Goal: Communication & Community: Answer question/provide support

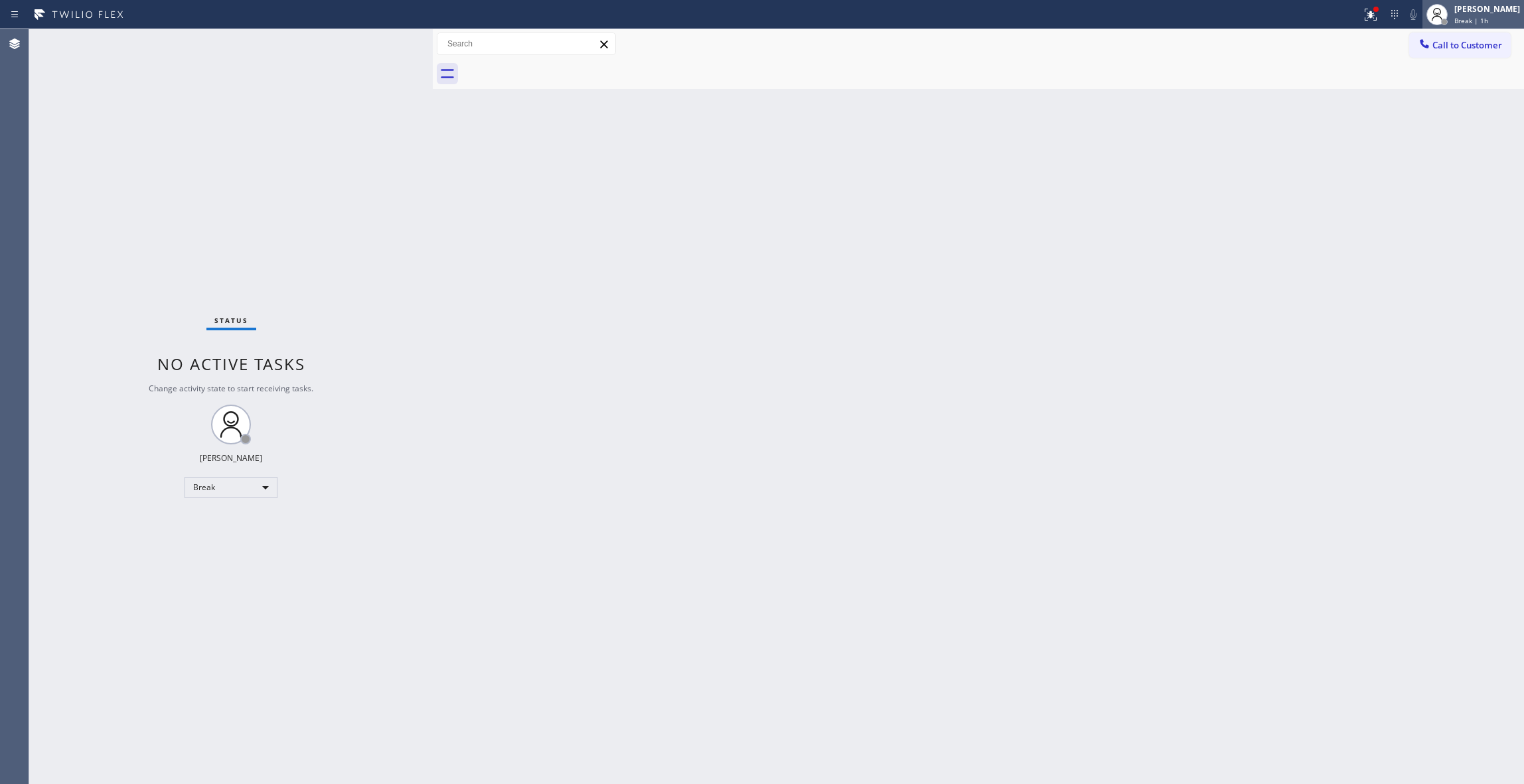
click at [1455, 22] on span "Break | 1h" at bounding box center [1472, 20] width 34 height 9
click at [1407, 91] on button "Unavailable" at bounding box center [1457, 87] width 132 height 17
drag, startPoint x: 752, startPoint y: 105, endPoint x: 794, endPoint y: 171, distance: 78.2
click at [783, 165] on div "Back to Dashboard Change Sender ID Customers Technicians Select a contact Outbo…" at bounding box center [979, 407] width 1092 height 755
click at [173, 155] on div "Status No active tasks Change activity state to start receiving tasks. [PERSON_…" at bounding box center [231, 407] width 403 height 755
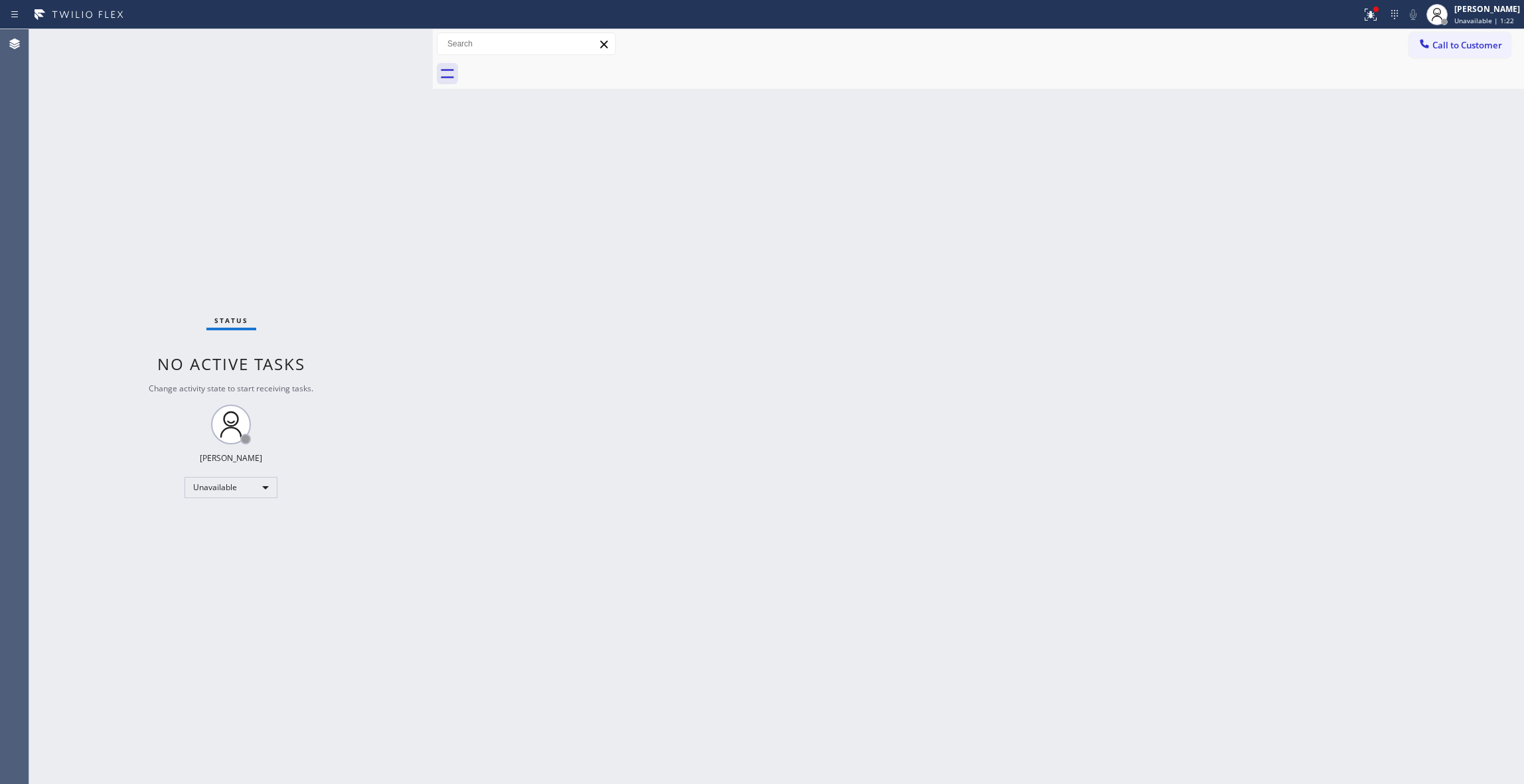
drag, startPoint x: 1469, startPoint y: 46, endPoint x: 1304, endPoint y: 61, distance: 165.7
click at [1464, 46] on span "Call to Customer" at bounding box center [1468, 45] width 70 height 12
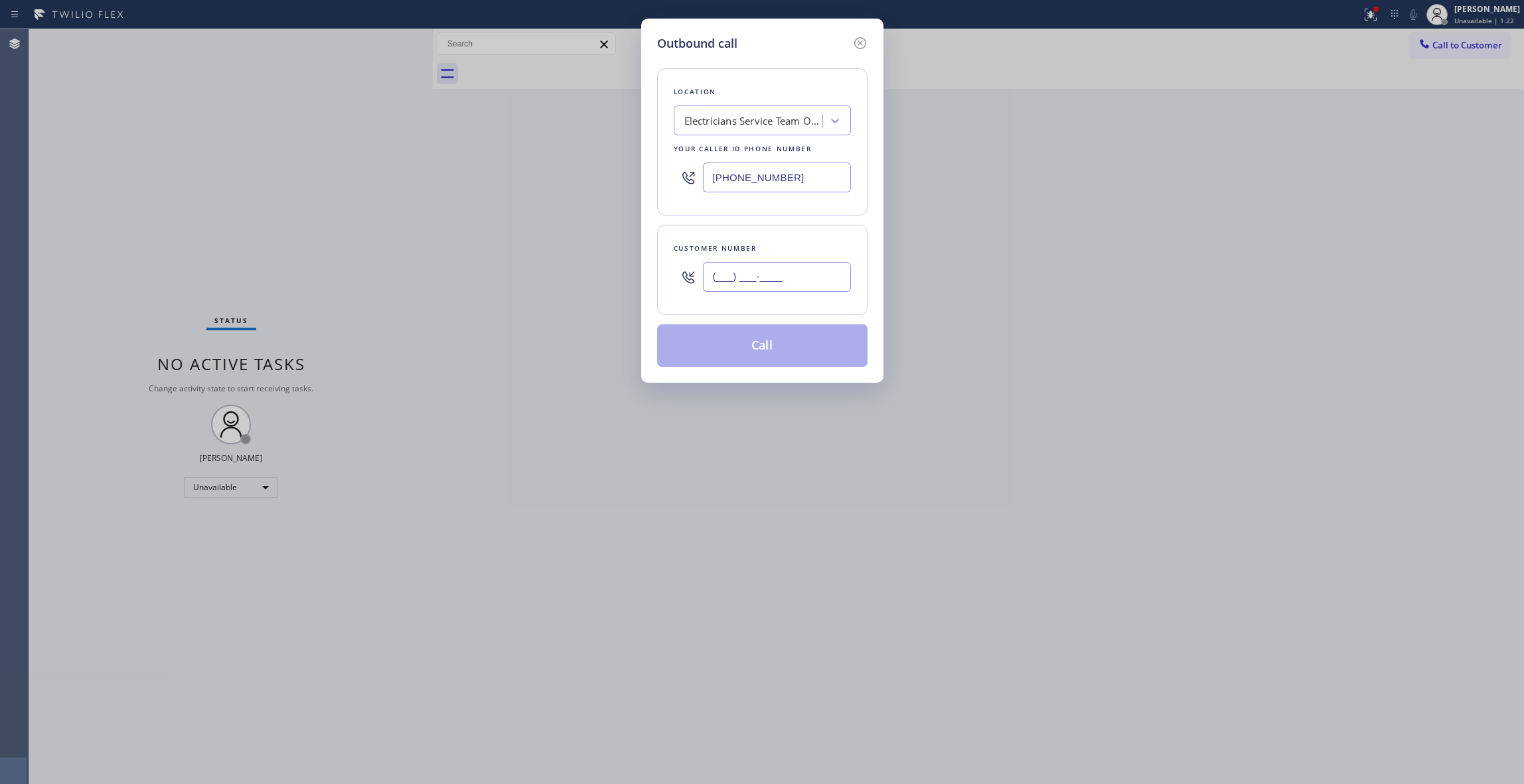
click at [798, 266] on input "(___) ___-____" at bounding box center [777, 277] width 148 height 30
paste input "626) 524-5814"
type input "[PHONE_NUMBER]"
click at [133, 159] on div "Outbound call Location Electricians Service Team Oxnard Your caller id phone nu…" at bounding box center [762, 392] width 1524 height 784
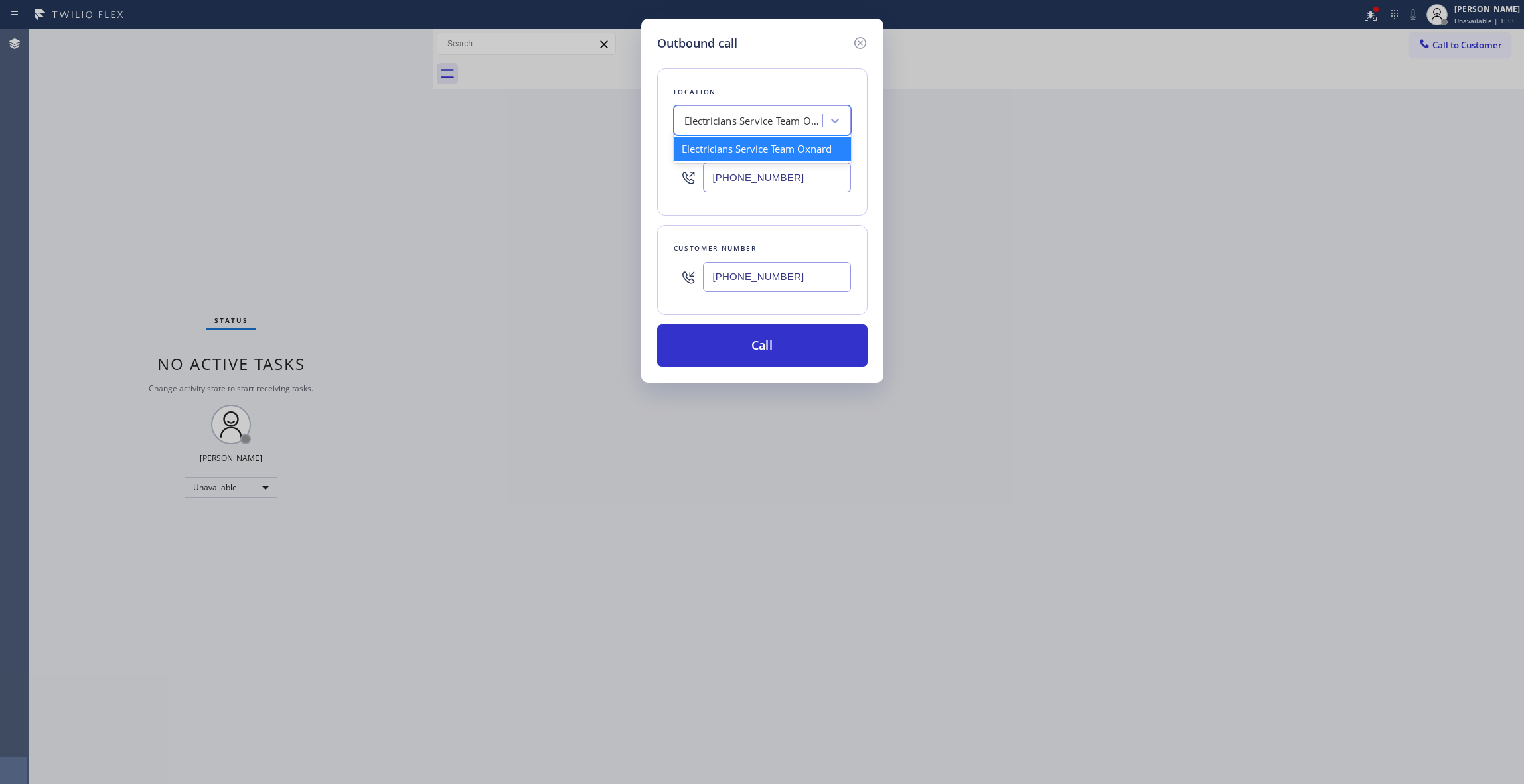
click at [771, 115] on div "Electricians Service Team Oxnard" at bounding box center [753, 121] width 139 height 15
paste input "Local plumbers Bel Air"
type input "Local plumbers Bel Air"
click at [734, 156] on div "Local plumbers Bel Air" at bounding box center [762, 149] width 177 height 24
type input "[PHONE_NUMBER]"
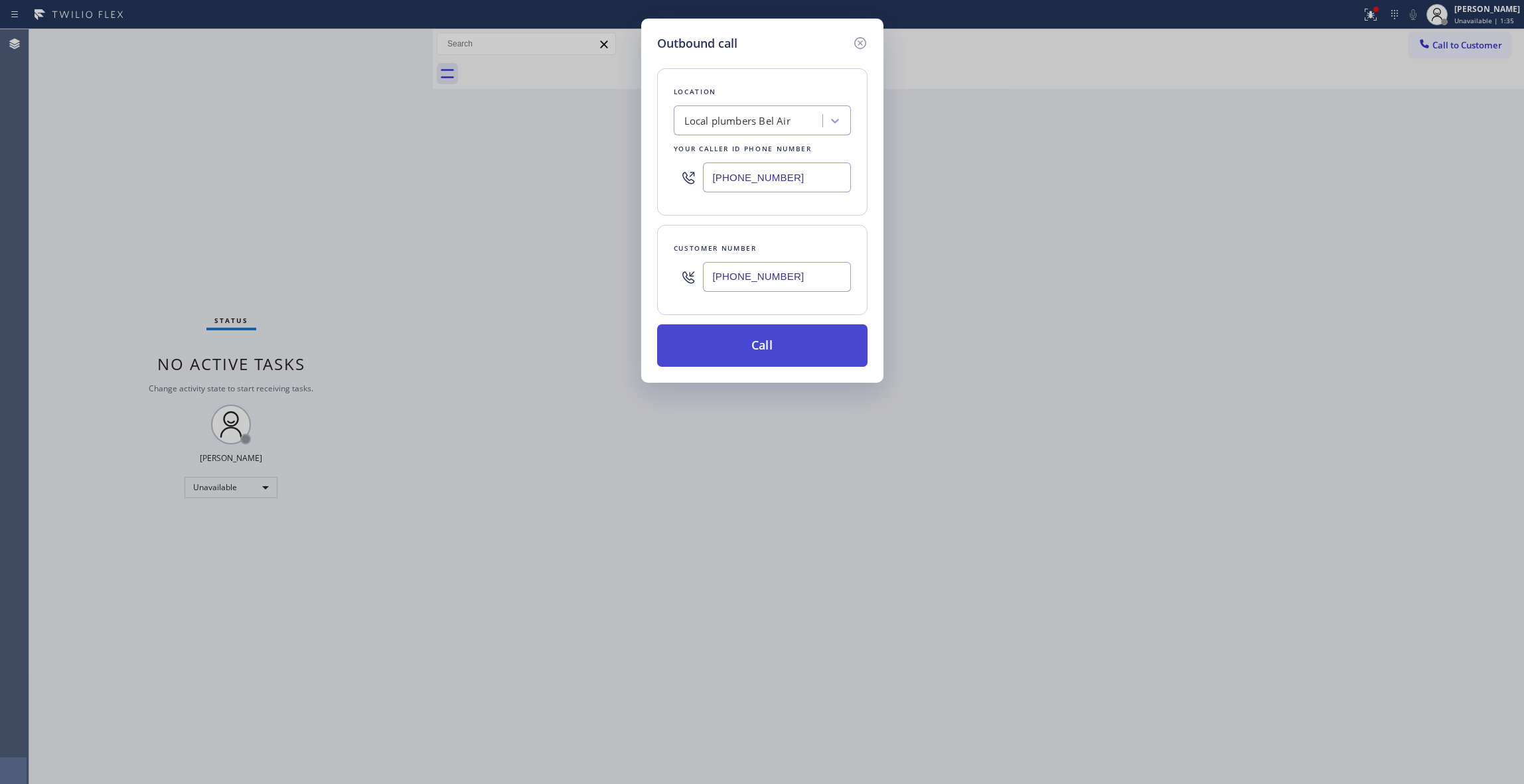
click at [759, 352] on button "Call" at bounding box center [762, 346] width 210 height 43
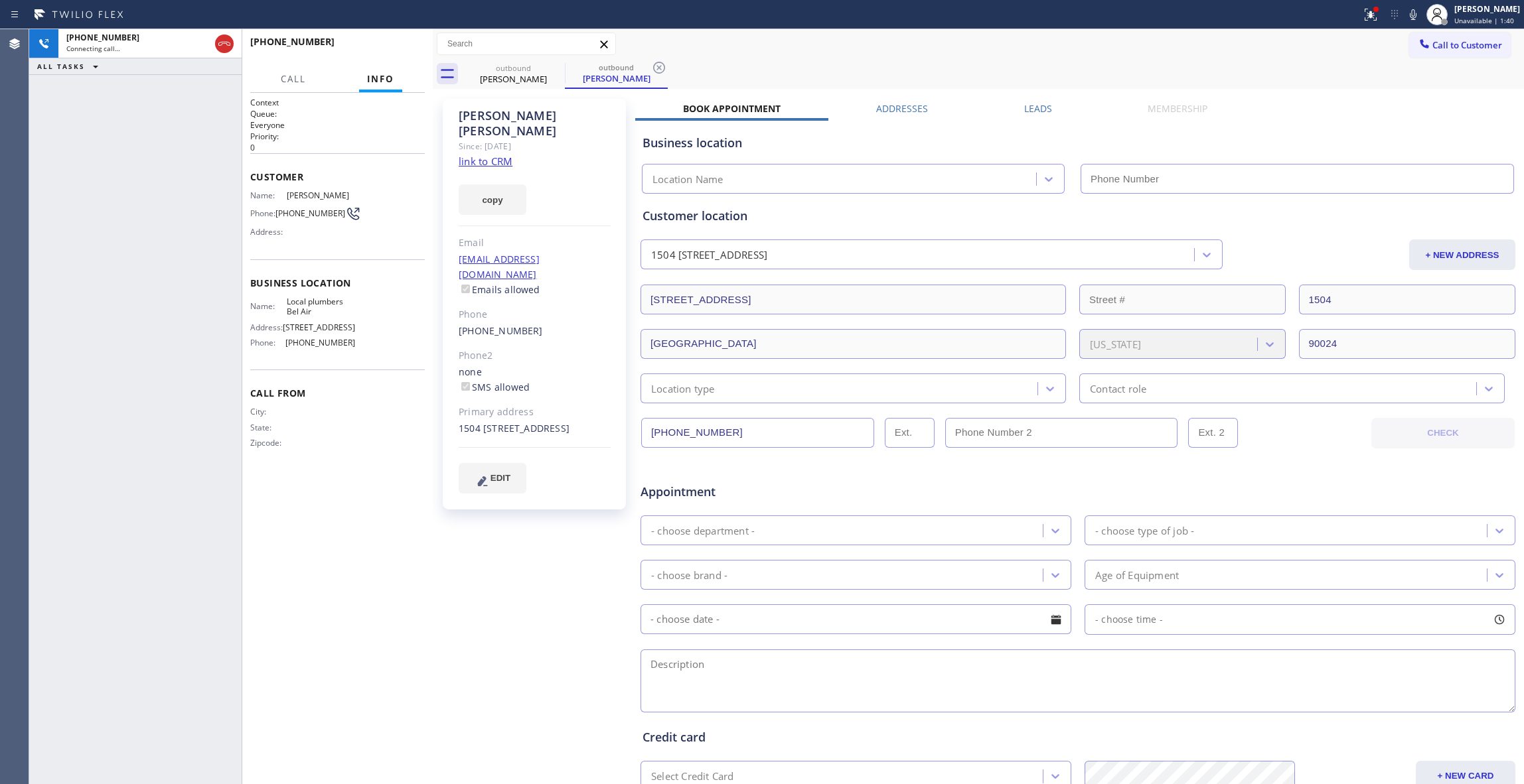
type input "[PHONE_NUMBER]"
drag, startPoint x: 566, startPoint y: 606, endPoint x: 639, endPoint y: 130, distance: 481.6
click at [566, 595] on div "[PERSON_NAME] Since: [DATE] link to CRM copy Email [EMAIL_ADDRESS][DOMAIN_NAME]…" at bounding box center [536, 522] width 199 height 860
click at [661, 67] on icon at bounding box center [659, 67] width 16 height 16
drag, startPoint x: 470, startPoint y: 149, endPoint x: 463, endPoint y: 143, distance: 9.2
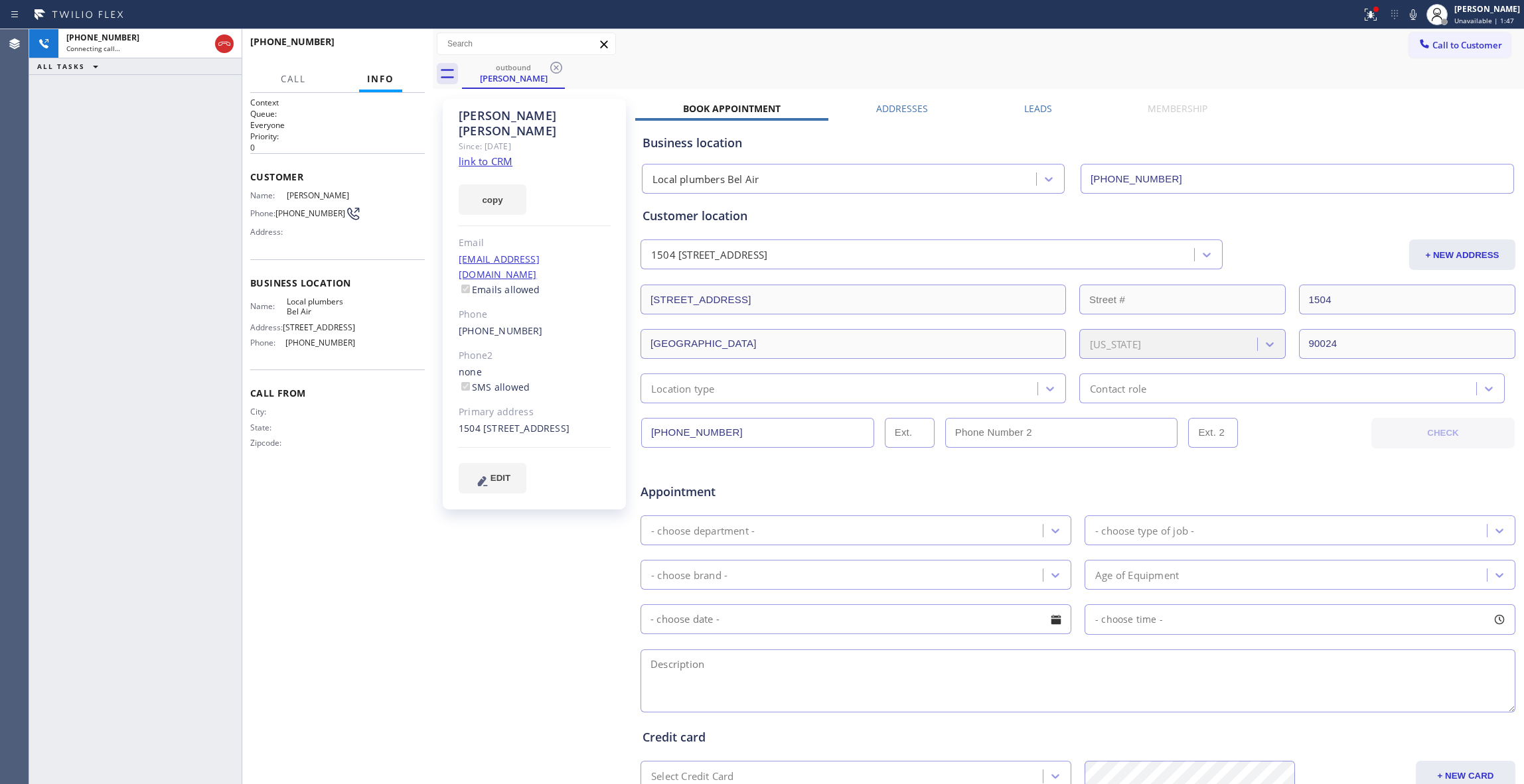
click at [470, 155] on link "link to CRM" at bounding box center [485, 161] width 54 height 14
click at [407, 44] on span "HANG UP" at bounding box center [393, 48] width 40 height 9
click at [484, 527] on div "[PERSON_NAME] Since: [DATE] link to CRM copy Email [EMAIL_ADDRESS][DOMAIN_NAME]…" at bounding box center [536, 522] width 199 height 860
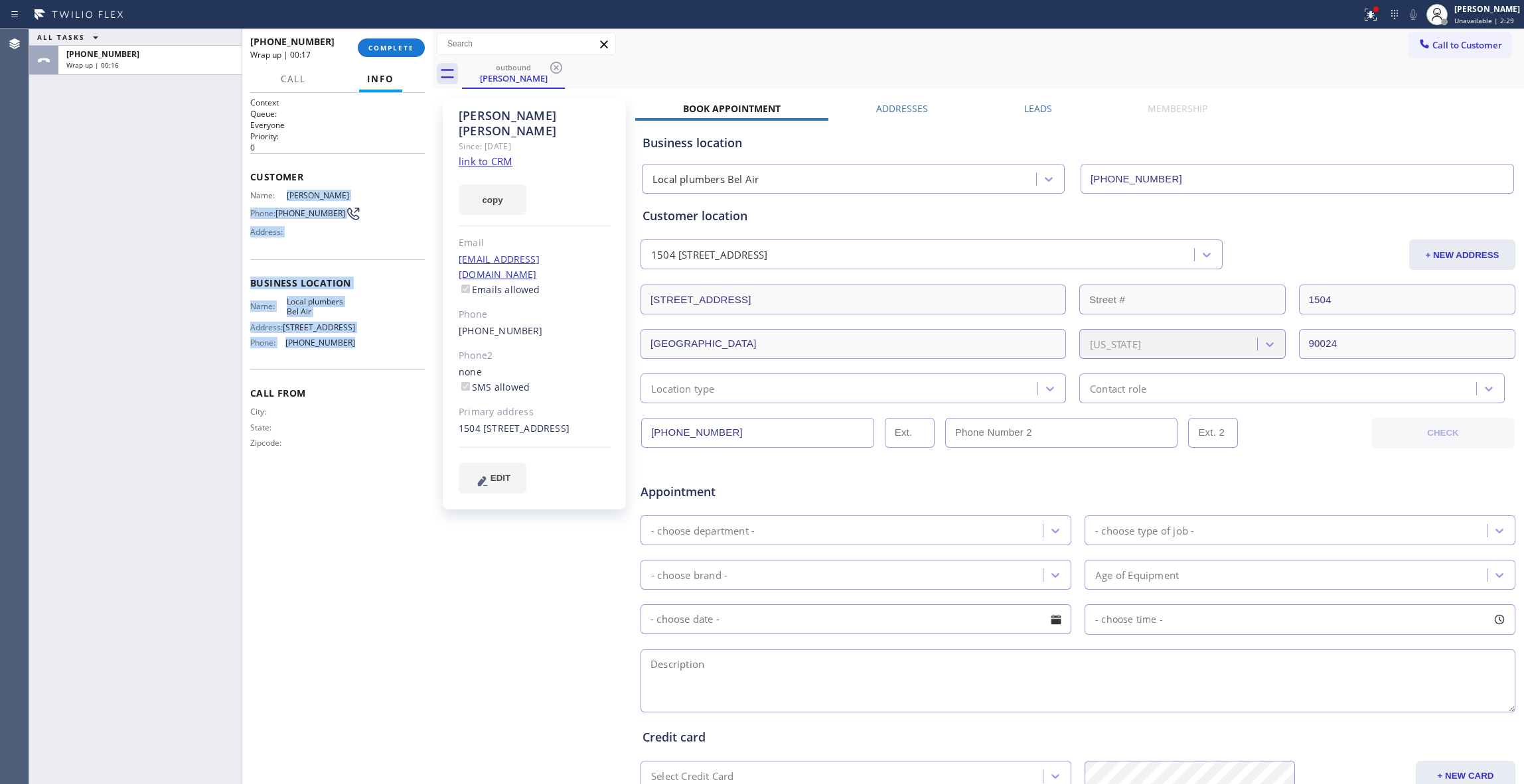
drag, startPoint x: 271, startPoint y: 258, endPoint x: 284, endPoint y: 202, distance: 57.5
click at [284, 202] on div "Context Queue: Everyone Priority: 0 Customer Name: [PERSON_NAME] Phone: [PHONE_…" at bounding box center [337, 283] width 174 height 373
copy div "[PERSON_NAME] Phone: [PHONE_NUMBER] Address: Business location Name: Local plum…"
click at [396, 44] on span "COMPLETE" at bounding box center [391, 48] width 46 height 9
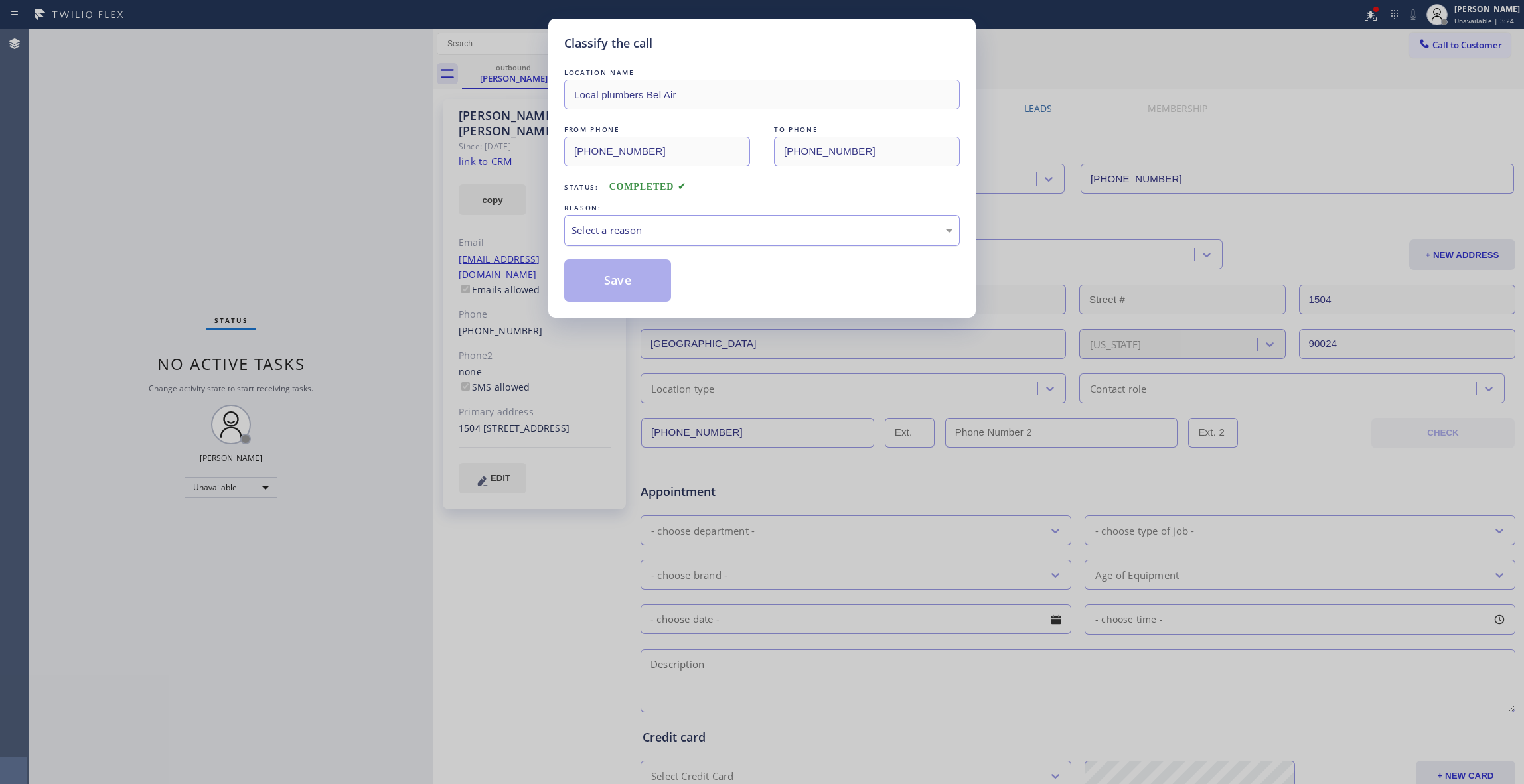
click at [645, 223] on div "Select a reason" at bounding box center [762, 231] width 381 height 15
click at [601, 283] on button "Save" at bounding box center [618, 281] width 107 height 43
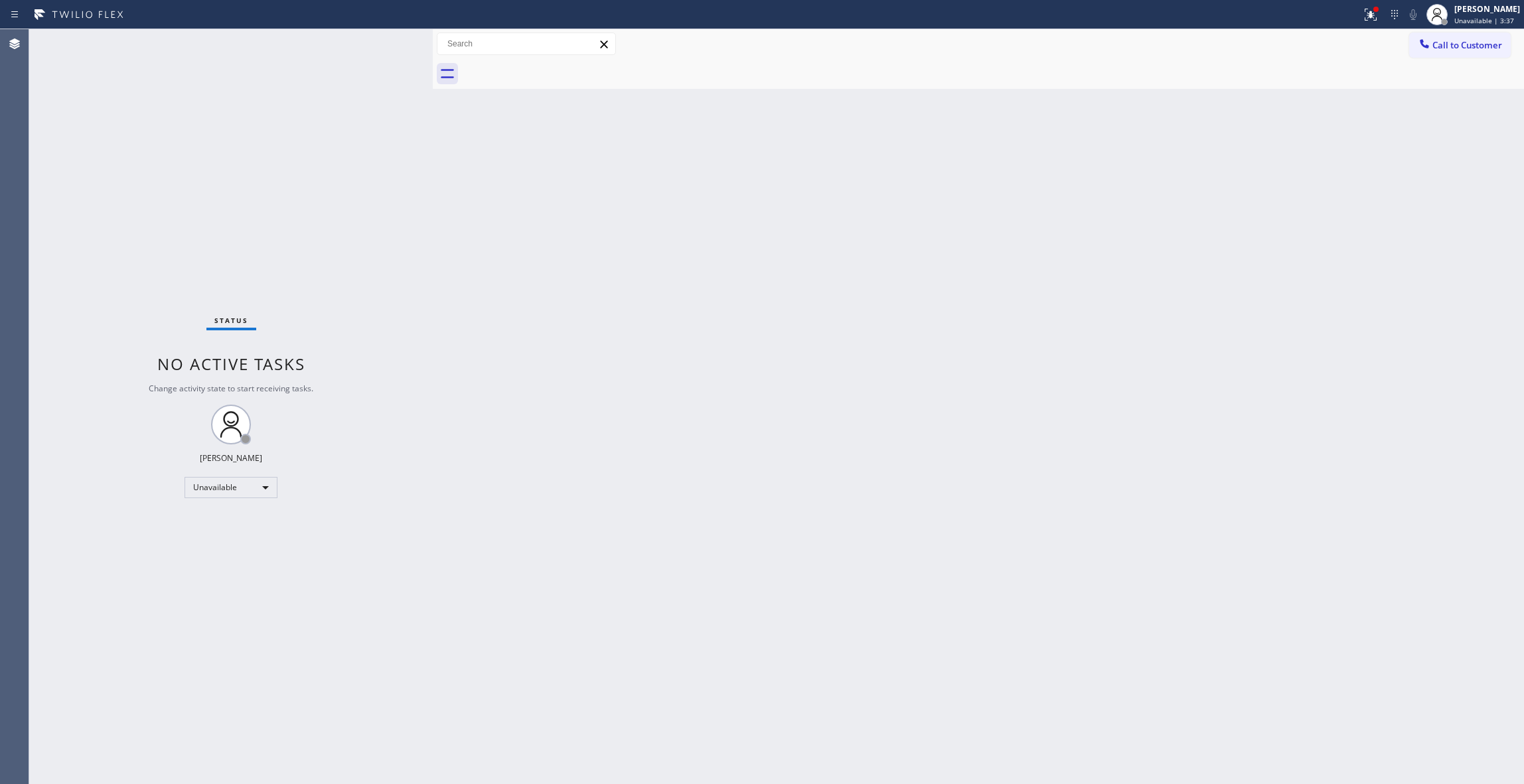
drag, startPoint x: 195, startPoint y: 677, endPoint x: 916, endPoint y: 204, distance: 862.3
click at [197, 675] on div "Status No active tasks Change activity state to start receiving tasks. [PERSON_…" at bounding box center [231, 407] width 403 height 755
click at [1458, 39] on span "Call to Customer" at bounding box center [1468, 45] width 70 height 12
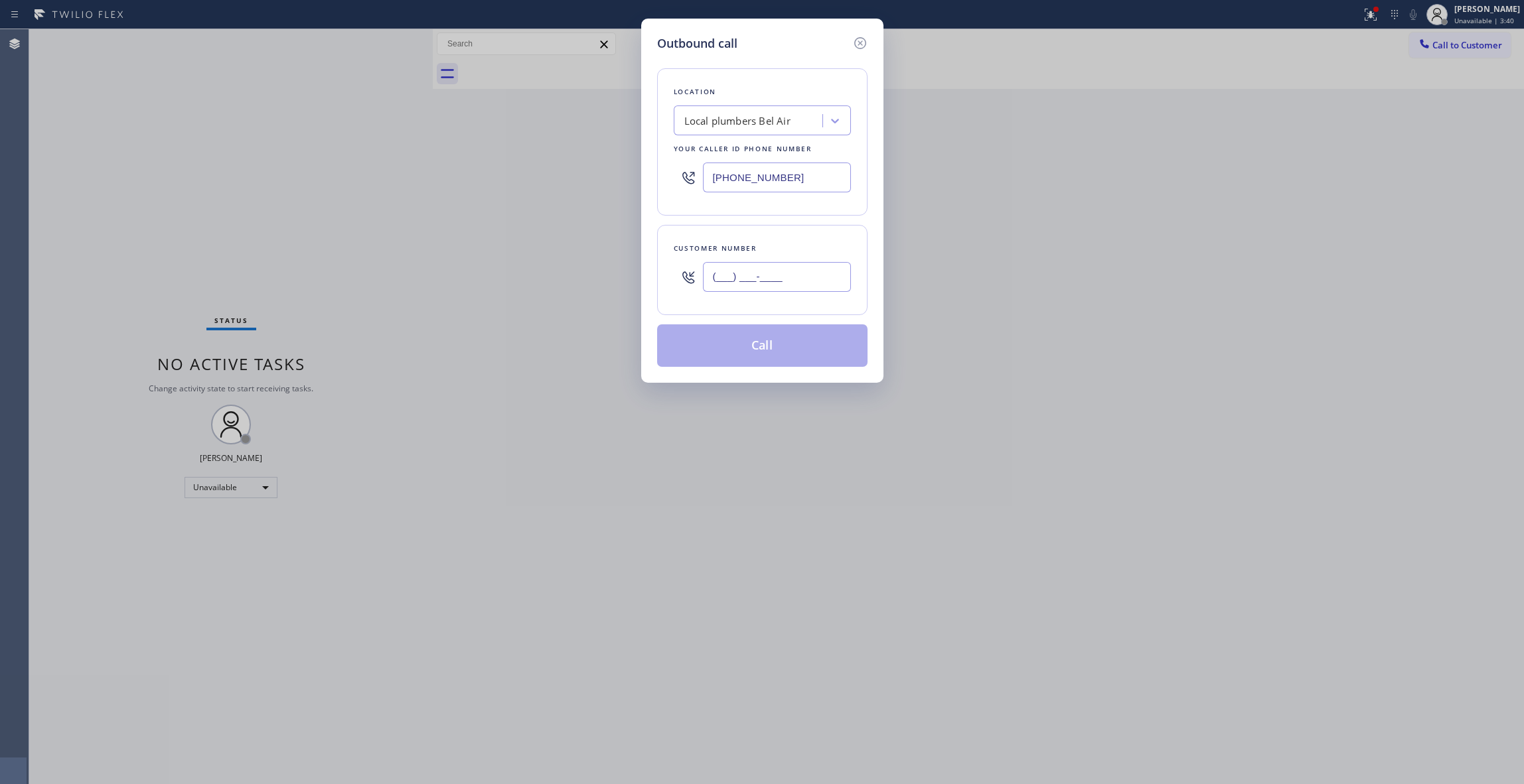
click at [765, 283] on input "(___) ___-____" at bounding box center [777, 277] width 148 height 30
paste input "626) 524-5814"
type input "[PHONE_NUMBER]"
click at [754, 356] on button "Call" at bounding box center [762, 346] width 210 height 43
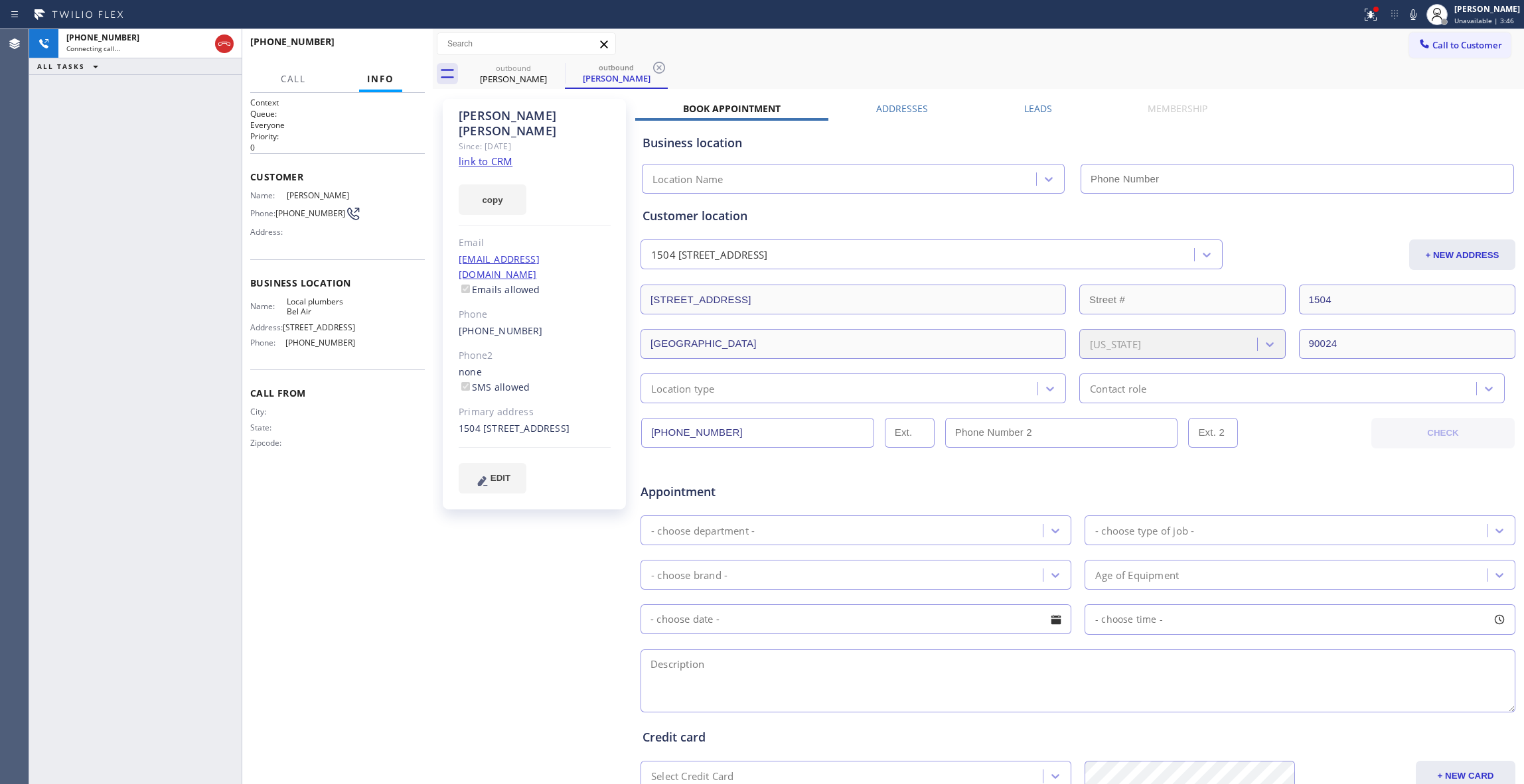
type input "[PHONE_NUMBER]"
click at [389, 40] on button "HANG UP" at bounding box center [394, 48] width 62 height 19
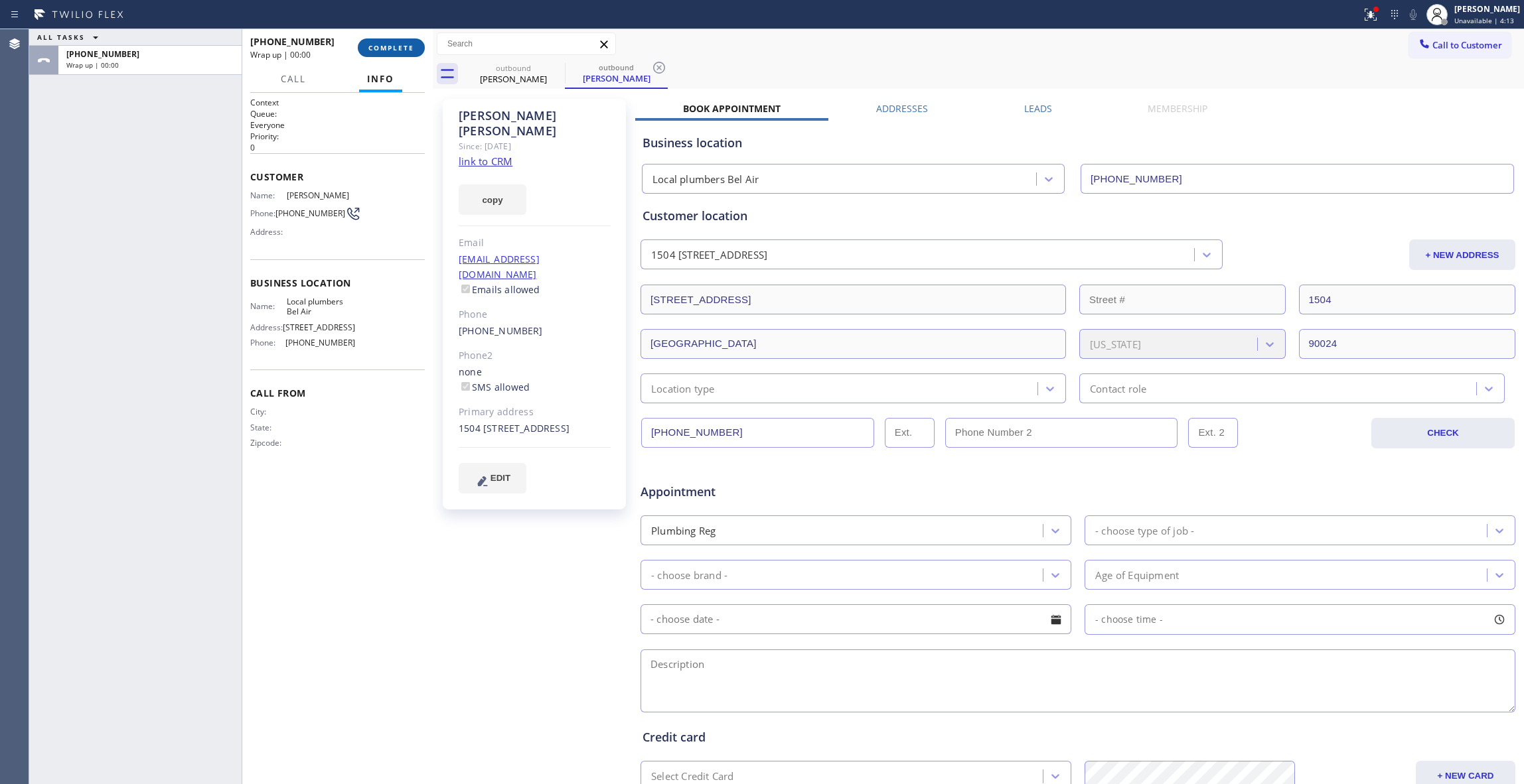
click at [389, 40] on button "COMPLETE" at bounding box center [391, 48] width 67 height 19
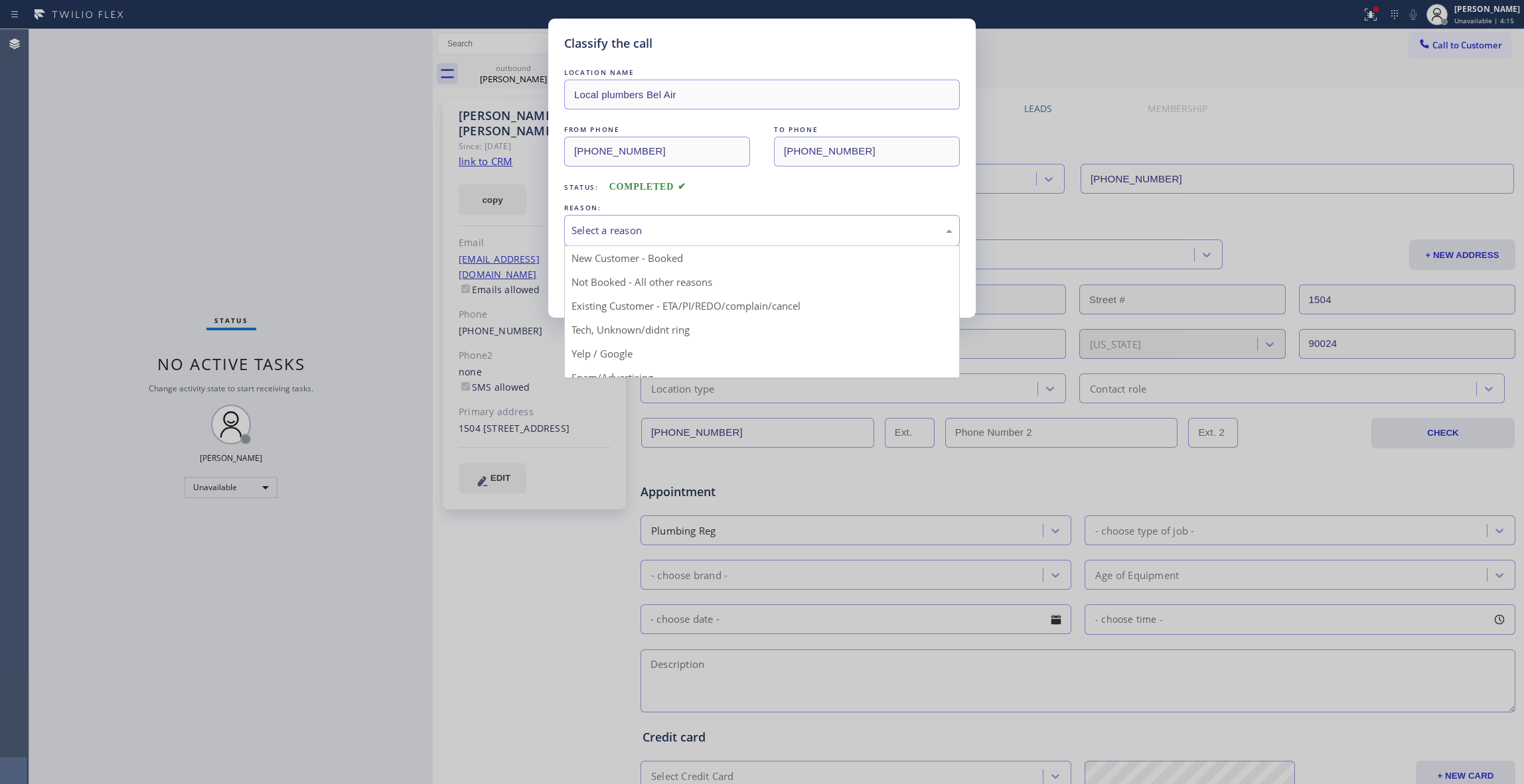
drag, startPoint x: 598, startPoint y: 221, endPoint x: 633, endPoint y: 266, distance: 57.0
click at [599, 221] on div "Select a reason" at bounding box center [762, 231] width 396 height 32
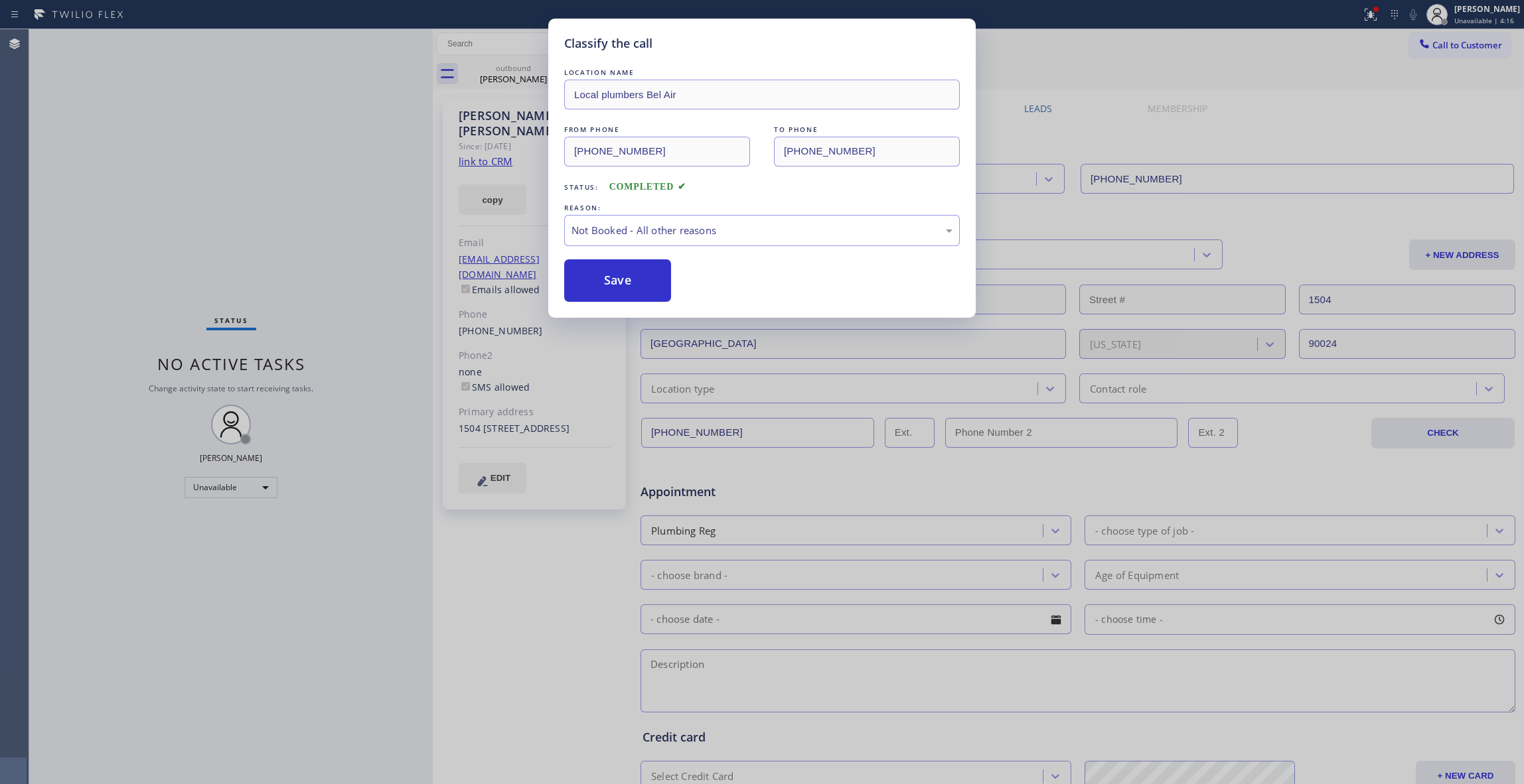
click at [630, 276] on button "Save" at bounding box center [618, 281] width 107 height 43
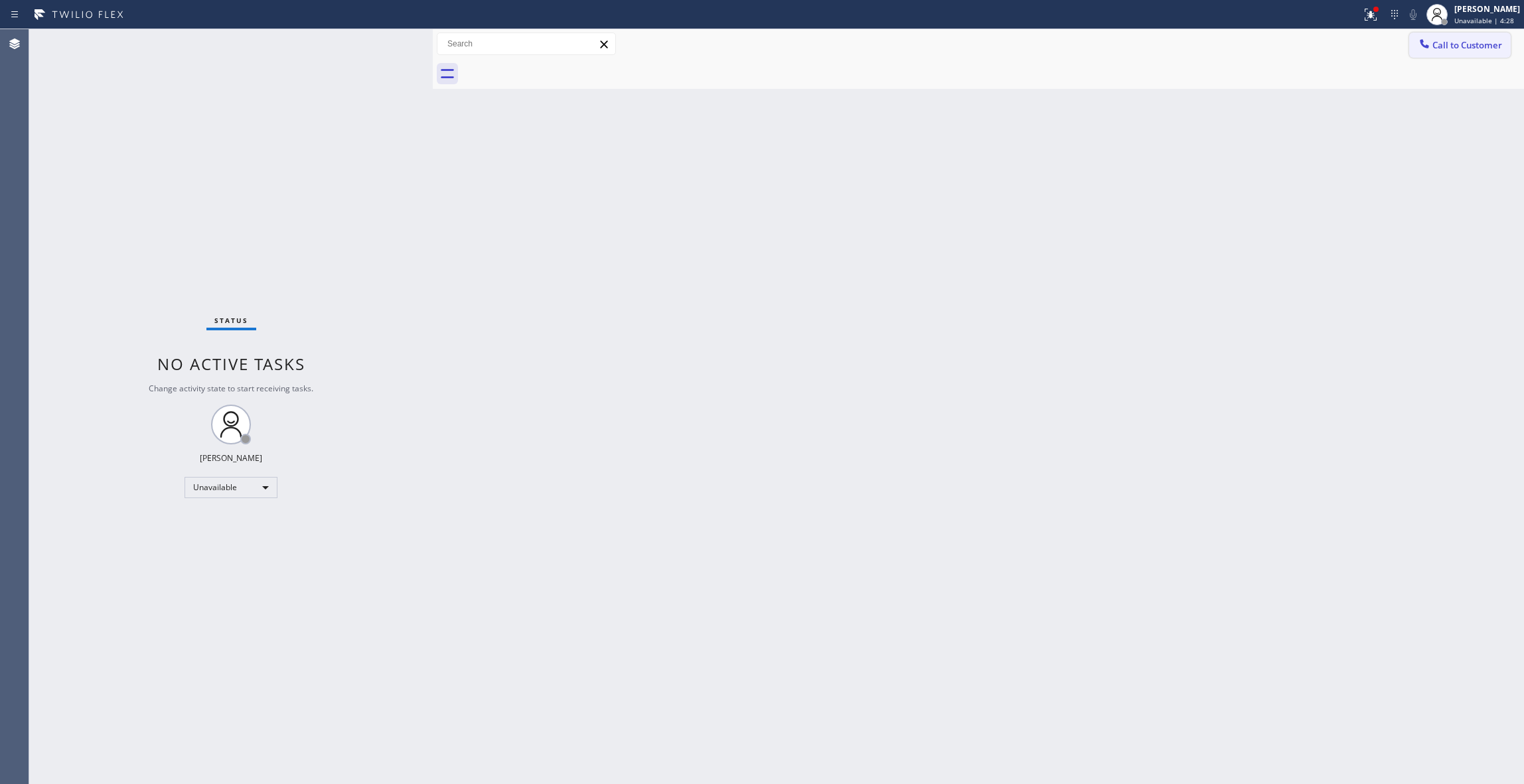
click at [1461, 43] on span "Call to Customer" at bounding box center [1468, 45] width 70 height 12
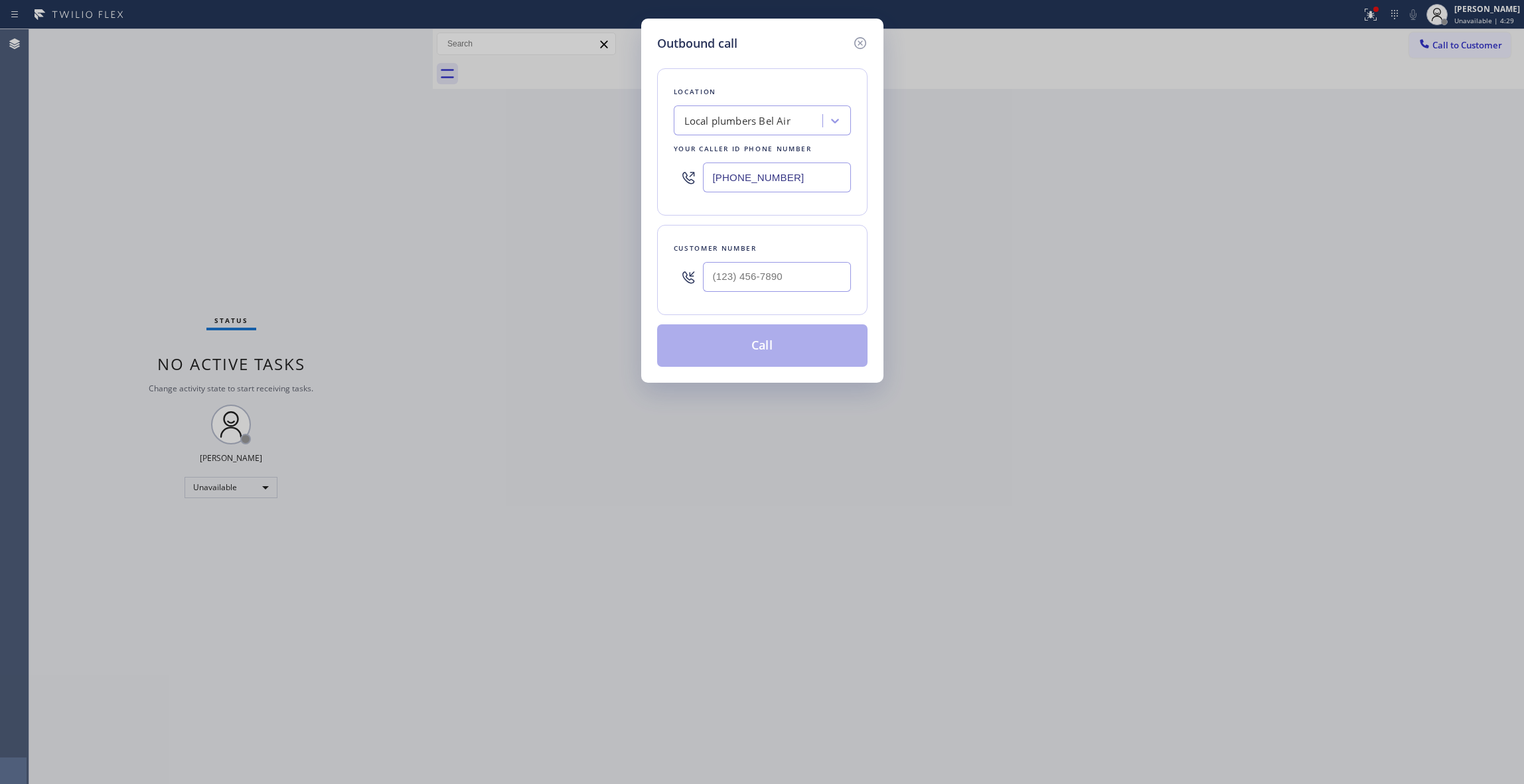
click at [776, 261] on div at bounding box center [777, 277] width 148 height 44
click at [819, 281] on input "(___) ___-____" at bounding box center [777, 277] width 148 height 30
paste input "626) 524-5814"
type input "[PHONE_NUMBER]"
click at [779, 348] on button "Call" at bounding box center [762, 346] width 210 height 43
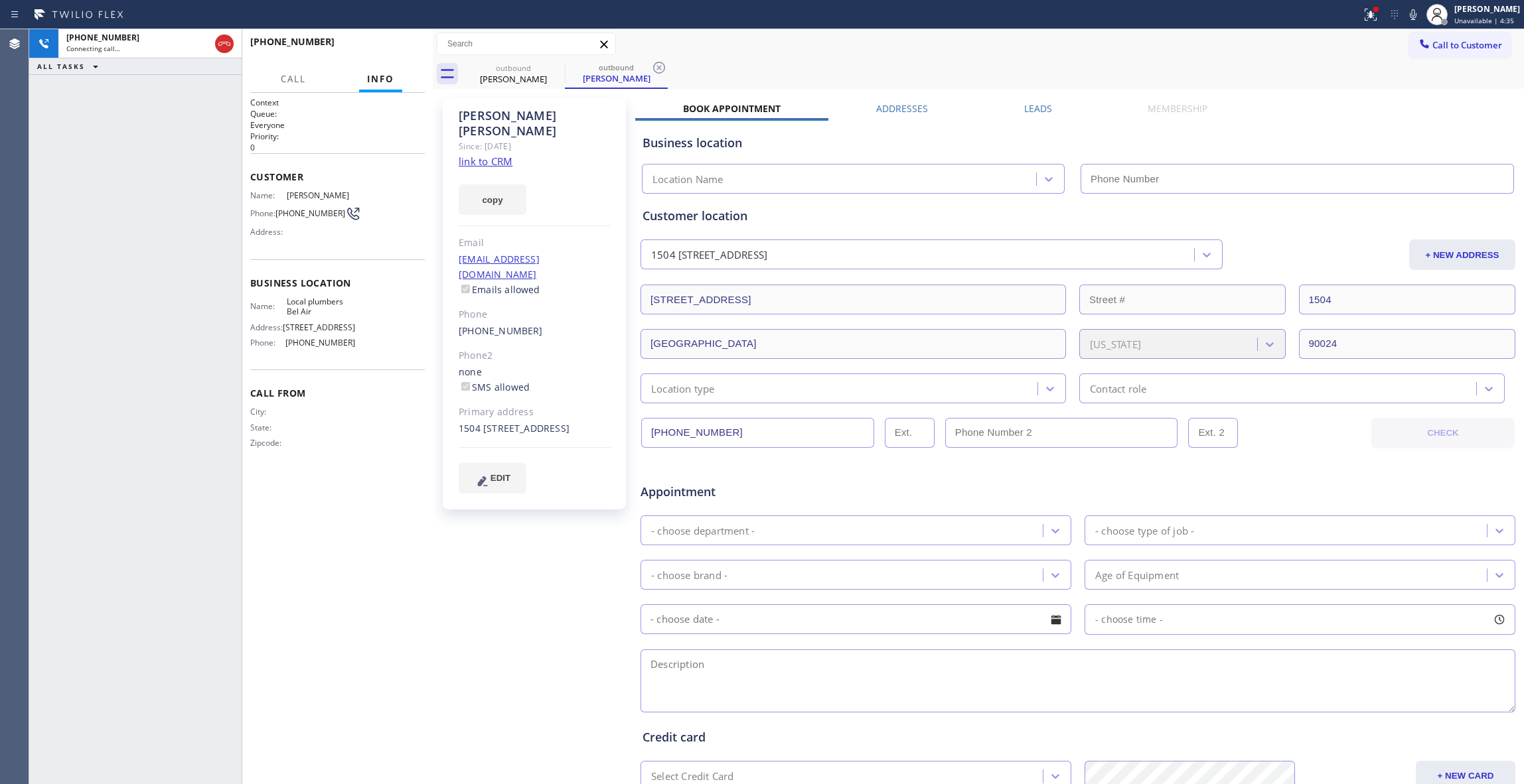
type input "[PHONE_NUMBER]"
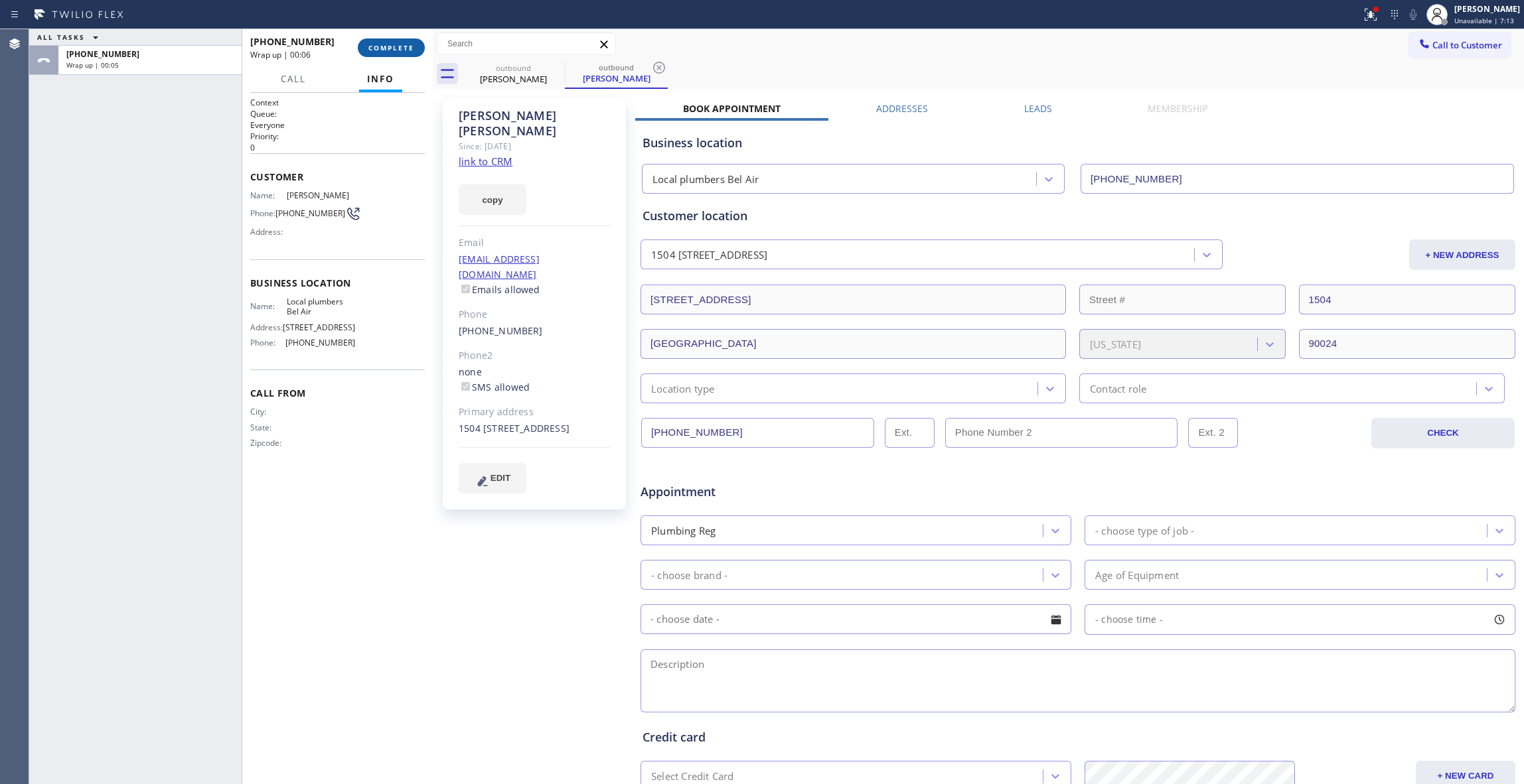
click at [399, 45] on span "COMPLETE" at bounding box center [391, 48] width 46 height 9
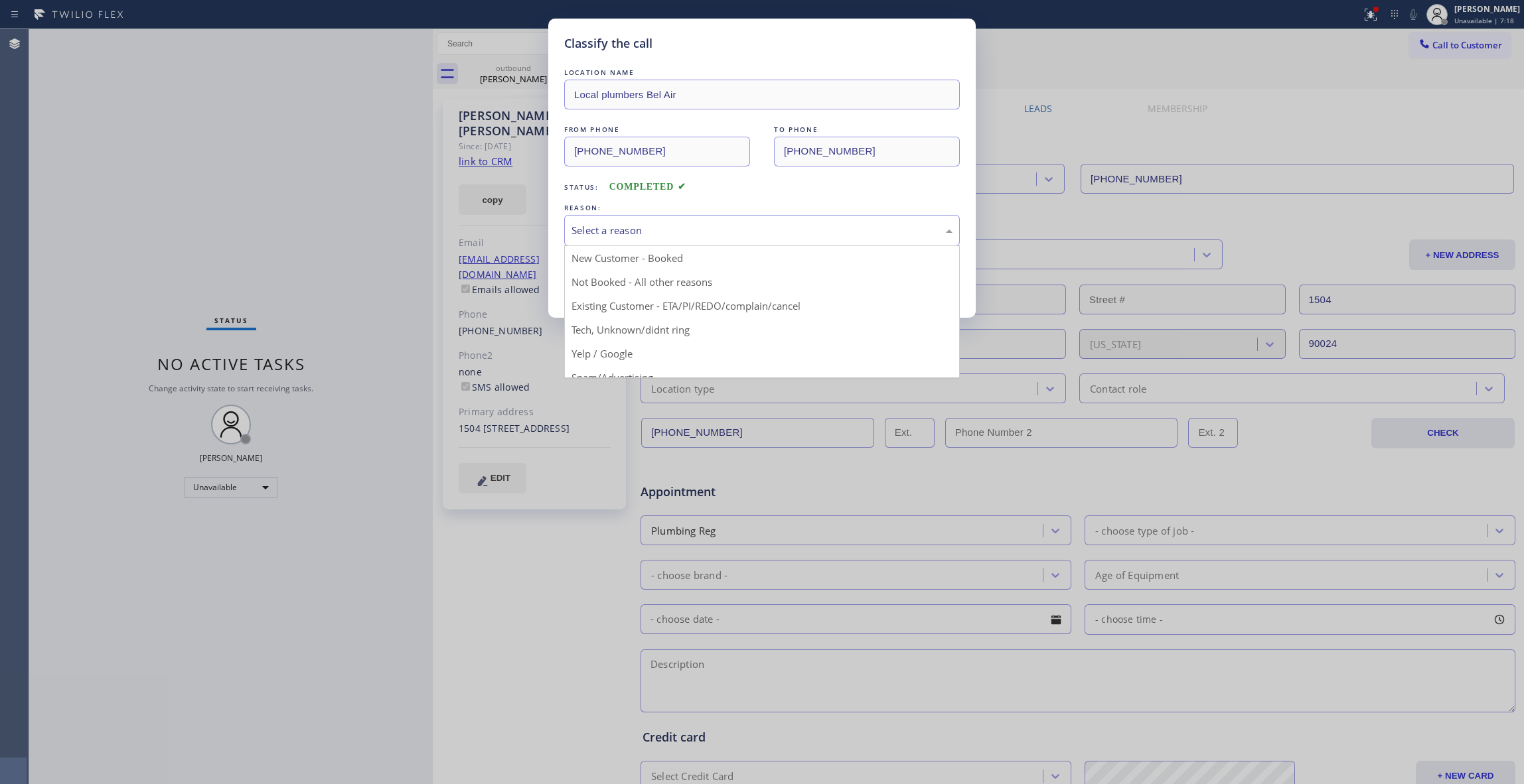
click at [633, 231] on div "Select a reason" at bounding box center [762, 231] width 381 height 15
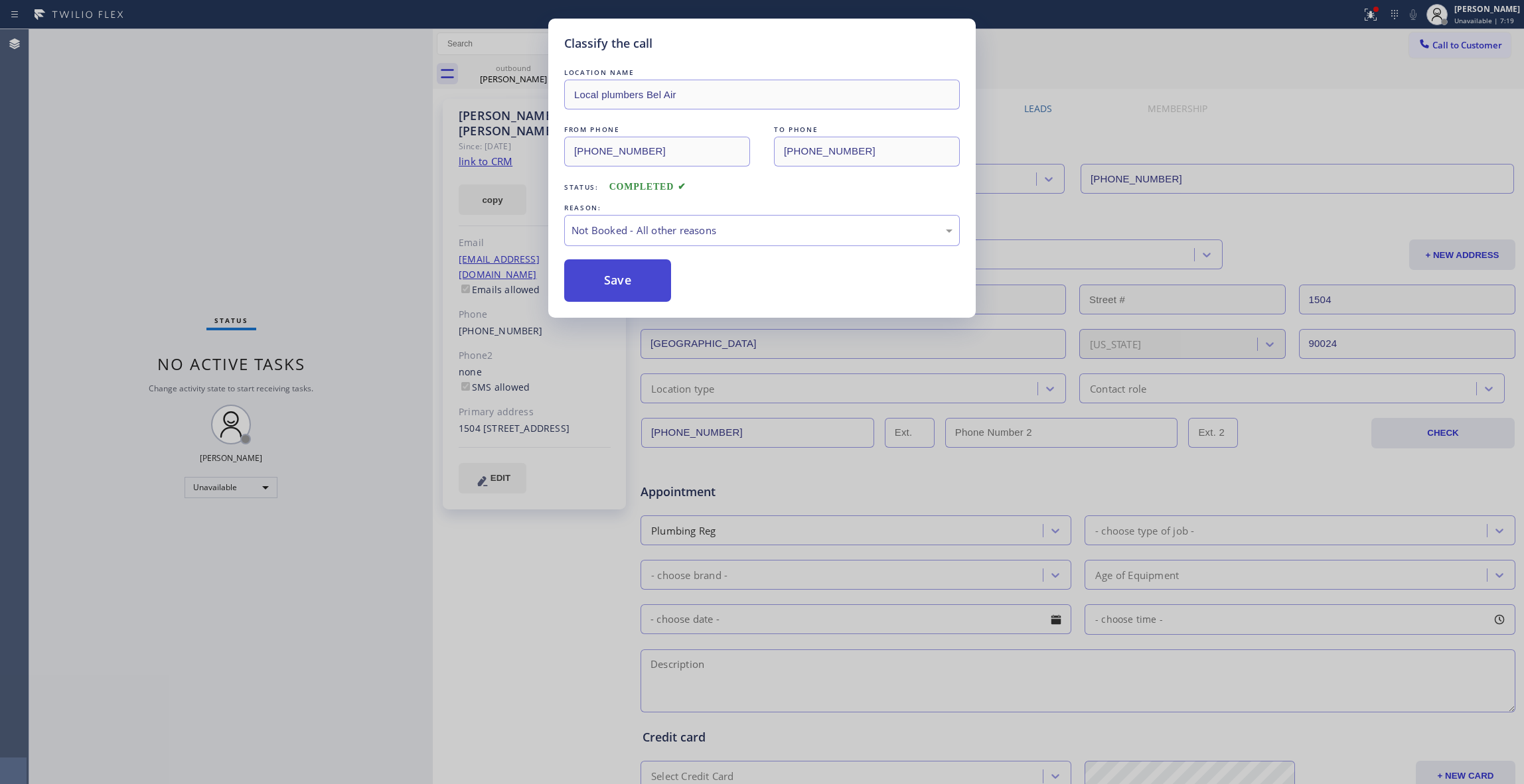
click at [620, 278] on button "Save" at bounding box center [618, 281] width 107 height 43
click at [620, 278] on button "Save" at bounding box center [618, 281] width 107 height 43
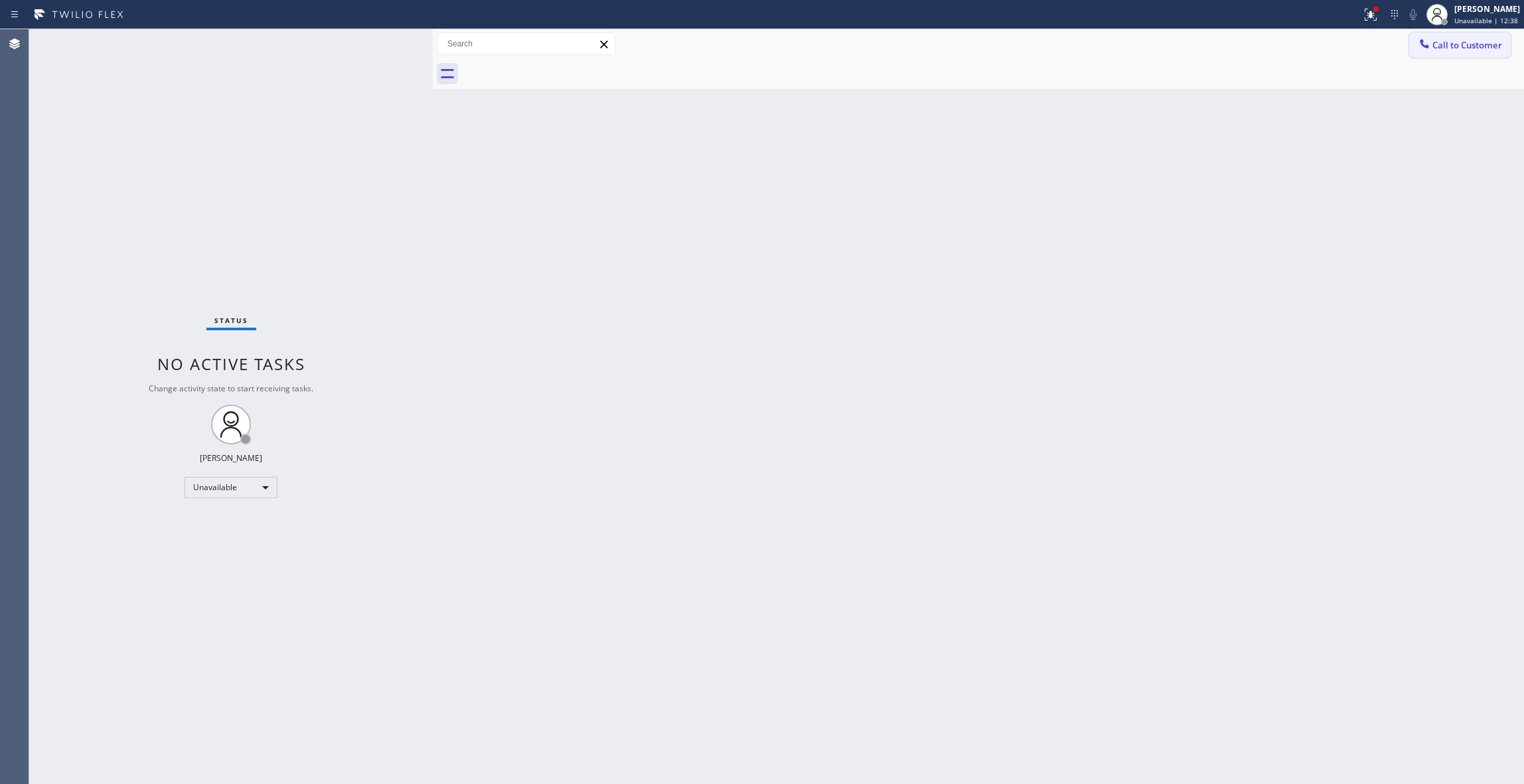
click at [1457, 54] on button "Call to Customer" at bounding box center [1460, 45] width 102 height 26
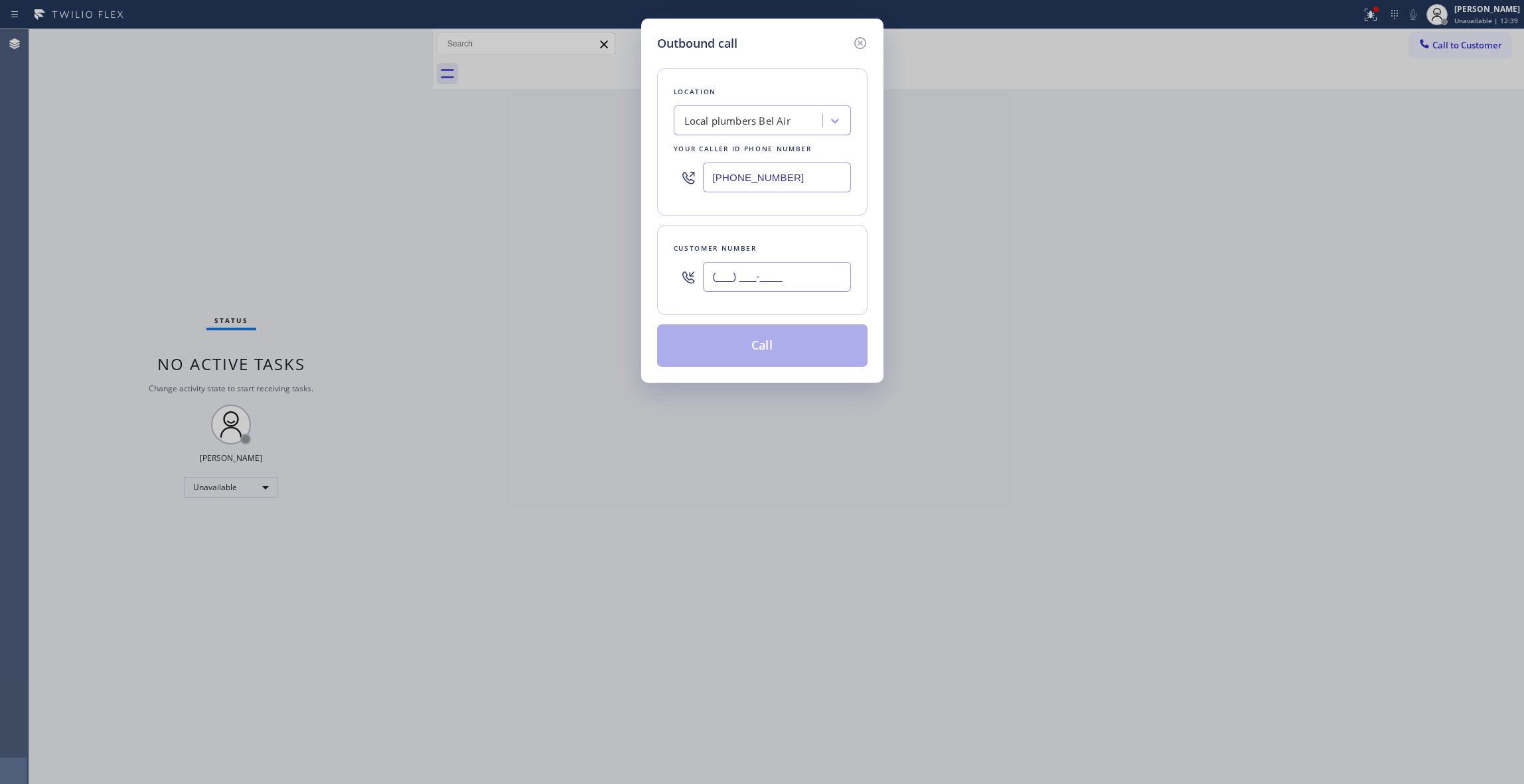
click at [800, 277] on input "(___) ___-____" at bounding box center [777, 277] width 148 height 30
paste input "626) 524-5814"
type input "[PHONE_NUMBER]"
click at [773, 356] on button "Call" at bounding box center [762, 346] width 210 height 43
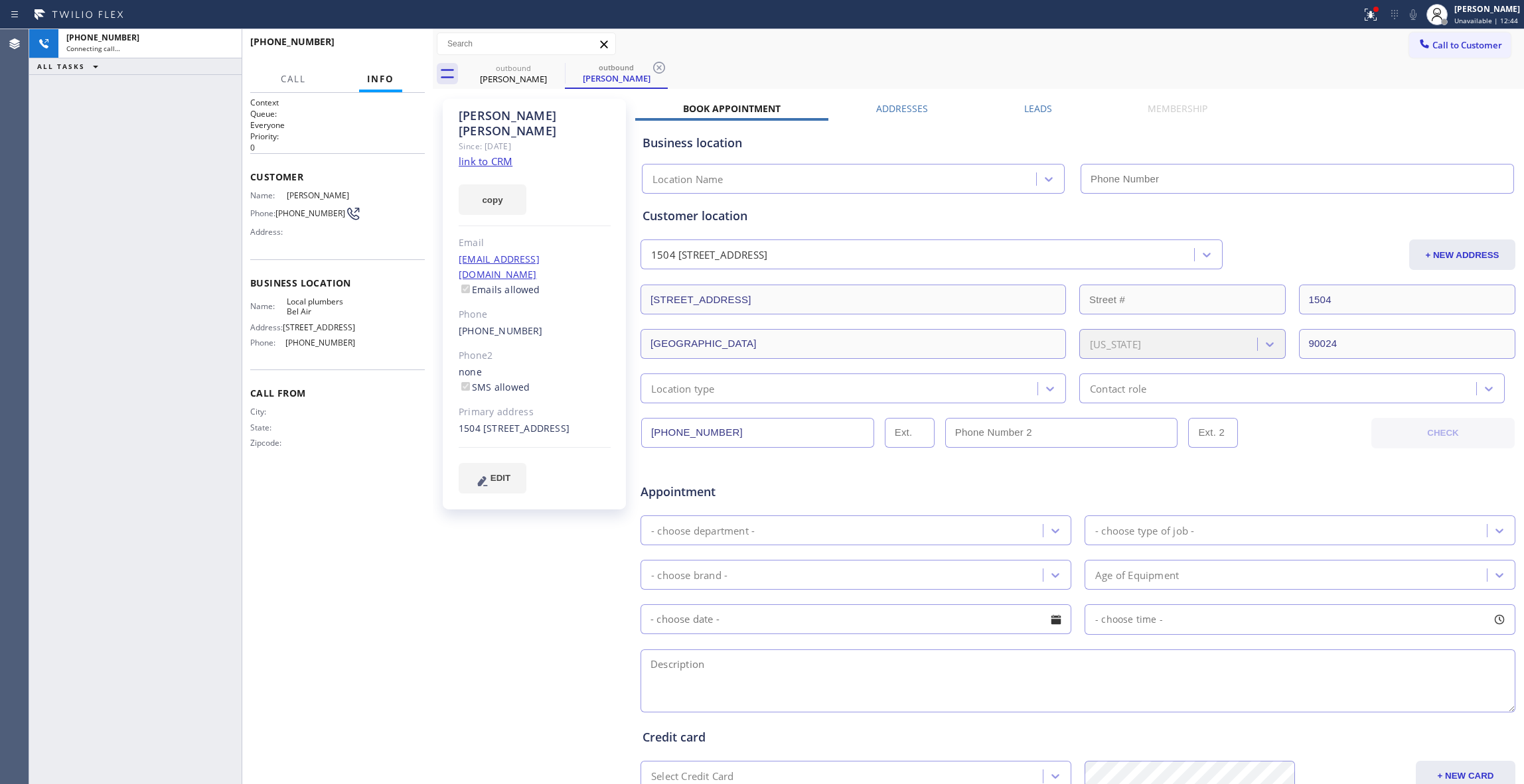
type input "[PHONE_NUMBER]"
click at [371, 46] on button "HANG UP" at bounding box center [394, 48] width 62 height 19
click at [404, 52] on button "COMPLETE" at bounding box center [391, 48] width 67 height 19
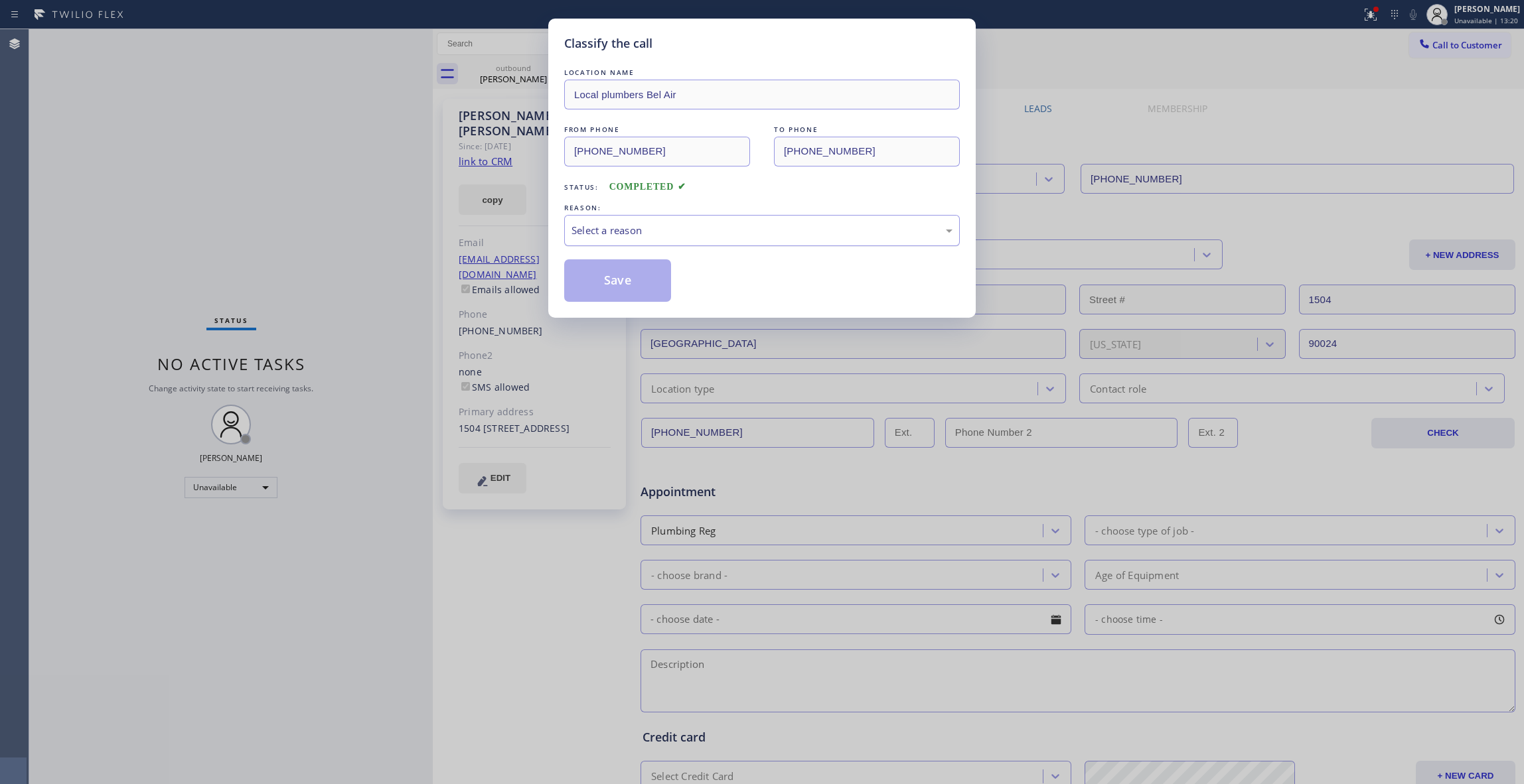
click at [624, 235] on div "Select a reason" at bounding box center [762, 231] width 381 height 15
click at [596, 287] on button "Save" at bounding box center [618, 281] width 107 height 43
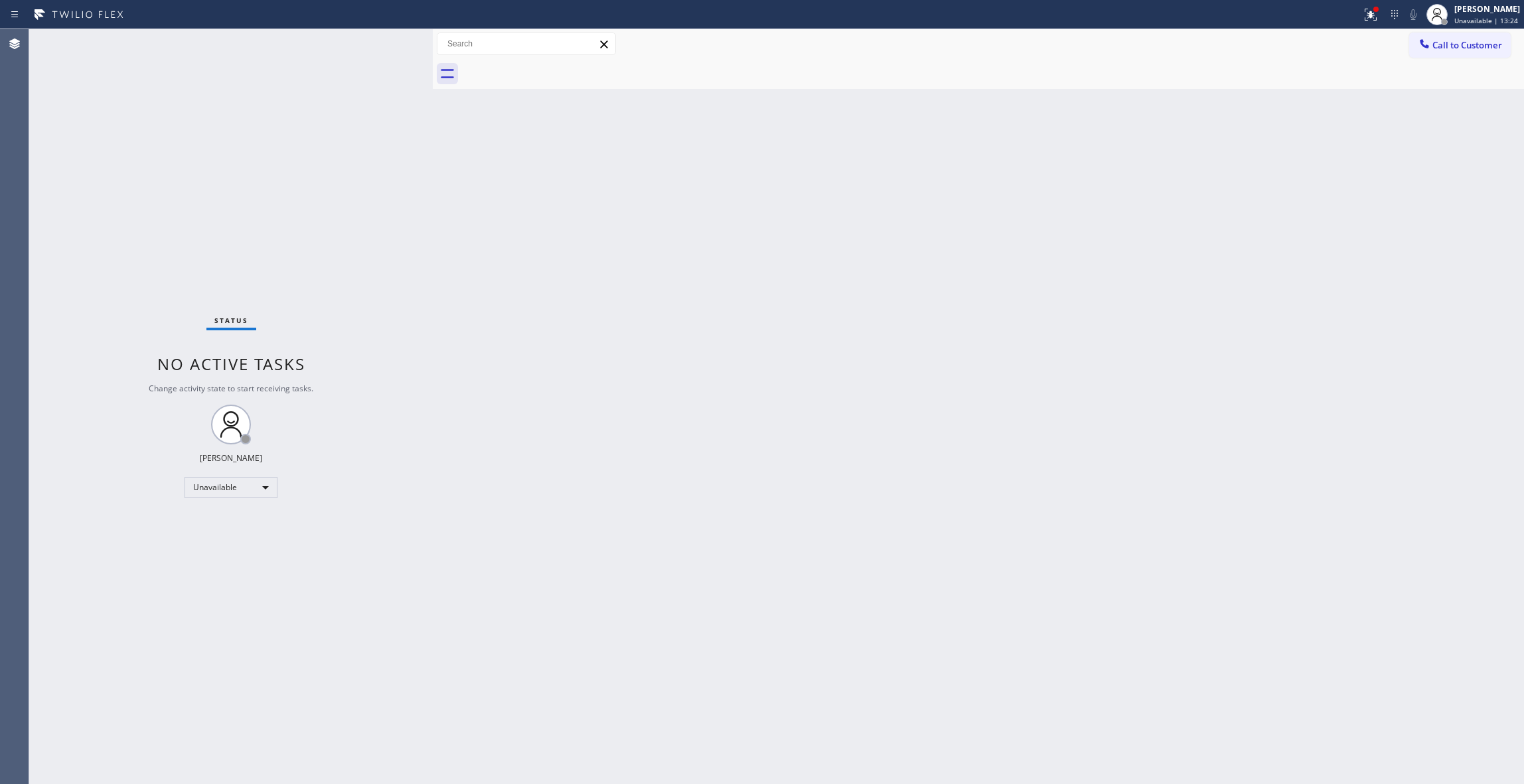
drag, startPoint x: 940, startPoint y: 260, endPoint x: 1074, endPoint y: 178, distance: 157.1
click at [983, 224] on div "Back to Dashboard Change Sender ID Customers Technicians Select a contact Outbo…" at bounding box center [979, 407] width 1092 height 755
drag, startPoint x: 1447, startPoint y: 40, endPoint x: 790, endPoint y: 290, distance: 703.0
click at [1443, 40] on span "Call to Customer" at bounding box center [1468, 45] width 70 height 12
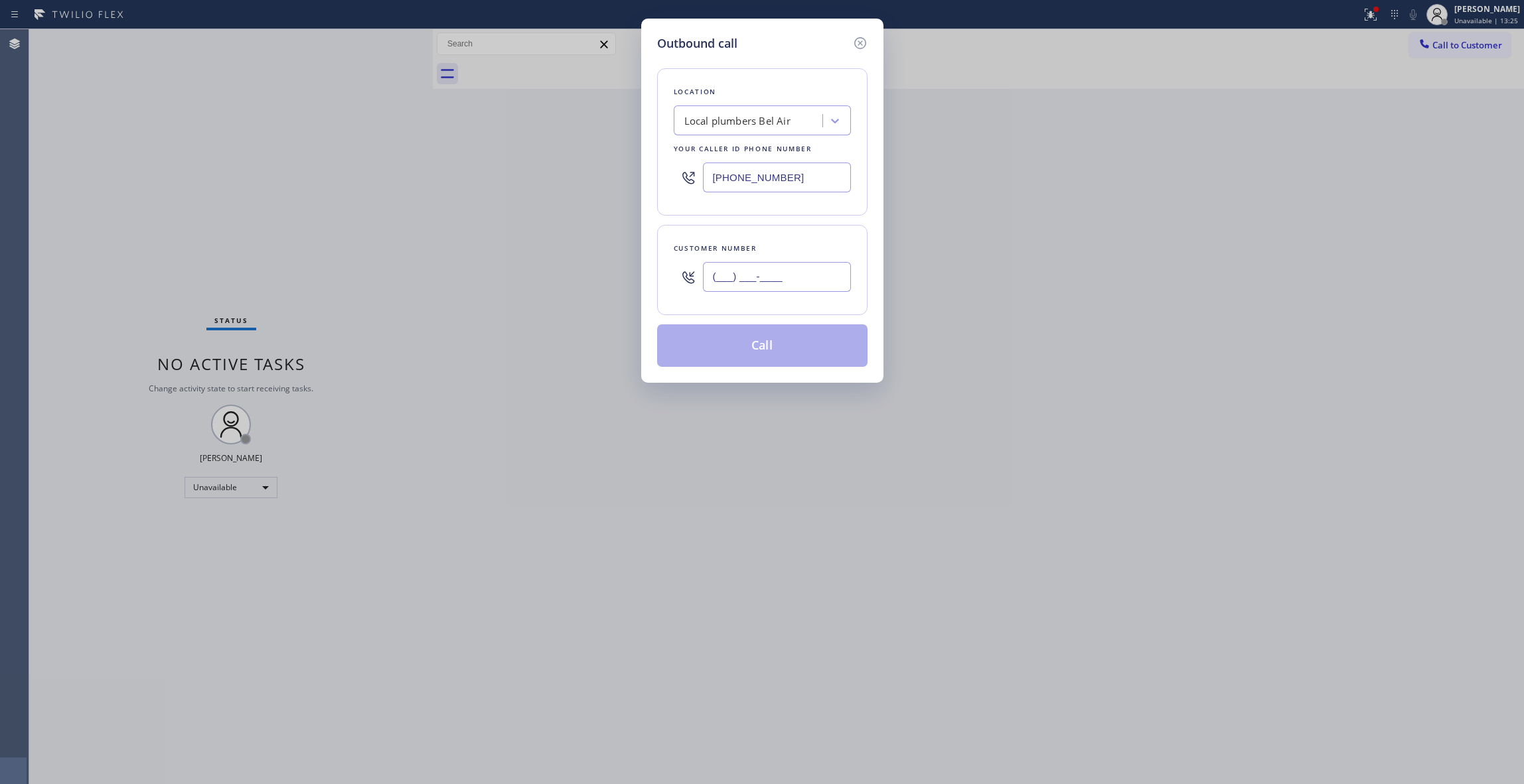
click at [758, 282] on input "(___) ___-____" at bounding box center [777, 277] width 148 height 30
paste input "626) 483-7192"
type input "[PHONE_NUMBER]"
click at [737, 345] on button "Call" at bounding box center [762, 346] width 210 height 43
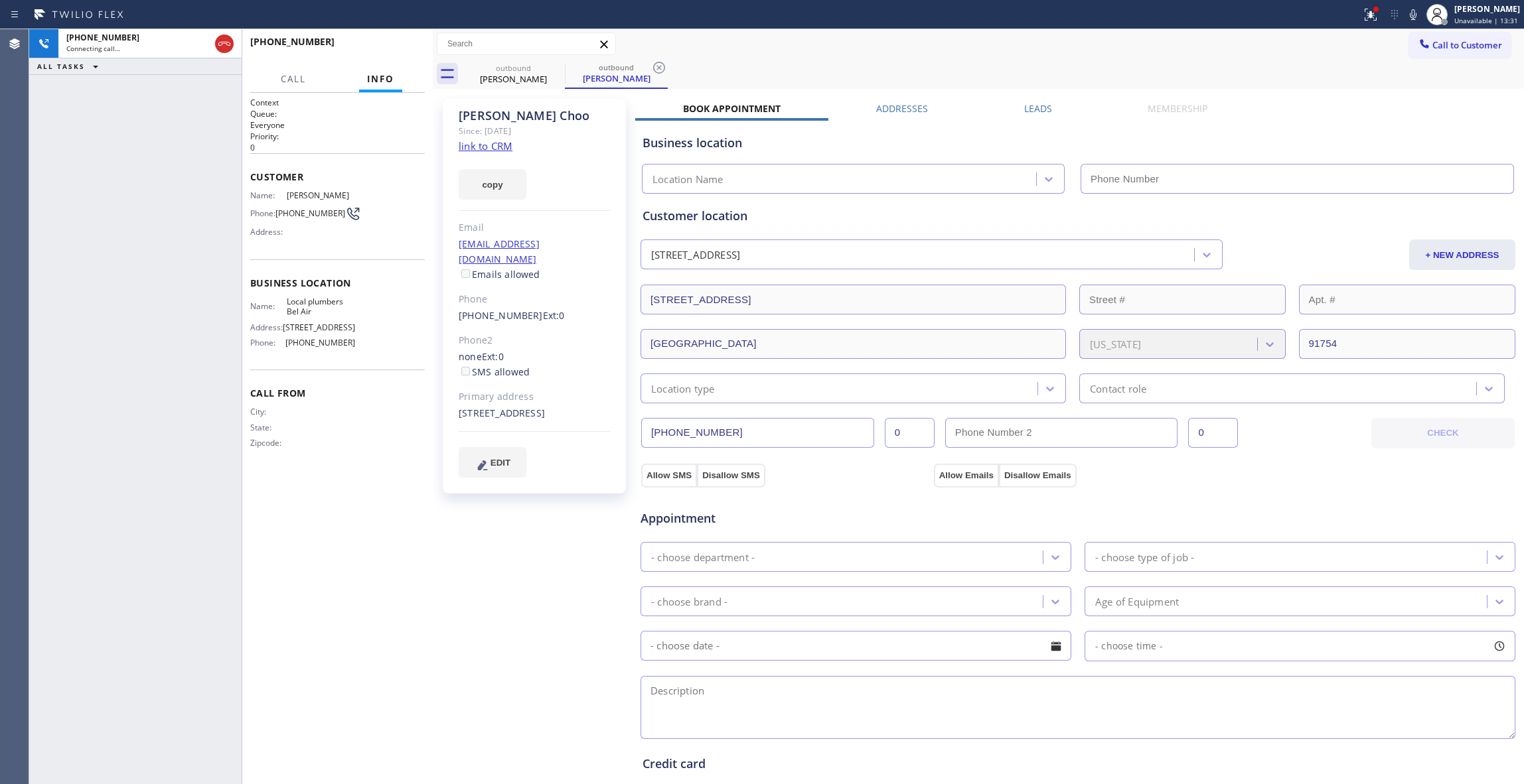
type input "[PHONE_NUMBER]"
click at [384, 43] on button "COMPLETE" at bounding box center [391, 48] width 67 height 19
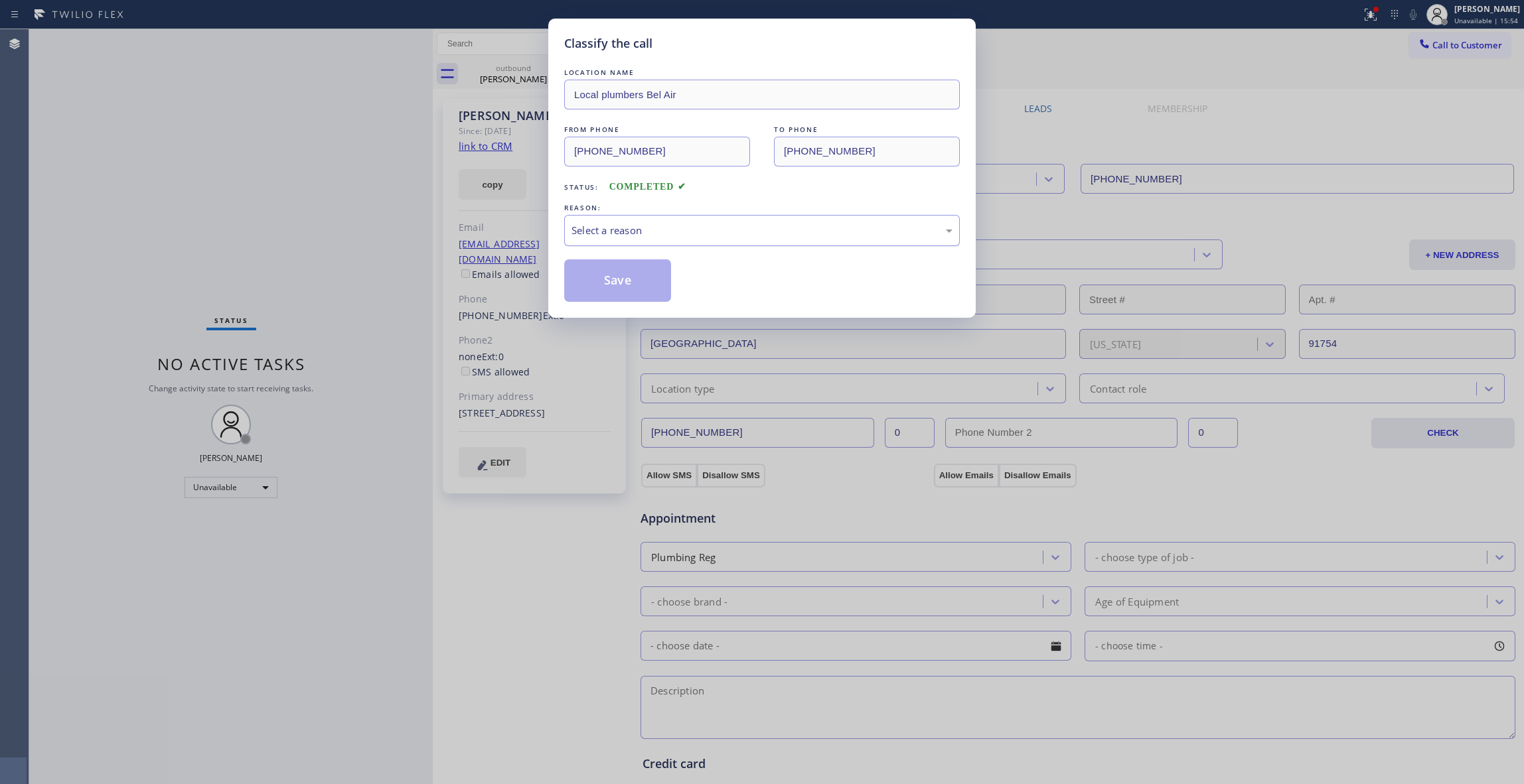
click at [633, 237] on div "Select a reason" at bounding box center [762, 231] width 381 height 15
click at [604, 280] on button "Save" at bounding box center [618, 281] width 107 height 43
click at [603, 279] on button "Save" at bounding box center [618, 281] width 107 height 43
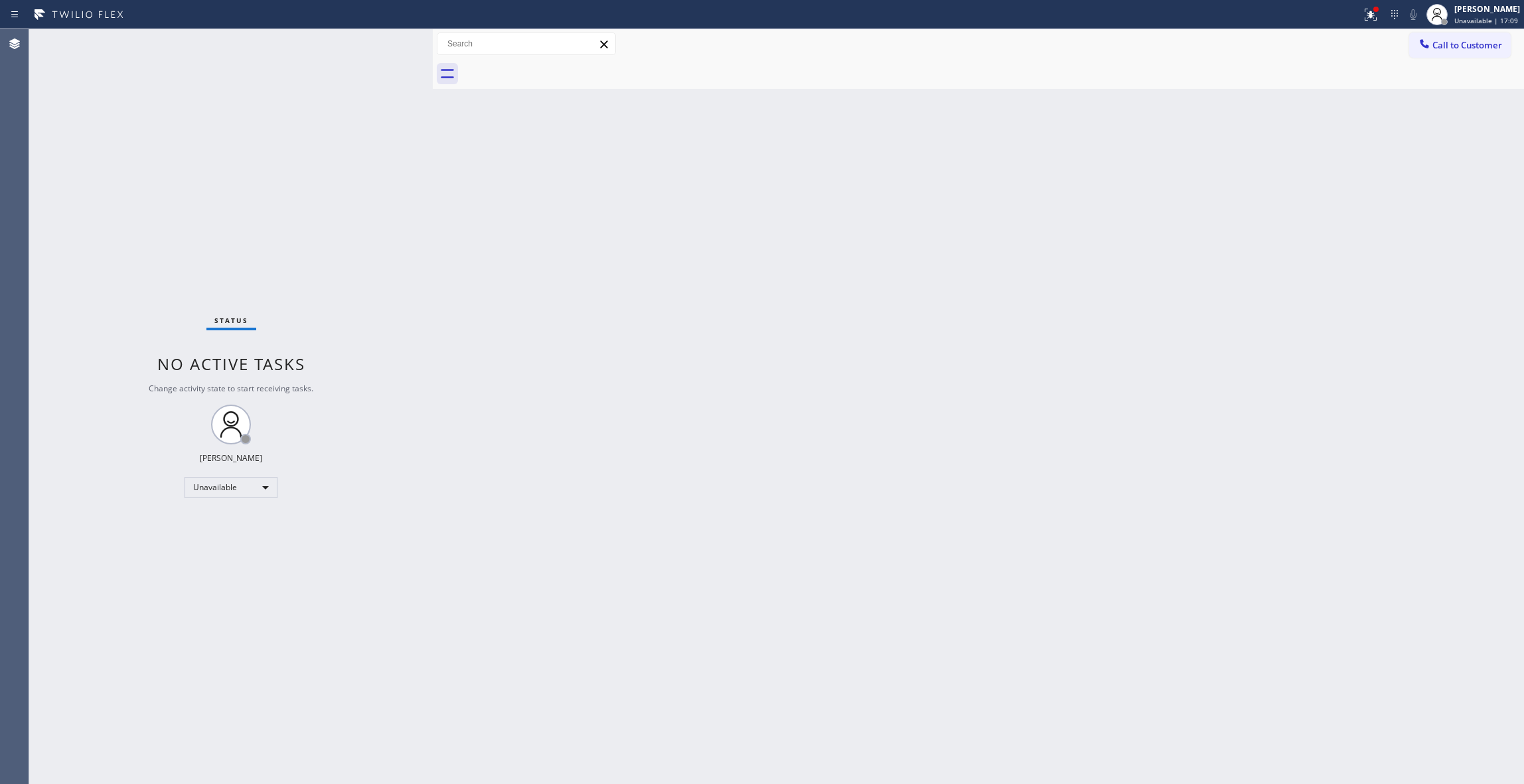
drag, startPoint x: 34, startPoint y: 283, endPoint x: 14, endPoint y: 287, distance: 20.4
click at [34, 283] on div "Status No active tasks Change activity state to start receiving tasks. [PERSON_…" at bounding box center [231, 407] width 403 height 755
drag, startPoint x: 1184, startPoint y: 226, endPoint x: 1514, endPoint y: 43, distance: 377.3
click at [1207, 203] on div "Back to Dashboard Change Sender ID Customers Technicians Select a contact Outbo…" at bounding box center [979, 407] width 1092 height 755
drag, startPoint x: 1461, startPoint y: 51, endPoint x: 1440, endPoint y: 51, distance: 21.0
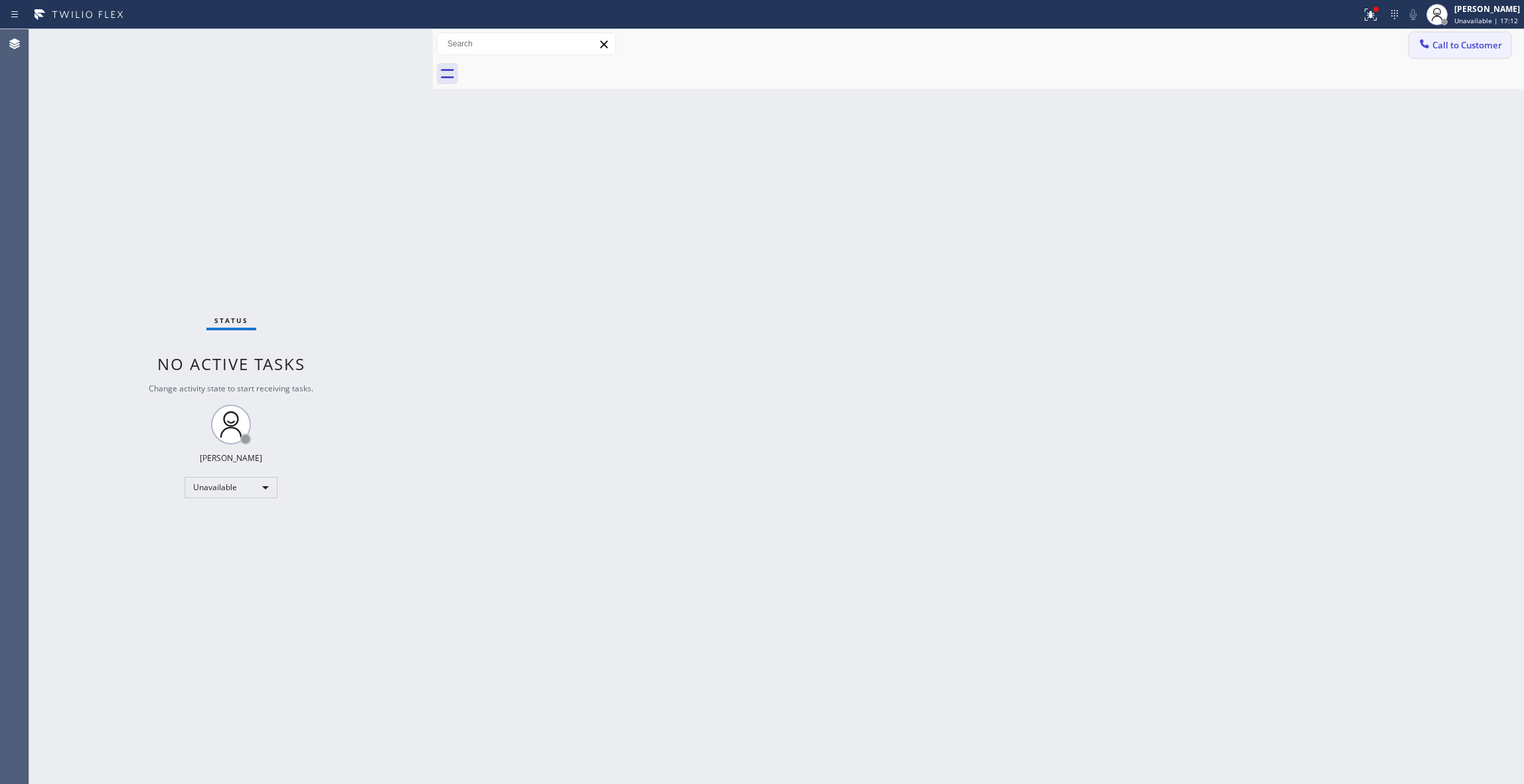
click at [1459, 51] on button "Call to Customer" at bounding box center [1460, 45] width 102 height 26
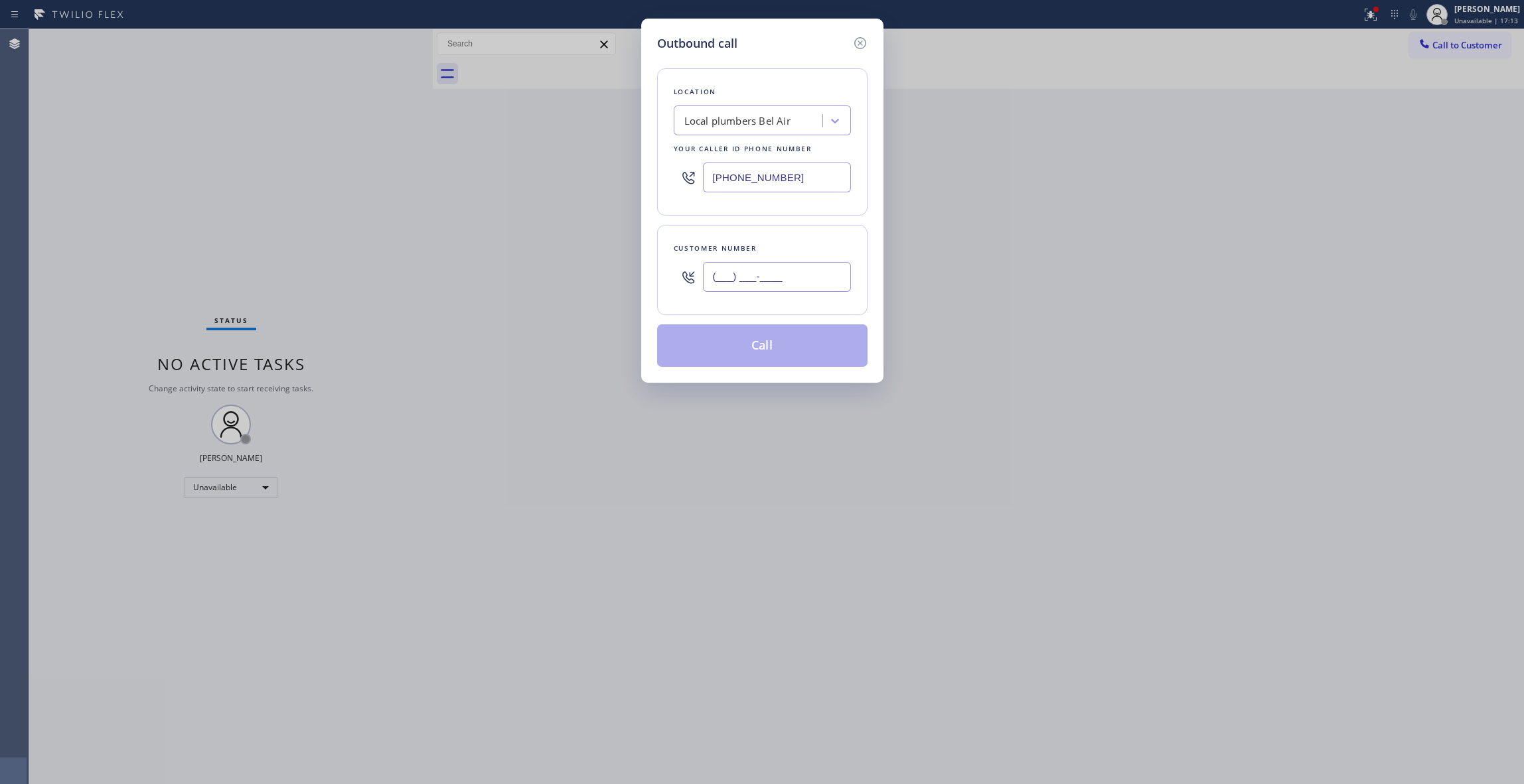
click at [765, 290] on input "(___) ___-____" at bounding box center [777, 277] width 148 height 30
paste input "626) 524-5814"
type input "[PHONE_NUMBER]"
drag, startPoint x: 791, startPoint y: 359, endPoint x: 776, endPoint y: 225, distance: 134.8
click at [791, 352] on button "Call" at bounding box center [762, 346] width 210 height 43
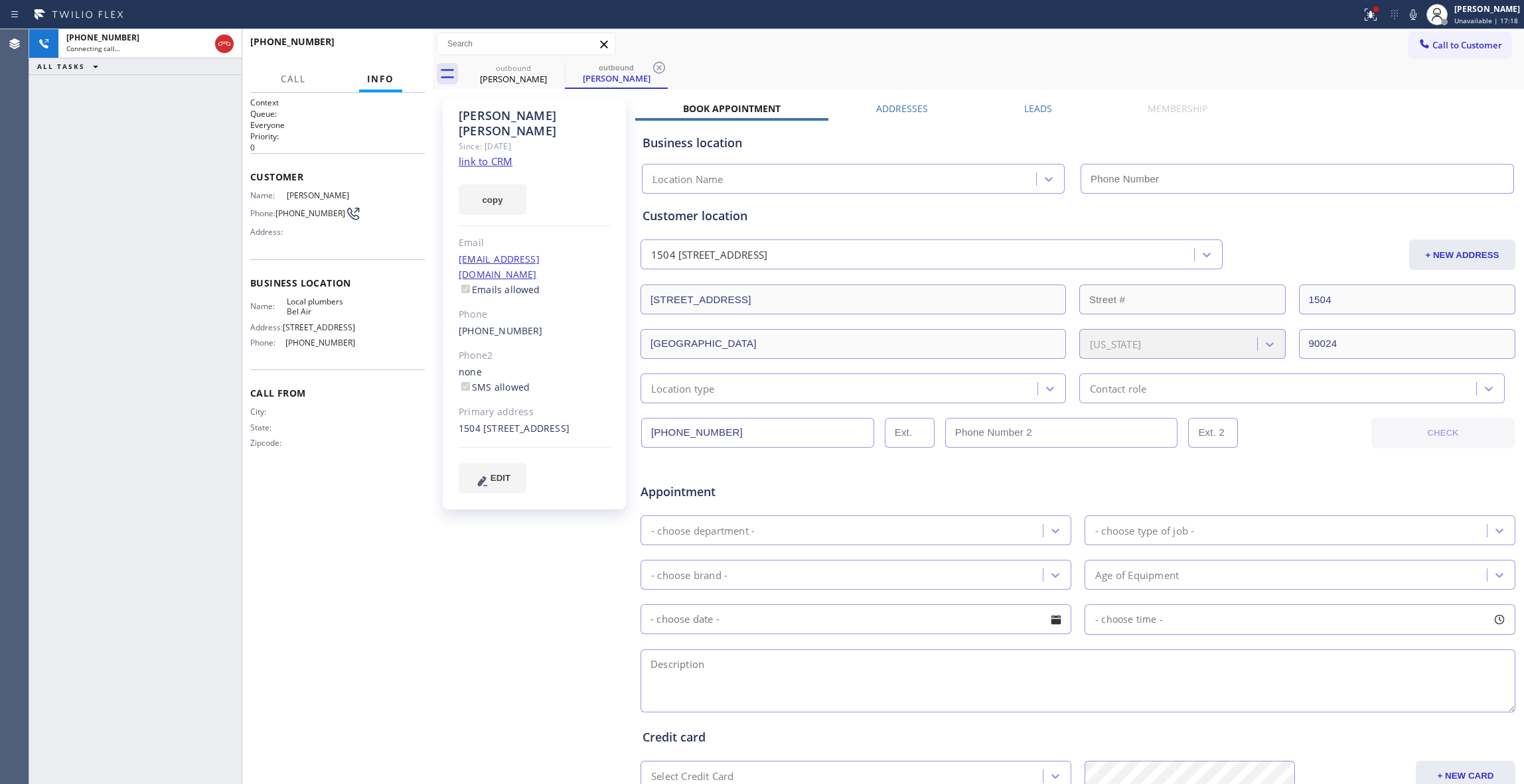
click at [662, 65] on icon at bounding box center [659, 67] width 16 height 16
type input "[PHONE_NUMBER]"
click at [499, 155] on link "link to CRM" at bounding box center [485, 161] width 54 height 14
drag, startPoint x: 425, startPoint y: 53, endPoint x: 417, endPoint y: 53, distance: 8.0
click at [424, 53] on div "[PHONE_NUMBER] Live | 00:13 HANG UP" at bounding box center [337, 48] width 190 height 38
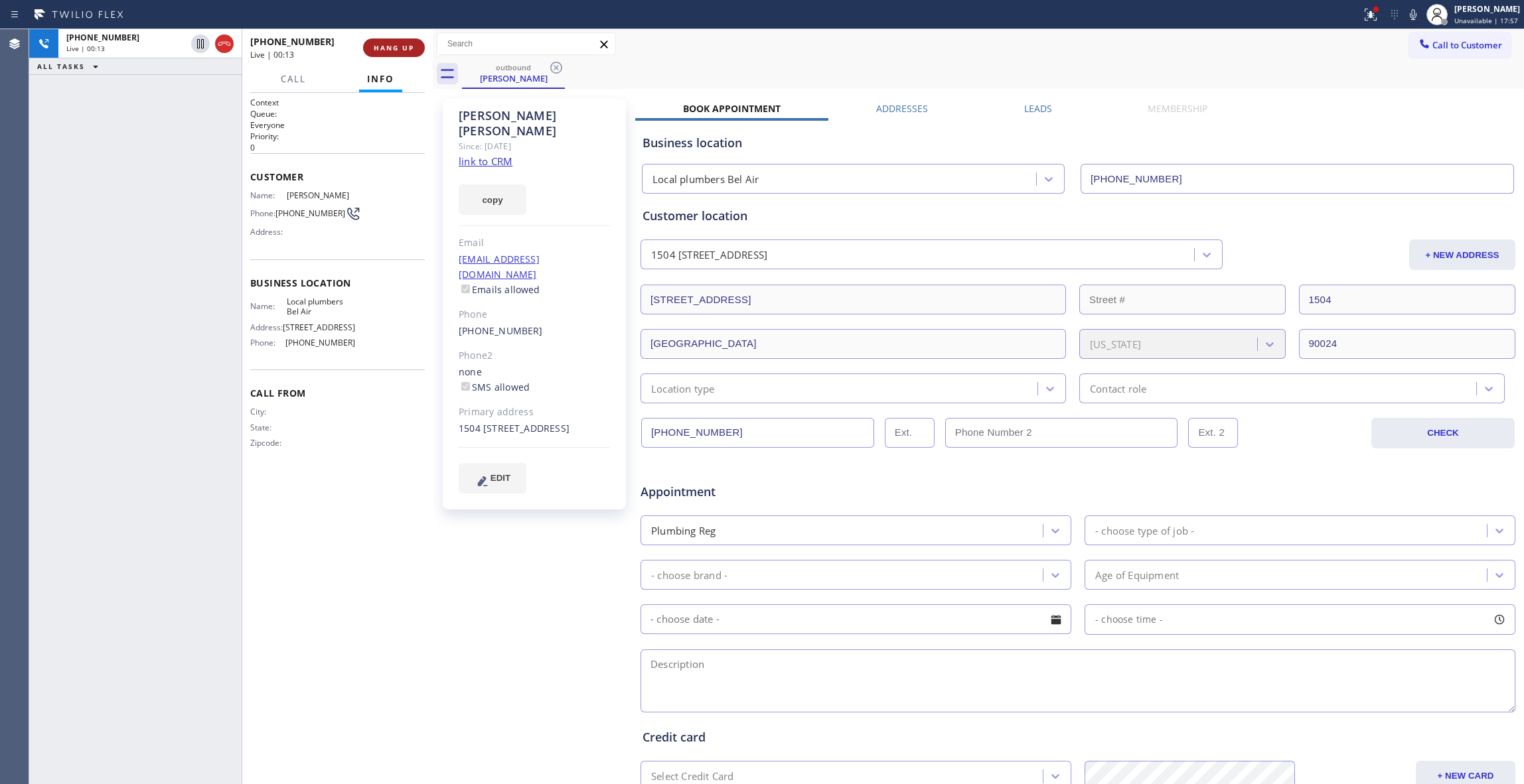
click at [397, 50] on span "HANG UP" at bounding box center [393, 48] width 40 height 9
drag, startPoint x: 422, startPoint y: 56, endPoint x: 407, endPoint y: 56, distance: 15.0
click at [415, 57] on div "[PHONE_NUMBER] Wrap up | 00:00 COMPLETE" at bounding box center [337, 48] width 174 height 34
click at [401, 46] on span "COMPLETE" at bounding box center [391, 48] width 46 height 9
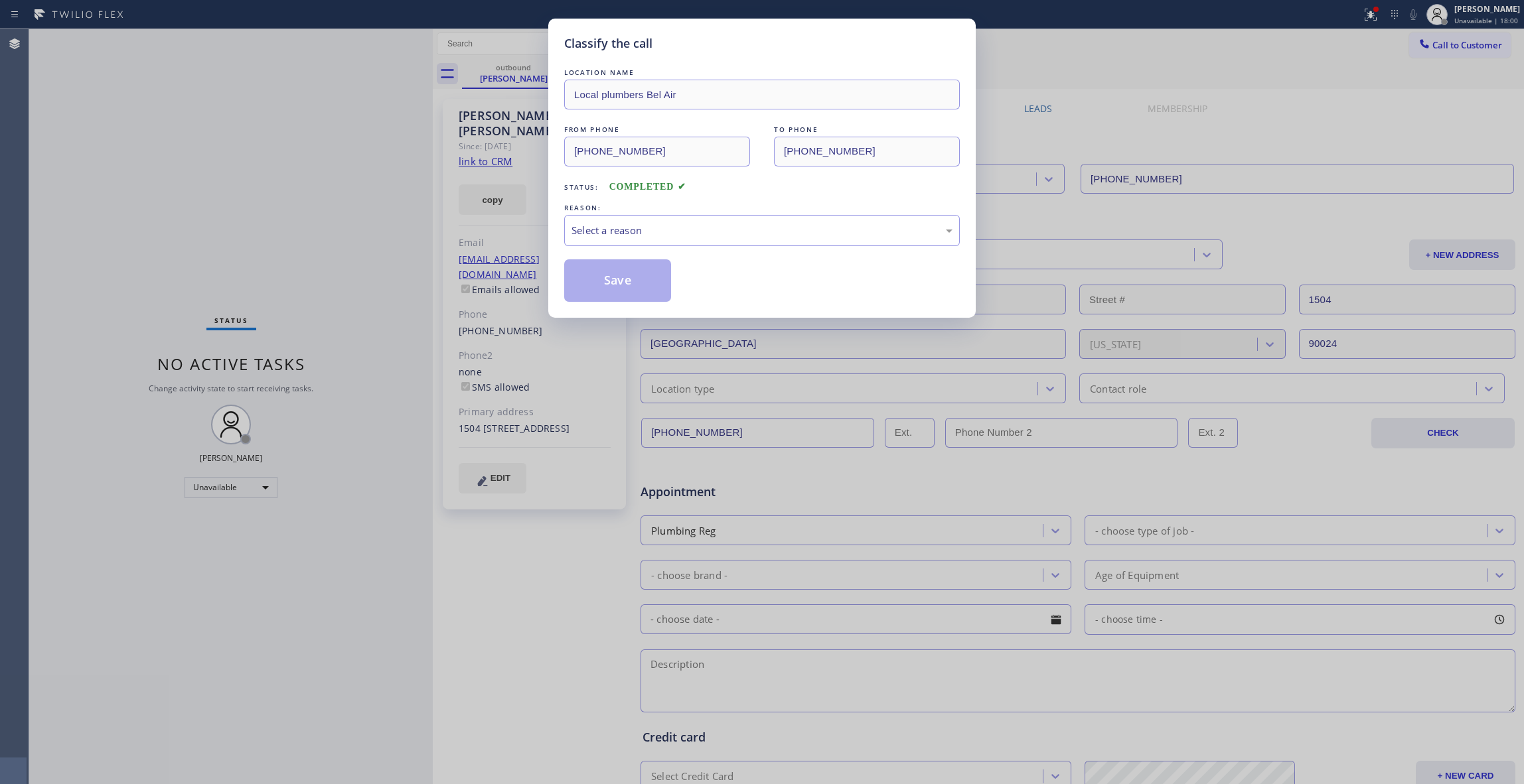
click at [592, 251] on div "LOCATION NAME Local plumbers Bel Air FROM PHONE [PHONE_NUMBER] TO PHONE [PHONE_…" at bounding box center [762, 184] width 396 height 237
click at [588, 232] on div "Select a reason" at bounding box center [762, 231] width 381 height 15
click at [594, 280] on button "Save" at bounding box center [618, 281] width 107 height 43
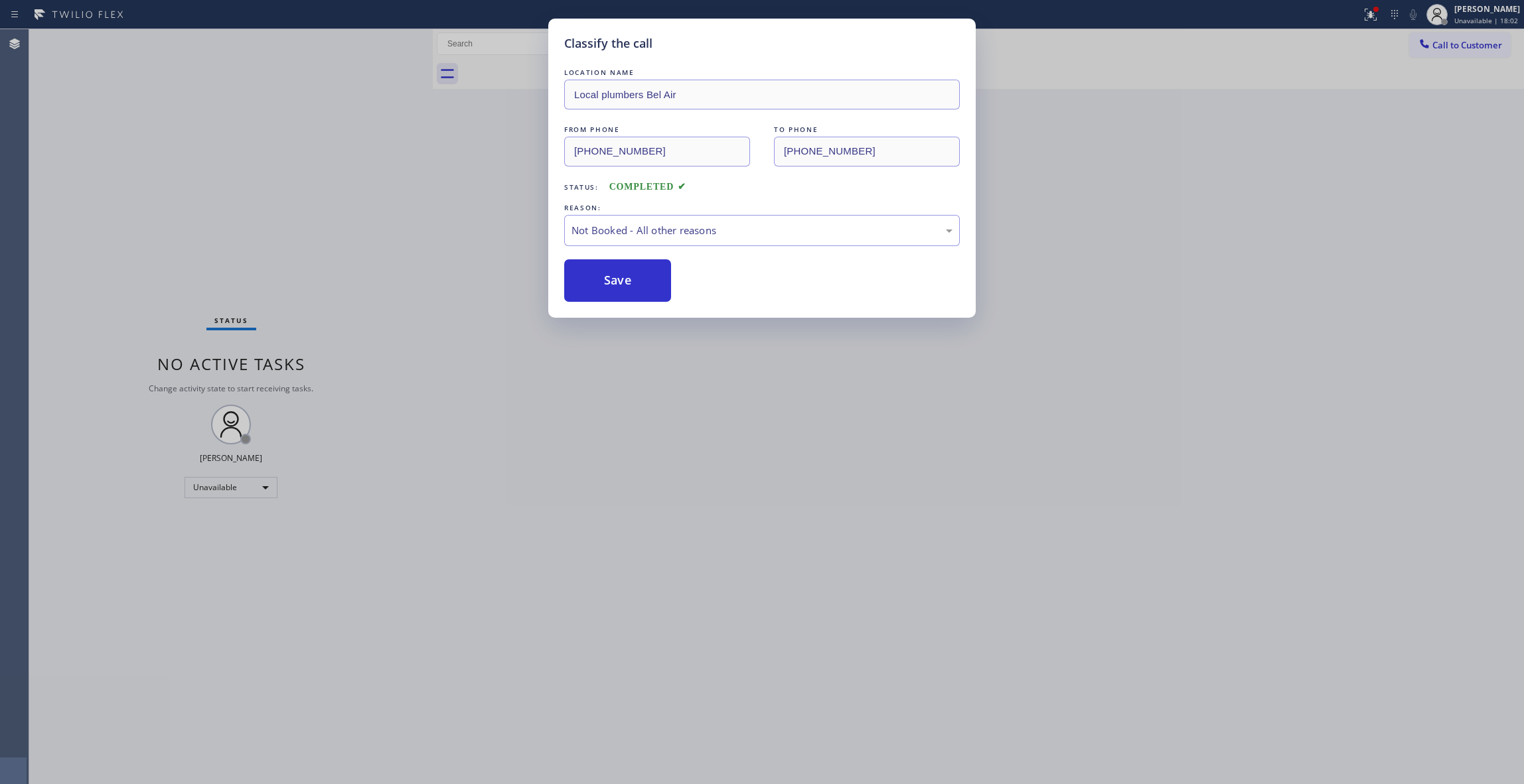
click at [594, 280] on button "Save" at bounding box center [618, 281] width 107 height 43
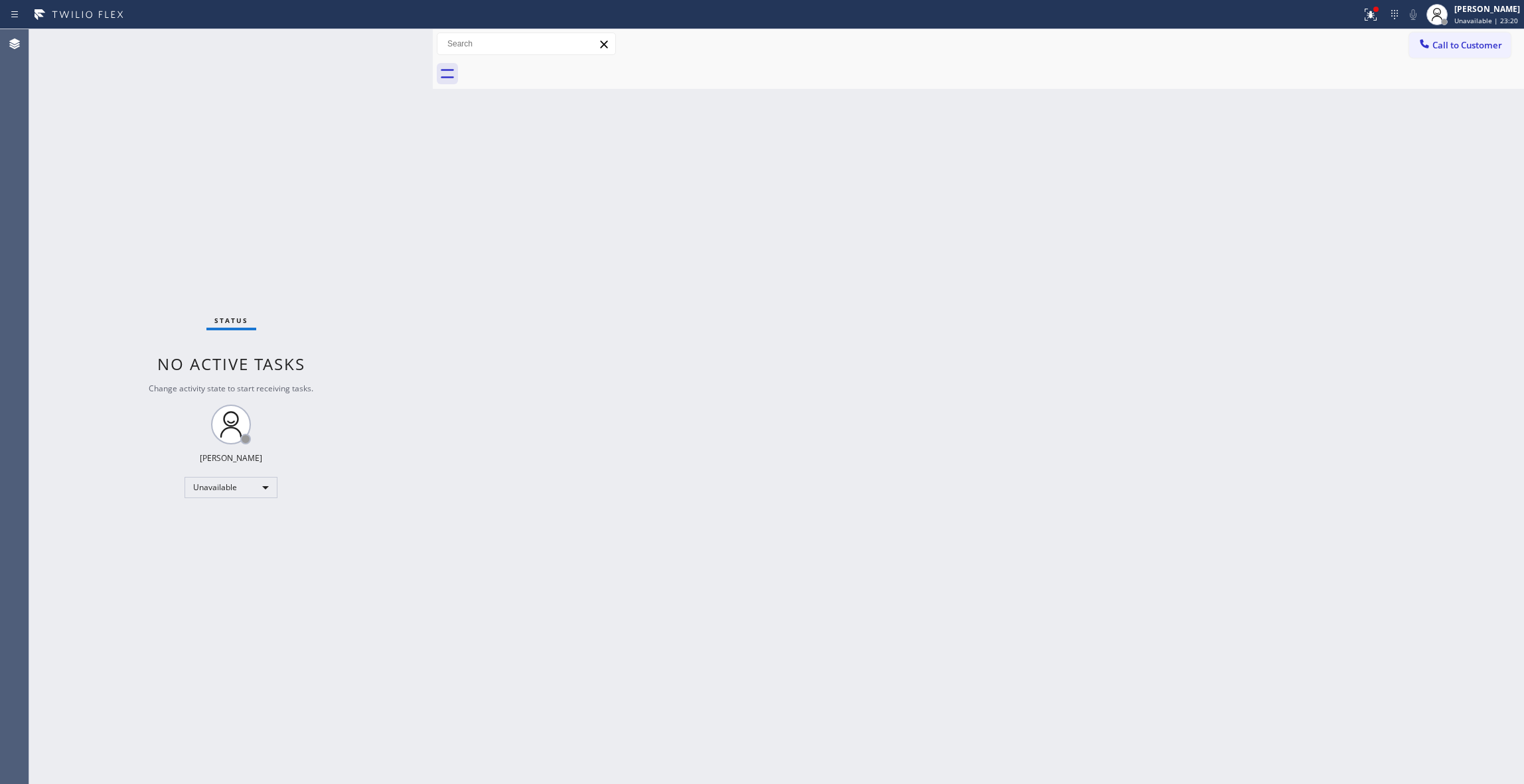
drag, startPoint x: 1464, startPoint y: 49, endPoint x: 1005, endPoint y: 216, distance: 488.4
click at [1462, 48] on span "Call to Customer" at bounding box center [1468, 45] width 70 height 12
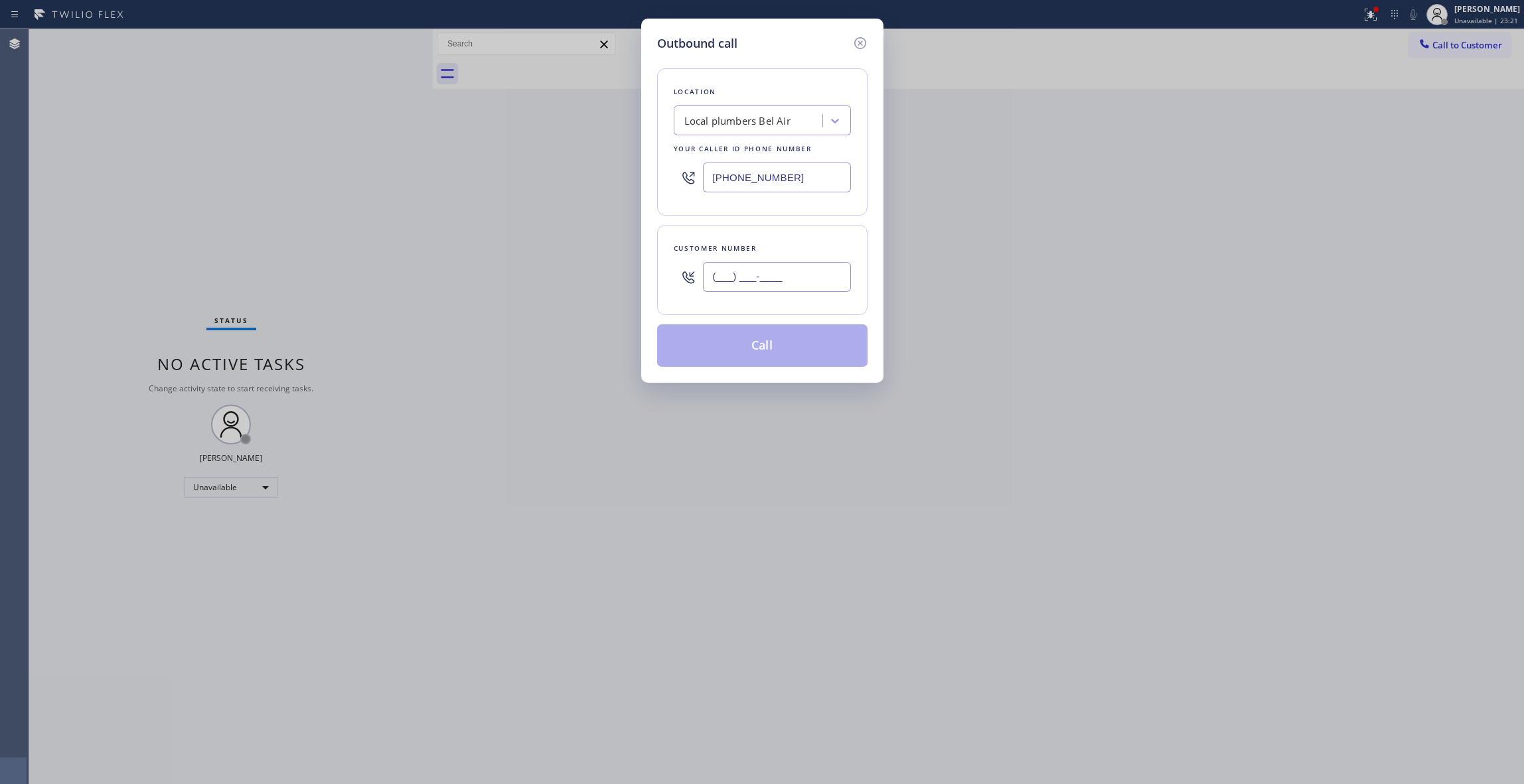
click at [800, 280] on input "(___) ___-____" at bounding box center [777, 277] width 148 height 30
paste input "626) 524-5814"
type input "[PHONE_NUMBER]"
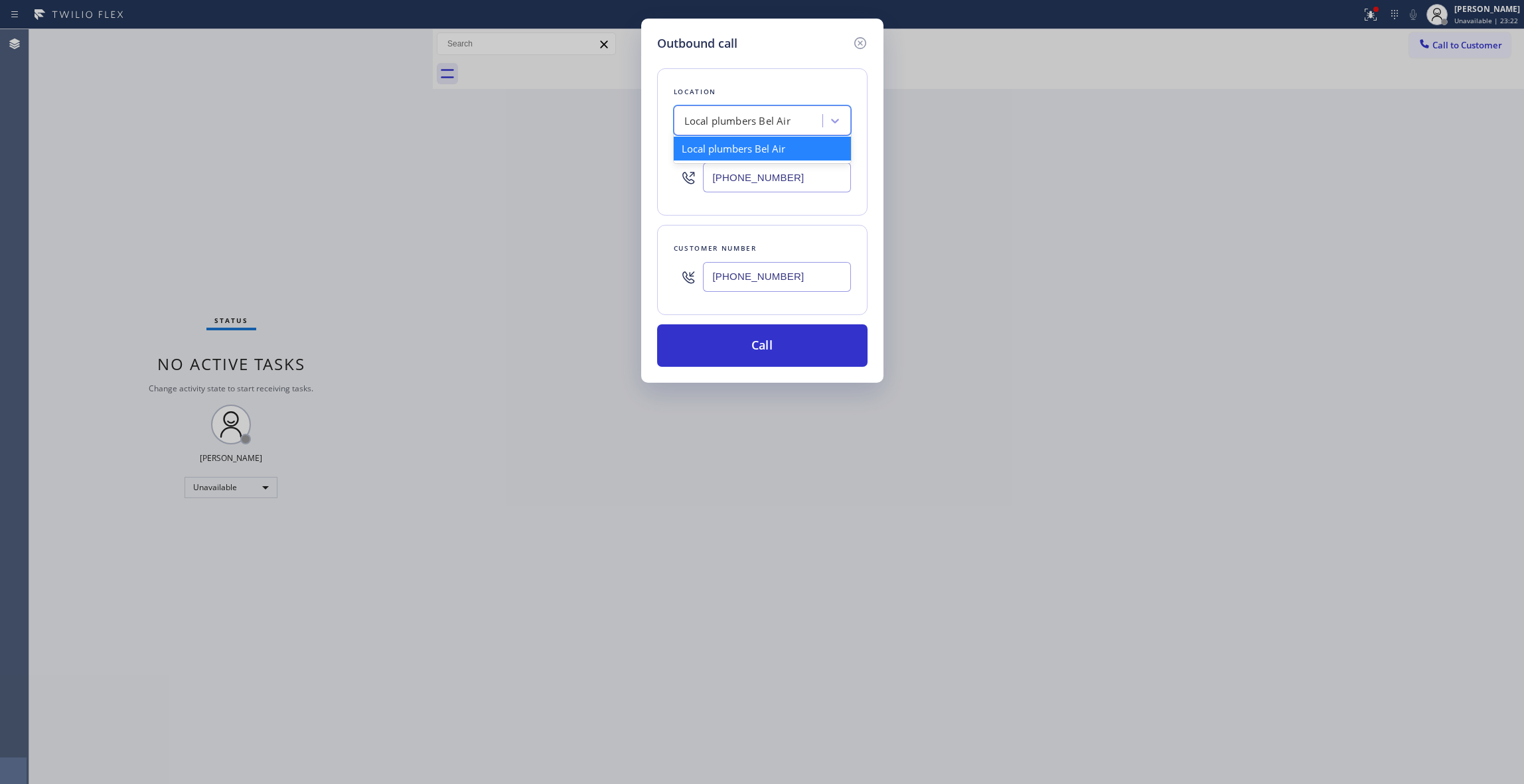
click at [739, 120] on div "Local plumbers Bel Air" at bounding box center [737, 121] width 106 height 15
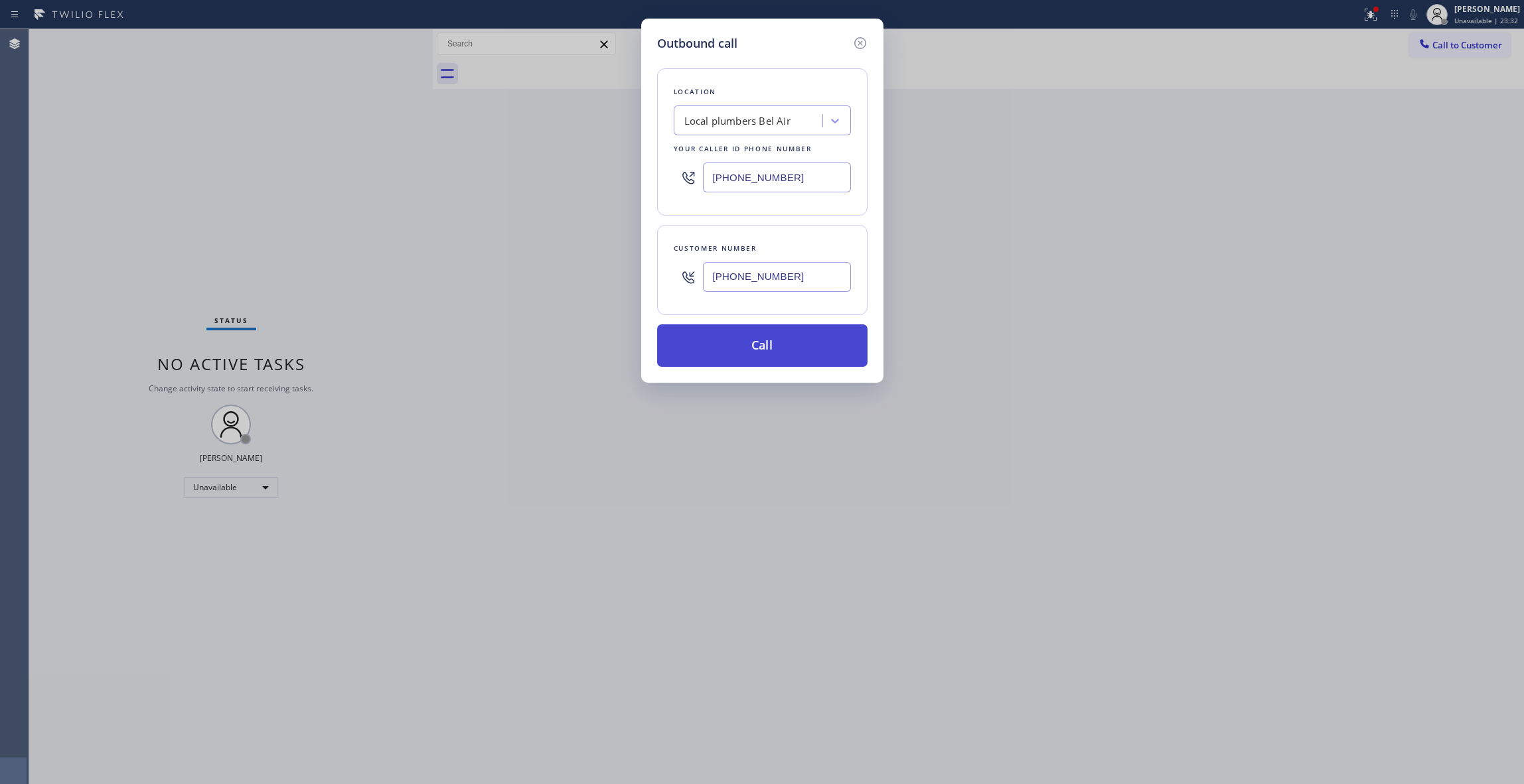
paste input "text"
drag, startPoint x: 806, startPoint y: 183, endPoint x: 796, endPoint y: 342, distance: 159.3
click at [424, 178] on div "Outbound call Location Local plumbers Bel Air Your caller id phone number [PHON…" at bounding box center [762, 392] width 1524 height 784
type input "[PHONE_NUMBER]"
click at [784, 366] on button "Call" at bounding box center [762, 346] width 210 height 43
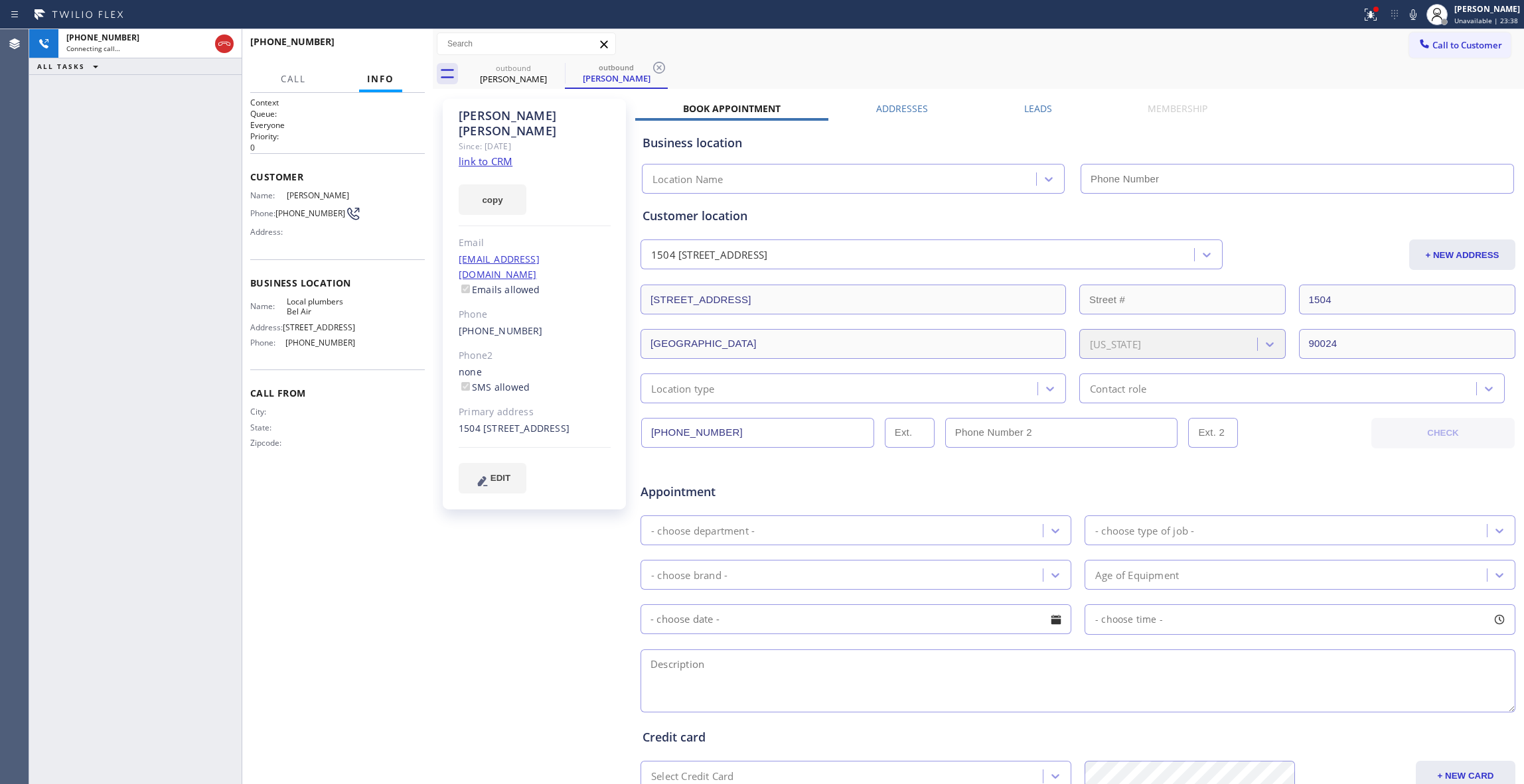
type input "[PHONE_NUMBER]"
click at [389, 45] on span "HANG UP" at bounding box center [393, 48] width 40 height 9
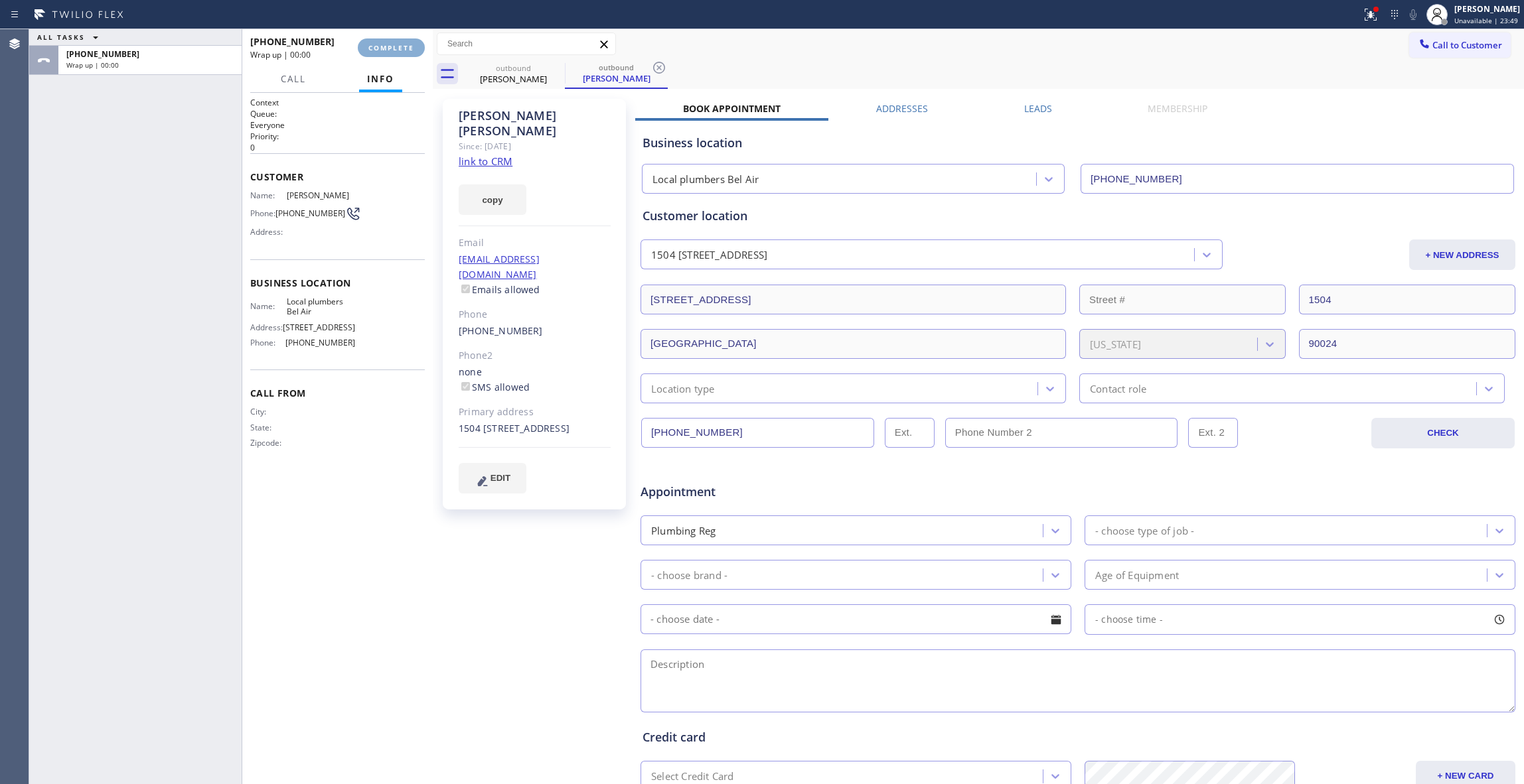
click at [389, 45] on span "COMPLETE" at bounding box center [391, 48] width 46 height 9
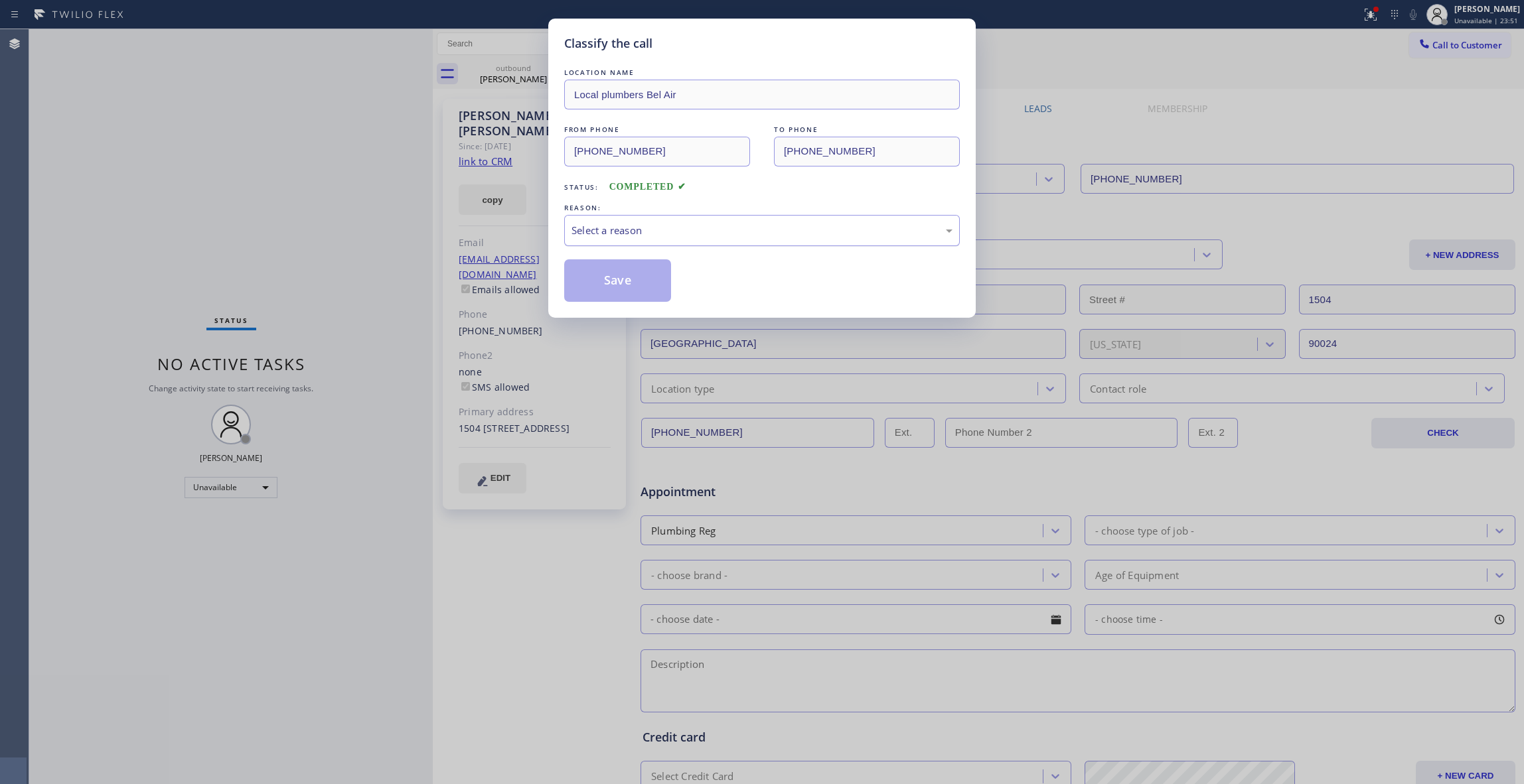
click at [579, 227] on div "Select a reason" at bounding box center [762, 231] width 381 height 15
drag, startPoint x: 595, startPoint y: 287, endPoint x: 51, endPoint y: 320, distance: 545.0
click at [595, 287] on button "Save" at bounding box center [618, 281] width 107 height 43
click at [595, 287] on button "Save" at bounding box center [618, 281] width 107 height 43
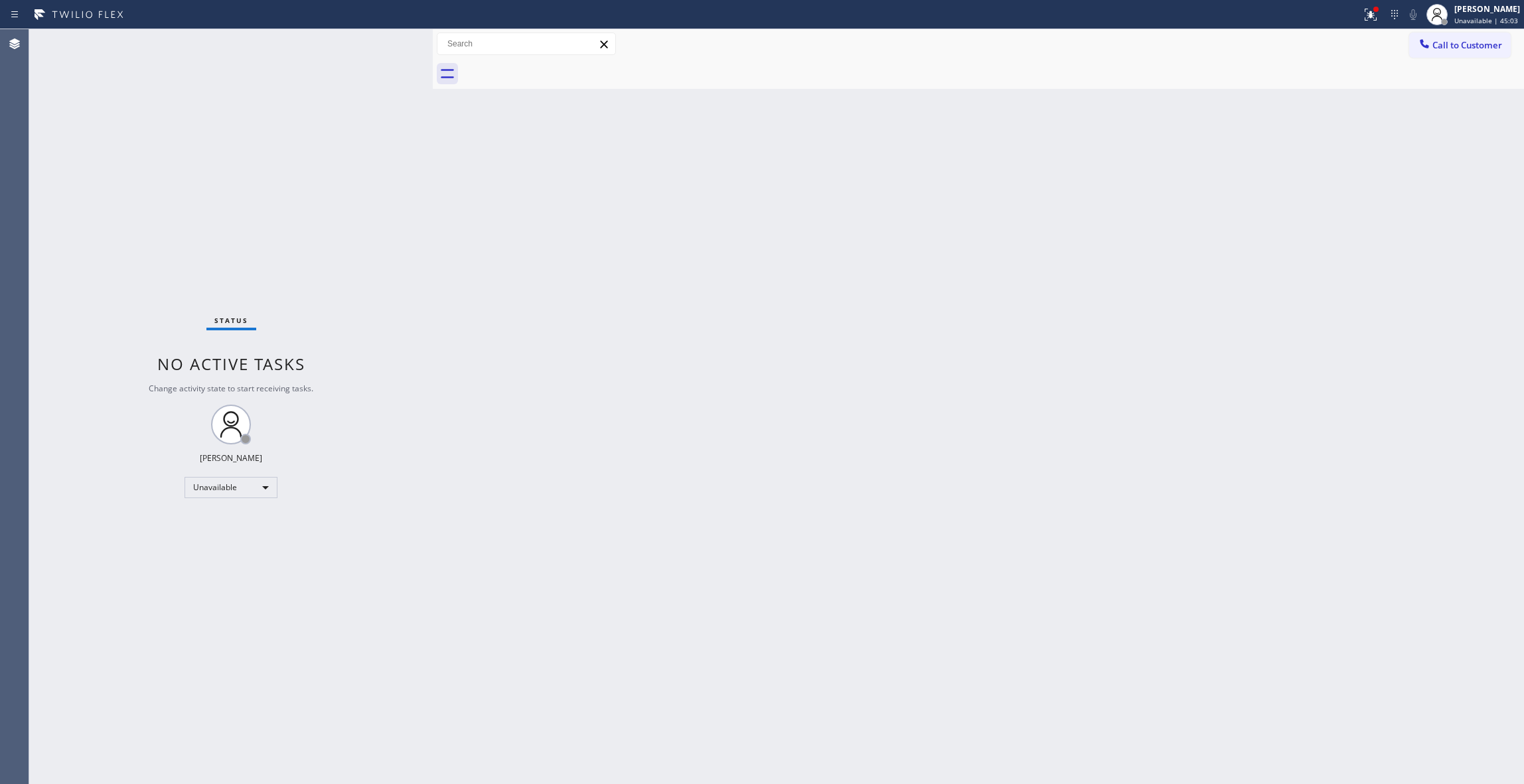
drag, startPoint x: 180, startPoint y: 710, endPoint x: 219, endPoint y: 565, distance: 150.2
click at [210, 666] on div "Status No active tasks Change activity state to start receiving tasks. [PERSON_…" at bounding box center [231, 407] width 403 height 755
click at [15, 664] on div "Agent Desktop" at bounding box center [14, 407] width 28 height 755
click at [199, 759] on div "Status No active tasks Change activity state to start receiving tasks. [PERSON_…" at bounding box center [231, 407] width 403 height 755
click at [28, 287] on div "Agent Desktop" at bounding box center [15, 407] width 29 height 755
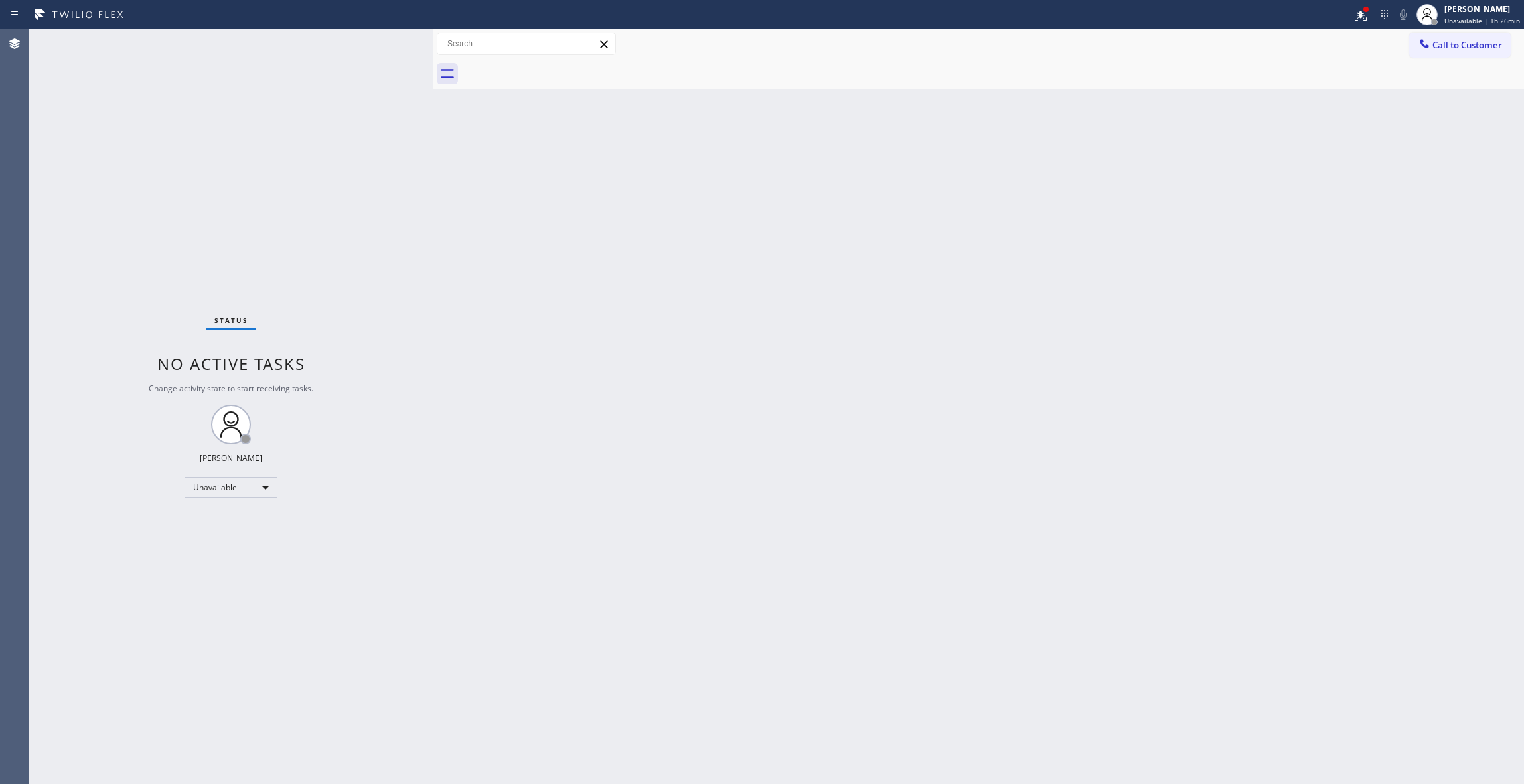
click at [190, 747] on div "Status No active tasks Change activity state to start receiving tasks. [PERSON_…" at bounding box center [231, 407] width 403 height 755
click at [220, 757] on div "Status No active tasks Change activity state to start receiving tasks. [PERSON_…" at bounding box center [231, 407] width 403 height 755
click at [1456, 46] on span "Call to Customer" at bounding box center [1468, 45] width 70 height 12
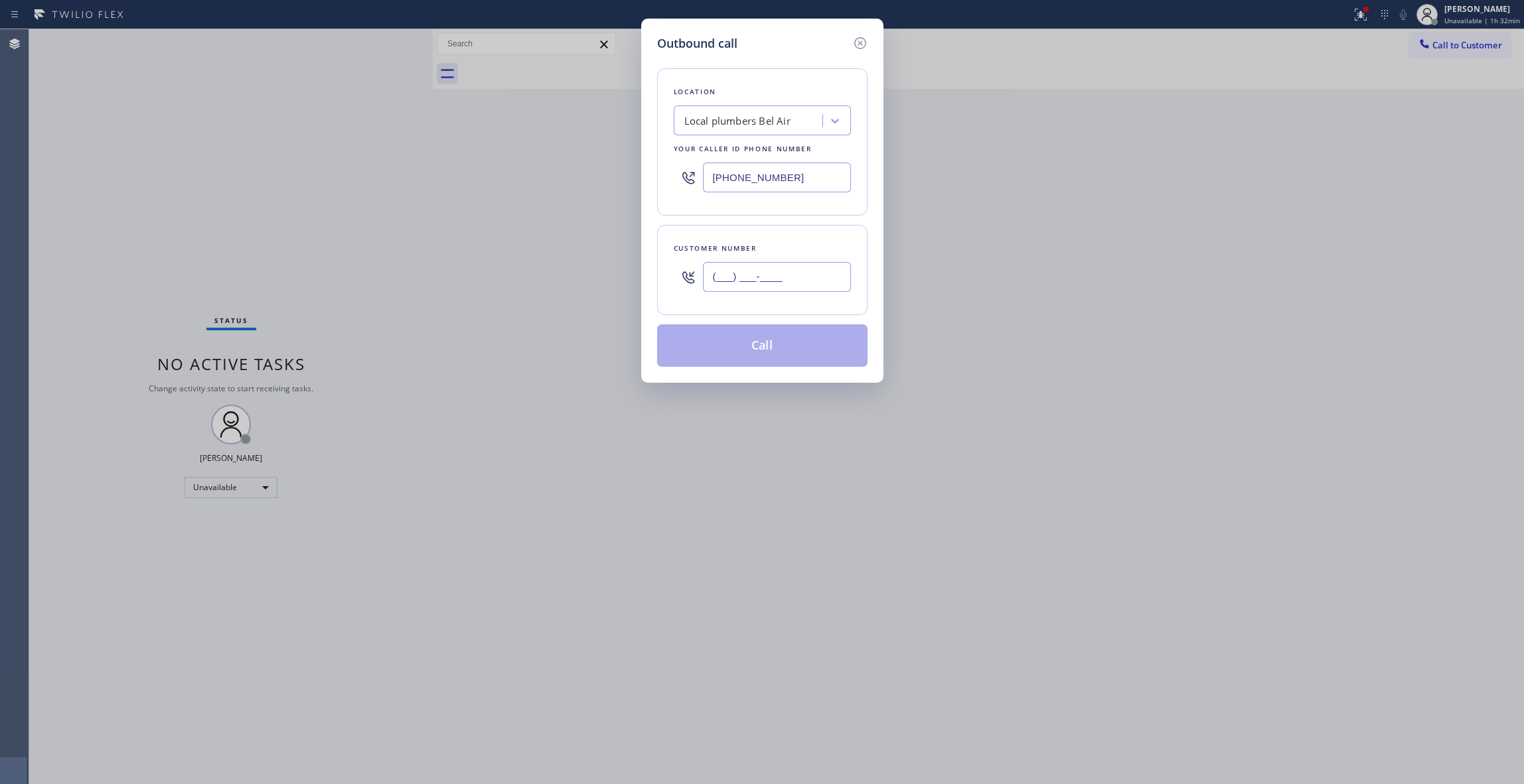
click at [755, 269] on input "(___) ___-____" at bounding box center [777, 277] width 148 height 30
paste input "626) 524-5814"
type input "[PHONE_NUMBER]"
click at [755, 356] on button "Call" at bounding box center [762, 346] width 210 height 43
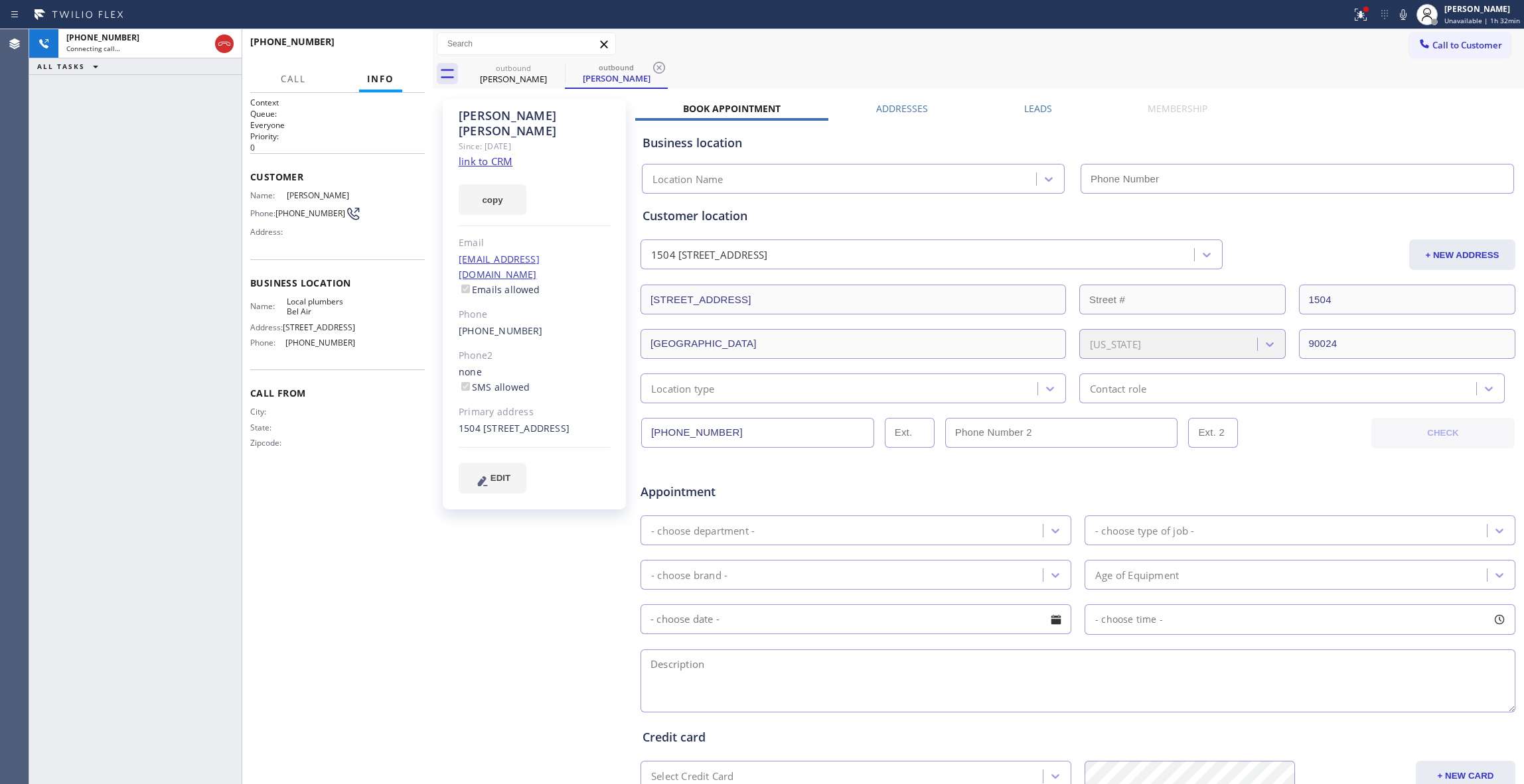
type input "[PHONE_NUMBER]"
click at [656, 70] on icon at bounding box center [659, 67] width 16 height 16
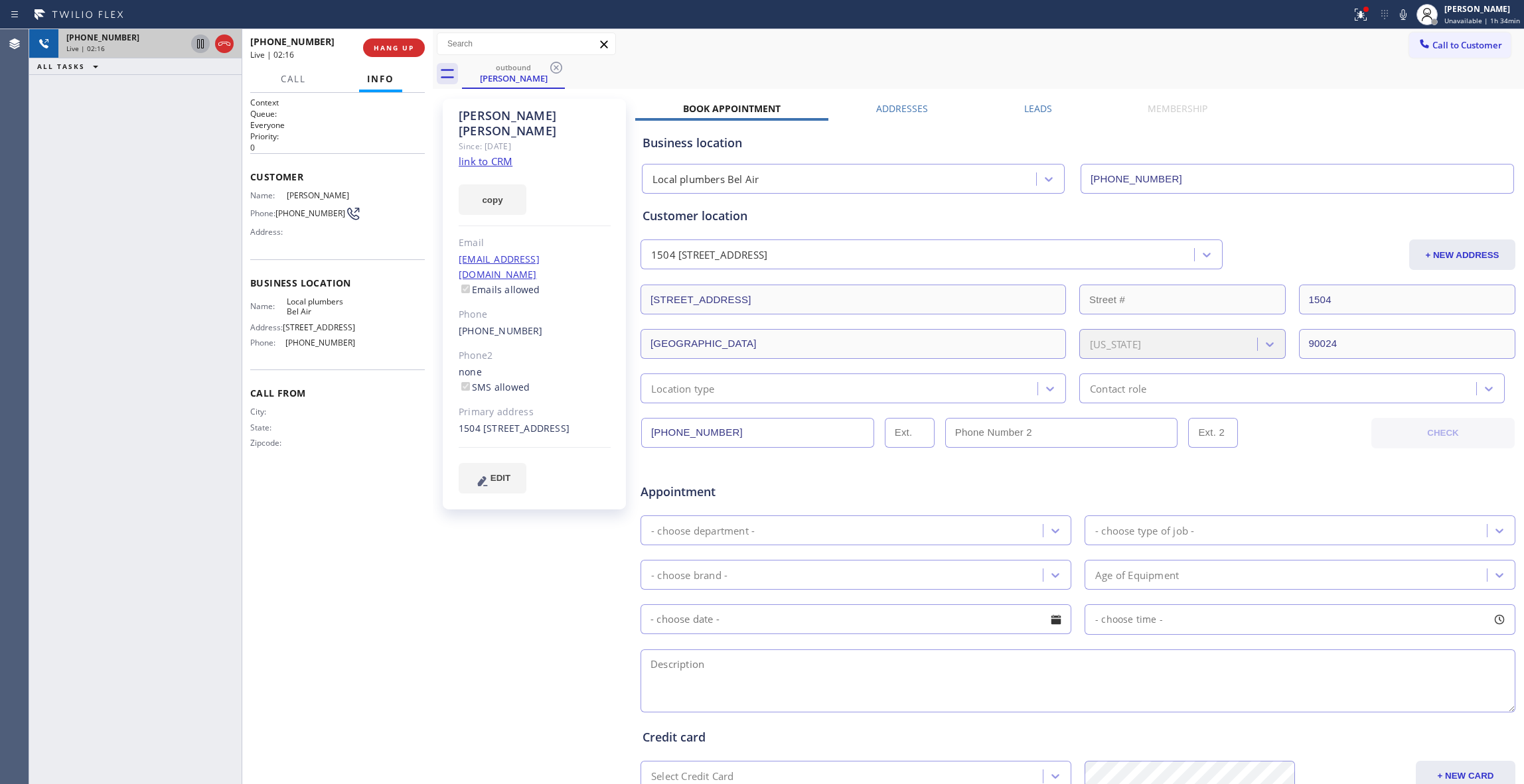
click at [202, 48] on icon at bounding box center [201, 44] width 7 height 9
click at [1397, 16] on icon at bounding box center [1403, 15] width 16 height 16
drag, startPoint x: 128, startPoint y: 260, endPoint x: 146, endPoint y: 213, distance: 50.3
click at [138, 232] on div "[PHONE_NUMBER] Live | 02:31 ALL TASKS ALL TASKS ACTIVE TASKS TASKS IN WRAP UP" at bounding box center [135, 407] width 213 height 755
click at [197, 41] on icon at bounding box center [200, 44] width 9 height 9
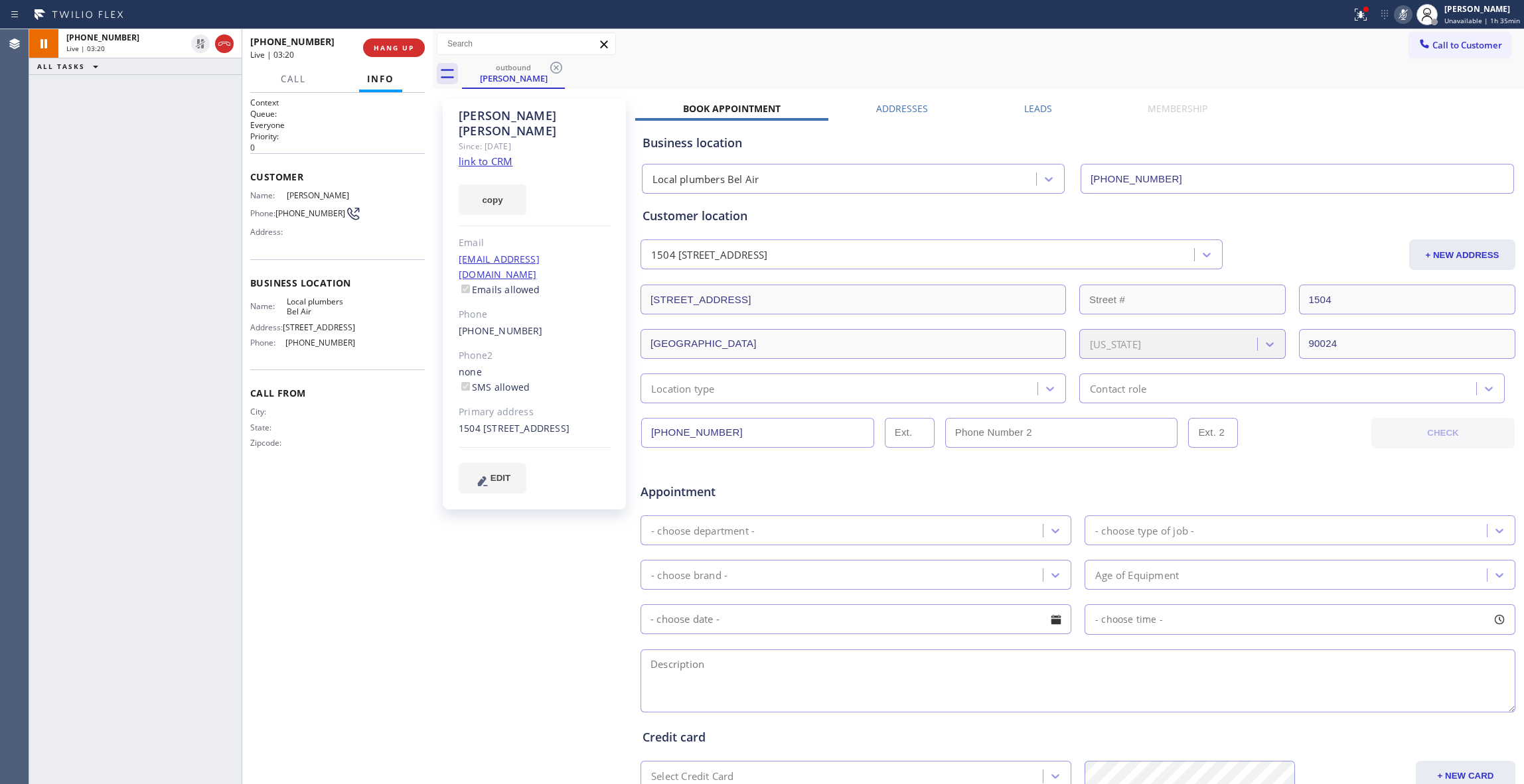
click at [1400, 14] on icon at bounding box center [1403, 15] width 16 height 16
drag, startPoint x: 497, startPoint y: 532, endPoint x: 489, endPoint y: 532, distance: 8.0
click at [497, 532] on div "[PERSON_NAME] Since: [DATE] link to CRM copy Email [EMAIL_ADDRESS][DOMAIN_NAME]…" at bounding box center [536, 522] width 199 height 860
click at [124, 651] on div "[PHONE_NUMBER] Live | 06:14 ALL TASKS ALL TASKS ACTIVE TASKS TASKS IN WRAP UP" at bounding box center [135, 407] width 213 height 755
click at [200, 41] on icon at bounding box center [200, 44] width 16 height 16
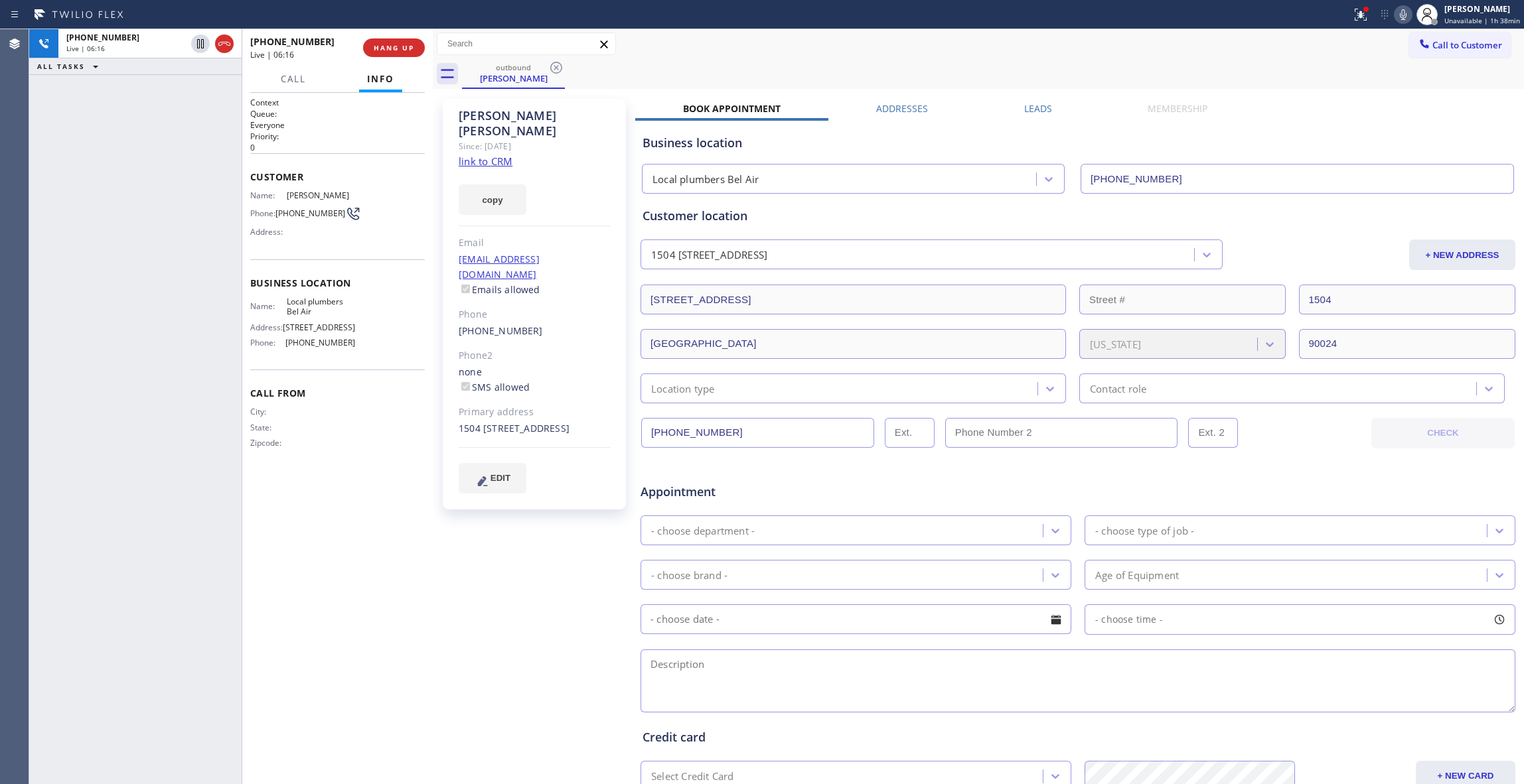
click at [1397, 14] on icon at bounding box center [1403, 15] width 16 height 16
click at [126, 520] on div "[PHONE_NUMBER] Live | 06:47 ALL TASKS ALL TASKS ACTIVE TASKS TASKS IN WRAP UP" at bounding box center [135, 407] width 213 height 755
click at [200, 44] on icon at bounding box center [200, 44] width 16 height 16
click at [1395, 17] on icon at bounding box center [1403, 15] width 16 height 16
click at [410, 46] on span "COMPLETE" at bounding box center [391, 48] width 46 height 9
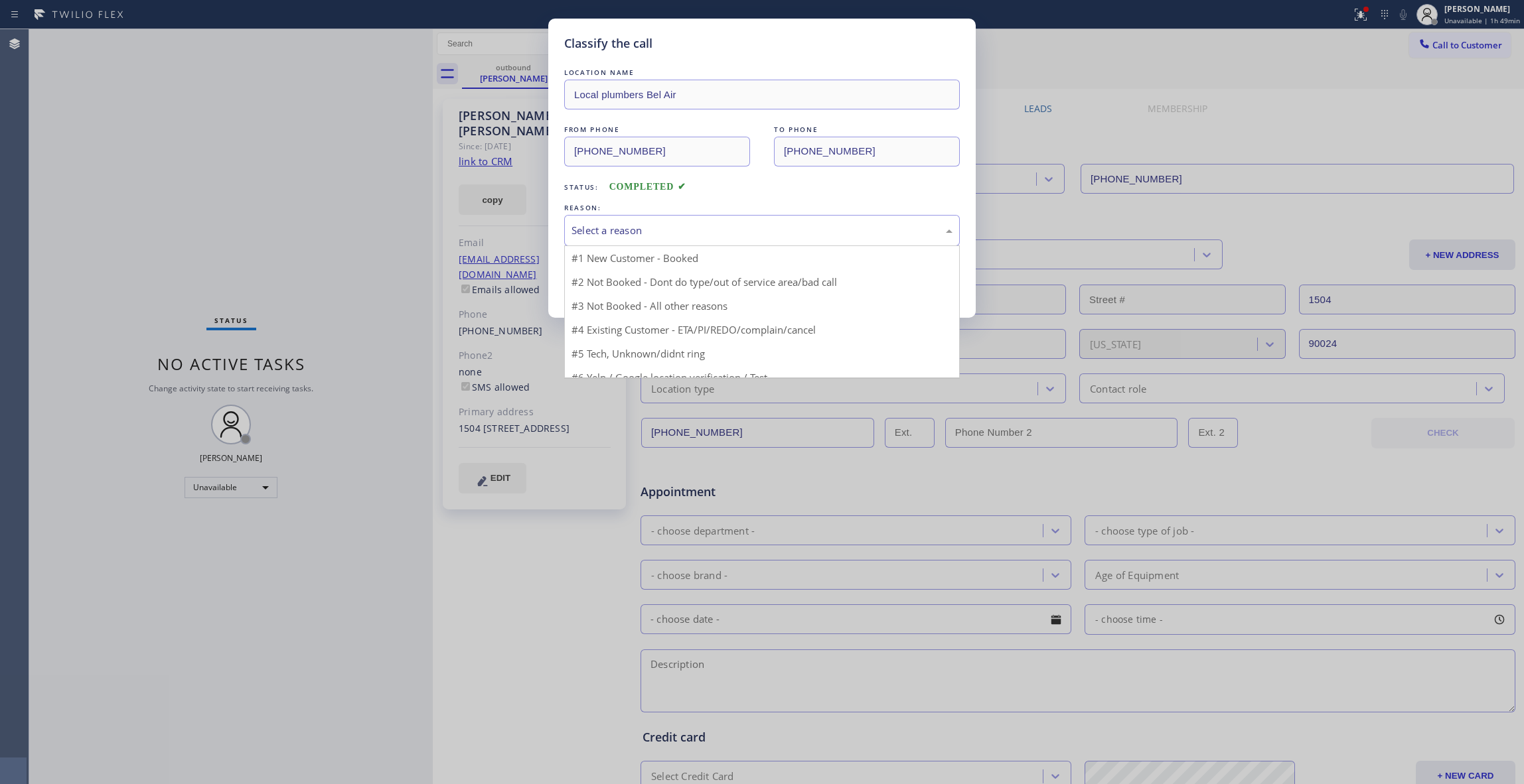
click at [649, 237] on div "Select a reason" at bounding box center [762, 231] width 381 height 15
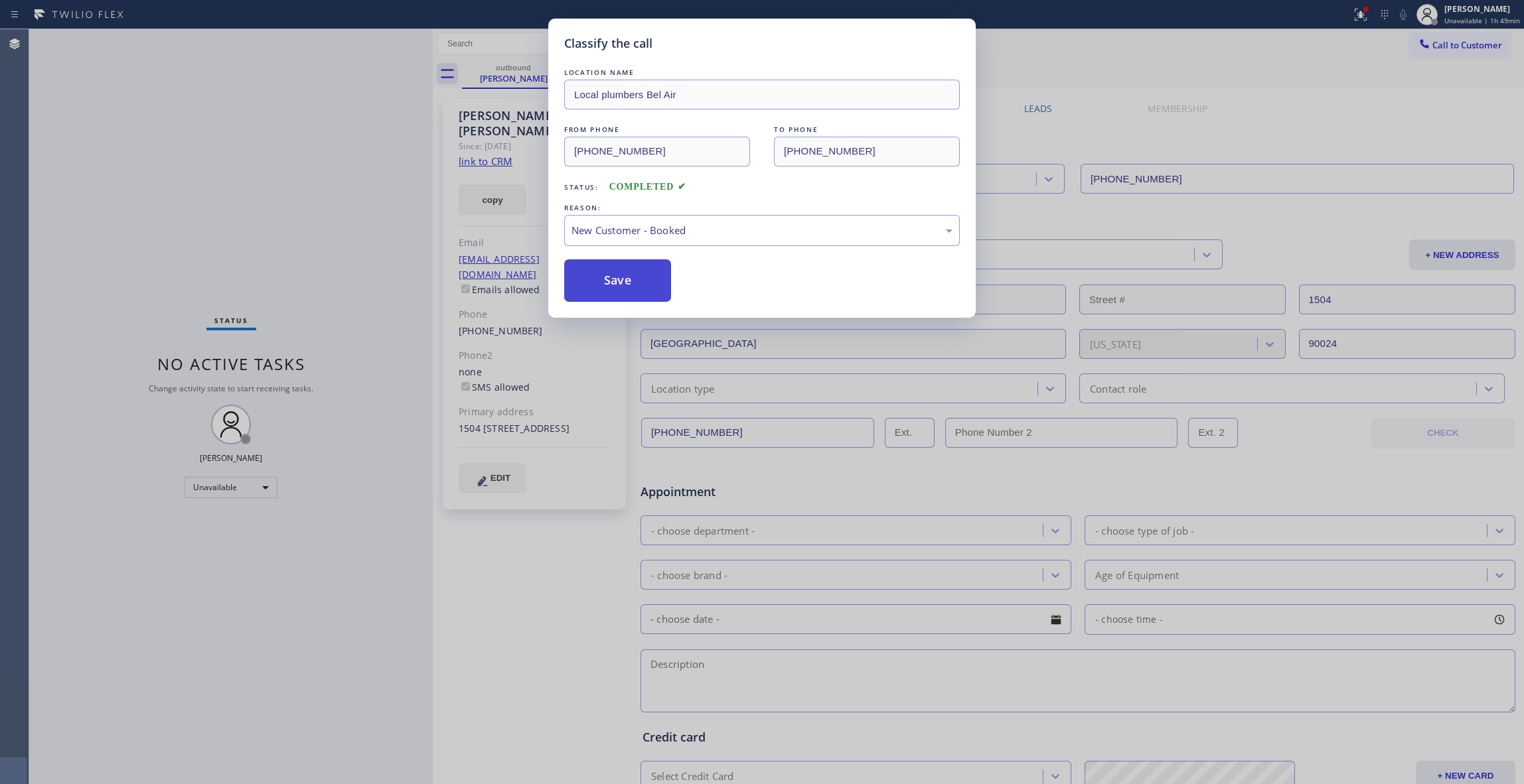
drag, startPoint x: 651, startPoint y: 264, endPoint x: 632, endPoint y: 268, distance: 19.4
click at [624, 292] on button "Save" at bounding box center [618, 281] width 107 height 43
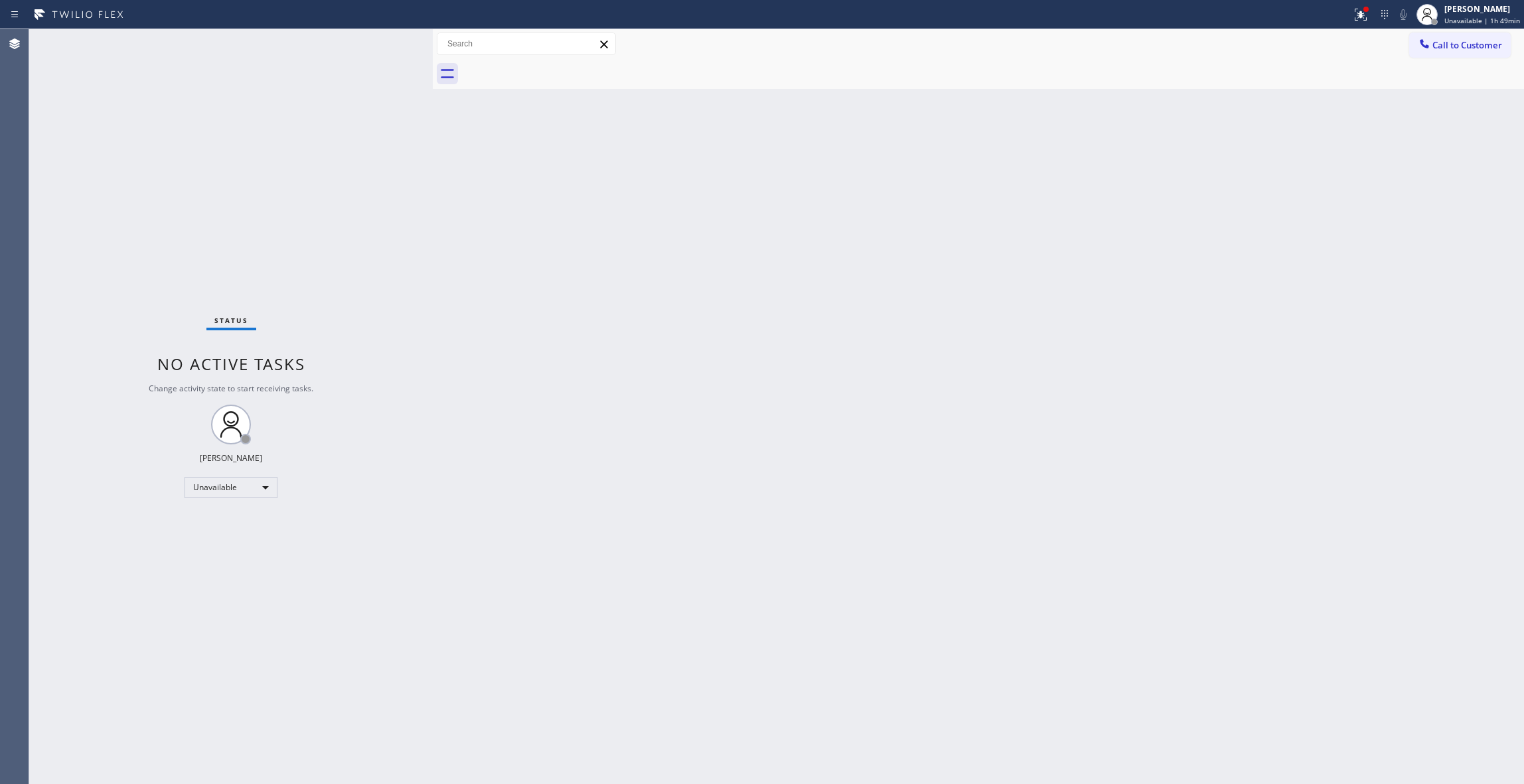
click at [1482, 46] on span "Call to Customer" at bounding box center [1468, 45] width 70 height 12
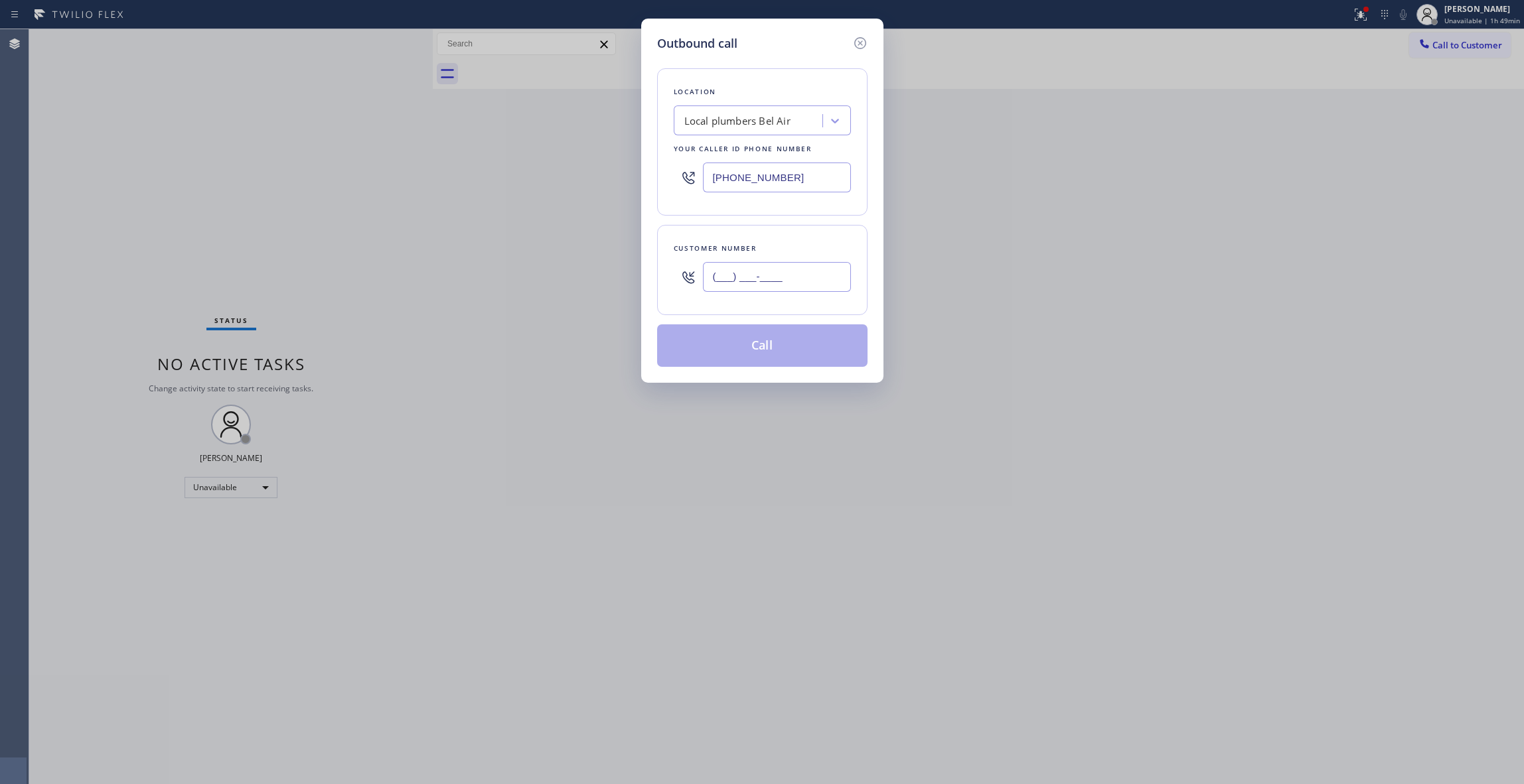
click at [783, 273] on input "(___) ___-____" at bounding box center [777, 277] width 148 height 30
paste input "646) 256-9622"
type input "[PHONE_NUMBER]"
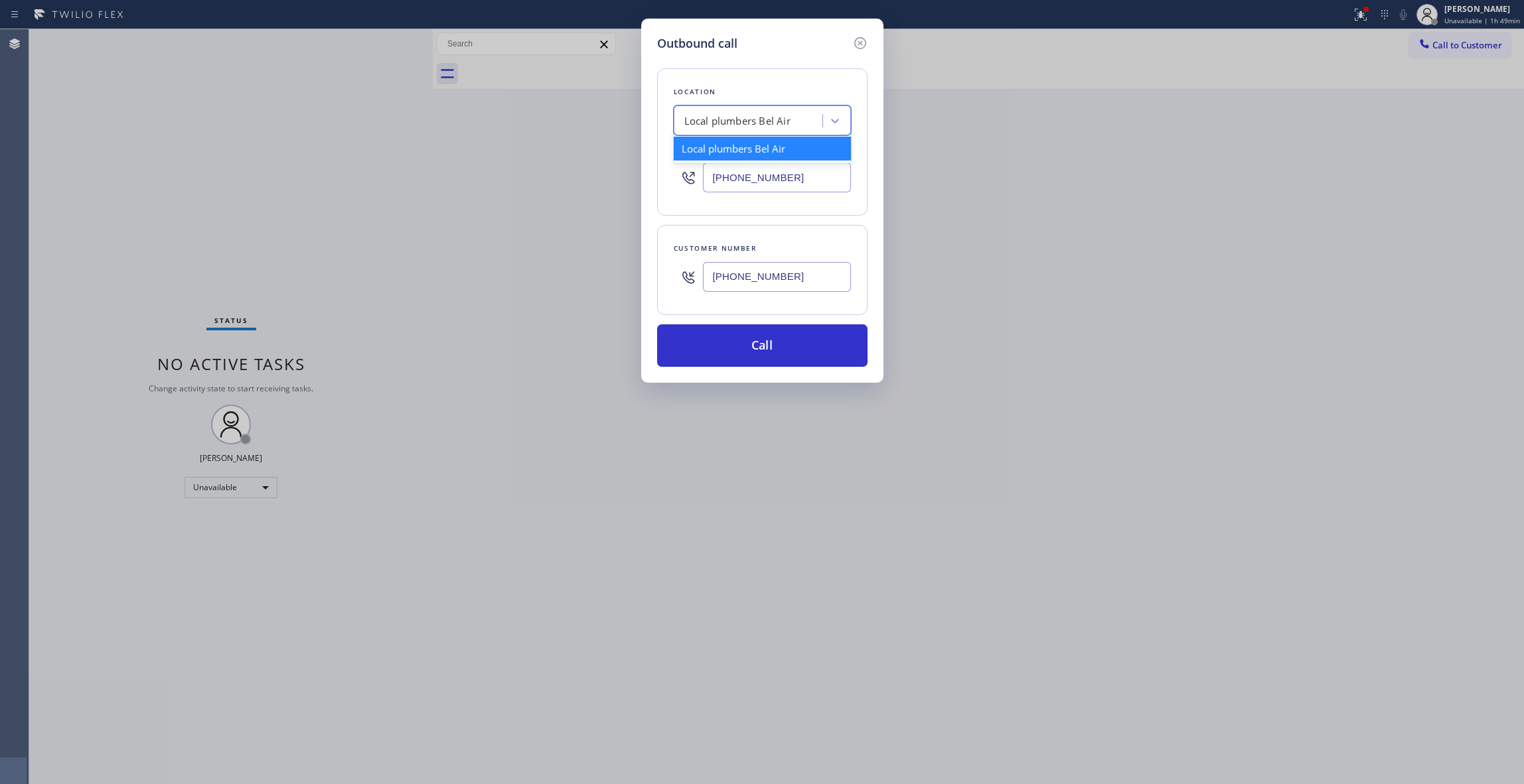
click at [765, 120] on div "Local plumbers Bel Air" at bounding box center [737, 121] width 106 height 15
paste input "[PERSON_NAME] and Stove Repair"
type input "[PERSON_NAME] and Stove Repair"
click at [747, 148] on div "[PERSON_NAME] and Stove Repair" at bounding box center [762, 149] width 177 height 24
type input "[PHONE_NUMBER]"
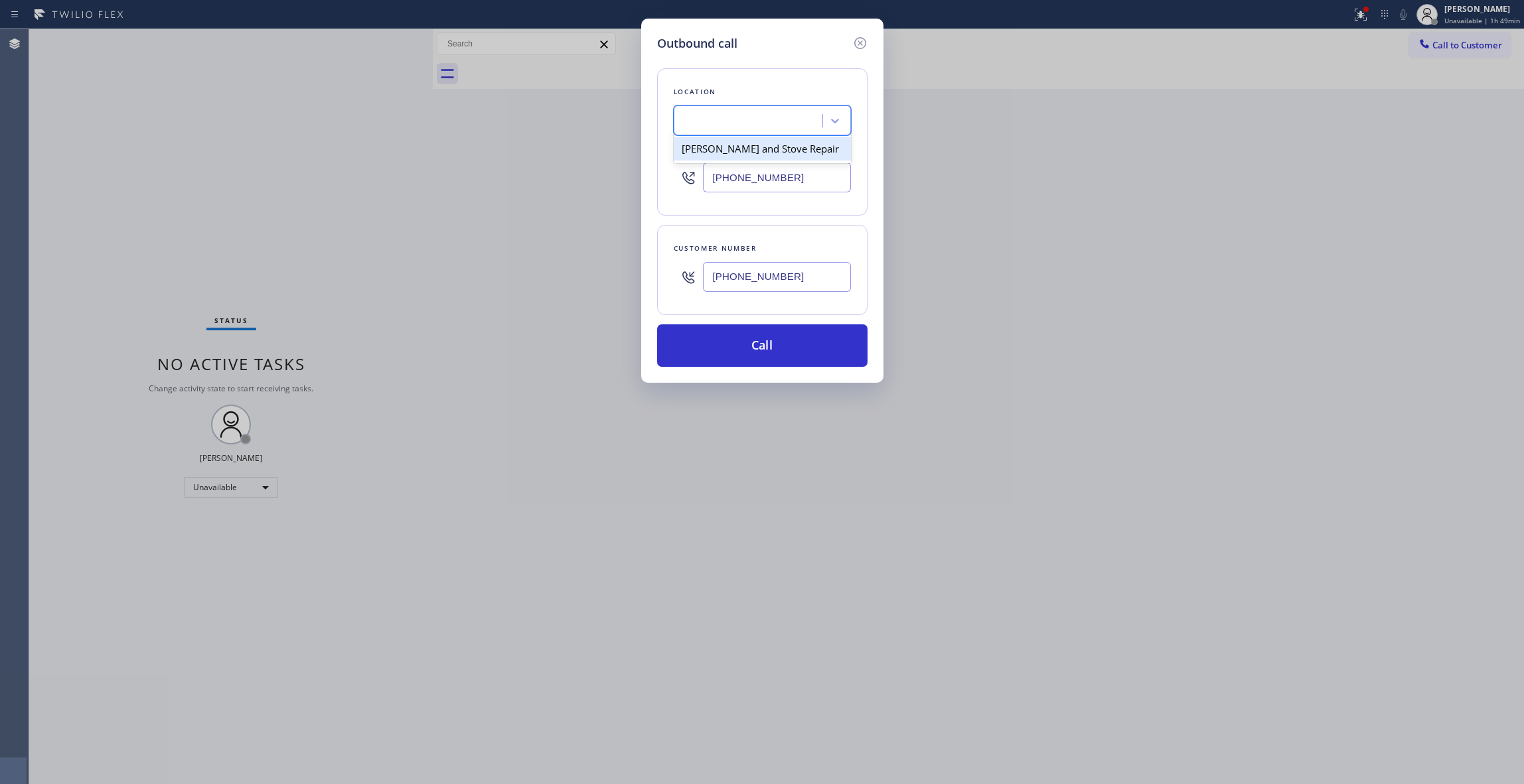
scroll to position [0, 1]
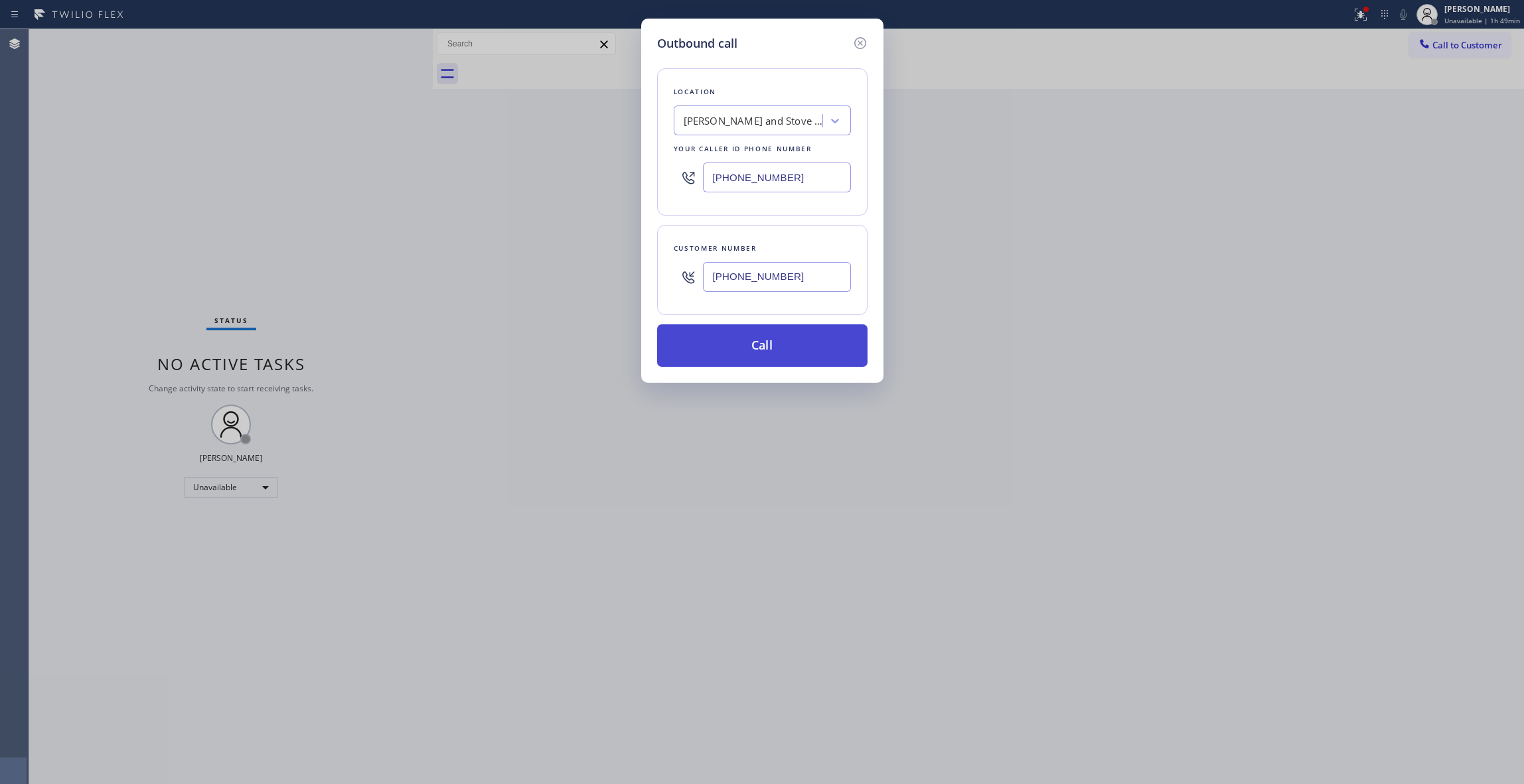
click at [747, 352] on button "Call" at bounding box center [762, 346] width 210 height 43
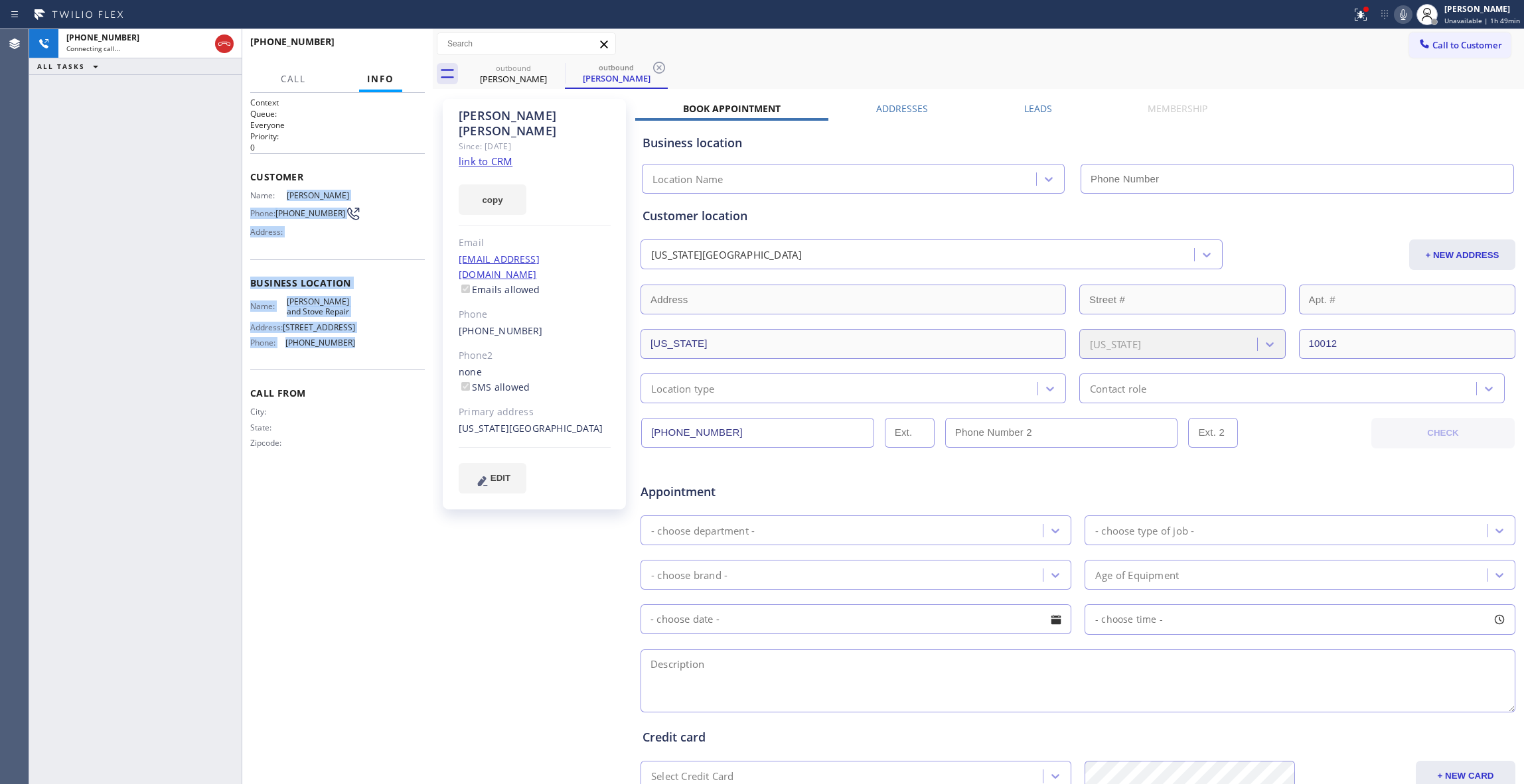
drag, startPoint x: 292, startPoint y: 207, endPoint x: 287, endPoint y: 191, distance: 16.8
click at [287, 191] on div "Context Queue: Everyone Priority: 0 Customer Name: [PERSON_NAME] Phone: [PHONE_…" at bounding box center [337, 283] width 174 height 373
type input "[PHONE_NUMBER]"
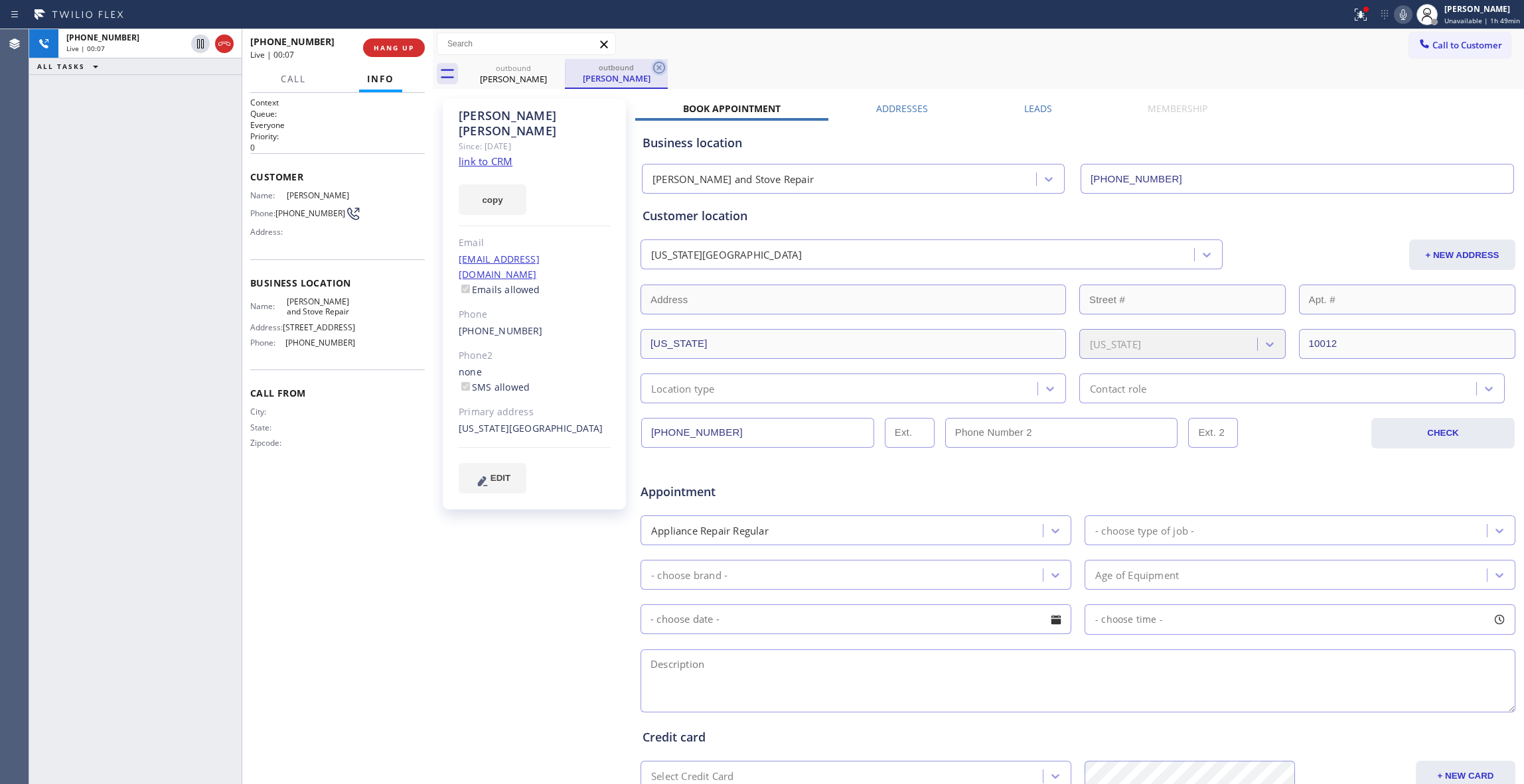
click at [659, 67] on icon at bounding box center [659, 67] width 12 height 12
click at [489, 155] on link "link to CRM" at bounding box center [485, 161] width 54 height 14
click at [377, 46] on span "HANG UP" at bounding box center [393, 48] width 40 height 9
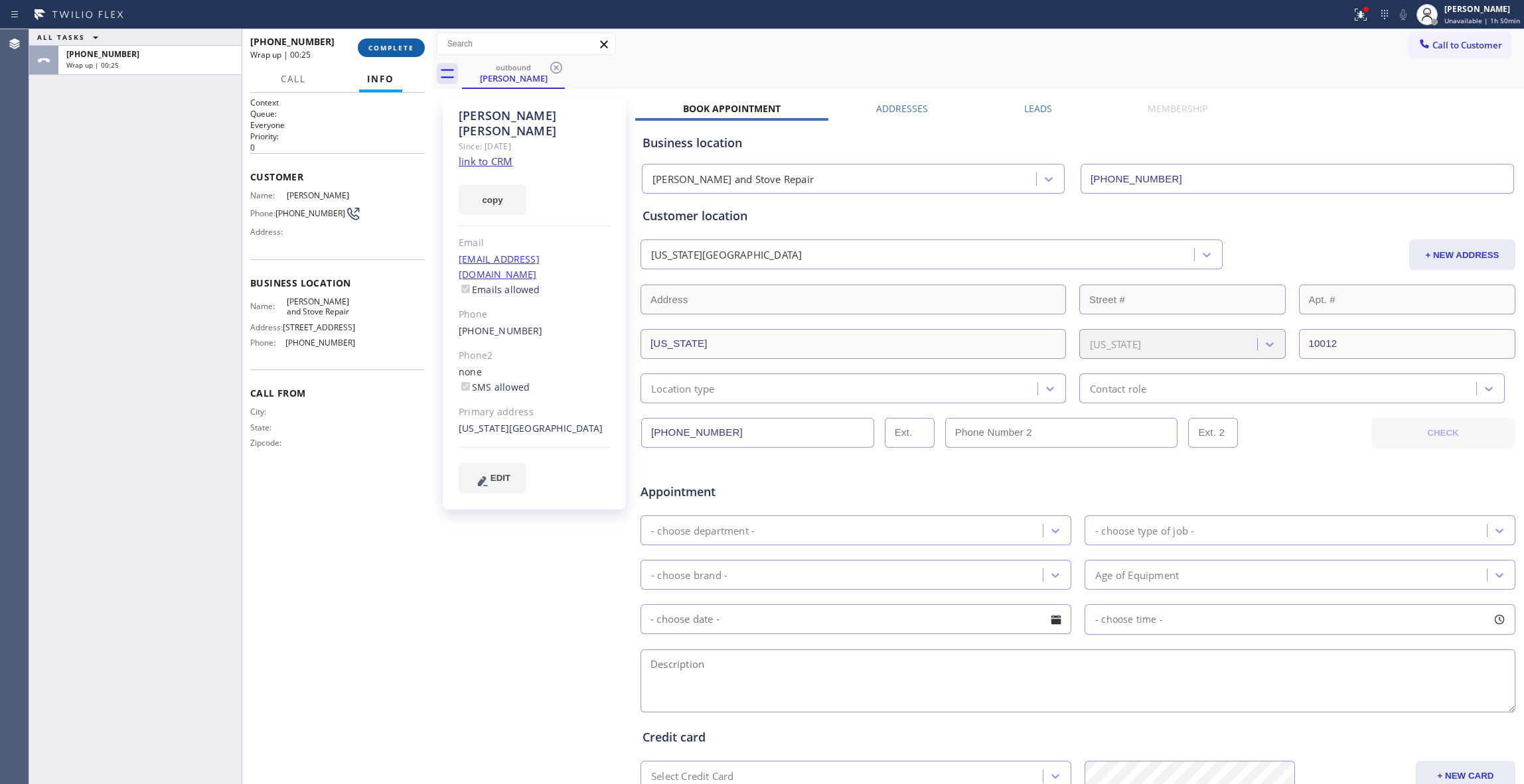
click at [396, 51] on span "COMPLETE" at bounding box center [391, 48] width 46 height 9
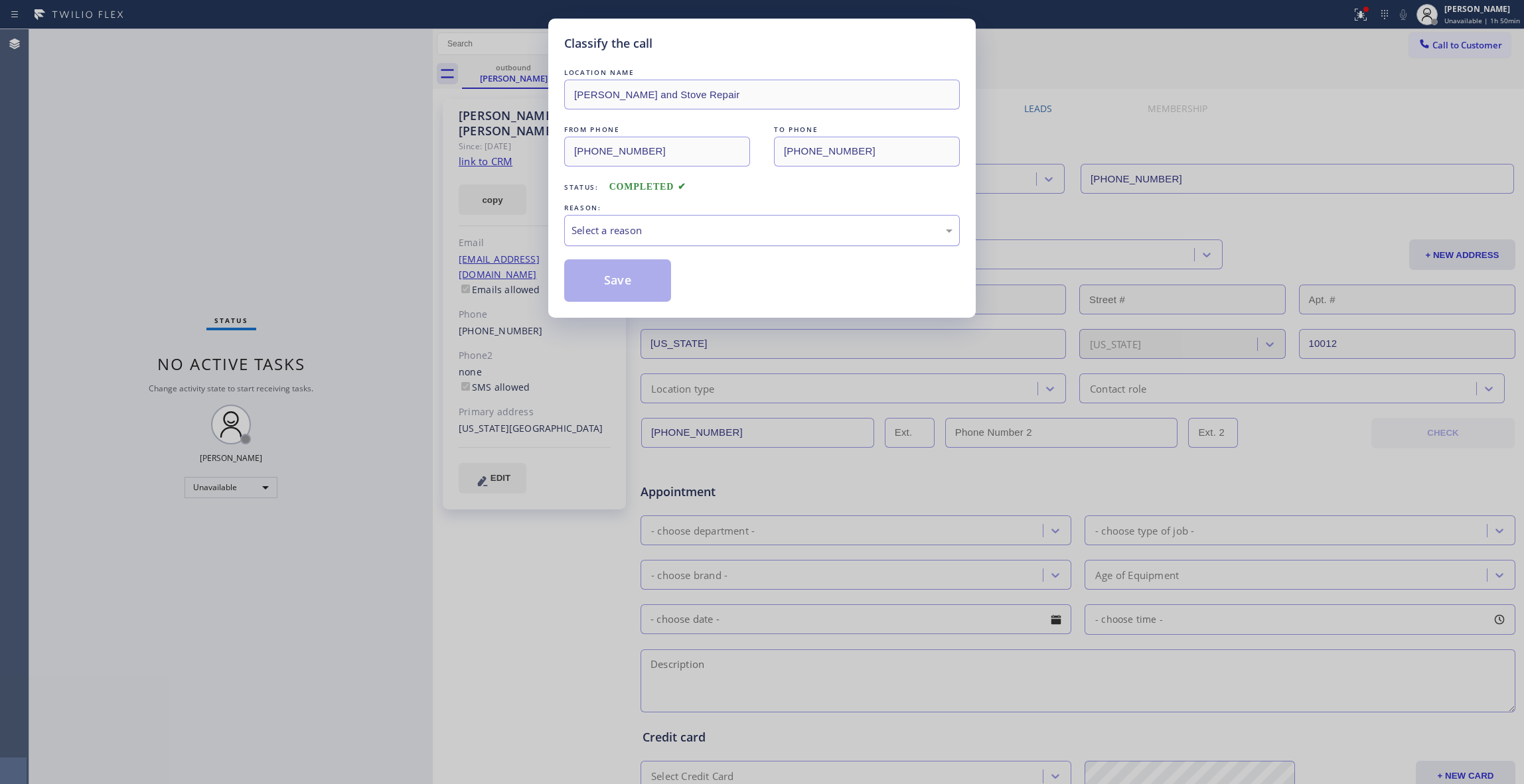
drag, startPoint x: 630, startPoint y: 254, endPoint x: 621, endPoint y: 234, distance: 21.9
click at [628, 249] on div "LOCATION NAME [PERSON_NAME] and Stove Repair FROM PHONE [PHONE_NUMBER] TO PHONE…" at bounding box center [762, 184] width 396 height 237
click at [621, 234] on div "Select a reason" at bounding box center [762, 231] width 381 height 15
click at [623, 288] on button "Save" at bounding box center [618, 281] width 107 height 43
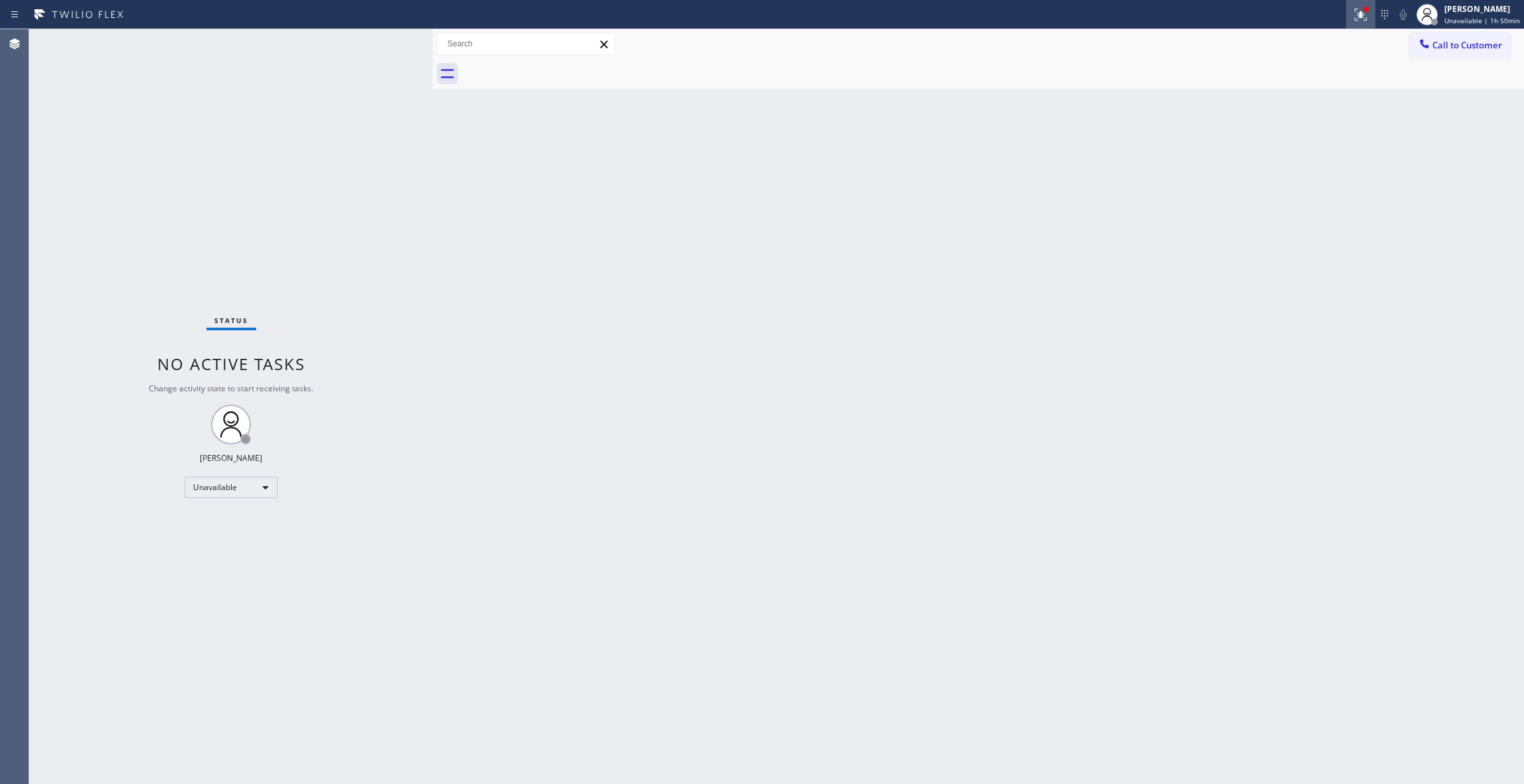
click at [1356, 15] on icon at bounding box center [1358, 13] width 8 height 9
click at [1321, 183] on button "Clear issues" at bounding box center [1283, 174] width 155 height 19
click at [1458, 49] on span "Call to Customer" at bounding box center [1468, 45] width 70 height 12
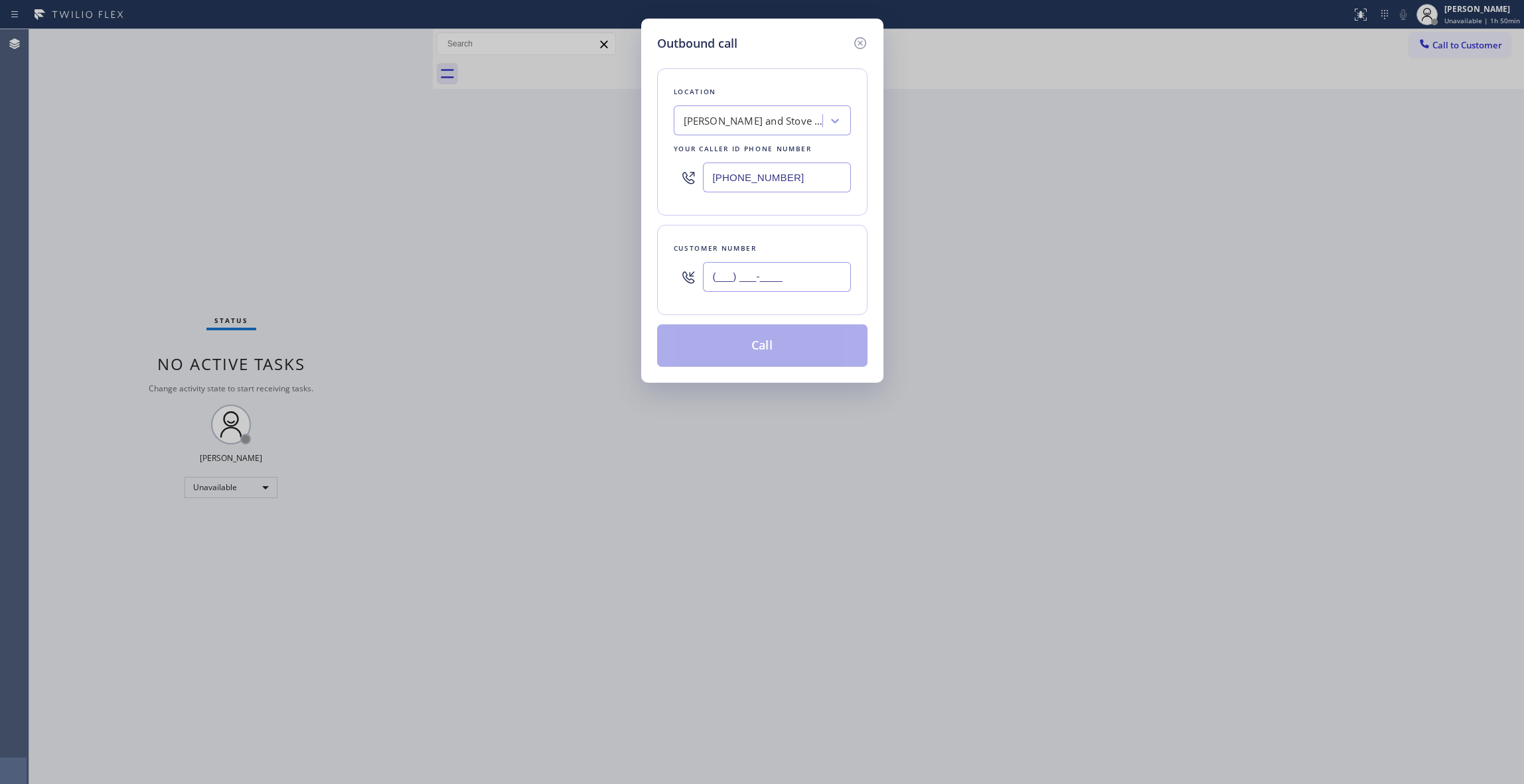
click at [818, 272] on input "(___) ___-____" at bounding box center [777, 277] width 148 height 30
paste input "646) 256-9622"
type input "[PHONE_NUMBER]"
click at [758, 347] on button "Call" at bounding box center [762, 346] width 210 height 43
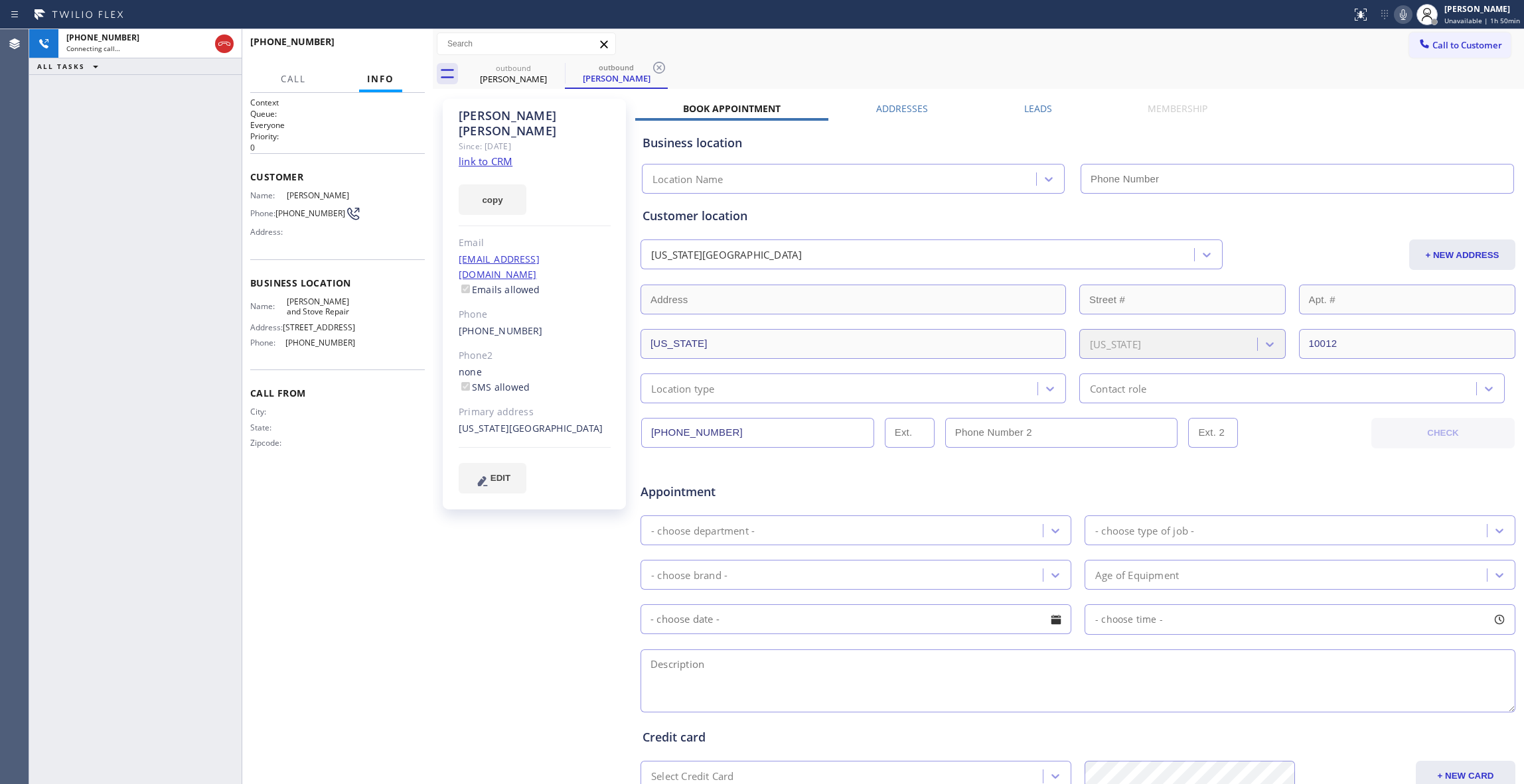
click at [109, 398] on div "[PHONE_NUMBER] Connecting call… ALL TASKS ALL TASKS ACTIVE TASKS TASKS IN WRAP …" at bounding box center [135, 407] width 213 height 755
type input "[PHONE_NUMBER]"
click at [659, 65] on icon at bounding box center [659, 67] width 16 height 16
click at [394, 48] on span "HANG UP" at bounding box center [393, 48] width 40 height 9
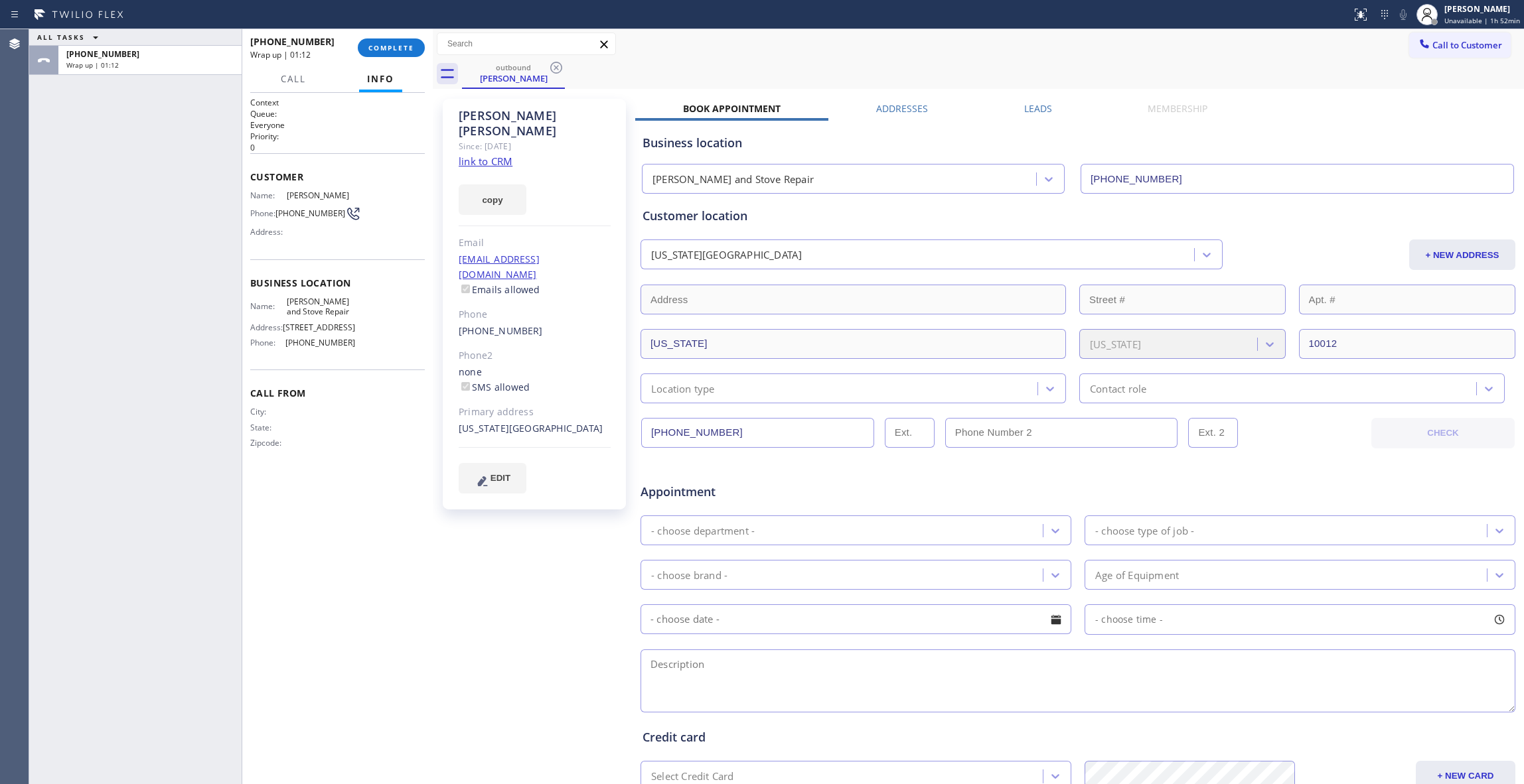
click at [40, 281] on div "ALL TASKS ALL TASKS ACTIVE TASKS TASKS IN WRAP UP [PHONE_NUMBER] Wrap up | 01:12" at bounding box center [135, 407] width 213 height 755
click at [409, 48] on span "COMPLETE" at bounding box center [391, 48] width 46 height 9
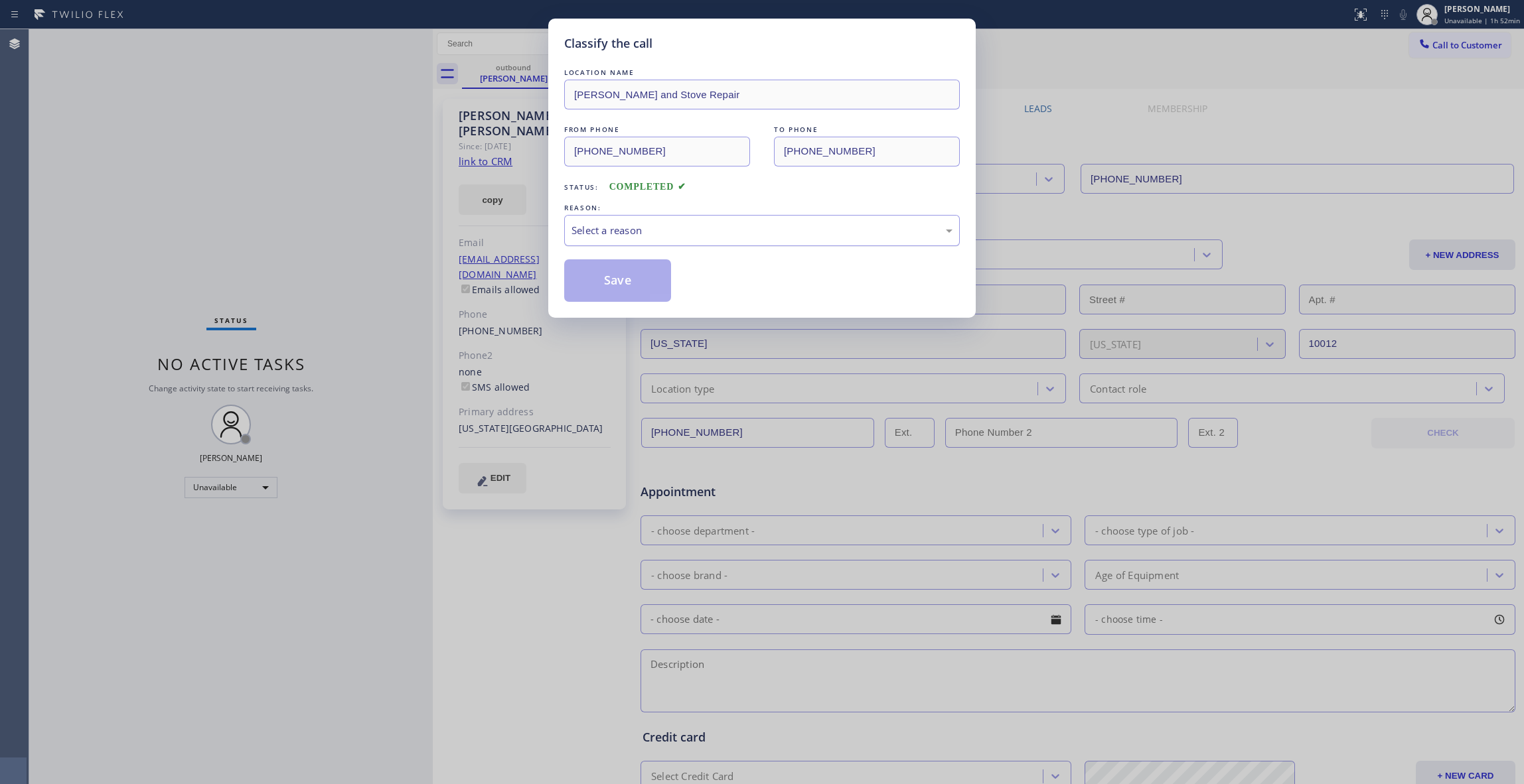
drag, startPoint x: 622, startPoint y: 242, endPoint x: 612, endPoint y: 242, distance: 10.0
click at [621, 242] on div "Select a reason" at bounding box center [762, 231] width 396 height 32
click at [616, 282] on button "Save" at bounding box center [618, 281] width 107 height 43
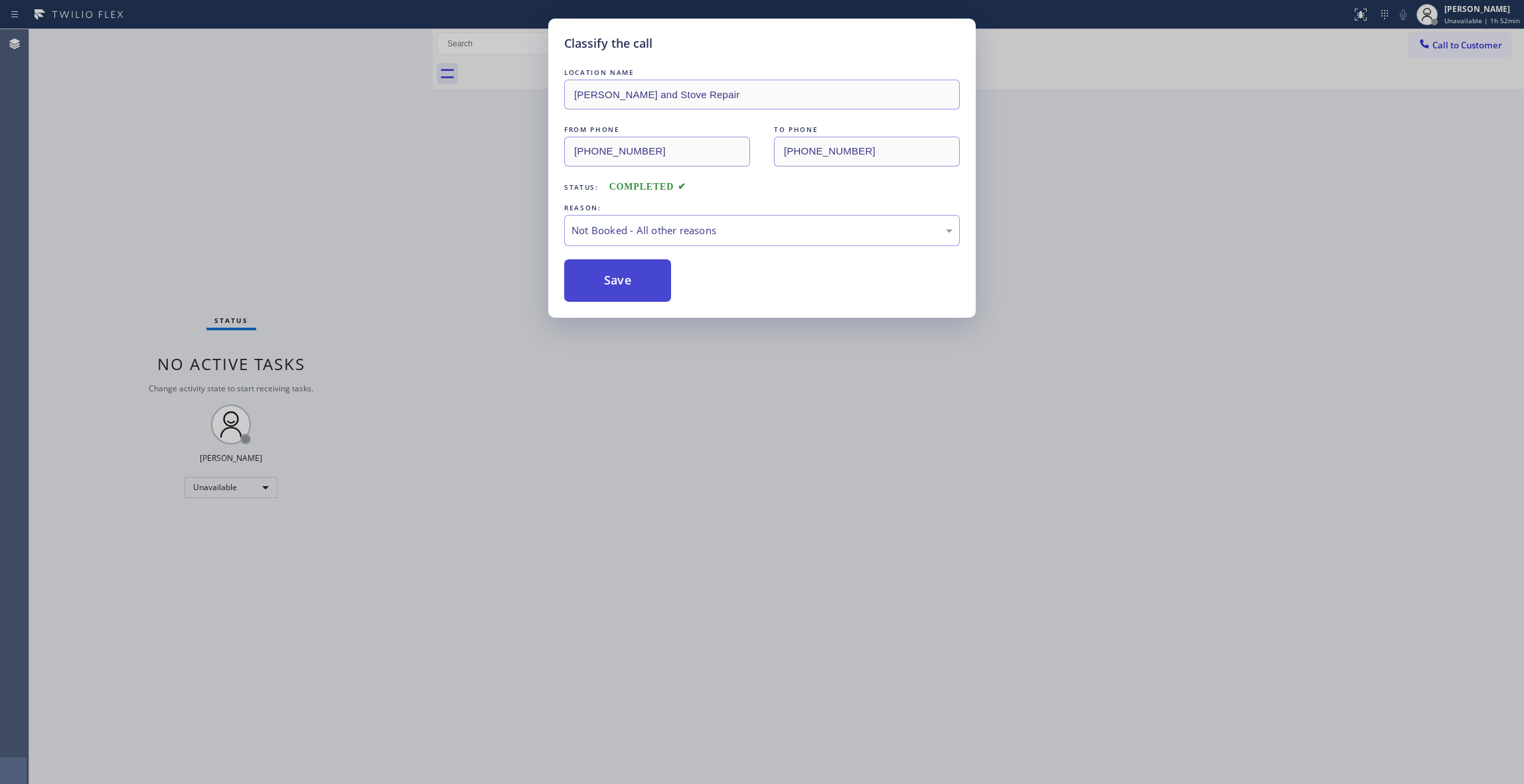
click at [616, 281] on button "Save" at bounding box center [618, 281] width 107 height 43
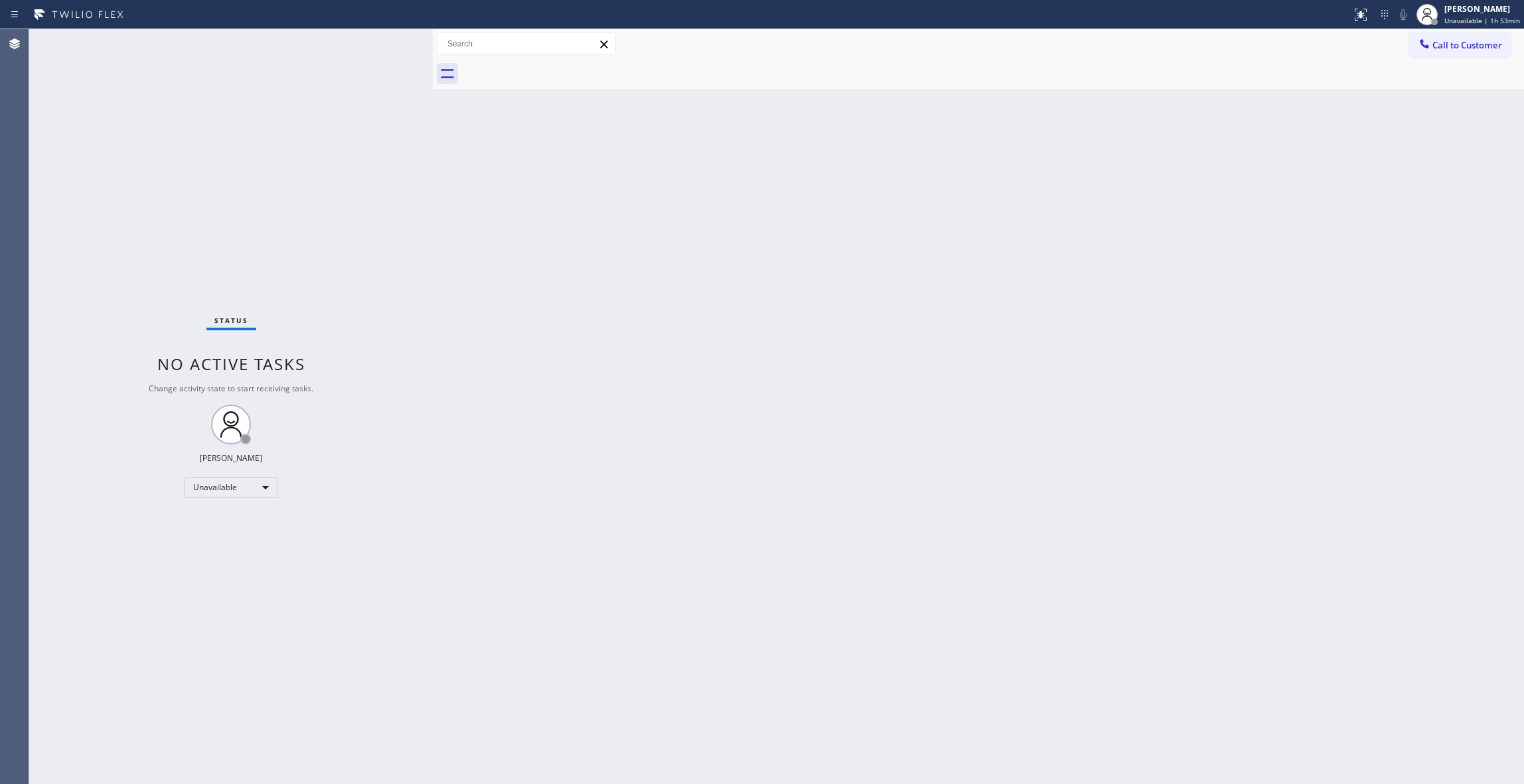
click at [192, 139] on div "Status No active tasks Change activity state to start receiving tasks. [PERSON_…" at bounding box center [231, 407] width 403 height 755
drag, startPoint x: 1479, startPoint y: 45, endPoint x: 1174, endPoint y: 178, distance: 332.7
click at [1478, 45] on span "Call to Customer" at bounding box center [1468, 45] width 70 height 12
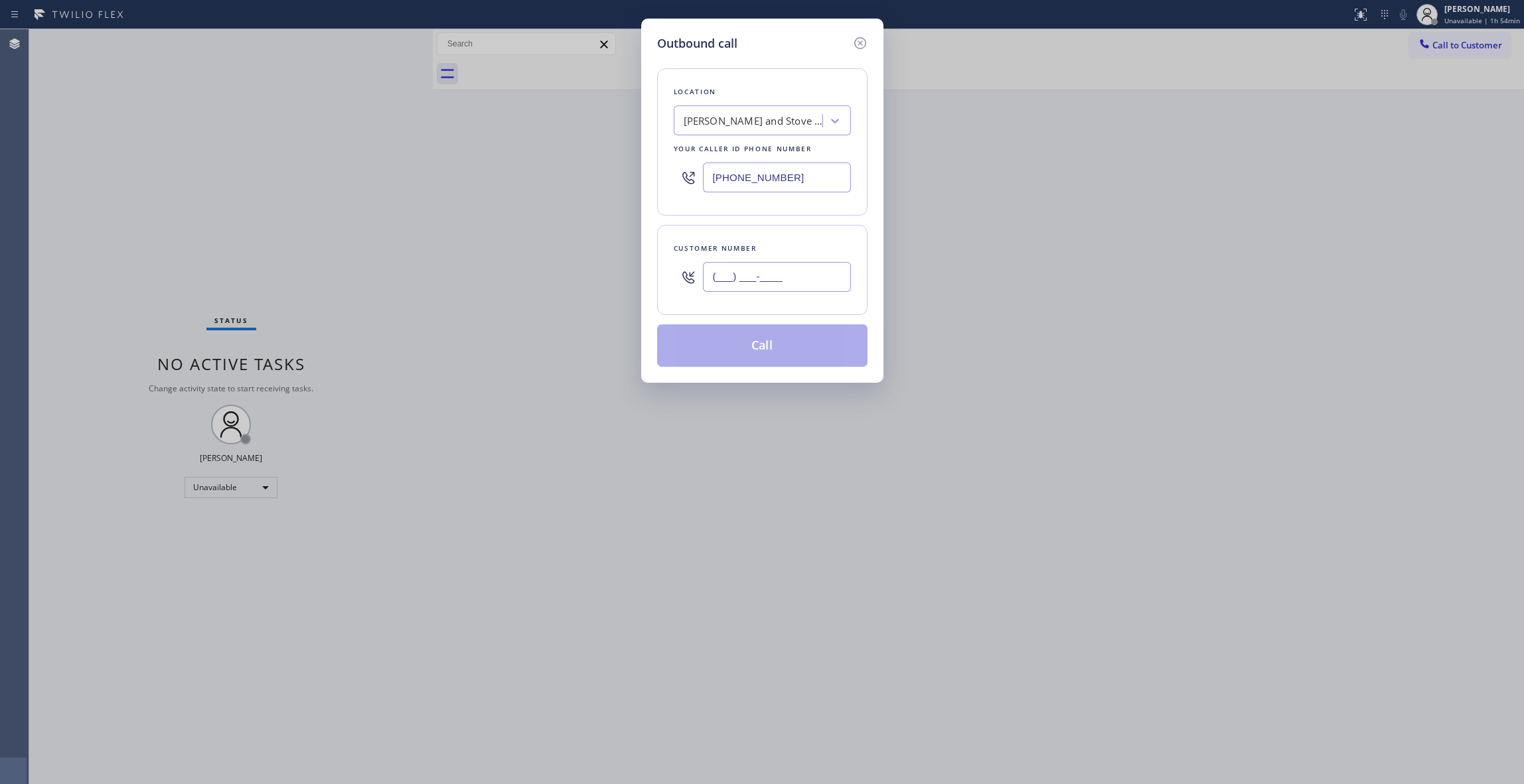
click at [790, 290] on input "(___) ___-____" at bounding box center [777, 277] width 148 height 30
paste input "626) 483-7192"
type input "[PHONE_NUMBER]"
paste input "626) 247-3917"
drag, startPoint x: 835, startPoint y: 174, endPoint x: 595, endPoint y: 202, distance: 241.6
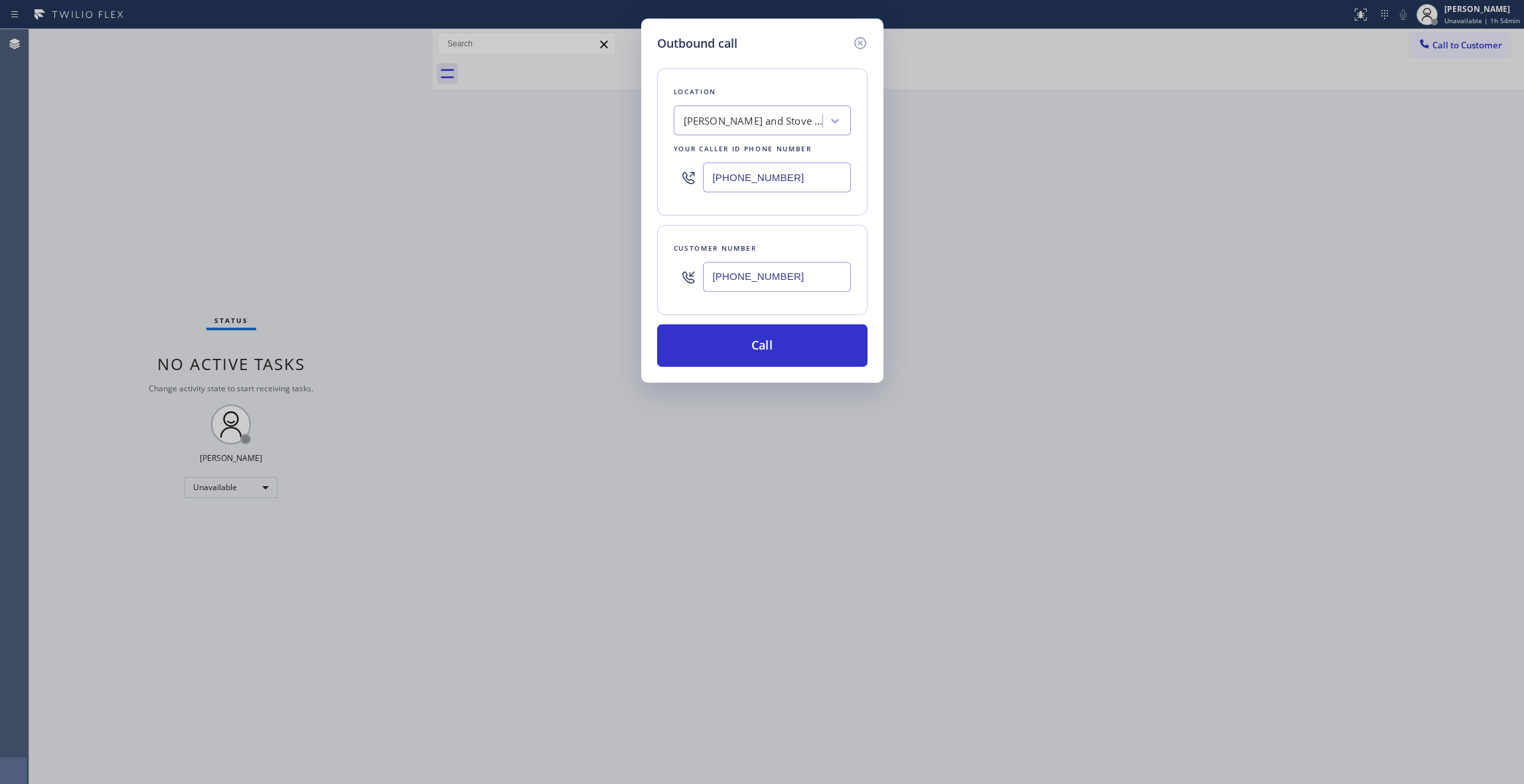
click at [455, 174] on div "Outbound call Location [PERSON_NAME] Appliance and Stove Repair Your caller id …" at bounding box center [762, 392] width 1524 height 784
type input "[PHONE_NUMBER]"
drag, startPoint x: 816, startPoint y: 284, endPoint x: 672, endPoint y: 284, distance: 144.0
click at [672, 284] on div "Customer number [PHONE_NUMBER]" at bounding box center [762, 270] width 210 height 91
click at [734, 348] on button "Call" at bounding box center [762, 346] width 210 height 43
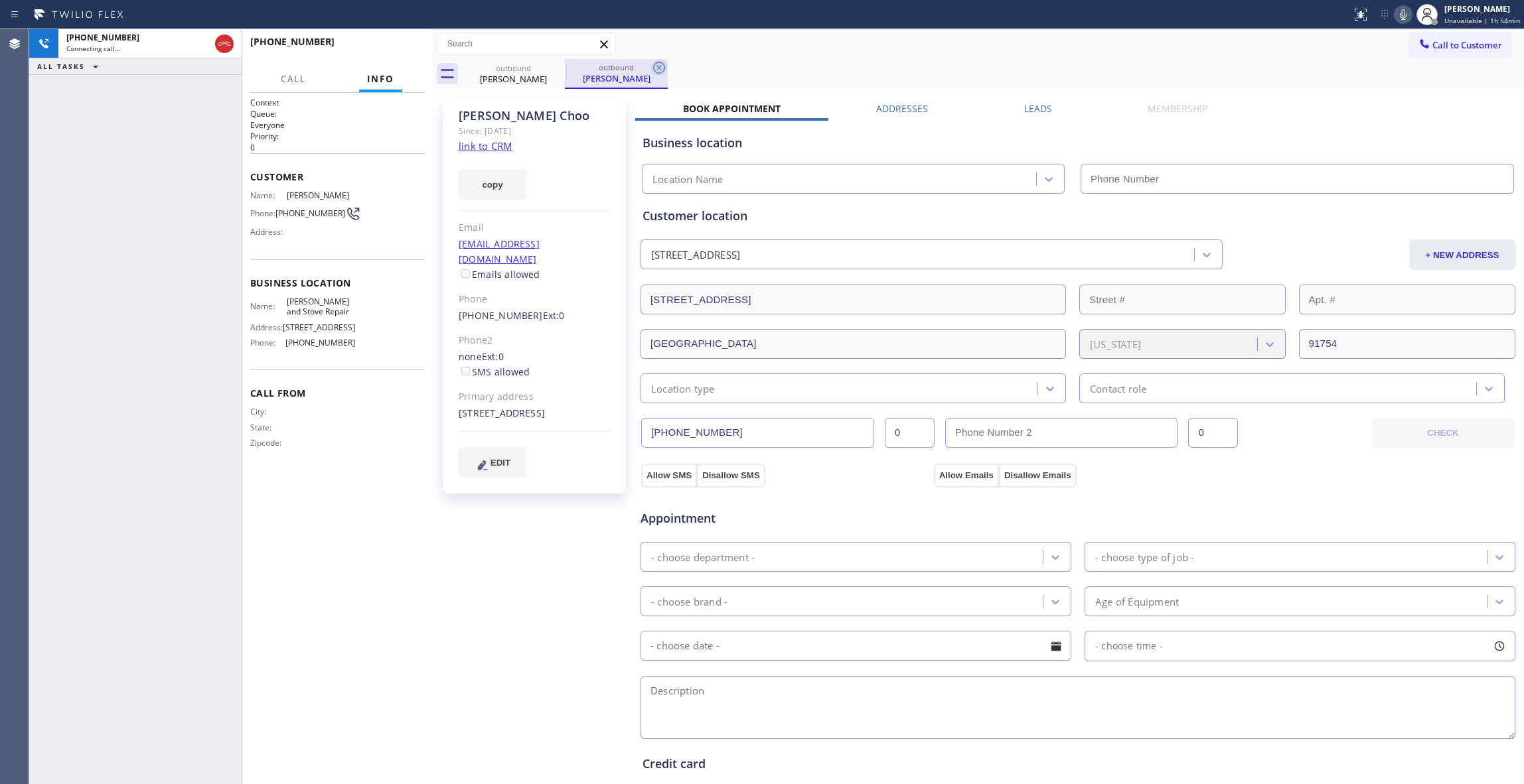
click at [657, 62] on icon at bounding box center [659, 67] width 12 height 12
type input "[PHONE_NUMBER]"
click at [540, 561] on div "[PERSON_NAME] Since: [DATE] link to CRM copy Email [EMAIL_ADDRESS][DOMAIN_NAME]…" at bounding box center [536, 535] width 199 height 886
click at [494, 553] on div "[PERSON_NAME] Since: [DATE] link to CRM copy Email [EMAIL_ADDRESS][DOMAIN_NAME]…" at bounding box center [536, 535] width 199 height 886
click at [128, 226] on div "[PHONE_NUMBER] Live | 00:19 ALL TASKS ALL TASKS ACTIVE TASKS TASKS IN WRAP UP" at bounding box center [135, 407] width 213 height 755
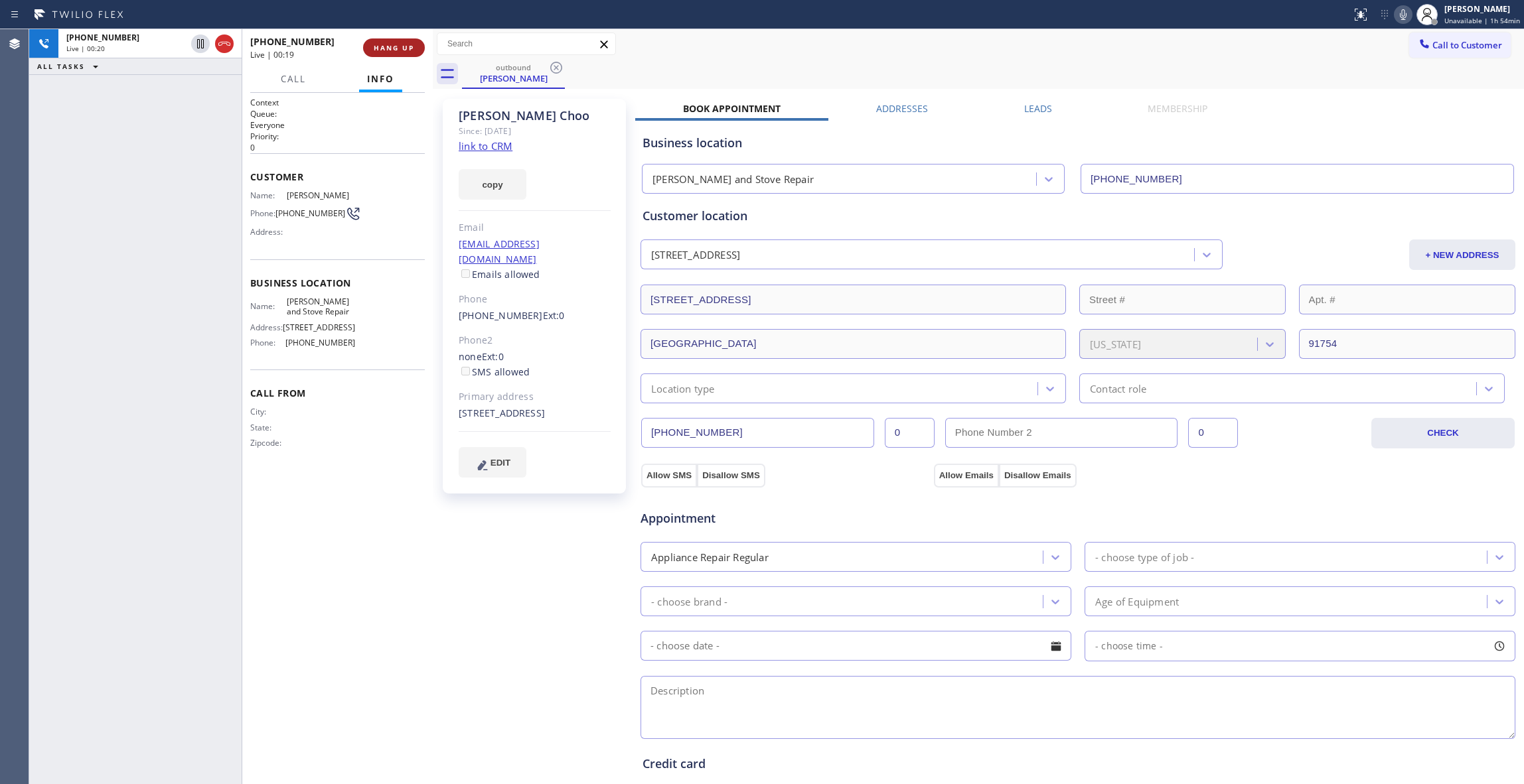
click at [383, 46] on span "HANG UP" at bounding box center [393, 48] width 40 height 9
click at [385, 45] on span "COMPLETE" at bounding box center [391, 48] width 46 height 9
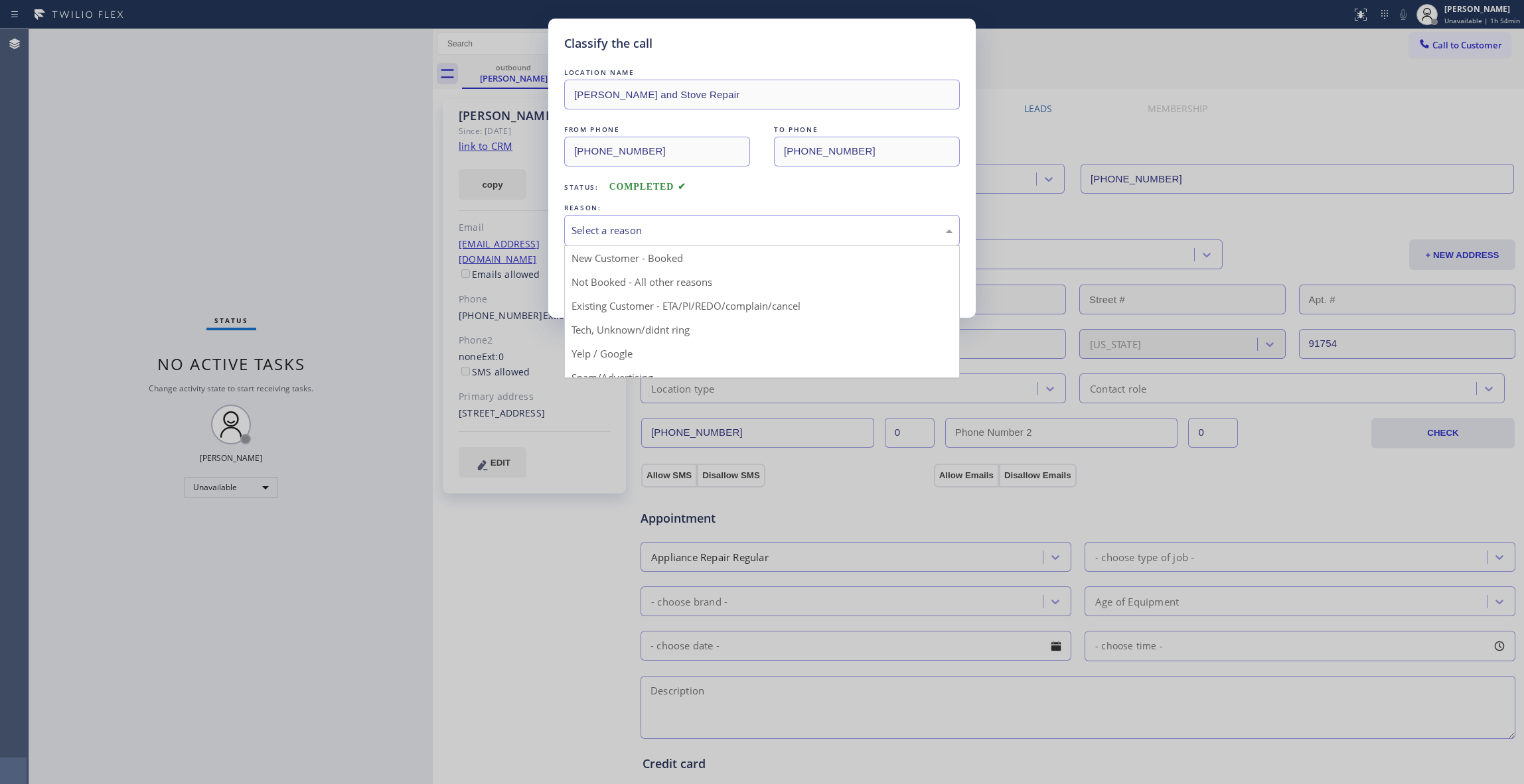
click at [600, 234] on div "Select a reason" at bounding box center [762, 231] width 381 height 15
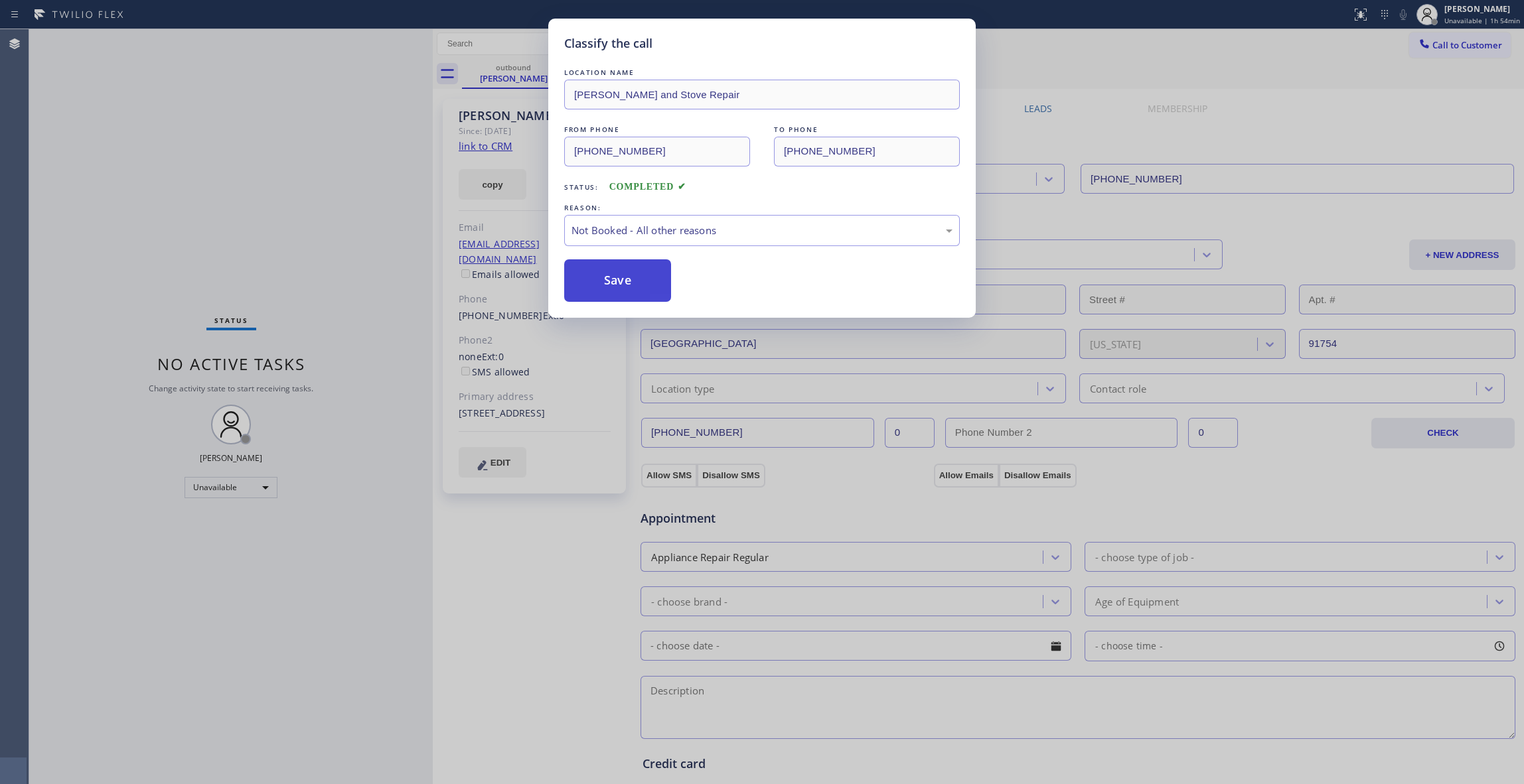
click at [621, 278] on button "Save" at bounding box center [618, 281] width 107 height 43
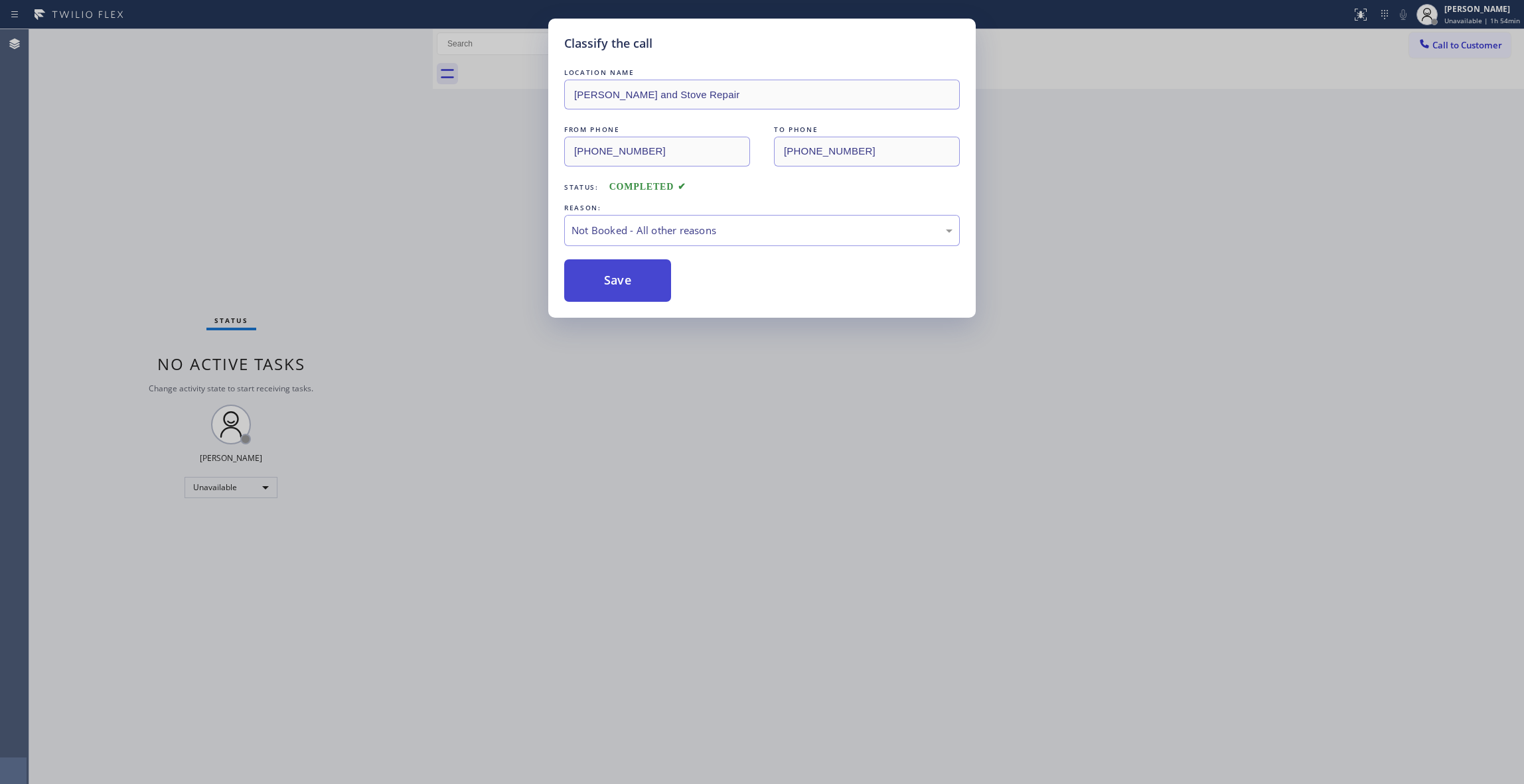
click at [621, 278] on button "Save" at bounding box center [618, 281] width 107 height 43
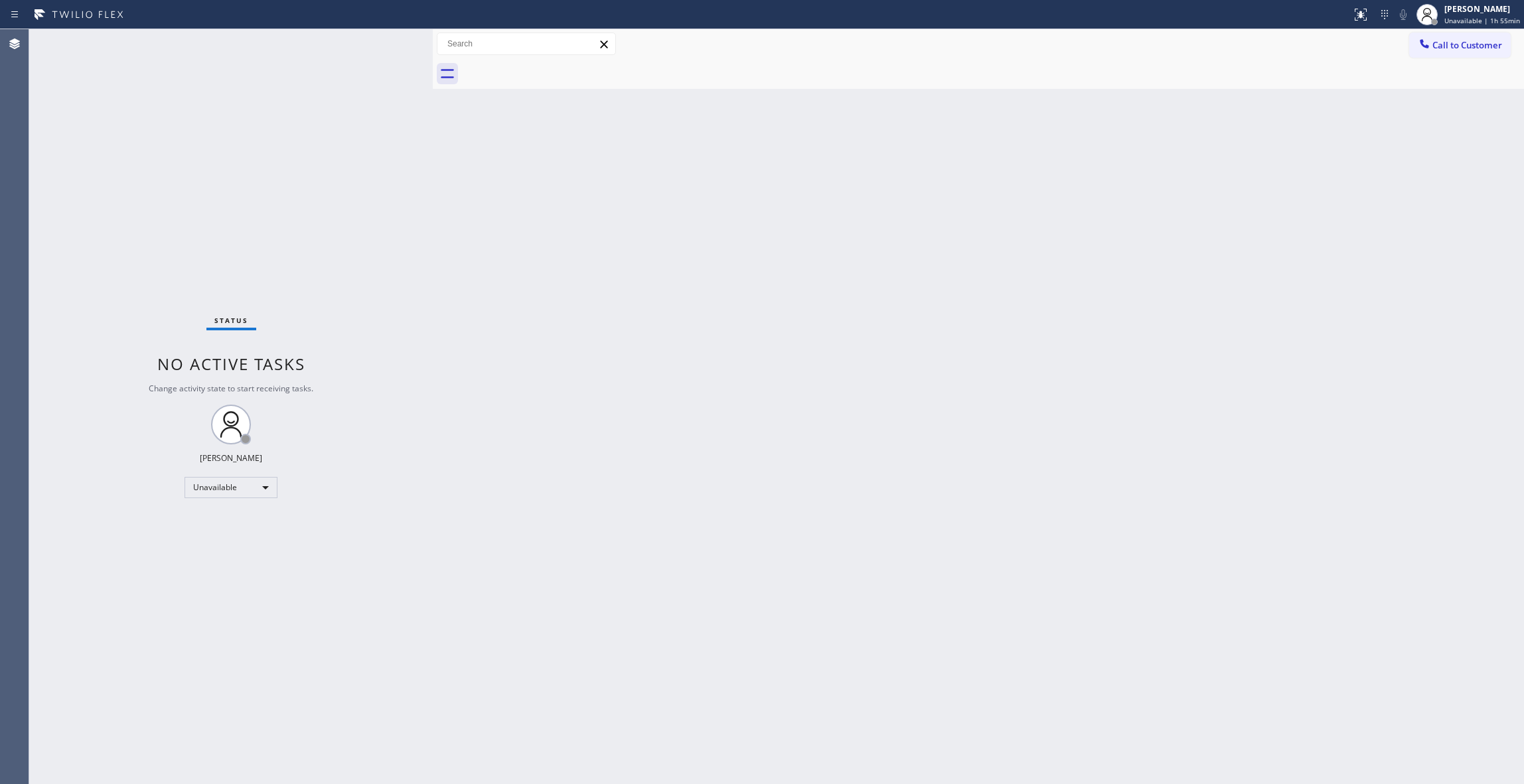
click at [740, 555] on div "Back to Dashboard Change Sender ID Customers Technicians Select a contact Outbo…" at bounding box center [979, 407] width 1092 height 755
drag, startPoint x: 44, startPoint y: 281, endPoint x: 524, endPoint y: 142, distance: 499.7
click at [44, 281] on div "Status No active tasks Change activity state to start receiving tasks. [PERSON_…" at bounding box center [231, 407] width 403 height 755
click at [1454, 15] on div "[PERSON_NAME] Unavailable | 2h" at bounding box center [1487, 14] width 73 height 23
click at [1427, 105] on button "Break" at bounding box center [1457, 105] width 132 height 17
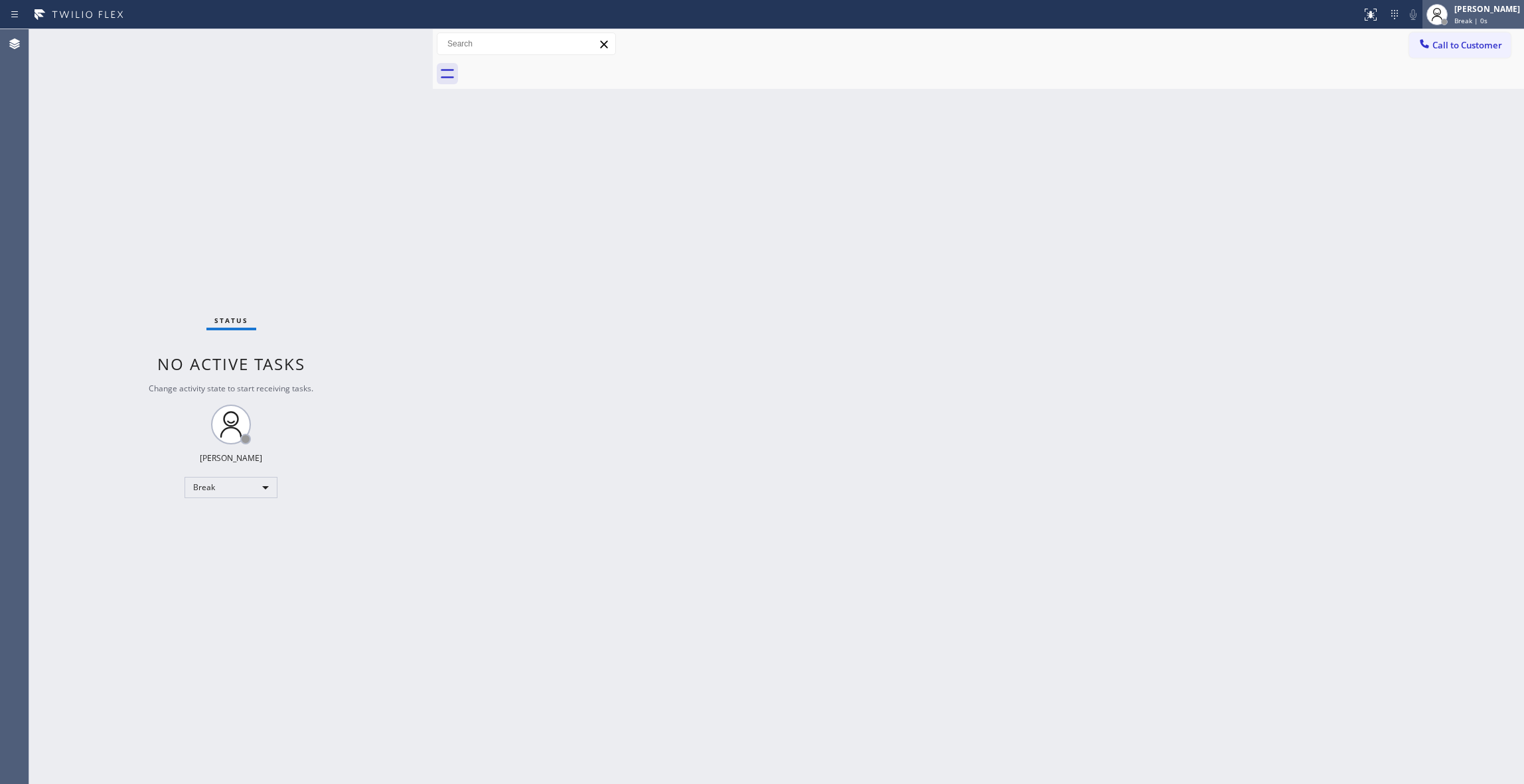
click at [1464, 21] on span "Break | 0s" at bounding box center [1471, 20] width 33 height 9
click at [1439, 91] on button "Unavailable" at bounding box center [1457, 87] width 132 height 17
click at [158, 524] on div "Status No active tasks Change activity state to start receiving tasks. [PERSON_…" at bounding box center [231, 407] width 403 height 755
click at [30, 687] on div "Status No active tasks Change activity state to start receiving tasks. [PERSON_…" at bounding box center [231, 407] width 403 height 755
click at [201, 230] on div "Status No active tasks Change activity state to start receiving tasks. [PERSON_…" at bounding box center [231, 407] width 403 height 755
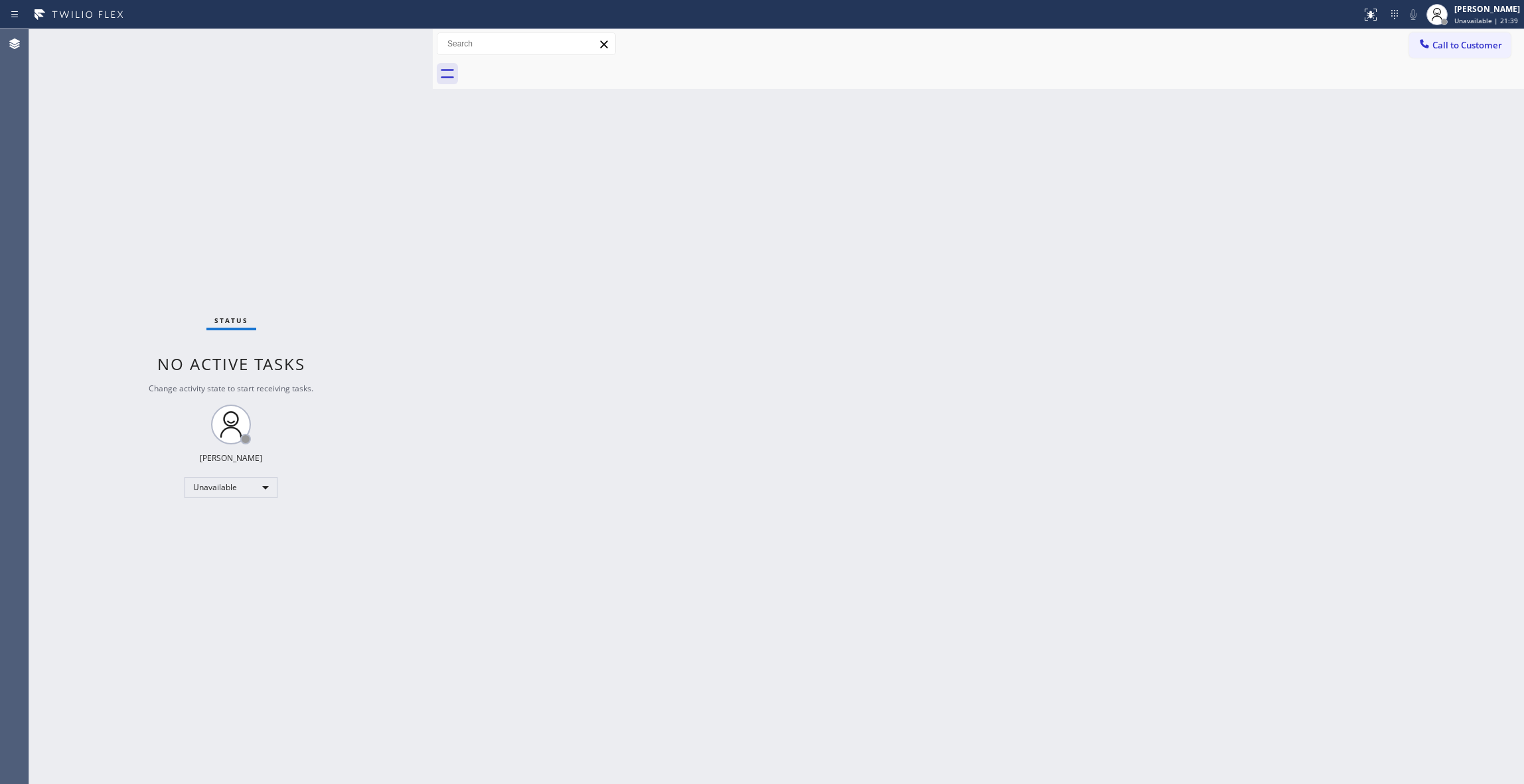
click at [131, 661] on div "Status No active tasks Change activity state to start receiving tasks. [PERSON_…" at bounding box center [231, 407] width 403 height 755
click at [1476, 45] on span "Call to Customer" at bounding box center [1468, 45] width 70 height 12
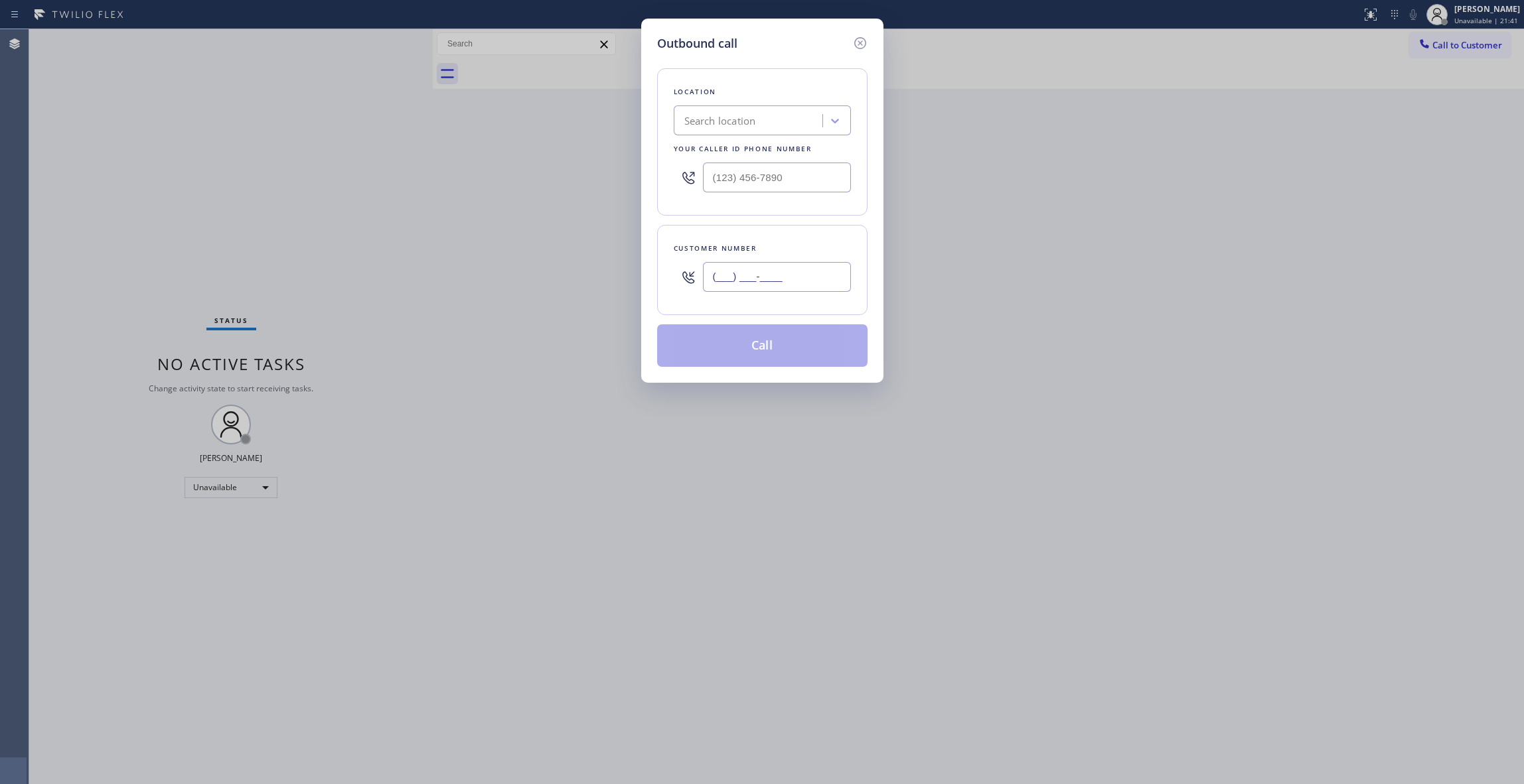
click at [752, 284] on input "(___) ___-____" at bounding box center [777, 277] width 148 height 30
paste input "646) 256-9622"
type input "[PHONE_NUMBER]"
drag, startPoint x: 519, startPoint y: 149, endPoint x: 242, endPoint y: 139, distance: 277.2
click at [242, 139] on div "Outbound call Location Search location Your caller id phone number (___) ___-__…" at bounding box center [762, 392] width 1524 height 784
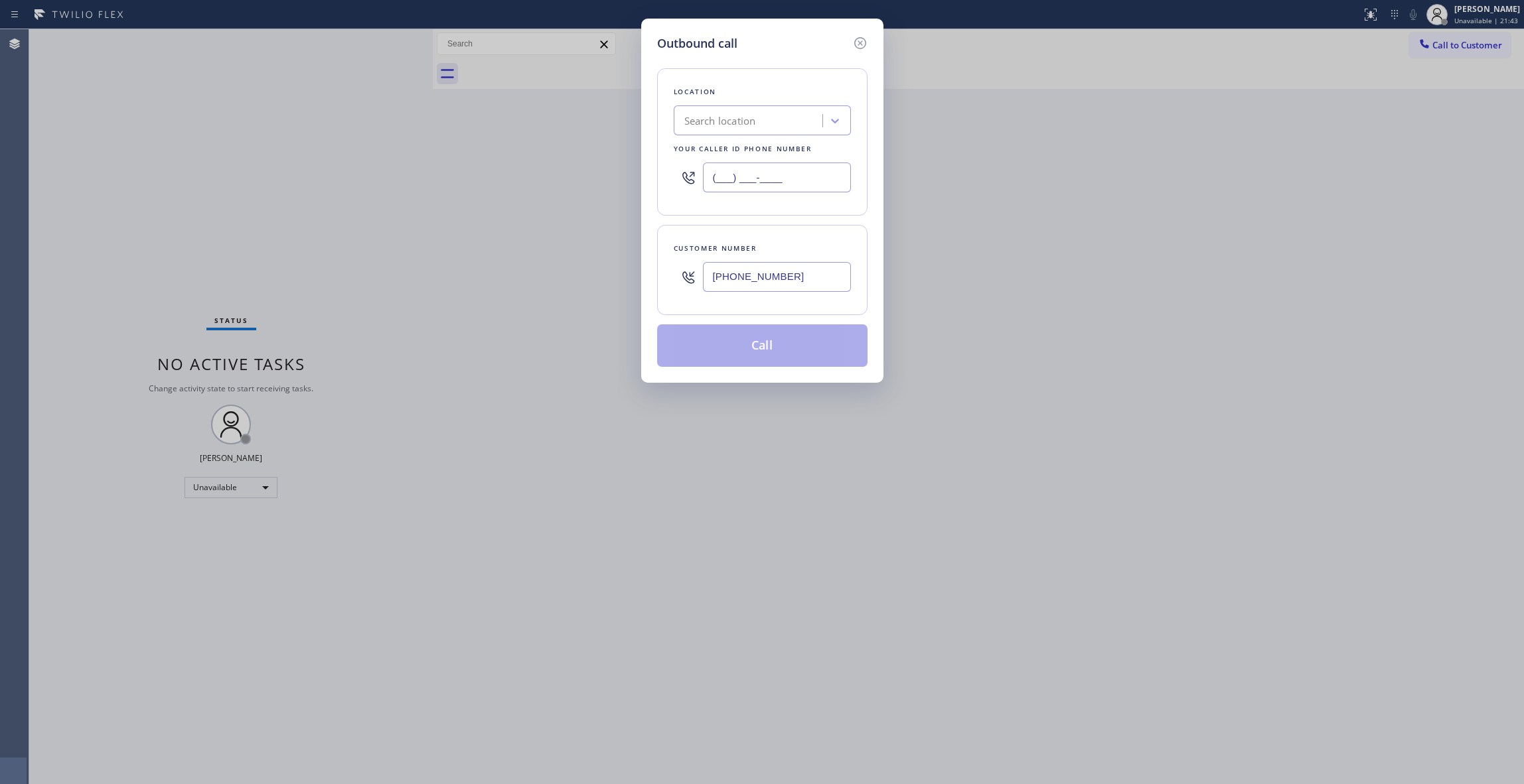
paste input "347) 851-8112"
type input "[PHONE_NUMBER]"
click at [779, 335] on button "Call" at bounding box center [762, 346] width 210 height 43
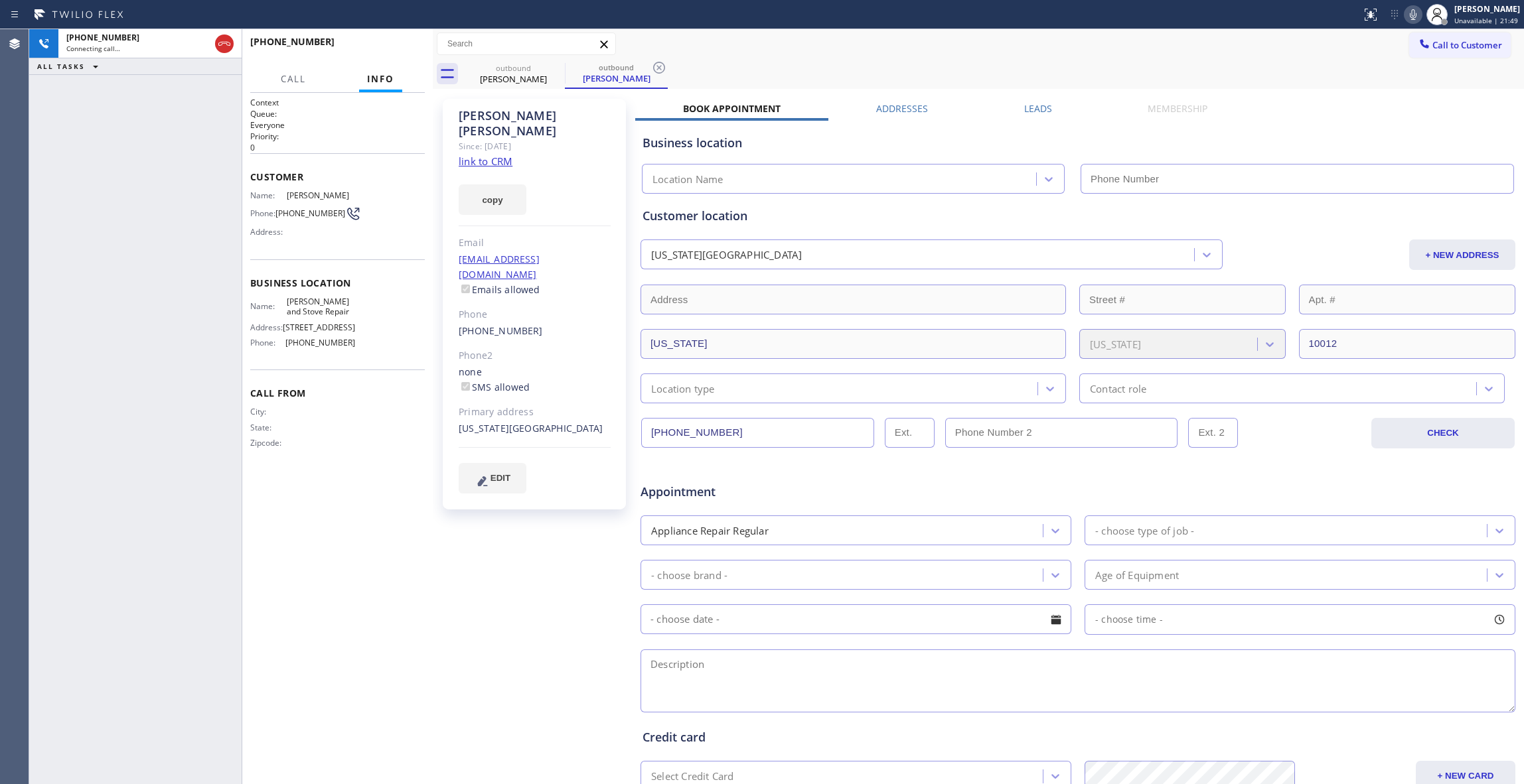
type input "[PHONE_NUMBER]"
click at [661, 69] on icon at bounding box center [659, 67] width 12 height 12
drag, startPoint x: 186, startPoint y: 346, endPoint x: 185, endPoint y: 234, distance: 112.0
click at [186, 346] on div "[PHONE_NUMBER] Connecting call… ALL TASKS ALL TASKS ACTIVE TASKS TASKS IN WRAP …" at bounding box center [135, 407] width 213 height 755
click at [1405, 15] on icon at bounding box center [1413, 15] width 16 height 16
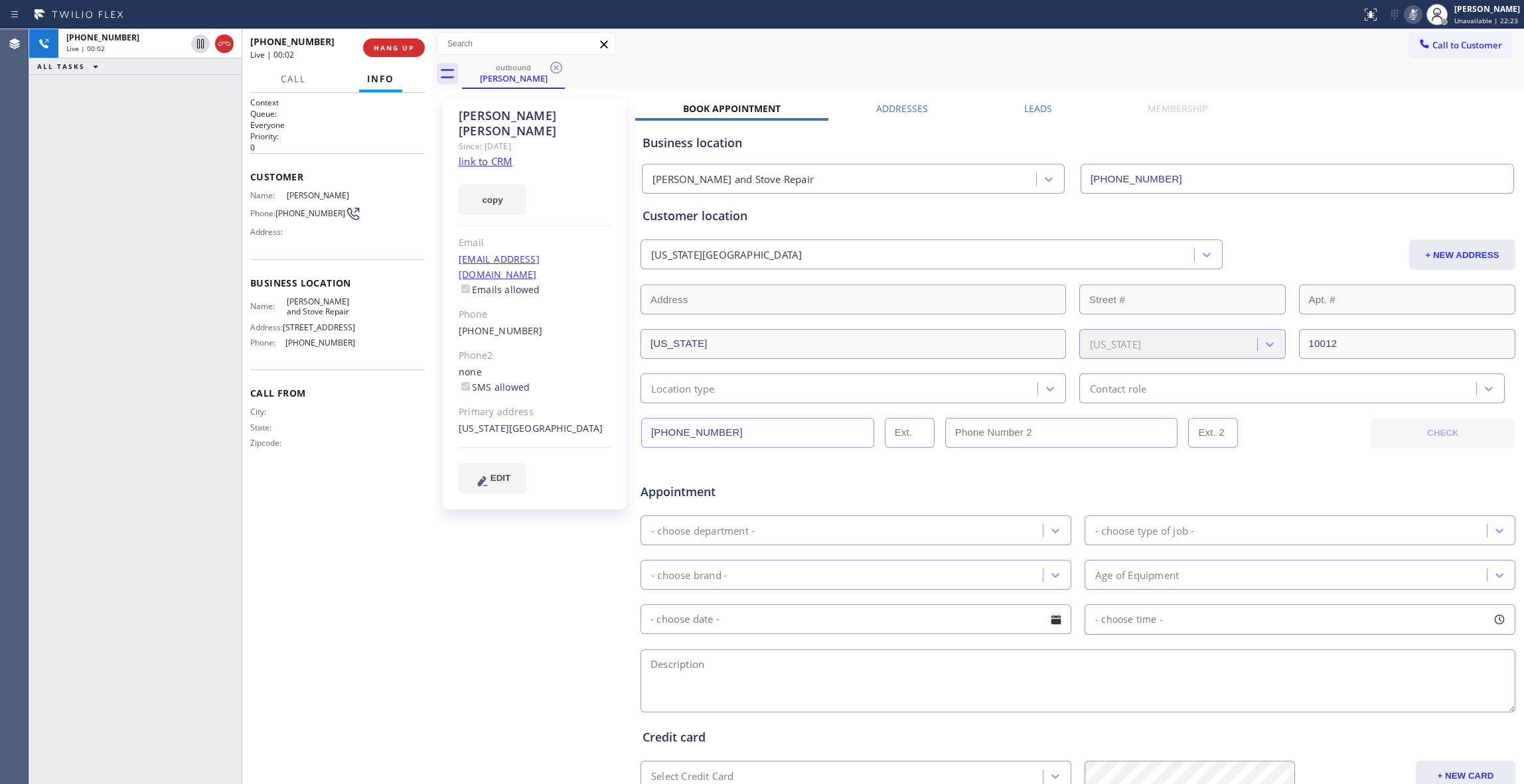
click at [1405, 19] on icon at bounding box center [1413, 15] width 16 height 16
click at [391, 51] on span "HANG UP" at bounding box center [393, 48] width 40 height 9
click at [494, 155] on link "link to CRM" at bounding box center [485, 161] width 54 height 14
click at [391, 53] on button "COMPLETE" at bounding box center [391, 48] width 67 height 19
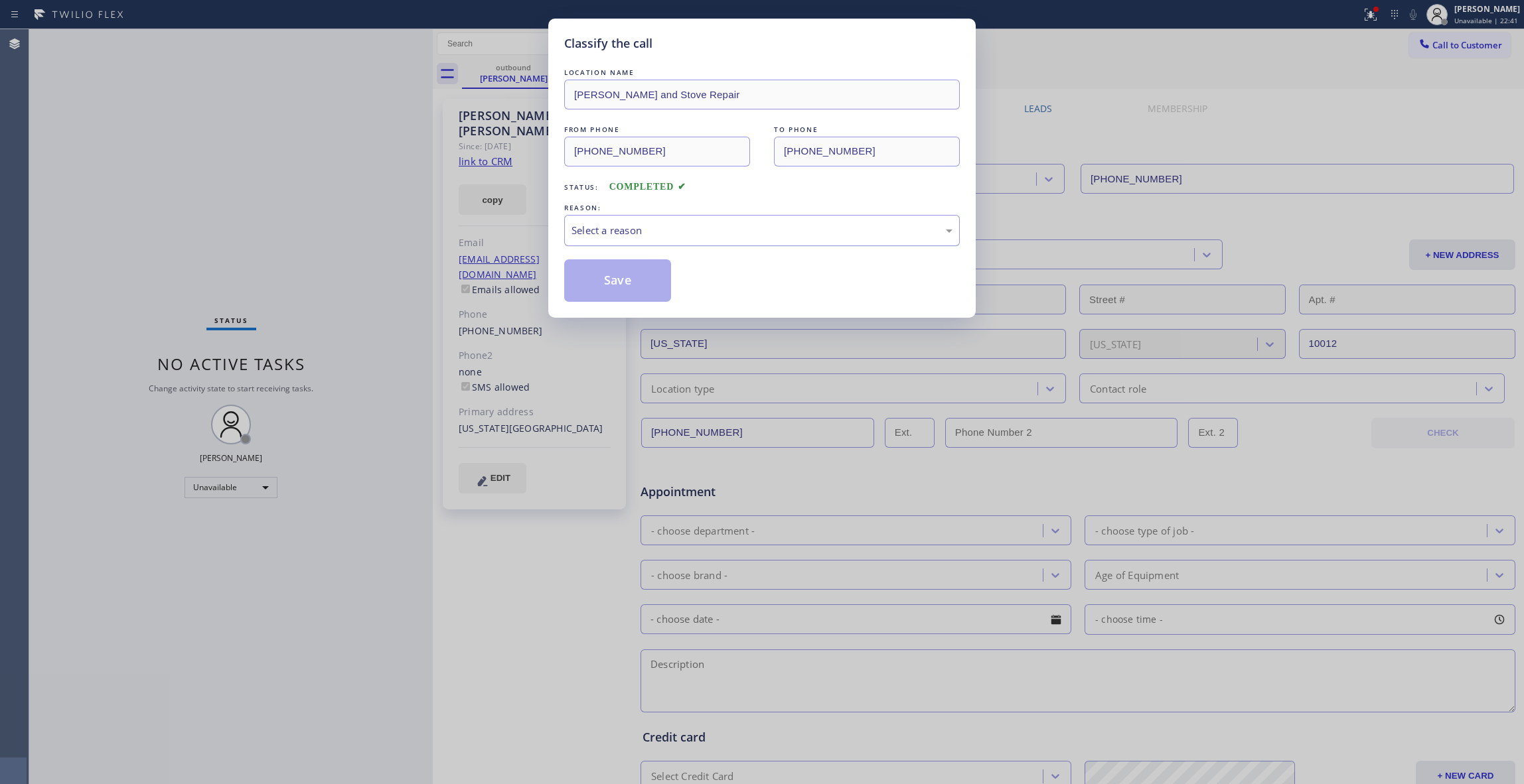
click at [606, 227] on div "Select a reason" at bounding box center [762, 231] width 381 height 15
click at [595, 284] on button "Save" at bounding box center [618, 281] width 107 height 43
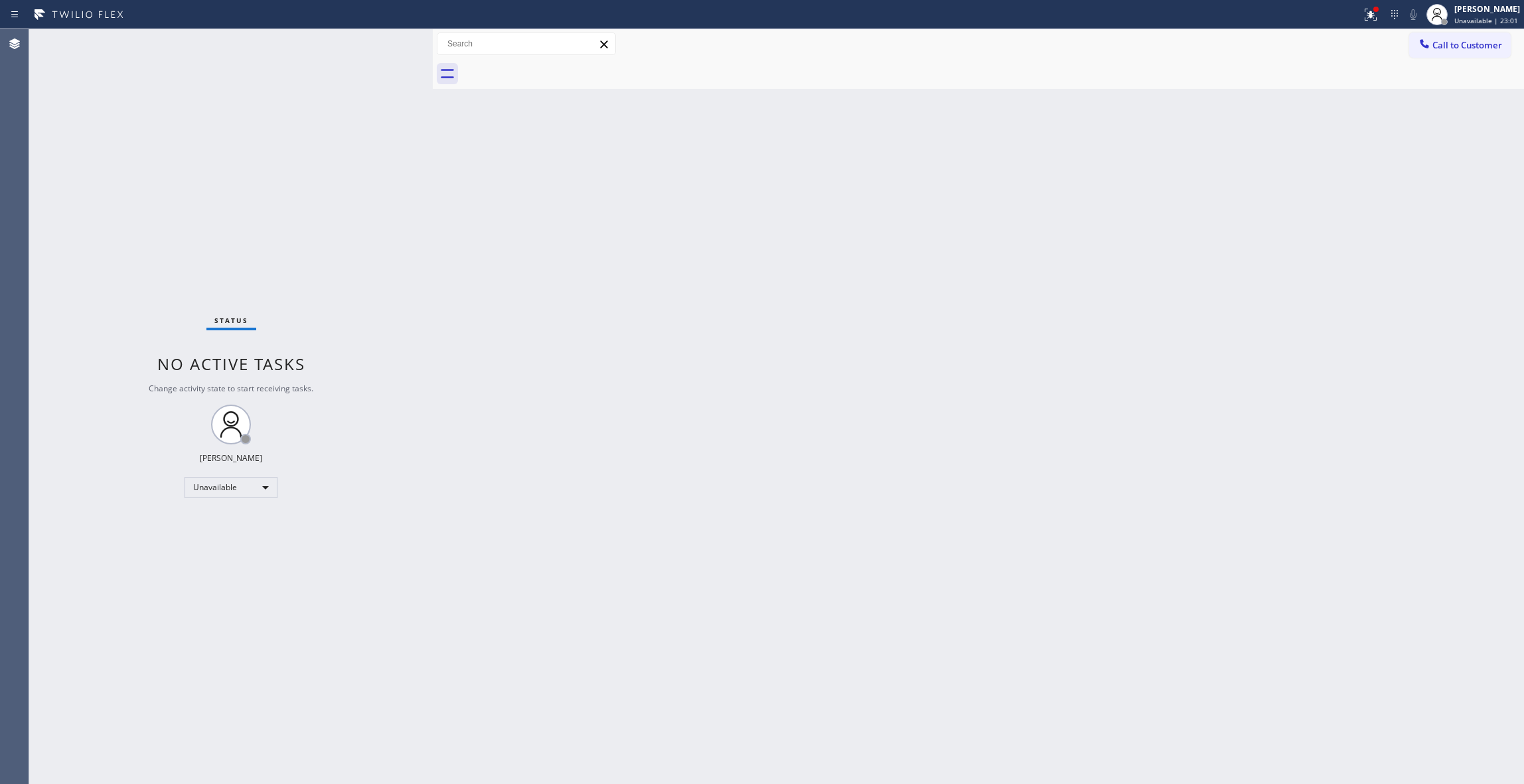
click at [224, 682] on div "Status No active tasks Change activity state to start receiving tasks. [PERSON_…" at bounding box center [231, 407] width 403 height 755
click at [35, 319] on div "Status No active tasks Change activity state to start receiving tasks. [PERSON_…" at bounding box center [231, 407] width 403 height 755
click at [1363, 20] on icon at bounding box center [1370, 15] width 16 height 16
click at [1281, 176] on span "Clear issues" at bounding box center [1283, 173] width 62 height 9
click at [1463, 46] on span "Call to Customer" at bounding box center [1468, 45] width 70 height 12
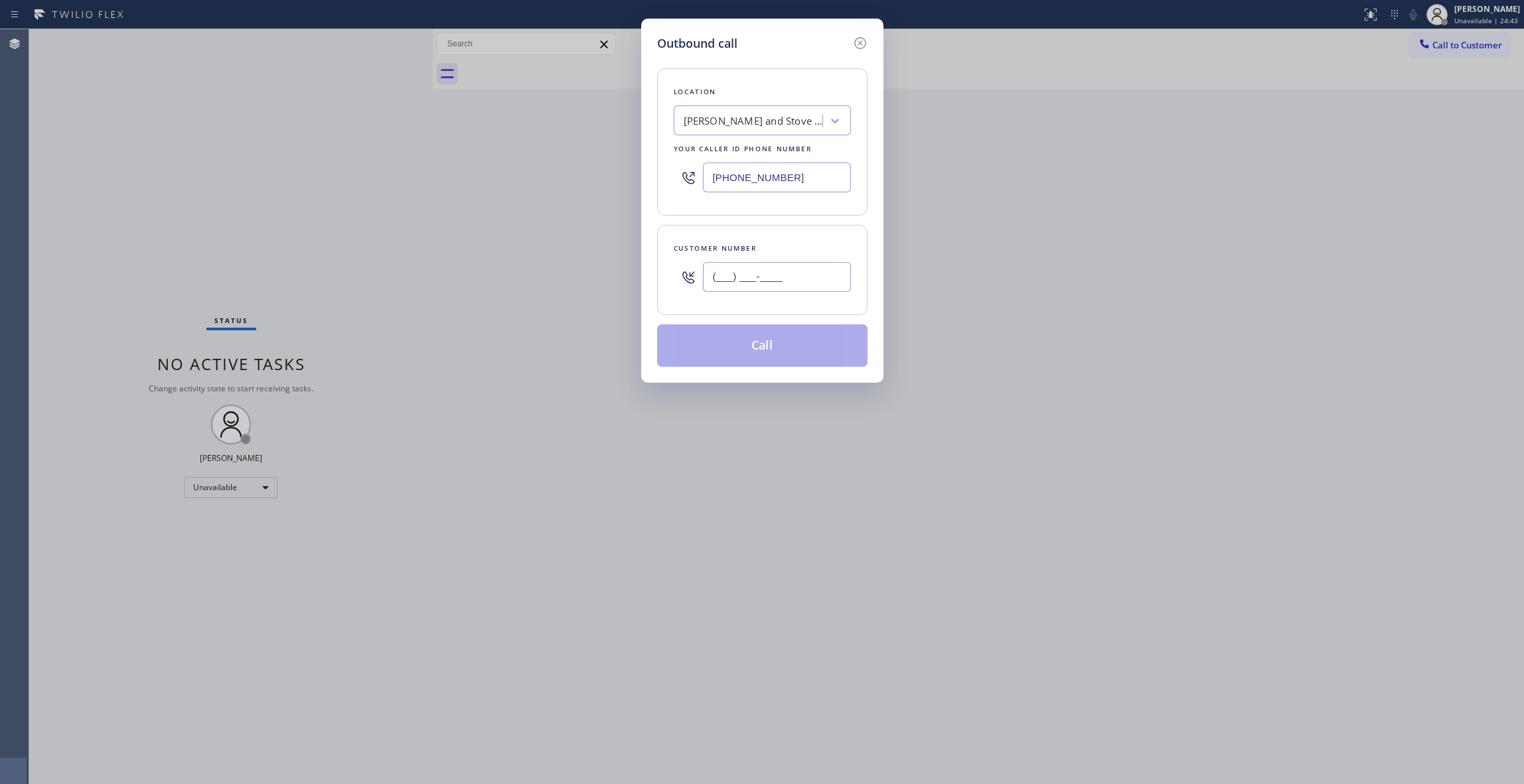
click at [741, 281] on input "(___) ___-____" at bounding box center [777, 277] width 148 height 30
paste input "949) 228-0812"
type input "[PHONE_NUMBER]"
paste input "949) 334-2797"
drag, startPoint x: 752, startPoint y: 167, endPoint x: 542, endPoint y: 168, distance: 210.0
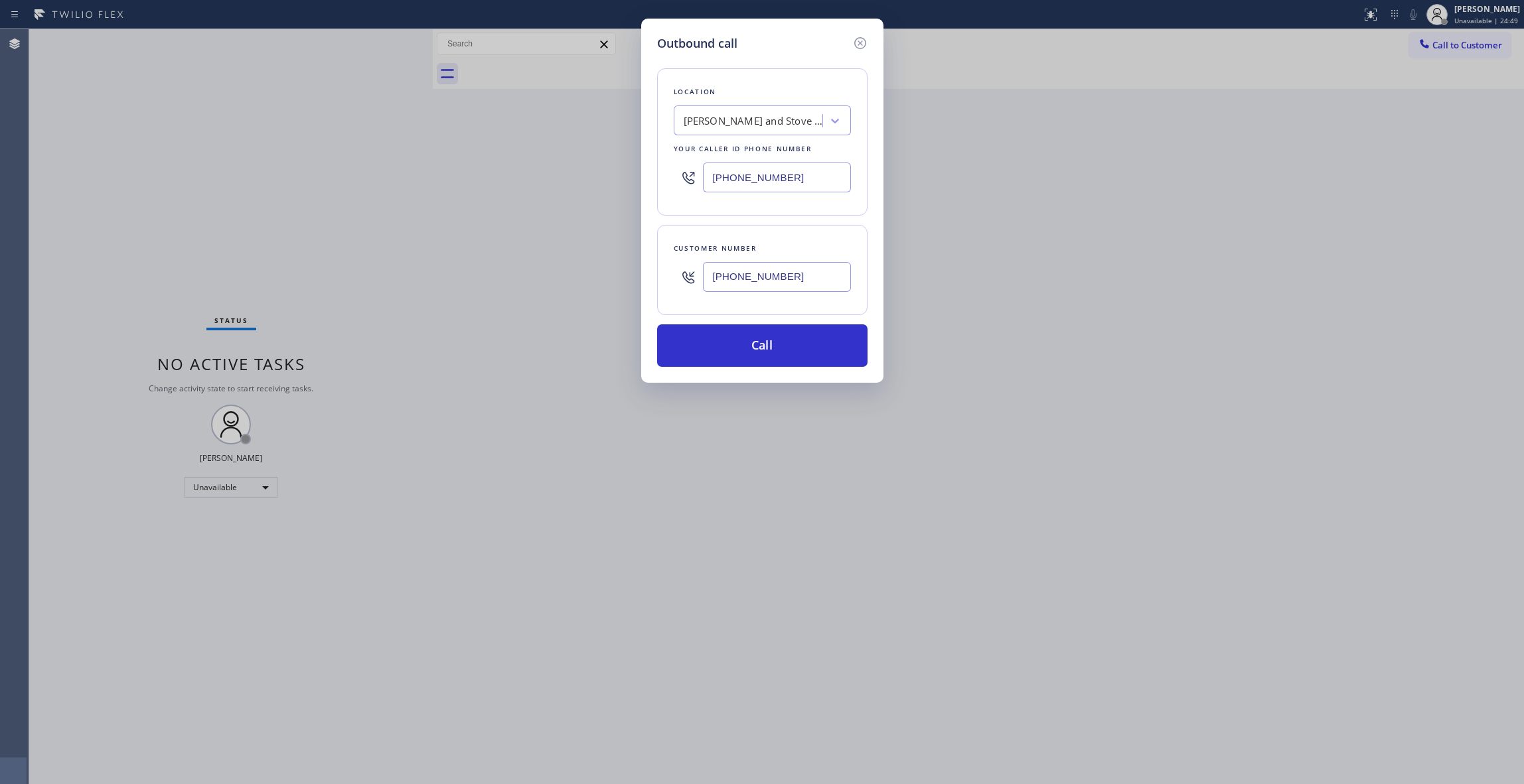
click at [486, 155] on div "Outbound call Location [PERSON_NAME] Appliance and Stove Repair Your caller id …" at bounding box center [762, 392] width 1524 height 784
type input "[PHONE_NUMBER]"
drag, startPoint x: 817, startPoint y: 280, endPoint x: 613, endPoint y: 277, distance: 204.0
click at [613, 277] on div "Outbound call Location Electrical Land [GEOGRAPHIC_DATA] Your caller id phone n…" at bounding box center [762, 392] width 1524 height 784
click at [743, 350] on button "Call" at bounding box center [762, 346] width 210 height 43
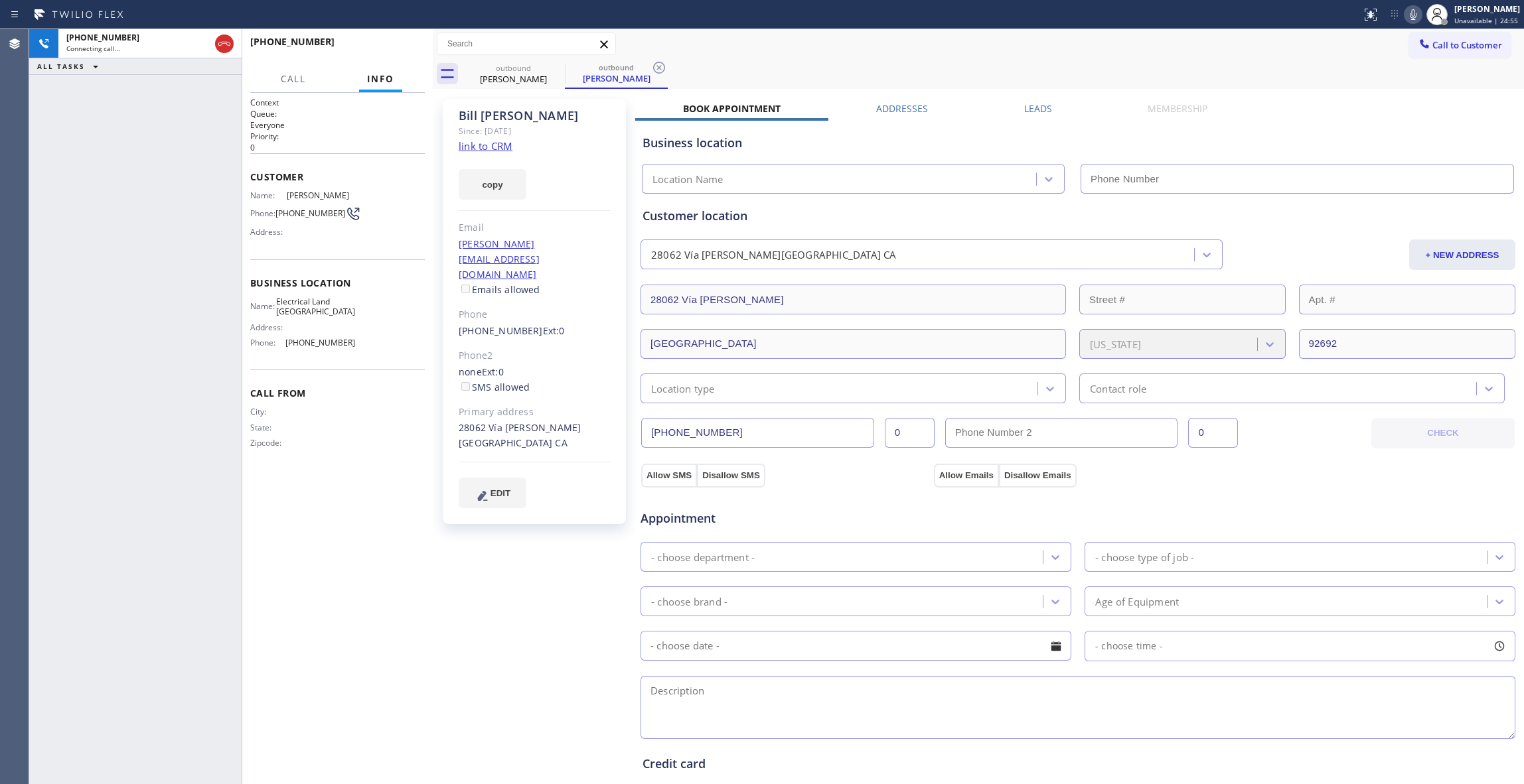
type input "[PHONE_NUMBER]"
click at [185, 284] on div "[PHONE_NUMBER] Connecting call… ALL TASKS ALL TASKS ACTIVE TASKS TASKS IN WRAP …" at bounding box center [135, 407] width 213 height 755
click at [1405, 21] on icon at bounding box center [1413, 15] width 16 height 16
click at [664, 67] on icon at bounding box center [659, 67] width 16 height 16
click at [484, 150] on link "link to CRM" at bounding box center [485, 146] width 54 height 14
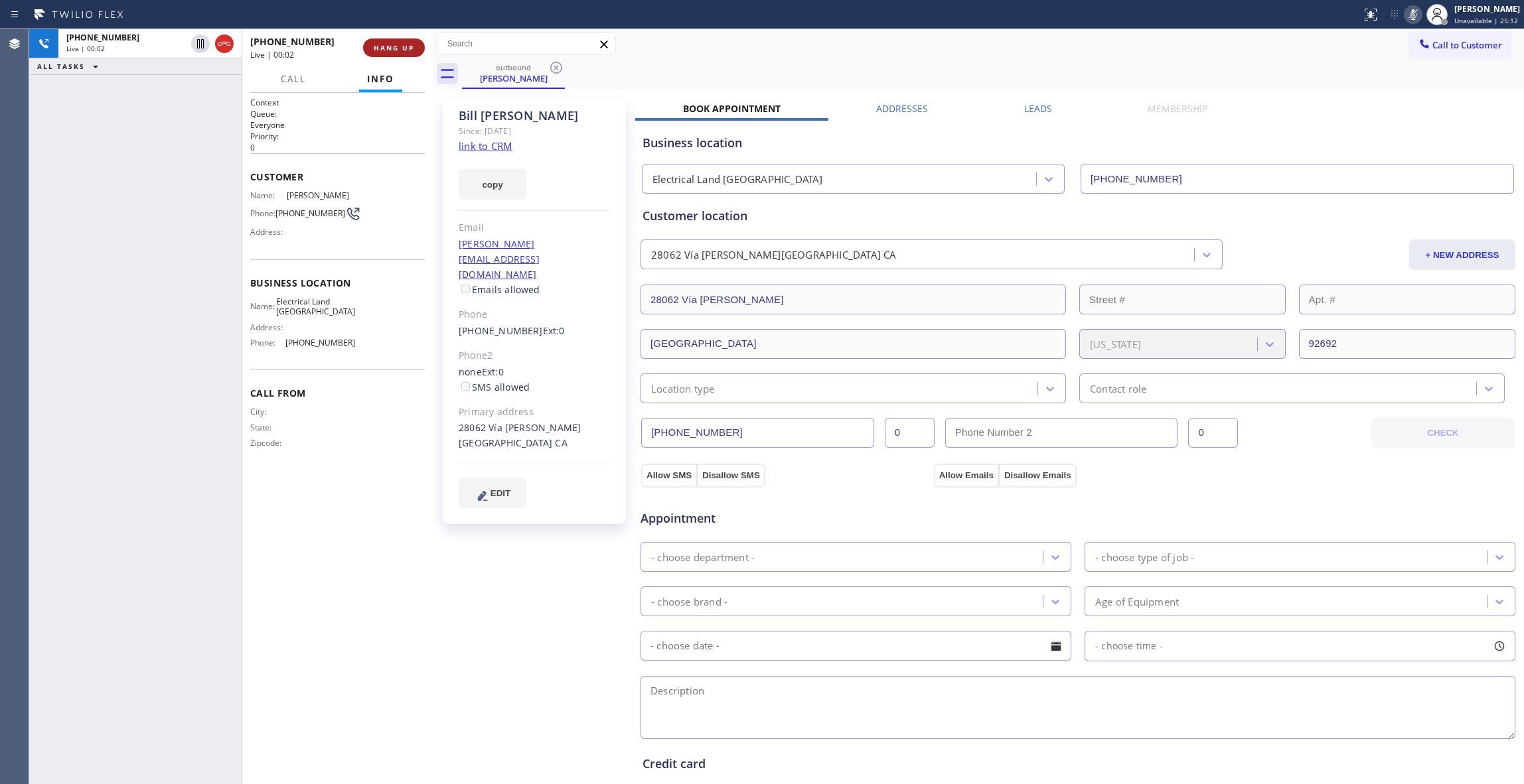
click at [399, 50] on span "HANG UP" at bounding box center [393, 48] width 40 height 9
click at [407, 44] on span "COMPLETE" at bounding box center [391, 48] width 46 height 9
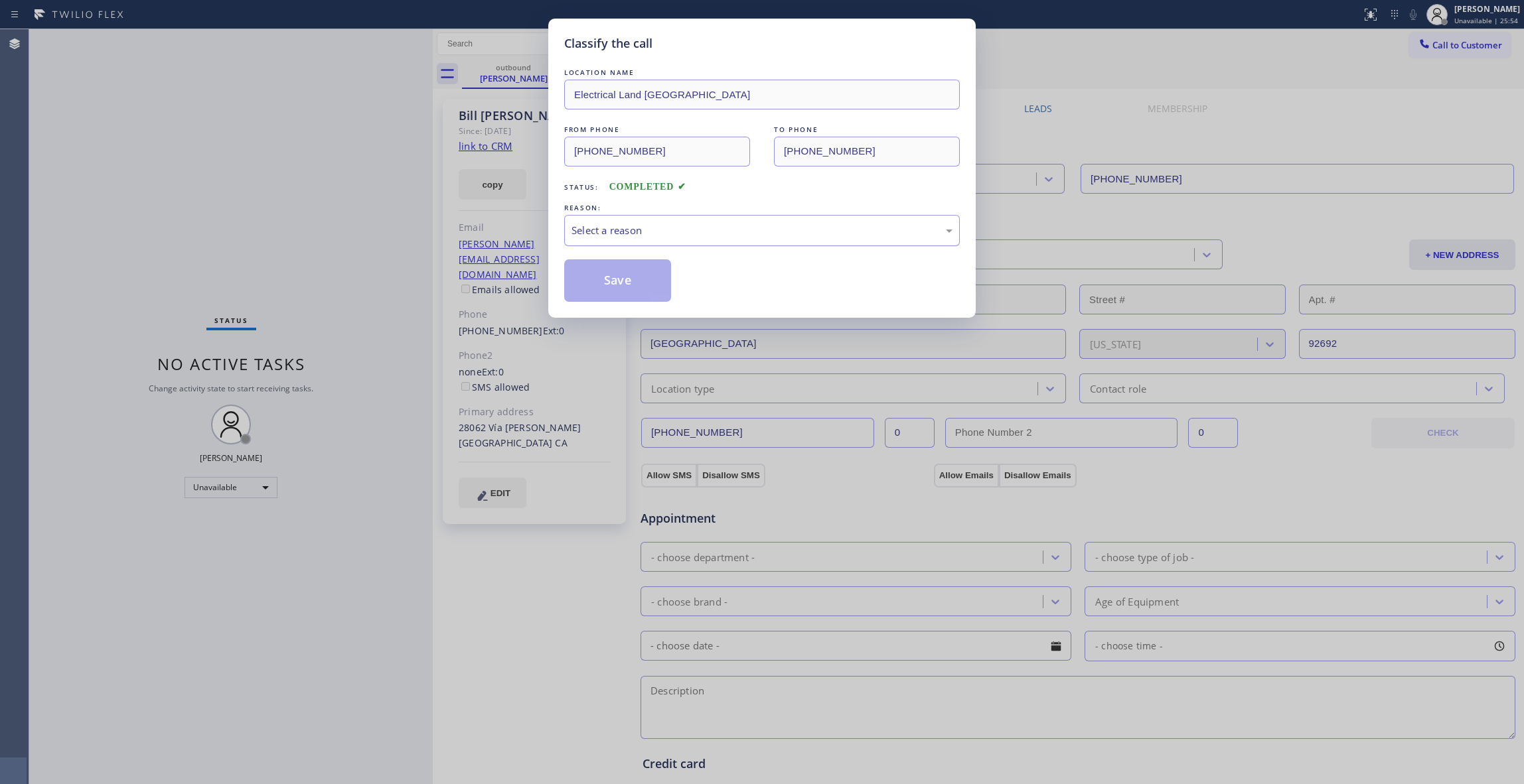
click at [608, 240] on div "Select a reason" at bounding box center [762, 231] width 396 height 32
click at [608, 280] on button "Save" at bounding box center [618, 281] width 107 height 43
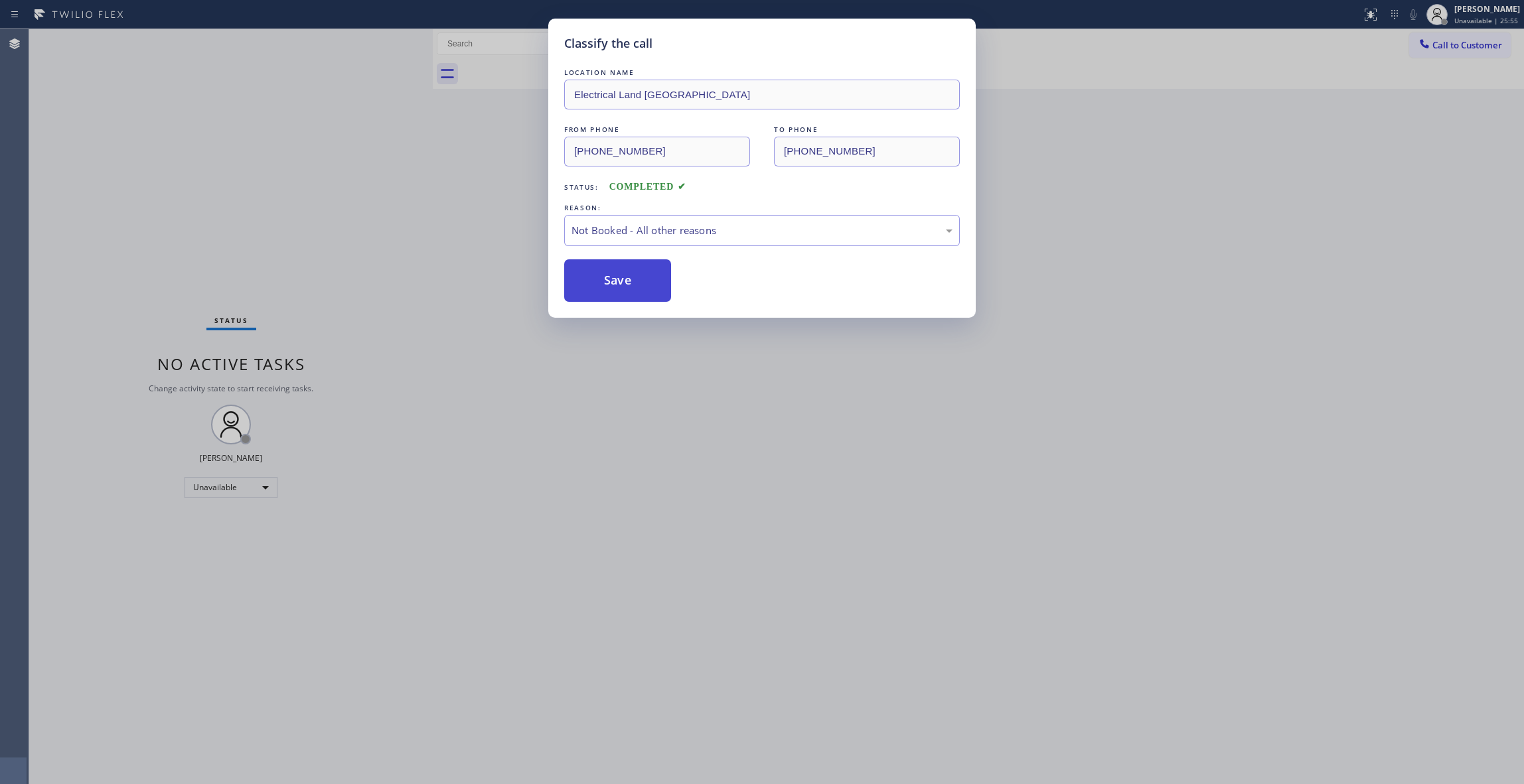
click at [608, 280] on button "Save" at bounding box center [618, 281] width 107 height 43
click at [240, 168] on div "Status No active tasks Change activity state to start receiving tasks. [PERSON_…" at bounding box center [231, 407] width 403 height 755
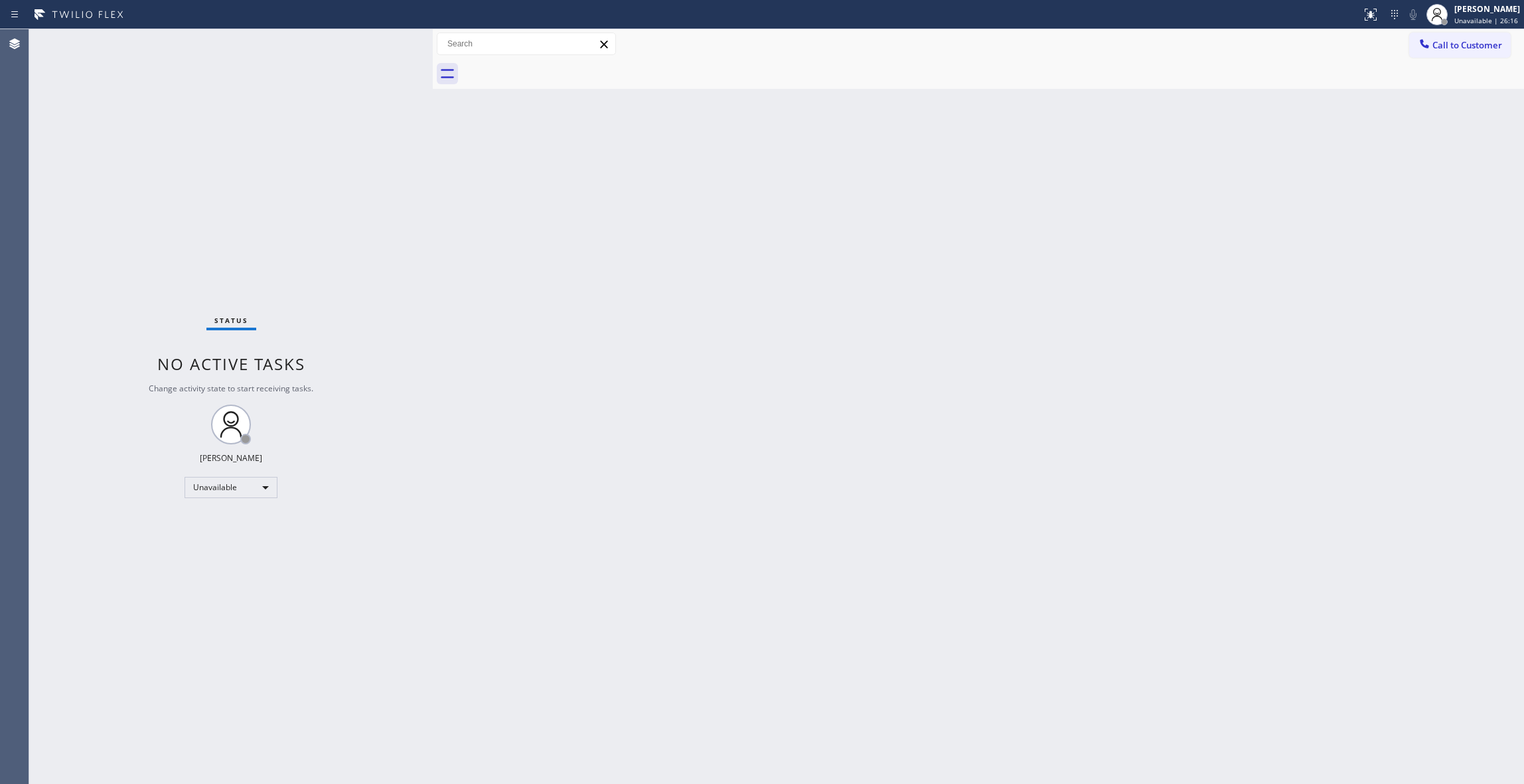
click at [139, 210] on div "Status No active tasks Change activity state to start receiving tasks. [PERSON_…" at bounding box center [231, 407] width 403 height 755
click at [981, 243] on div "Back to Dashboard Change Sender ID Customers Technicians Select a contact Outbo…" at bounding box center [979, 407] width 1092 height 755
click at [202, 180] on div "Status No active tasks Change activity state to start receiving tasks. [PERSON_…" at bounding box center [231, 407] width 403 height 755
drag, startPoint x: 1458, startPoint y: 50, endPoint x: 1222, endPoint y: 132, distance: 249.8
click at [1455, 46] on span "Call to Customer" at bounding box center [1468, 45] width 70 height 12
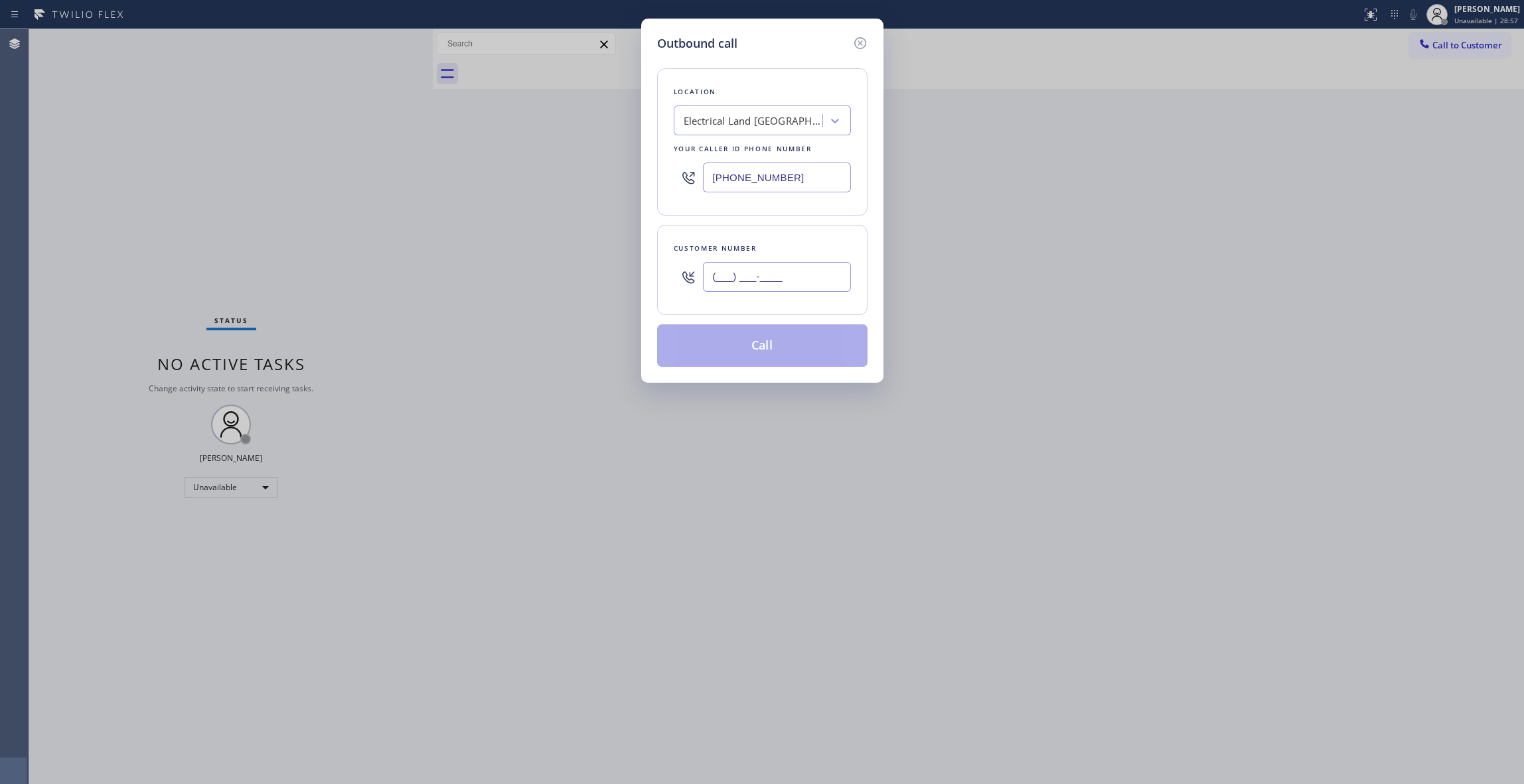
click at [771, 278] on input "(___) ___-____" at bounding box center [777, 277] width 148 height 30
paste input "310) 686-8716"
type input "[PHONE_NUMBER]"
drag, startPoint x: 817, startPoint y: 176, endPoint x: 453, endPoint y: 158, distance: 364.4
click at [453, 158] on div "Outbound call Location Electrical Land [GEOGRAPHIC_DATA] Your caller id phone n…" at bounding box center [762, 392] width 1524 height 784
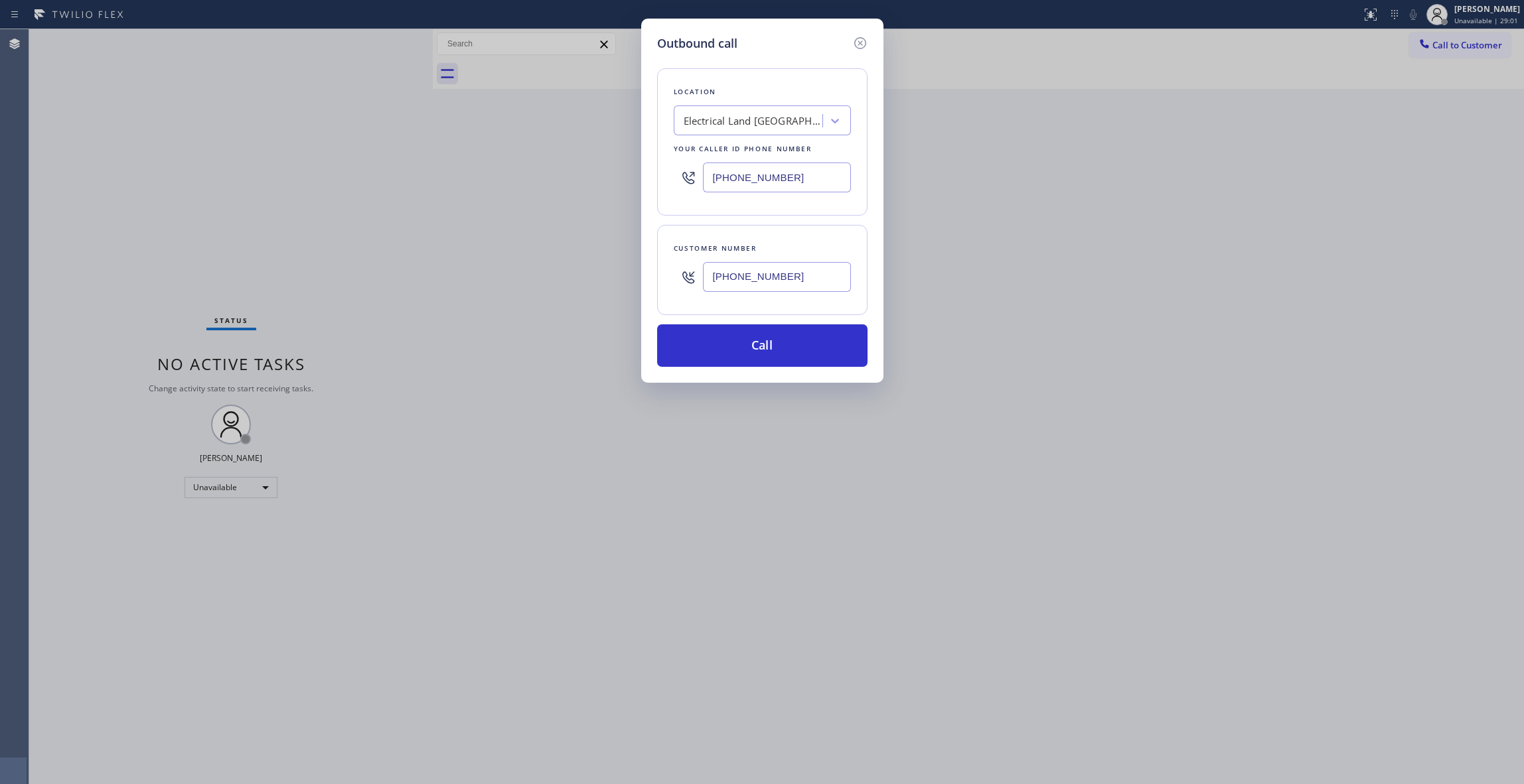
paste input "833) 558-1241"
type input "[PHONE_NUMBER]"
click at [771, 348] on button "Call" at bounding box center [762, 346] width 210 height 43
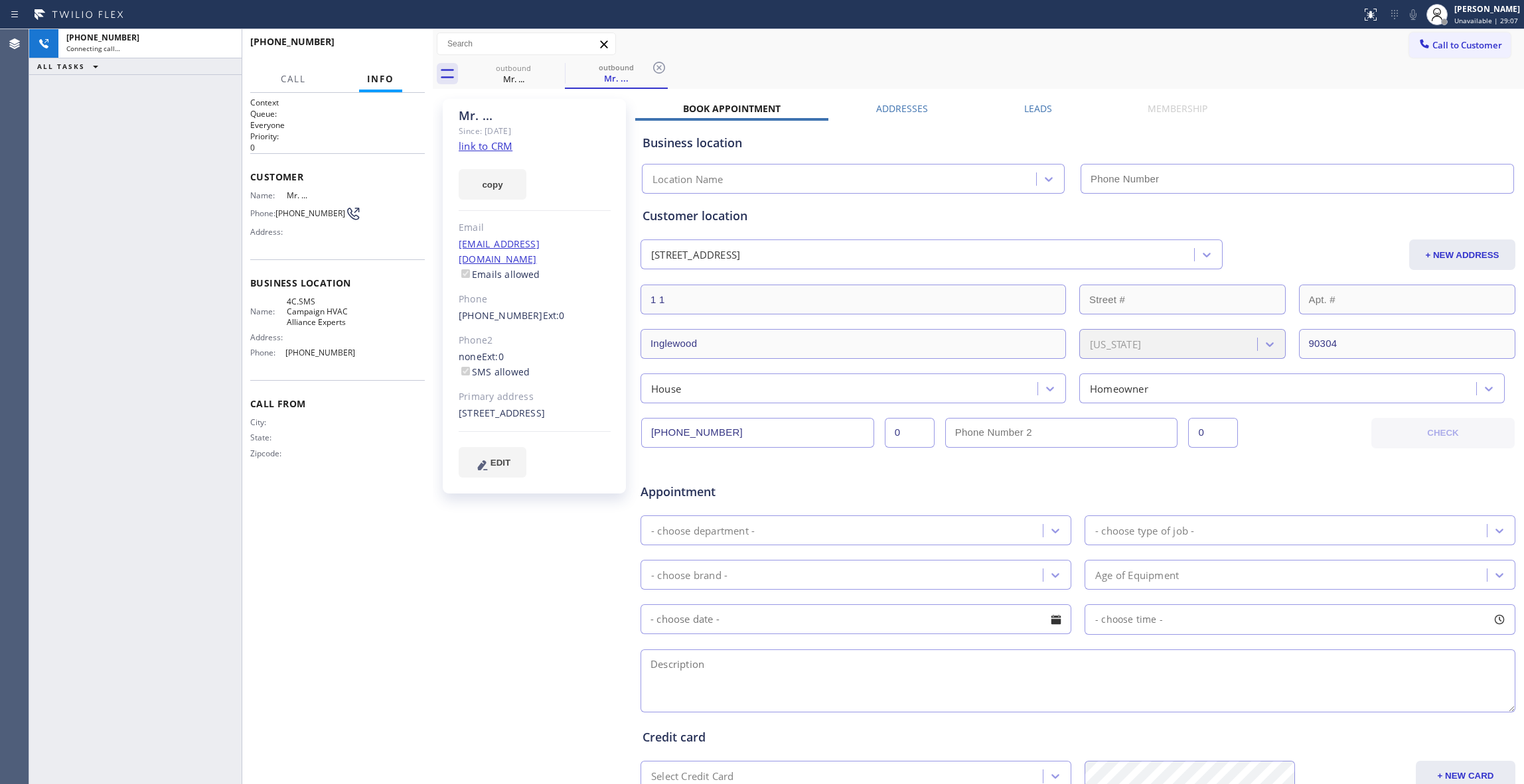
type input "[PHONE_NUMBER]"
click at [43, 149] on div "[PHONE_NUMBER] Connecting call… ALL TASKS ALL TASKS ACTIVE TASKS TASKS IN WRAP …" at bounding box center [135, 407] width 213 height 755
type input "[PHONE_NUMBER]"
click at [659, 67] on icon at bounding box center [659, 67] width 12 height 12
click at [221, 44] on icon at bounding box center [224, 44] width 16 height 16
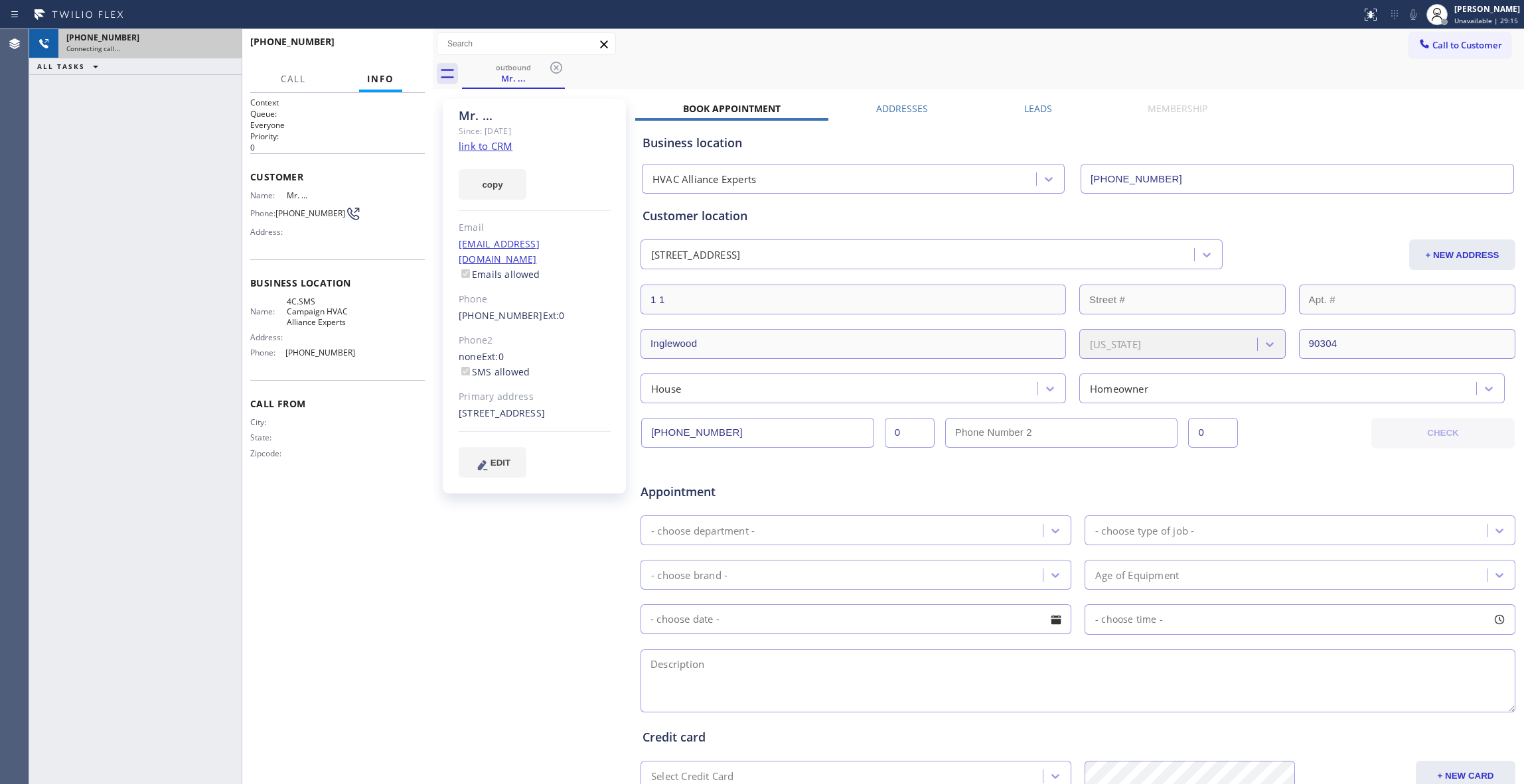
click at [556, 70] on icon at bounding box center [556, 67] width 16 height 16
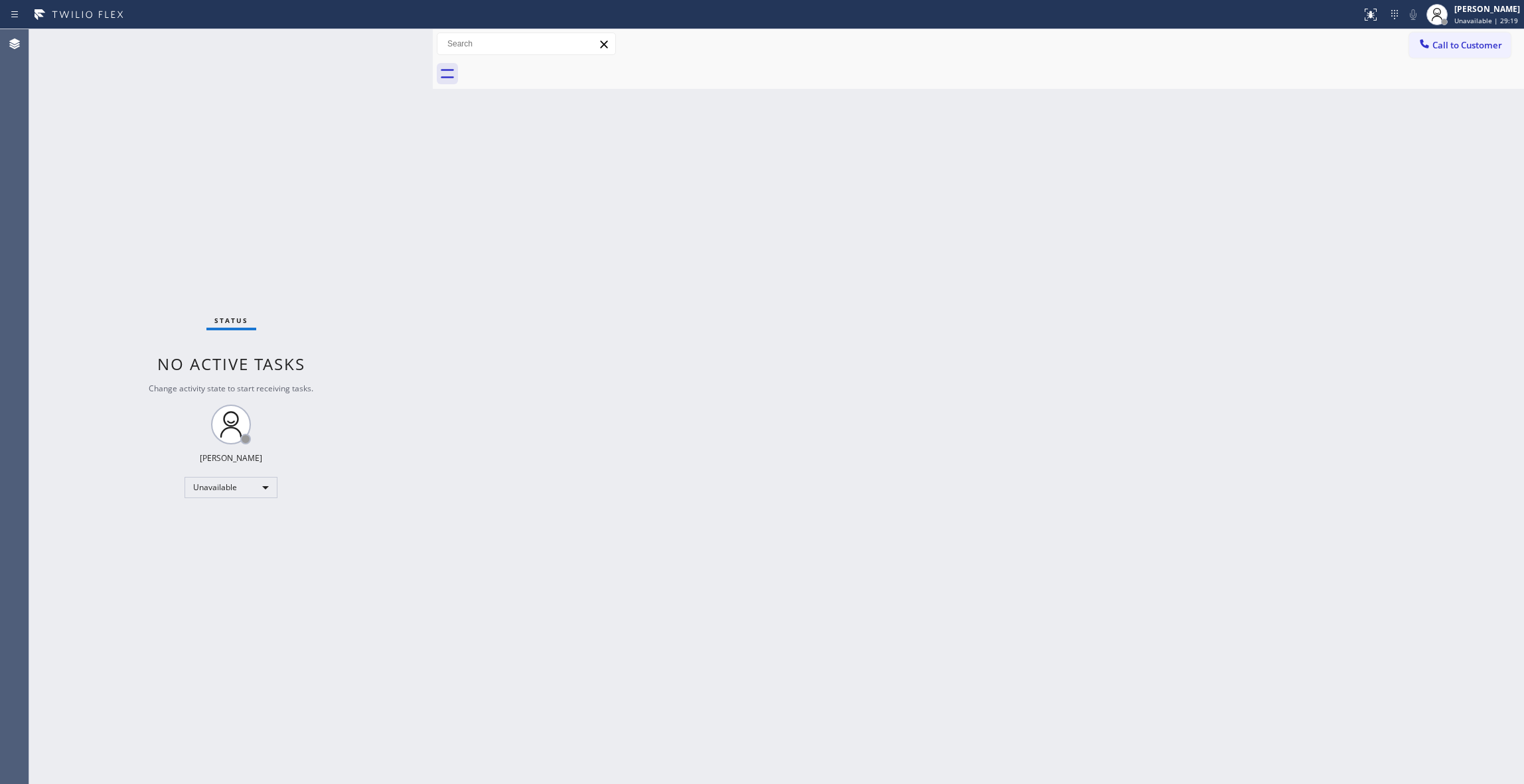
click at [856, 258] on div "Back to Dashboard Change Sender ID Customers Technicians Select a contact Outbo…" at bounding box center [979, 407] width 1092 height 755
click at [1467, 49] on span "Call to Customer" at bounding box center [1468, 45] width 70 height 12
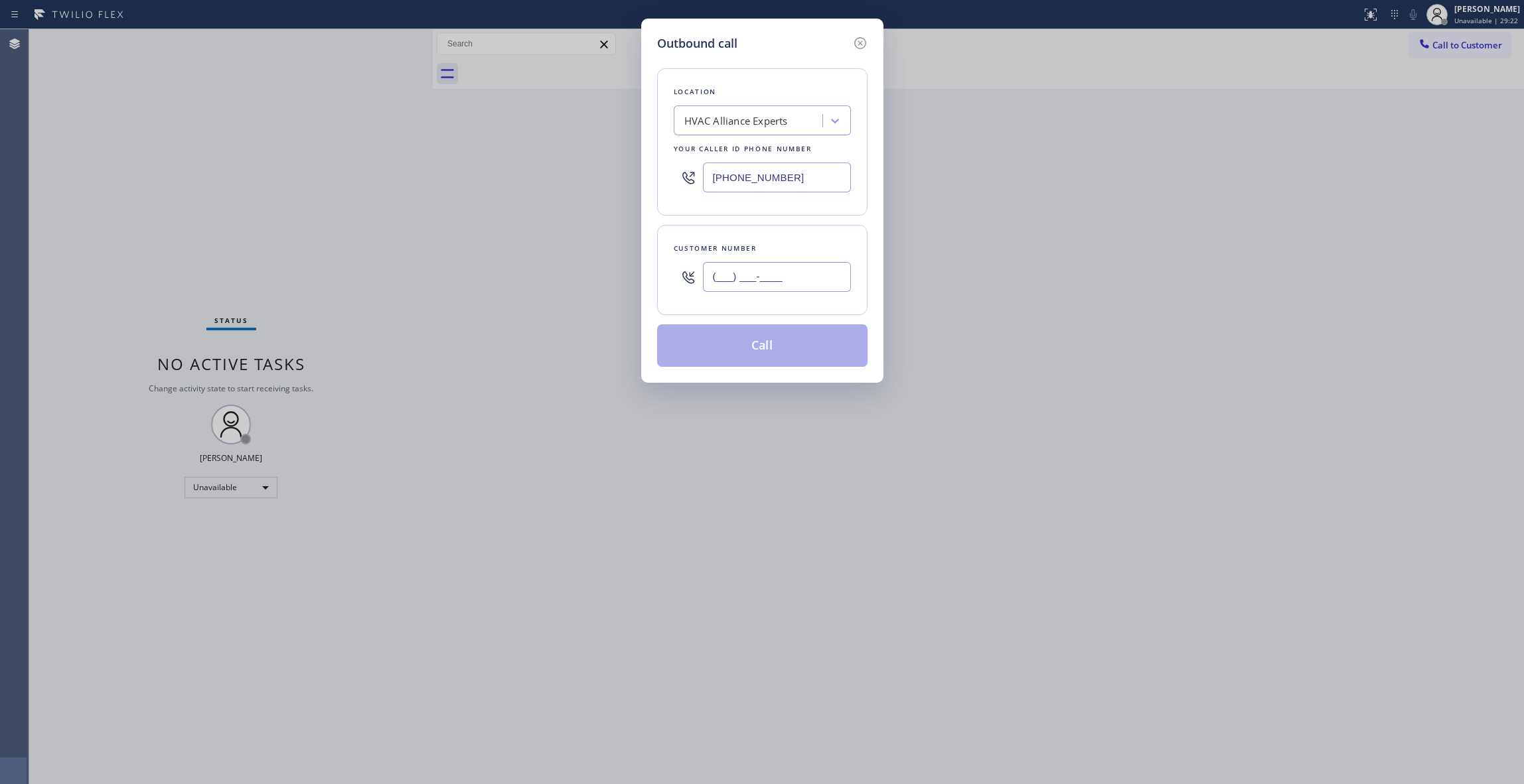
click at [758, 280] on input "(___) ___-____" at bounding box center [777, 277] width 148 height 30
paste input "714) 330-6050"
click at [864, 44] on icon at bounding box center [860, 43] width 16 height 16
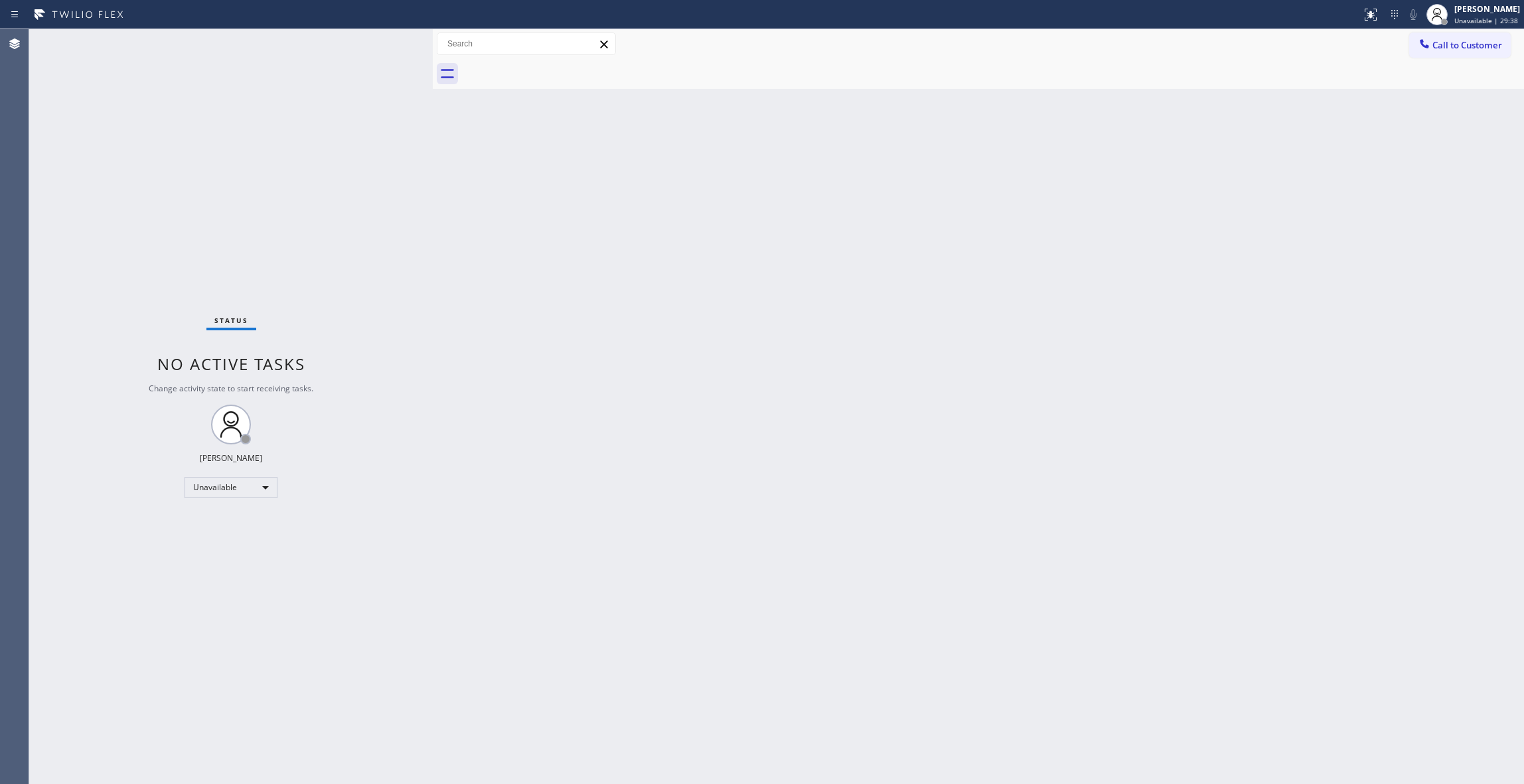
drag, startPoint x: 942, startPoint y: 196, endPoint x: 949, endPoint y: 190, distance: 9.2
click at [949, 190] on div "Back to Dashboard Change Sender ID Customers Technicians Select a contact Outbo…" at bounding box center [979, 407] width 1092 height 755
click at [1464, 49] on span "Call to Customer" at bounding box center [1468, 45] width 70 height 12
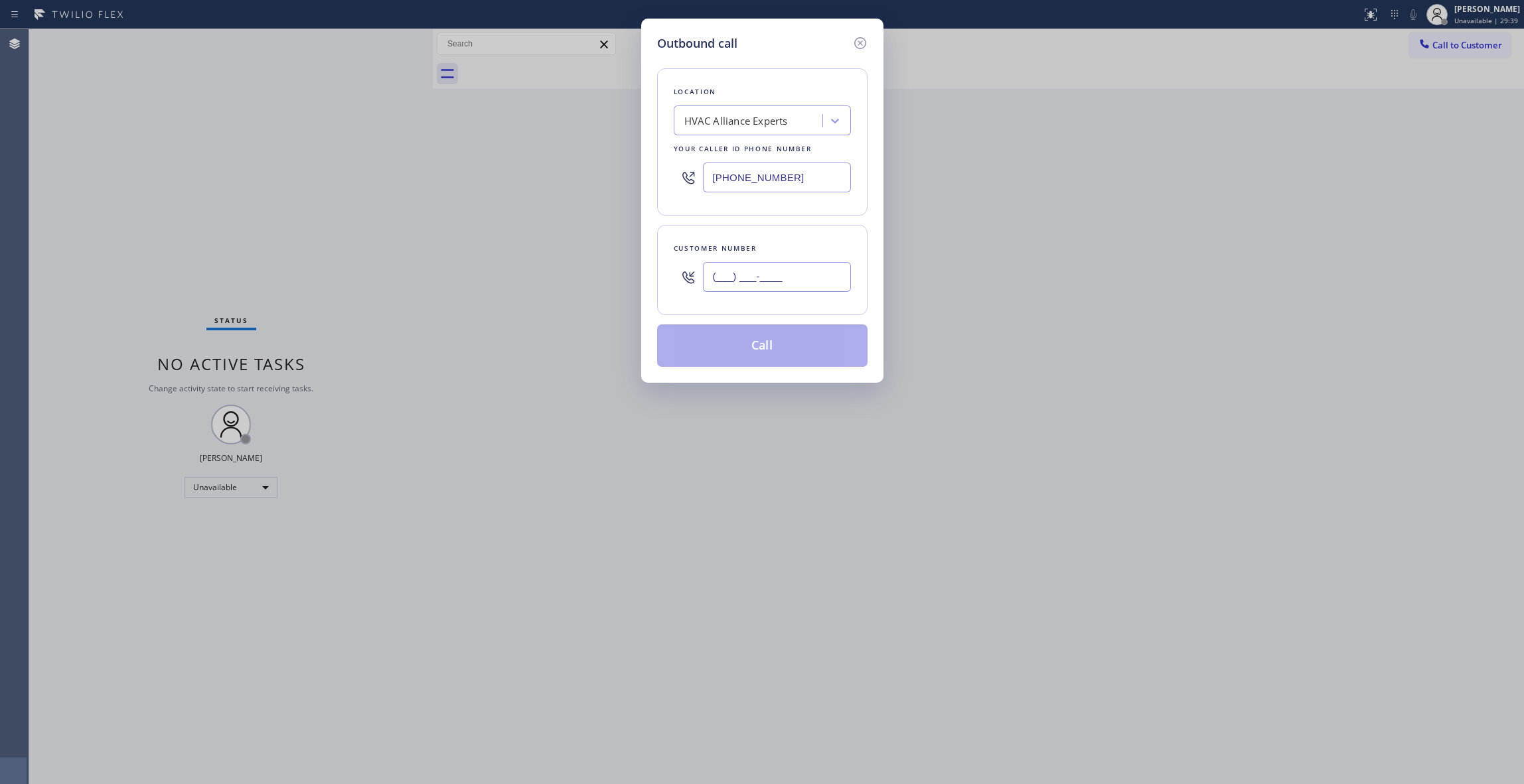
click at [781, 280] on input "(___) ___-____" at bounding box center [777, 277] width 148 height 30
paste input "412) 944-7466"
type input "[PHONE_NUMBER]"
drag, startPoint x: 805, startPoint y: 174, endPoint x: 654, endPoint y: 272, distance: 180.0
click at [497, 178] on div "Outbound call Location HVAC Alliance Experts Your caller id phone number [PHONE…" at bounding box center [762, 392] width 1524 height 784
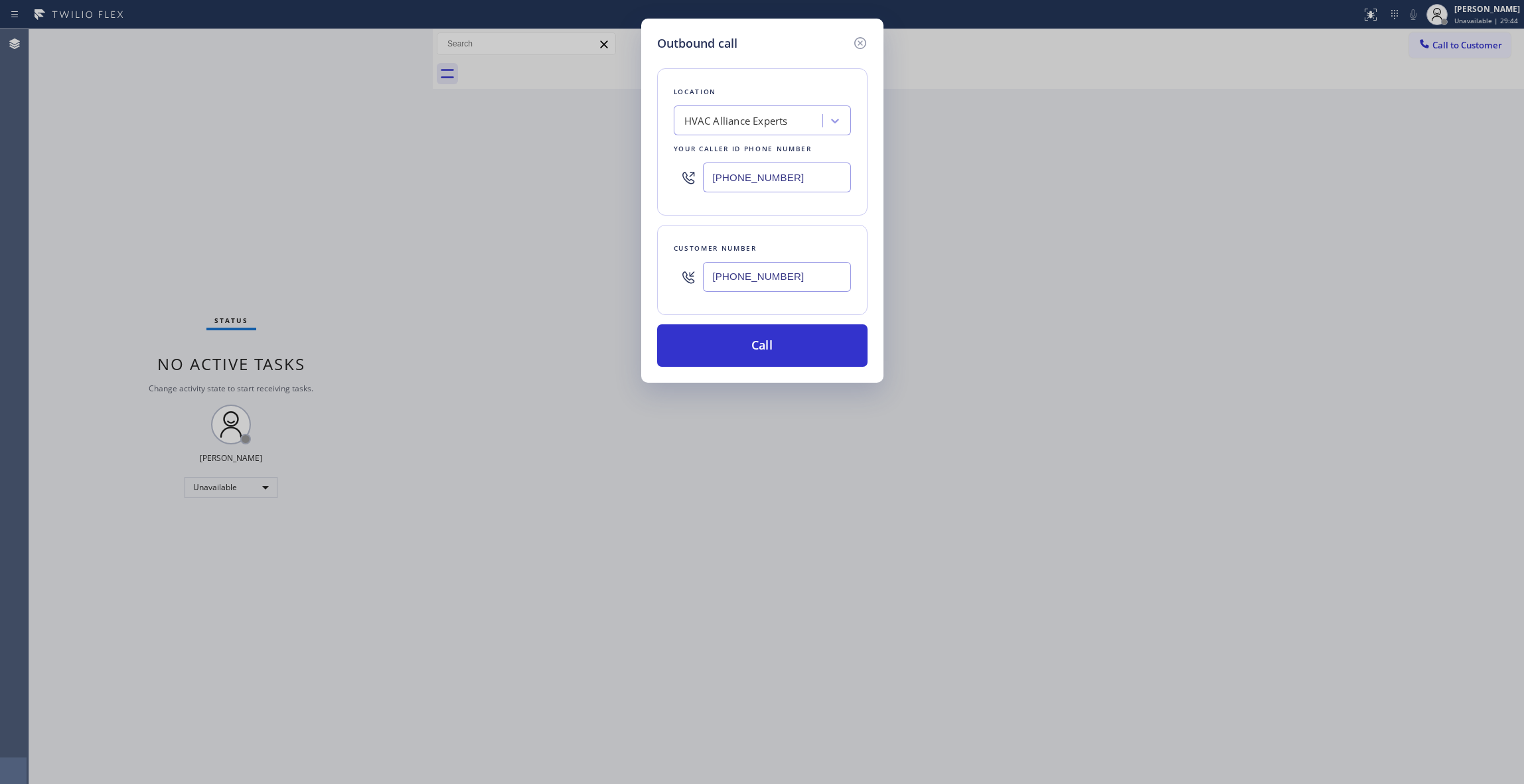
paste input "55) 731-4952"
type input "[PHONE_NUMBER]"
click at [726, 347] on button "Call" at bounding box center [762, 346] width 210 height 43
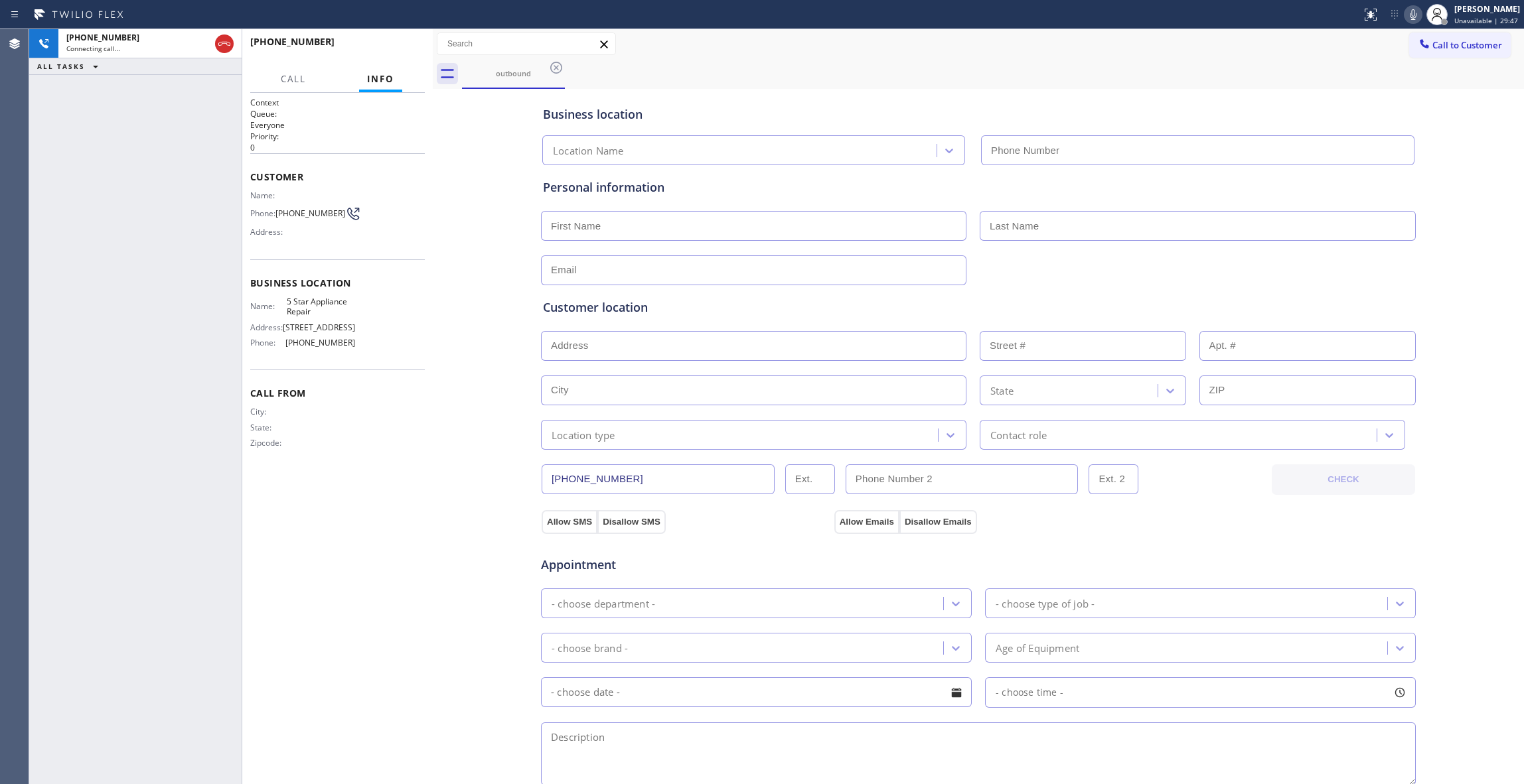
type input "[PHONE_NUMBER]"
click at [38, 141] on div "[PHONE_NUMBER] Live | 00:03 ALL TASKS ALL TASKS ACTIVE TASKS TASKS IN WRAP UP" at bounding box center [135, 407] width 213 height 755
click at [402, 48] on span "HANG UP" at bounding box center [393, 48] width 40 height 9
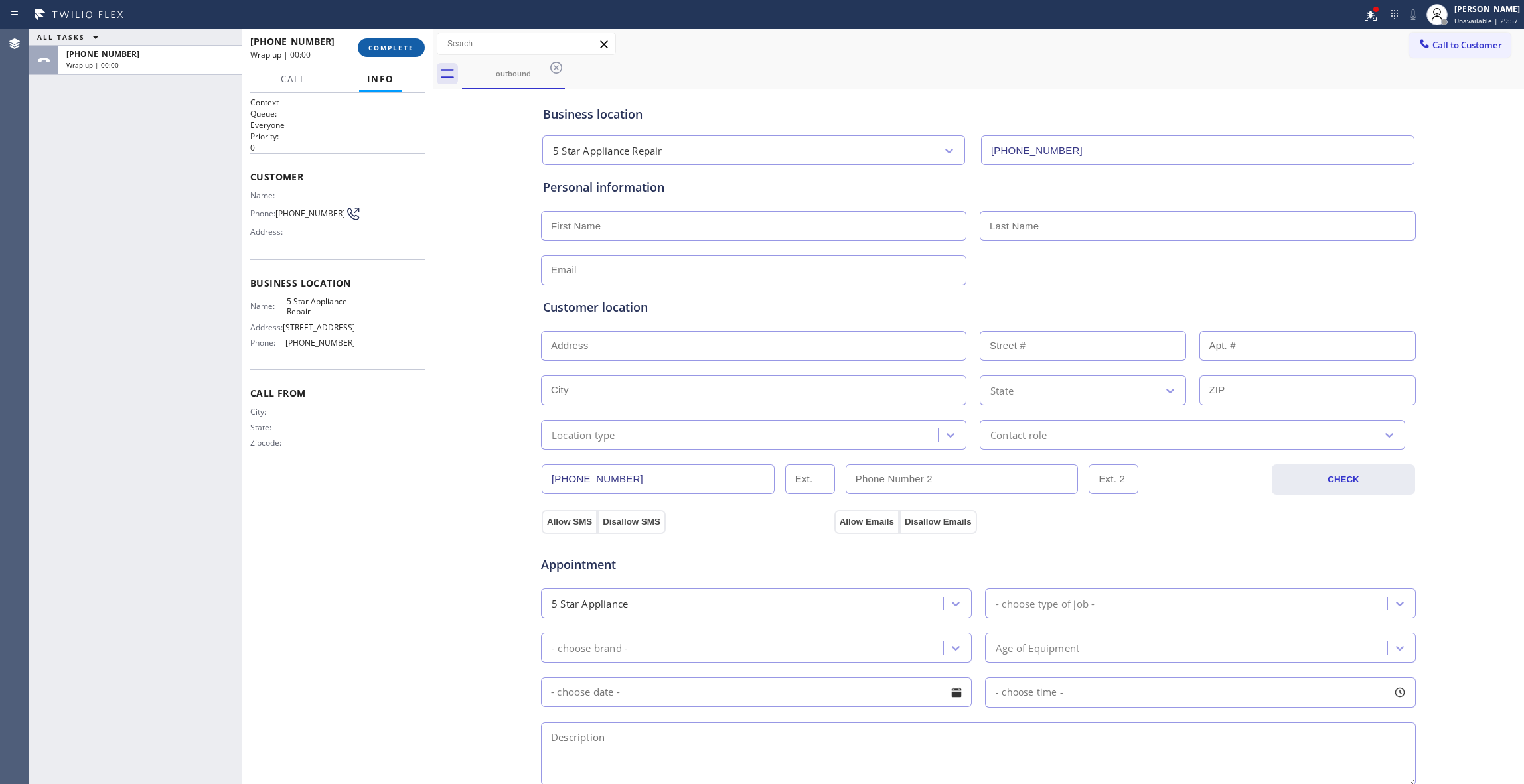
click at [402, 46] on span "COMPLETE" at bounding box center [391, 48] width 46 height 9
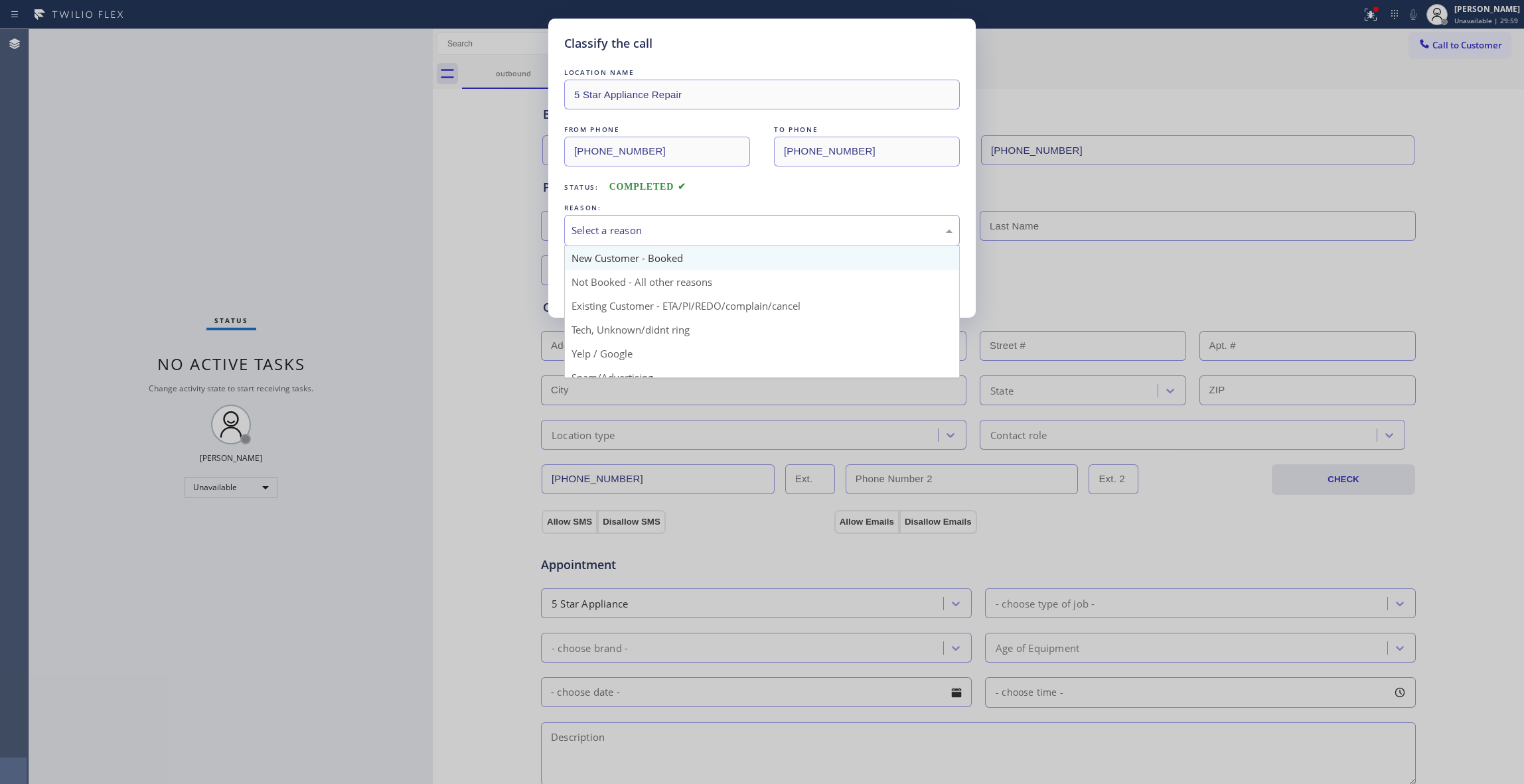
drag, startPoint x: 595, startPoint y: 234, endPoint x: 595, endPoint y: 268, distance: 34.0
click at [595, 232] on div "Select a reason" at bounding box center [762, 231] width 381 height 15
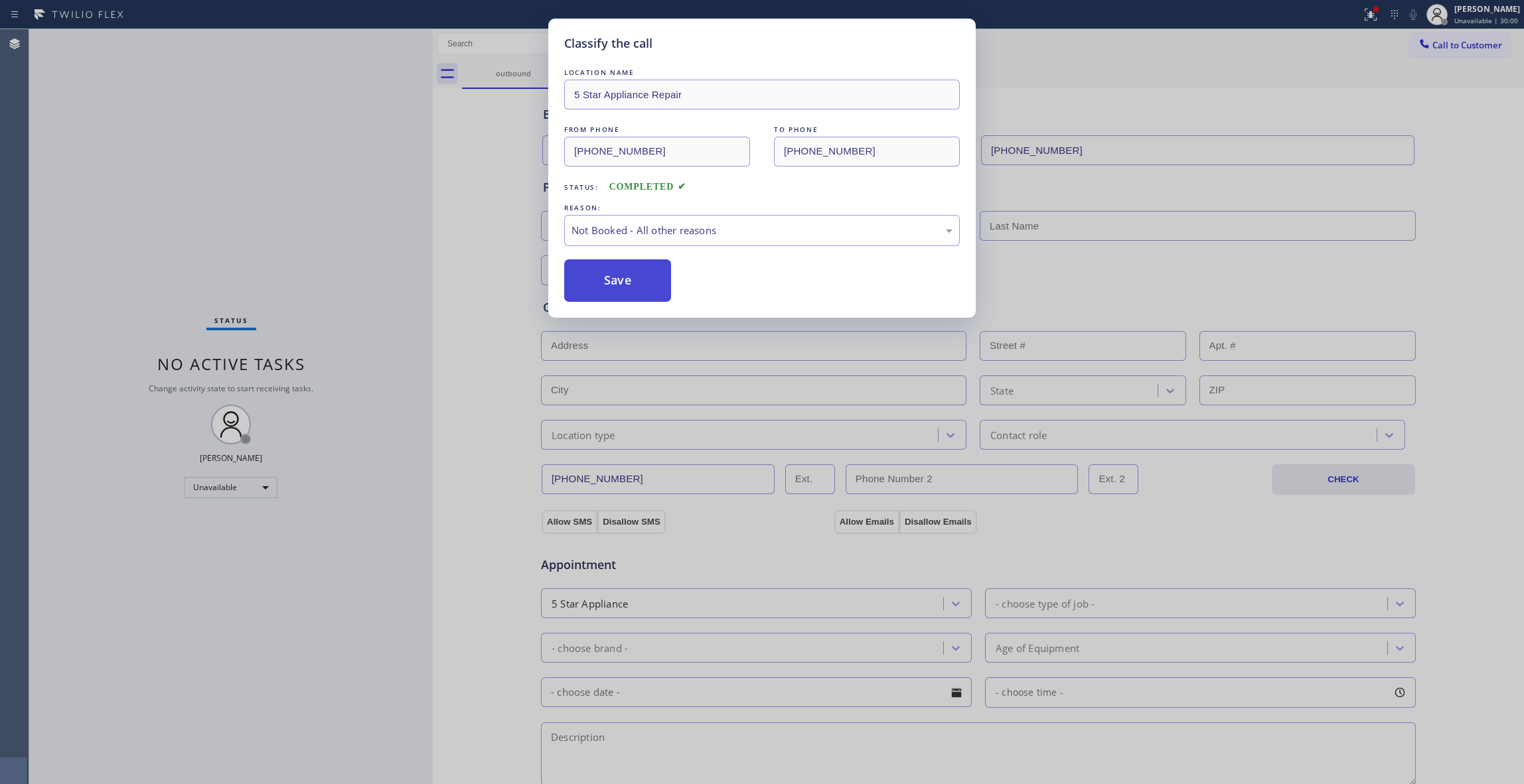
click at [604, 282] on button "Save" at bounding box center [618, 281] width 107 height 43
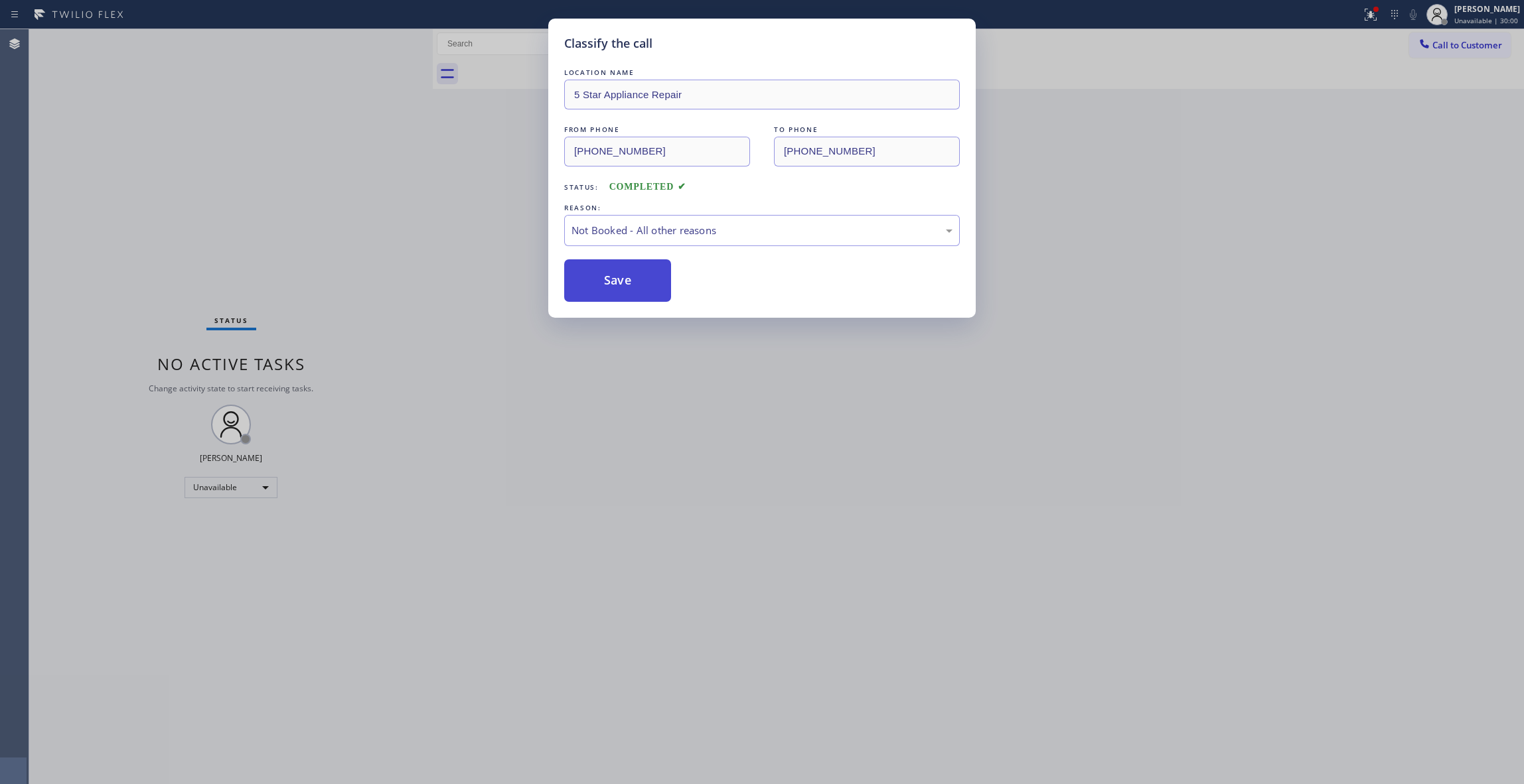
click at [604, 282] on button "Save" at bounding box center [618, 281] width 107 height 43
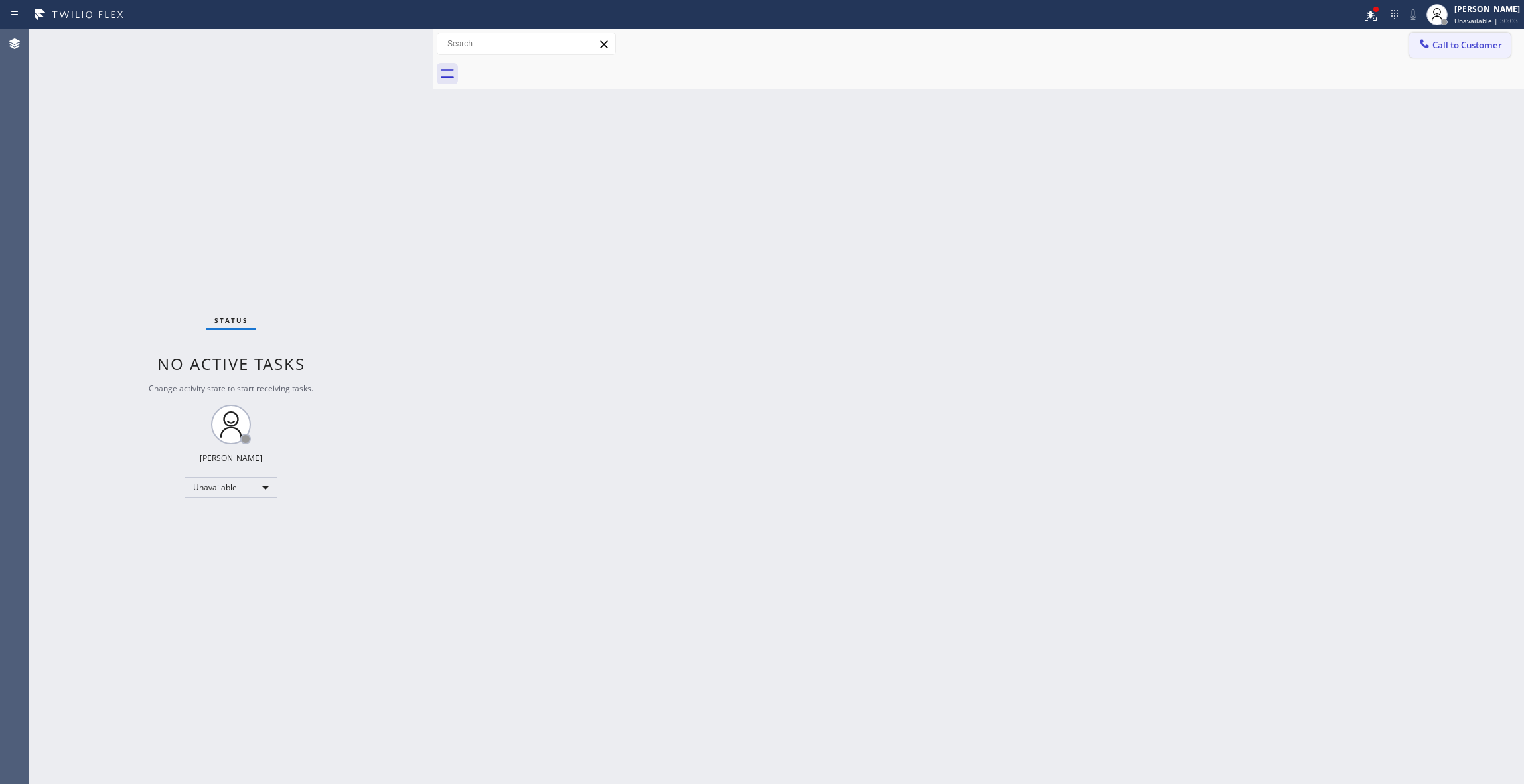
click at [1468, 41] on span "Call to Customer" at bounding box center [1468, 45] width 70 height 12
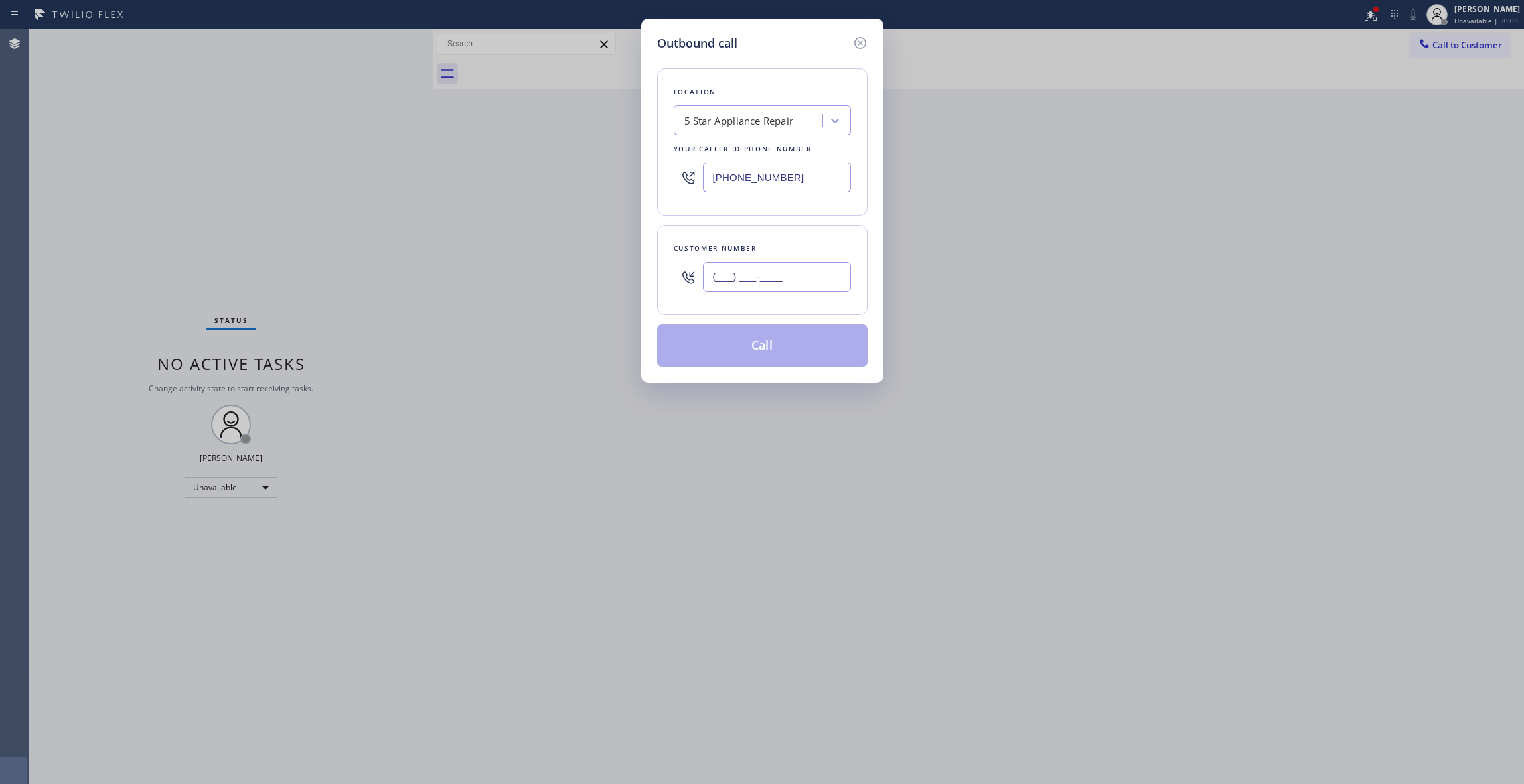
click at [739, 292] on input "(___) ___-____" at bounding box center [777, 277] width 148 height 30
paste input "513) 405-2242"
type input "[PHONE_NUMBER]"
click at [723, 345] on button "Call" at bounding box center [762, 346] width 210 height 43
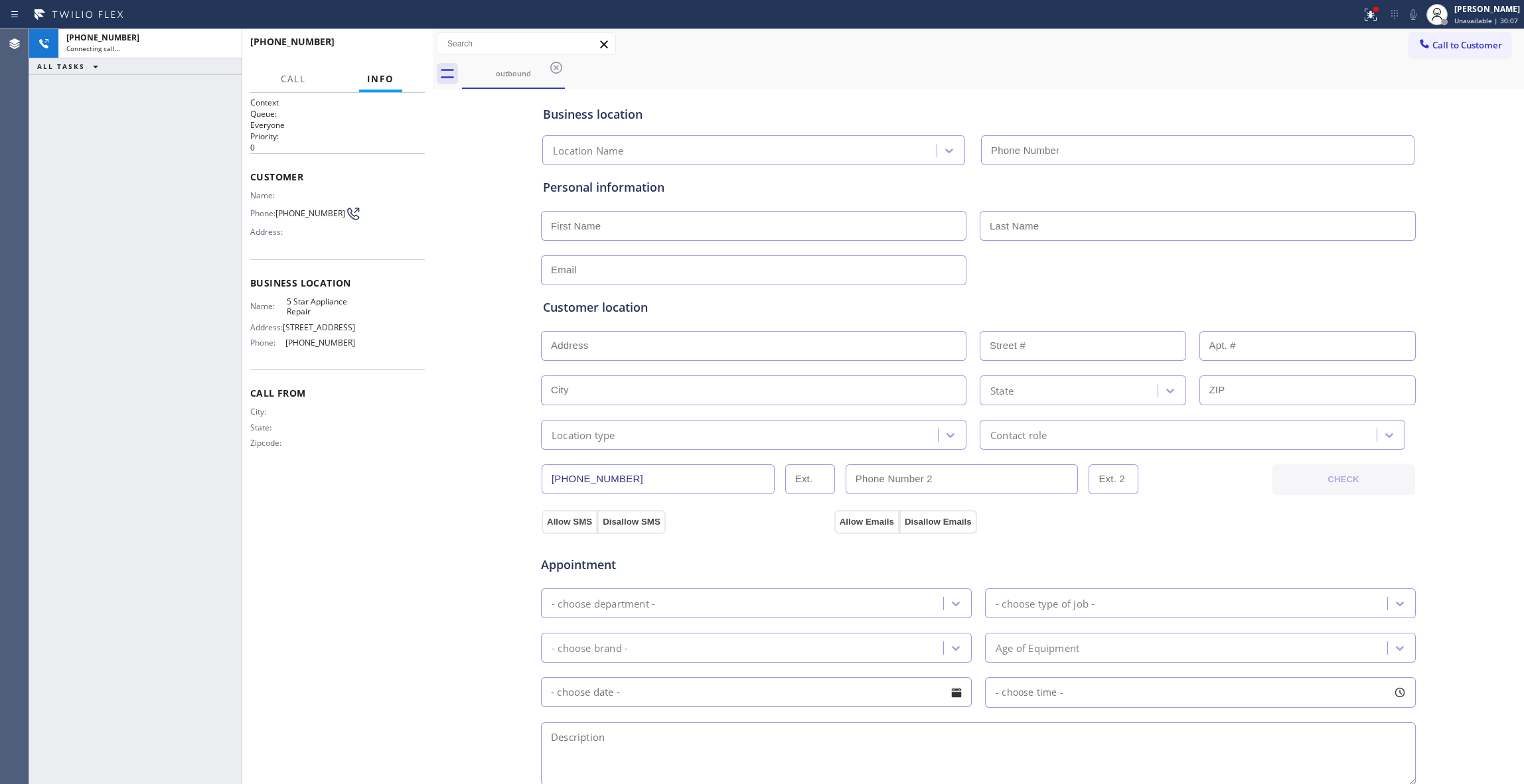
type input "[PHONE_NUMBER]"
click at [112, 313] on div "[PHONE_NUMBER] Connecting call… ALL TASKS ALL TASKS ACTIVE TASKS TASKS IN WRAP …" at bounding box center [135, 407] width 213 height 755
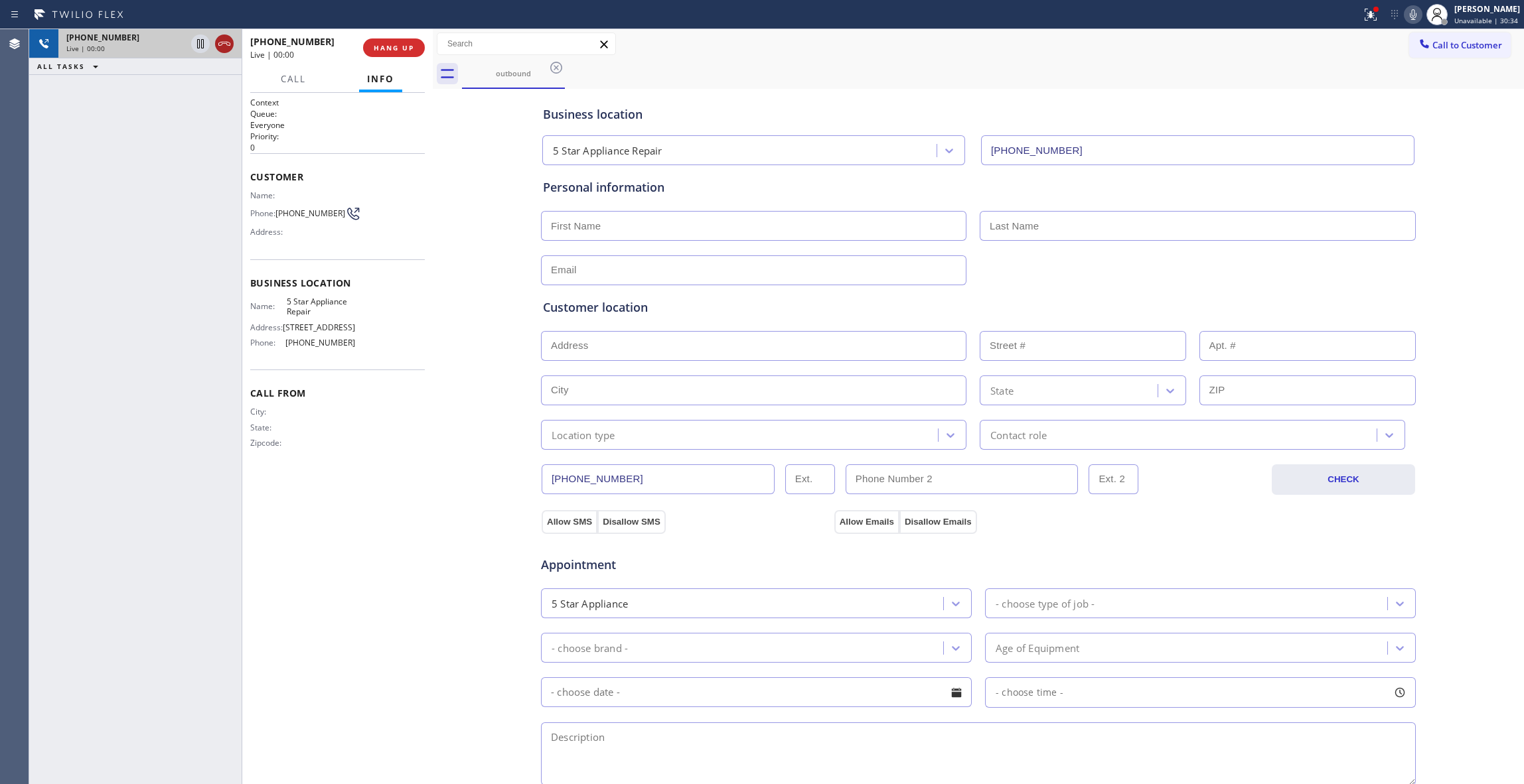
click at [224, 46] on icon at bounding box center [224, 44] width 16 height 16
click at [385, 44] on span "HANG UP" at bounding box center [393, 48] width 40 height 9
click at [384, 50] on span "COMPLETE" at bounding box center [391, 48] width 46 height 9
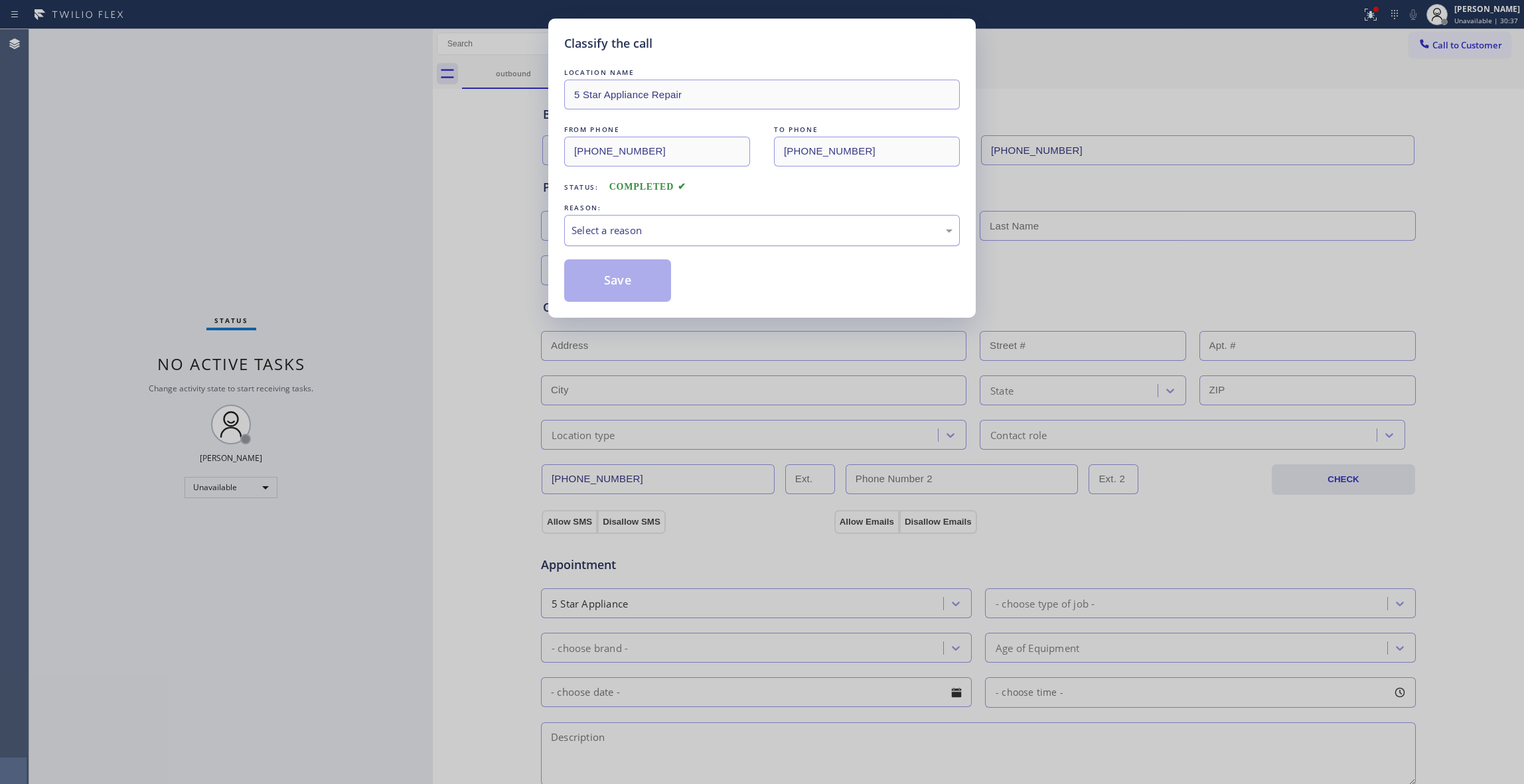
click at [597, 229] on div "Select a reason" at bounding box center [762, 231] width 381 height 15
click at [597, 283] on button "Save" at bounding box center [618, 281] width 107 height 43
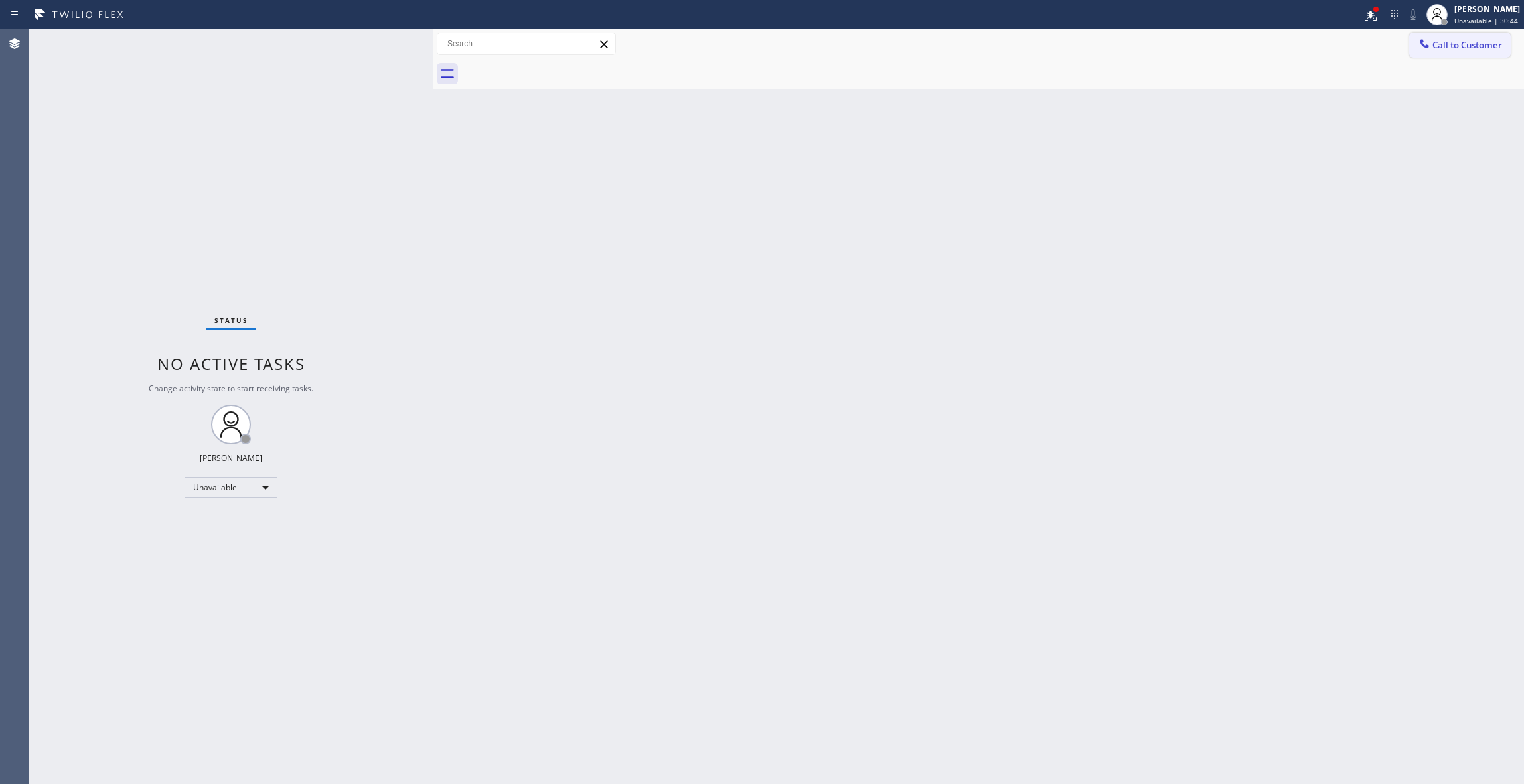
click at [1462, 49] on span "Call to Customer" at bounding box center [1468, 45] width 70 height 12
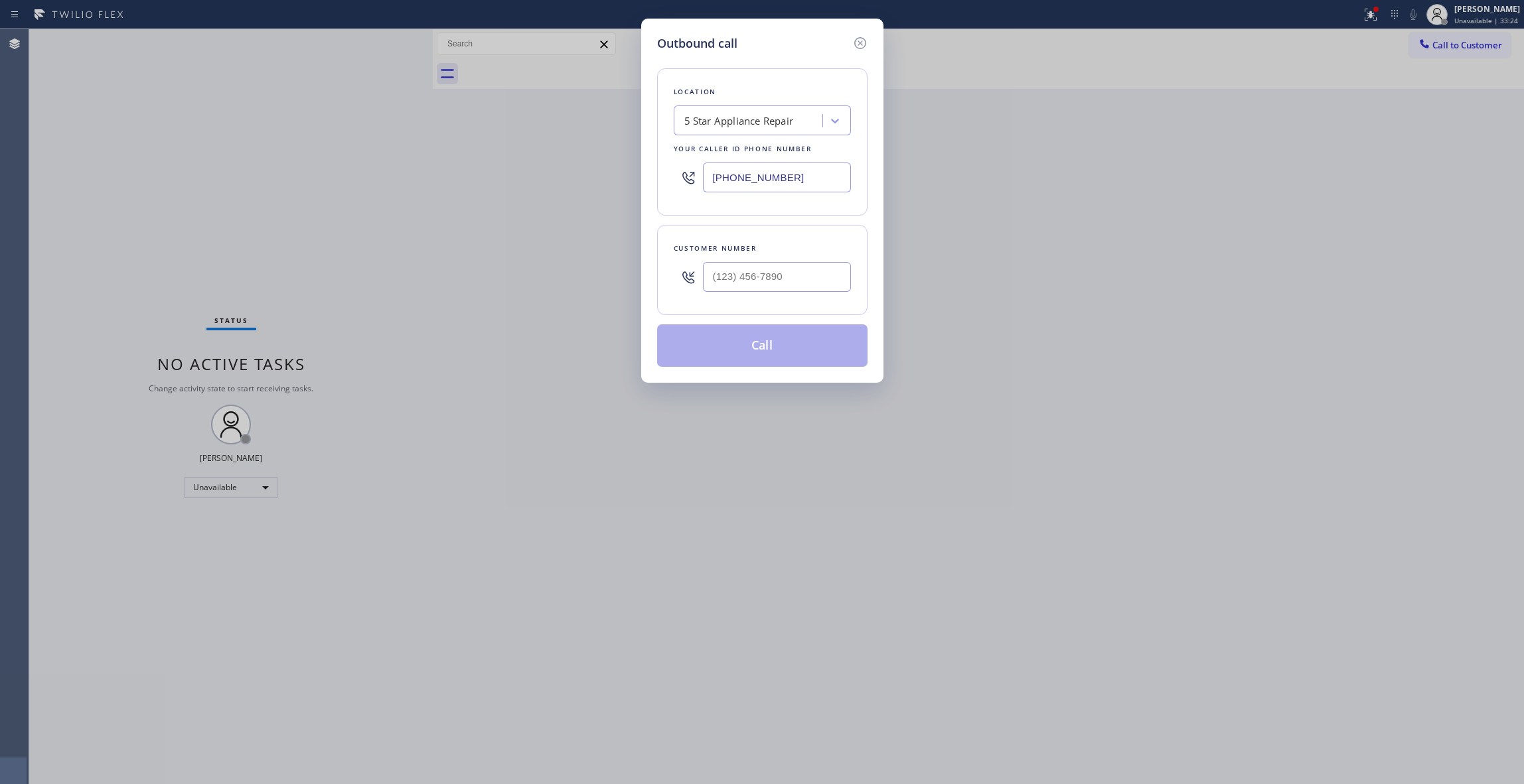
click at [1355, 16] on div "Outbound call Location 5 Star Appliance Repair Your caller id phone number [PHO…" at bounding box center [762, 392] width 1524 height 784
type input "(___) ___-____"
click at [777, 278] on input "(___) ___-____" at bounding box center [777, 277] width 148 height 30
click at [856, 41] on icon at bounding box center [860, 43] width 16 height 16
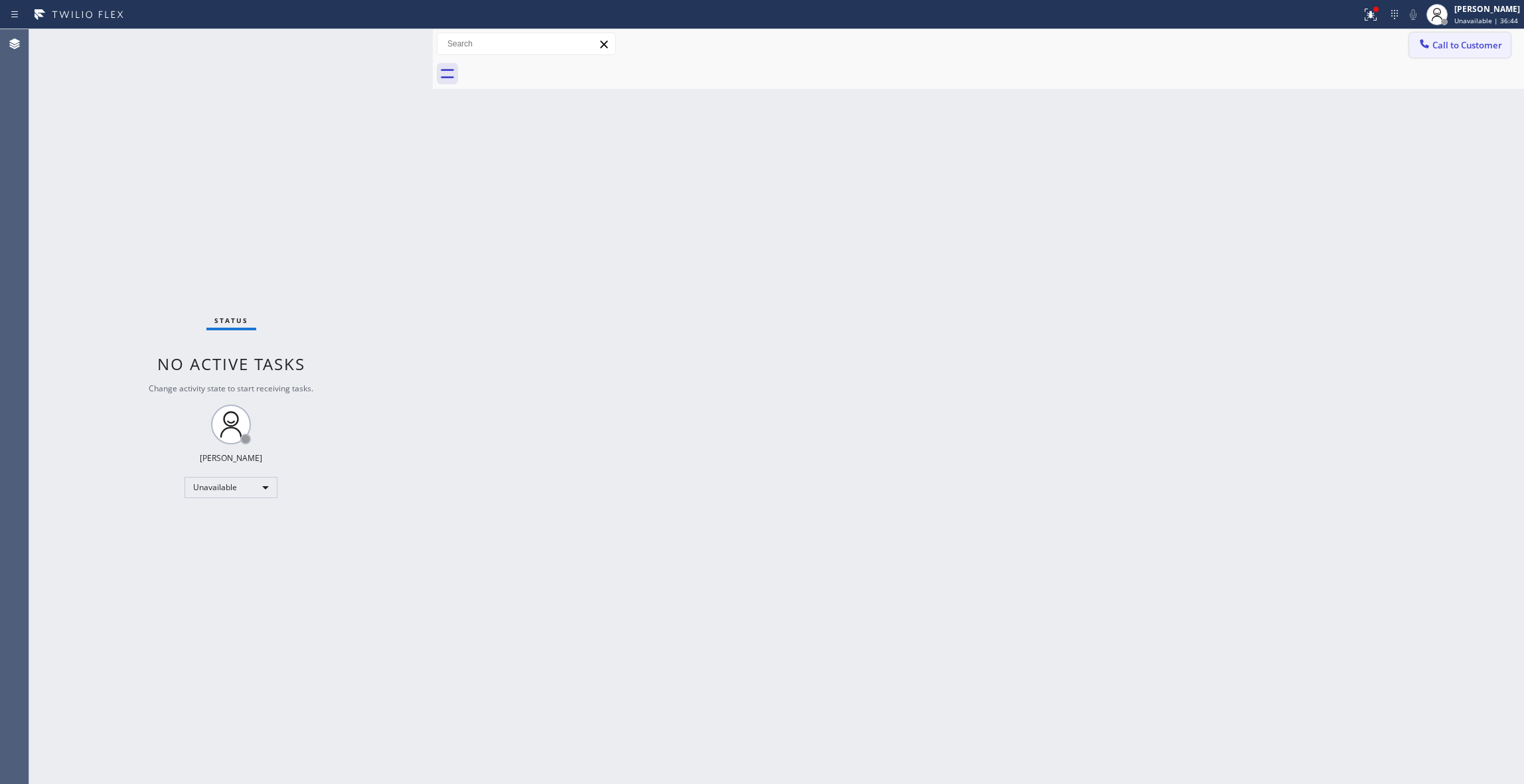
click at [1463, 46] on span "Call to Customer" at bounding box center [1468, 45] width 70 height 12
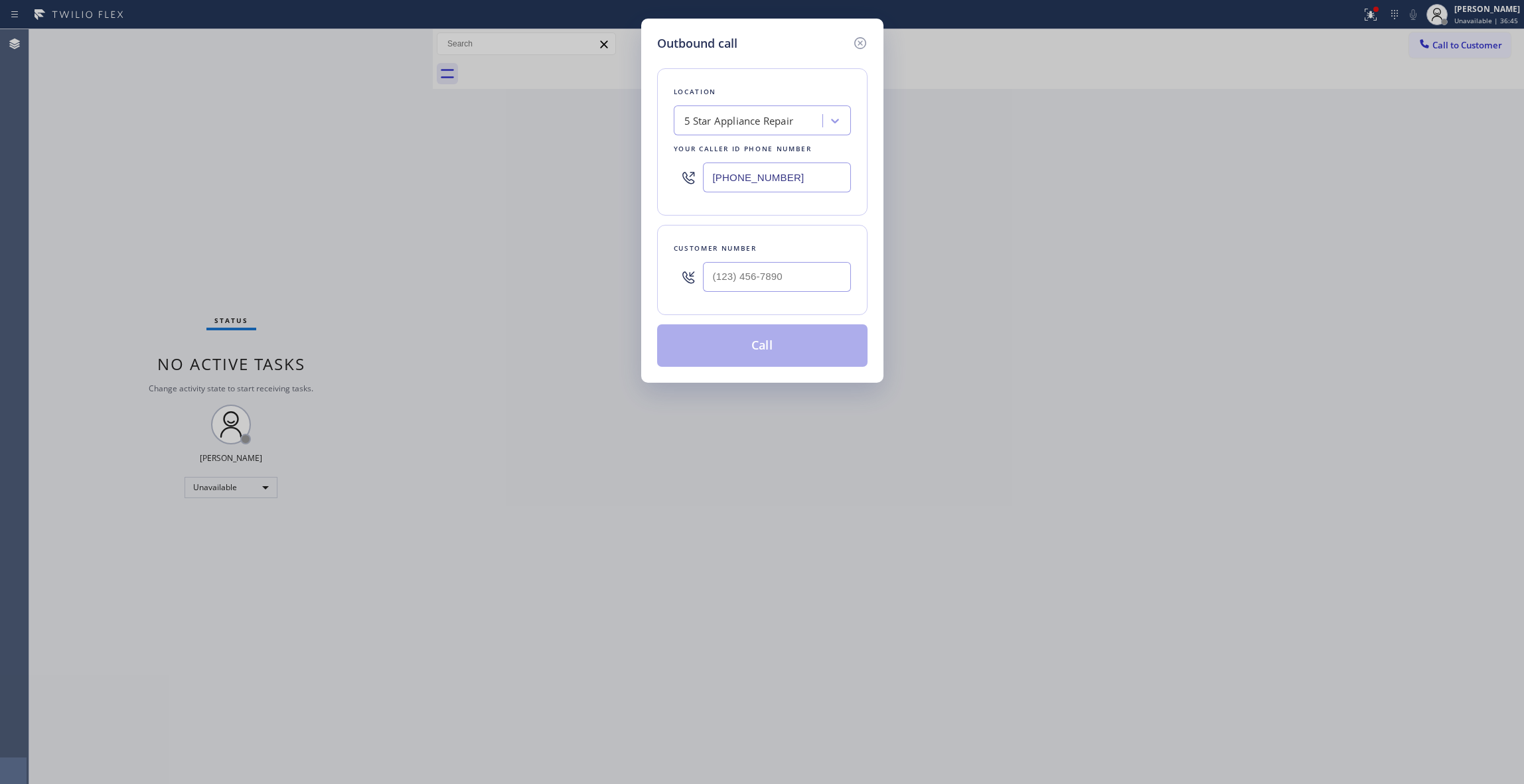
paste input "323) 646-8186"
drag, startPoint x: 829, startPoint y: 178, endPoint x: 476, endPoint y: 178, distance: 353.0
click at [476, 178] on div "Outbound call Location 5 Star Appliance Repair Your caller id phone number [PHO…" at bounding box center [762, 392] width 1524 height 784
type input "[PHONE_NUMBER]"
click at [790, 282] on input "(___) ___-____" at bounding box center [777, 277] width 148 height 30
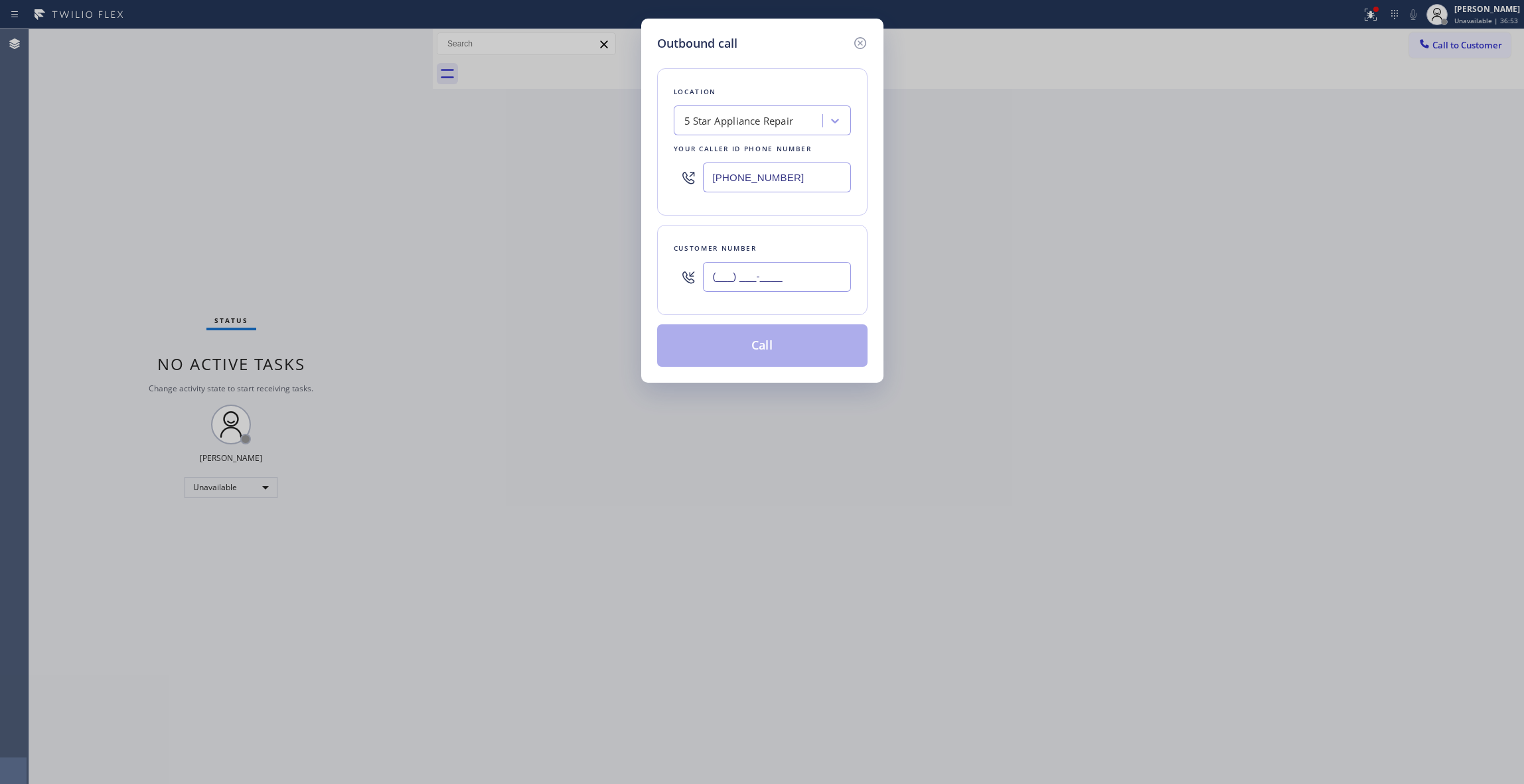
paste input "323) 646-8186"
type input "[PHONE_NUMBER]"
click at [725, 126] on div "5 Star Appliance Repair" at bounding box center [739, 121] width 109 height 15
paste input "Goodzer Appliance Repair"
type input "Goodzer Appliance Repair"
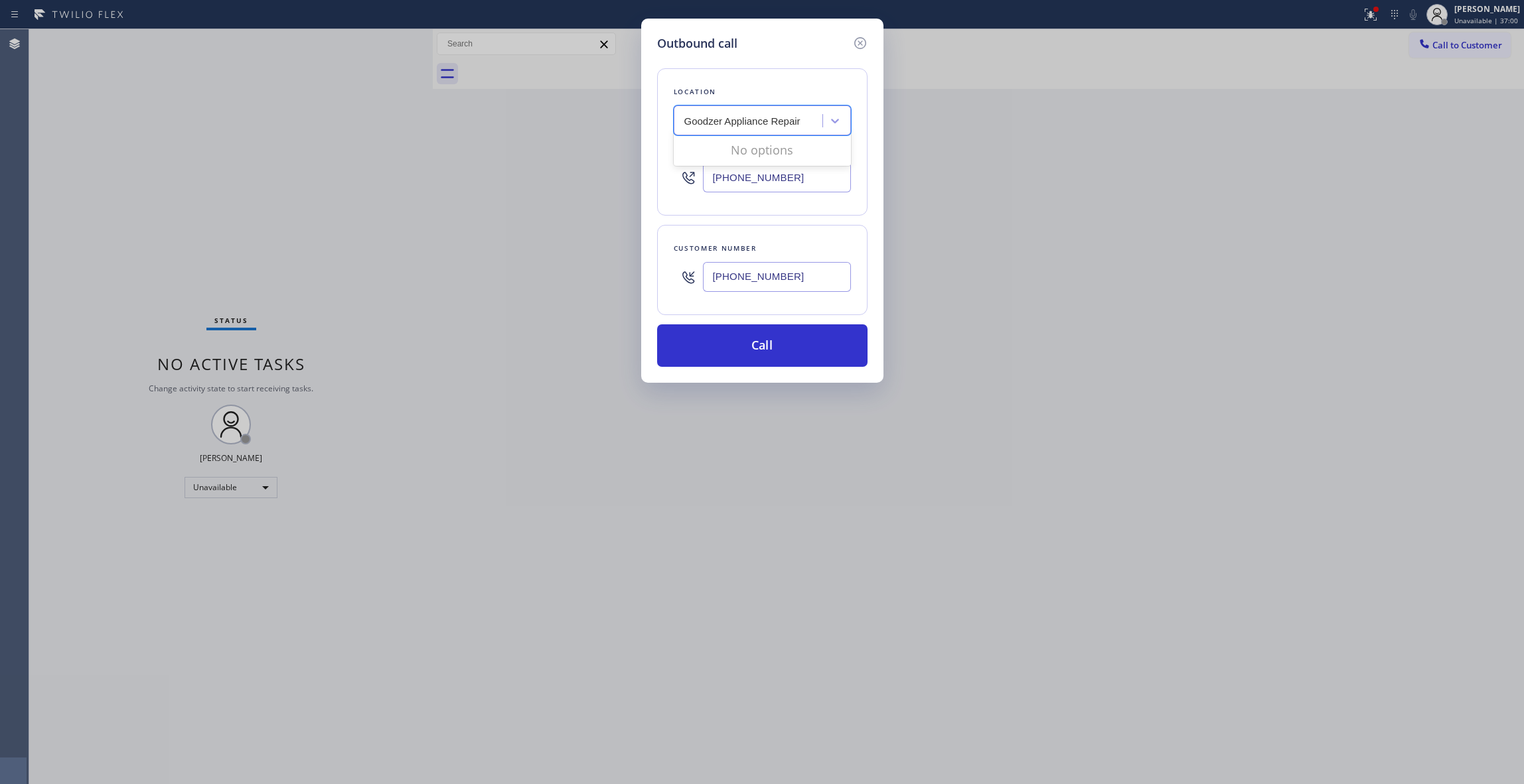
click at [685, 122] on input "Goodzer Appliance Repair" at bounding box center [743, 120] width 118 height 11
click at [802, 118] on div "Goodzer Appliance Repair" at bounding box center [749, 120] width 144 height 23
drag, startPoint x: 798, startPoint y: 275, endPoint x: 695, endPoint y: 276, distance: 103.0
click at [695, 276] on div "[PHONE_NUMBER]" at bounding box center [762, 277] width 177 height 44
drag, startPoint x: 788, startPoint y: 178, endPoint x: 425, endPoint y: 168, distance: 363.1
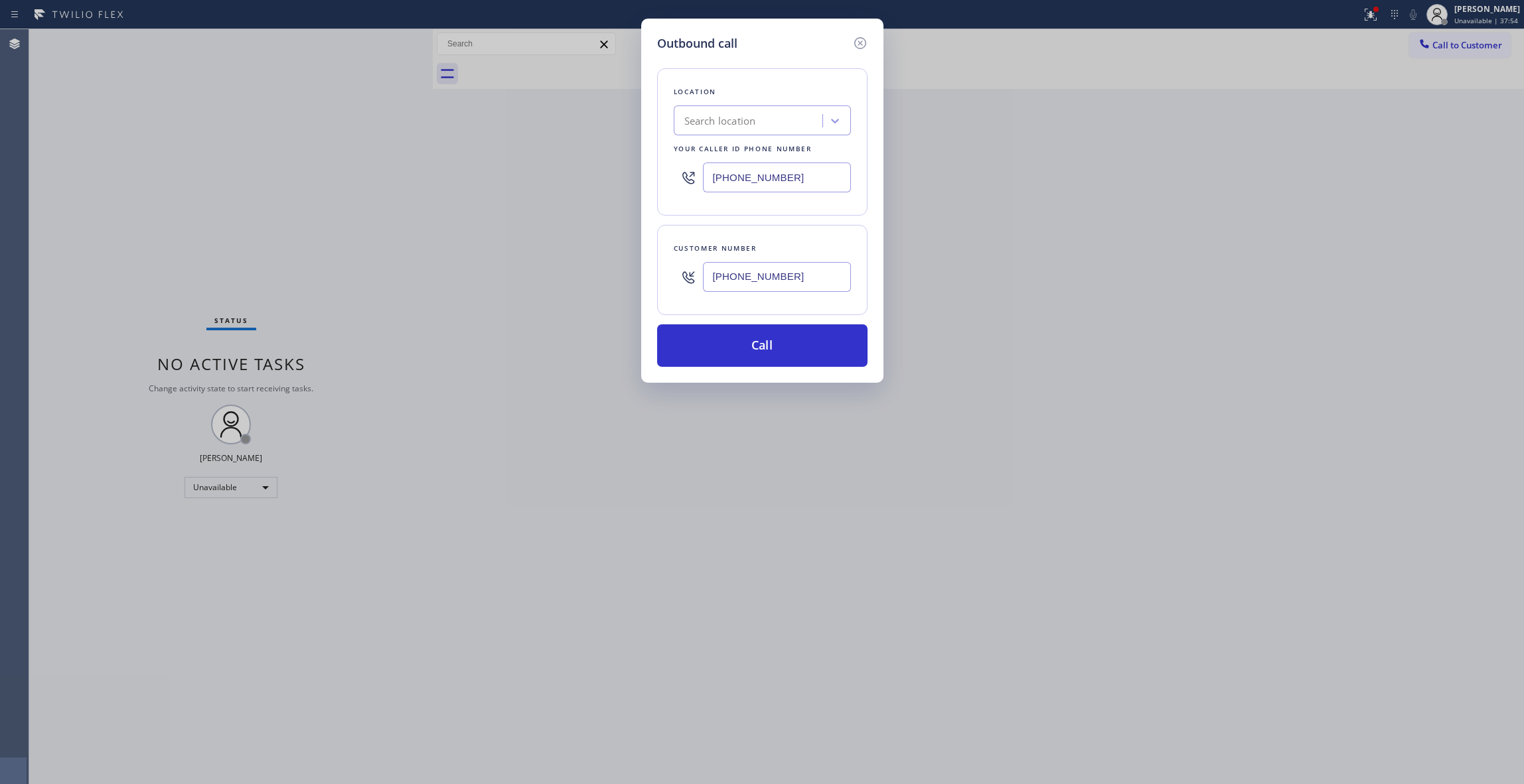
click at [213, 150] on div "Outbound call Location Search location Your caller id phone number [PHONE_NUMBE…" at bounding box center [762, 392] width 1524 height 784
paste input "213) 583-3133"
type input "[PHONE_NUMBER]"
click at [761, 277] on input "[PHONE_NUMBER]" at bounding box center [777, 277] width 148 height 30
paste input "323"
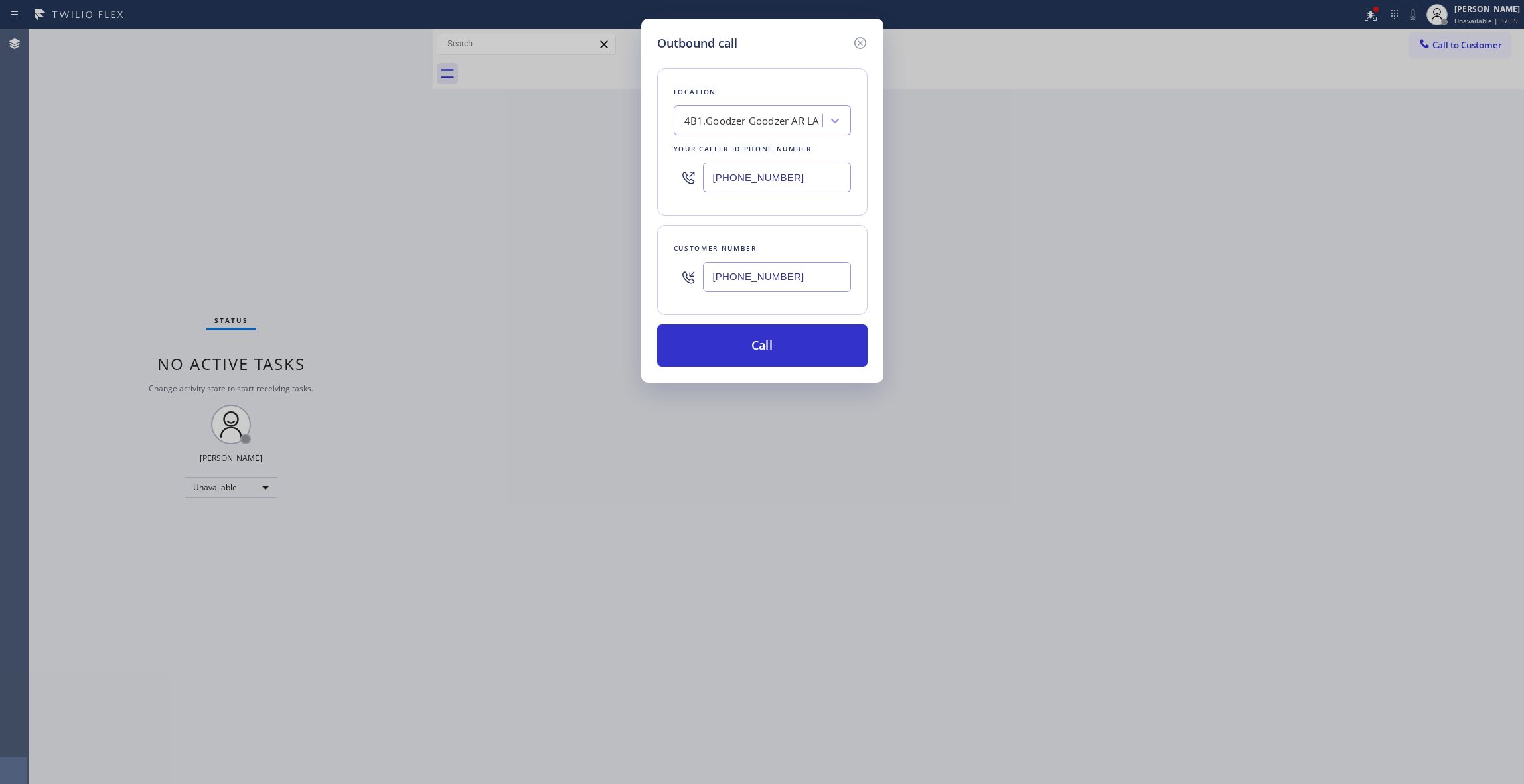
paste input "818"
drag, startPoint x: 816, startPoint y: 283, endPoint x: 383, endPoint y: 290, distance: 433.1
click at [239, 264] on div "Outbound call Location 4B1.Goodzer Goodzer AR LA Your caller id phone number [P…" at bounding box center [762, 392] width 1524 height 784
type input "[PHONE_NUMBER]"
click at [722, 359] on button "Call" at bounding box center [762, 346] width 210 height 43
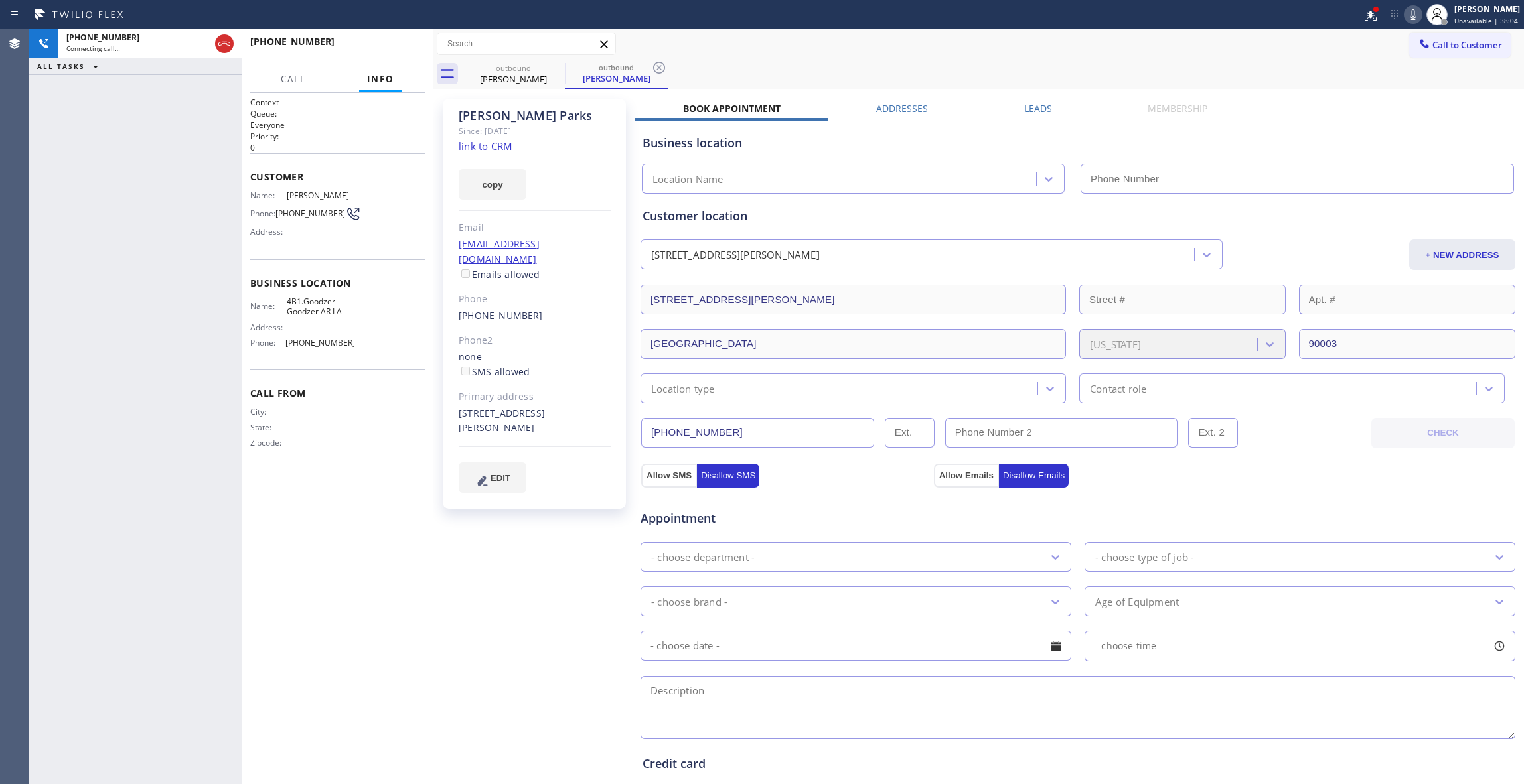
type input "[PHONE_NUMBER]"
click at [659, 69] on icon at bounding box center [659, 67] width 12 height 12
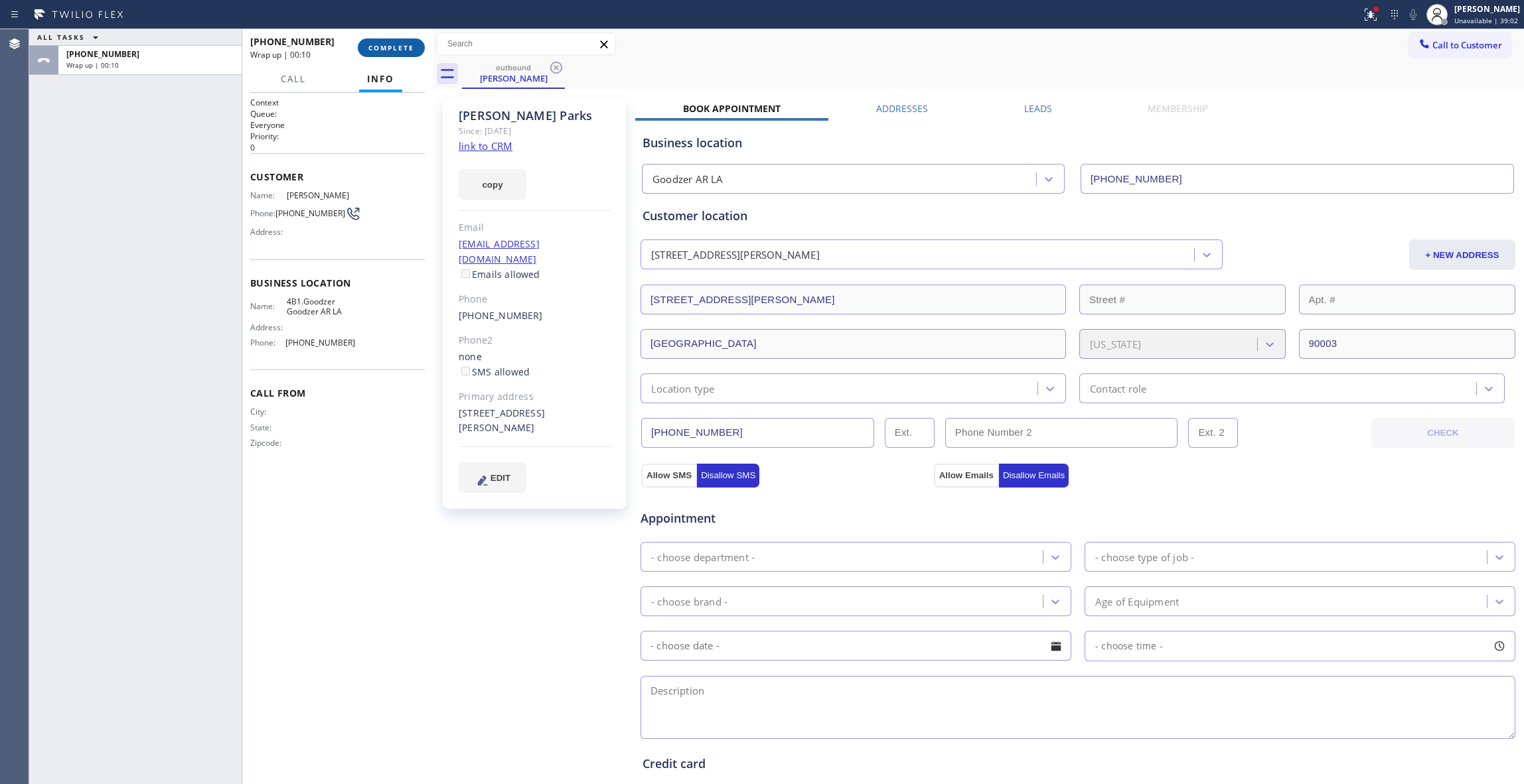
click at [385, 44] on span "COMPLETE" at bounding box center [391, 48] width 46 height 9
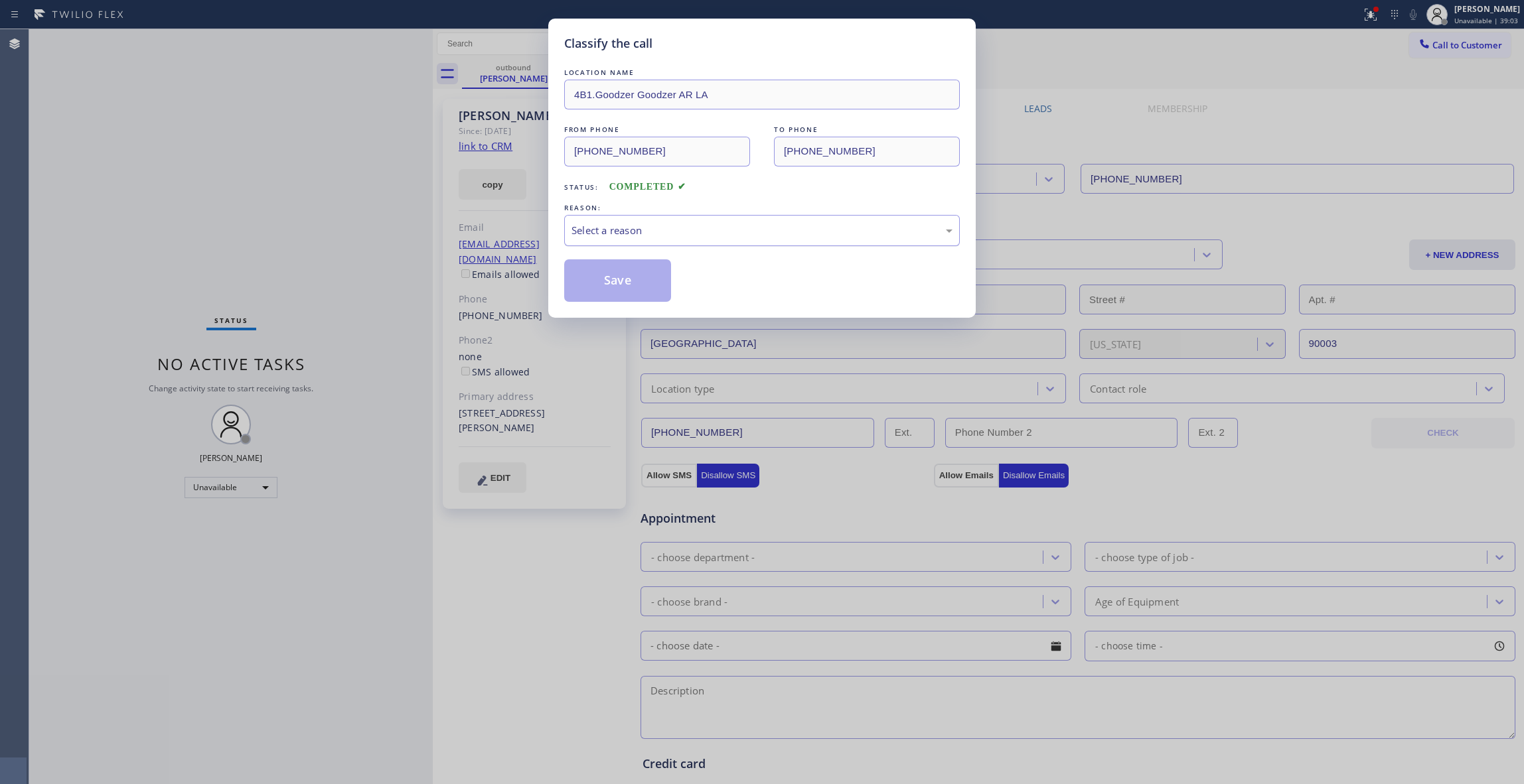
click at [618, 230] on div "Select a reason" at bounding box center [762, 231] width 381 height 15
click at [601, 290] on button "Save" at bounding box center [618, 281] width 107 height 43
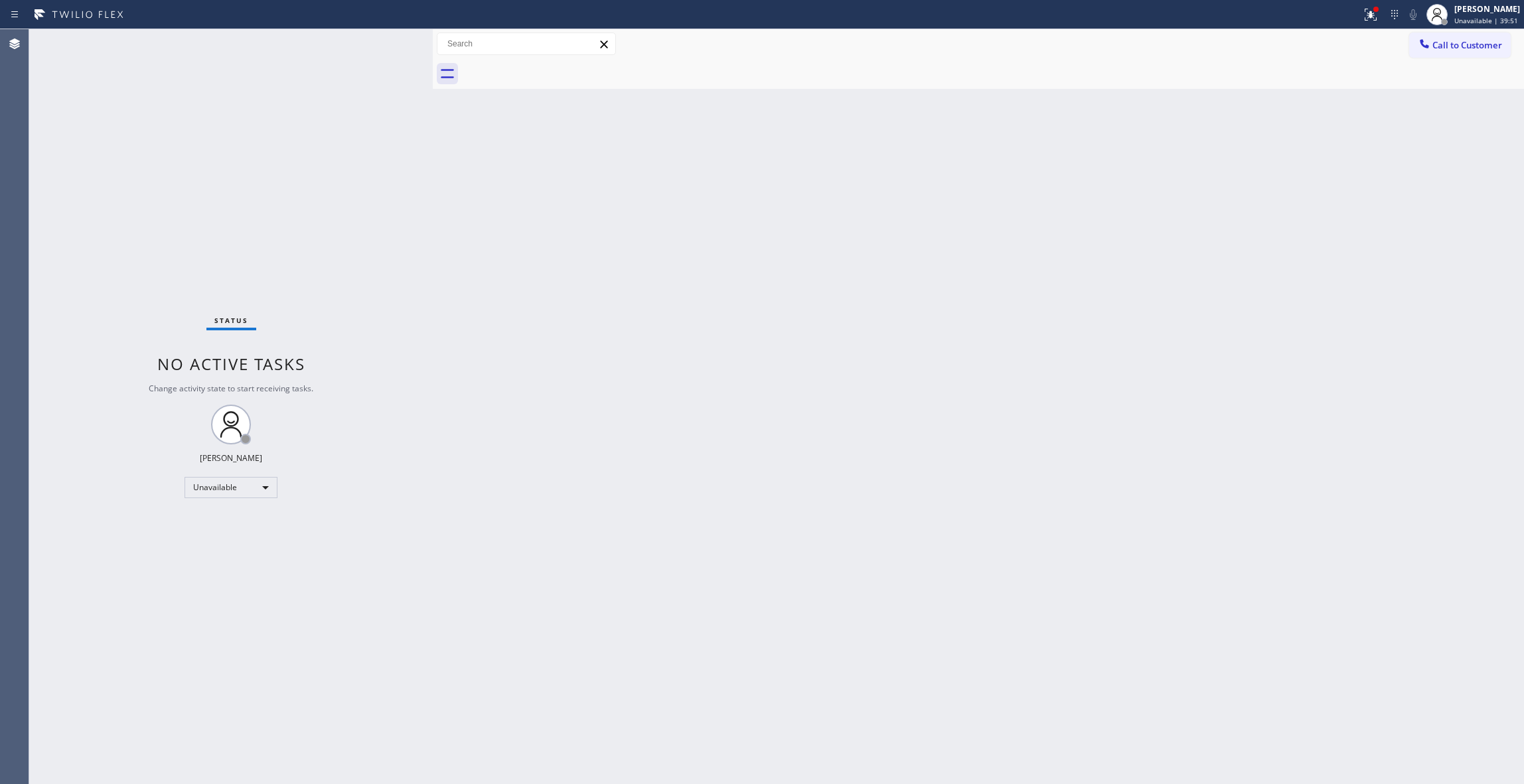
drag, startPoint x: 216, startPoint y: 165, endPoint x: 1408, endPoint y: 99, distance: 1193.8
click at [219, 165] on div "Status No active tasks Change activity state to start receiving tasks. [PERSON_…" at bounding box center [231, 407] width 403 height 755
click at [1443, 46] on span "Call to Customer" at bounding box center [1468, 45] width 70 height 12
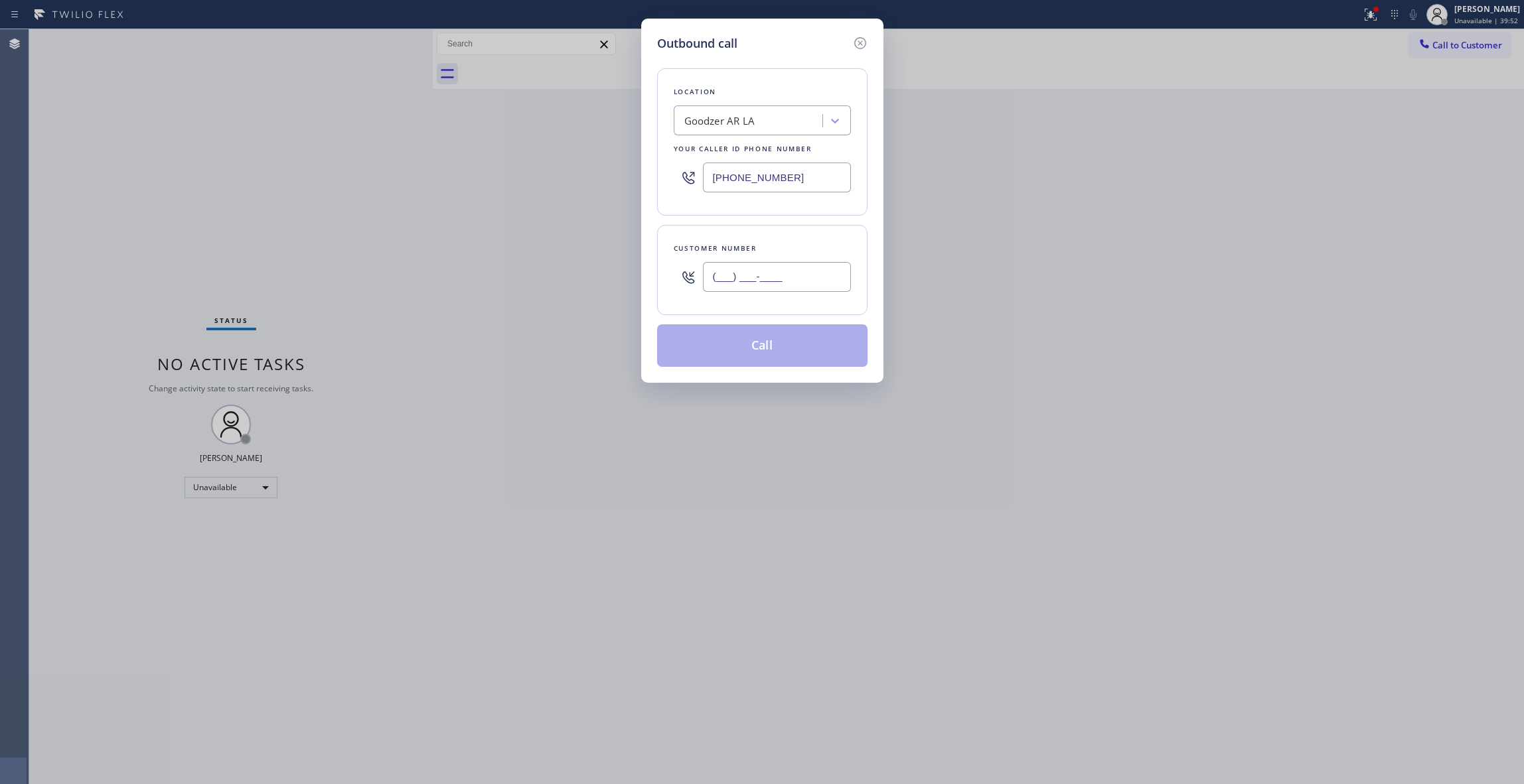
click at [753, 284] on input "(___) ___-____" at bounding box center [777, 277] width 148 height 30
paste input "849) 753-4588"
type input "[PHONE_NUMBER]"
paste input "238-6352"
drag, startPoint x: 811, startPoint y: 173, endPoint x: 499, endPoint y: 177, distance: 312.0
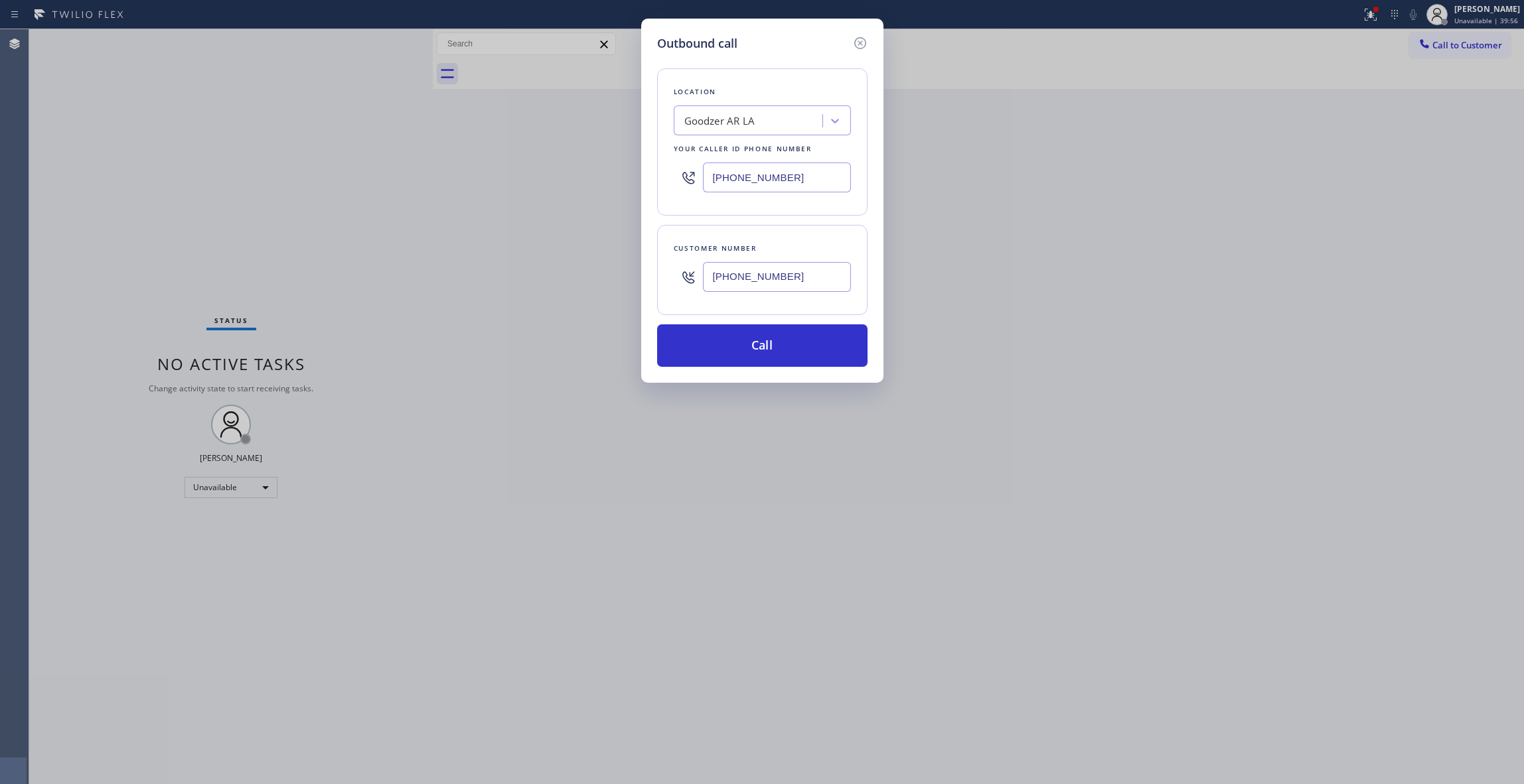
click at [499, 177] on div "Outbound call Location Goodzer AR LA Your caller id phone number [PHONE_NUMBER]…" at bounding box center [762, 392] width 1524 height 784
type input "[PHONE_NUMBER]"
drag, startPoint x: 749, startPoint y: 283, endPoint x: 601, endPoint y: 283, distance: 148.0
click at [601, 283] on div "Outbound call Location Electric Wire Services [PERSON_NAME][GEOGRAPHIC_DATA] Yo…" at bounding box center [762, 392] width 1524 height 784
click at [741, 362] on button "Call" at bounding box center [762, 346] width 210 height 43
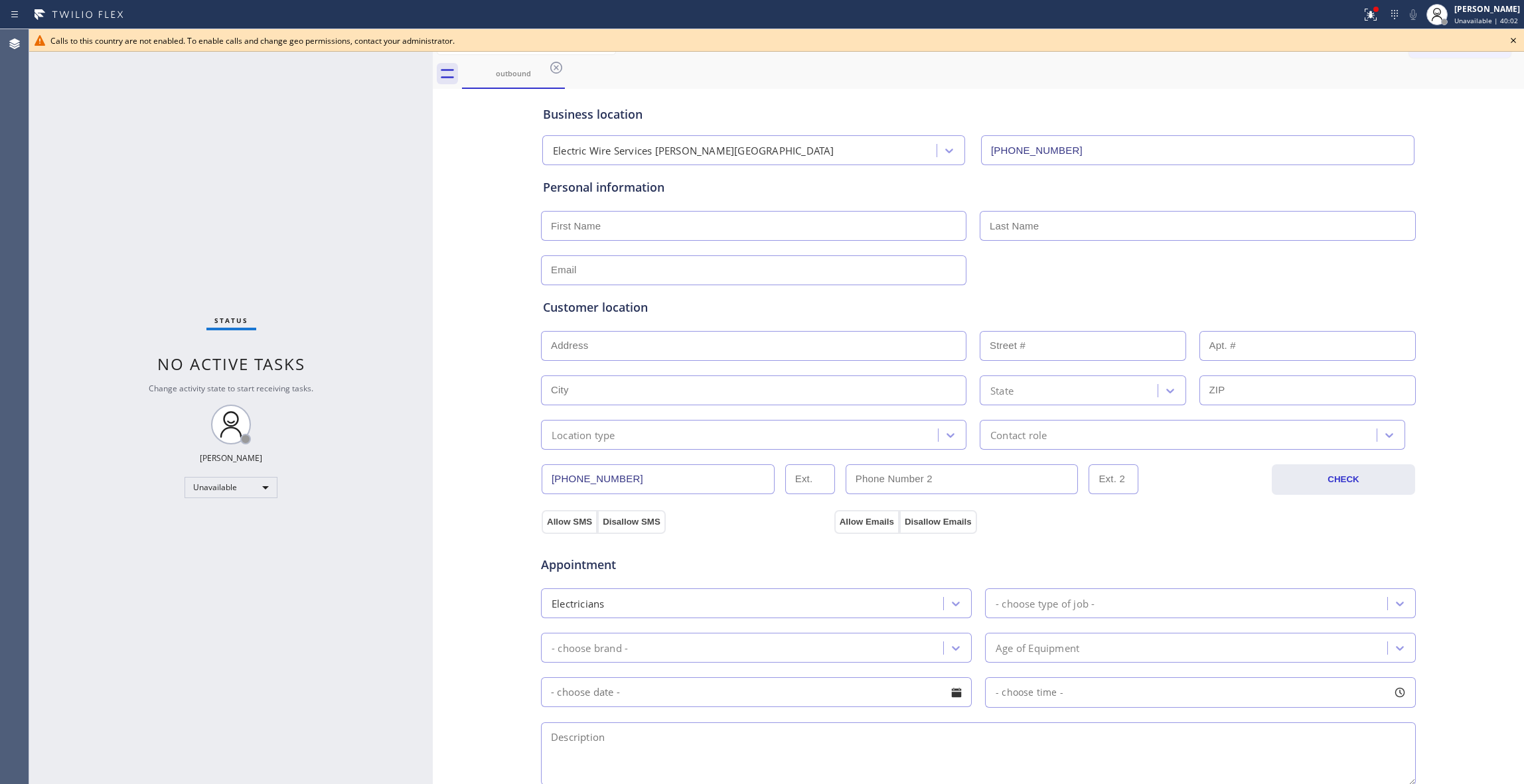
type input "[PHONE_NUMBER]"
click at [561, 67] on icon at bounding box center [556, 67] width 12 height 12
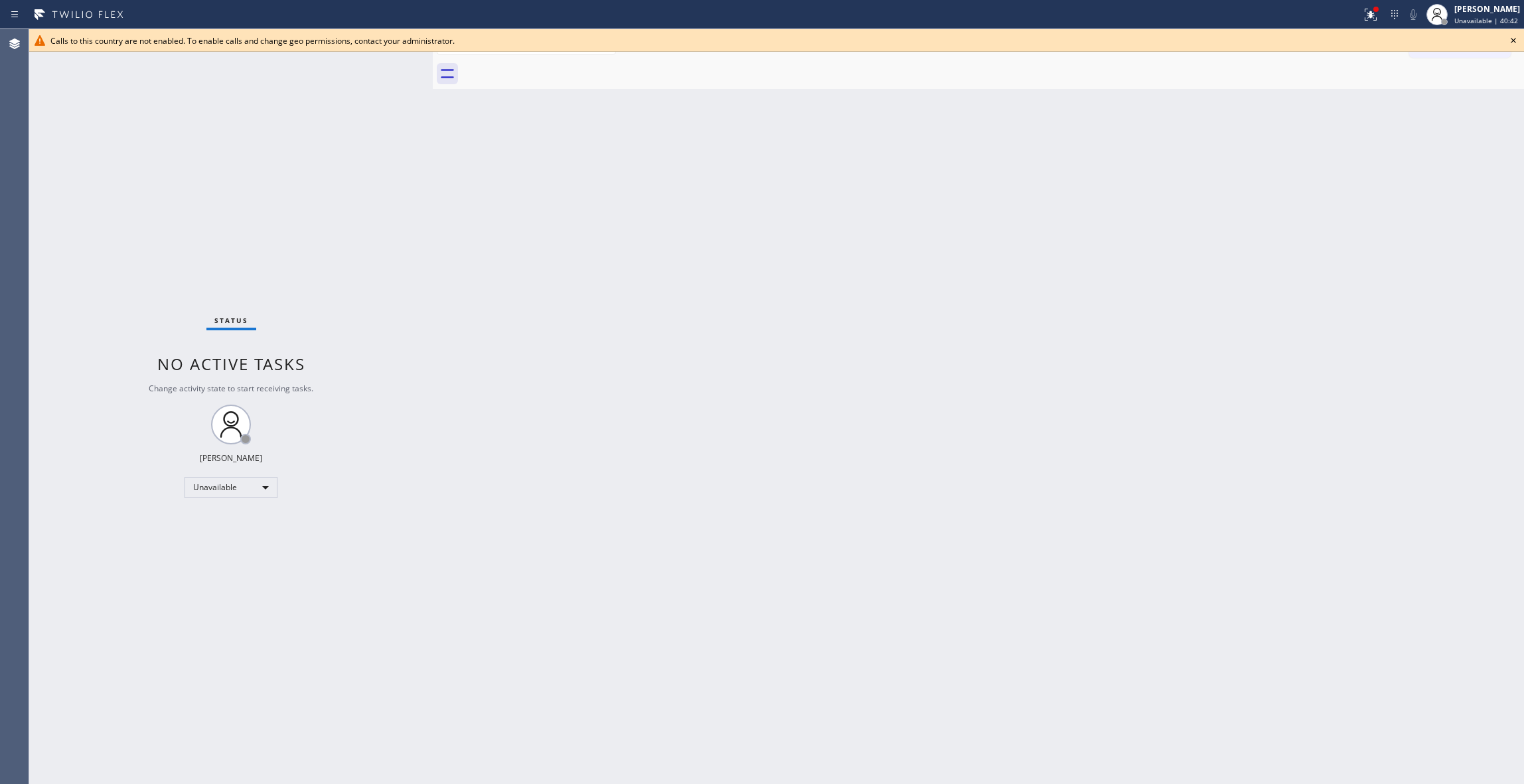
click at [179, 201] on div "Status No active tasks Change activity state to start receiving tasks. [PERSON_…" at bounding box center [231, 407] width 403 height 755
click at [1514, 40] on icon at bounding box center [1513, 40] width 16 height 16
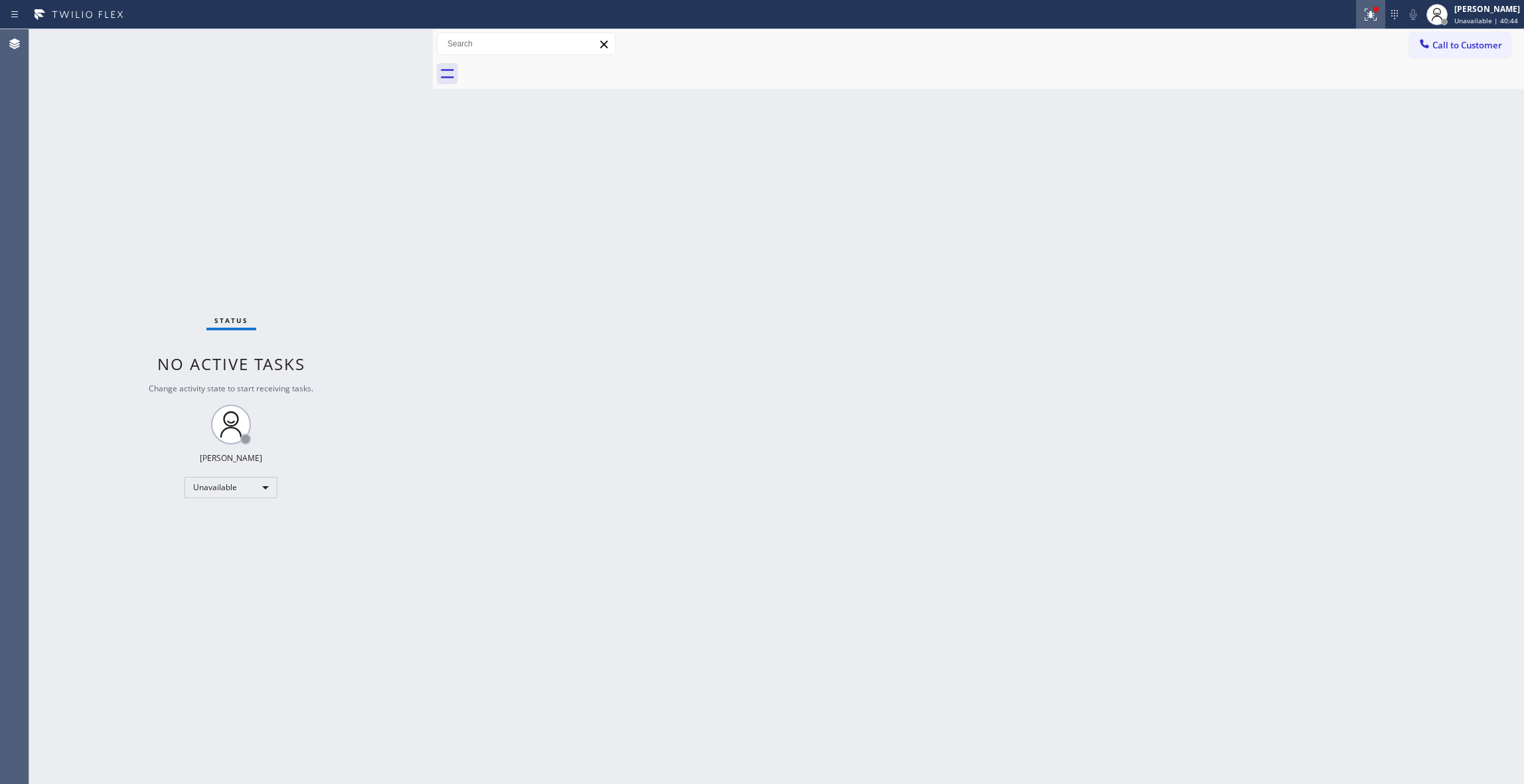
click at [1363, 14] on icon at bounding box center [1370, 15] width 16 height 16
click at [1318, 175] on button "Clear issues" at bounding box center [1283, 174] width 155 height 19
drag, startPoint x: 216, startPoint y: 186, endPoint x: 1227, endPoint y: 89, distance: 1015.6
click at [239, 174] on div "Status No active tasks Change activity state to start receiving tasks. [PERSON_…" at bounding box center [231, 407] width 403 height 755
drag, startPoint x: 1491, startPoint y: 43, endPoint x: 1283, endPoint y: 73, distance: 210.2
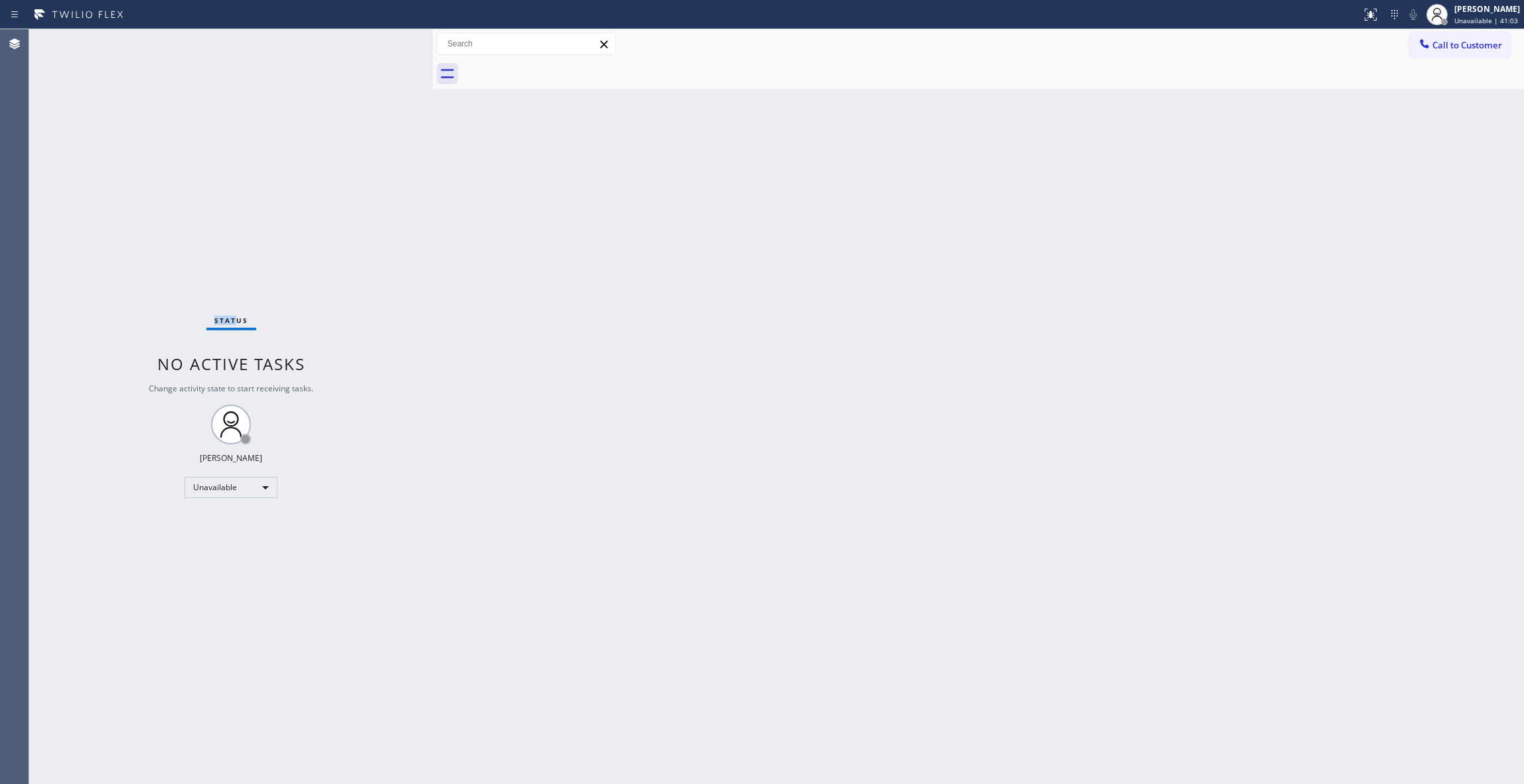
click at [1491, 43] on span "Call to Customer" at bounding box center [1468, 45] width 70 height 12
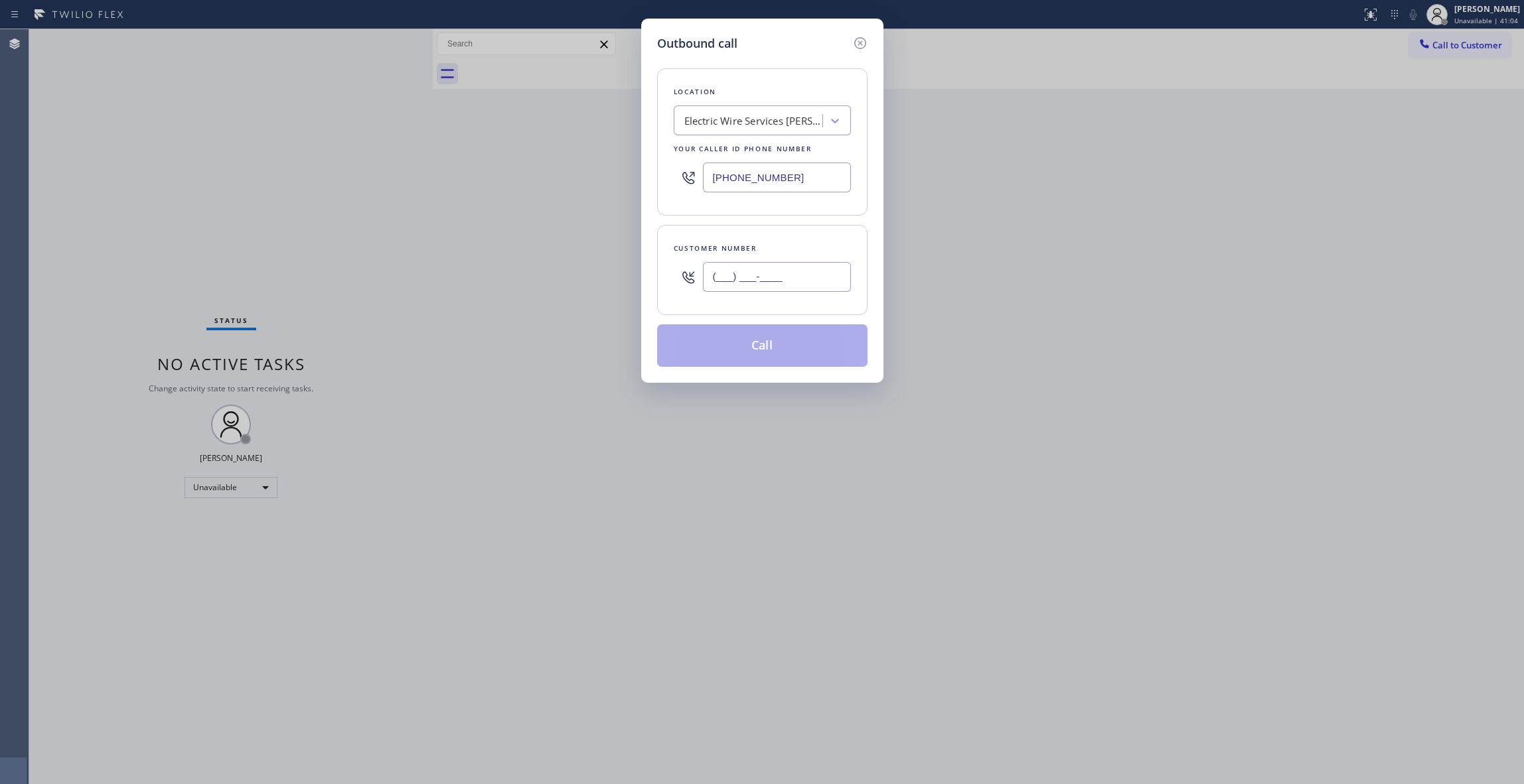
click at [745, 292] on input "(___) ___-____" at bounding box center [777, 277] width 148 height 30
paste input "849) 753-4588"
type input "[PHONE_NUMBER]"
click at [767, 350] on button "Call" at bounding box center [762, 346] width 210 height 43
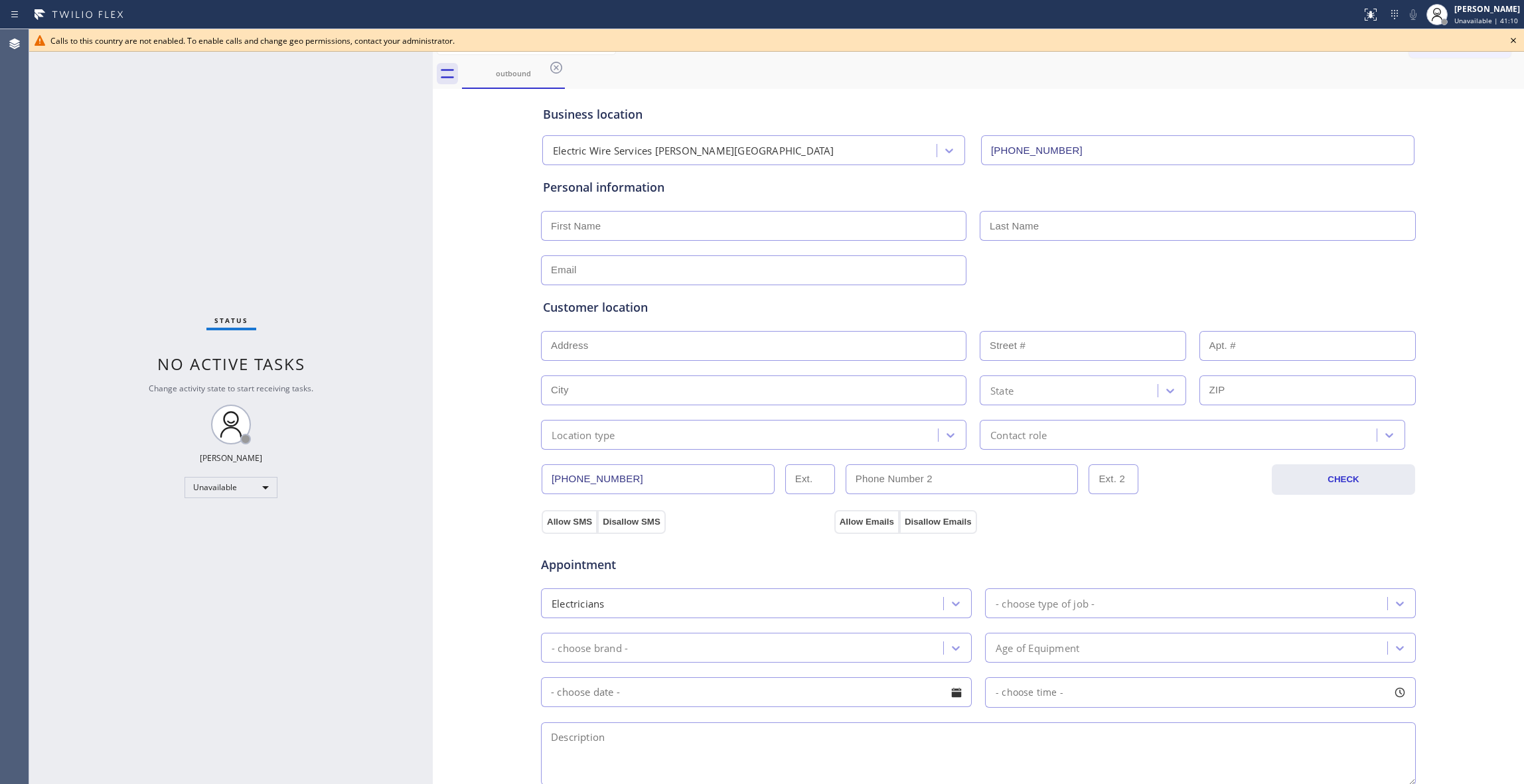
type input "[PHONE_NUMBER]"
click at [559, 70] on icon at bounding box center [556, 67] width 12 height 12
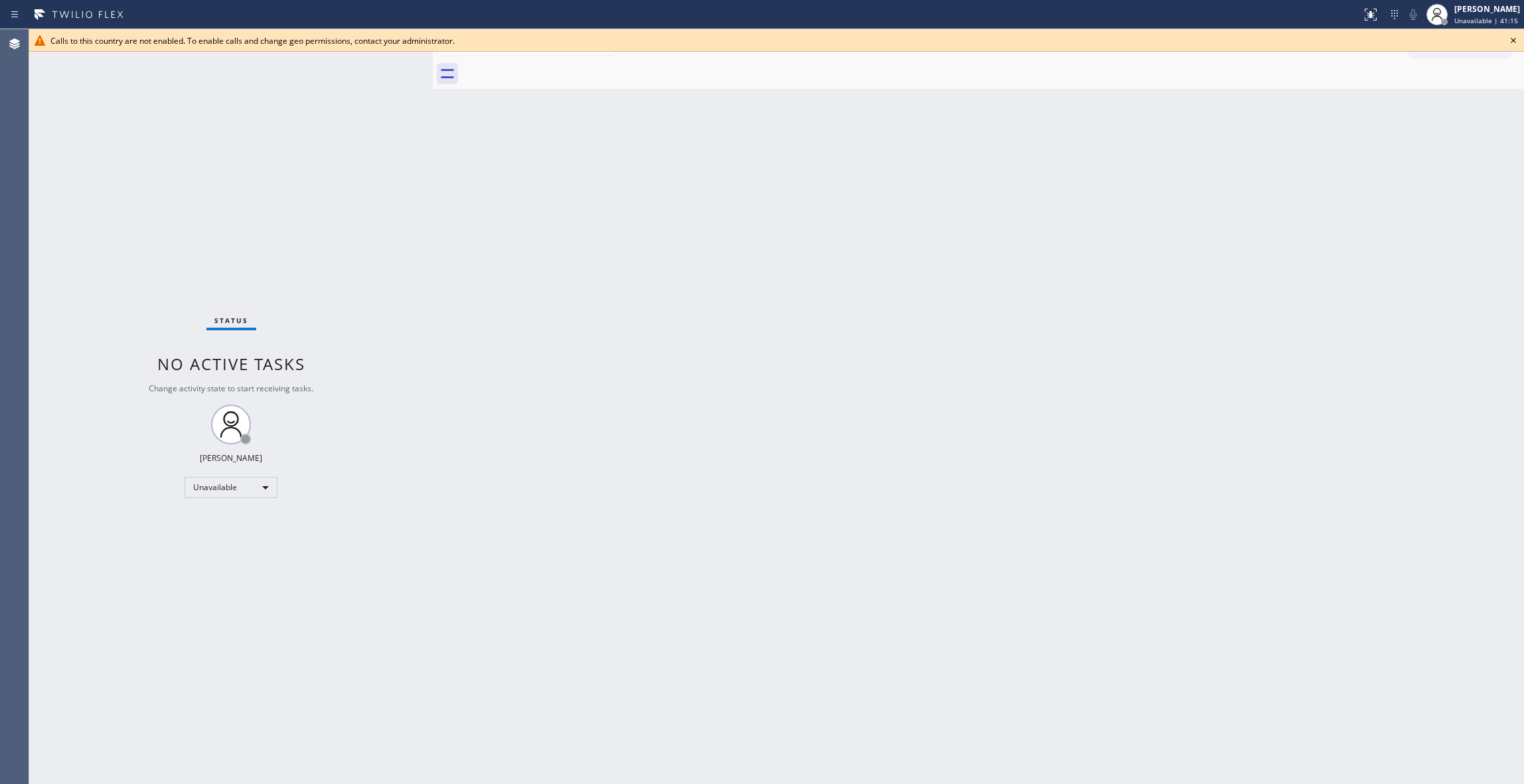
click at [1516, 35] on icon at bounding box center [1513, 40] width 16 height 16
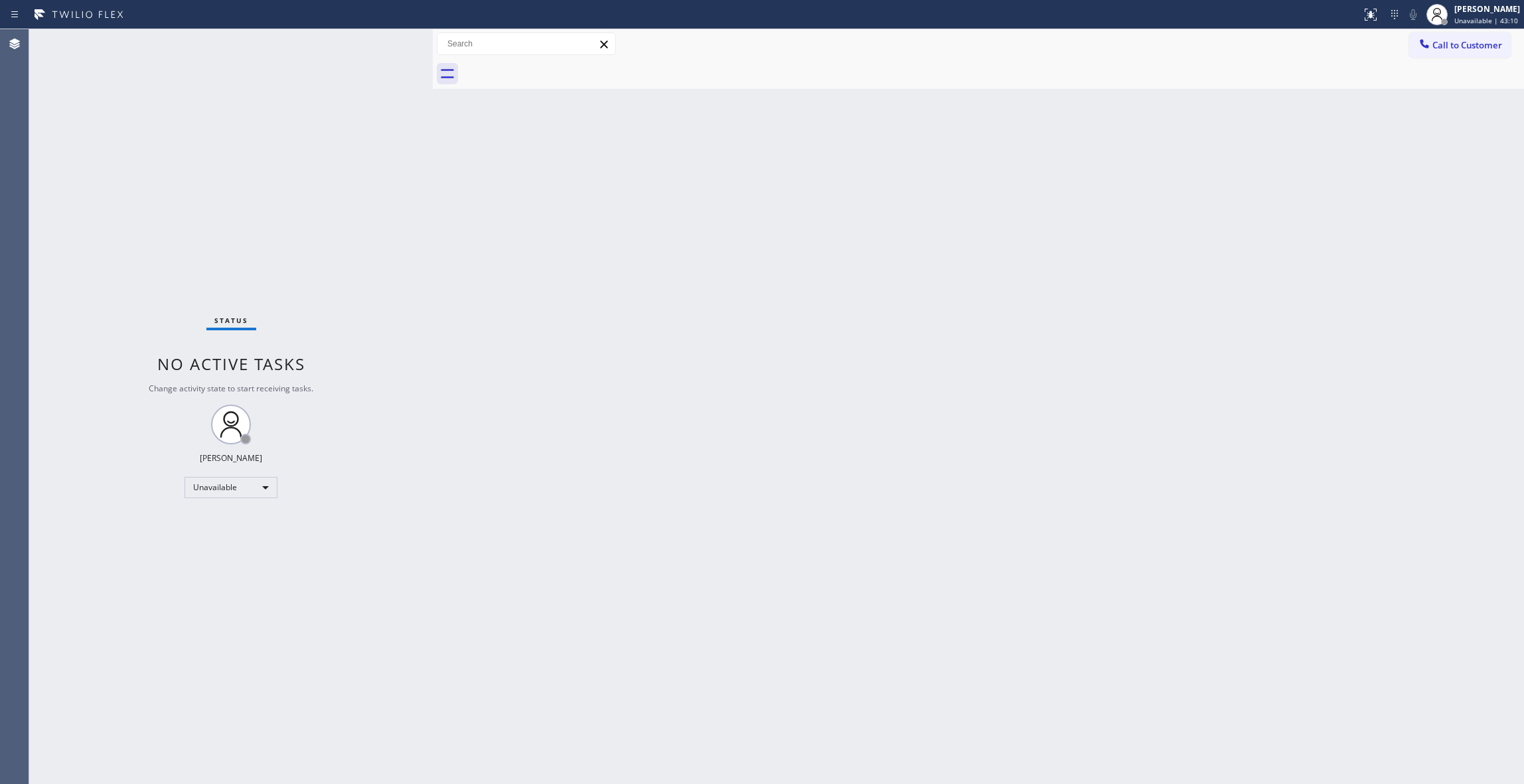
click at [1419, 249] on div "Back to Dashboard Change Sender ID Customers Technicians Select a contact Outbo…" at bounding box center [979, 407] width 1092 height 755
click at [1463, 44] on span "Call to Customer" at bounding box center [1468, 45] width 70 height 12
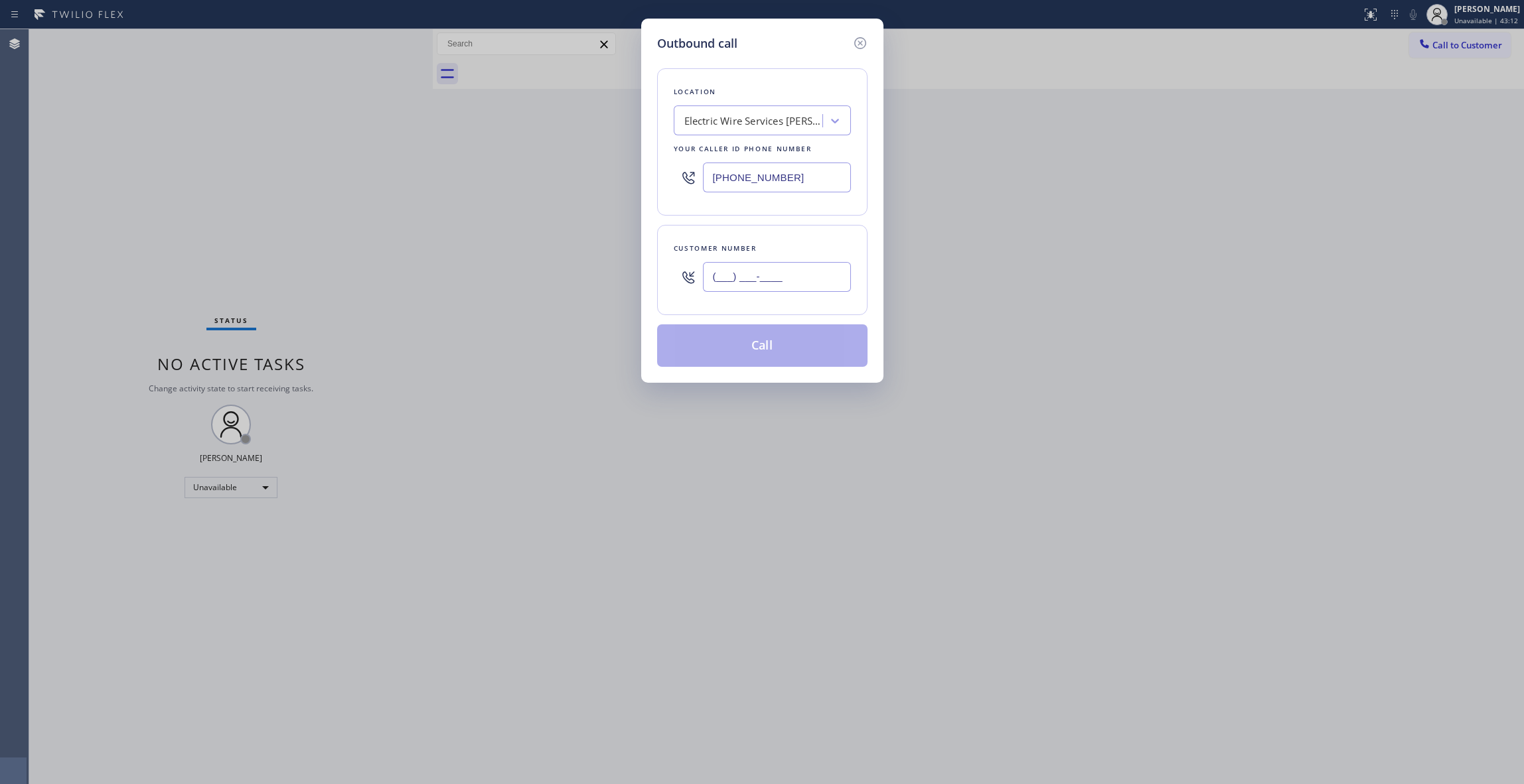
click at [777, 281] on input "(___) ___-____" at bounding box center [777, 277] width 148 height 30
paste input "305) 205-8671"
type input "[PHONE_NUMBER]"
drag, startPoint x: 812, startPoint y: 179, endPoint x: 468, endPoint y: 173, distance: 344.1
click at [468, 173] on div "Outbound call Location Electric Wire Services [PERSON_NAME][GEOGRAPHIC_DATA] Yo…" at bounding box center [762, 392] width 1524 height 784
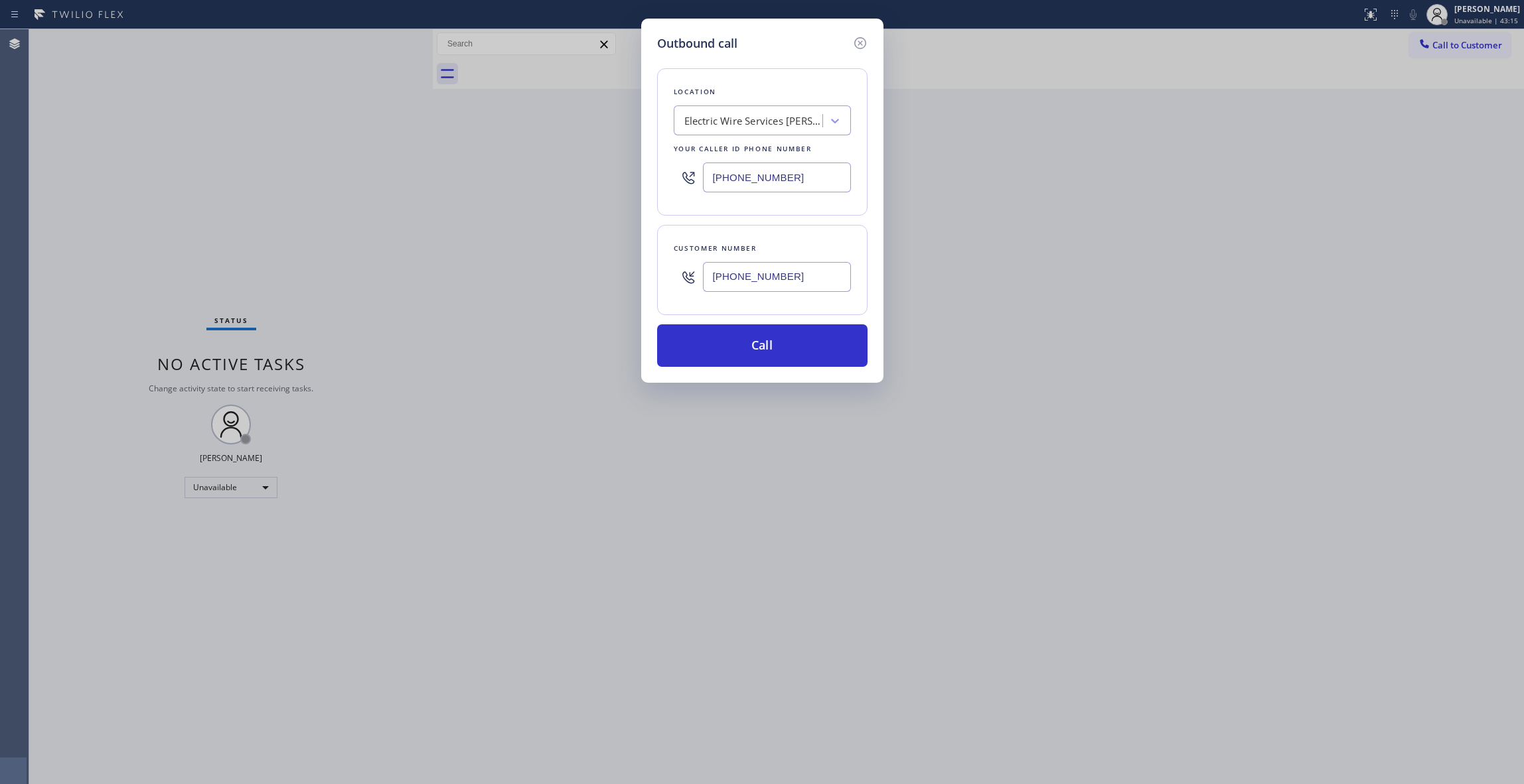
paste input "855) 731-49"
type input "[PHONE_NUMBER]"
click at [725, 348] on button "Call" at bounding box center [762, 346] width 210 height 43
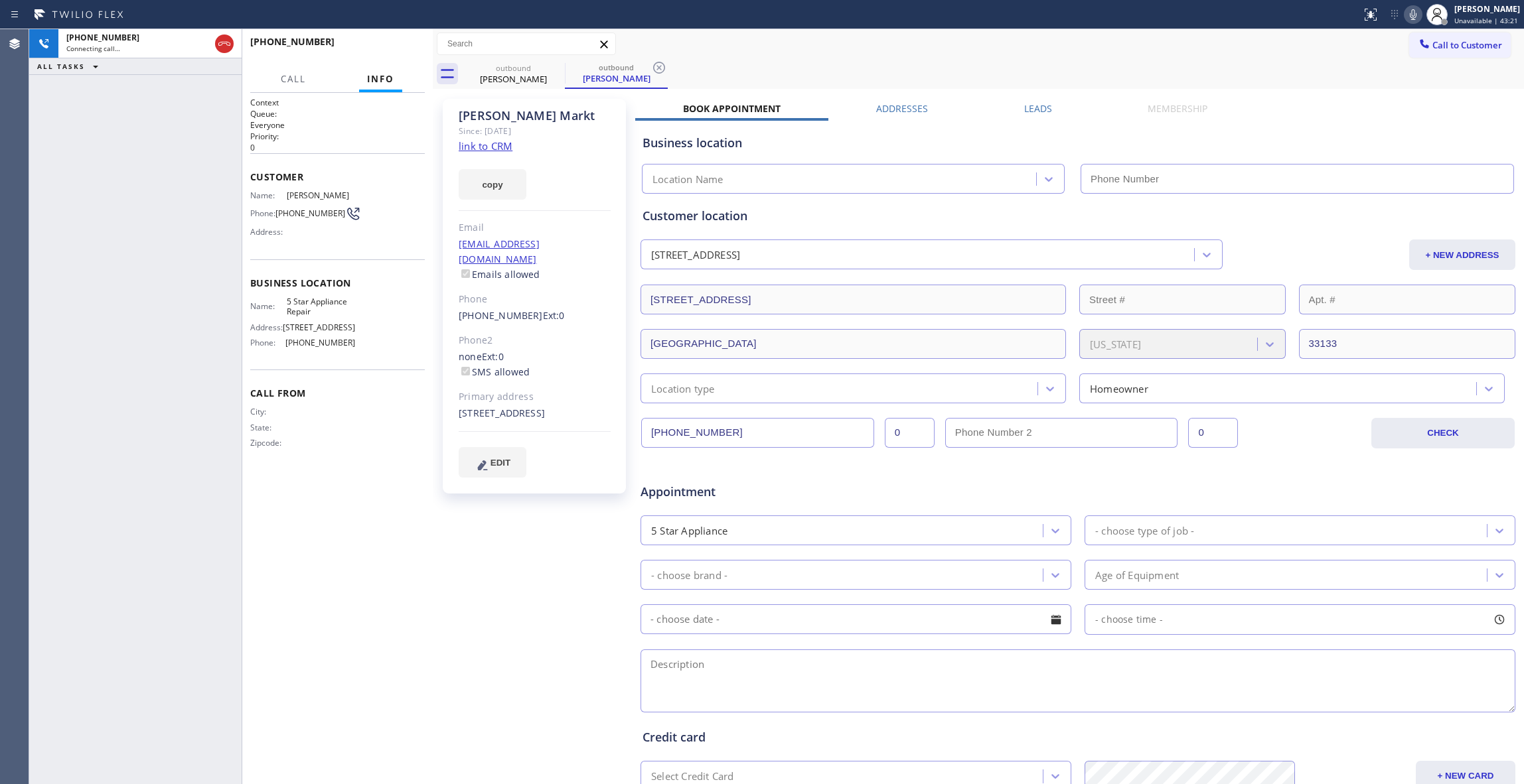
type input "[PHONE_NUMBER]"
click at [32, 210] on div "[PHONE_NUMBER] Live | 00:02 ALL TASKS ALL TASKS ACTIVE TASKS TASKS IN WRAP UP" at bounding box center [135, 407] width 213 height 755
click at [402, 48] on span "HANG UP" at bounding box center [393, 48] width 40 height 9
click at [659, 75] on icon at bounding box center [659, 67] width 16 height 16
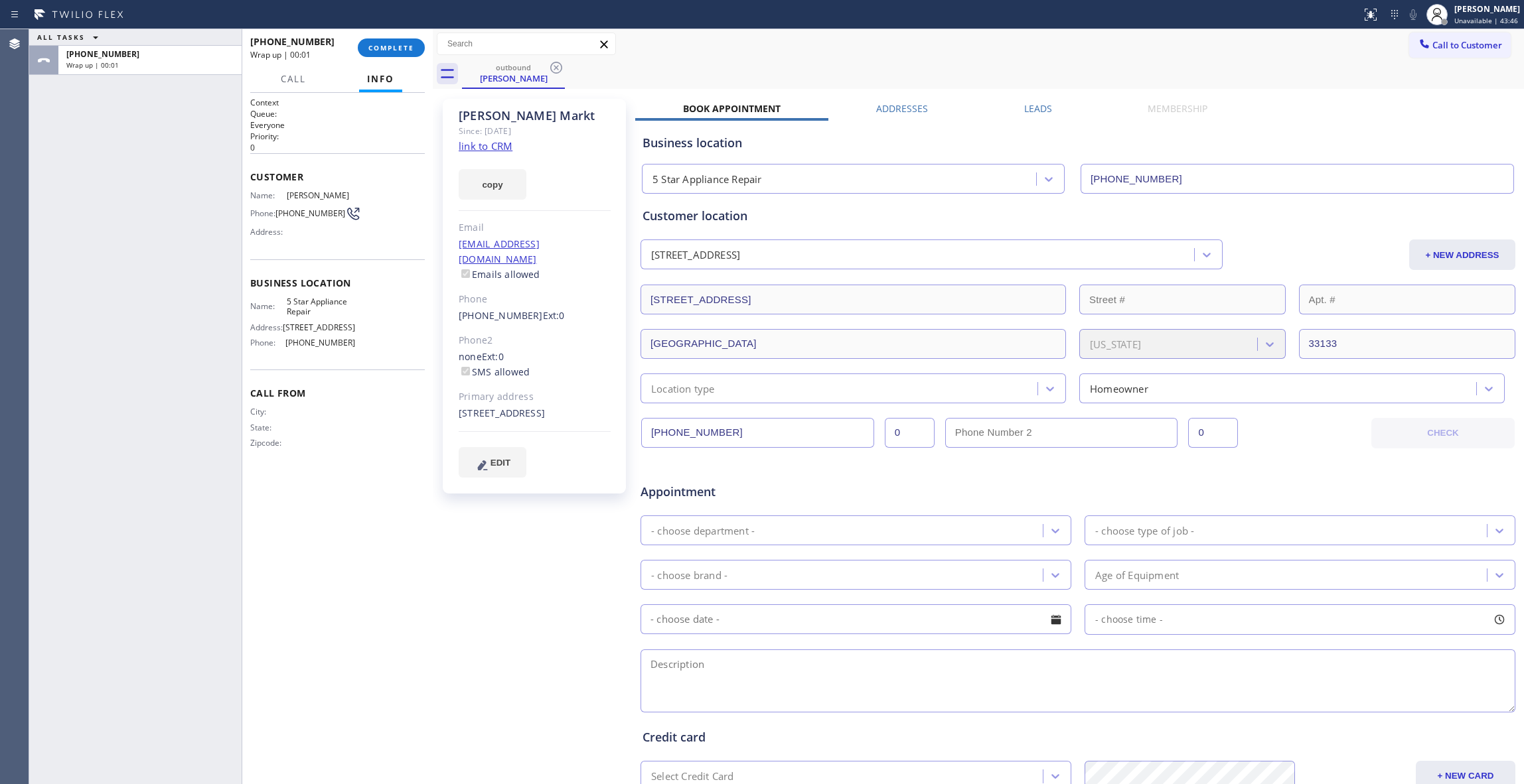
drag, startPoint x: 395, startPoint y: 56, endPoint x: 389, endPoint y: 61, distance: 7.8
click at [395, 56] on button "COMPLETE" at bounding box center [391, 48] width 67 height 19
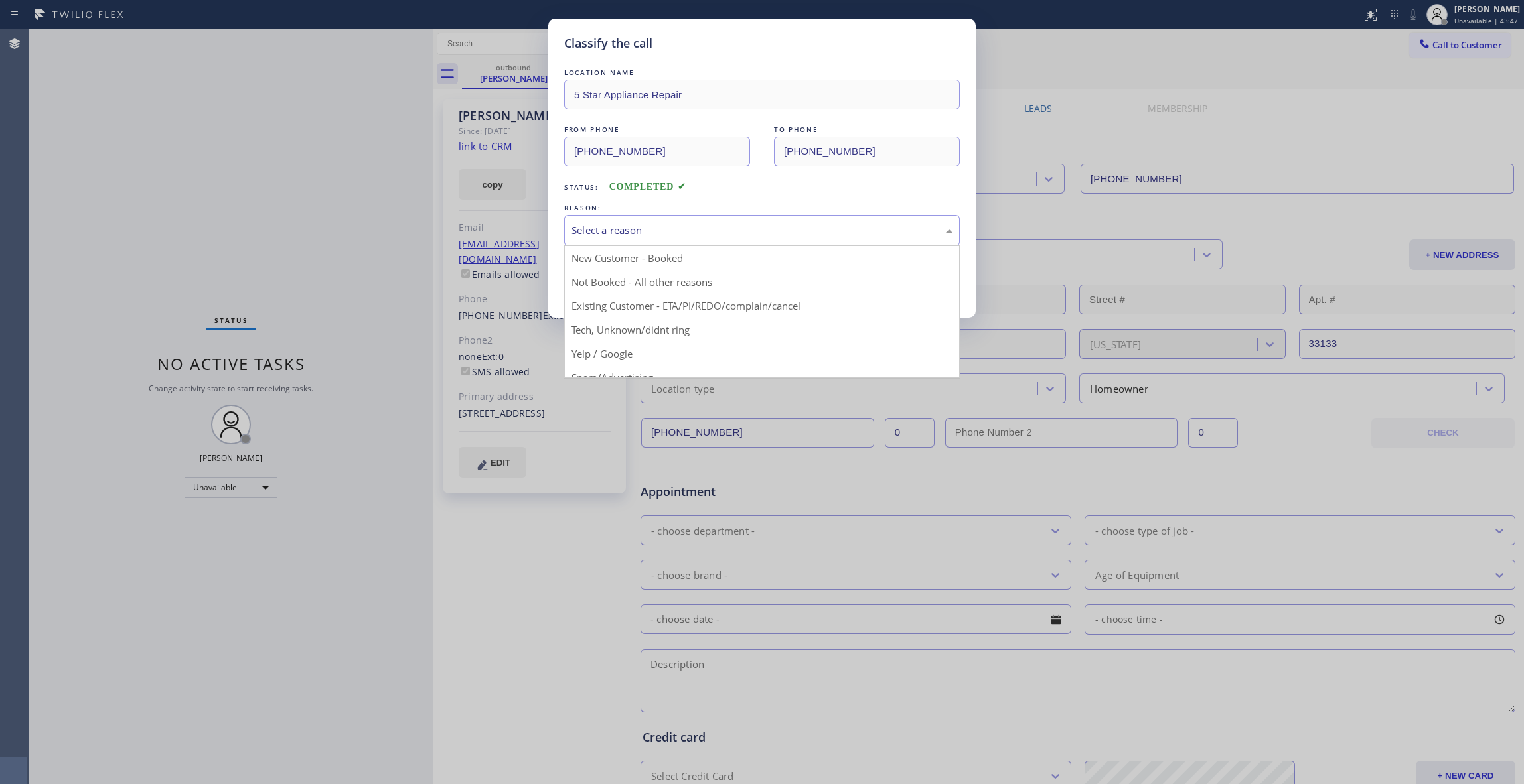
click at [618, 216] on div "Select a reason" at bounding box center [762, 231] width 396 height 32
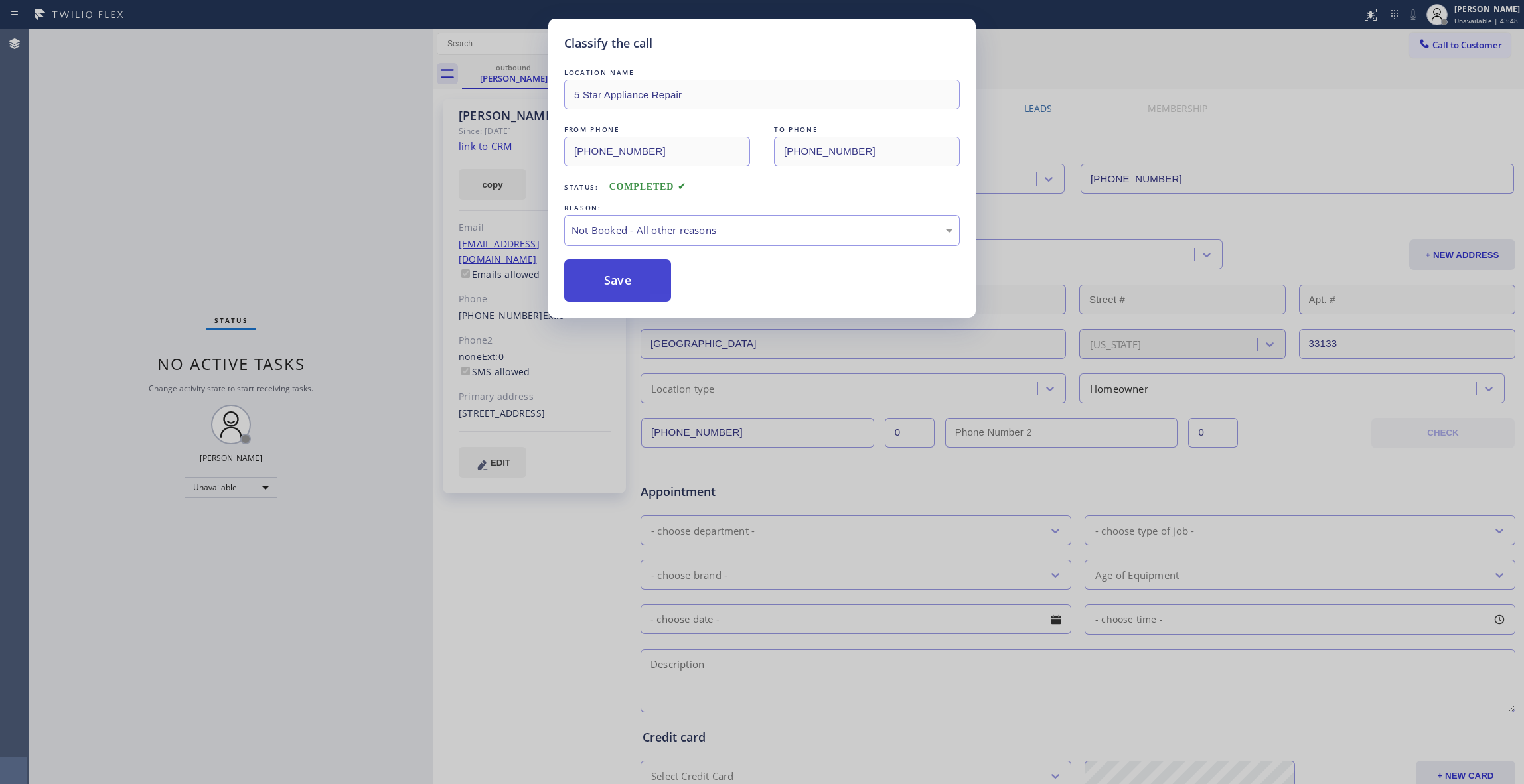
click at [616, 281] on button "Save" at bounding box center [618, 281] width 107 height 43
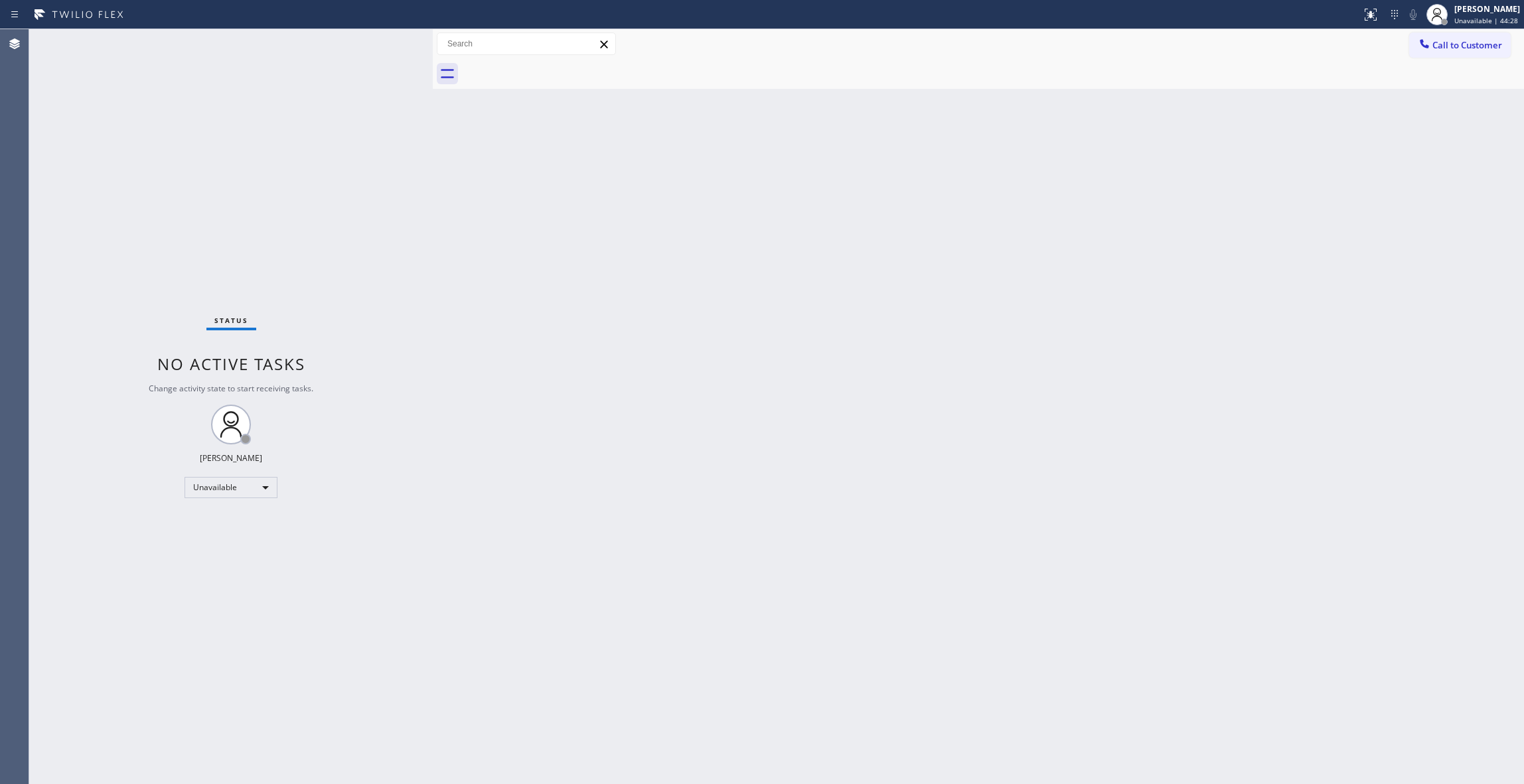
drag, startPoint x: 123, startPoint y: 662, endPoint x: 300, endPoint y: 579, distance: 195.5
click at [123, 657] on div "Status No active tasks Change activity state to start receiving tasks. [PERSON_…" at bounding box center [231, 407] width 403 height 755
click at [1480, 46] on span "Call to Customer" at bounding box center [1468, 45] width 70 height 12
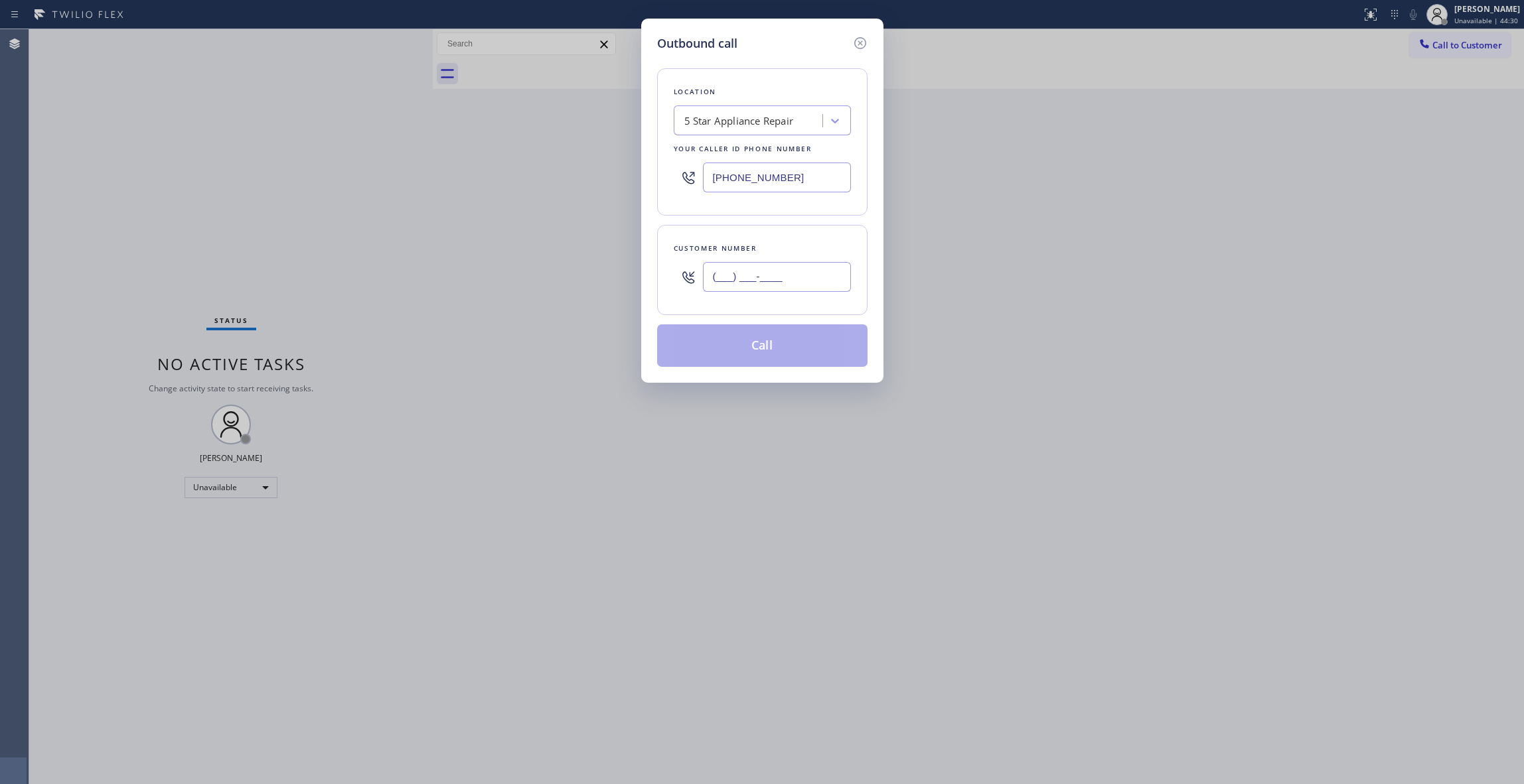
click at [763, 278] on input "(___) ___-____" at bounding box center [777, 277] width 148 height 30
paste input "646) 256-9622"
type input "[PHONE_NUMBER]"
click at [835, 333] on button "Call" at bounding box center [762, 346] width 210 height 43
click at [831, 345] on button "Call" at bounding box center [762, 346] width 210 height 43
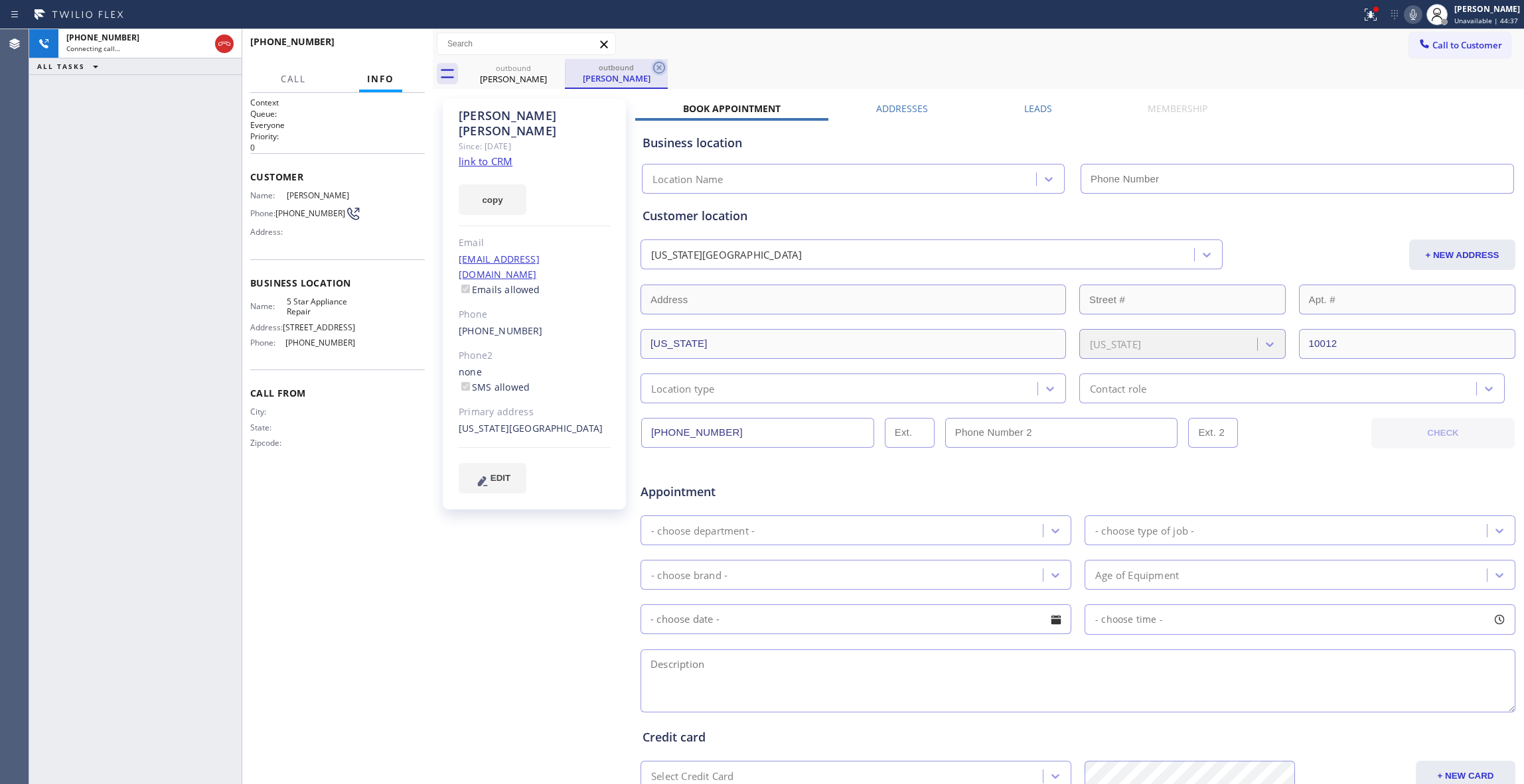
type input "[PHONE_NUMBER]"
click at [659, 65] on icon at bounding box center [659, 67] width 16 height 16
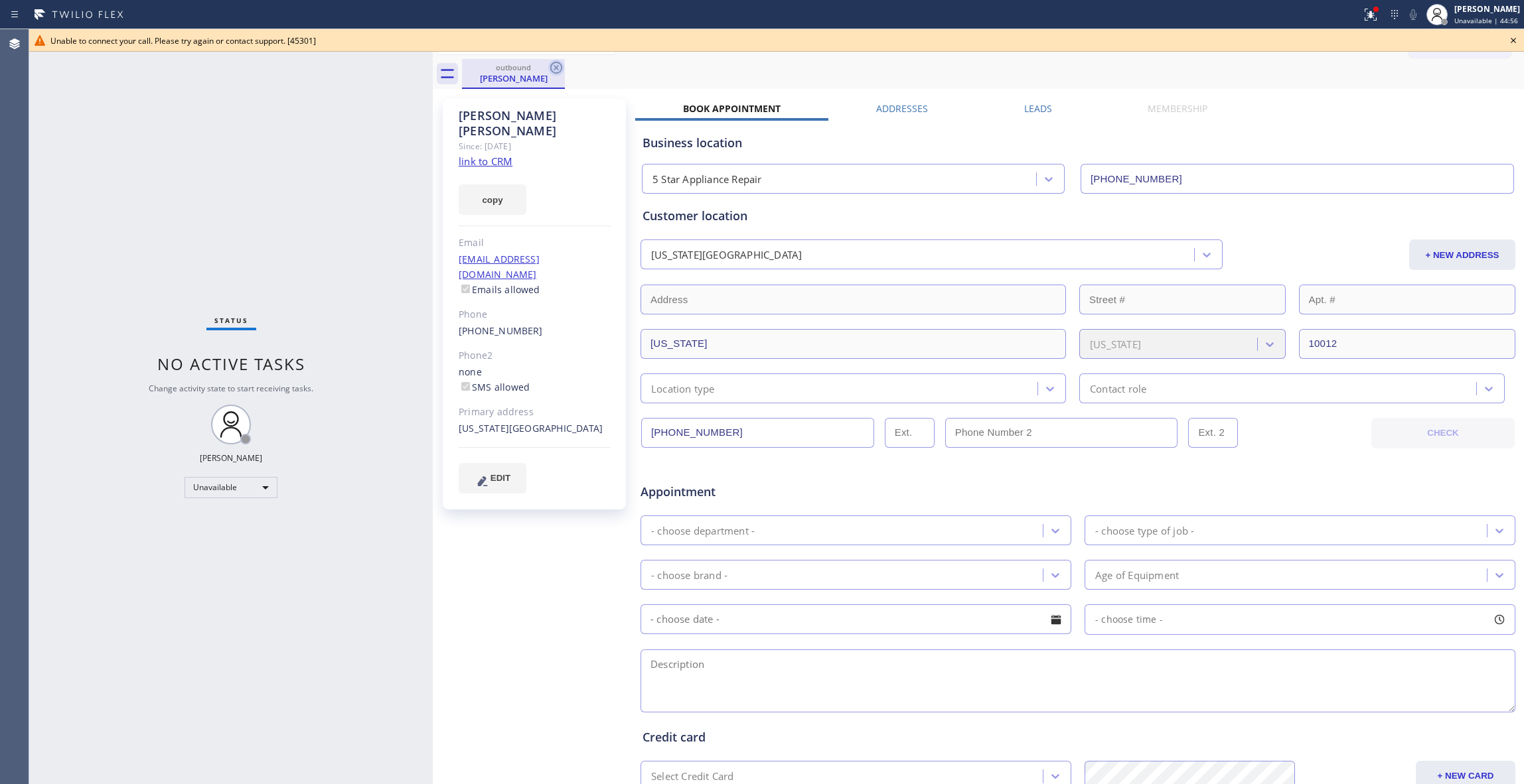
click at [553, 69] on icon at bounding box center [556, 67] width 16 height 16
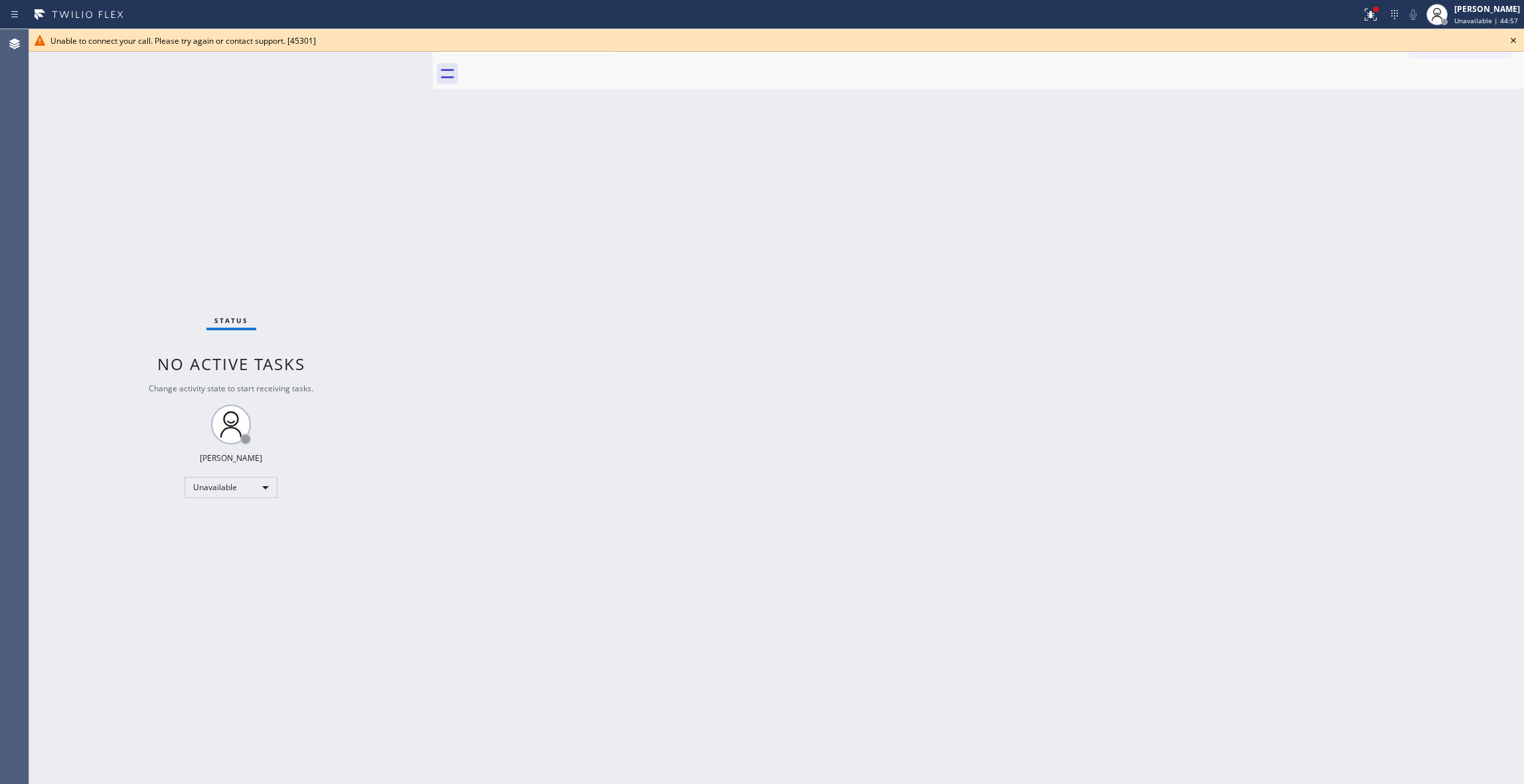
click at [1517, 33] on icon at bounding box center [1513, 40] width 16 height 16
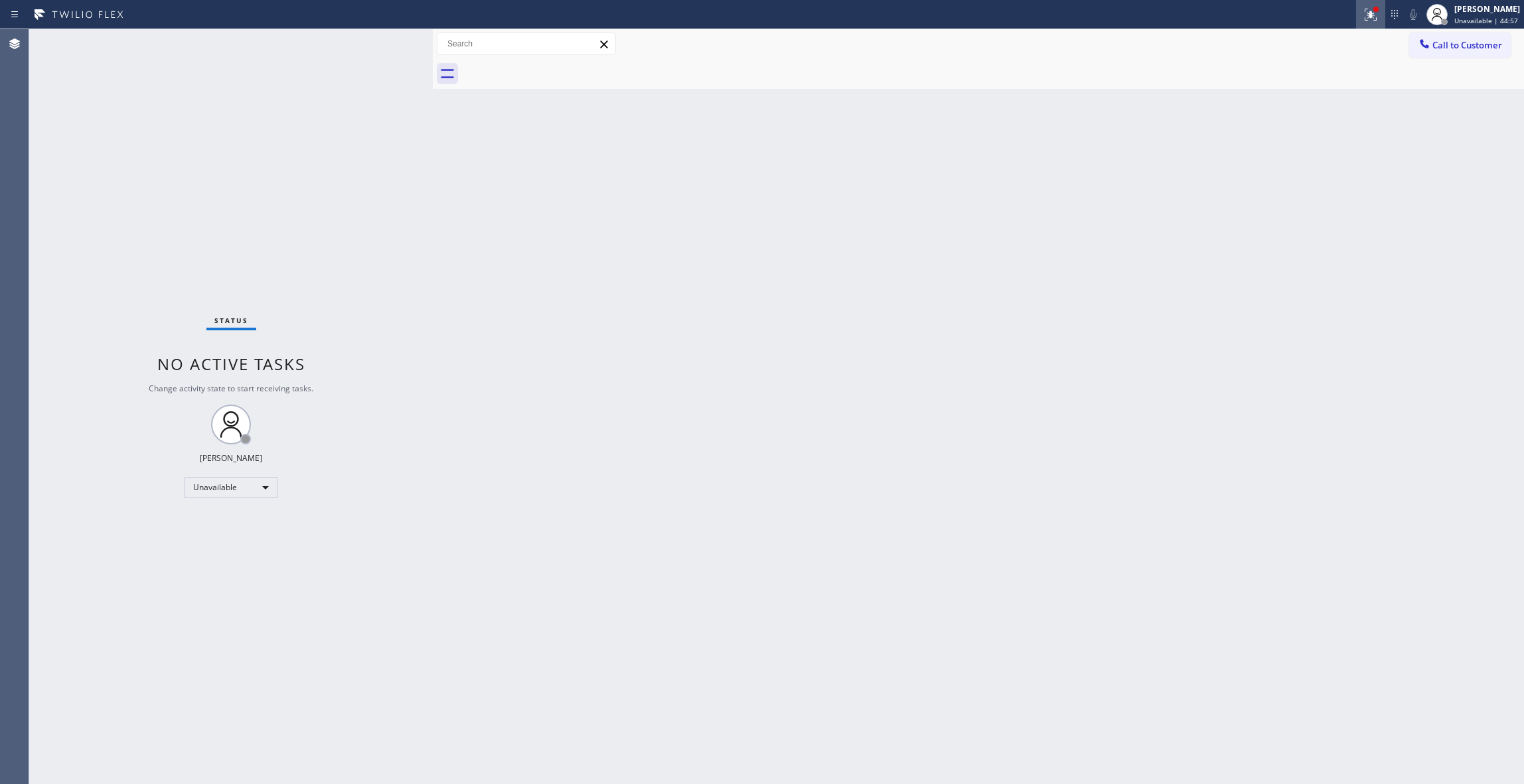
click at [1363, 20] on icon at bounding box center [1370, 15] width 16 height 16
click at [1344, 168] on button "Clear issue" at bounding box center [1283, 174] width 155 height 19
click at [1457, 51] on button "Call to Customer" at bounding box center [1460, 45] width 102 height 26
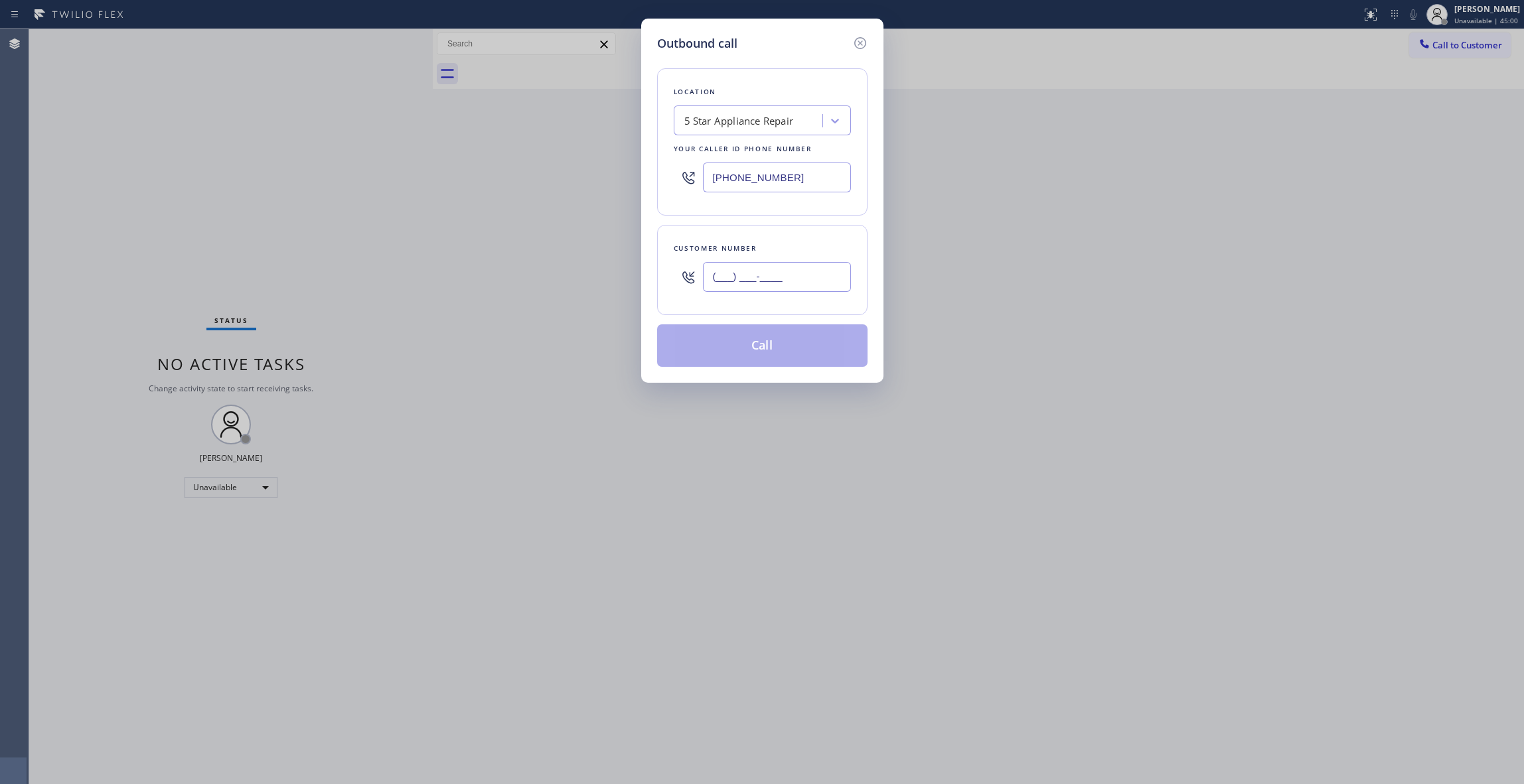
click at [737, 278] on input "(___) ___-____" at bounding box center [777, 277] width 148 height 30
paste input "646) 256-9622"
type input "[PHONE_NUMBER]"
paste input "347) 851-811"
drag, startPoint x: 805, startPoint y: 173, endPoint x: 642, endPoint y: 260, distance: 184.8
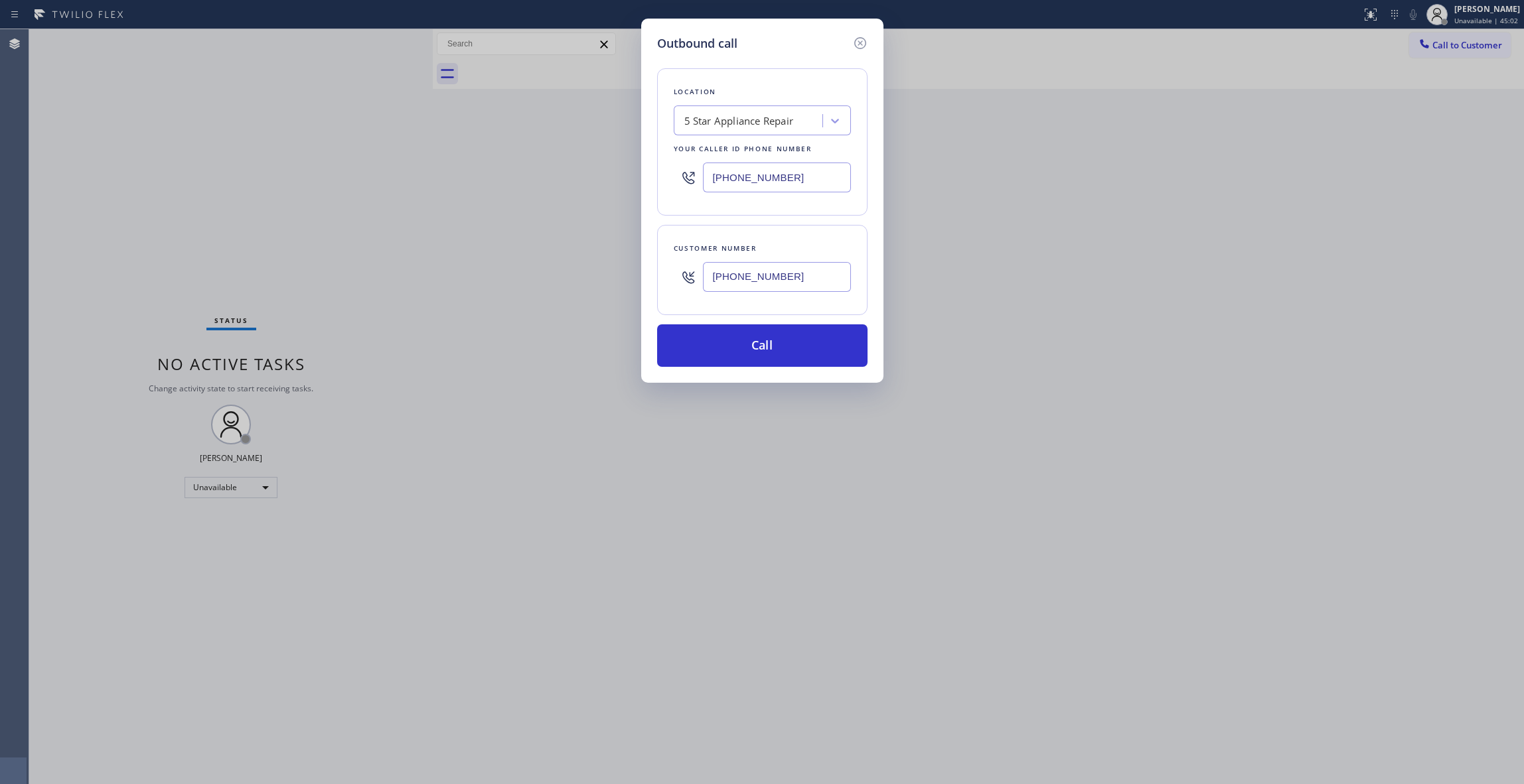
click at [390, 189] on div "Outbound call Location 5 Star Appliance Repair Your caller id phone number [PHO…" at bounding box center [762, 392] width 1524 height 784
type input "[PHONE_NUMBER]"
click at [797, 348] on button "Call" at bounding box center [762, 346] width 210 height 43
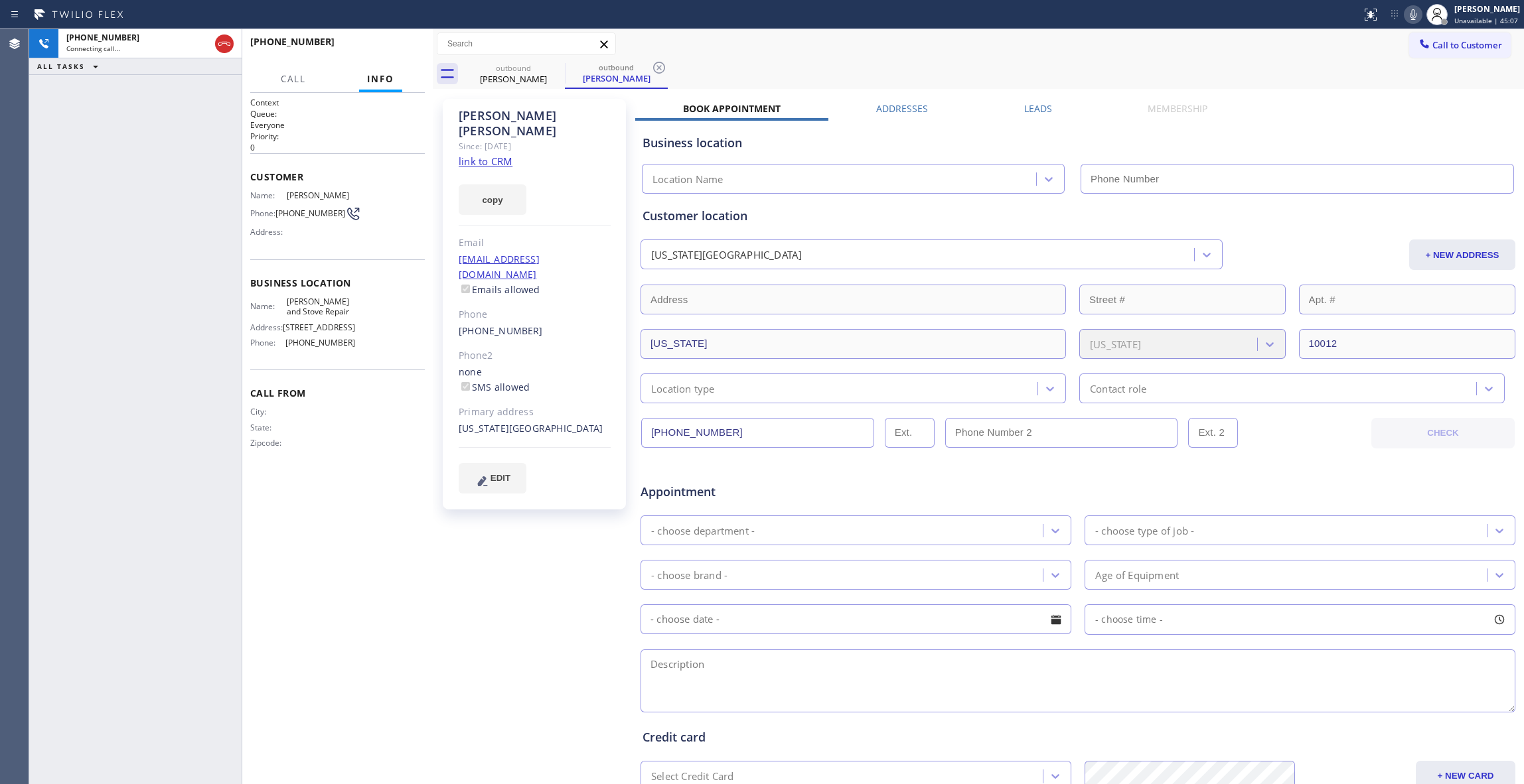
type input "[PHONE_NUMBER]"
click at [46, 143] on div "[PHONE_NUMBER] Live | 00:15 ALL TASKS ALL TASKS ACTIVE TASKS TASKS IN WRAP UP" at bounding box center [135, 407] width 213 height 755
click at [384, 50] on span "HANG UP" at bounding box center [393, 48] width 40 height 9
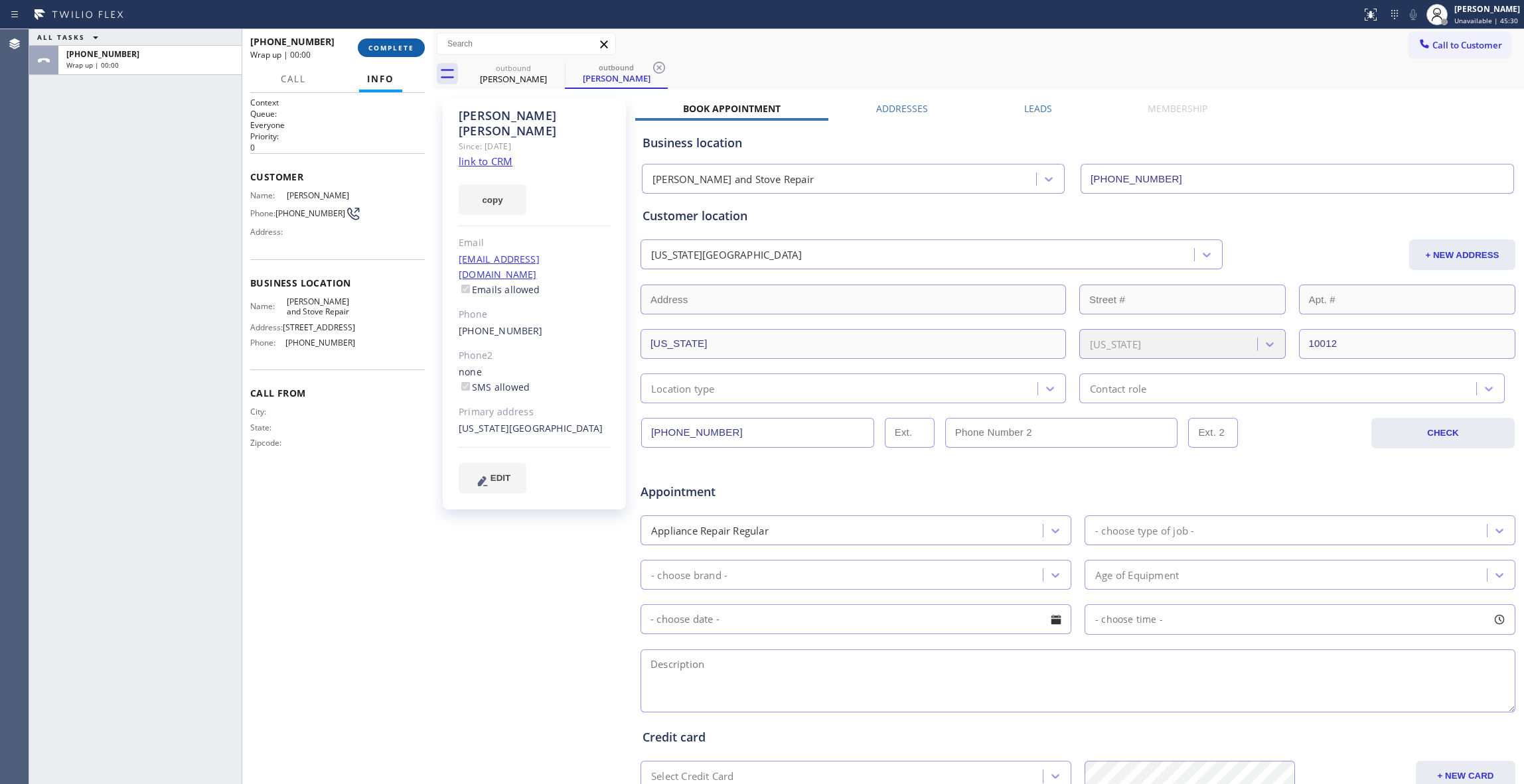
click at [415, 45] on button "COMPLETE" at bounding box center [391, 48] width 67 height 19
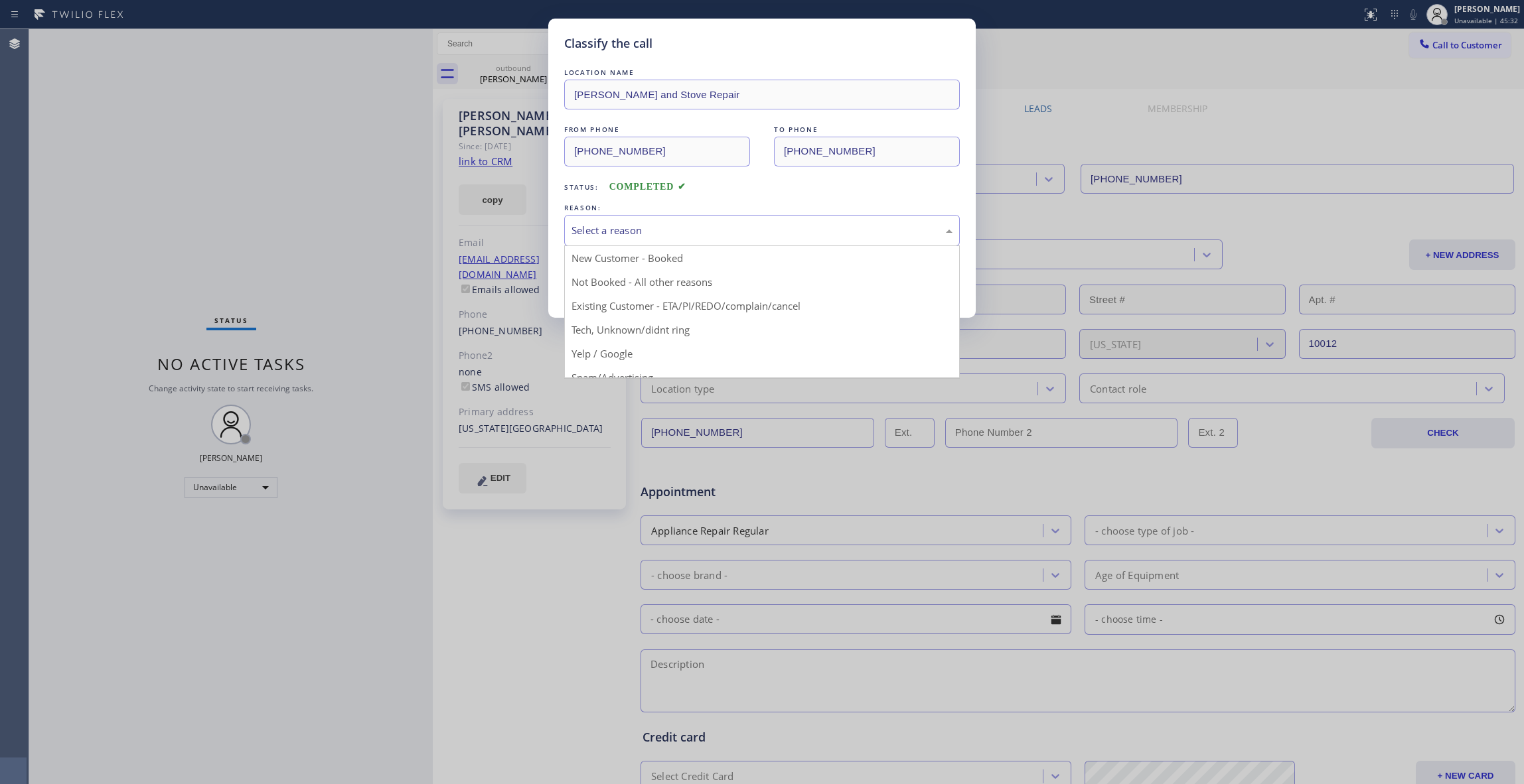
drag, startPoint x: 670, startPoint y: 230, endPoint x: 664, endPoint y: 245, distance: 16.2
click at [668, 229] on div "Select a reason" at bounding box center [762, 231] width 381 height 15
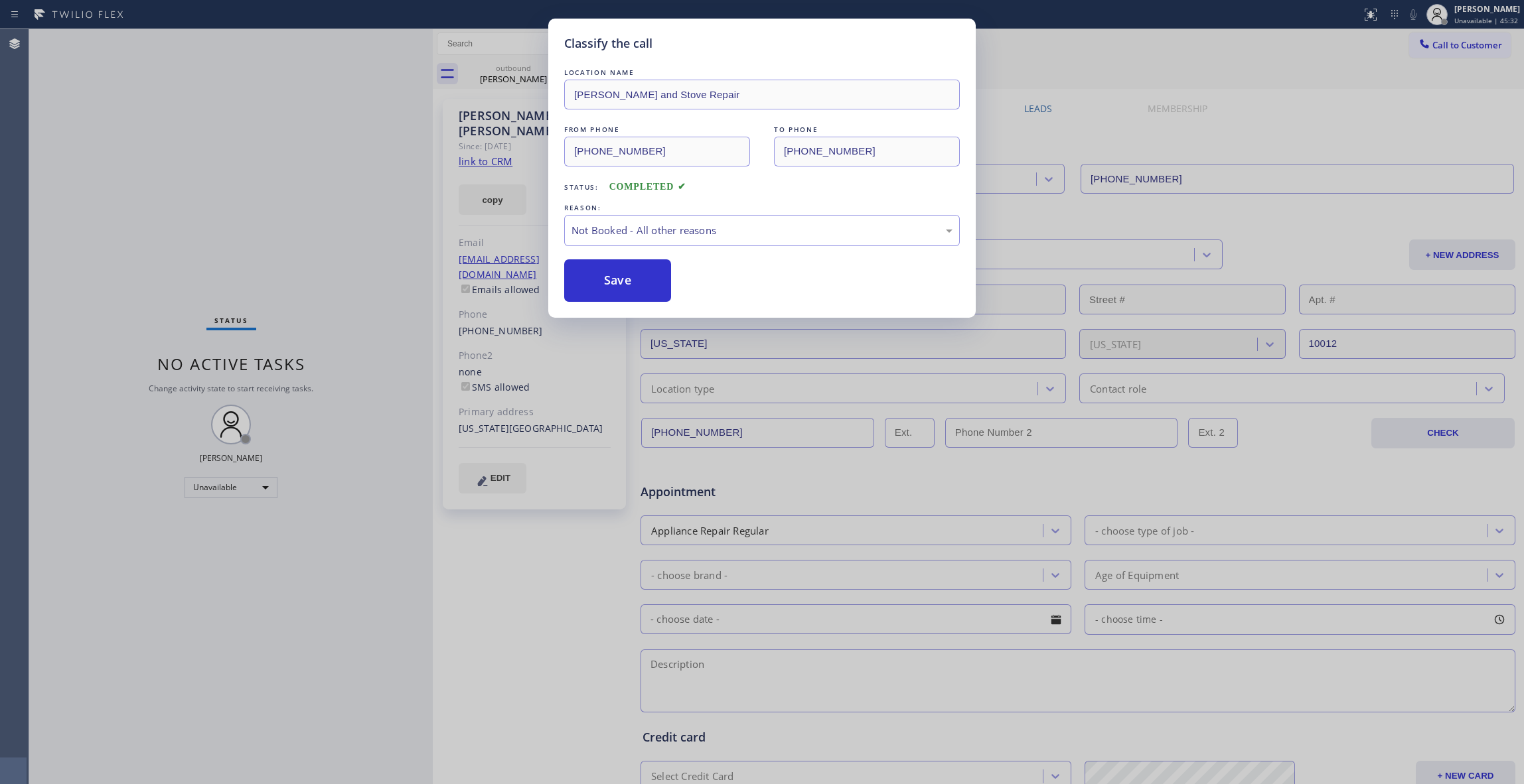
click at [636, 290] on button "Save" at bounding box center [618, 281] width 107 height 43
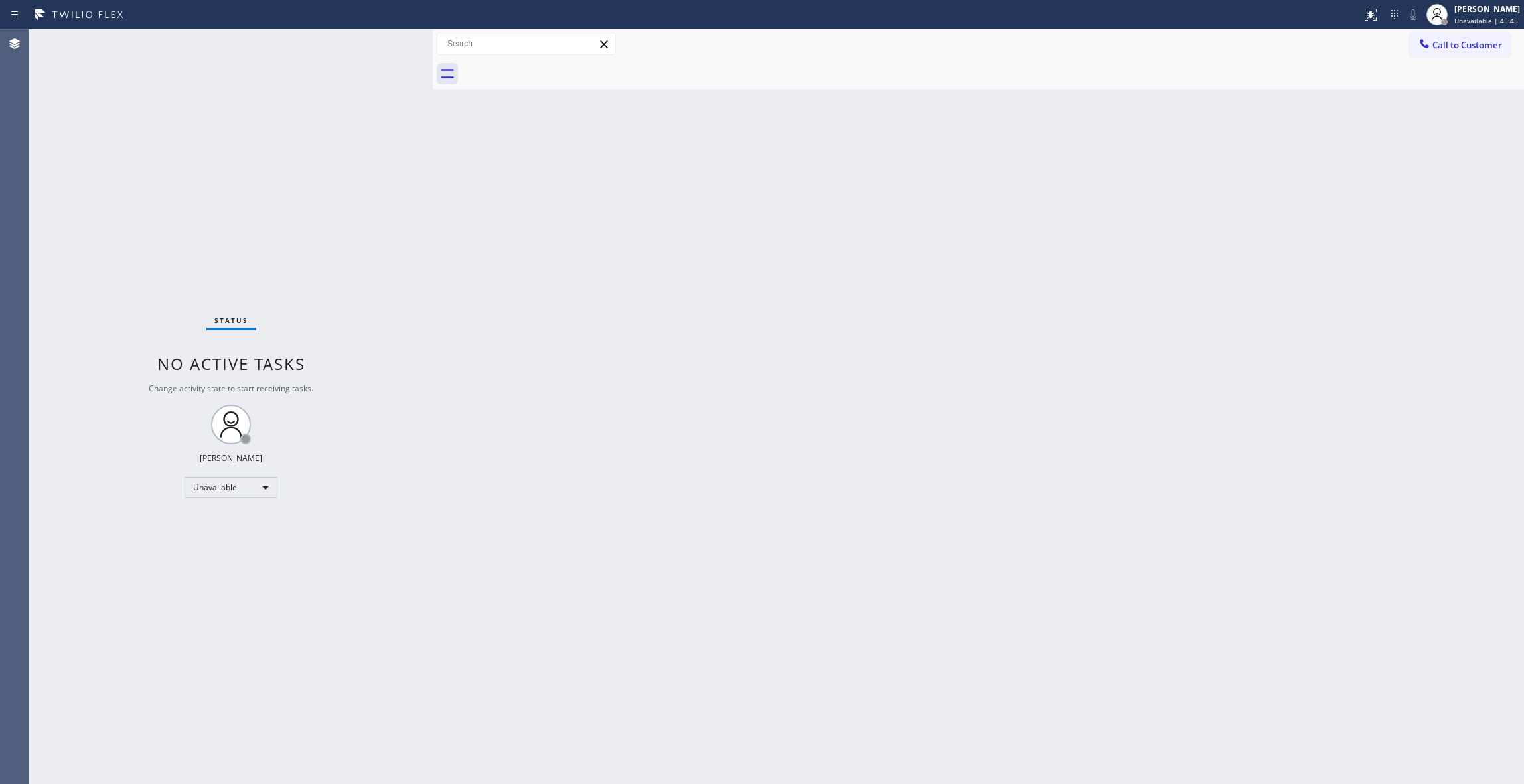
drag, startPoint x: 1463, startPoint y: 54, endPoint x: 1437, endPoint y: 52, distance: 26.1
click at [1461, 52] on button "Call to Customer" at bounding box center [1460, 45] width 102 height 26
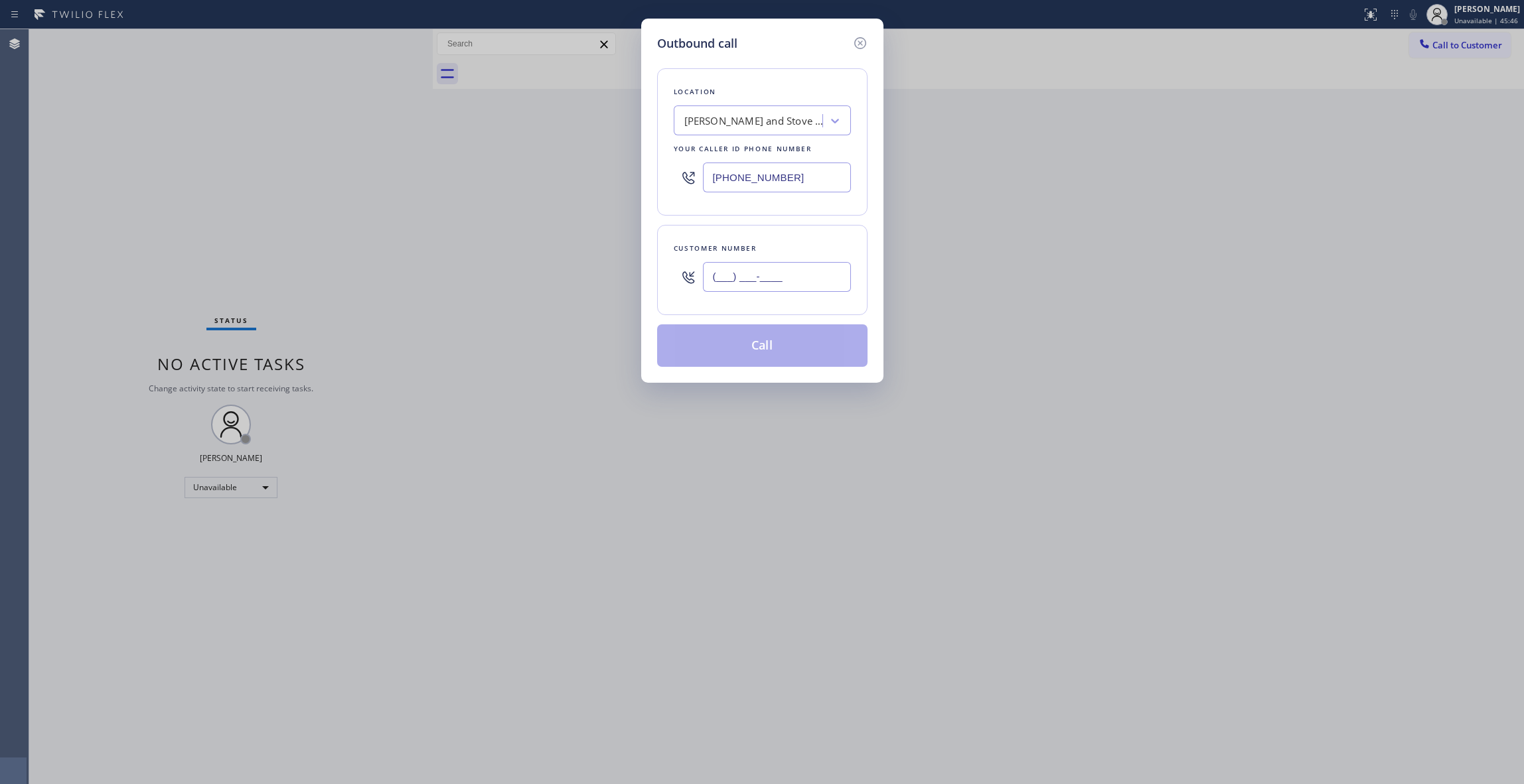
click at [749, 281] on input "(___) ___-____" at bounding box center [777, 277] width 148 height 30
paste input "626) 483-7192"
type input "[PHONE_NUMBER]"
paste input "626) 247-3917"
drag, startPoint x: 803, startPoint y: 178, endPoint x: 391, endPoint y: 165, distance: 412.2
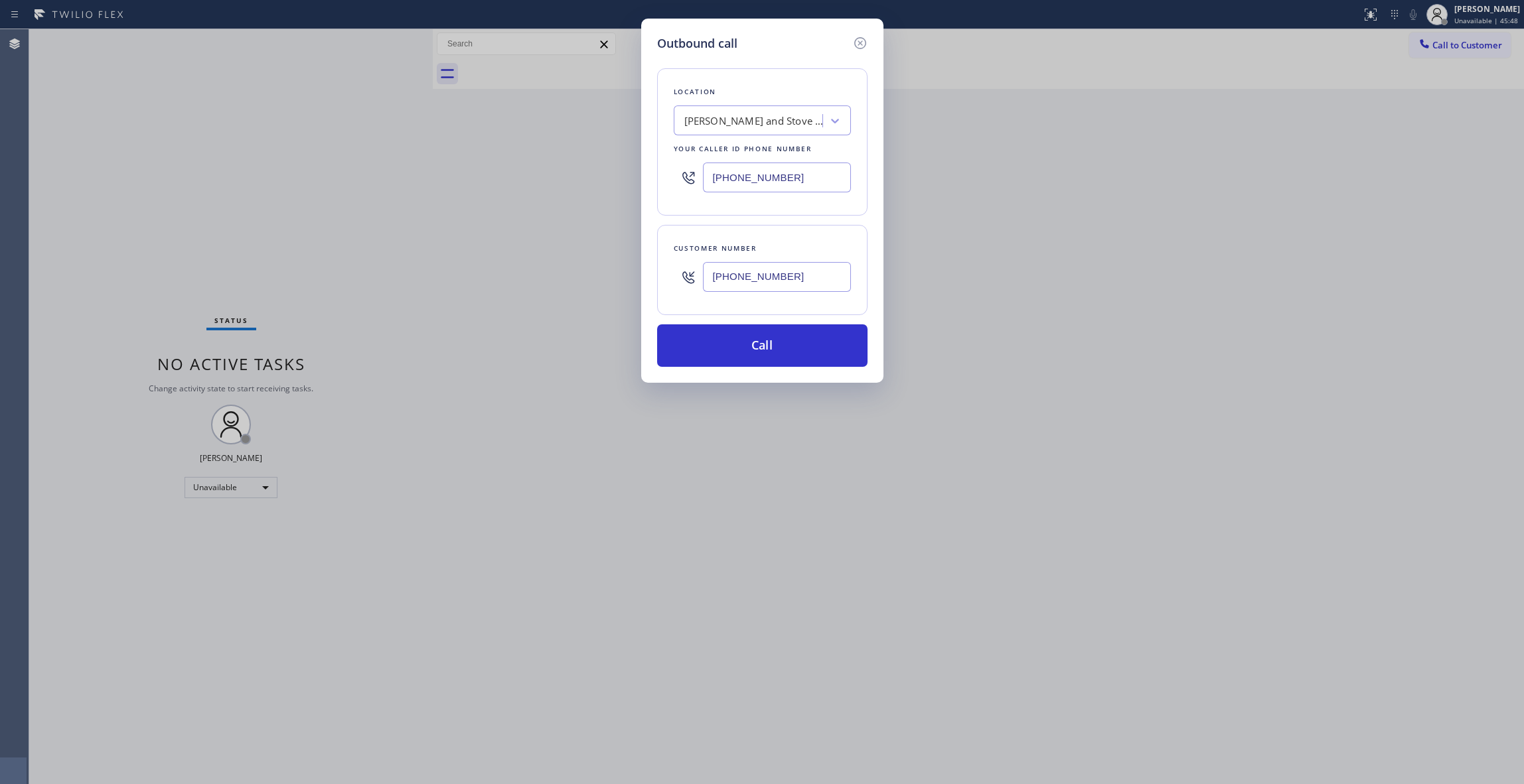
click at [389, 162] on div "Outbound call Location [PERSON_NAME] Appliance and Stove Repair Your caller id …" at bounding box center [762, 392] width 1524 height 784
drag, startPoint x: 806, startPoint y: 282, endPoint x: 657, endPoint y: 278, distance: 149.1
click at [657, 278] on div "Customer number [PHONE_NUMBER]" at bounding box center [762, 270] width 210 height 91
drag, startPoint x: 805, startPoint y: 176, endPoint x: 615, endPoint y: 176, distance: 190.0
click at [615, 176] on div "Outbound call Location [PERSON_NAME] Appliance and Stove Repair Your caller id …" at bounding box center [762, 392] width 1524 height 784
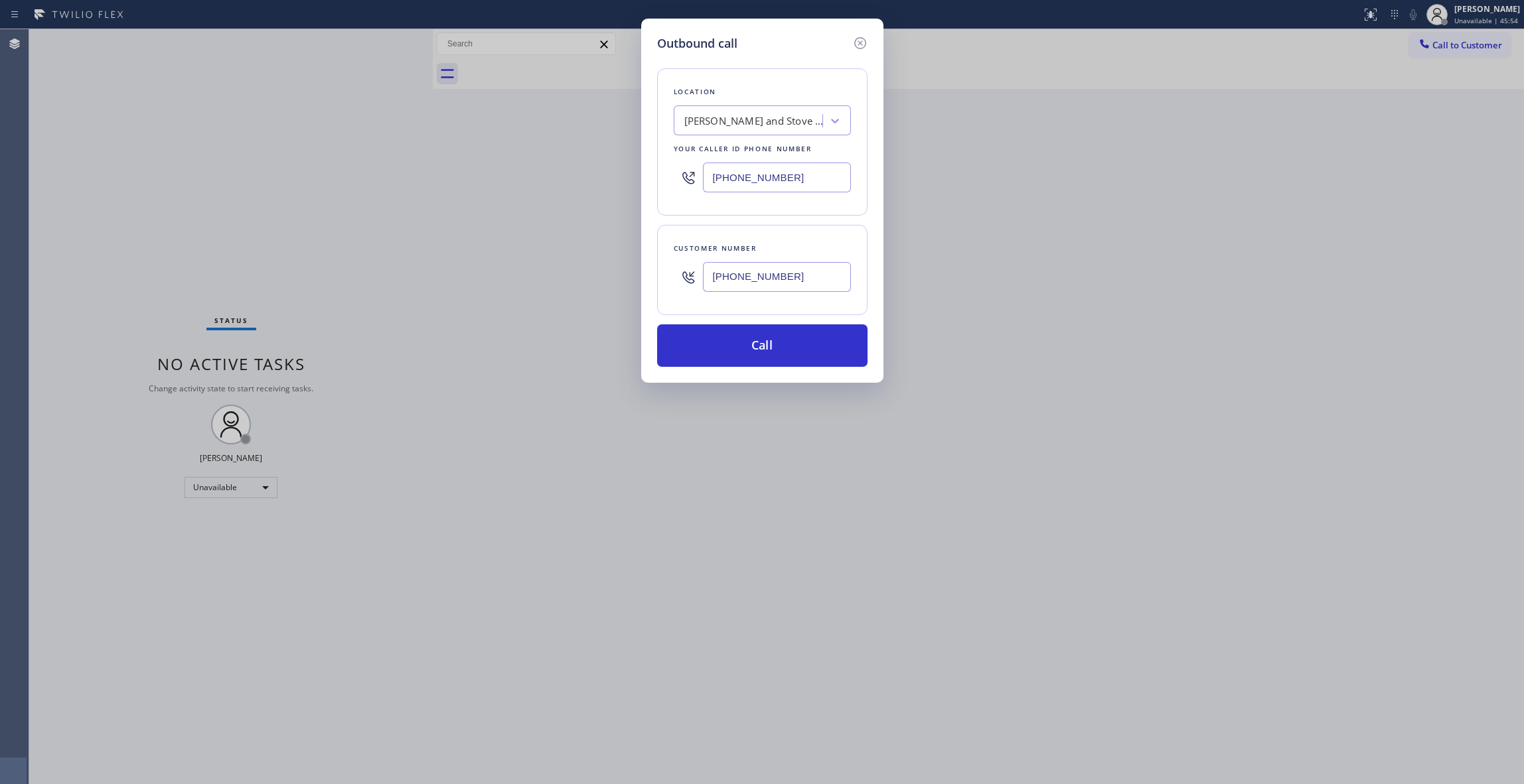
paste input "626) 483-719"
type input "[PHONE_NUMBER]"
click at [741, 354] on button "Call" at bounding box center [762, 346] width 210 height 43
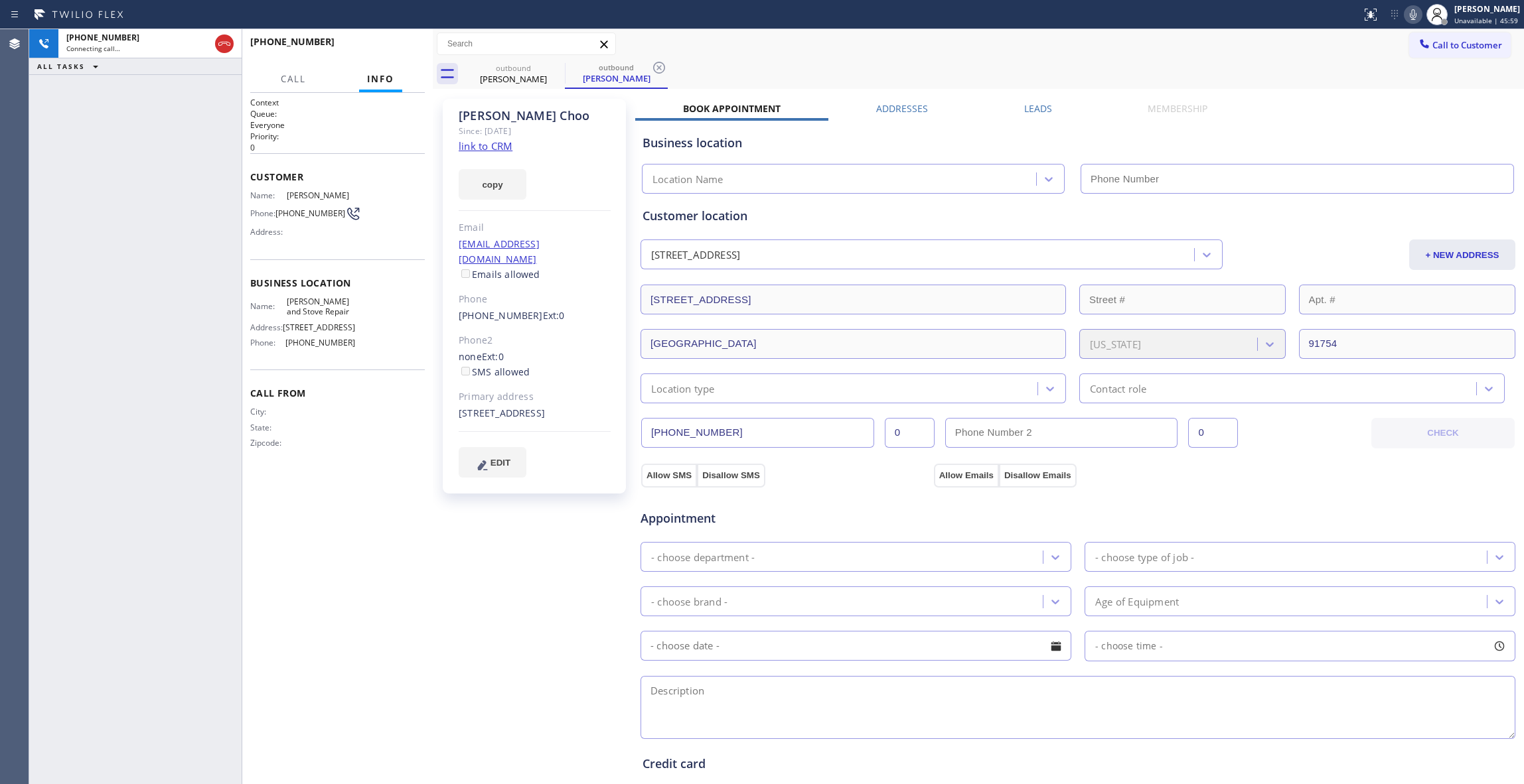
type input "[PHONE_NUMBER]"
click at [36, 139] on div "[PHONE_NUMBER] Live | 00:00 ALL TASKS ALL TASKS ACTIVE TASKS TASKS IN WRAP UP" at bounding box center [135, 407] width 213 height 755
click at [402, 38] on div "[PHONE_NUMBER] Live | 00:02 HANG UP" at bounding box center [337, 48] width 174 height 34
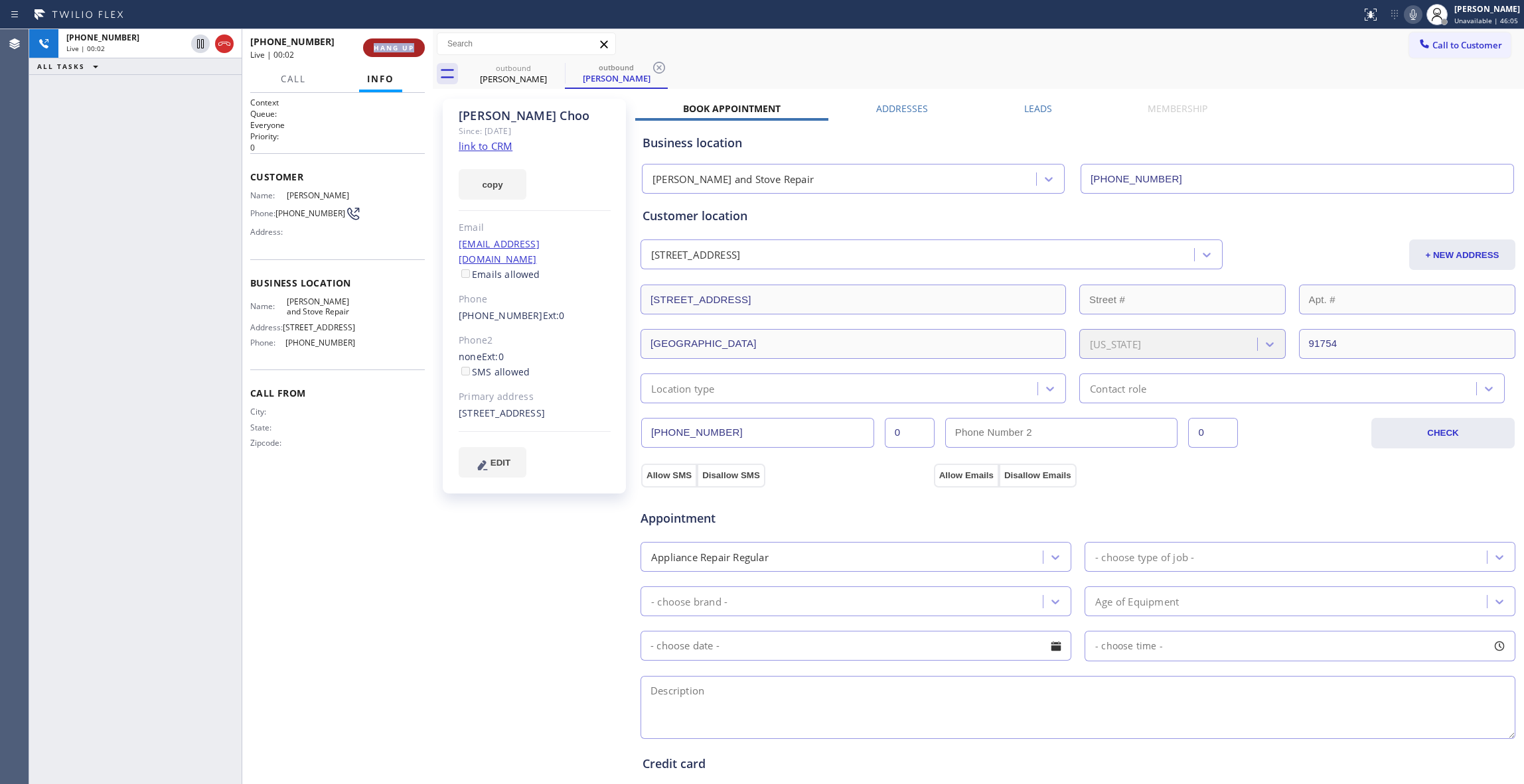
click at [407, 45] on span "HANG UP" at bounding box center [393, 48] width 40 height 9
click at [407, 45] on span "COMPLETE" at bounding box center [391, 48] width 46 height 9
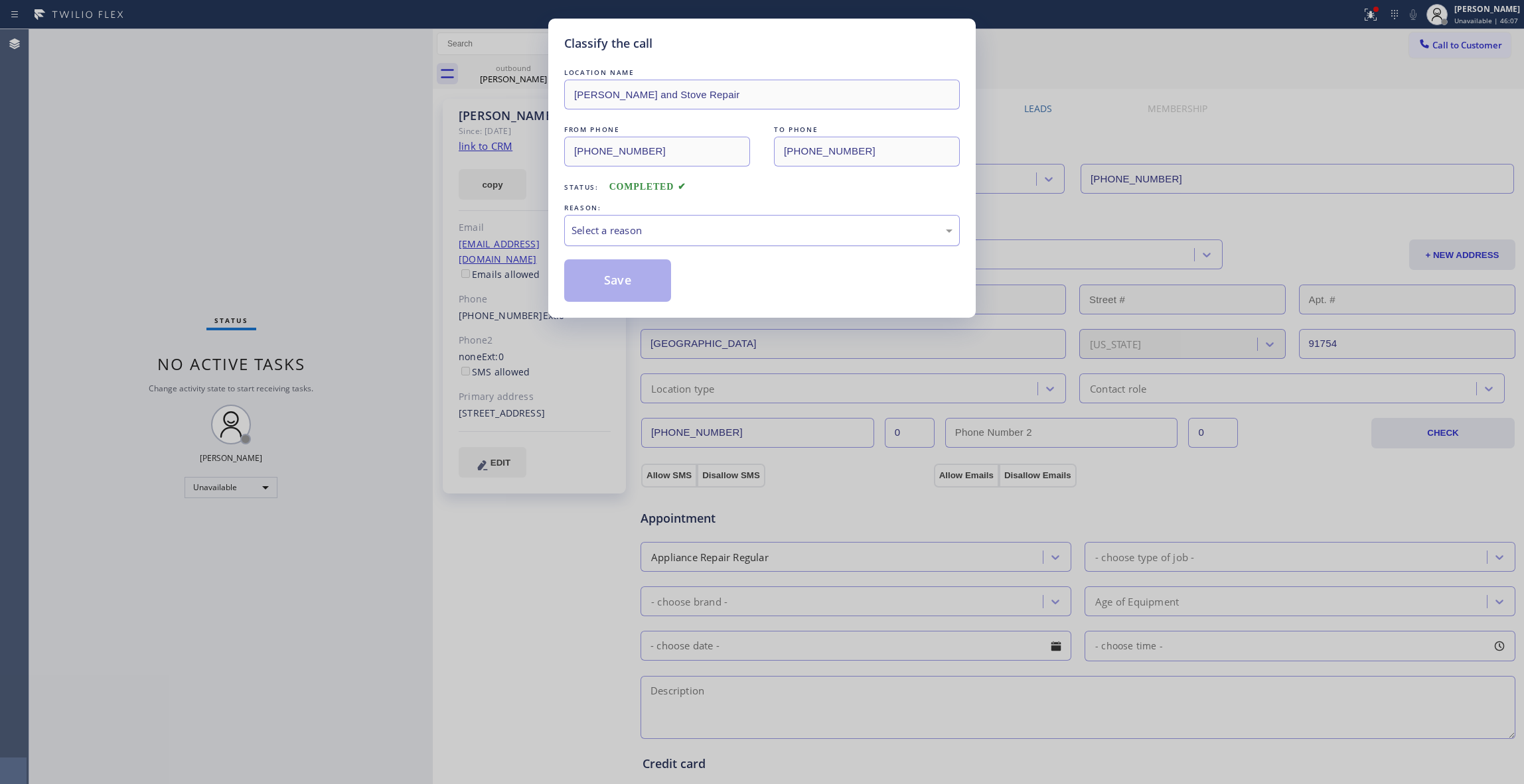
click at [683, 223] on div "Select a reason" at bounding box center [762, 231] width 381 height 15
click at [600, 283] on button "Save" at bounding box center [618, 281] width 107 height 43
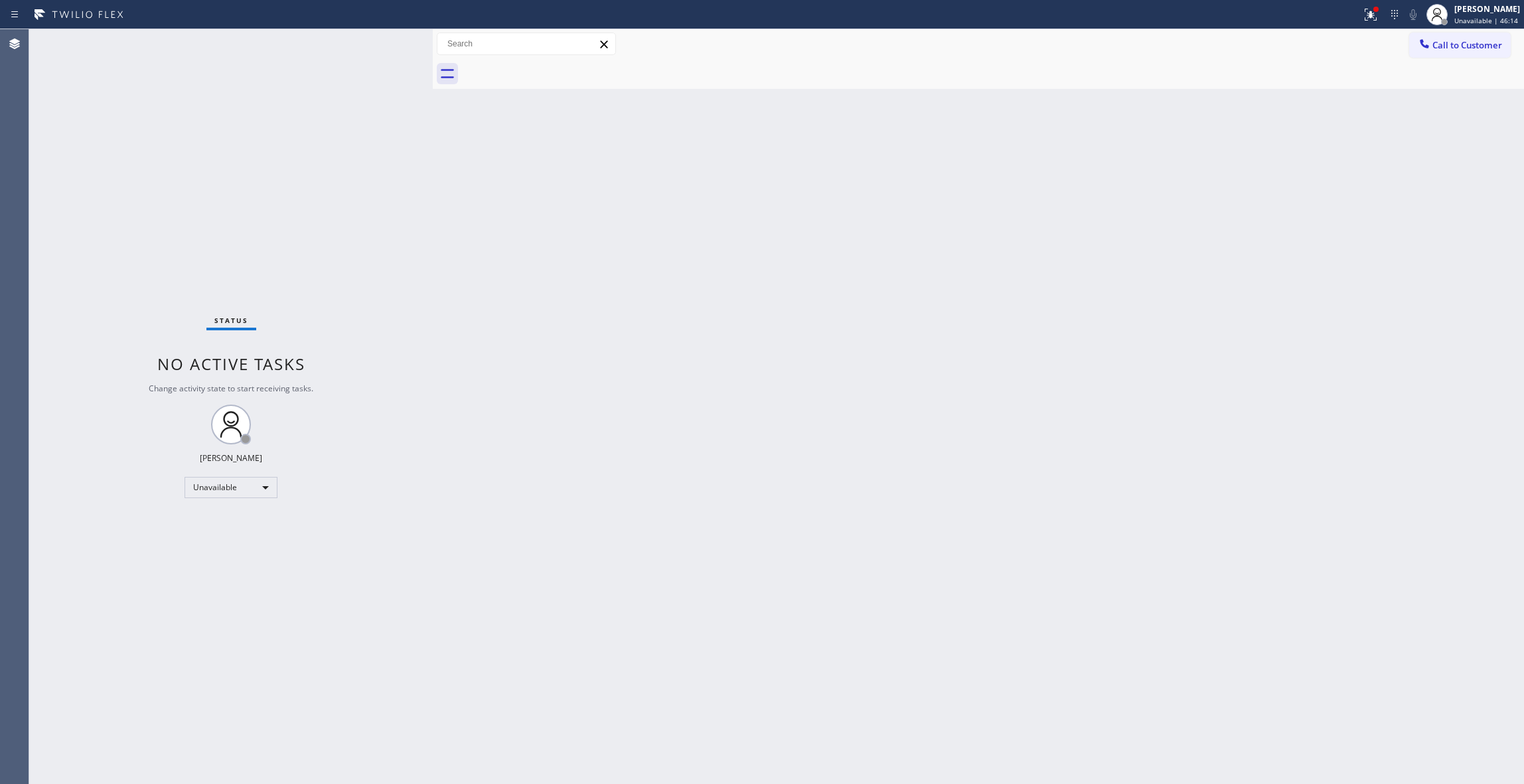
click at [1025, 314] on div "Back to Dashboard Change Sender ID Customers Technicians Select a contact Outbo…" at bounding box center [979, 407] width 1092 height 755
click at [1458, 50] on span "Call to Customer" at bounding box center [1468, 45] width 70 height 12
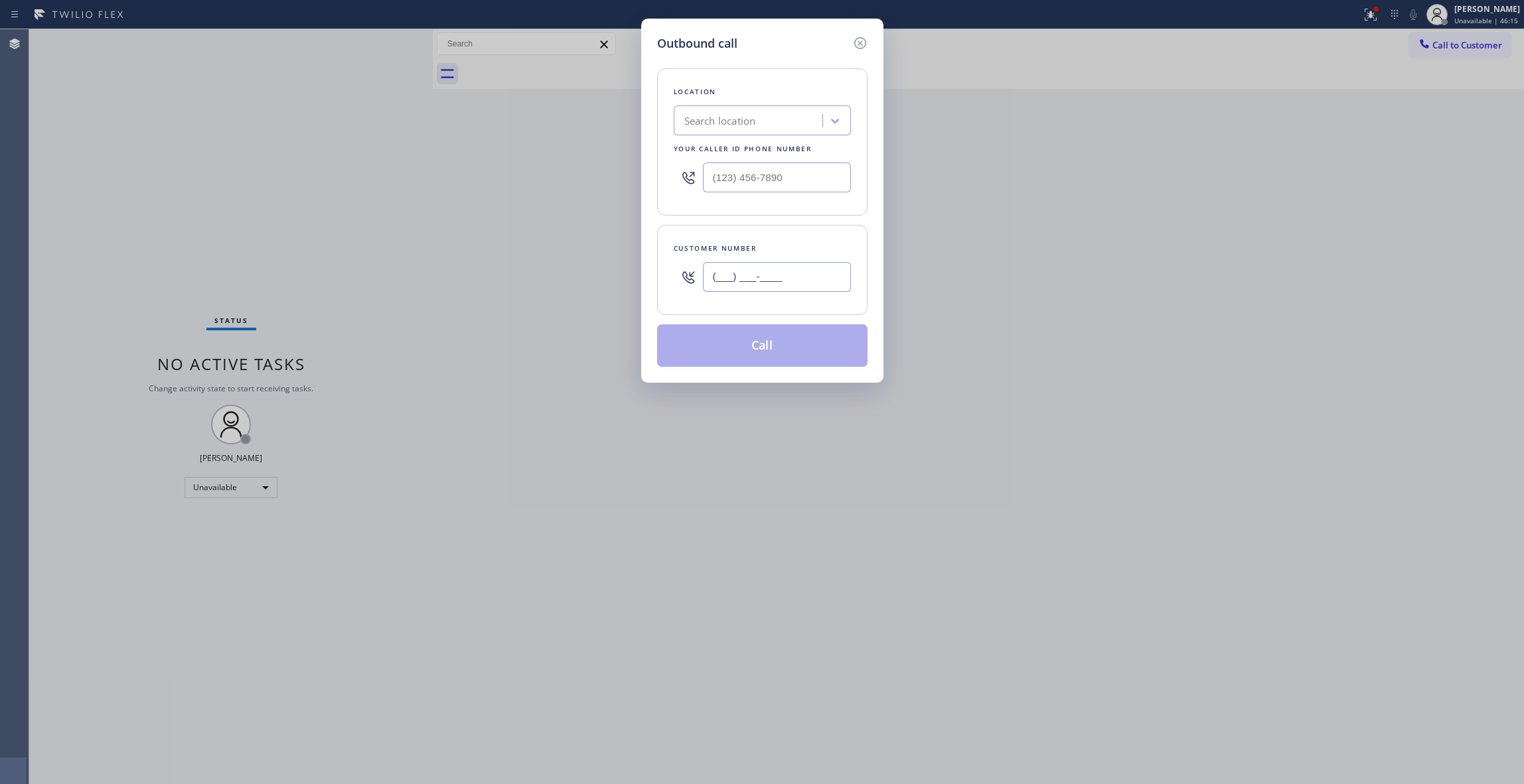
click at [776, 283] on input "(___) ___-____" at bounding box center [777, 277] width 148 height 30
paste input "360) 359-5277"
type input "[PHONE_NUMBER]"
click at [793, 174] on input "text" at bounding box center [777, 177] width 148 height 30
paste input "206) 309-4022"
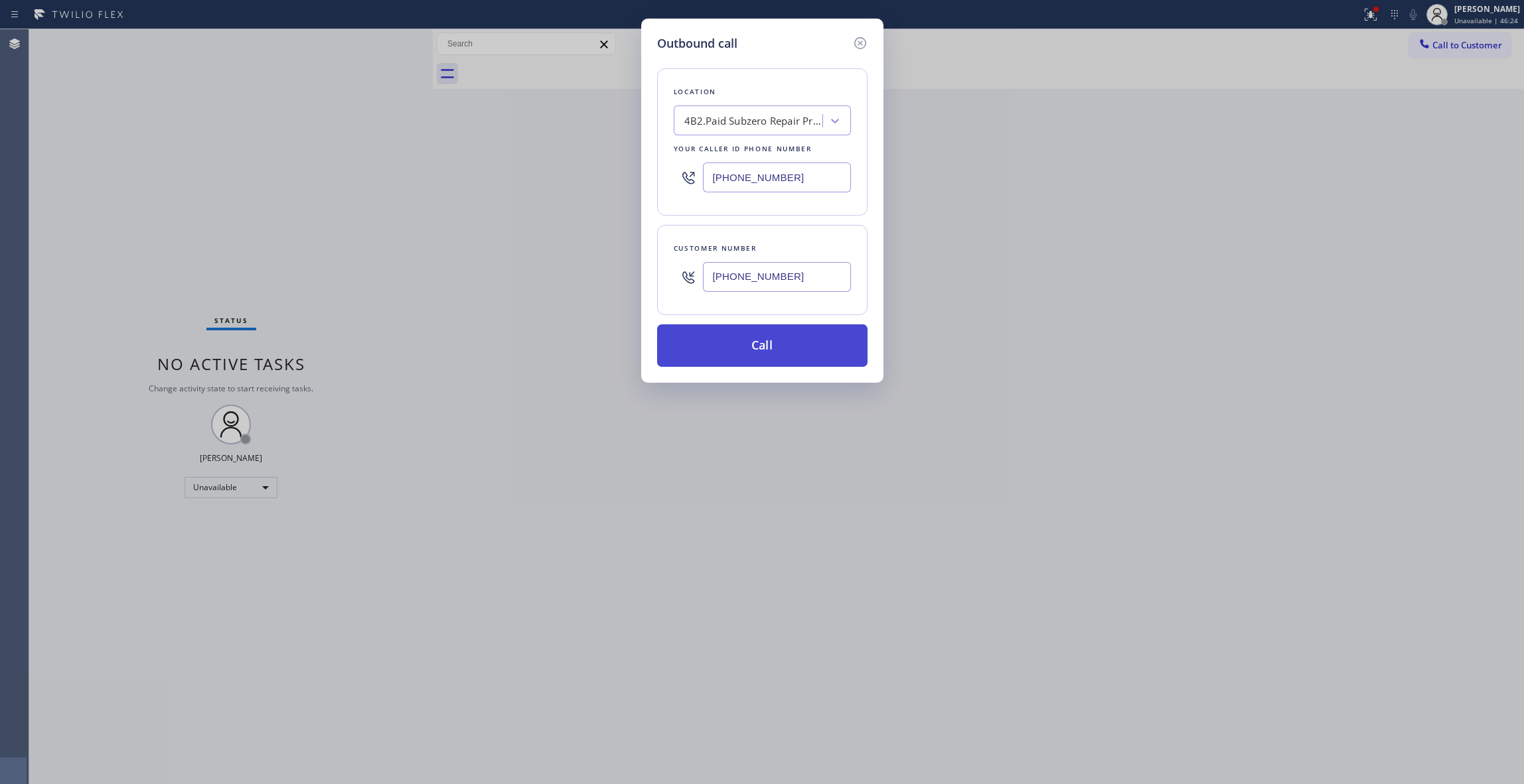
type input "[PHONE_NUMBER]"
click at [755, 332] on button "Call" at bounding box center [762, 346] width 210 height 43
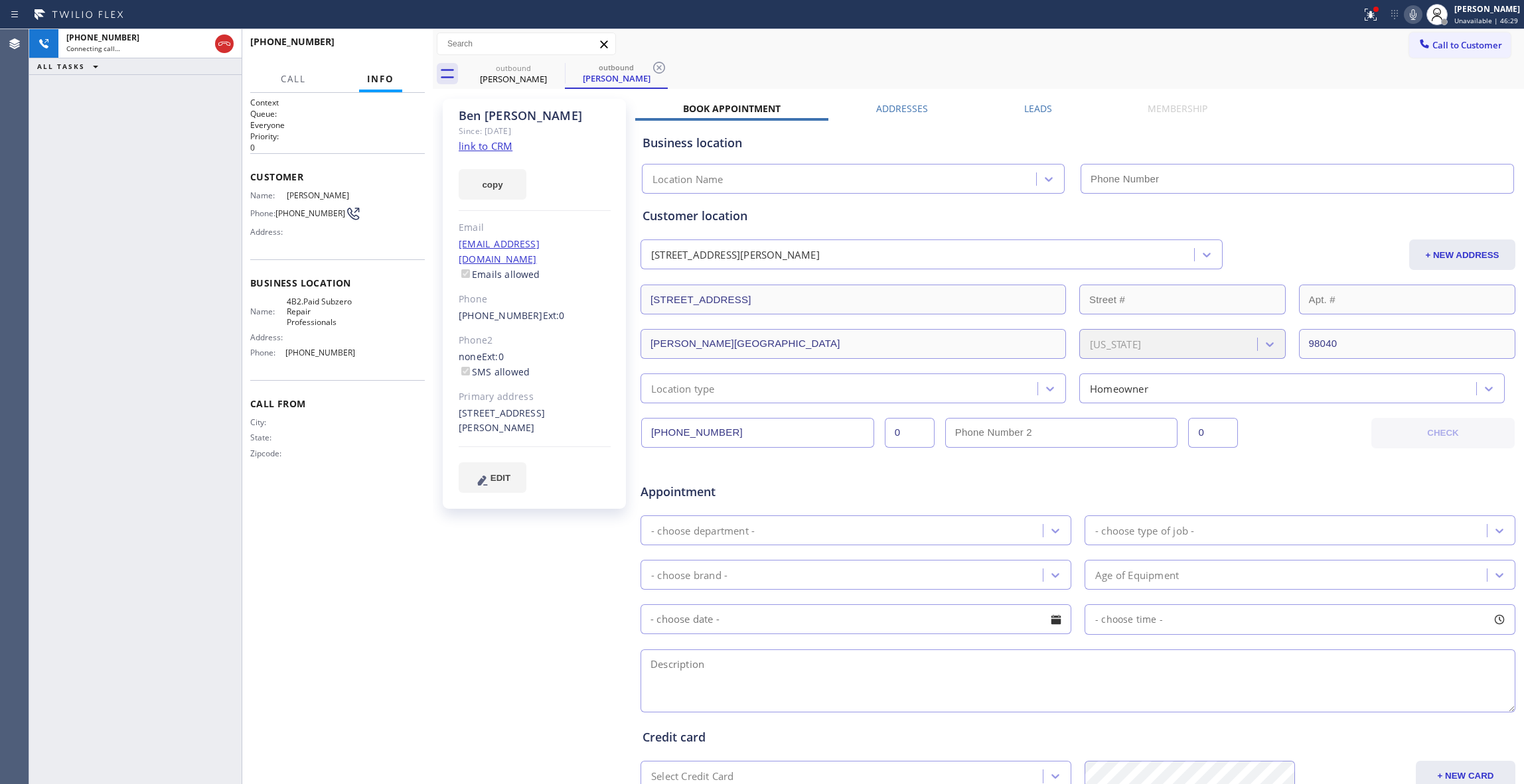
type input "[PHONE_NUMBER]"
click at [659, 67] on icon at bounding box center [659, 67] width 16 height 16
click at [1367, 12] on icon at bounding box center [1370, 12] width 8 height 4
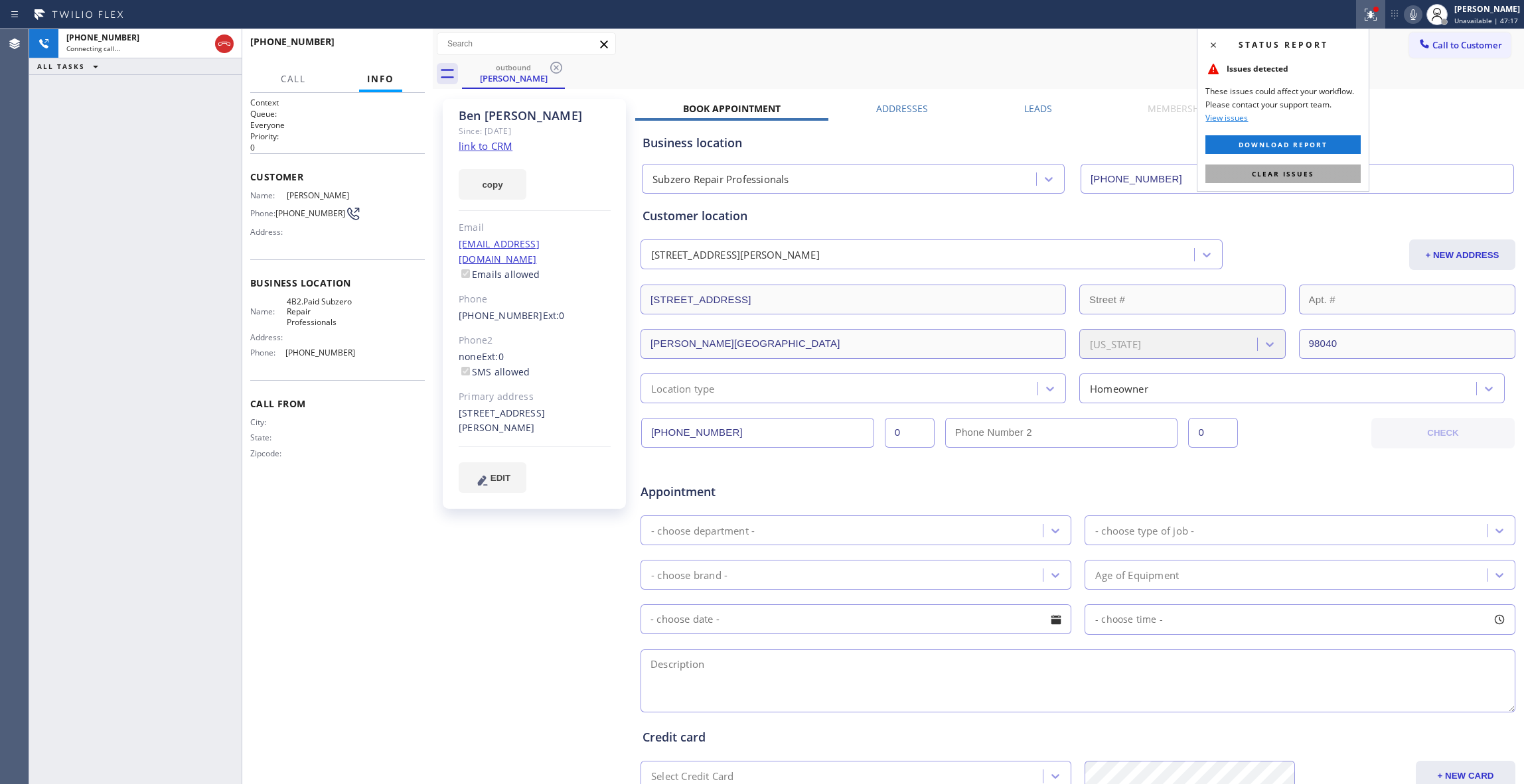
click at [1310, 173] on span "Clear issues" at bounding box center [1283, 173] width 62 height 9
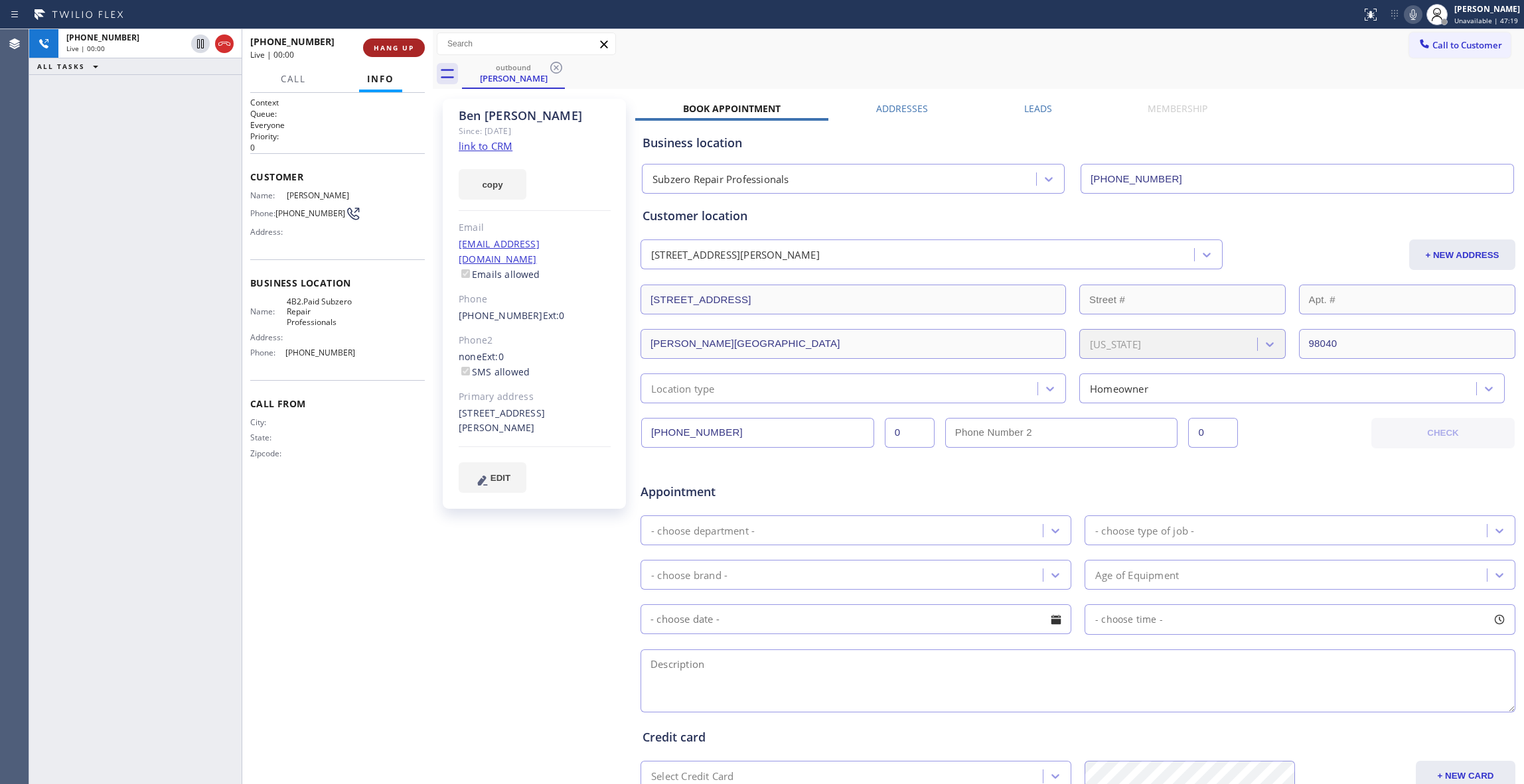
click at [407, 44] on span "HANG UP" at bounding box center [393, 48] width 40 height 9
click at [388, 44] on span "COMPLETE" at bounding box center [391, 48] width 46 height 9
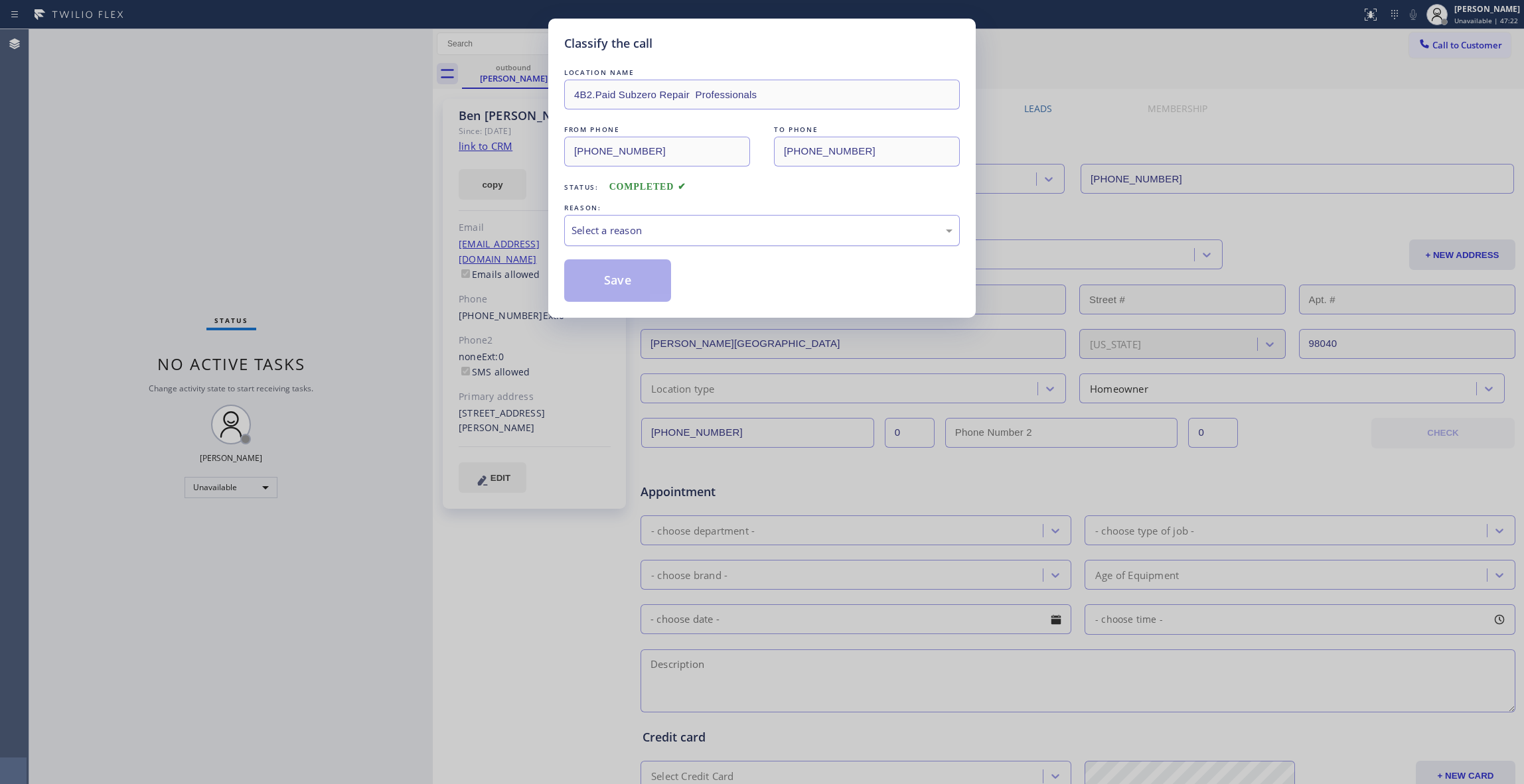
click at [623, 232] on div "Select a reason" at bounding box center [762, 231] width 381 height 15
click at [630, 280] on button "Save" at bounding box center [618, 281] width 107 height 43
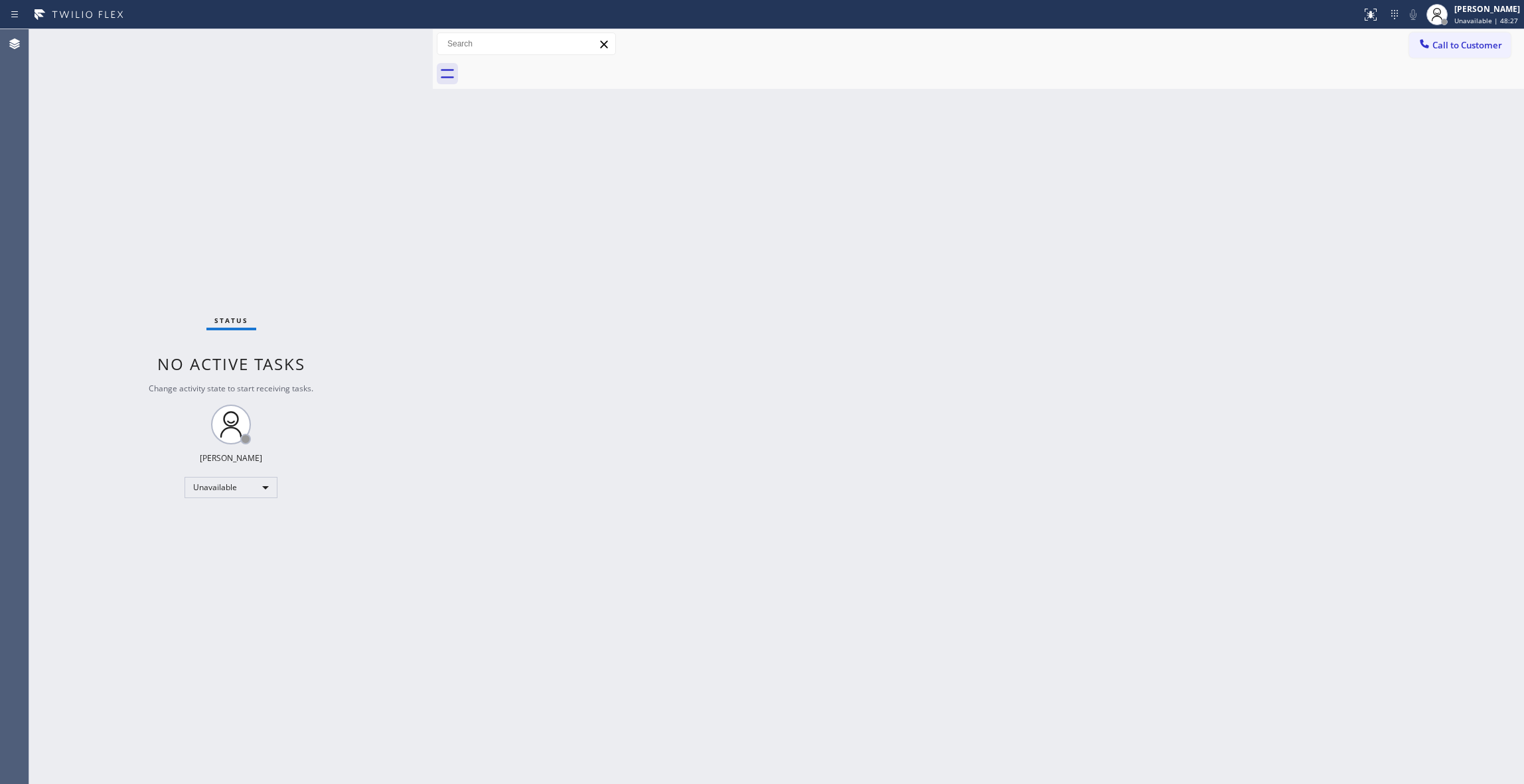
drag, startPoint x: 126, startPoint y: 179, endPoint x: 137, endPoint y: 165, distance: 17.8
click at [128, 175] on div "Status No active tasks Change activity state to start receiving tasks. [PERSON_…" at bounding box center [231, 407] width 403 height 755
click at [38, 208] on div "Status No active tasks Change activity state to start receiving tasks. [PERSON_…" at bounding box center [231, 407] width 403 height 755
click at [1474, 44] on span "Call to Customer" at bounding box center [1468, 45] width 70 height 12
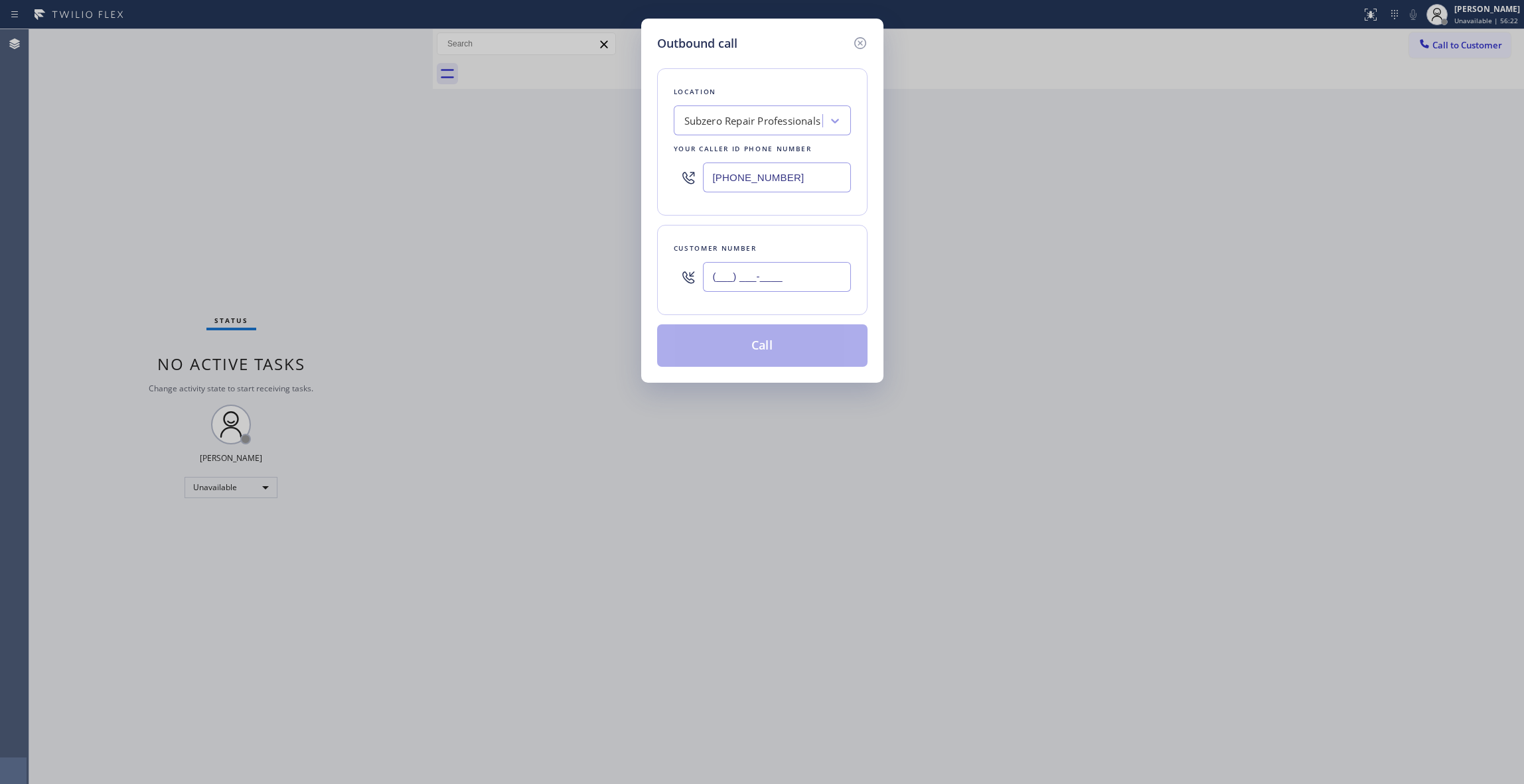
click at [771, 290] on input "(___) ___-____" at bounding box center [777, 277] width 148 height 30
paste input "833) 410-1092"
type input "[PHONE_NUMBER]"
drag, startPoint x: 177, startPoint y: 173, endPoint x: 284, endPoint y: 38, distance: 172.3
click at [180, 144] on div "Outbound call Location Subzero Repair Professionals Your caller id phone number…" at bounding box center [762, 392] width 1524 height 784
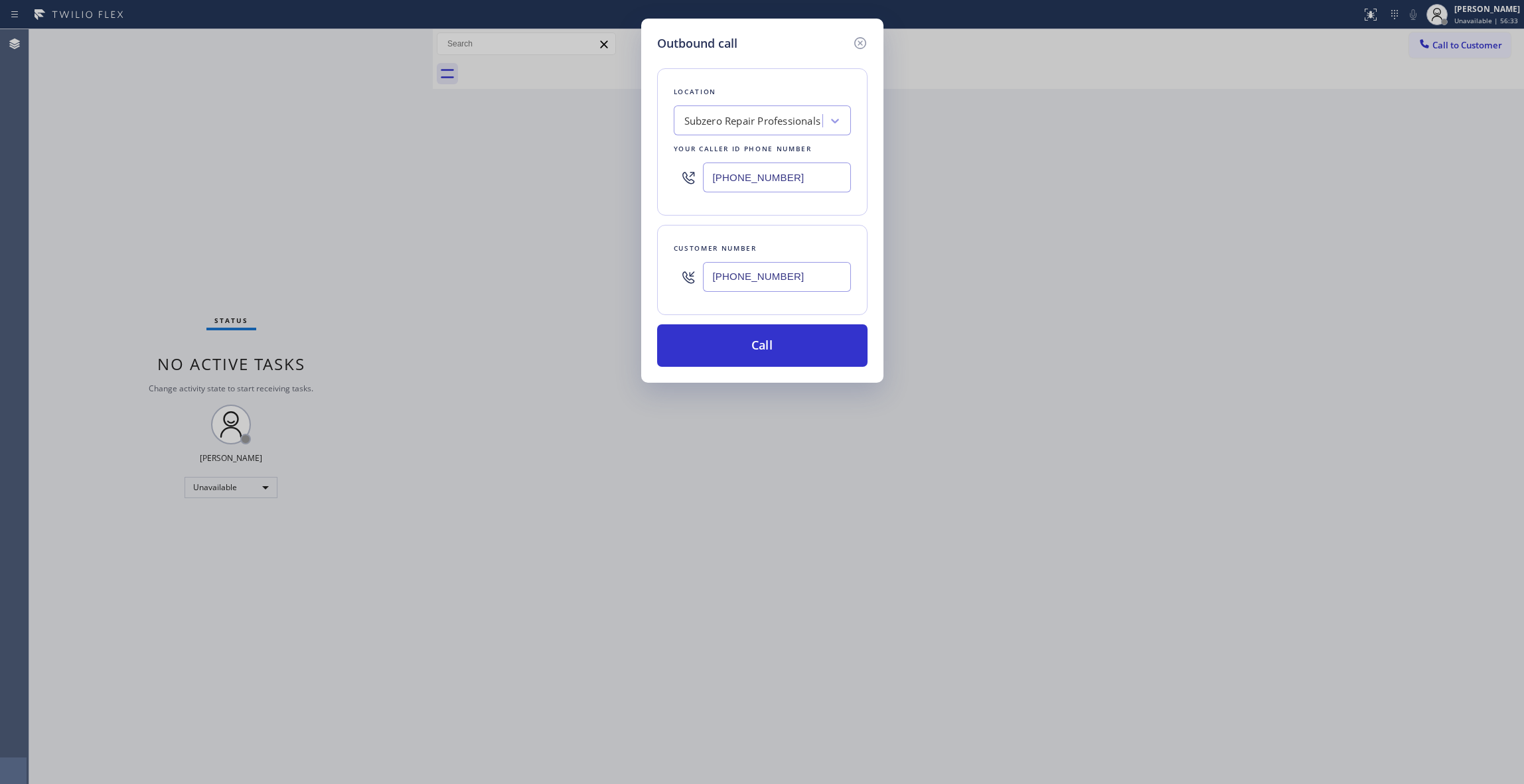
paste input "847) 447-2070"
drag, startPoint x: 810, startPoint y: 175, endPoint x: 237, endPoint y: 190, distance: 573.2
click at [126, 151] on div "Outbound call Location Subzero Repair Professionals Your caller id phone number…" at bounding box center [762, 392] width 1524 height 784
type input "[PHONE_NUMBER]"
drag, startPoint x: 805, startPoint y: 276, endPoint x: 671, endPoint y: 336, distance: 146.8
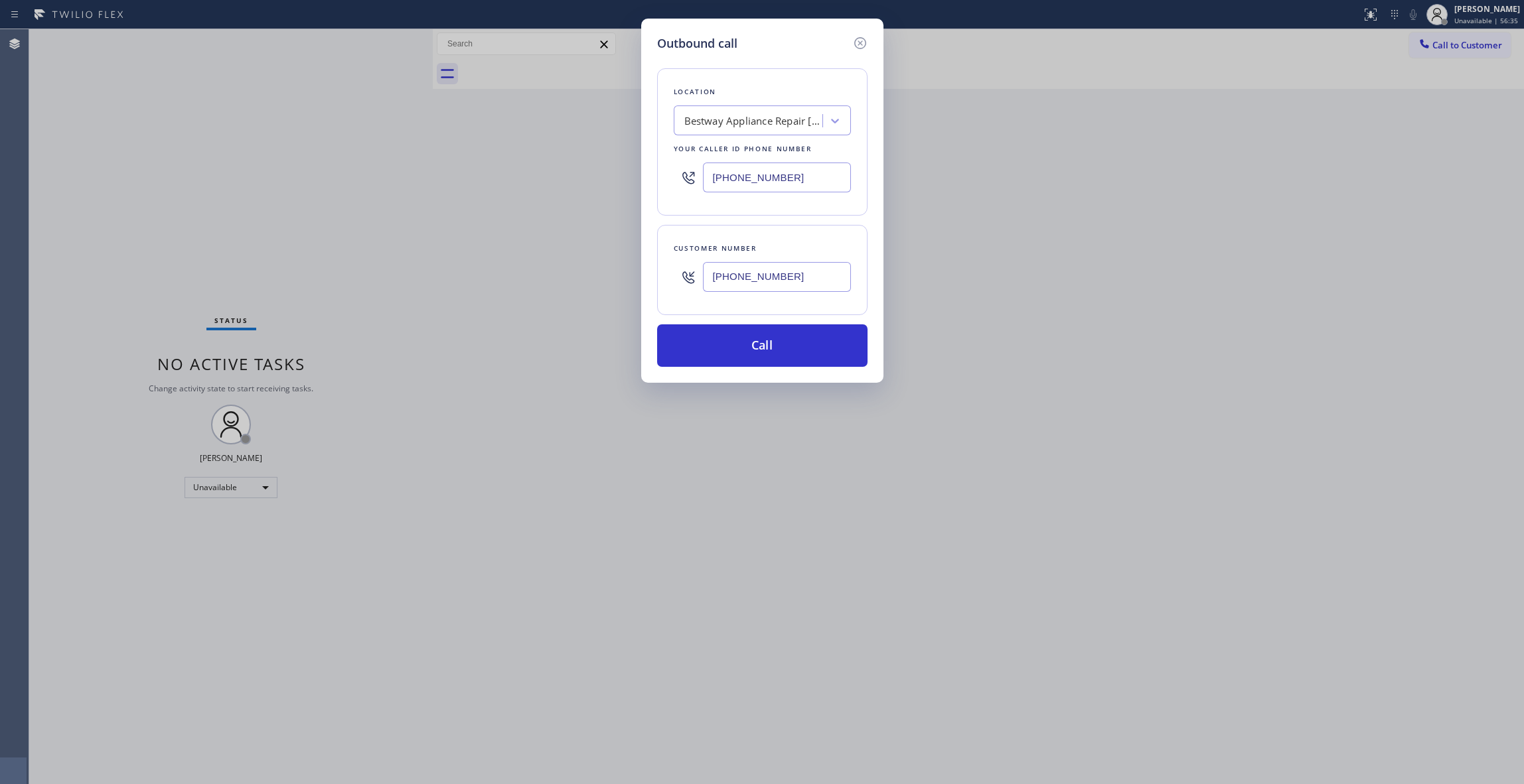
click at [505, 273] on div "Outbound call Location Bestway Appliance Repair [GEOGRAPHIC_DATA] Your caller i…" at bounding box center [762, 392] width 1524 height 784
click at [701, 354] on button "Call" at bounding box center [762, 346] width 210 height 43
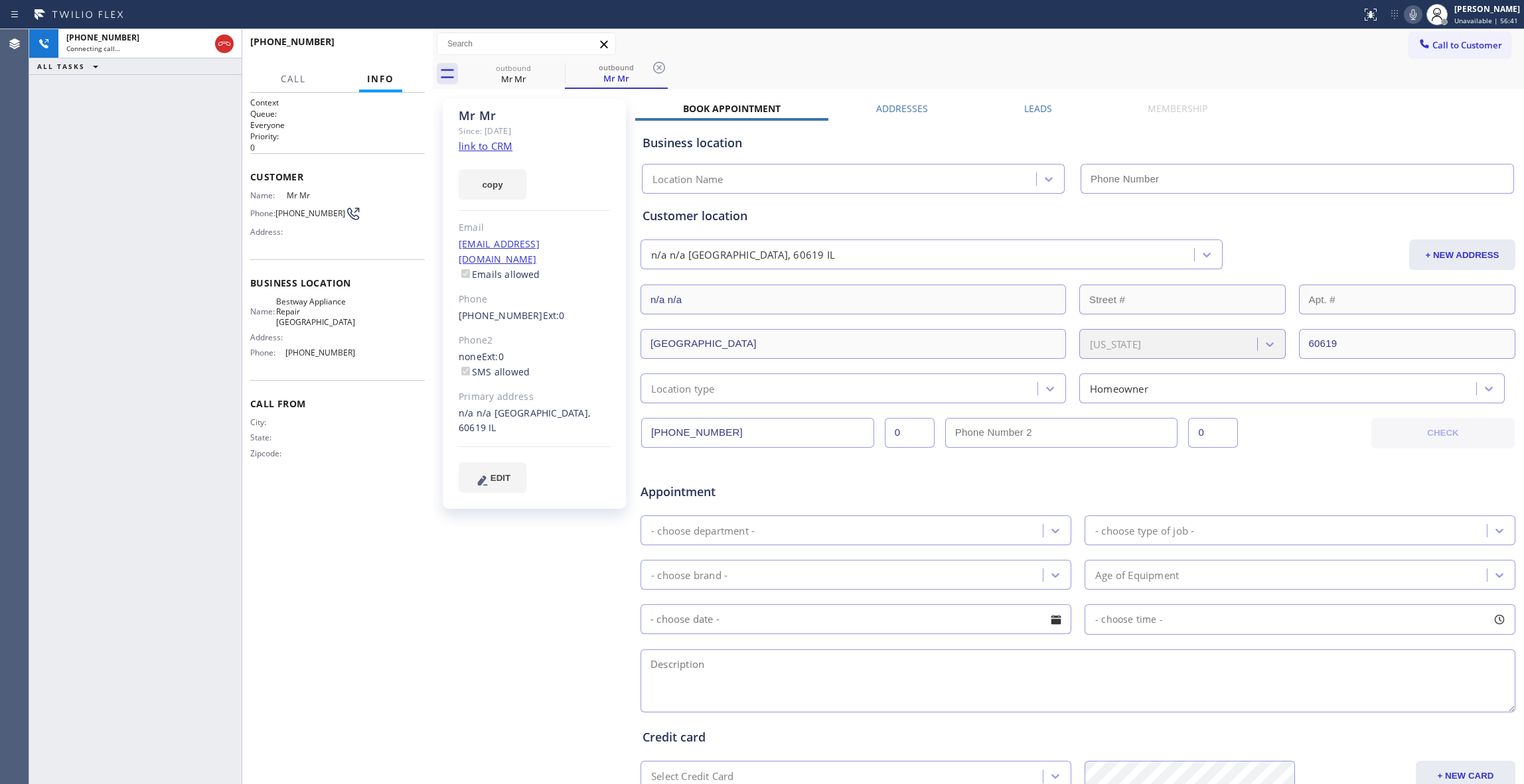
type input "[PHONE_NUMBER]"
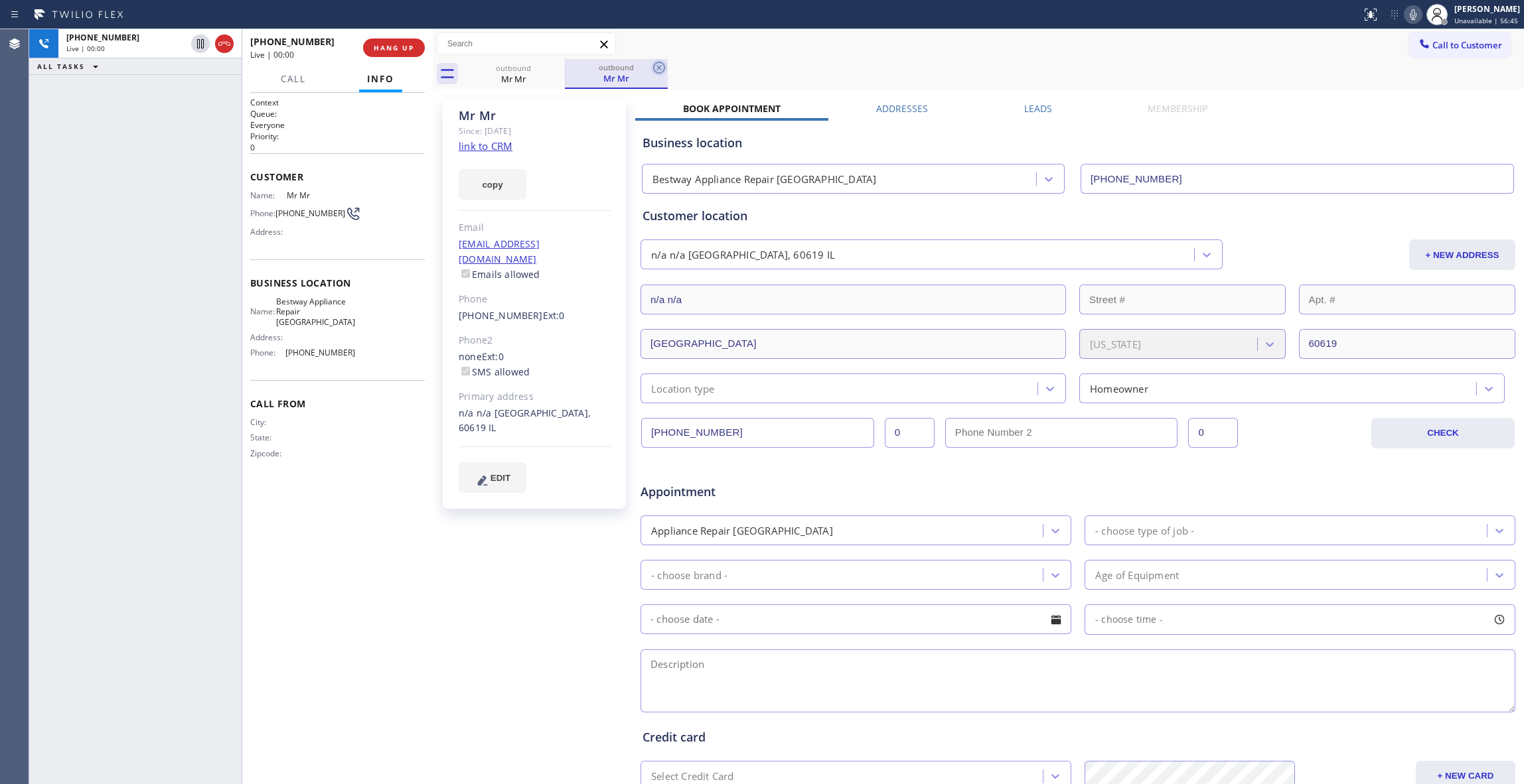
click at [662, 67] on icon at bounding box center [659, 67] width 16 height 16
click at [394, 45] on span "HANG UP" at bounding box center [393, 48] width 40 height 9
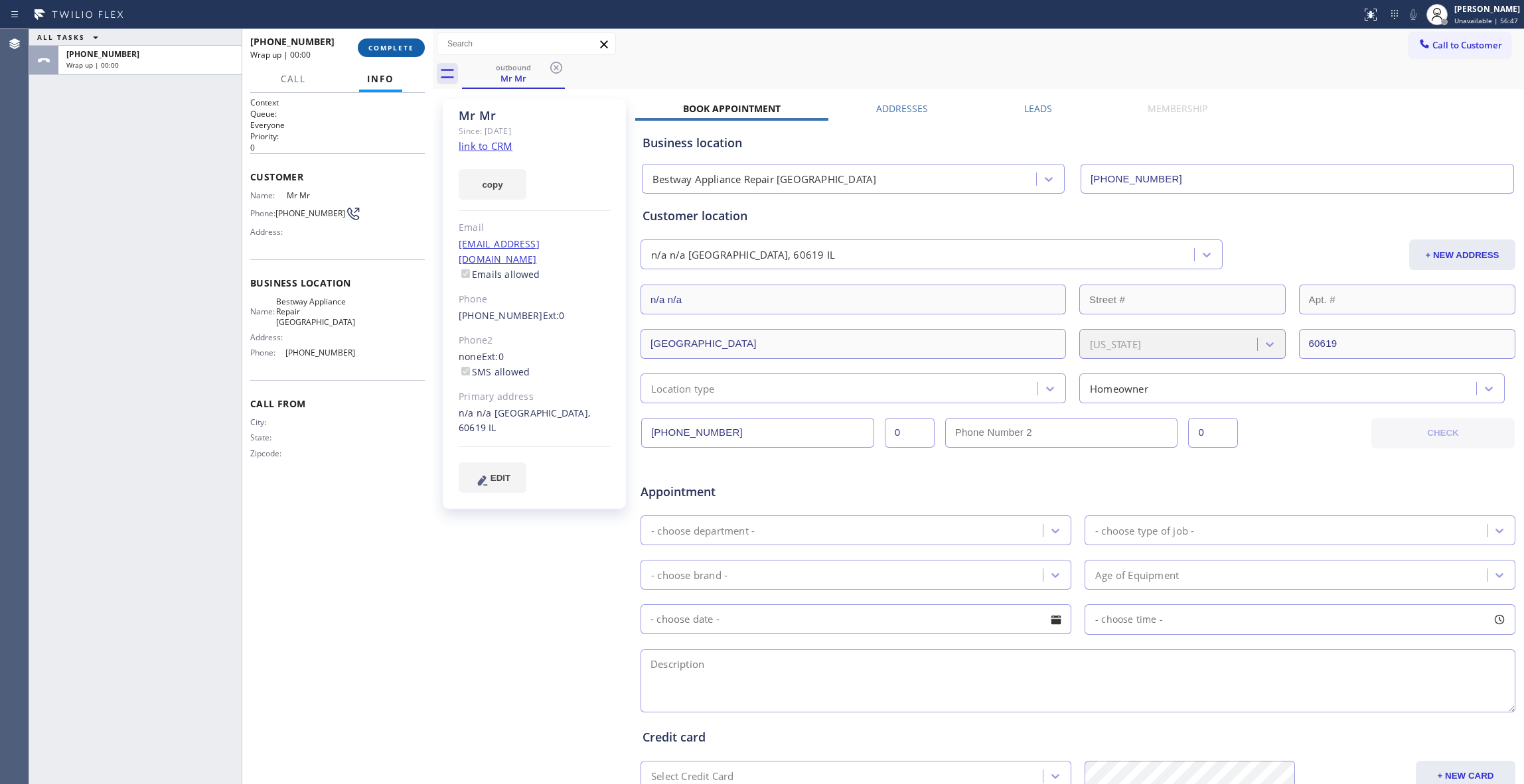
click at [396, 44] on span "COMPLETE" at bounding box center [391, 48] width 46 height 9
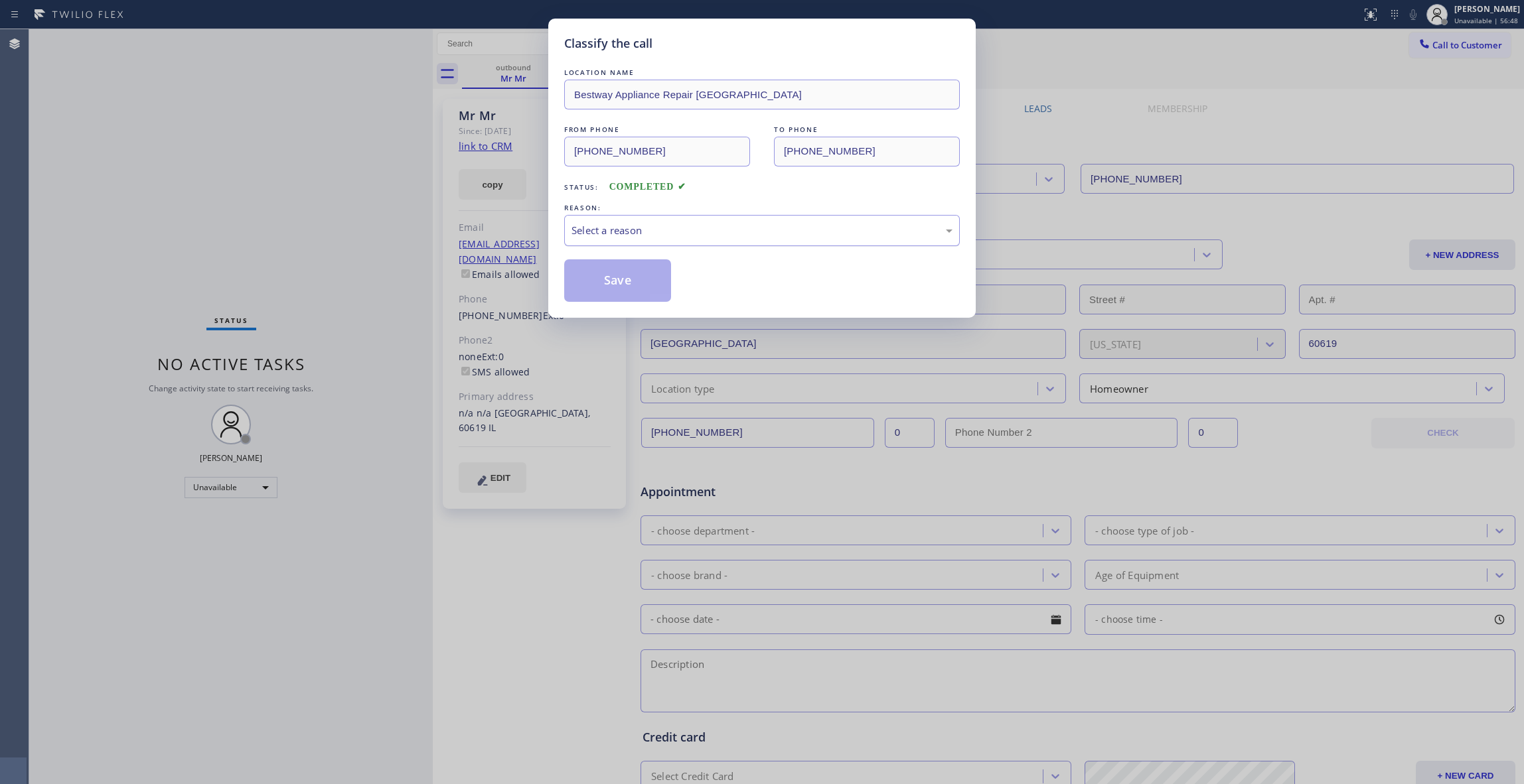
click at [594, 237] on div "Select a reason" at bounding box center [762, 231] width 381 height 15
click at [625, 273] on button "Save" at bounding box center [618, 281] width 107 height 43
click at [624, 273] on button "Save" at bounding box center [618, 281] width 107 height 43
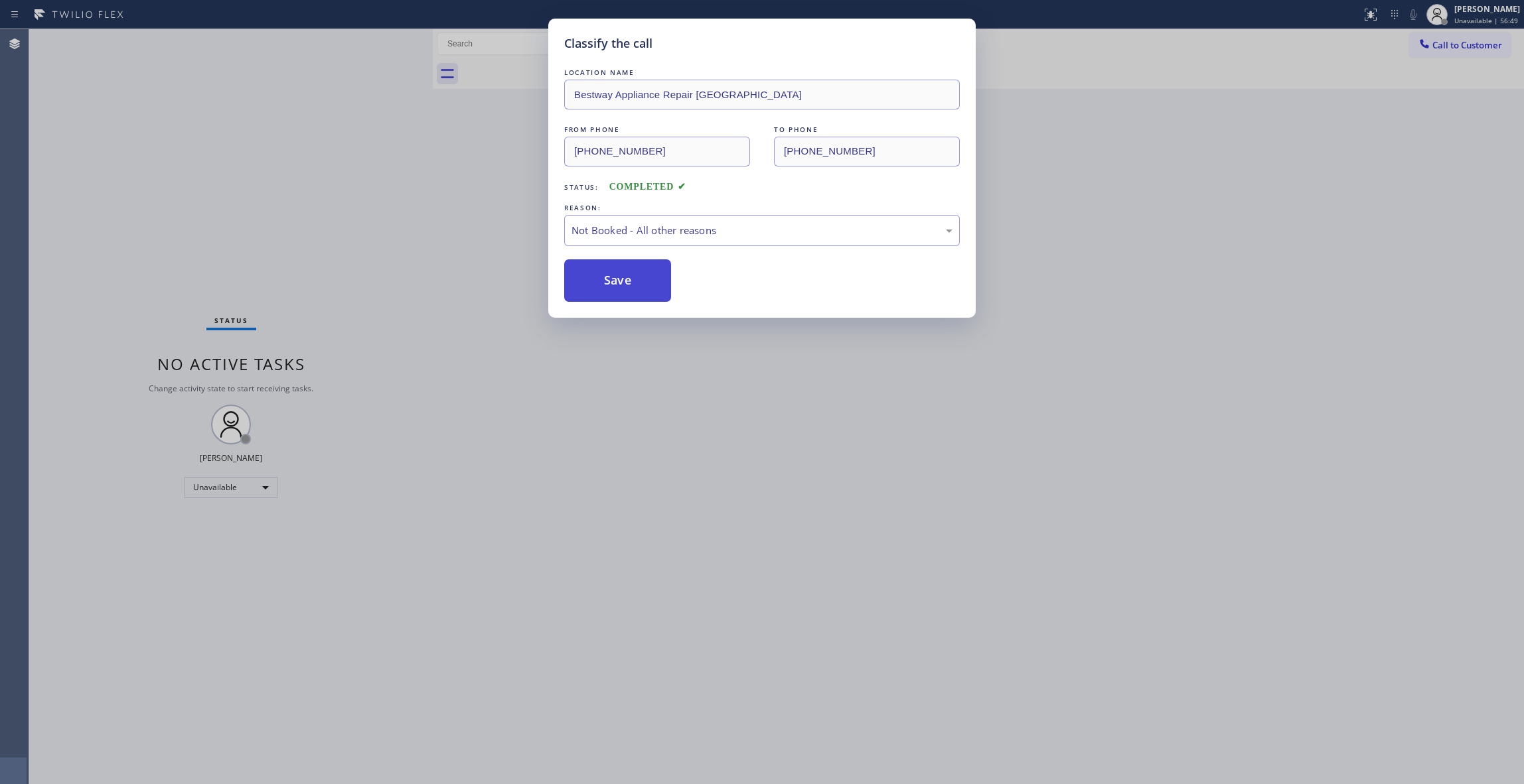
click at [624, 273] on button "Save" at bounding box center [618, 281] width 107 height 43
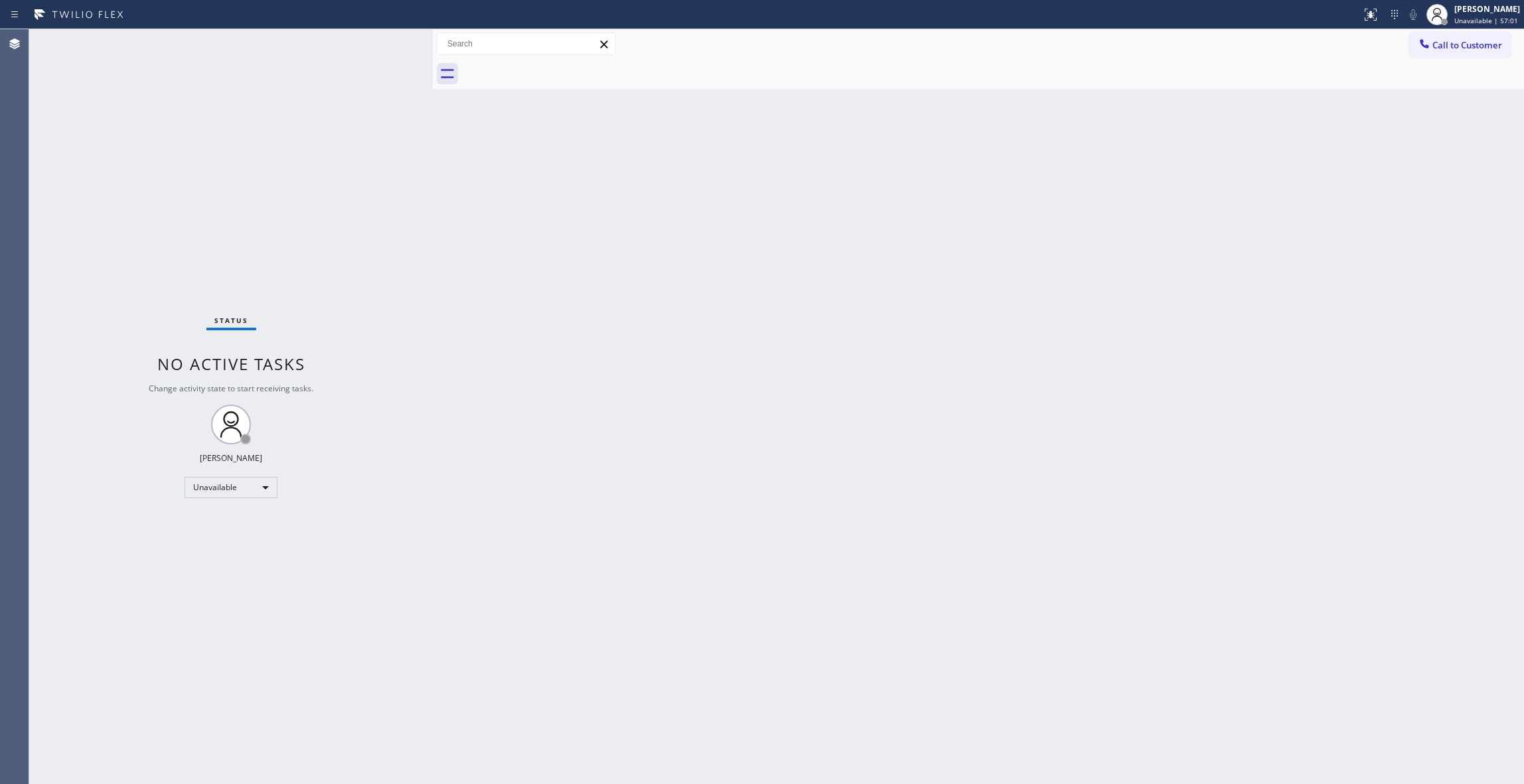
click at [613, 409] on div "Back to Dashboard Change Sender ID Customers Technicians Select a contact Outbo…" at bounding box center [979, 407] width 1092 height 755
click at [977, 462] on div "Back to Dashboard Change Sender ID Customers Technicians Select a contact Outbo…" at bounding box center [979, 407] width 1092 height 755
click at [1474, 51] on button "Call to Customer" at bounding box center [1460, 45] width 102 height 26
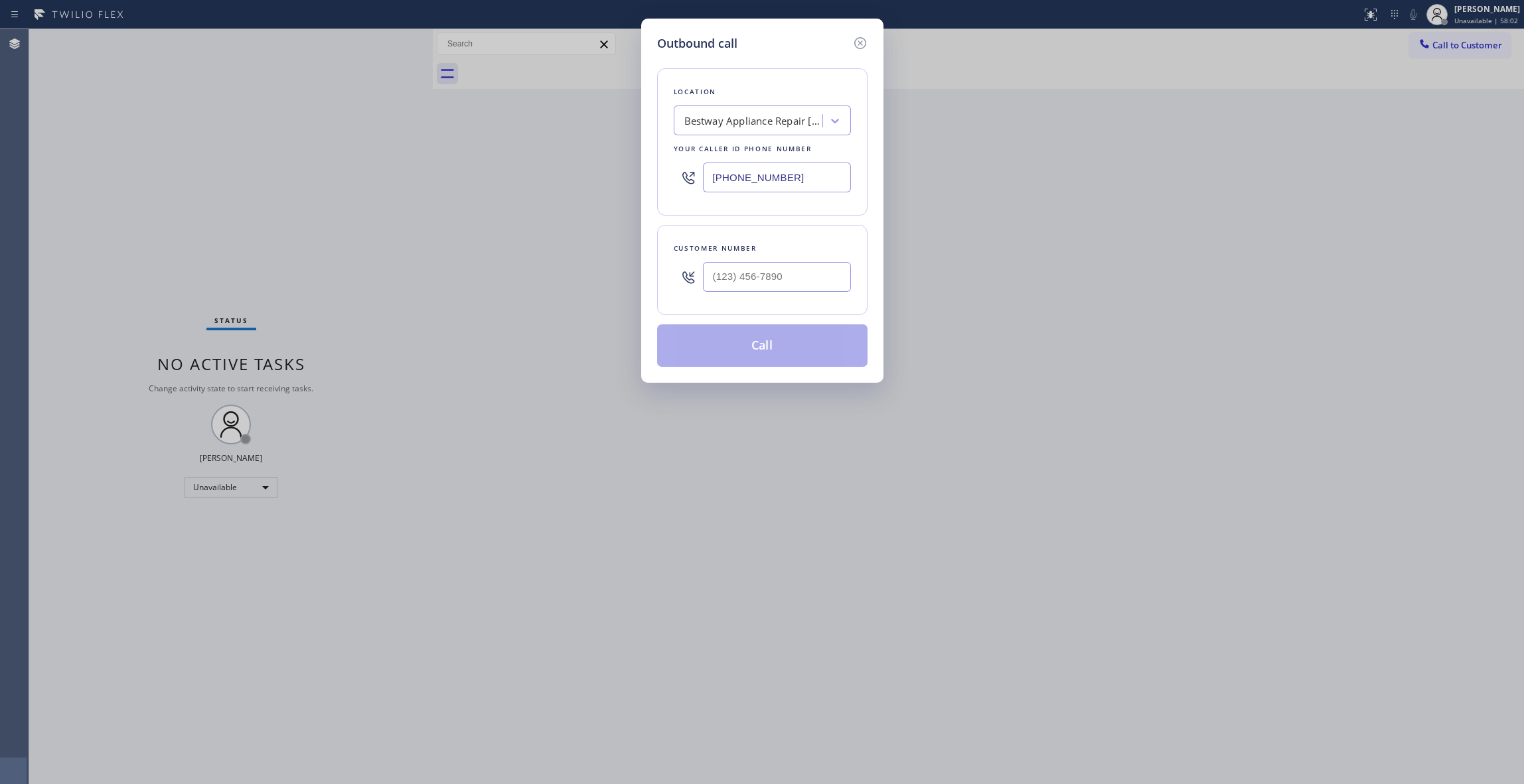
drag, startPoint x: 800, startPoint y: 175, endPoint x: 208, endPoint y: 175, distance: 592.0
click at [208, 175] on div "Outbound call Location Bestway Appliance Repair [GEOGRAPHIC_DATA] Your caller i…" at bounding box center [762, 392] width 1524 height 784
paste input "714) 410-5524"
type input "[PHONE_NUMBER]"
click at [807, 283] on input "(___) ___-____" at bounding box center [777, 277] width 148 height 30
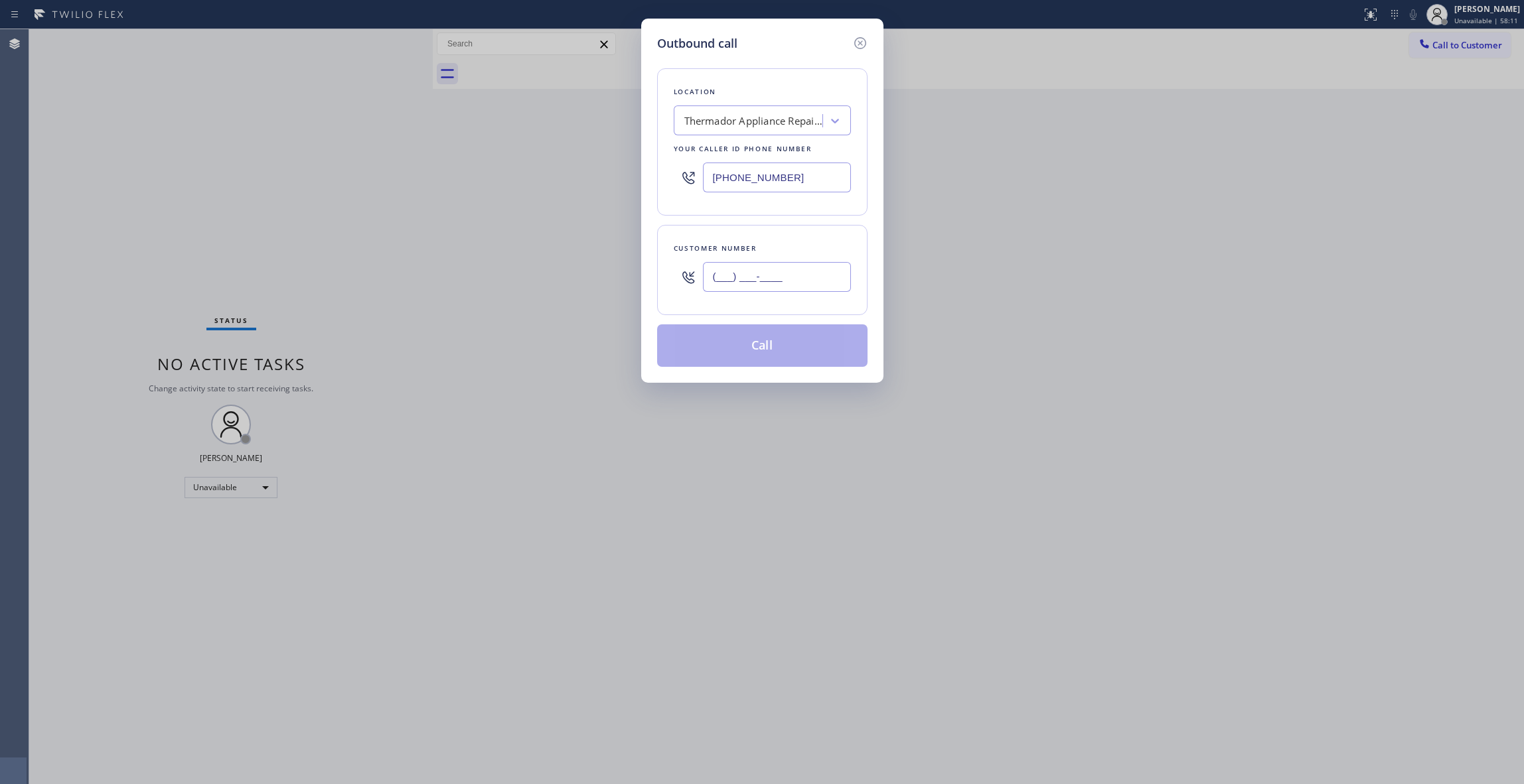
paste input "714) 472-5698"
type input "[PHONE_NUMBER]"
click at [791, 346] on button "Call" at bounding box center [762, 346] width 210 height 43
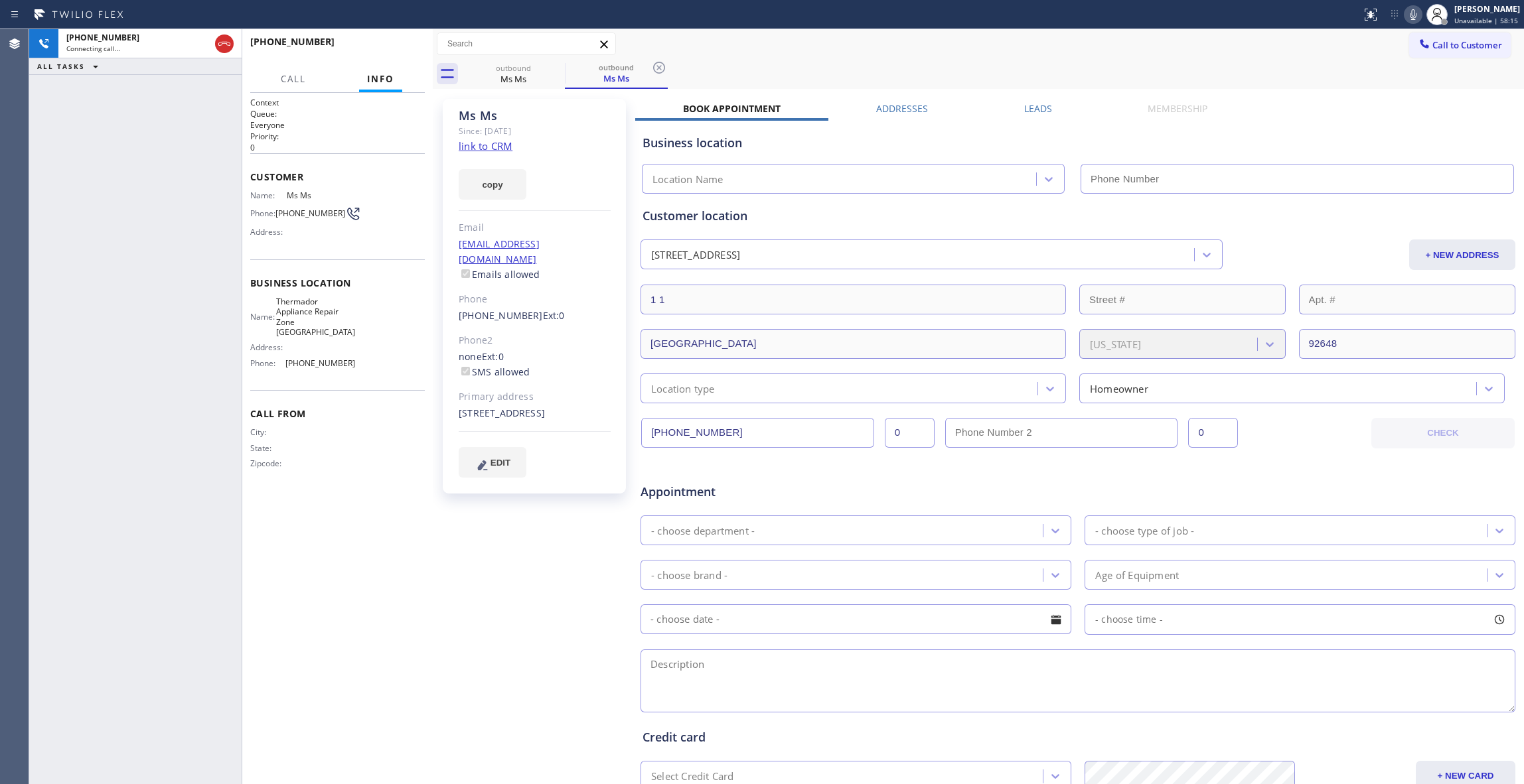
click at [663, 69] on icon at bounding box center [659, 67] width 16 height 16
type input "[PHONE_NUMBER]"
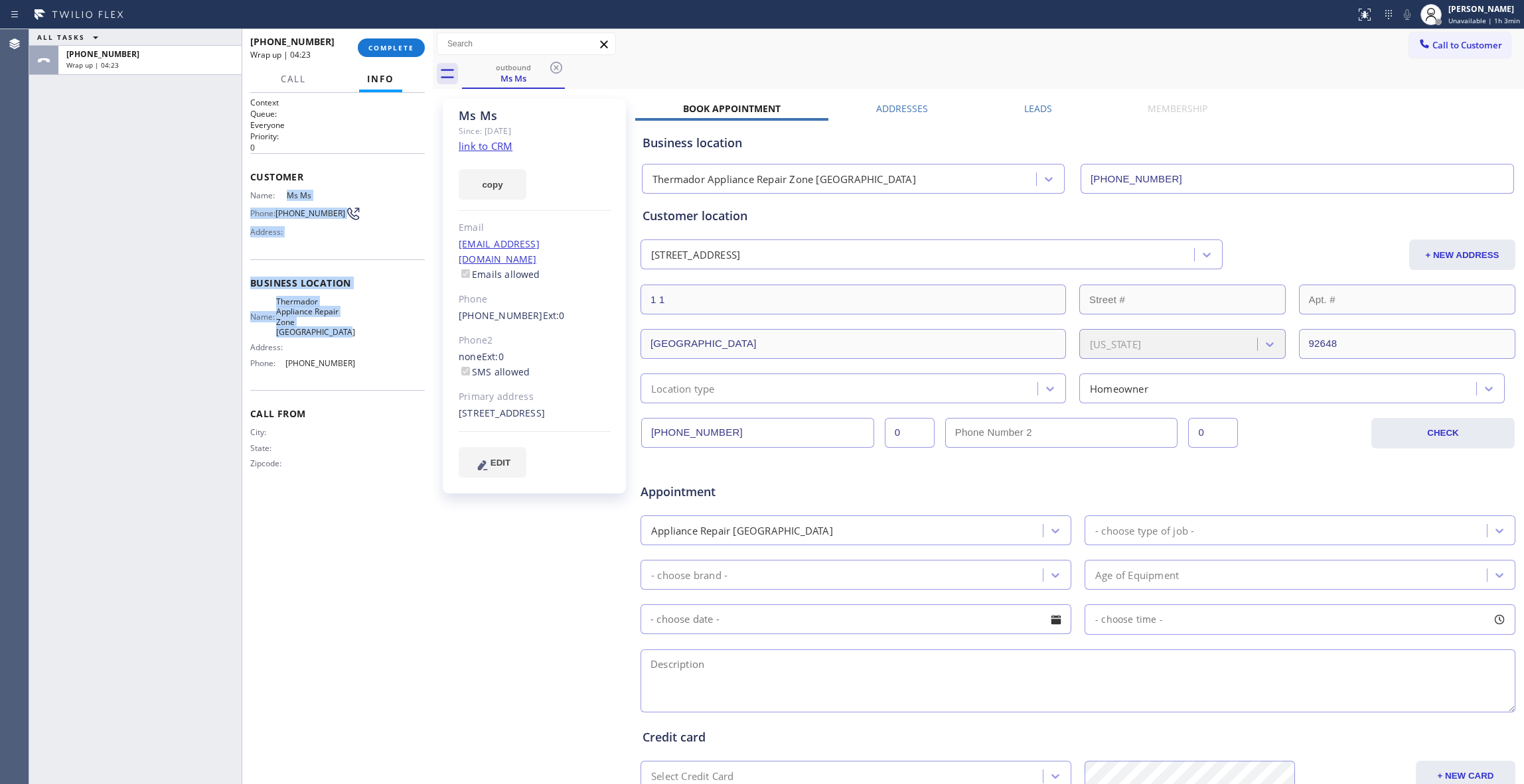
drag, startPoint x: 349, startPoint y: 336, endPoint x: 287, endPoint y: 196, distance: 153.1
click at [287, 196] on div "Context Queue: Everyone Priority: 0 Customer Name: Ms Ms [PERSON_NAME]: [PHONE_…" at bounding box center [337, 294] width 174 height 395
copy div "Ms Ms [PERSON_NAME]: [PHONE_NUMBER] Address: Business location Name: Thermador …"
drag, startPoint x: 493, startPoint y: 518, endPoint x: 409, endPoint y: 469, distance: 97.2
click at [493, 518] on div "Ms Ms Since: [DATE] link to CRM copy Email [EMAIL_ADDRESS][DOMAIN_NAME] Emails …" at bounding box center [536, 522] width 199 height 860
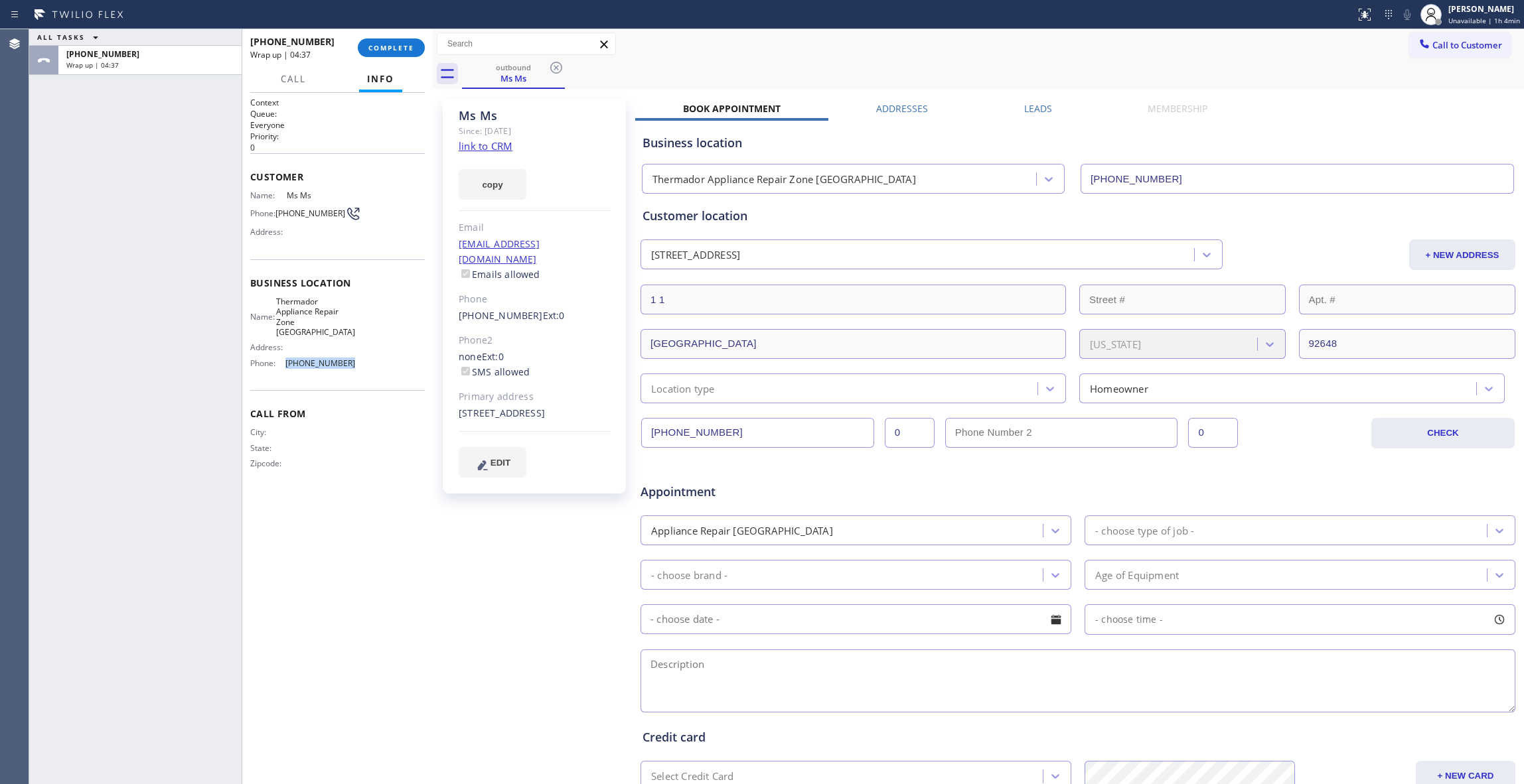
drag, startPoint x: 348, startPoint y: 365, endPoint x: 110, endPoint y: 439, distance: 249.2
click at [277, 372] on div "Name: Thermador Appliance Repair Zone [GEOGRAPHIC_DATA] Address: Phone: [PHONE_…" at bounding box center [302, 335] width 105 height 78
copy div "[PHONE_NUMBER]"
click at [412, 56] on button "COMPLETE" at bounding box center [391, 48] width 67 height 19
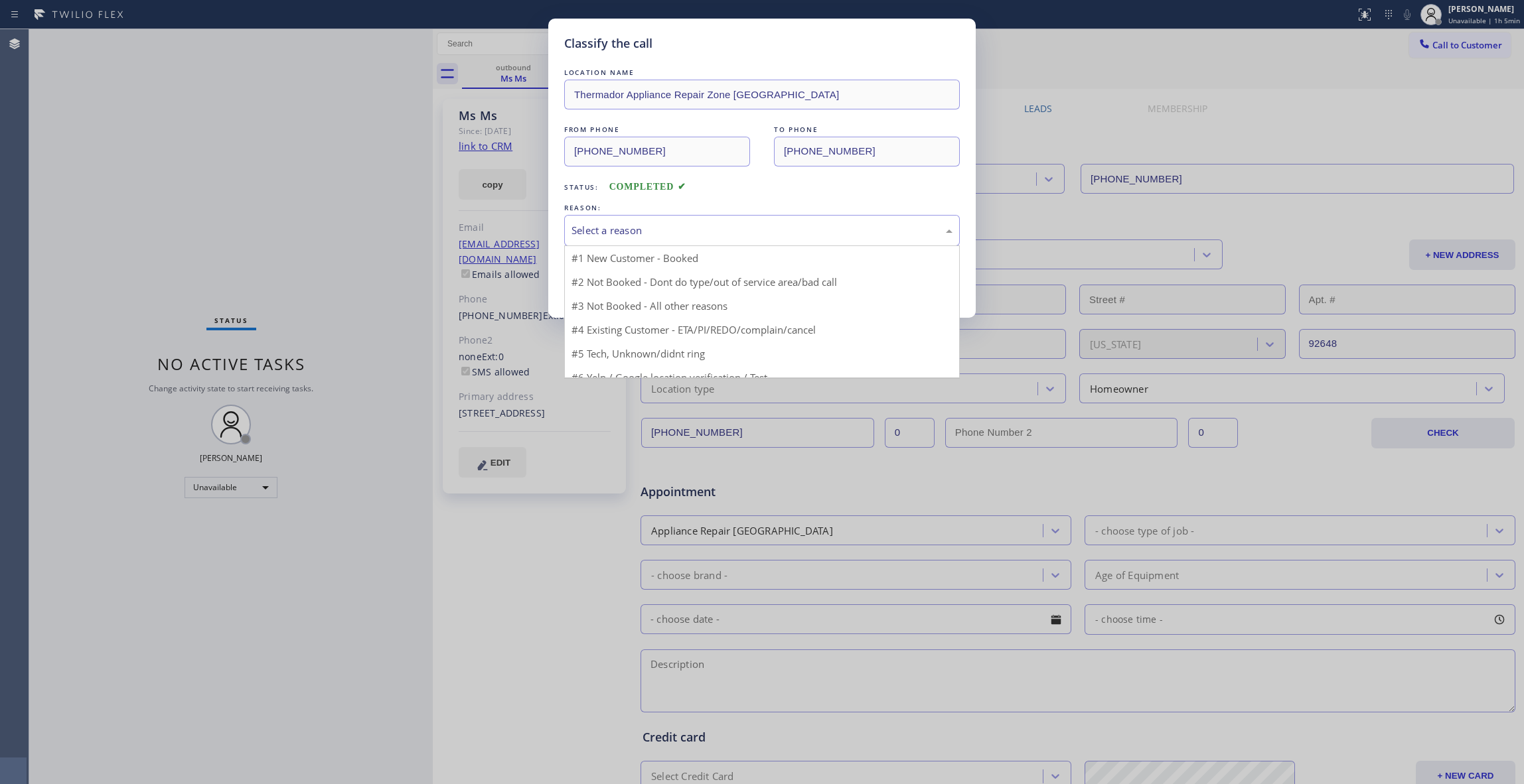
click at [638, 235] on div "Select a reason" at bounding box center [762, 231] width 381 height 15
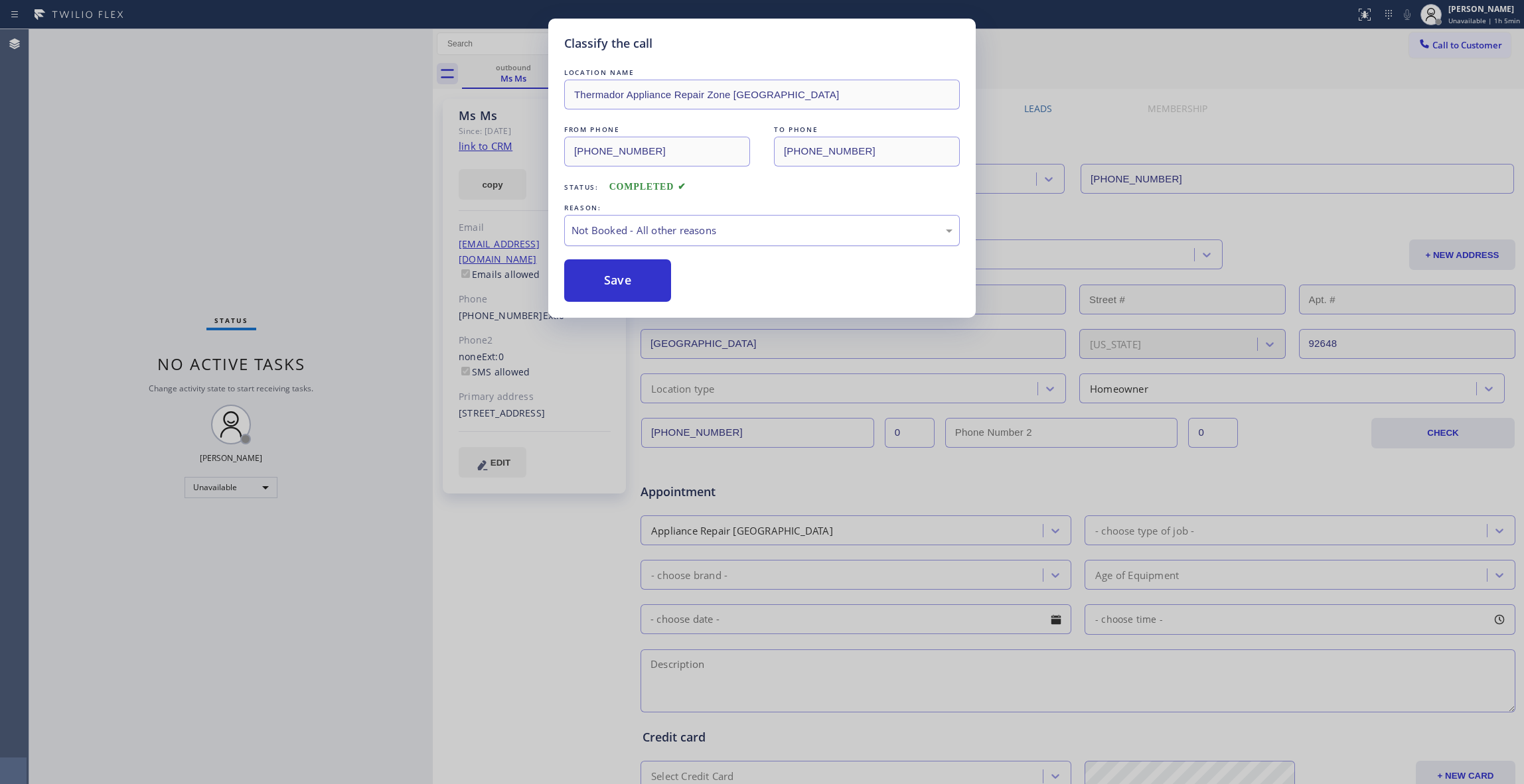
click at [615, 245] on div "Not Booked - All other reasons" at bounding box center [762, 231] width 396 height 32
click at [607, 288] on button "Save" at bounding box center [618, 281] width 107 height 43
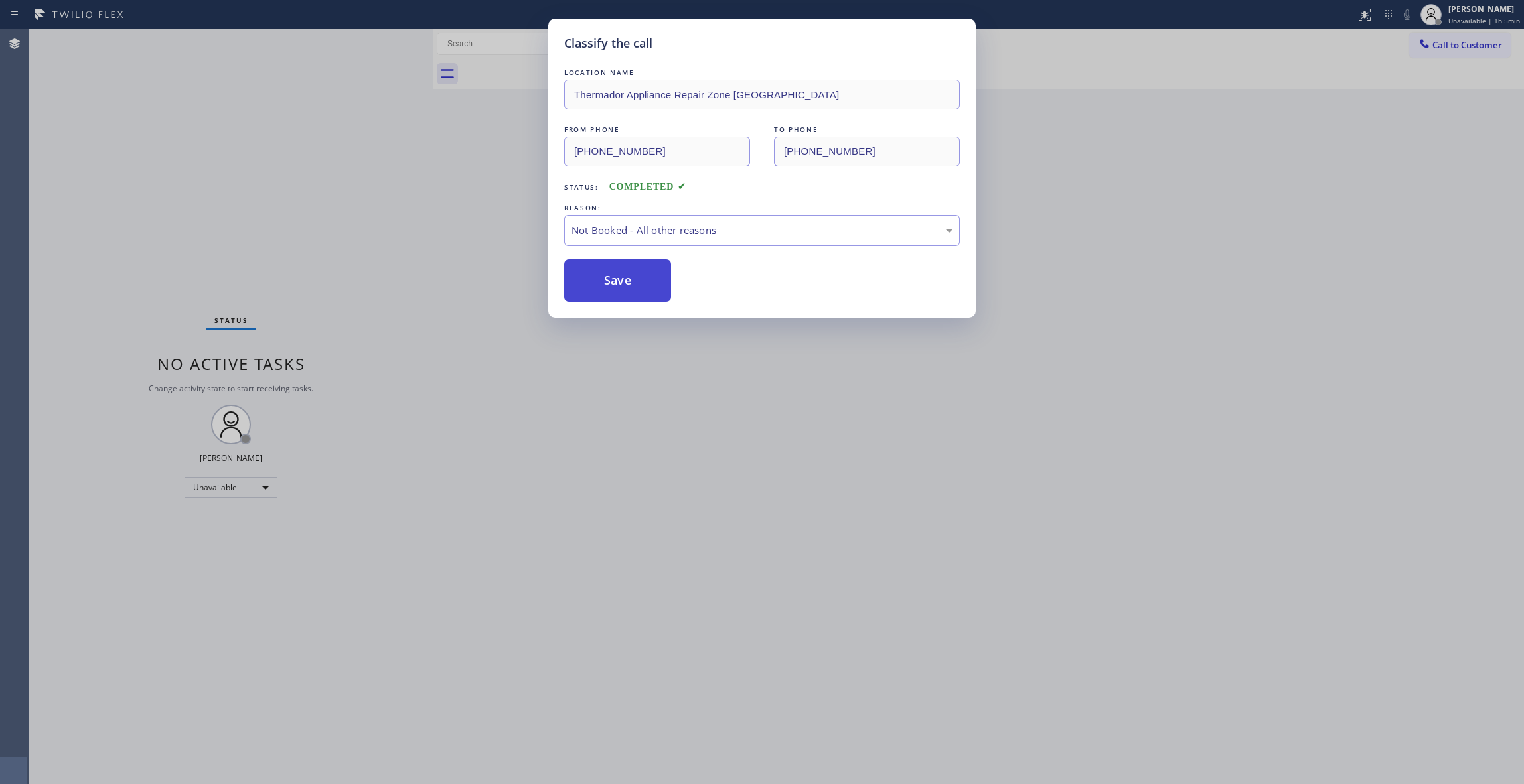
click at [603, 285] on button "Save" at bounding box center [618, 281] width 107 height 43
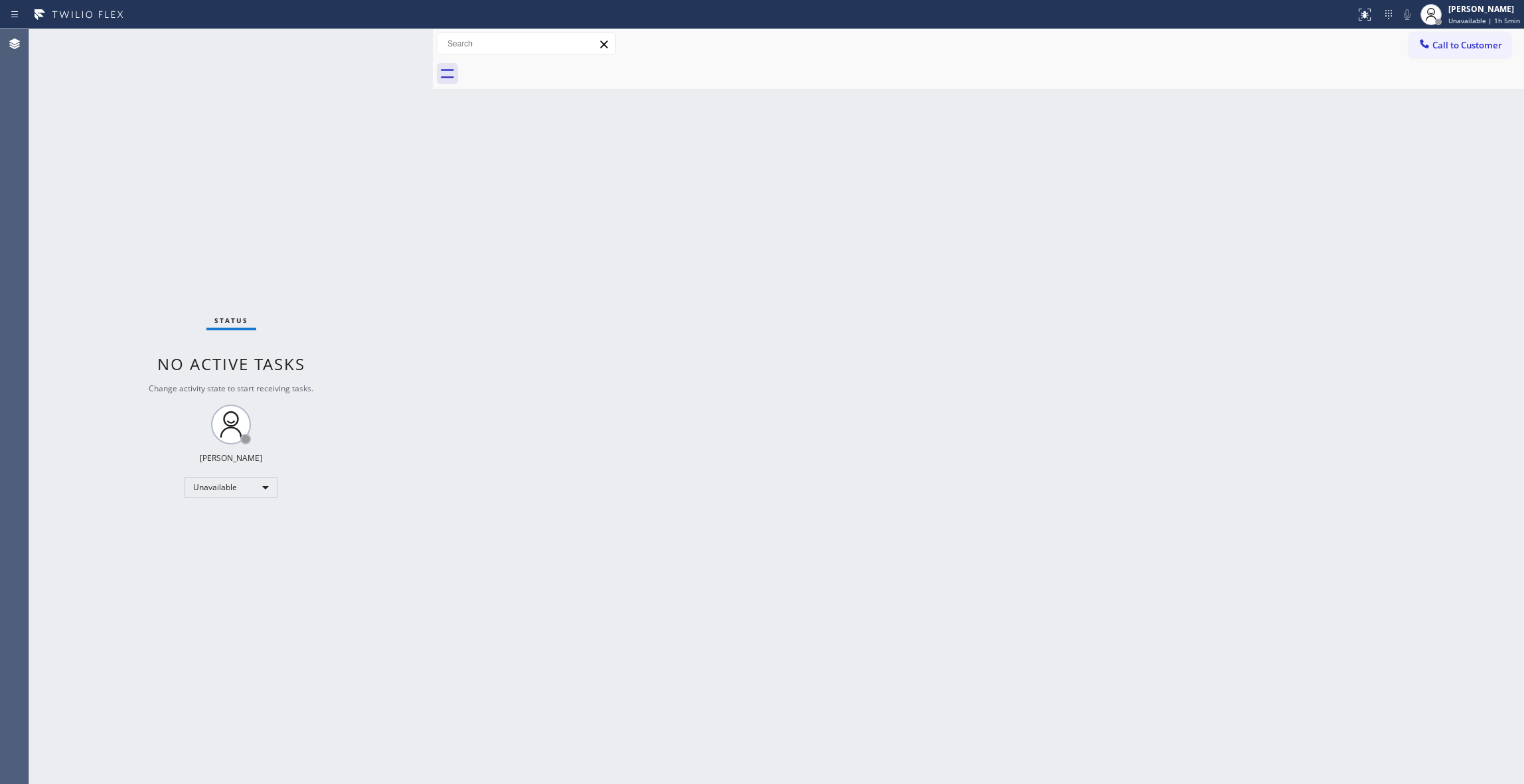
click at [800, 367] on div "Back to Dashboard Change Sender ID Customers Technicians Select a contact Outbo…" at bounding box center [979, 407] width 1092 height 755
click at [1480, 40] on span "Call to Customer" at bounding box center [1468, 45] width 70 height 12
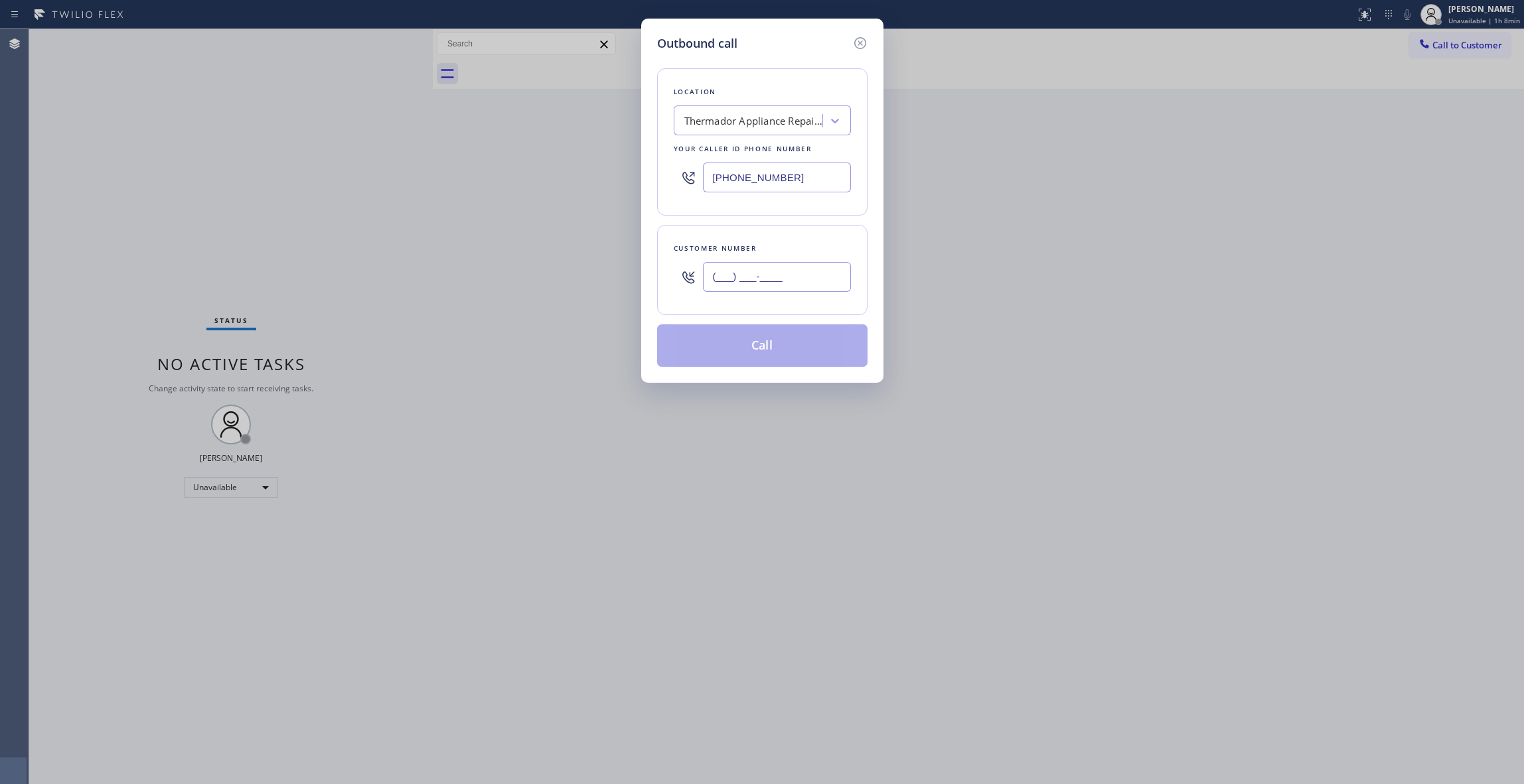
click at [755, 282] on input "(___) ___-____" at bounding box center [777, 277] width 148 height 30
paste input "339) 223-9802"
type input "[PHONE_NUMBER]"
drag, startPoint x: 797, startPoint y: 178, endPoint x: 511, endPoint y: 168, distance: 286.2
click at [511, 168] on div "Outbound call Location Thermador Appliance Repair Zone [GEOGRAPHIC_DATA] Your c…" at bounding box center [762, 392] width 1524 height 784
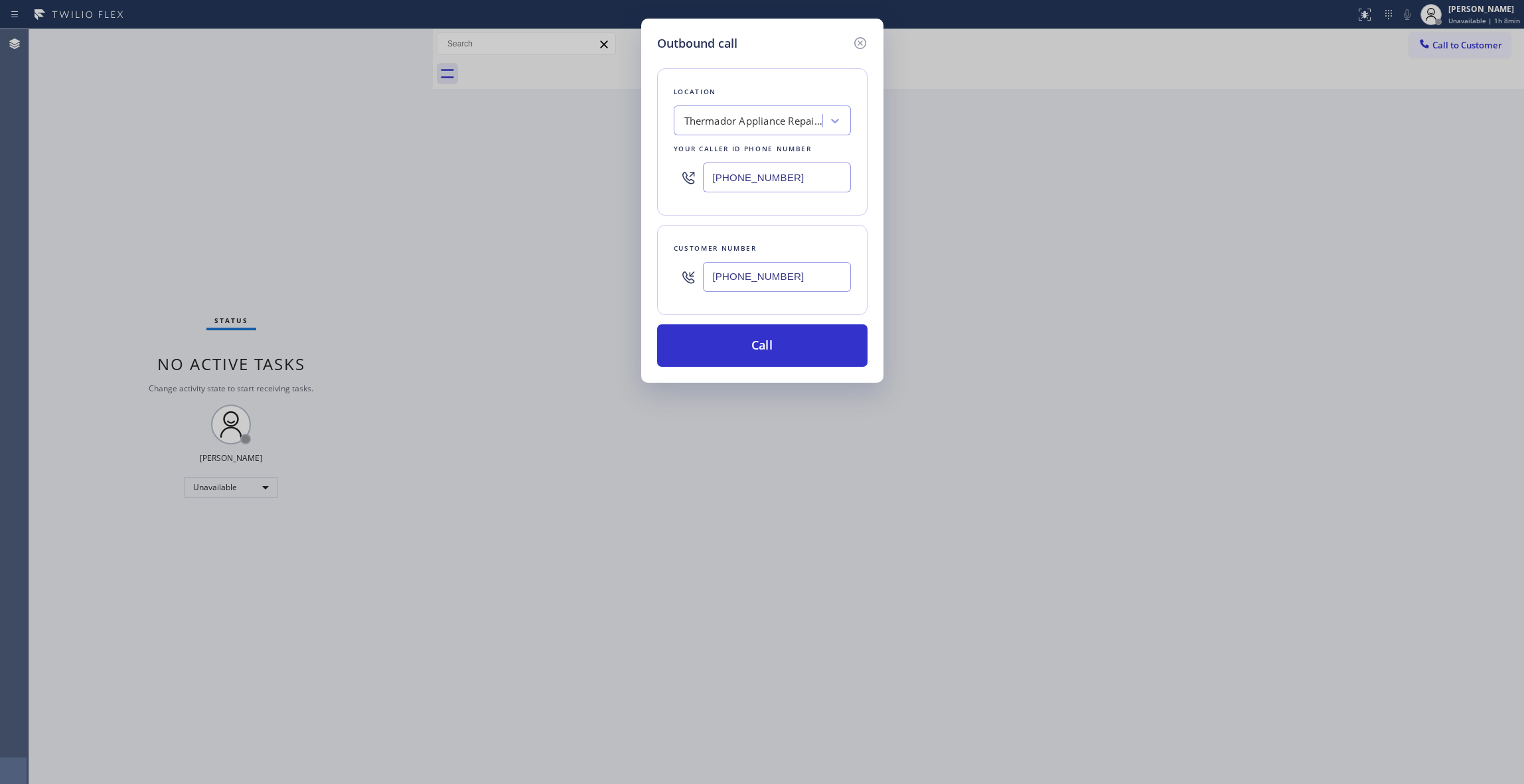
paste input "848) 346-2903"
type input "[PHONE_NUMBER]"
drag, startPoint x: 807, startPoint y: 273, endPoint x: 671, endPoint y: 273, distance: 136.0
click at [671, 273] on div "Customer number [PHONE_NUMBER]" at bounding box center [762, 270] width 210 height 91
click at [731, 340] on button "Call" at bounding box center [762, 346] width 210 height 43
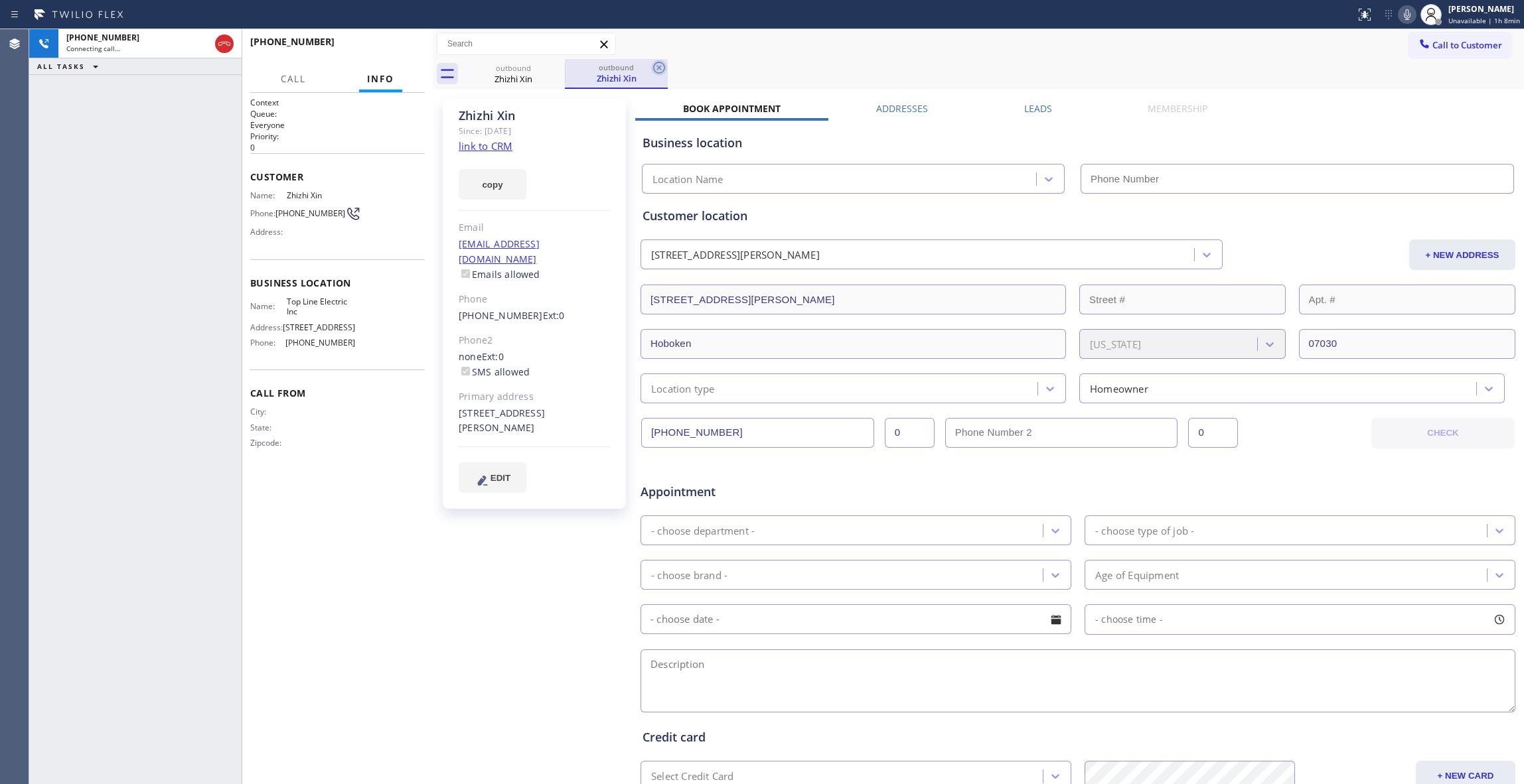
click at [659, 64] on icon at bounding box center [659, 67] width 16 height 16
type input "[PHONE_NUMBER]"
click at [496, 146] on link "link to CRM" at bounding box center [485, 146] width 54 height 14
drag, startPoint x: 337, startPoint y: 216, endPoint x: 282, endPoint y: 219, distance: 55.1
click at [282, 219] on span "[PHONE_NUMBER]" at bounding box center [310, 214] width 70 height 10
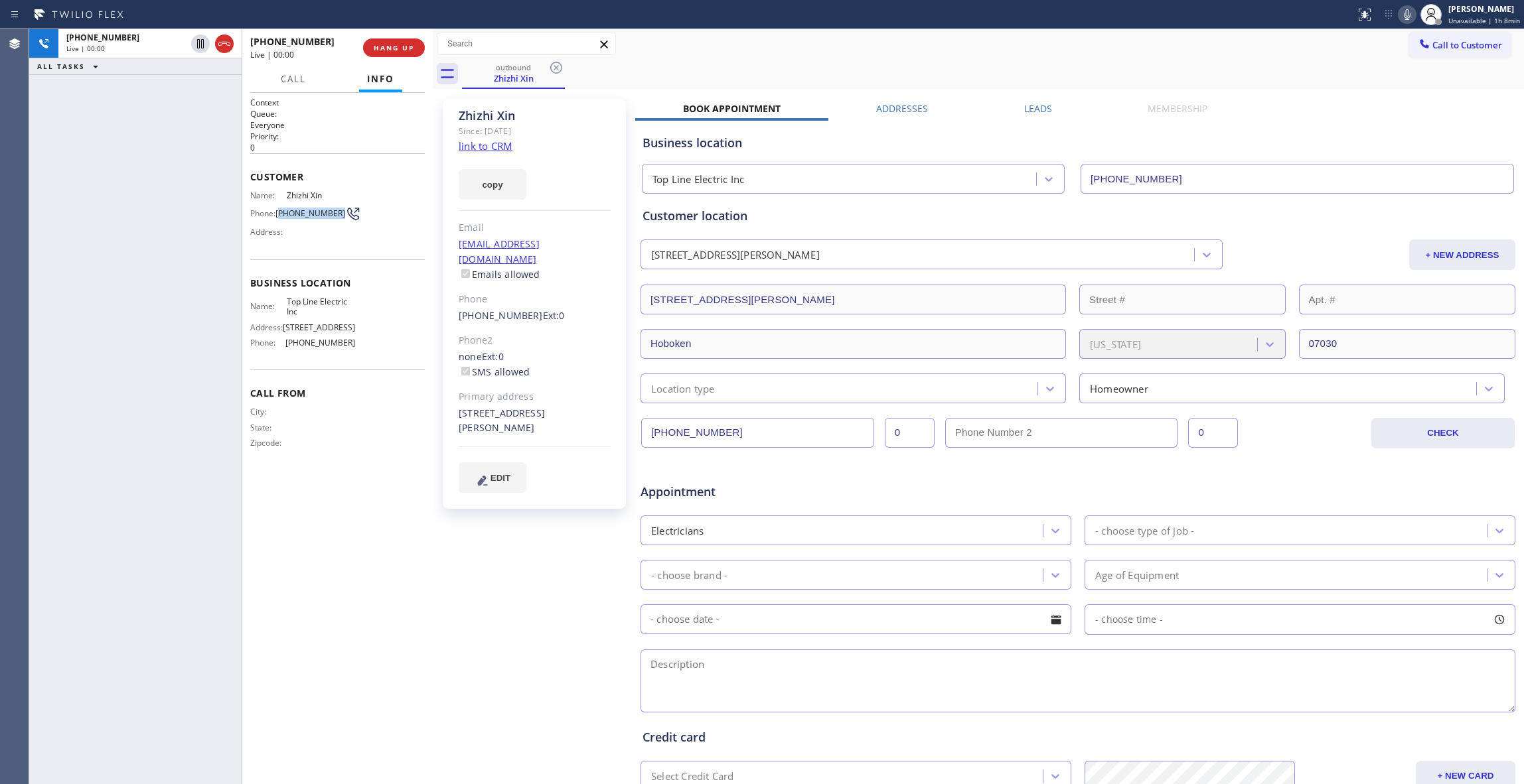
copy span "339) 223-9802"
click at [179, 723] on div "[PHONE_NUMBER] Live | 00:53 ALL TASKS ALL TASKS ACTIVE TASKS TASKS IN WRAP UP" at bounding box center [135, 407] width 213 height 755
click at [553, 564] on div "Zhizhi Xin Since: [DATE] link to CRM copy Email [EMAIL_ADDRESS][DOMAIN_NAME] Em…" at bounding box center [536, 522] width 199 height 860
click at [688, 59] on div "outbound Zhizhi Xin" at bounding box center [993, 73] width 1062 height 30
click at [527, 561] on div "Zhizhi Xin Since: [DATE] link to CRM copy Email [EMAIL_ADDRESS][DOMAIN_NAME] Em…" at bounding box center [536, 522] width 199 height 860
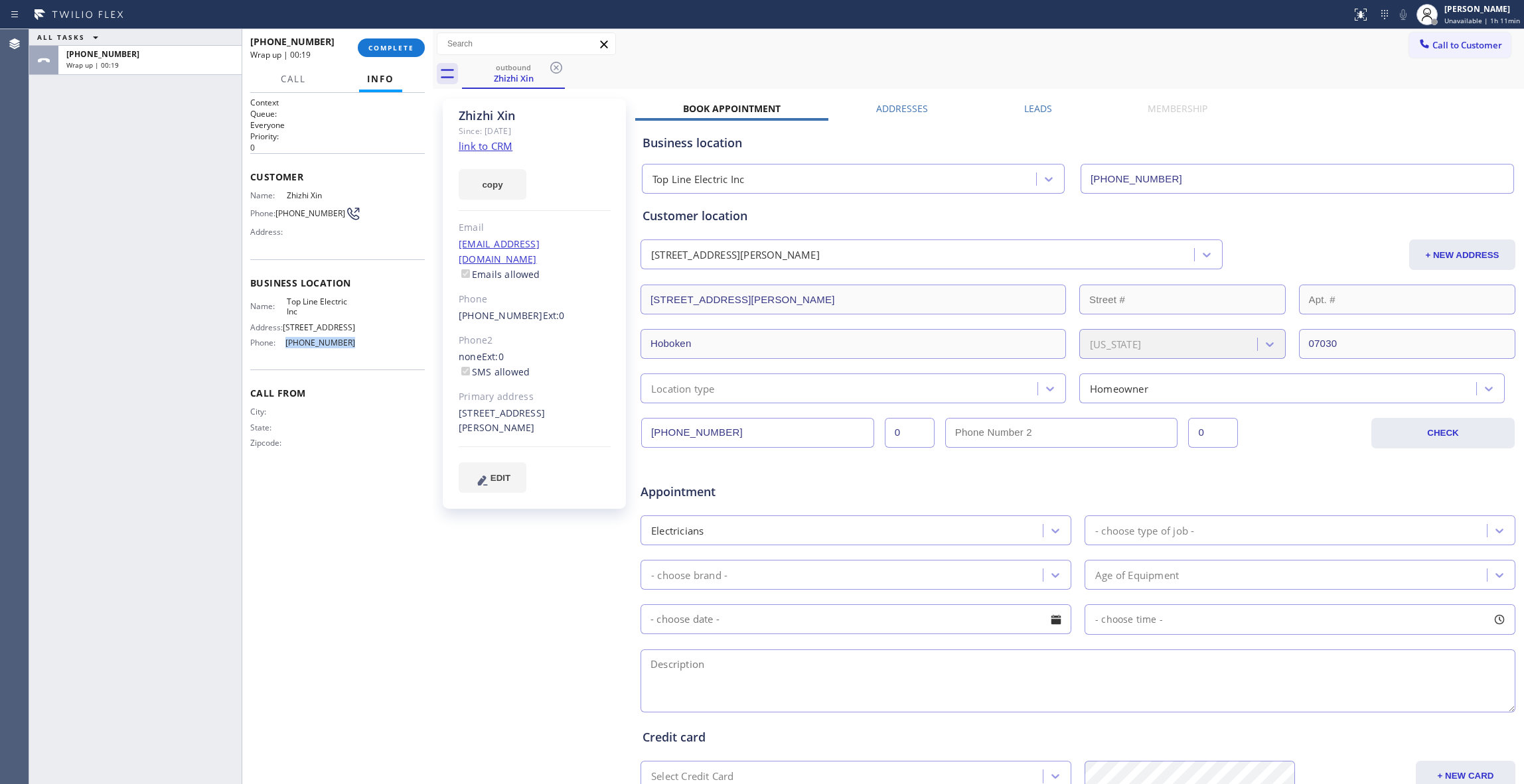
drag, startPoint x: 361, startPoint y: 377, endPoint x: 447, endPoint y: 195, distance: 201.3
click at [287, 354] on div "Name: Top Line Electric Inc Address: [STREET_ADDRESS] Phone: [PHONE_NUMBER]" at bounding box center [337, 325] width 174 height 57
copy span "[PHONE_NUMBER]"
copy div "Top Line Electric Inc"
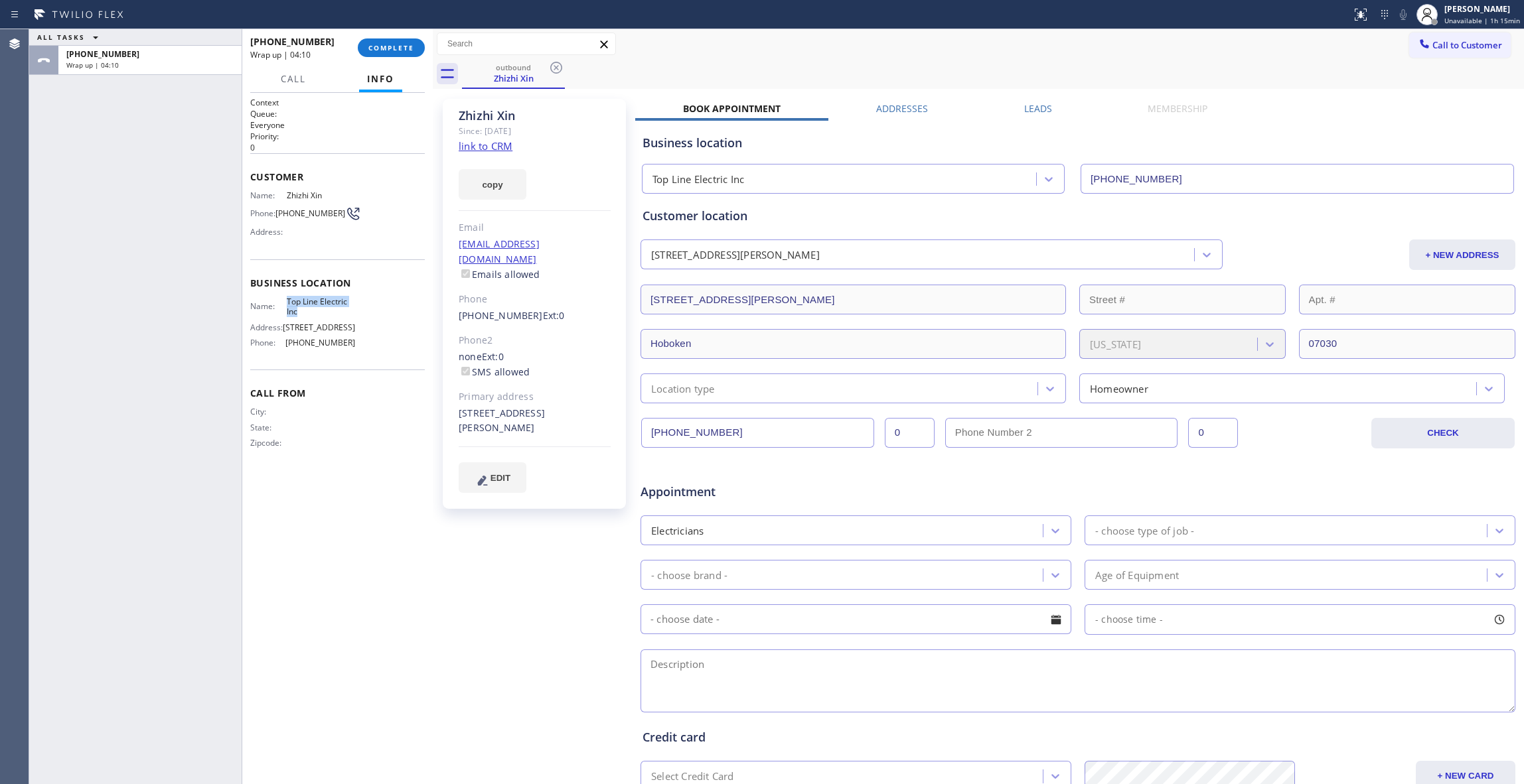
drag, startPoint x: 312, startPoint y: 311, endPoint x: 448, endPoint y: 337, distance: 138.5
click at [284, 300] on div "Name: Top Line Electric Inc" at bounding box center [302, 307] width 105 height 20
click at [398, 54] on button "COMPLETE" at bounding box center [391, 48] width 67 height 19
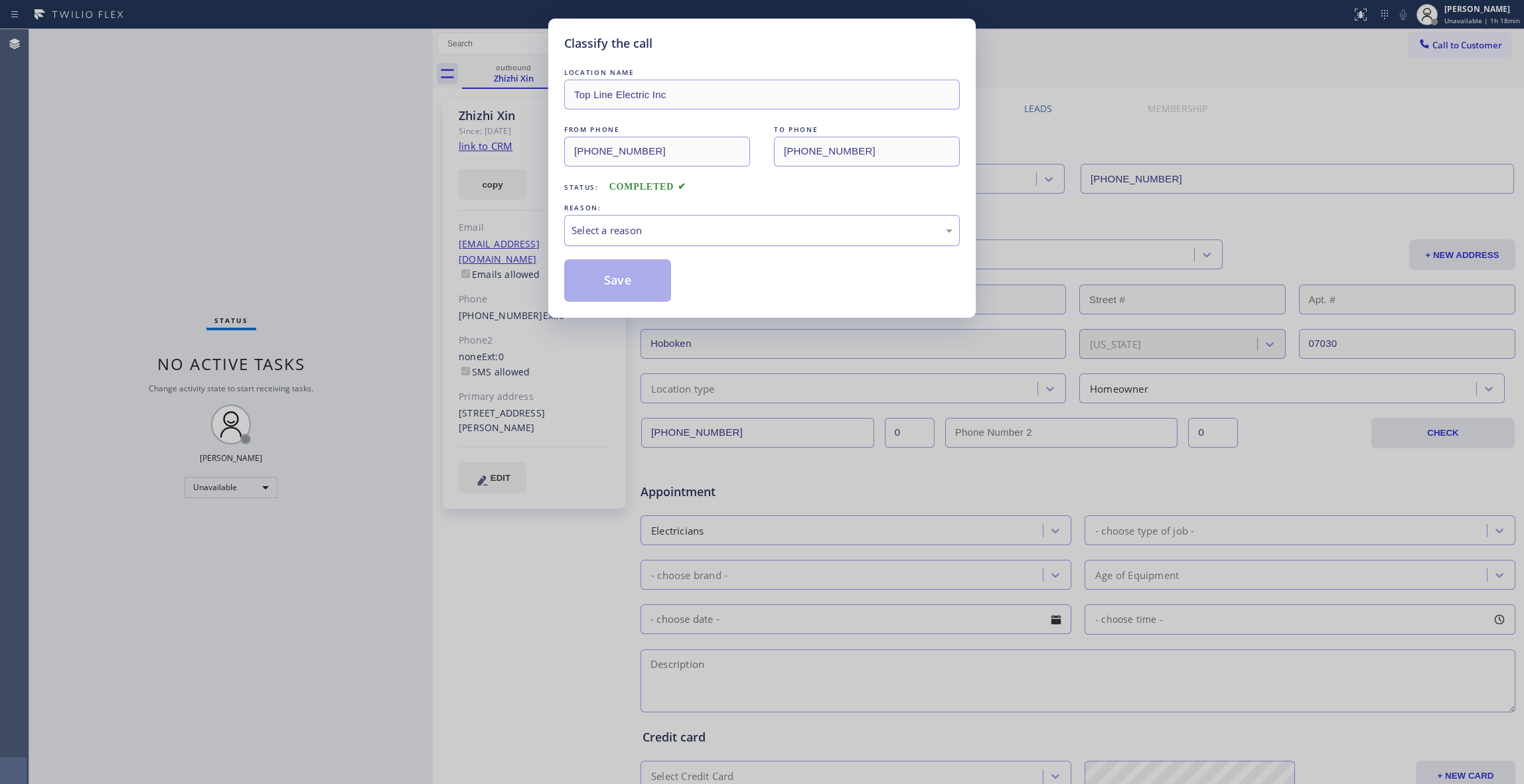
click at [630, 237] on div "Select a reason" at bounding box center [762, 231] width 381 height 15
click at [624, 296] on button "Save" at bounding box center [618, 281] width 107 height 43
click at [623, 287] on button "Save" at bounding box center [618, 281] width 107 height 43
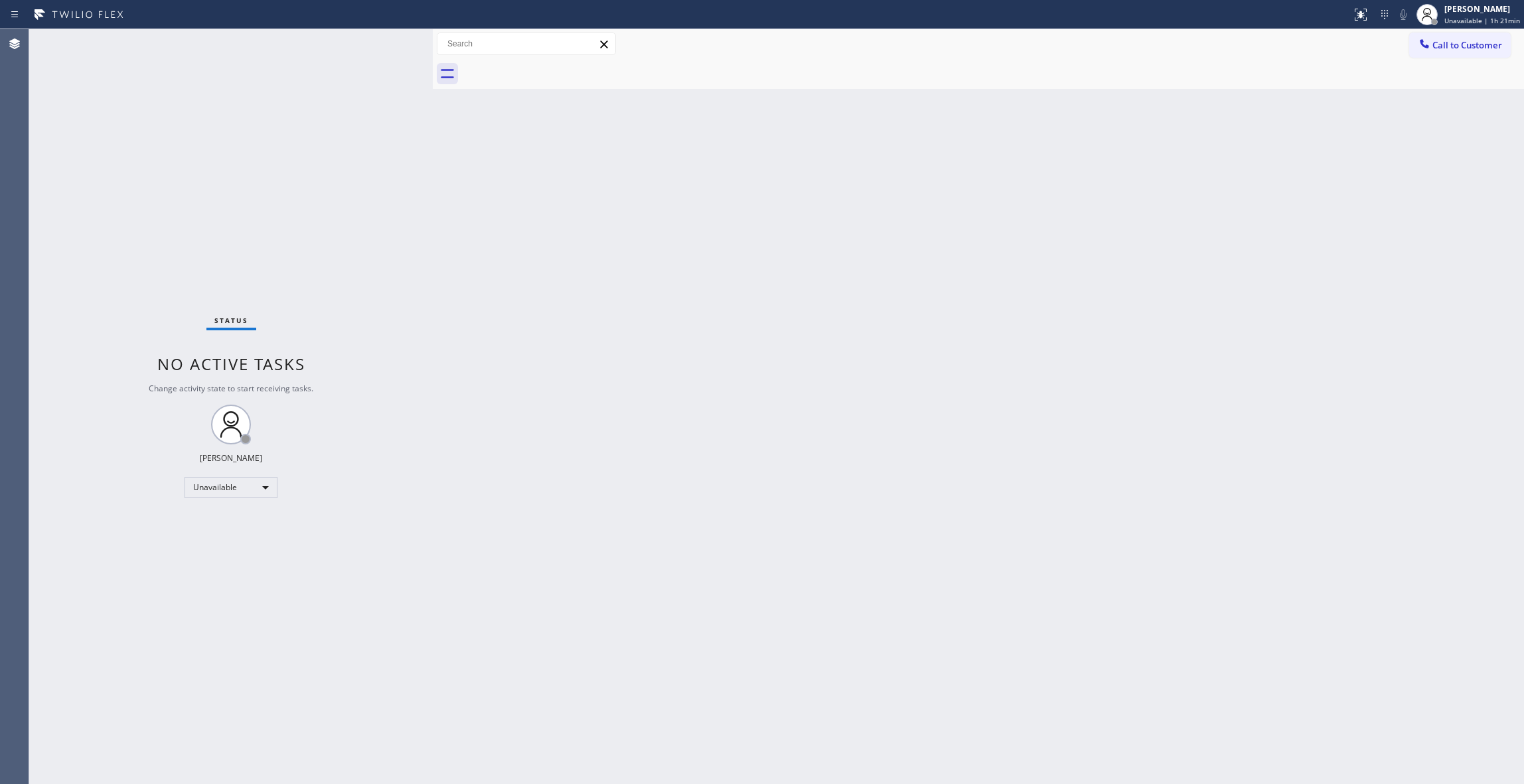
drag, startPoint x: 201, startPoint y: 591, endPoint x: 240, endPoint y: 522, distance: 79.3
click at [200, 591] on div "Status No active tasks Change activity state to start receiving tasks. [PERSON_…" at bounding box center [231, 407] width 403 height 755
drag, startPoint x: 228, startPoint y: 149, endPoint x: 1156, endPoint y: 91, distance: 929.8
click at [232, 144] on div "Status No active tasks Change activity state to start receiving tasks. [PERSON_…" at bounding box center [231, 407] width 403 height 755
click at [1474, 52] on button "Call to Customer" at bounding box center [1460, 45] width 102 height 26
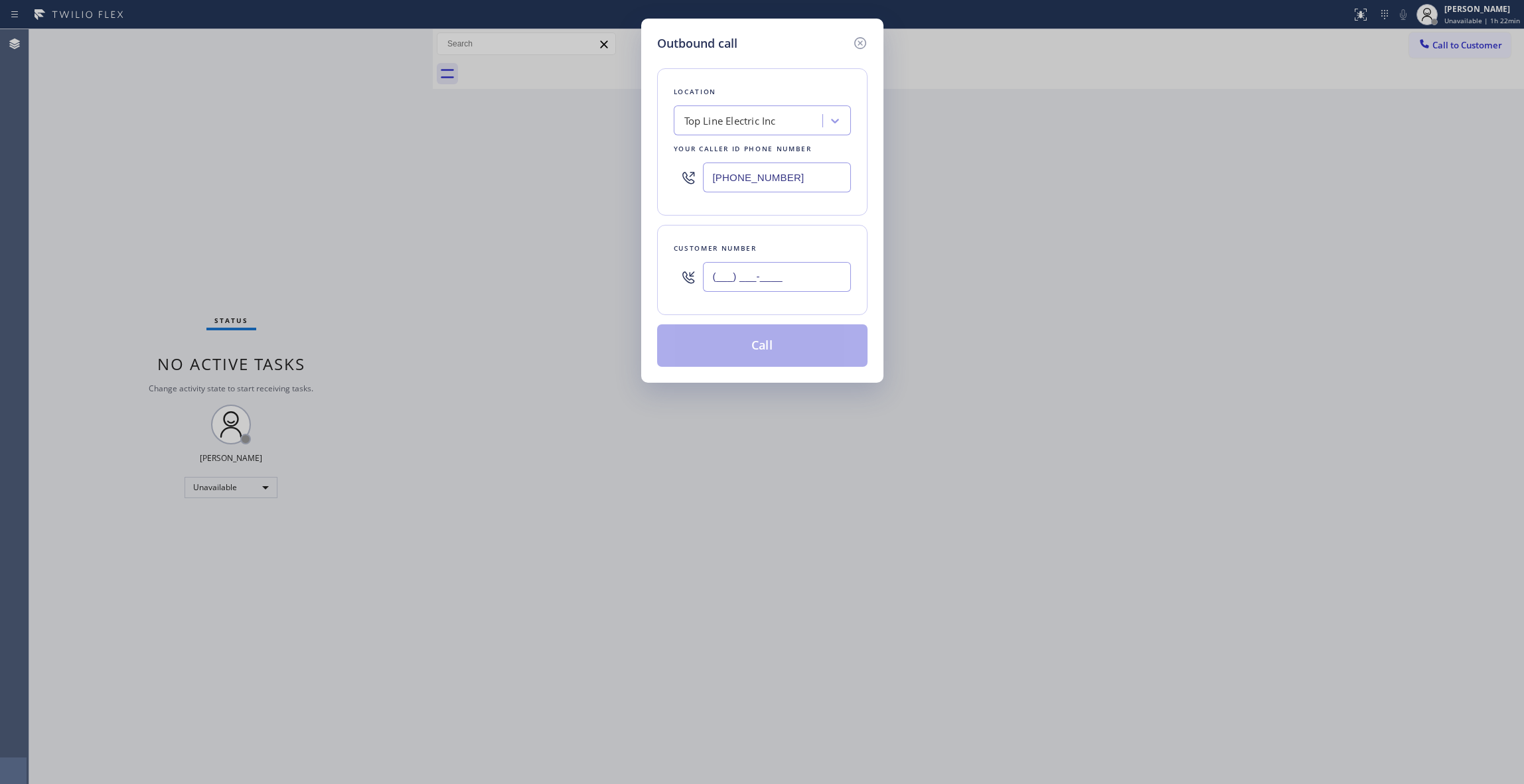
click at [758, 285] on input "(___) ___-____" at bounding box center [777, 277] width 148 height 30
paste input "562) 329-9719"
type input "[PHONE_NUMBER]"
click at [202, 126] on div "Outbound call Location Top Line Electric Inc Your caller id phone number [PHONE…" at bounding box center [762, 392] width 1524 height 784
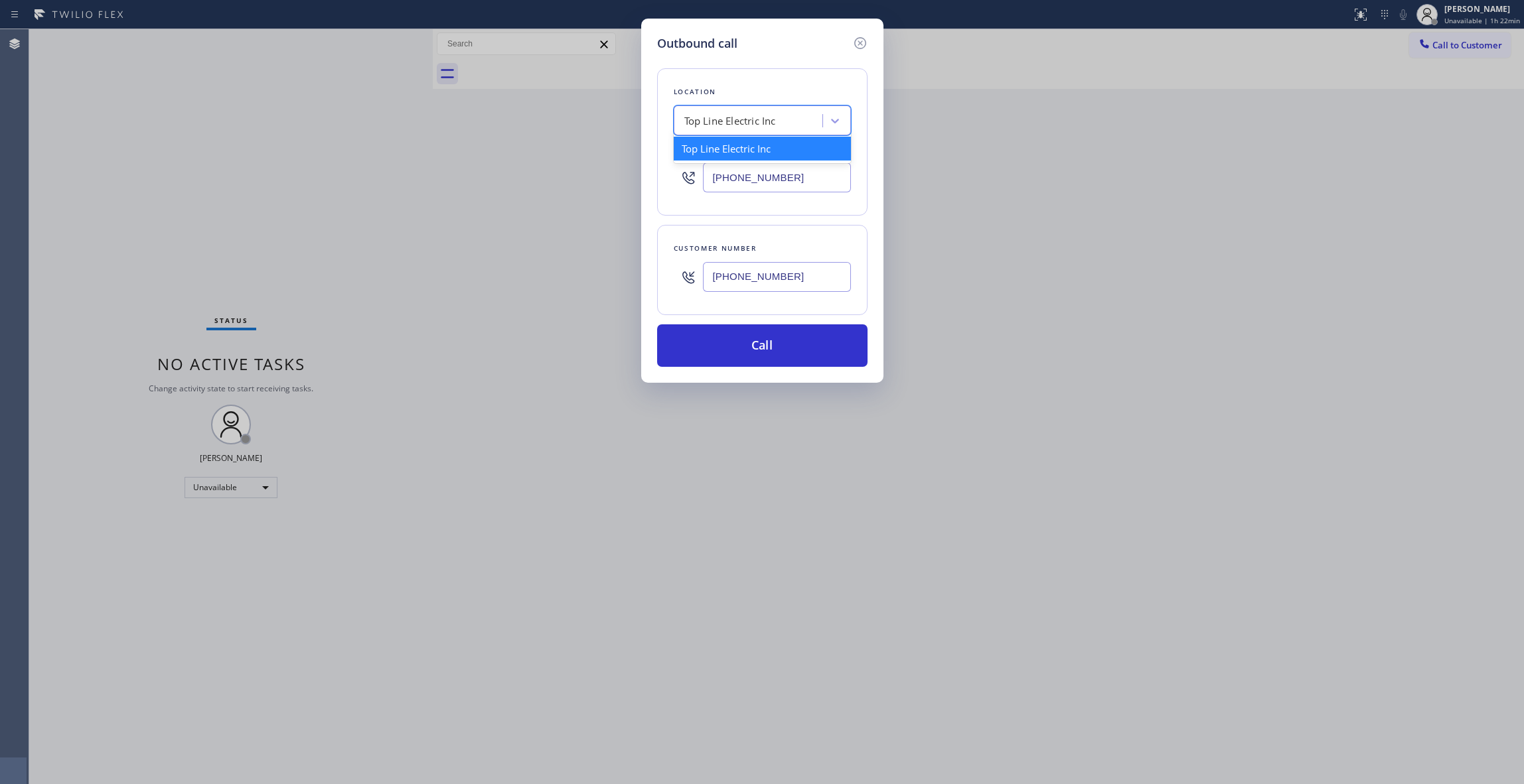
click at [755, 122] on div "Top Line Electric Inc" at bounding box center [730, 121] width 91 height 15
paste input "Viking Repair Service"
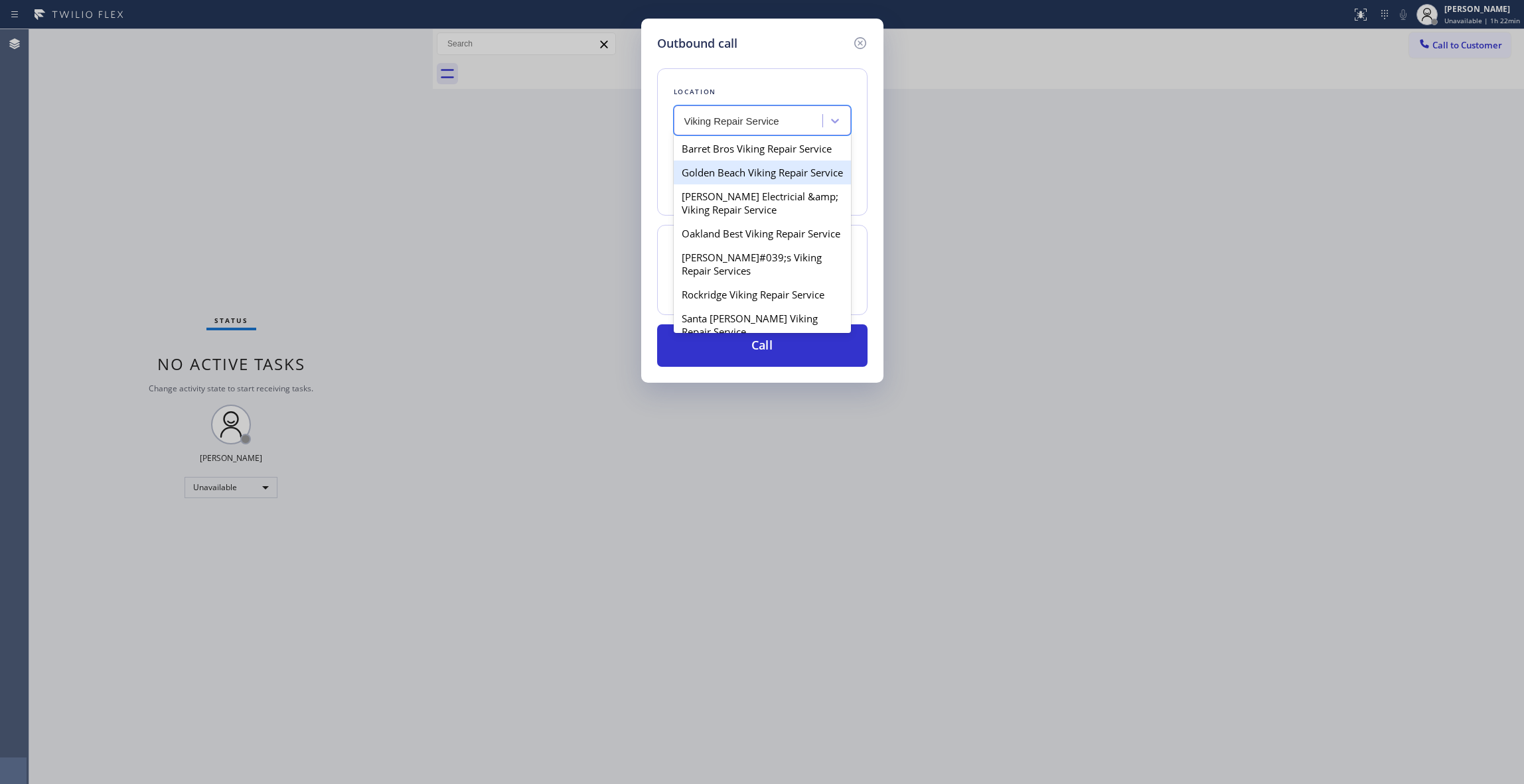
type input "Viking Repair Service"
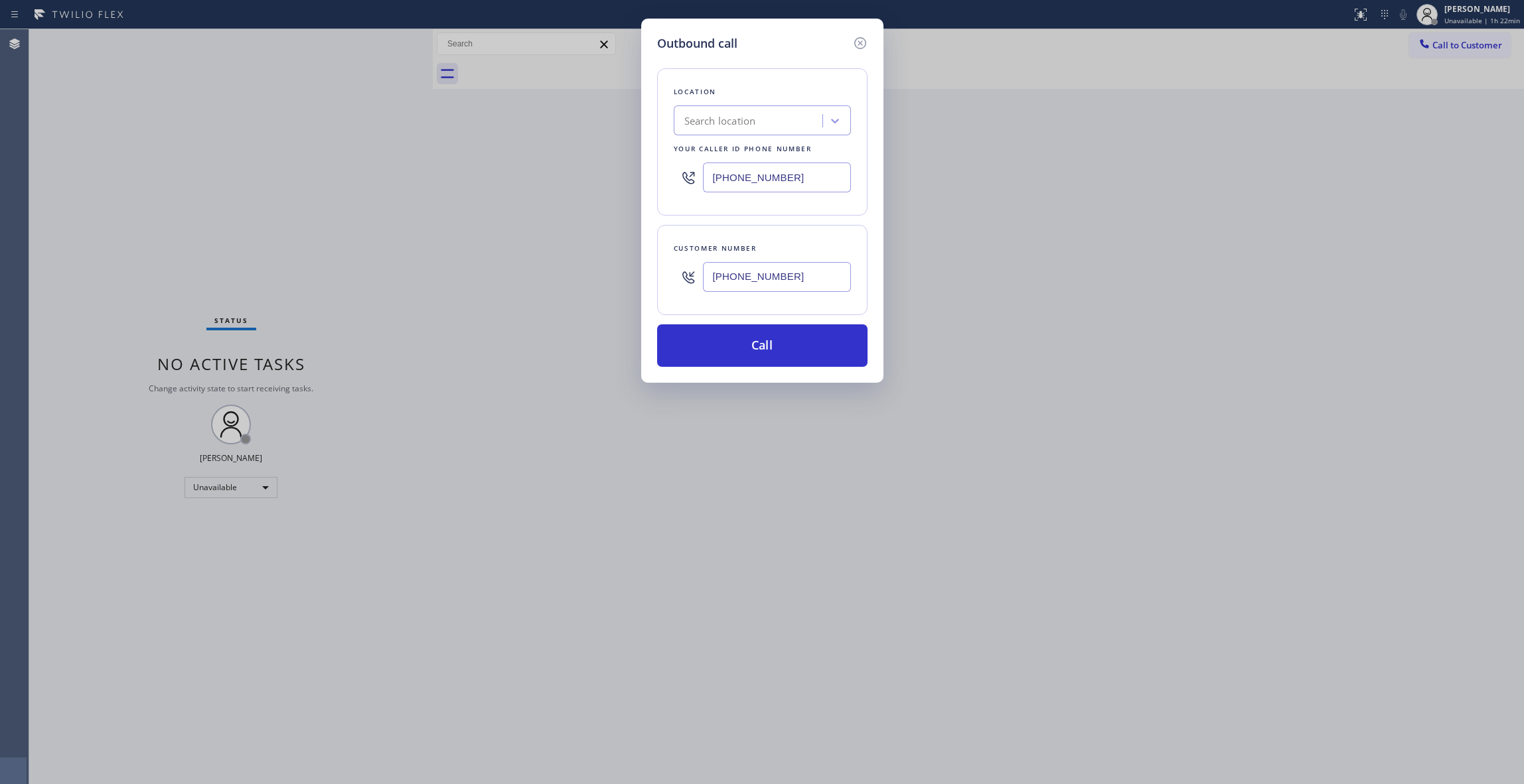
click at [227, 165] on div "Outbound call Location Search location Your caller id phone number [PHONE_NUMBE…" at bounding box center [762, 392] width 1524 height 784
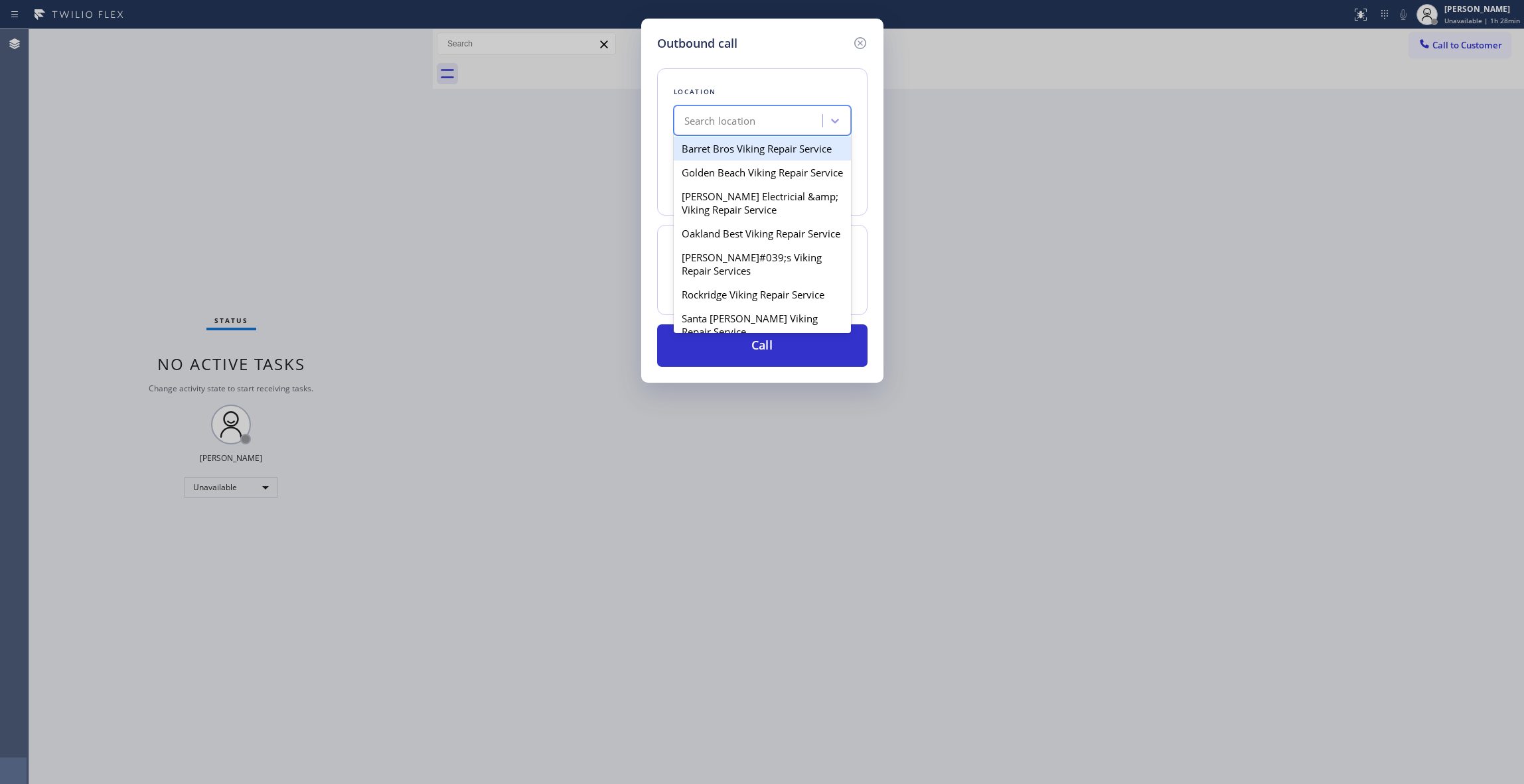
click at [736, 120] on div "Search location" at bounding box center [720, 121] width 72 height 15
paste input "Viking Repair Service"
type input "Viking Repair Service"
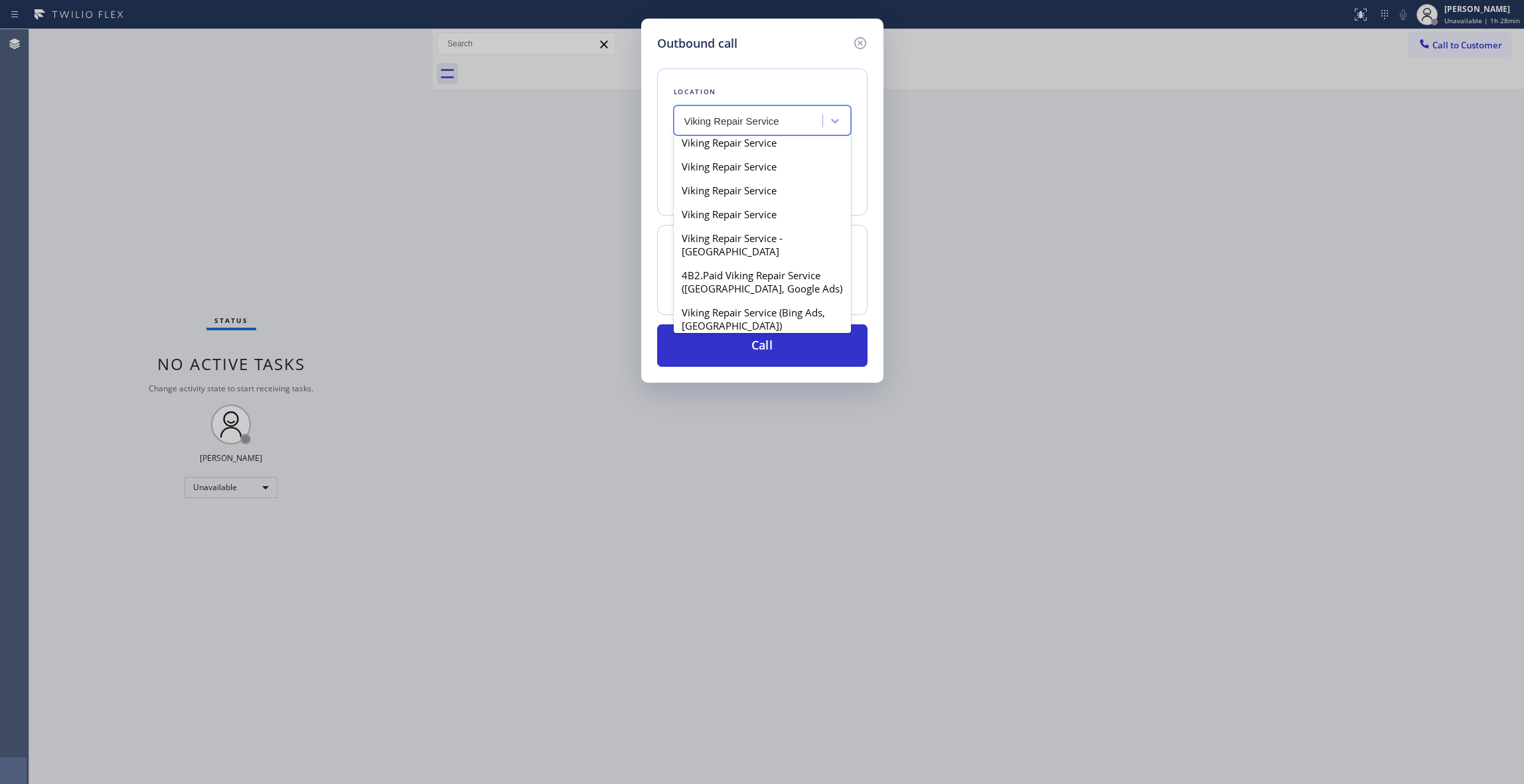
scroll to position [266, 0]
click at [754, 198] on div "Viking Repair Service" at bounding box center [762, 186] width 177 height 24
type input "[PHONE_NUMBER]"
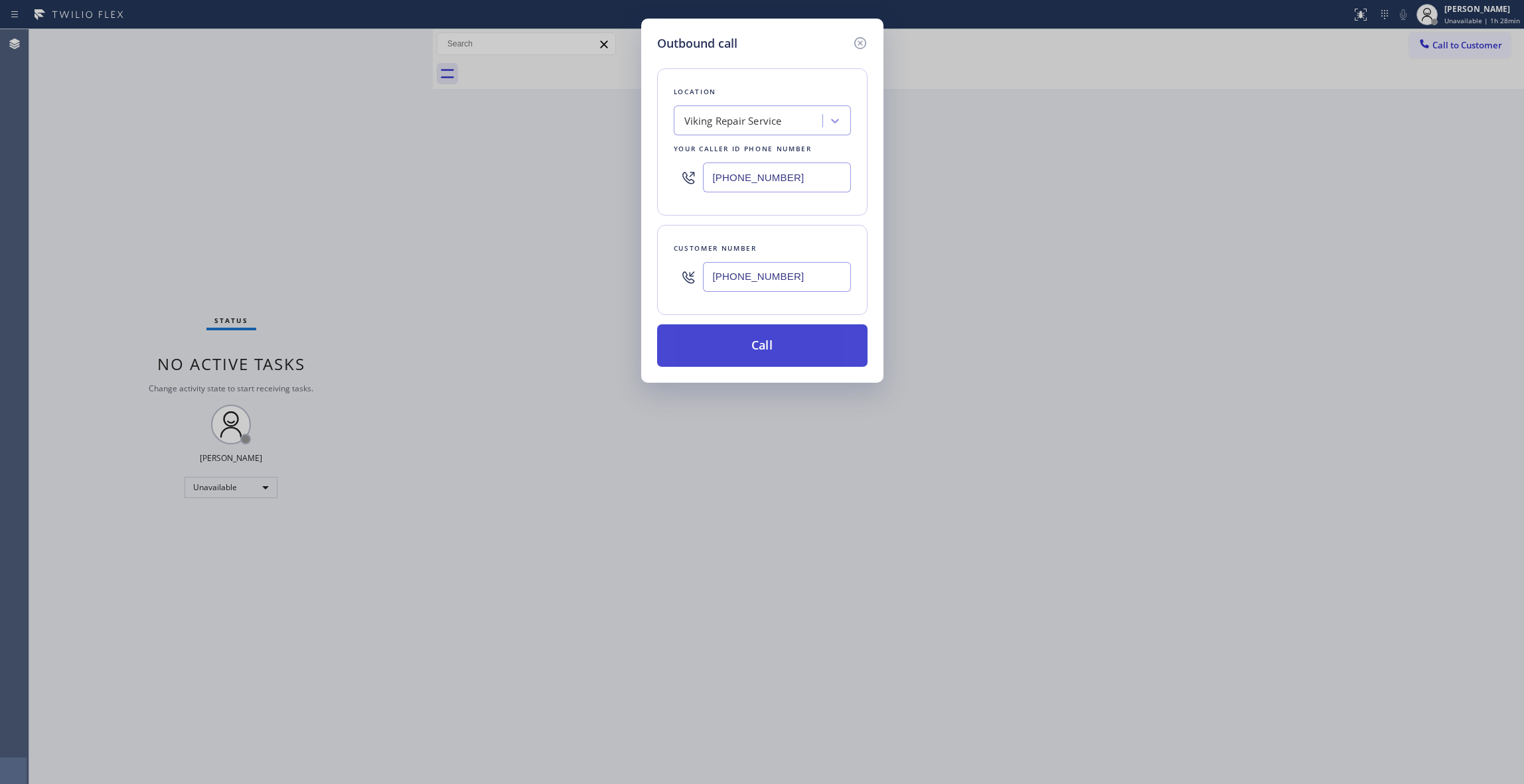
paste input "425) 488-4314"
drag, startPoint x: 718, startPoint y: 277, endPoint x: 755, endPoint y: 347, distance: 79.2
click at [495, 285] on div "Outbound call Location Viking Repair Service Your caller id phone number [PHONE…" at bounding box center [762, 392] width 1524 height 784
type input "[PHONE_NUMBER]"
click at [776, 346] on button "Call" at bounding box center [762, 346] width 210 height 43
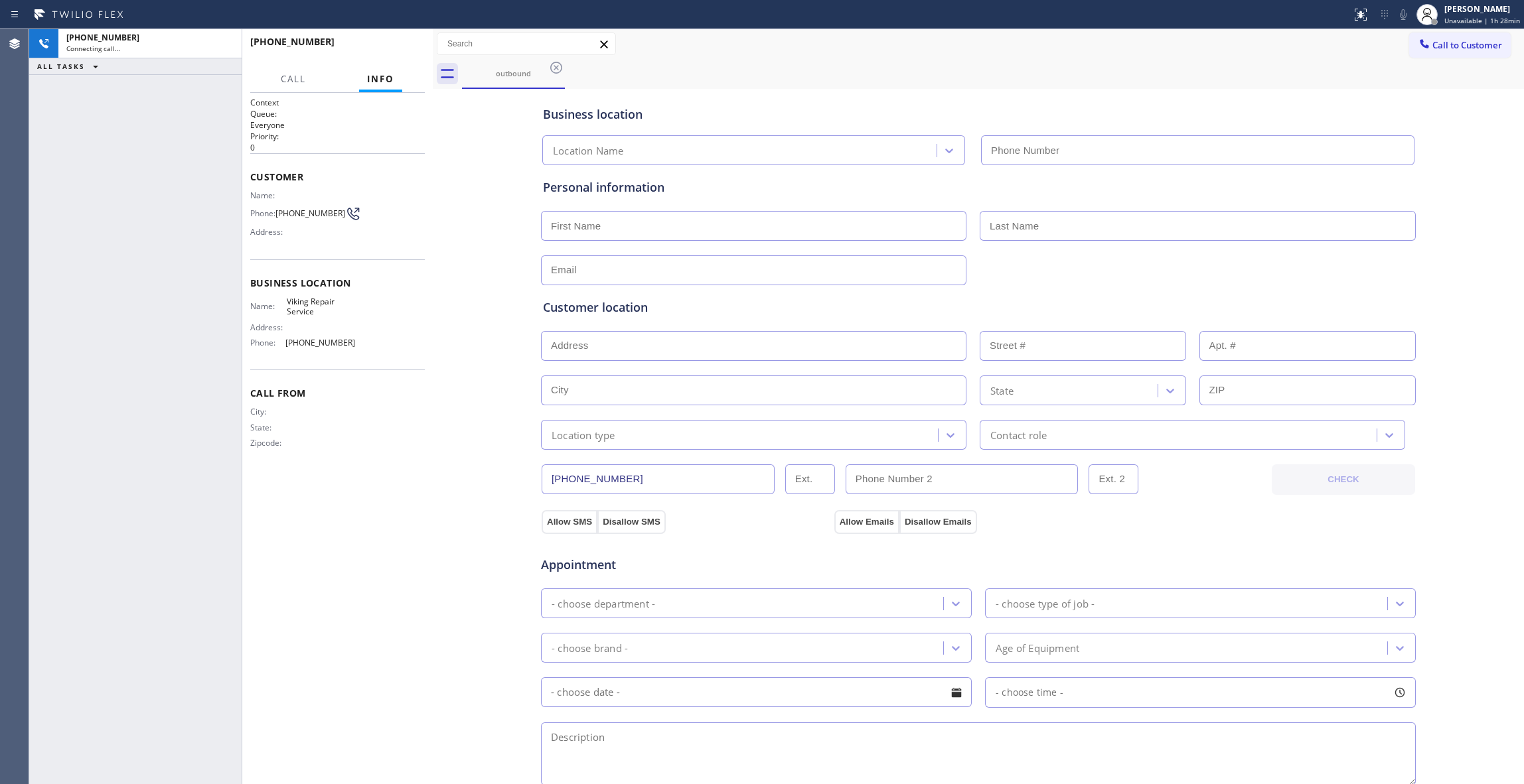
type input "[PHONE_NUMBER]"
drag, startPoint x: 153, startPoint y: 213, endPoint x: 269, endPoint y: 32, distance: 215.0
click at [232, 82] on div "[PHONE_NUMBER] Connecting call… ALL TASKS ALL TASKS ACTIVE TASKS TASKS IN WRAP …" at bounding box center [135, 407] width 213 height 755
drag, startPoint x: 223, startPoint y: 45, endPoint x: 314, endPoint y: 12, distance: 96.8
click at [222, 45] on icon at bounding box center [224, 44] width 16 height 16
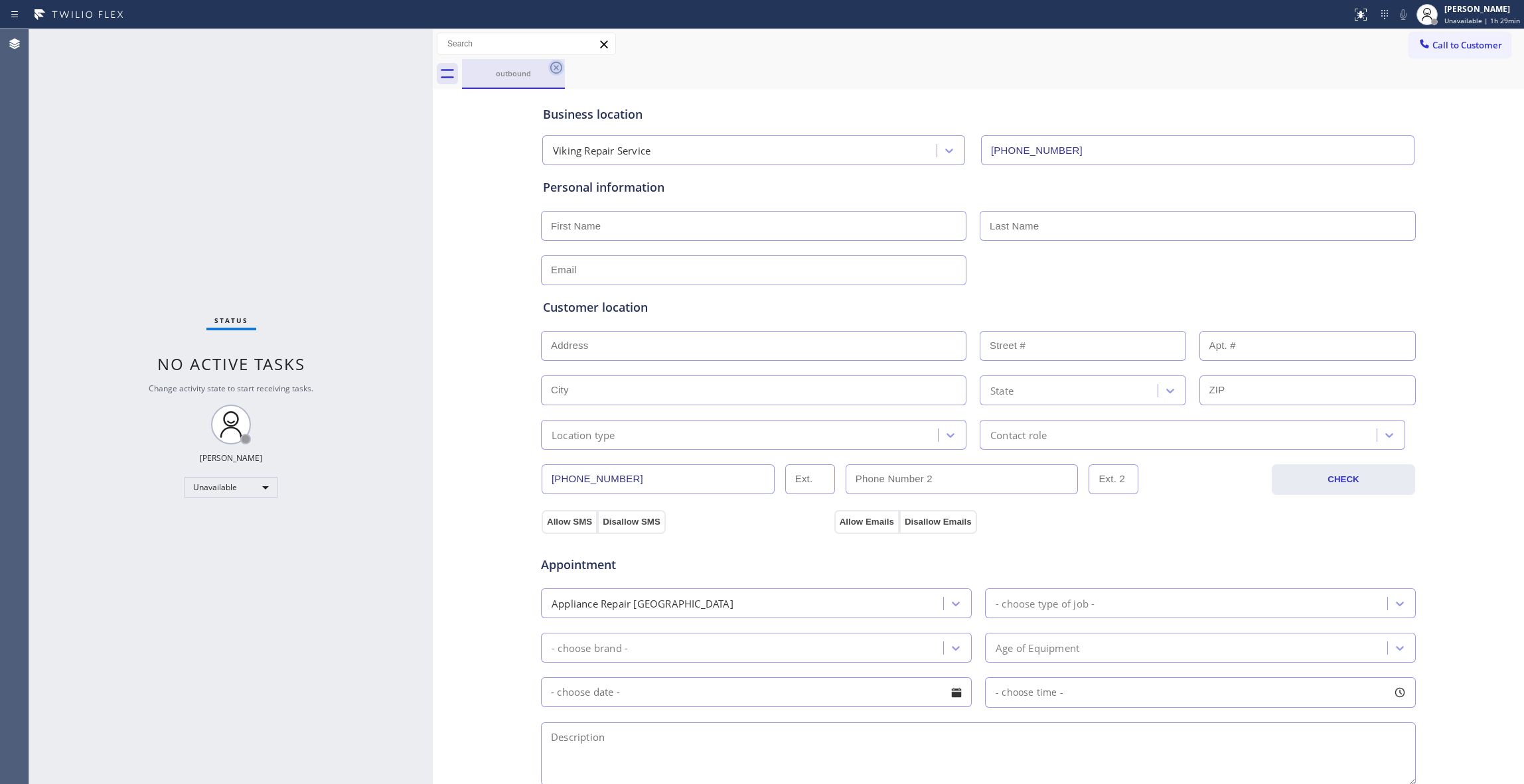
click at [553, 72] on icon at bounding box center [556, 67] width 16 height 16
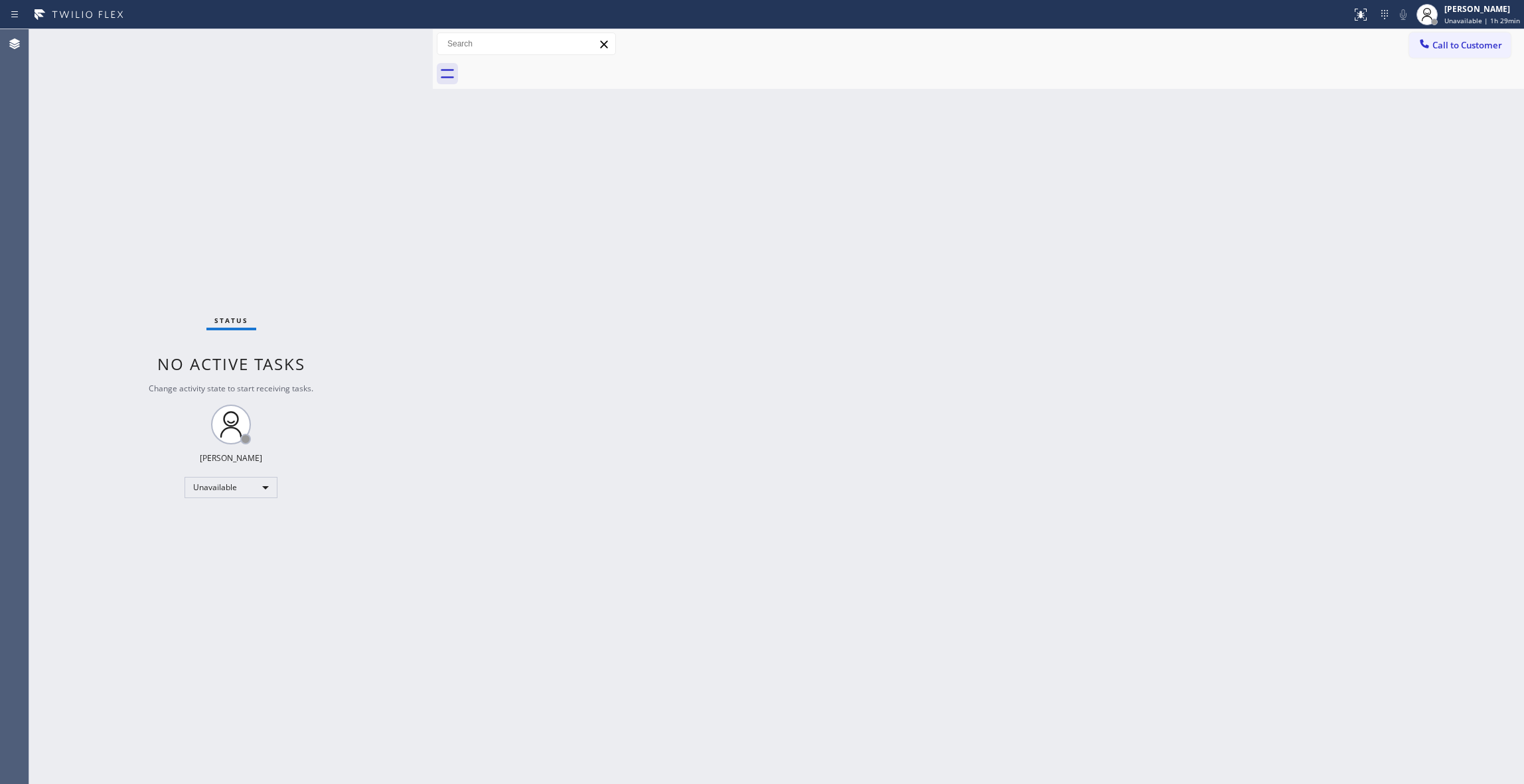
drag, startPoint x: 1473, startPoint y: 48, endPoint x: 1349, endPoint y: 86, distance: 129.7
click at [1472, 46] on span "Call to Customer" at bounding box center [1468, 45] width 70 height 12
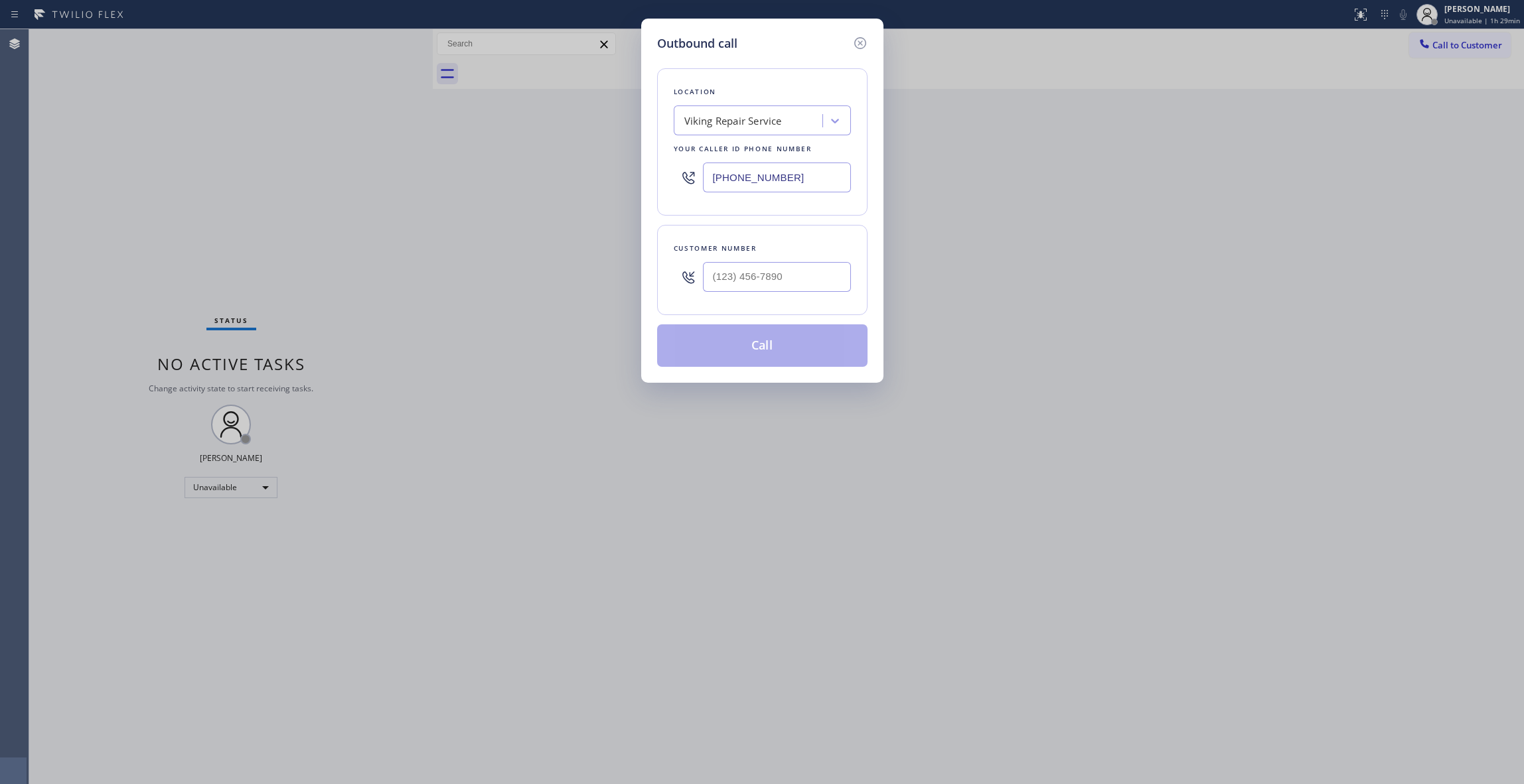
paste input "206) 309-8891"
drag, startPoint x: 808, startPoint y: 178, endPoint x: 475, endPoint y: 165, distance: 333.3
click at [475, 165] on div "Outbound call Location Viking Repair Service Your caller id phone number [PHONE…" at bounding box center [762, 392] width 1524 height 784
type input "[PHONE_NUMBER]"
click at [725, 278] on input "(___) ___-____" at bounding box center [777, 277] width 148 height 30
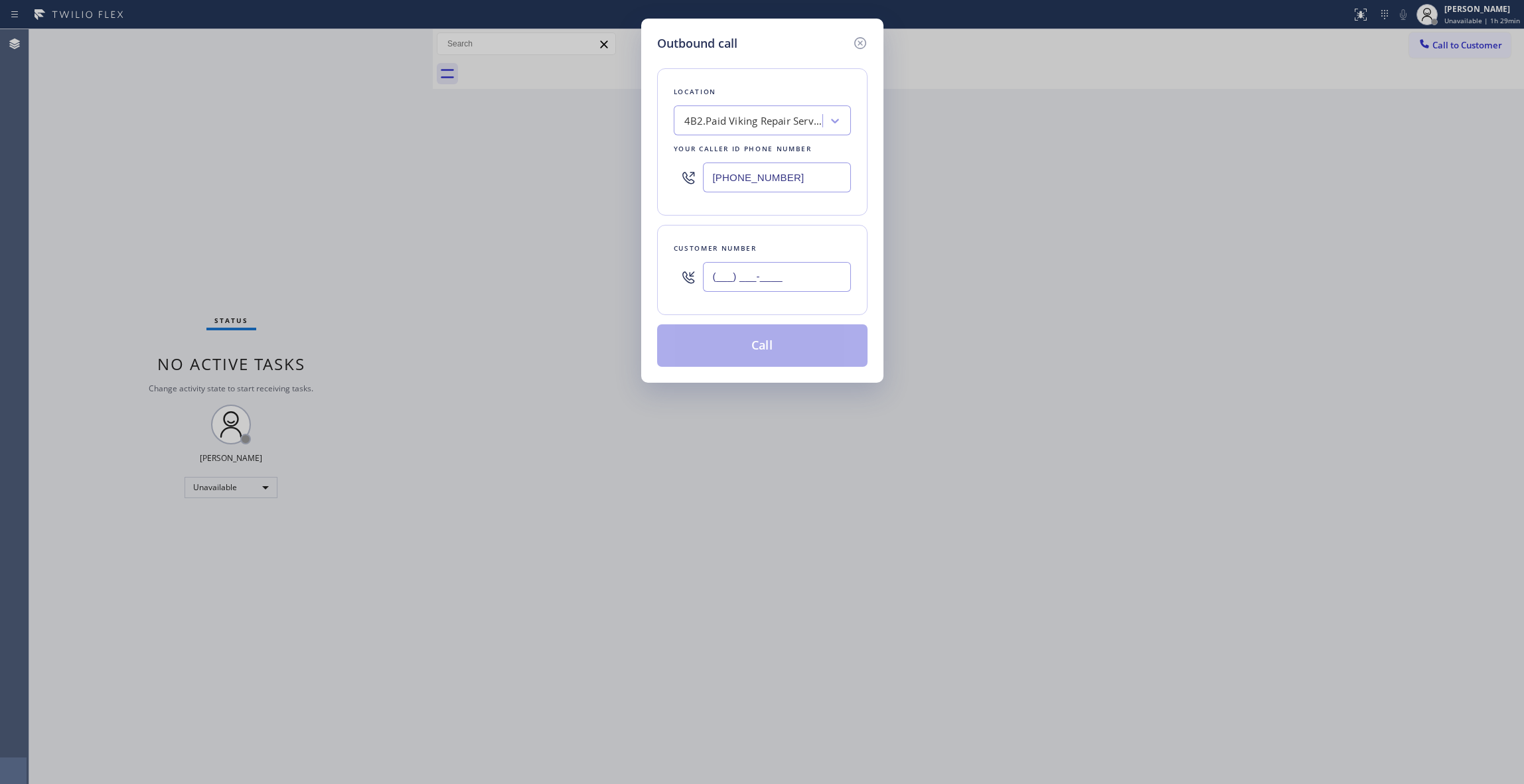
paste input "425) 488-4314"
type input "[PHONE_NUMBER]"
click at [760, 352] on button "Call" at bounding box center [762, 346] width 210 height 43
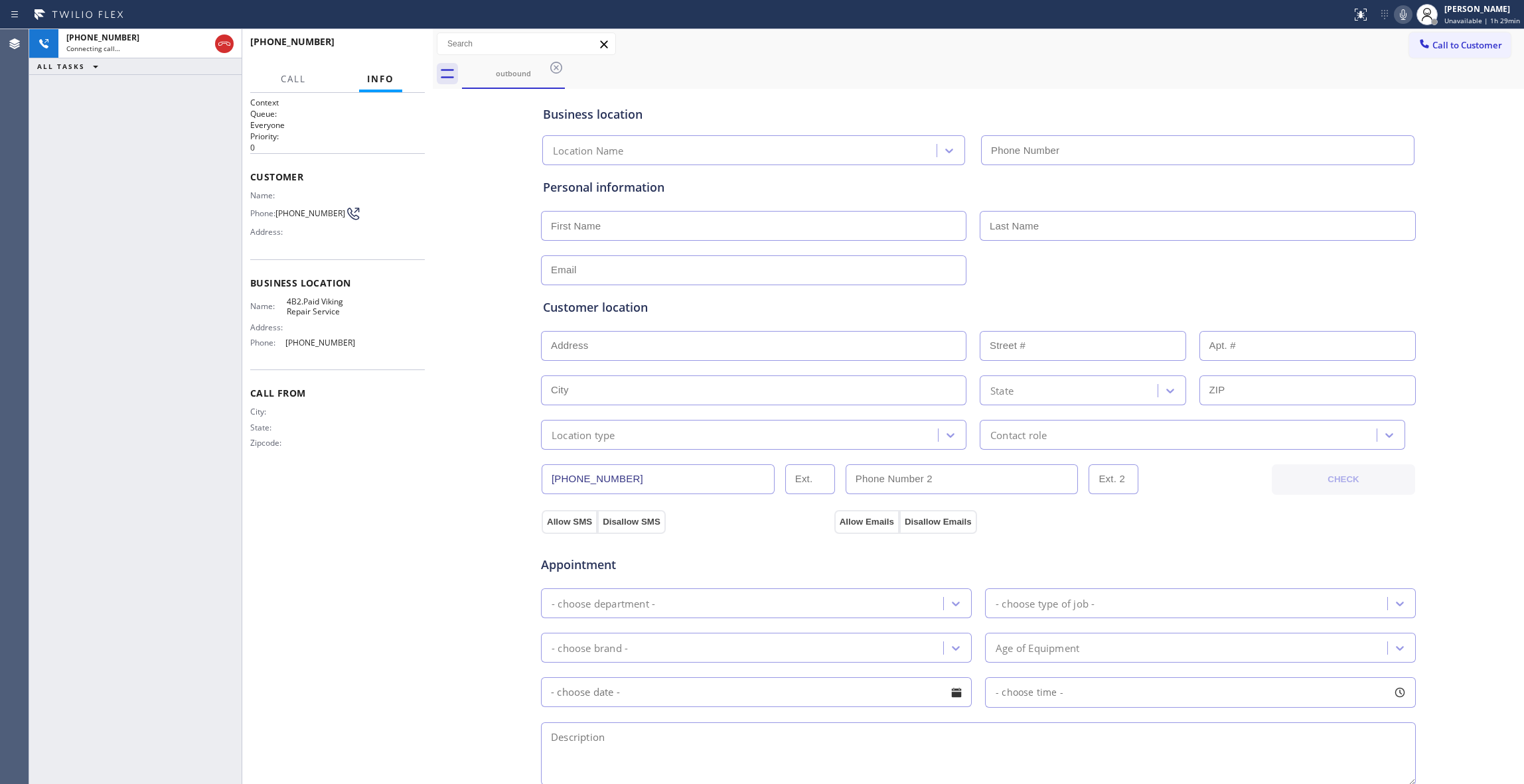
type input "[PHONE_NUMBER]"
click at [463, 570] on div "Business location Viking Repair Service [PHONE_NUMBER] Personal information Cus…" at bounding box center [979, 545] width 1085 height 906
click at [224, 38] on icon at bounding box center [224, 44] width 16 height 16
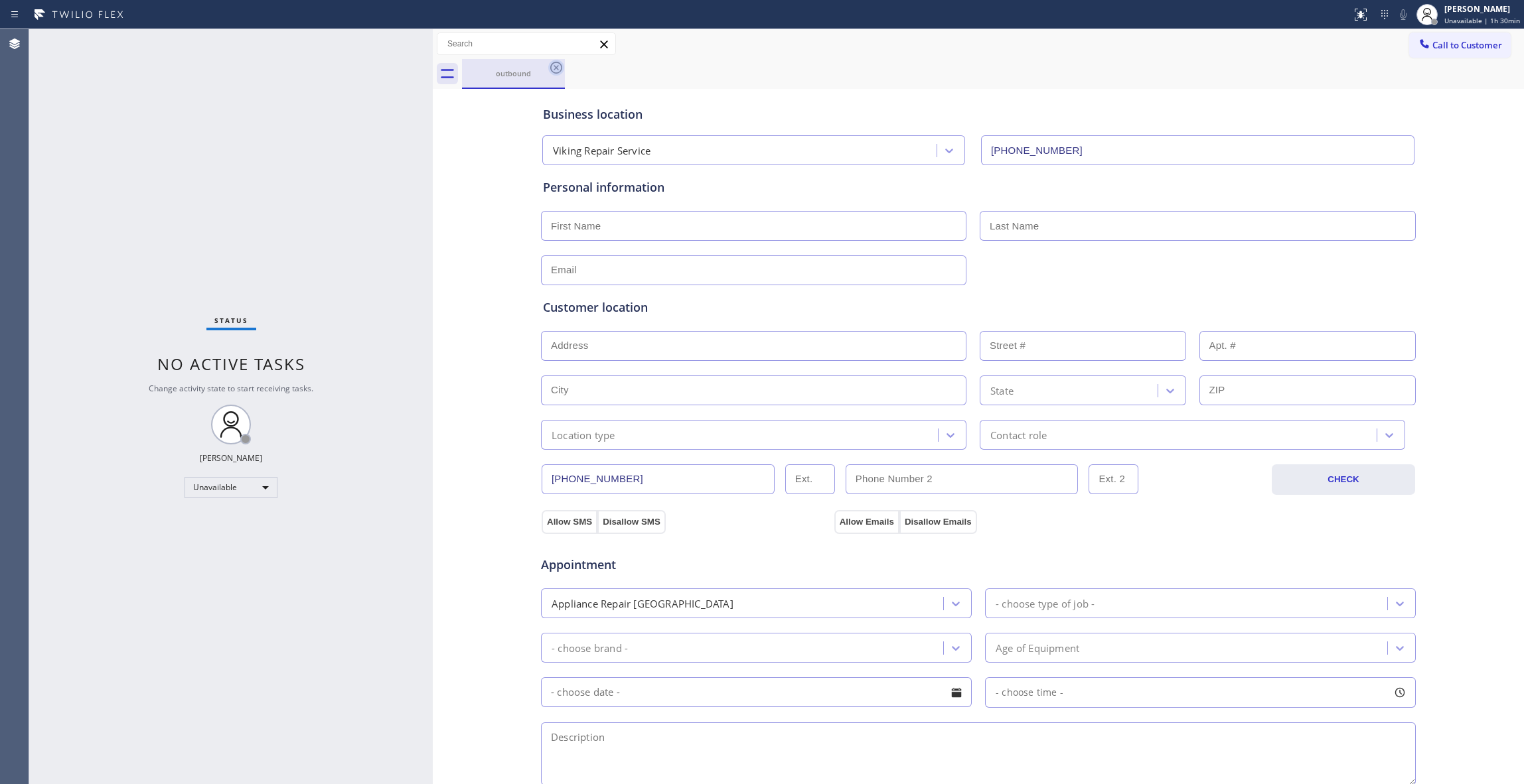
click at [550, 64] on icon at bounding box center [556, 67] width 16 height 16
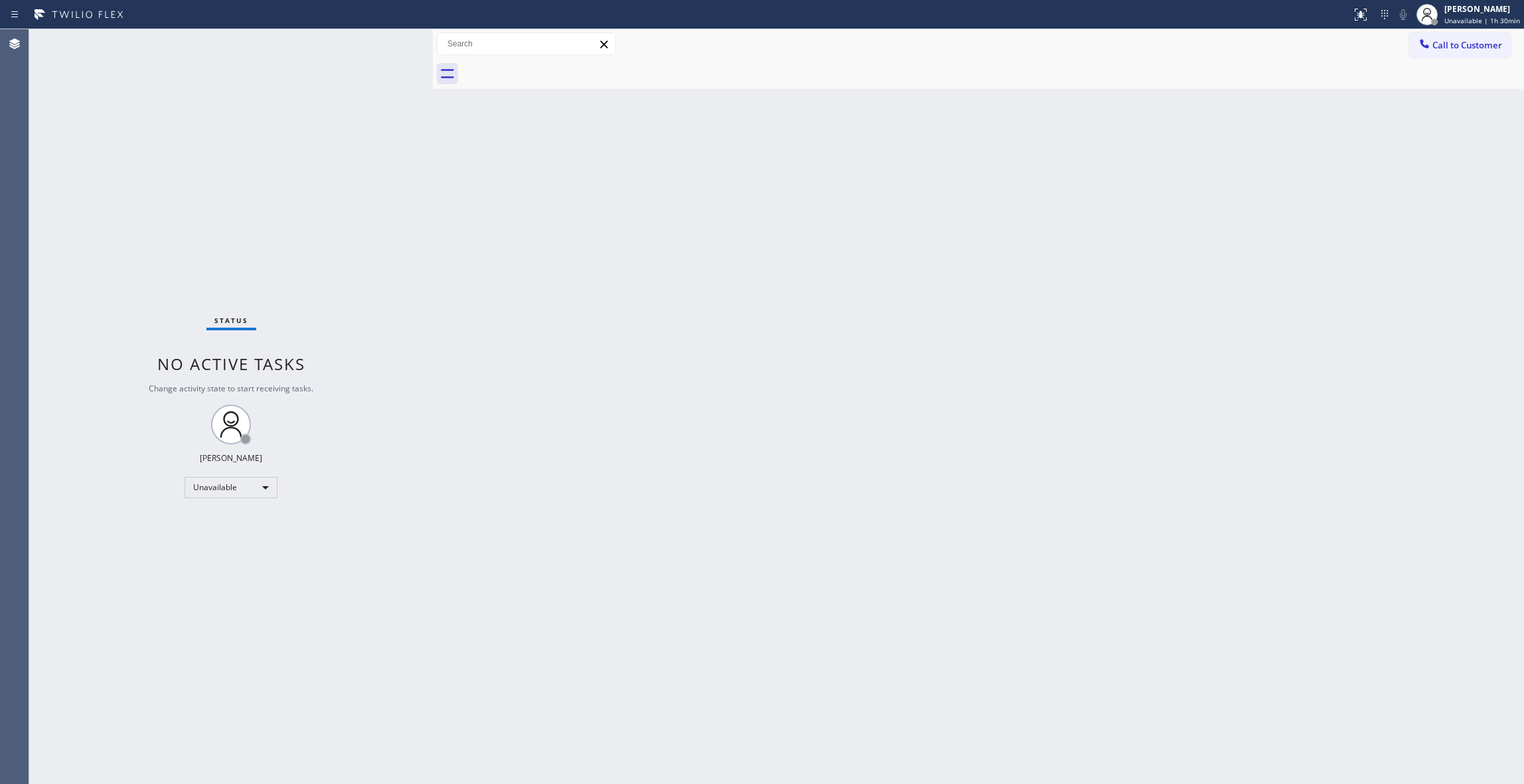
drag, startPoint x: 203, startPoint y: 175, endPoint x: 404, endPoint y: 3, distance: 264.5
click at [211, 158] on div "Status No active tasks Change activity state to start receiving tasks. [PERSON_…" at bounding box center [231, 407] width 403 height 755
click at [195, 697] on div "Status No active tasks Change activity state to start receiving tasks. [PERSON_…" at bounding box center [231, 407] width 403 height 755
drag, startPoint x: 1479, startPoint y: 44, endPoint x: 951, endPoint y: 171, distance: 543.1
click at [1474, 43] on span "Call to Customer" at bounding box center [1468, 45] width 70 height 12
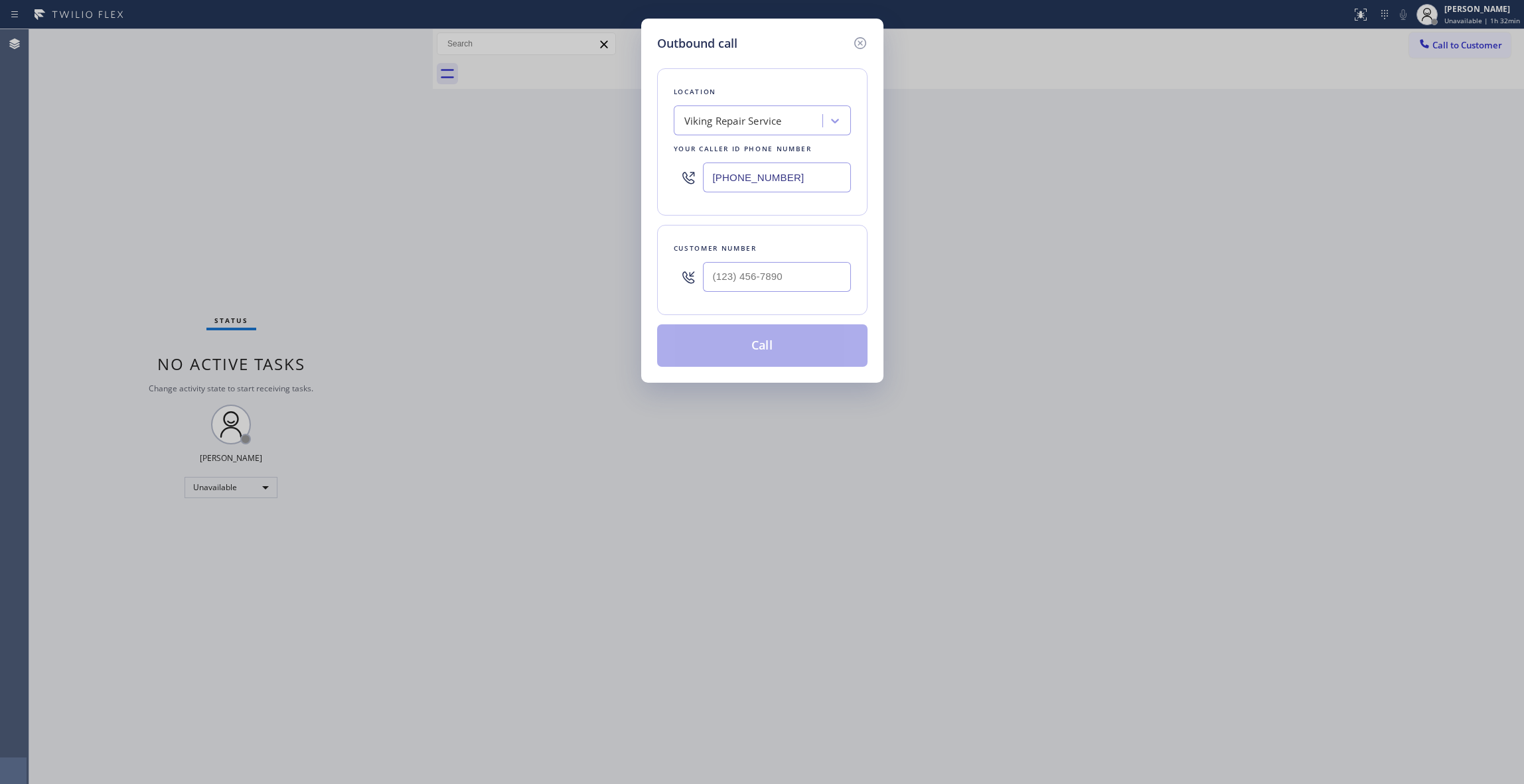
drag, startPoint x: 811, startPoint y: 186, endPoint x: 484, endPoint y: 155, distance: 328.5
click at [487, 155] on div "Outbound call Location Viking Repair Service Your caller id phone number [PHONE…" at bounding box center [762, 392] width 1524 height 784
paste input "510) 756-4242"
type input "[PHONE_NUMBER]"
click at [754, 278] on input "(___) ___-____" at bounding box center [777, 277] width 148 height 30
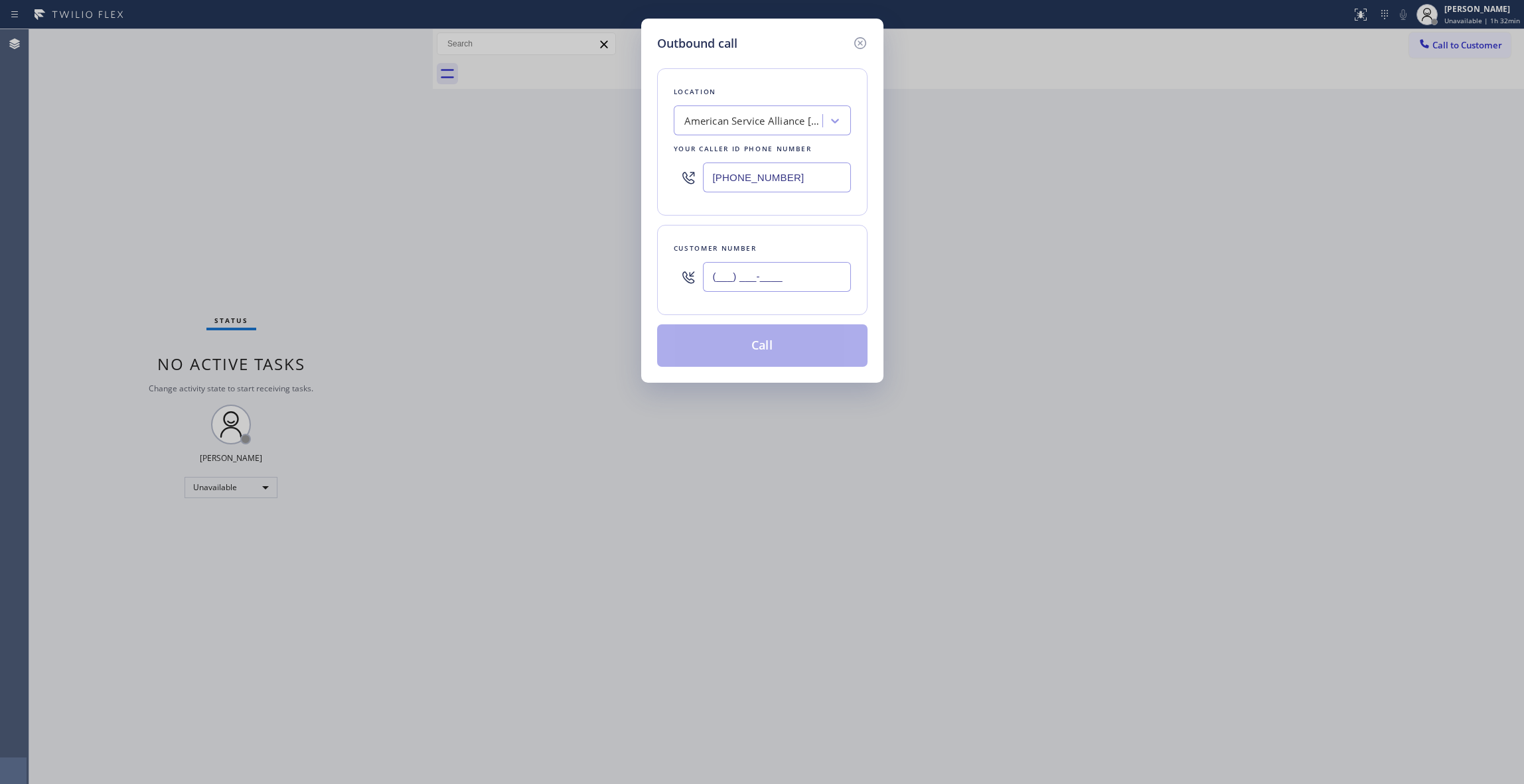
paste input "510) 610-4236"
type input "[PHONE_NUMBER]"
click at [769, 348] on button "Call" at bounding box center [762, 346] width 210 height 43
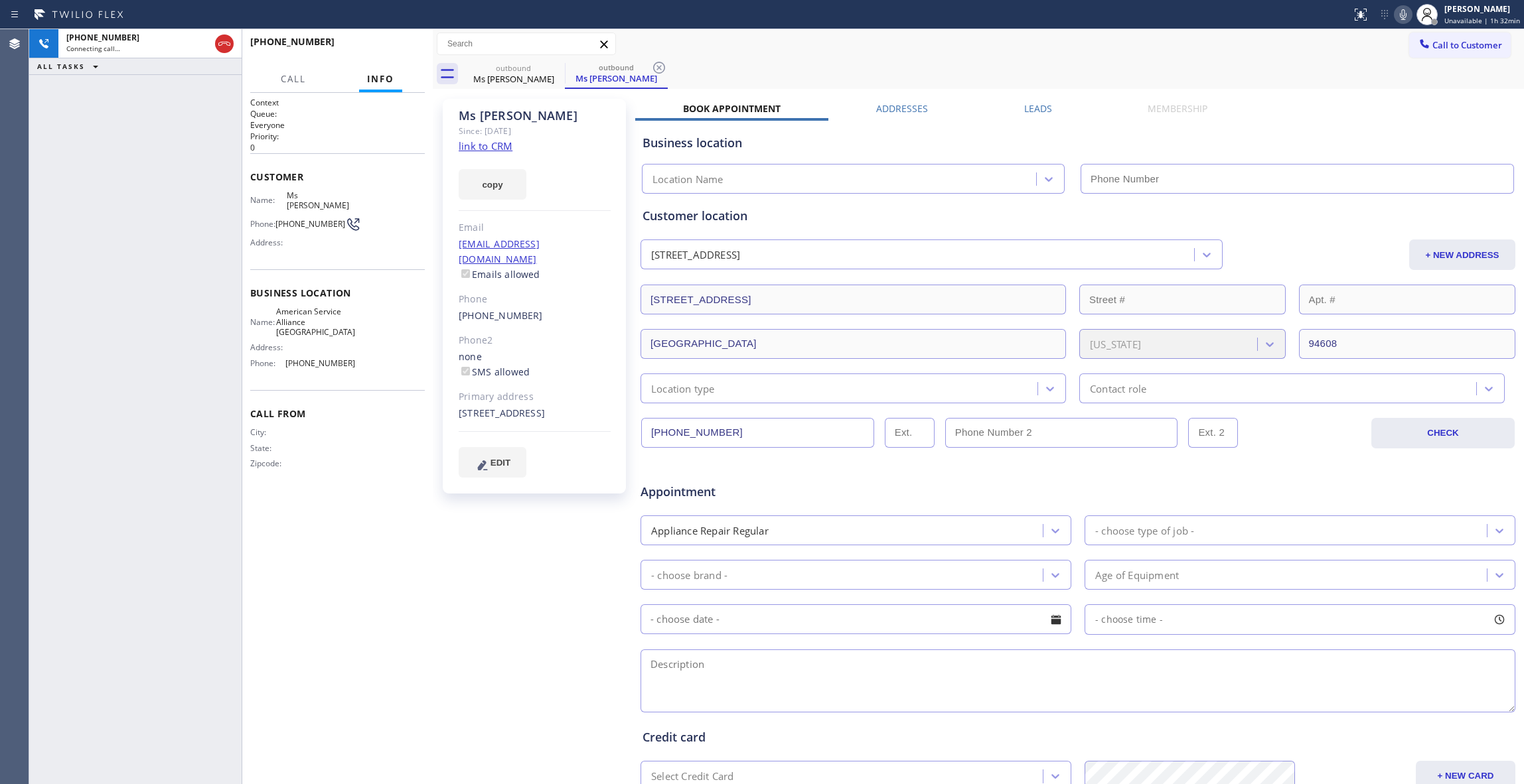
type input "[PHONE_NUMBER]"
drag, startPoint x: 256, startPoint y: 667, endPoint x: 267, endPoint y: 580, distance: 87.7
click at [256, 666] on div "Context Queue: Everyone Priority: 0 Customer Name: Ms [PERSON_NAME] Phone: [PHO…" at bounding box center [337, 438] width 174 height 683
click at [394, 51] on span "HANG UP" at bounding box center [393, 48] width 40 height 9
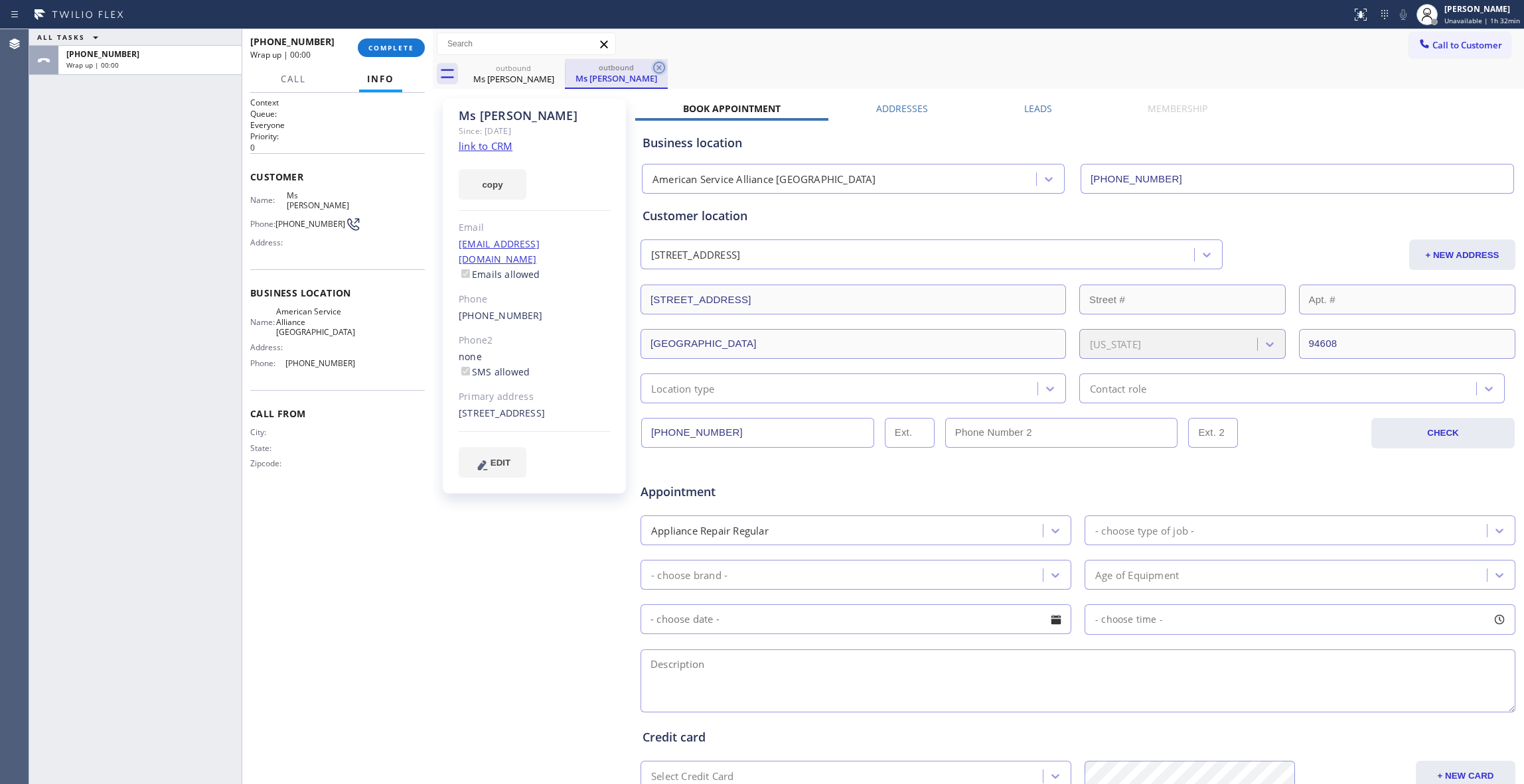
click at [661, 73] on icon at bounding box center [659, 67] width 16 height 16
click at [381, 46] on span "COMPLETE" at bounding box center [391, 48] width 46 height 9
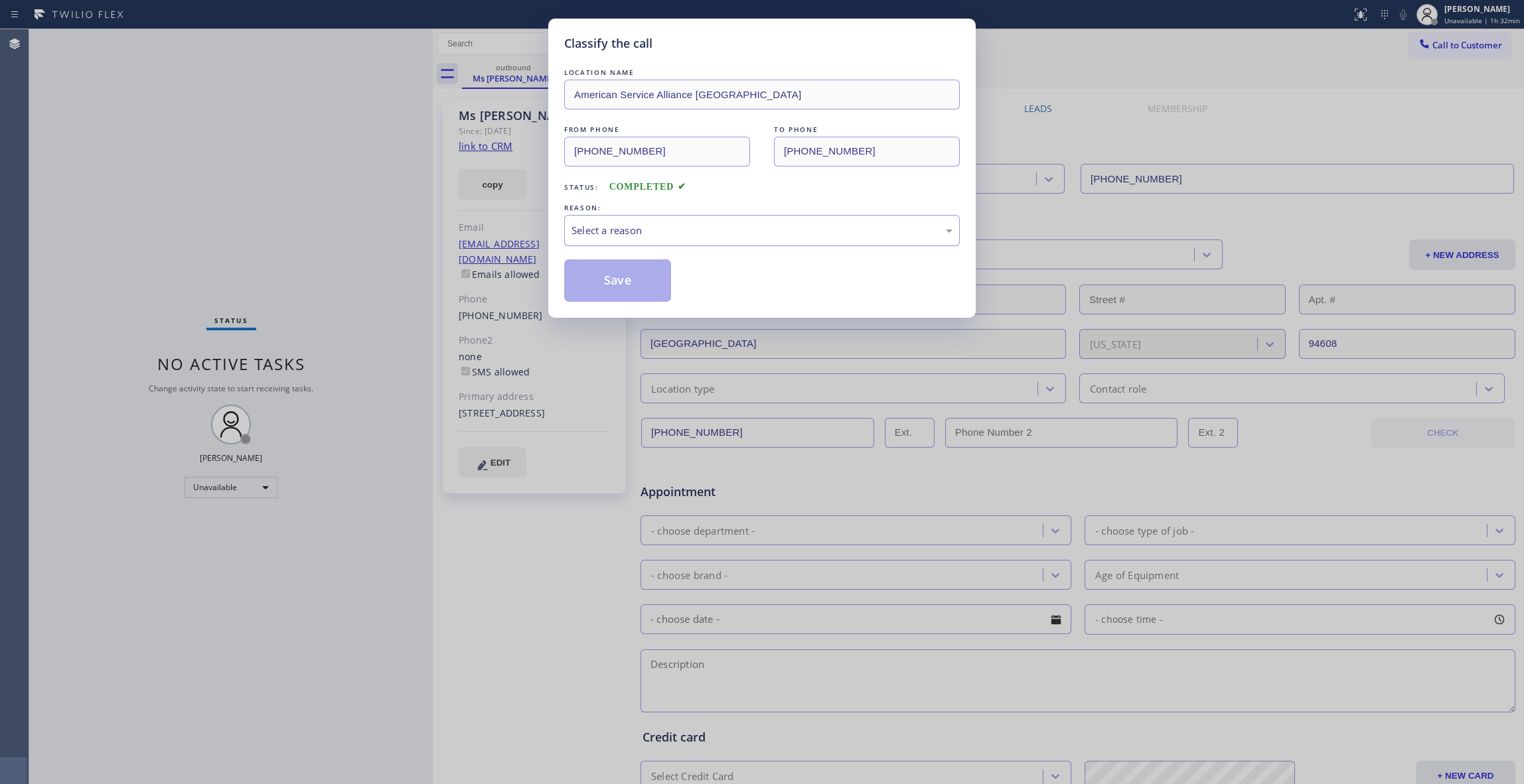
click at [632, 226] on div "Select a reason" at bounding box center [762, 231] width 381 height 15
click at [623, 274] on button "Save" at bounding box center [618, 281] width 107 height 43
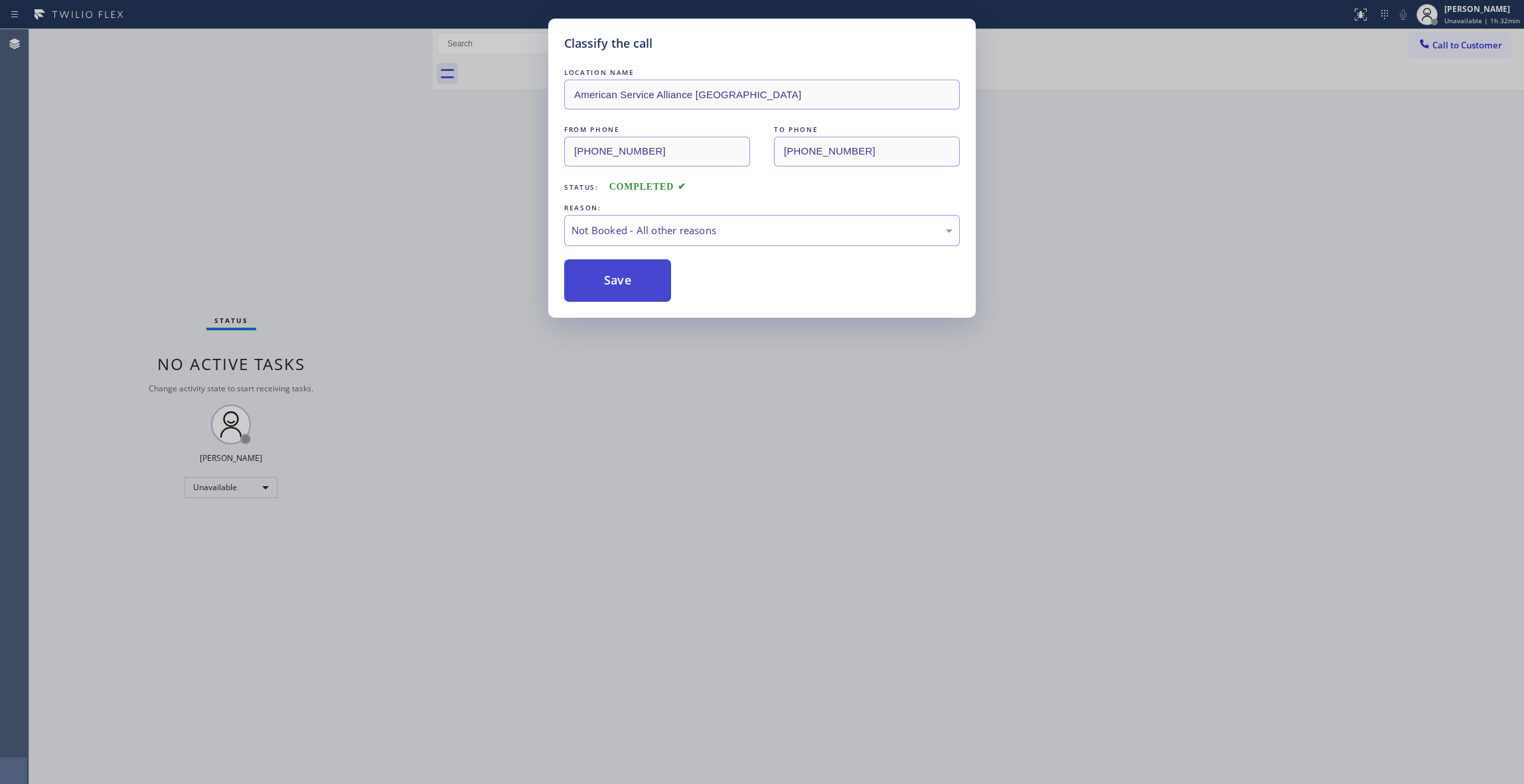
click at [623, 274] on button "Save" at bounding box center [618, 281] width 107 height 43
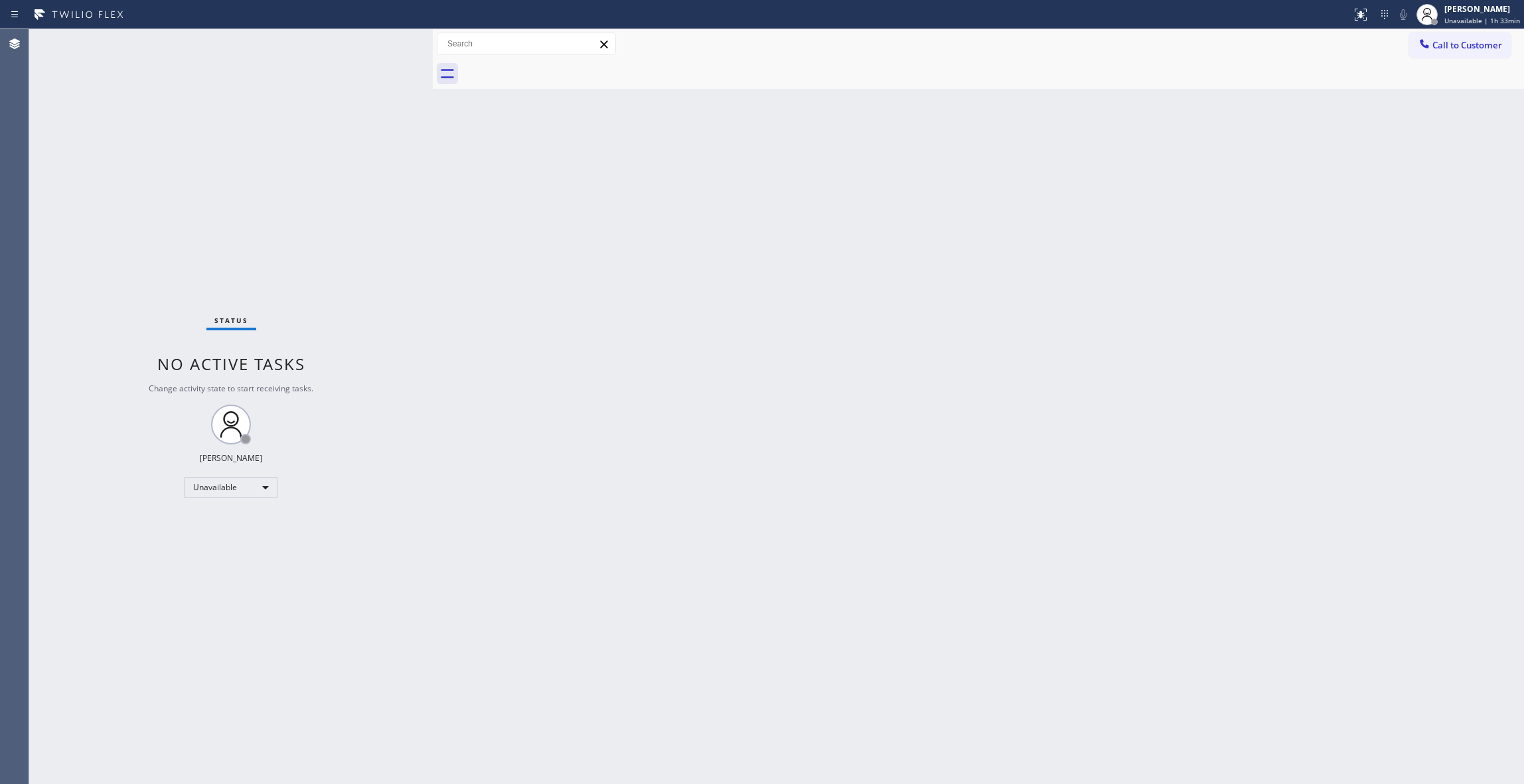
click at [186, 171] on div "Status No active tasks Change activity state to start receiving tasks. [PERSON_…" at bounding box center [231, 407] width 403 height 755
click at [1486, 46] on span "Call to Customer" at bounding box center [1468, 45] width 70 height 12
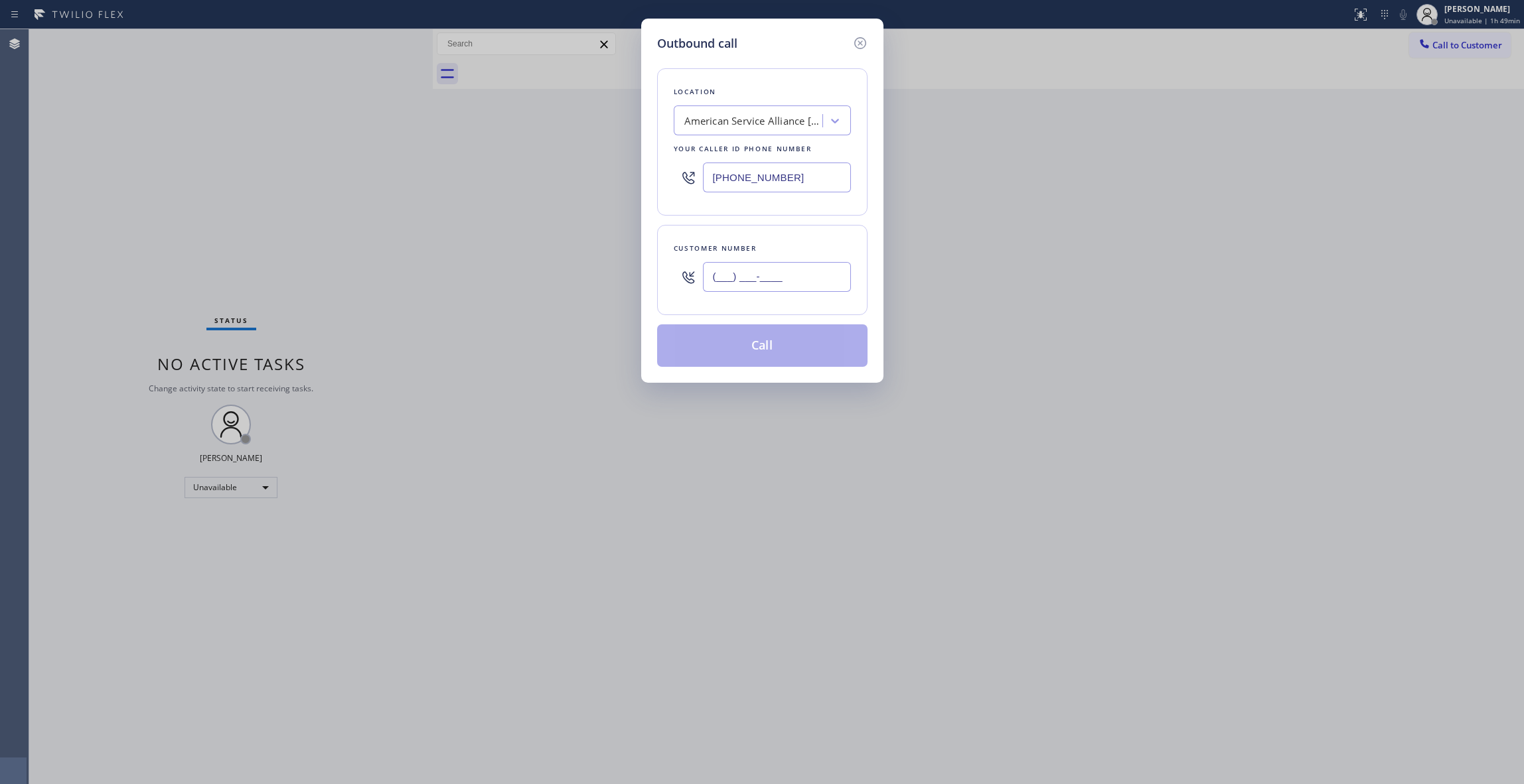
click at [773, 272] on input "(___) ___-____" at bounding box center [777, 277] width 148 height 30
paste input "646) 256-9622"
type input "[PHONE_NUMBER]"
click at [752, 125] on div "American Service Alliance [GEOGRAPHIC_DATA]" at bounding box center [753, 121] width 139 height 15
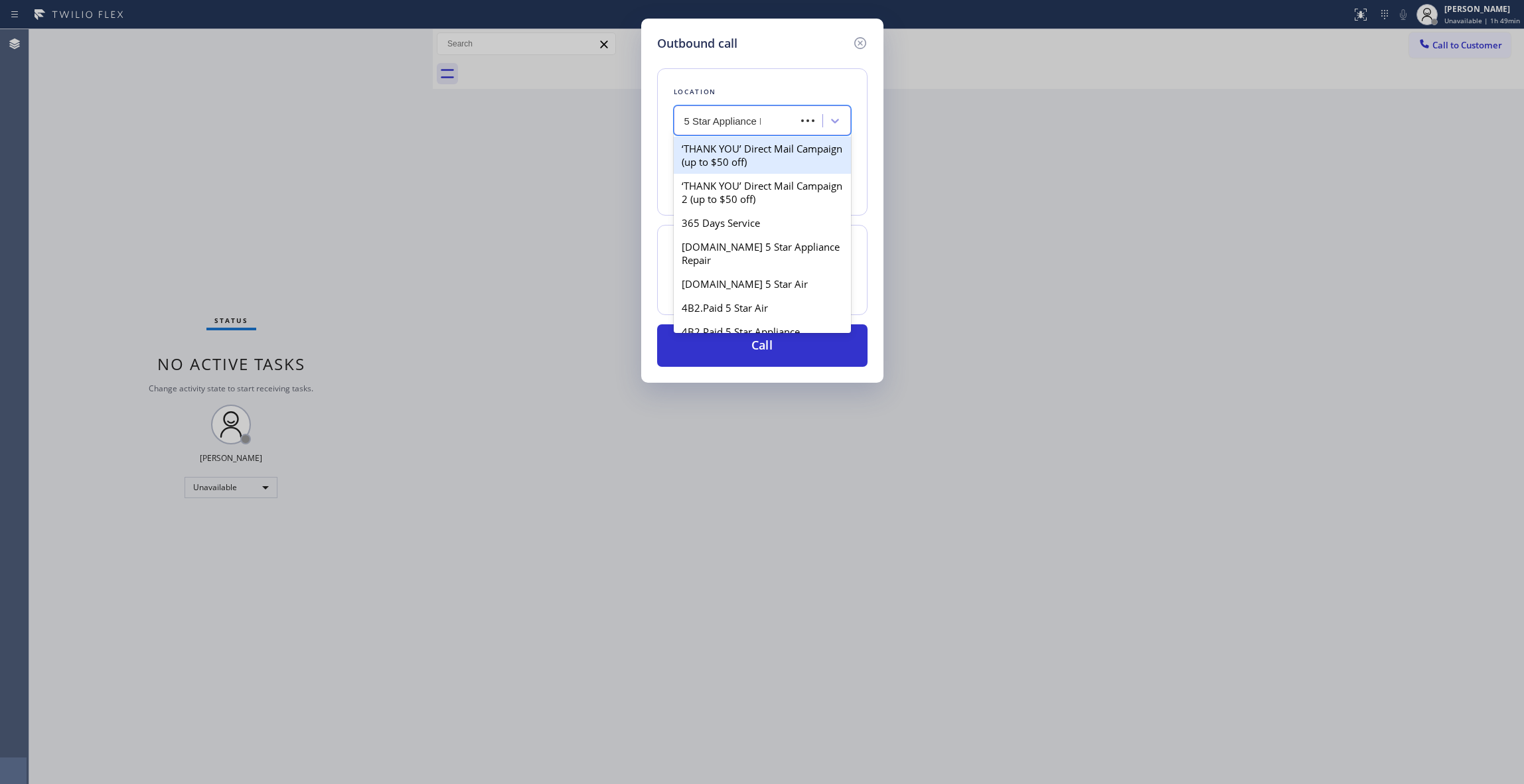
type input "5 Star Appliance Re"
click at [778, 153] on div "5 Star Appliance Repair" at bounding box center [762, 149] width 177 height 24
type input "[PHONE_NUMBER]"
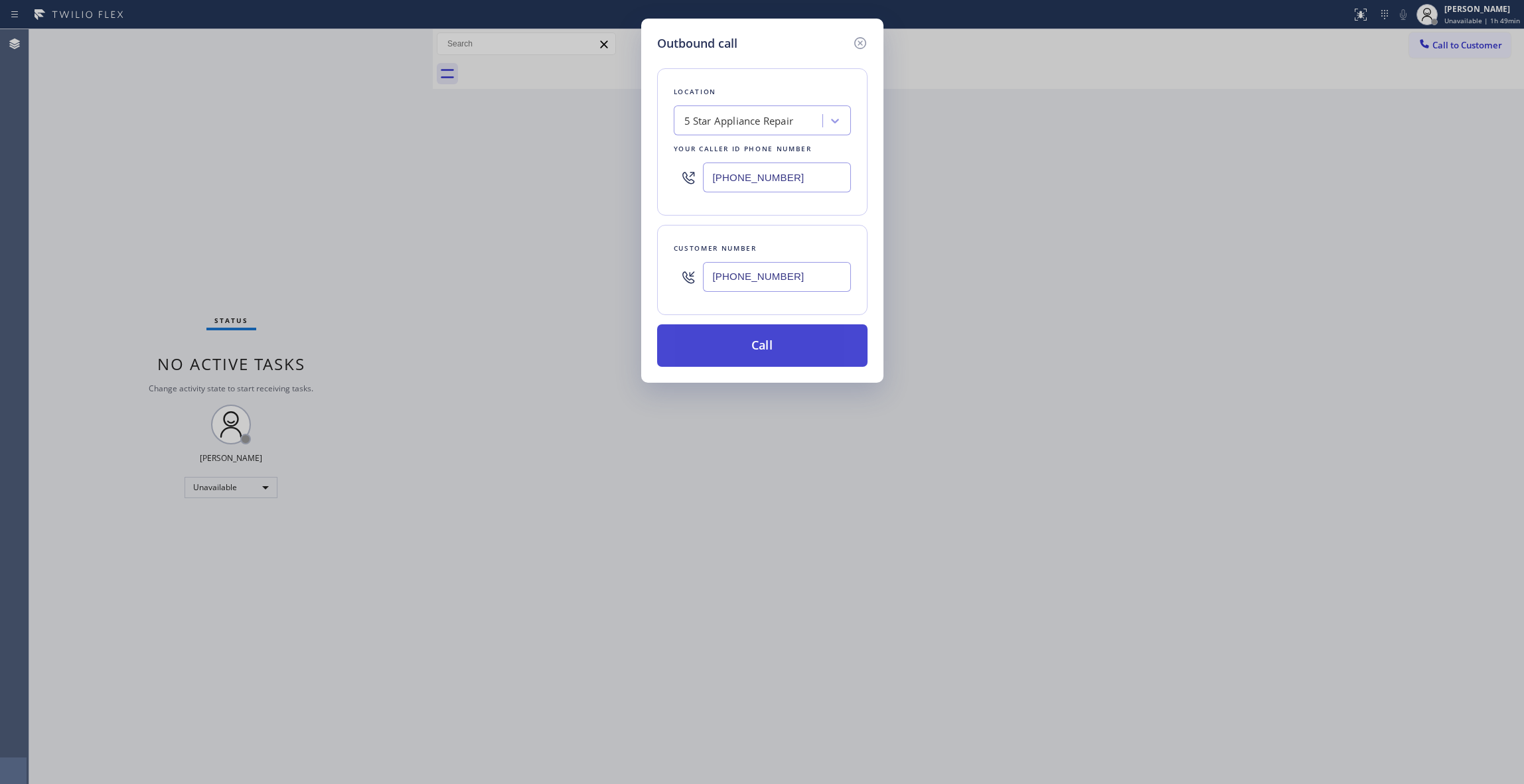
click at [760, 344] on button "Call" at bounding box center [762, 346] width 210 height 43
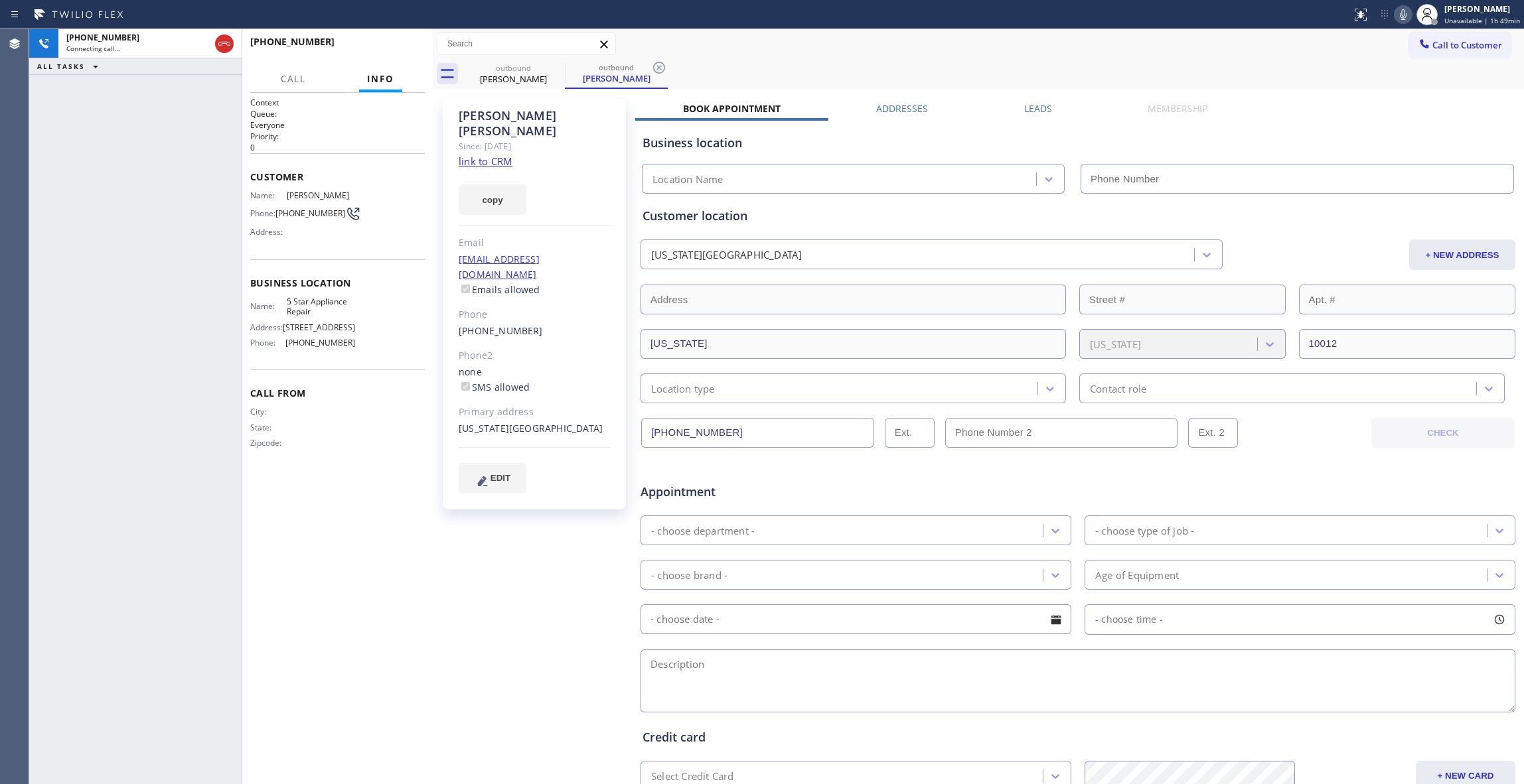
type input "[PHONE_NUMBER]"
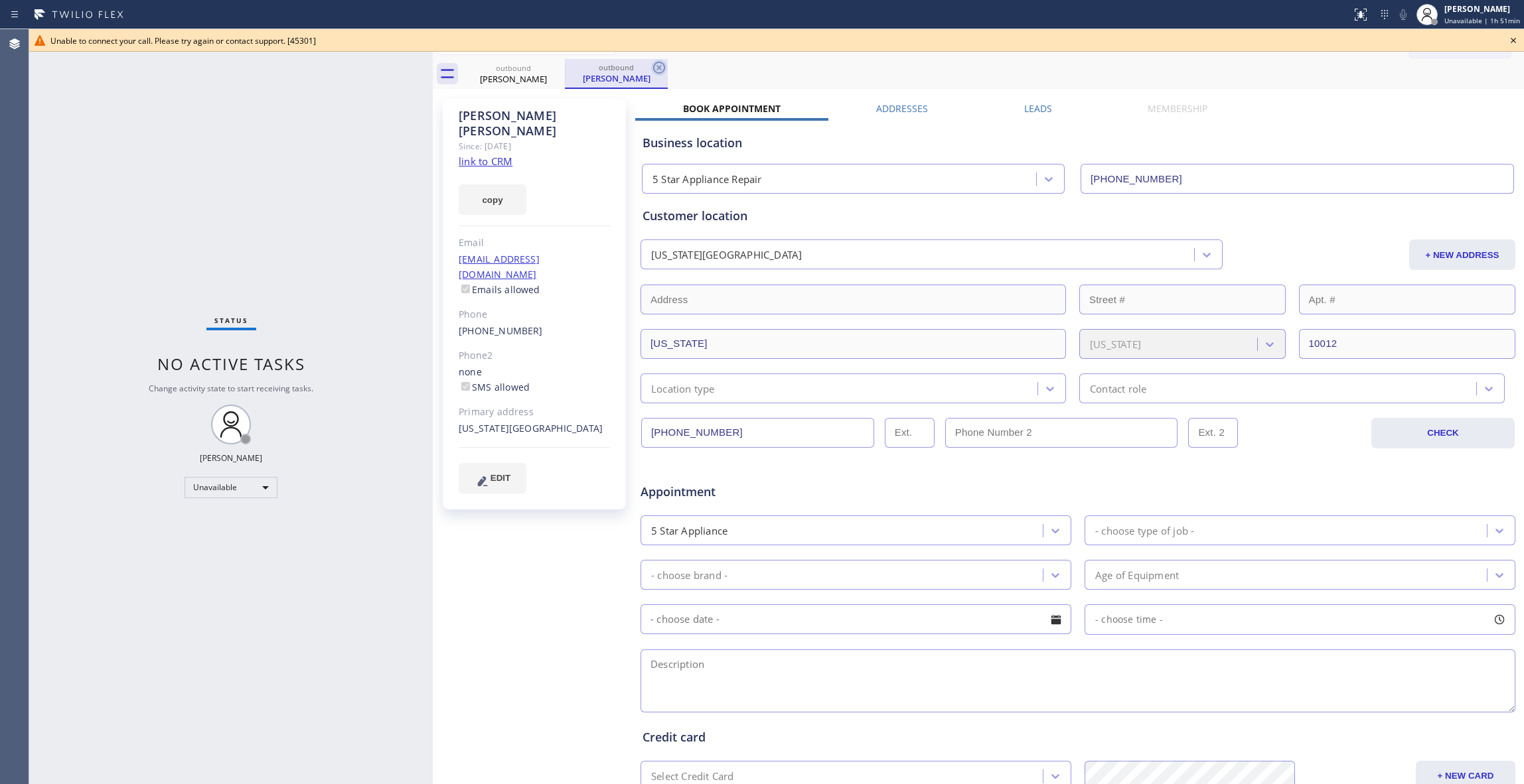
click at [659, 67] on icon at bounding box center [659, 67] width 12 height 12
click at [559, 72] on icon at bounding box center [556, 67] width 12 height 12
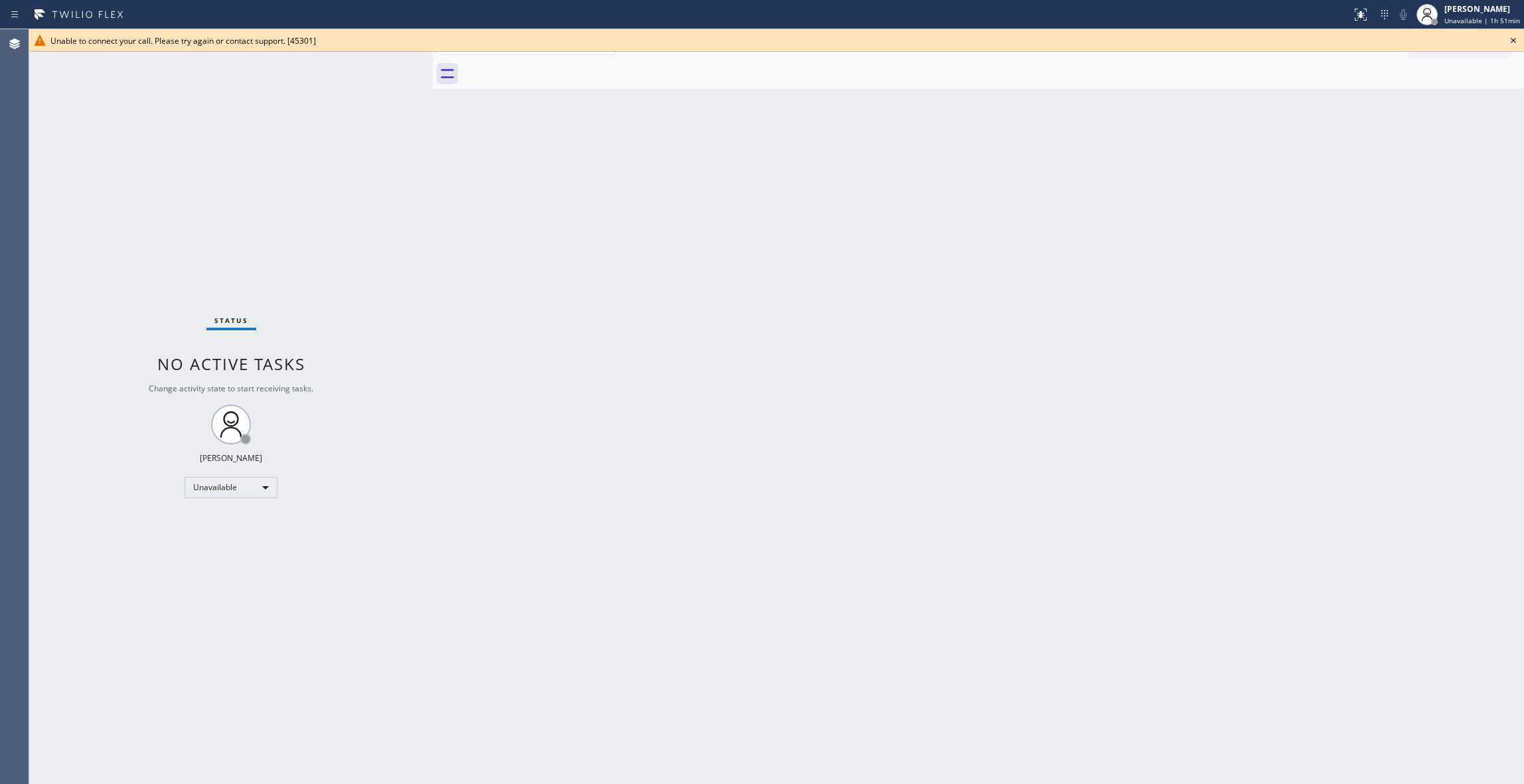
click at [1517, 41] on icon at bounding box center [1513, 40] width 16 height 16
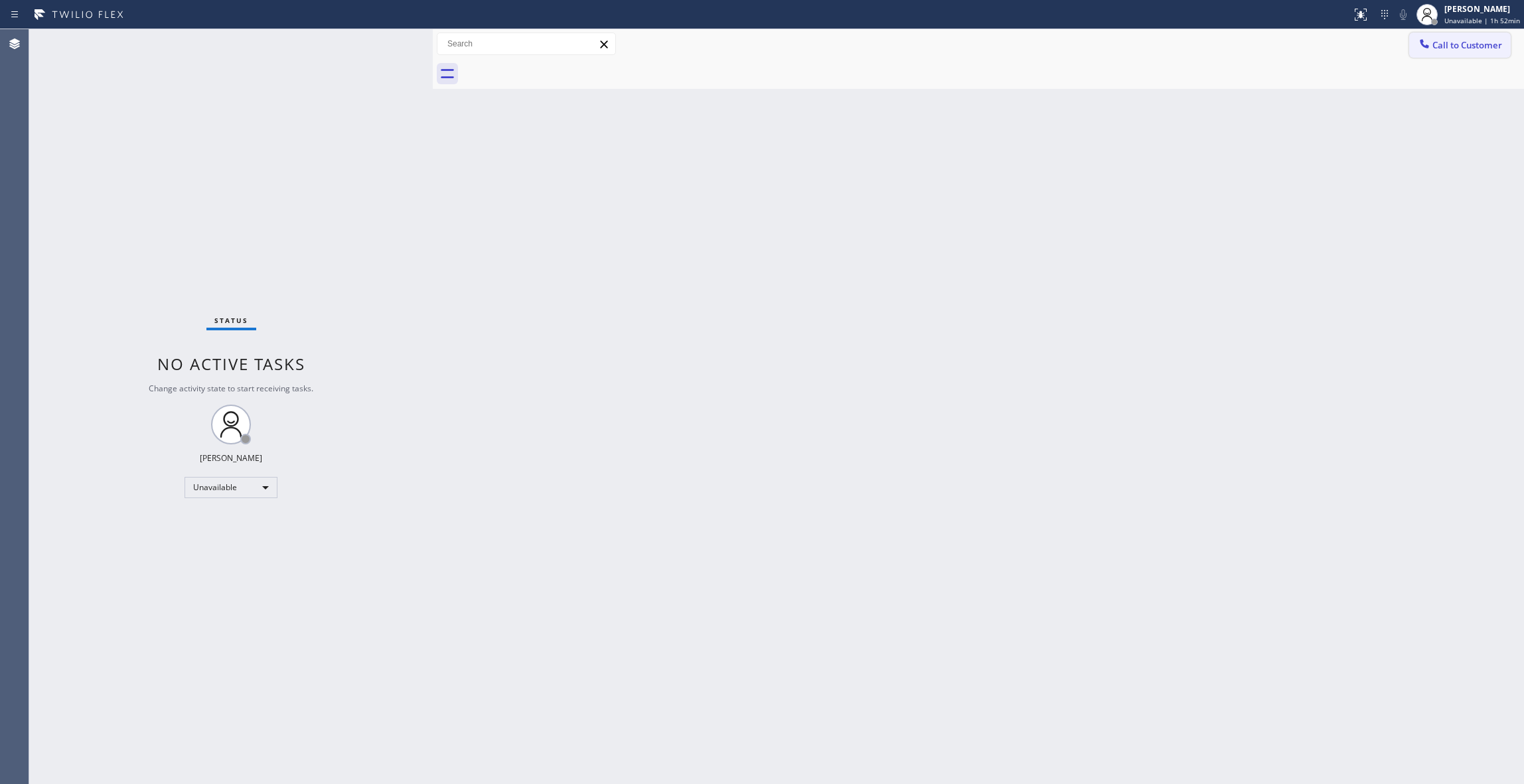
click at [1498, 49] on span "Call to Customer" at bounding box center [1468, 45] width 70 height 12
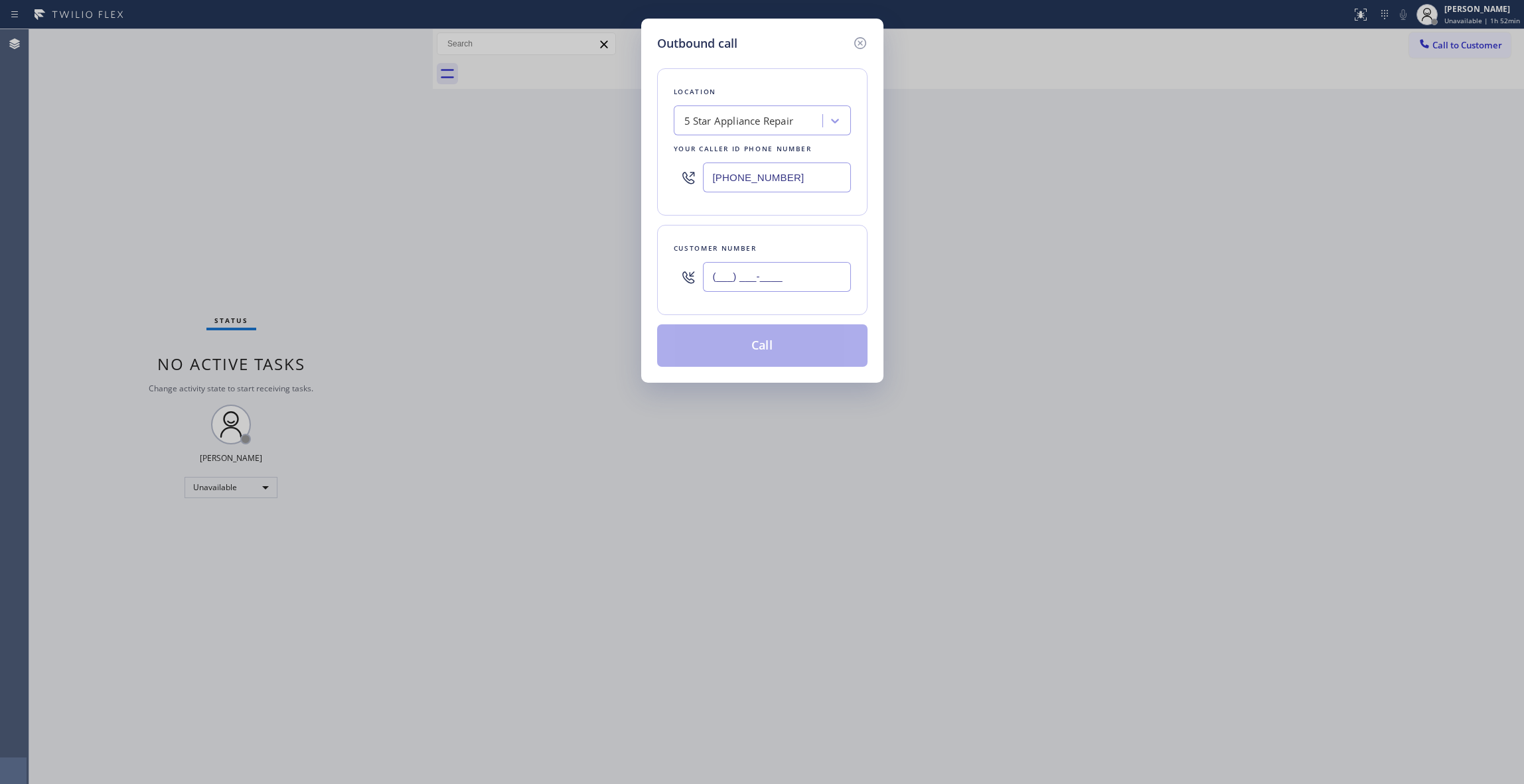
click at [738, 288] on input "(___) ___-____" at bounding box center [777, 277] width 148 height 30
paste input "646) 256-9622"
type input "[PHONE_NUMBER]"
drag, startPoint x: 800, startPoint y: 170, endPoint x: 222, endPoint y: 165, distance: 578.0
click at [222, 165] on div "Outbound call Location 5 Star Appliance Repair Your caller id phone number [PHO…" at bounding box center [762, 392] width 1524 height 784
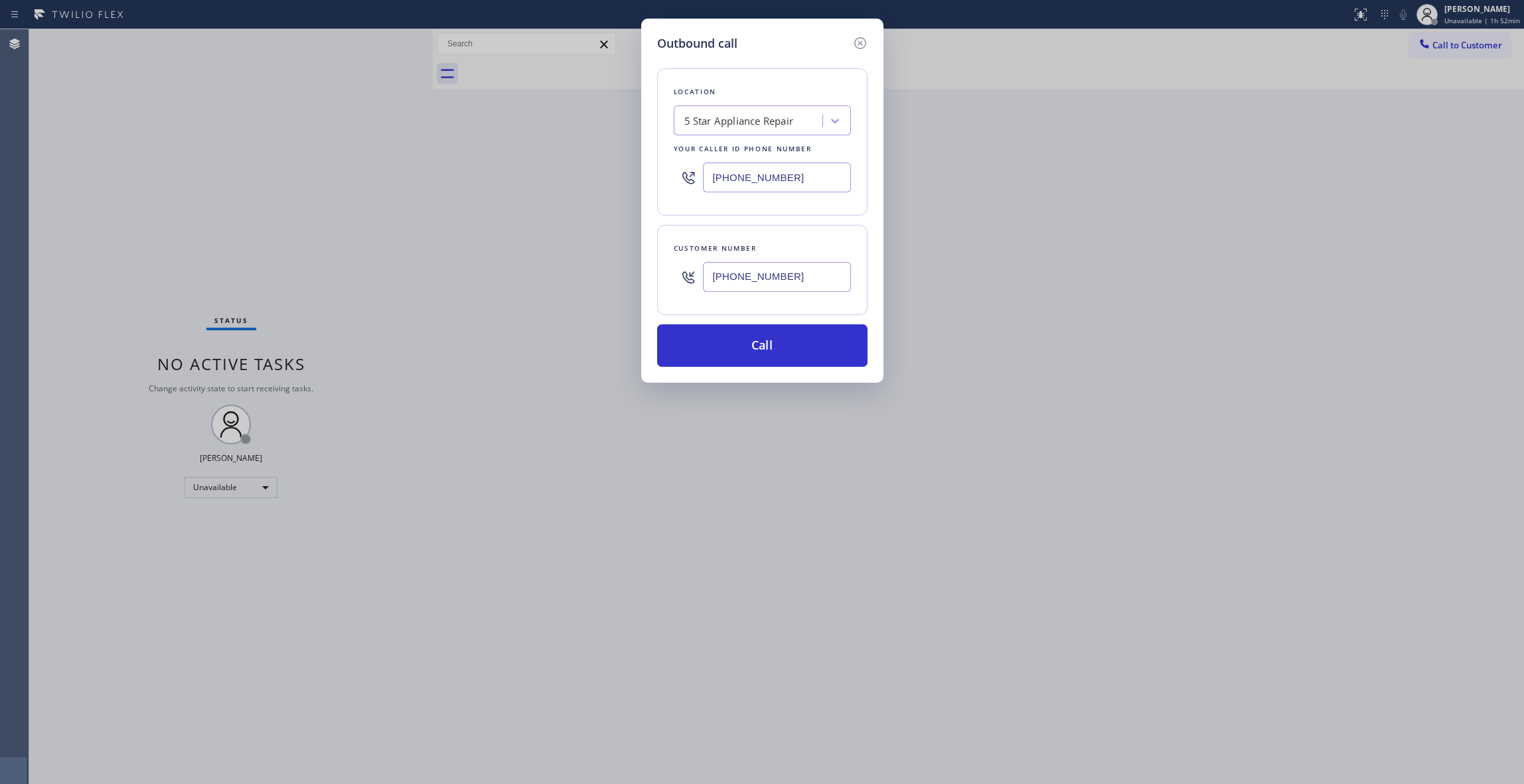
paste input "347) 851-811"
type input "[PHONE_NUMBER]"
click at [808, 337] on button "Call" at bounding box center [762, 346] width 210 height 43
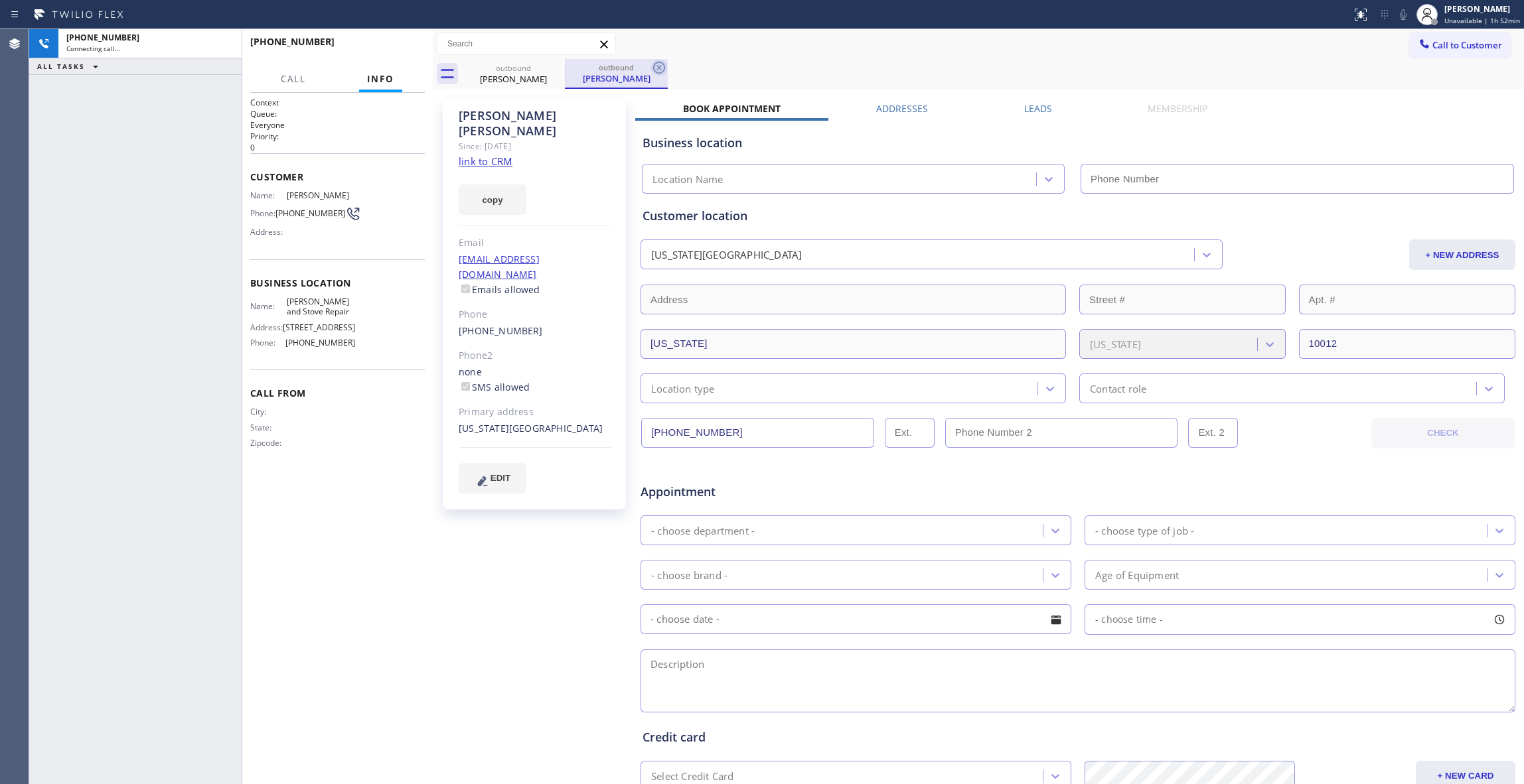
click at [663, 67] on icon at bounding box center [659, 67] width 16 height 16
type input "[PHONE_NUMBER]"
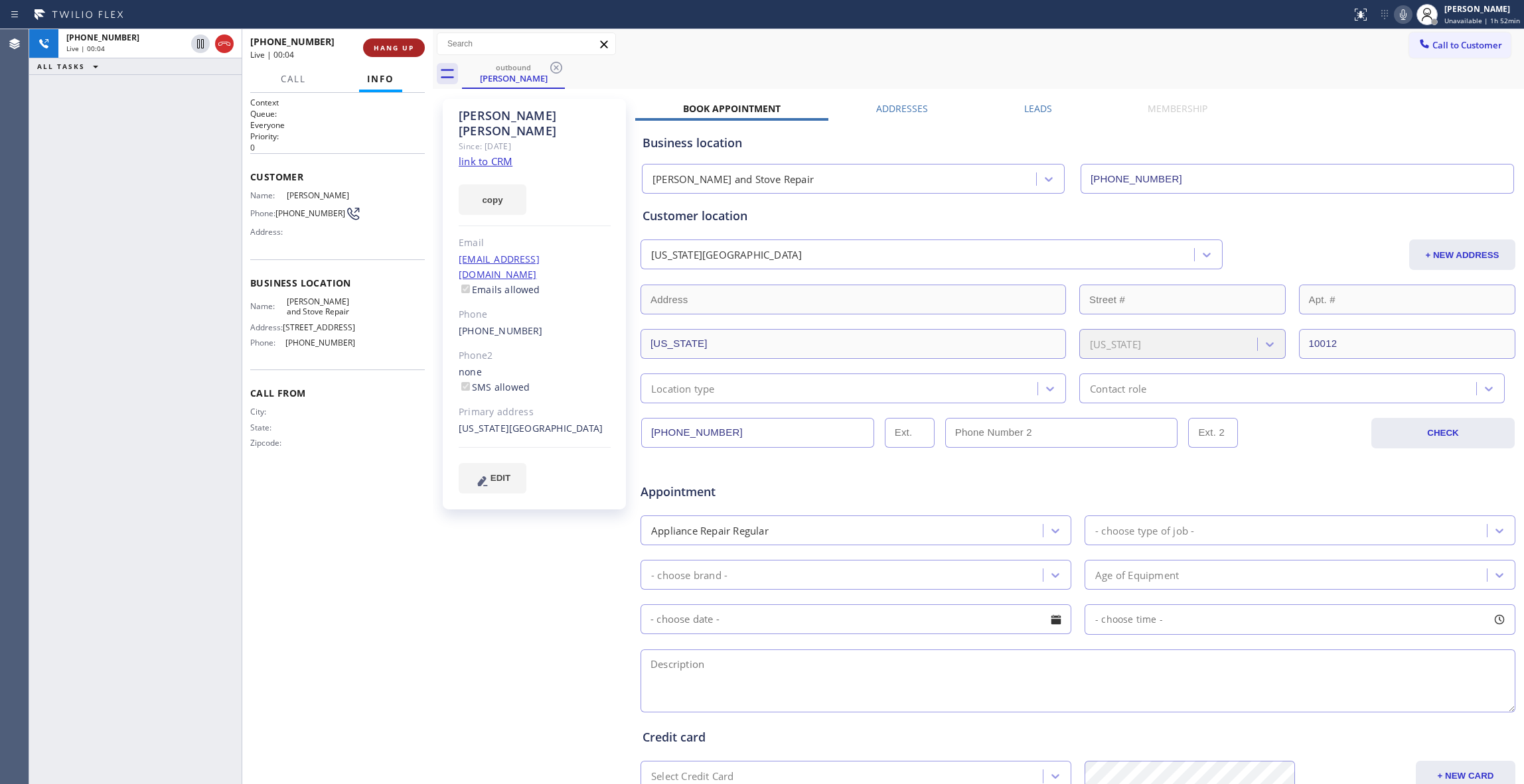
click at [378, 44] on span "HANG UP" at bounding box center [393, 48] width 40 height 9
click at [395, 49] on span "COMPLETE" at bounding box center [391, 48] width 46 height 9
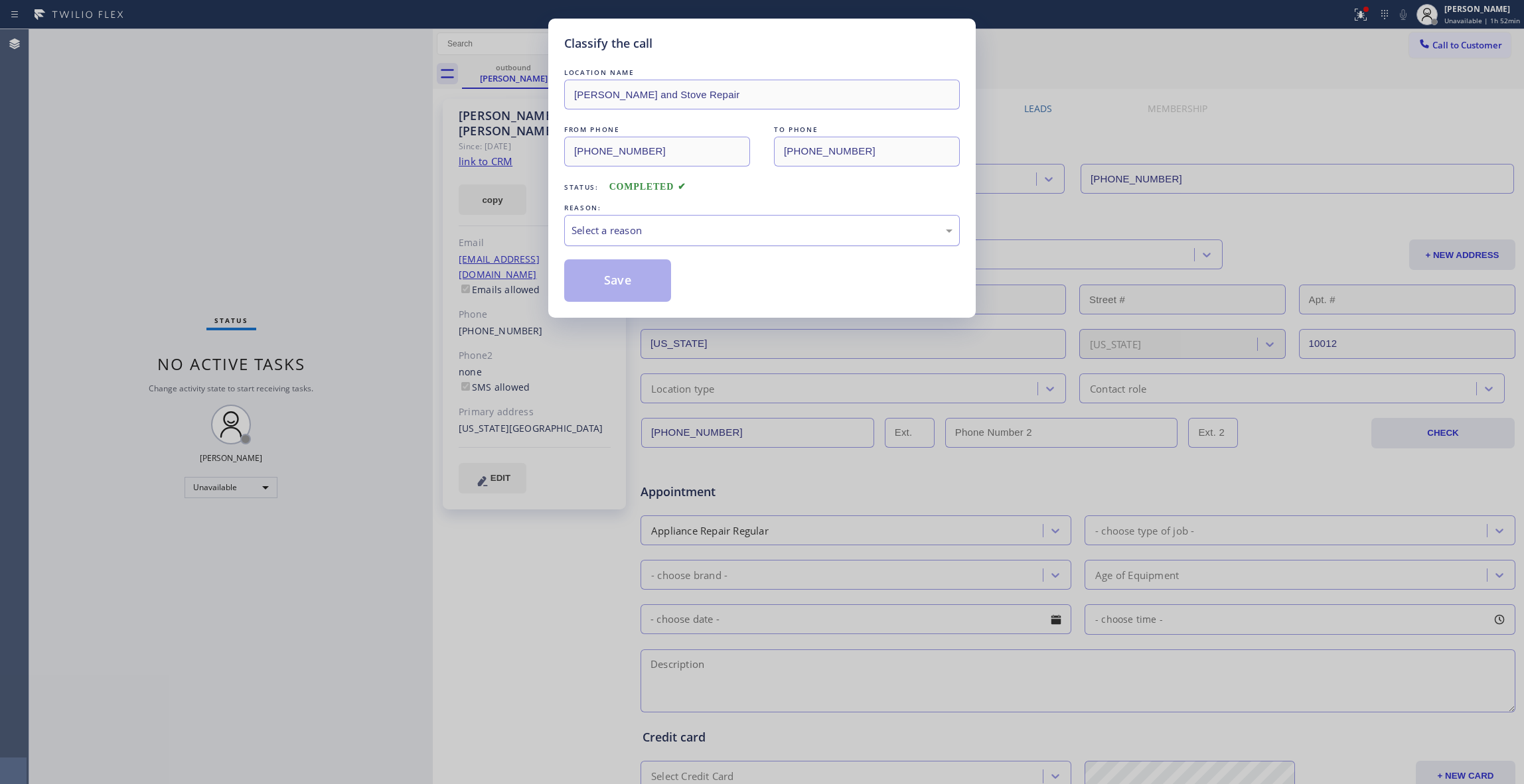
drag, startPoint x: 683, startPoint y: 230, endPoint x: 675, endPoint y: 239, distance: 12.0
click at [683, 230] on div "Select a reason" at bounding box center [762, 231] width 381 height 15
click at [640, 278] on button "Save" at bounding box center [618, 281] width 107 height 43
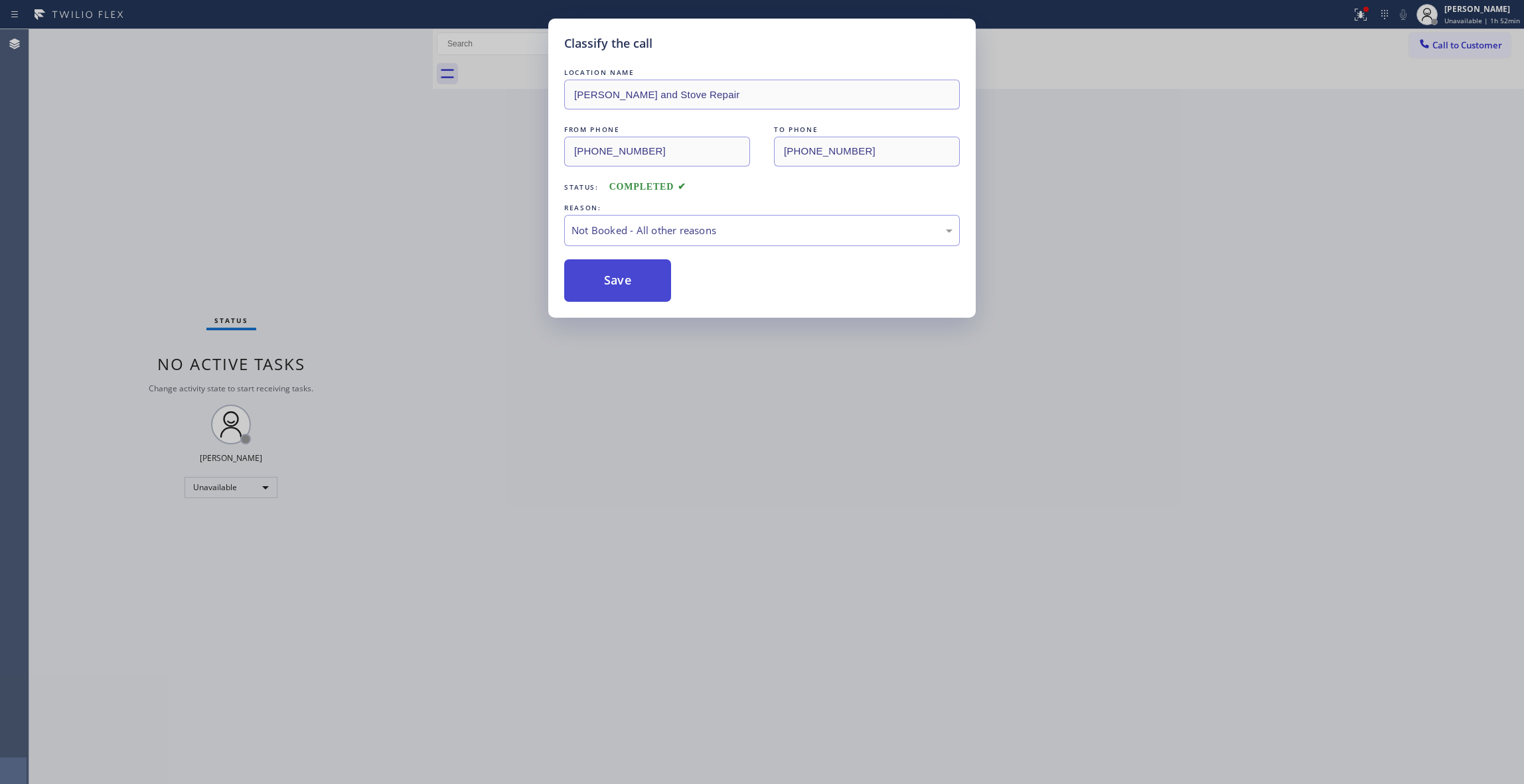
drag, startPoint x: 637, startPoint y: 276, endPoint x: 120, endPoint y: 243, distance: 518.1
click at [637, 263] on button "Save" at bounding box center [618, 281] width 107 height 43
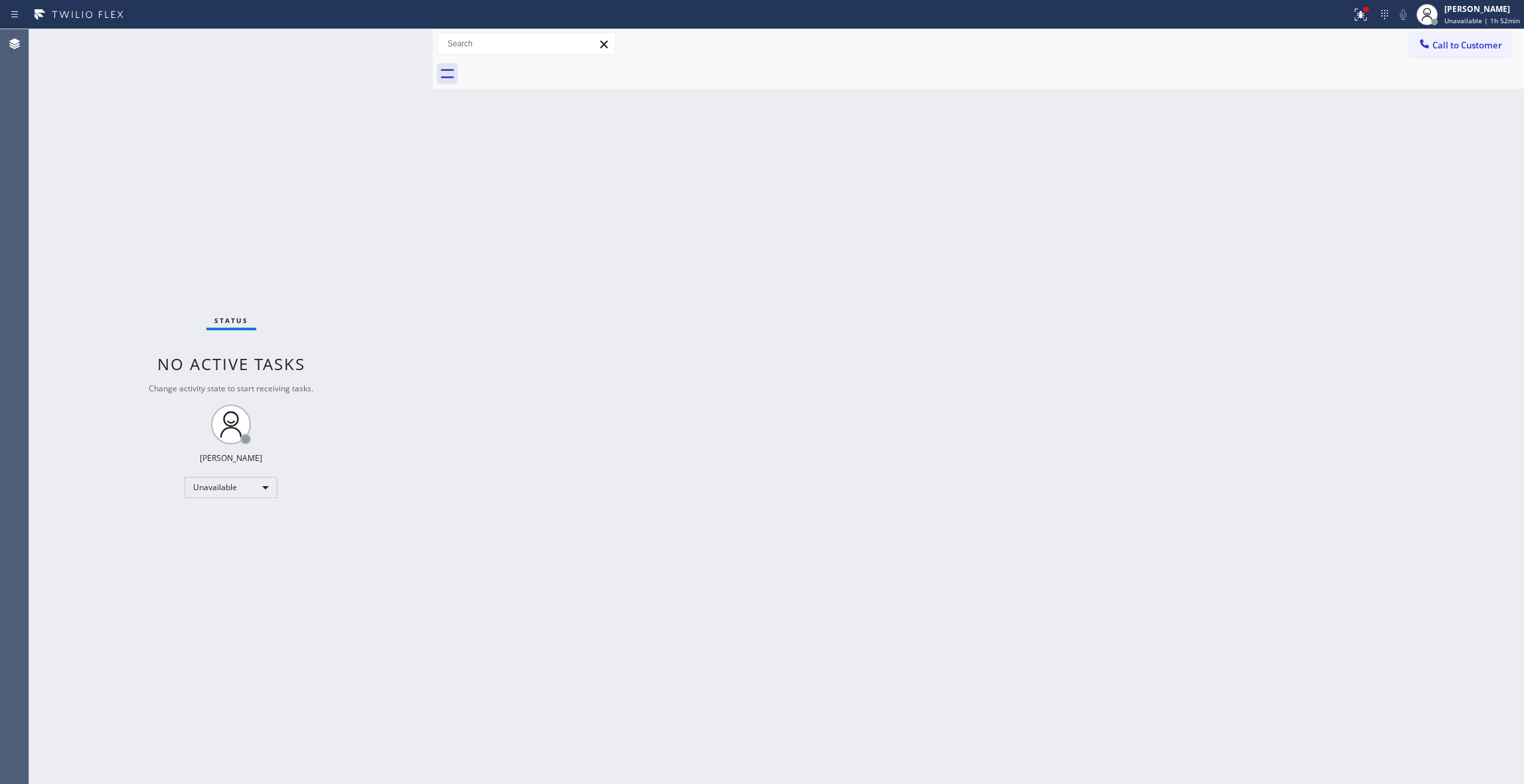
click at [1078, 377] on div "Back to Dashboard Change Sender ID Customers Technicians Select a contact Outbo…" at bounding box center [979, 407] width 1092 height 755
click at [1480, 20] on span "Unavailable | 2h" at bounding box center [1481, 20] width 54 height 9
click at [1447, 131] on button "Log out" at bounding box center [1457, 129] width 132 height 29
